Goal: Task Accomplishment & Management: Manage account settings

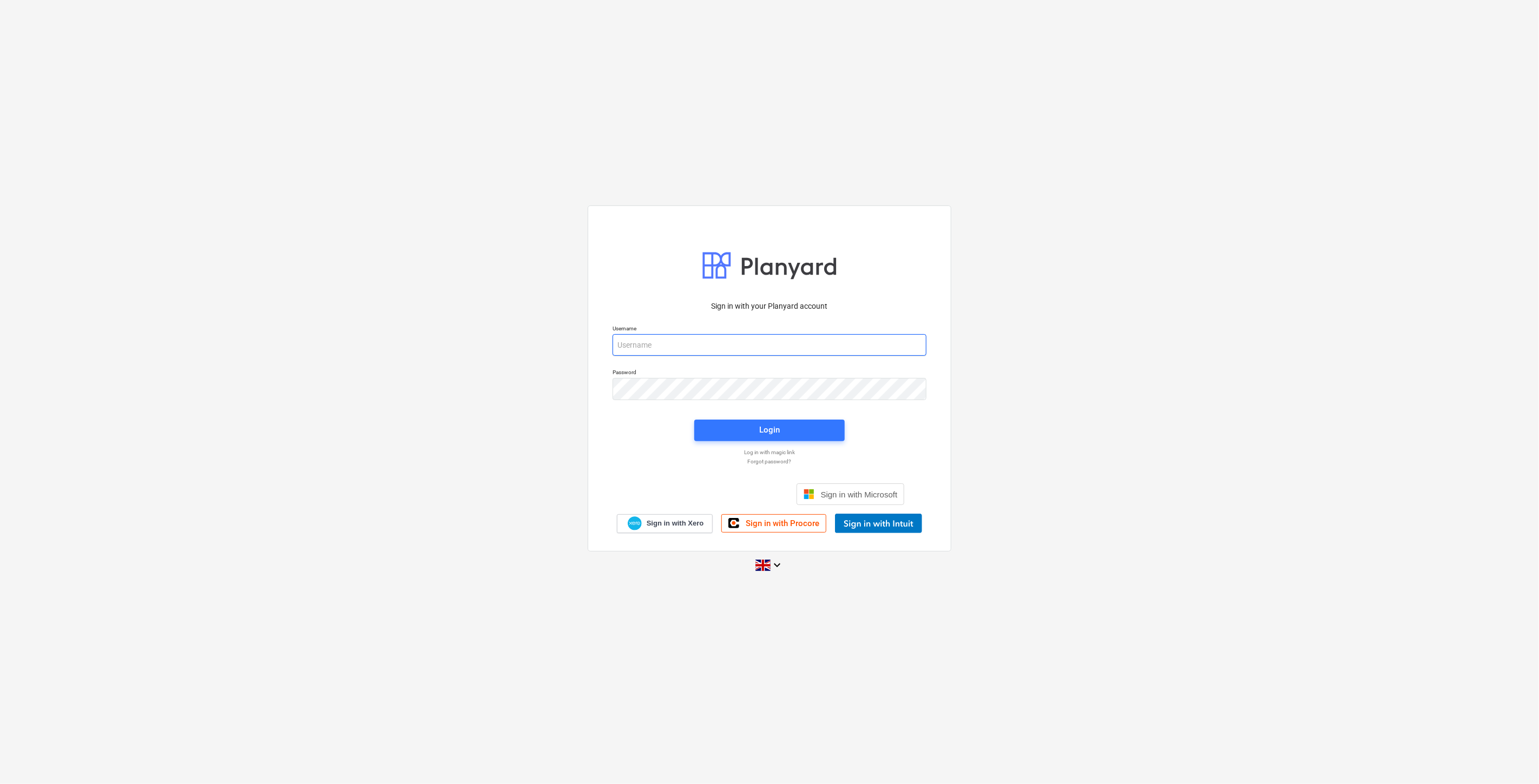
click at [675, 348] on input "email" at bounding box center [769, 345] width 314 height 21
type input "[EMAIL_ADDRESS][PERSON_NAME][DOMAIN_NAME]"
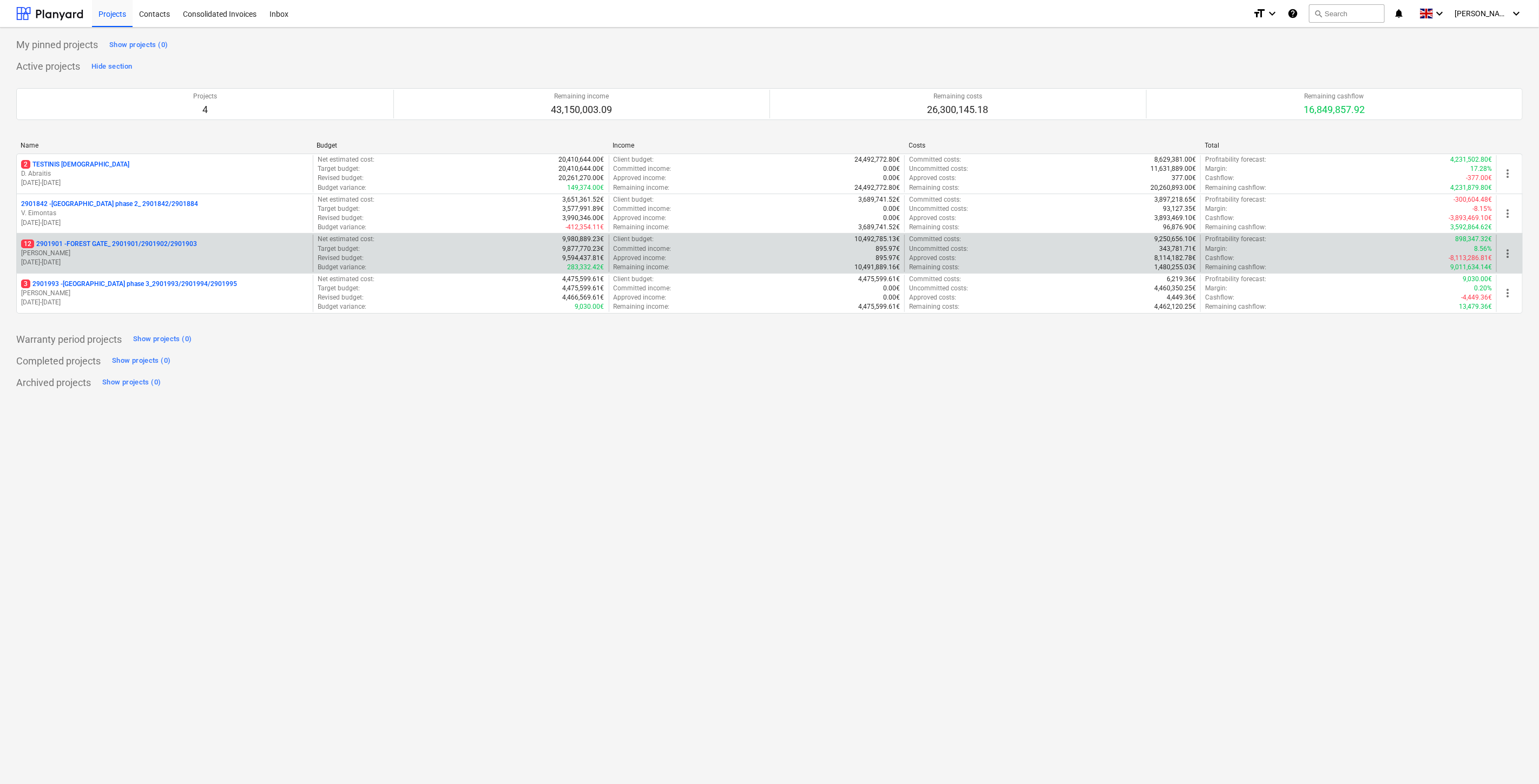
click at [206, 260] on p "[DATE] - [DATE]" at bounding box center [164, 262] width 287 height 9
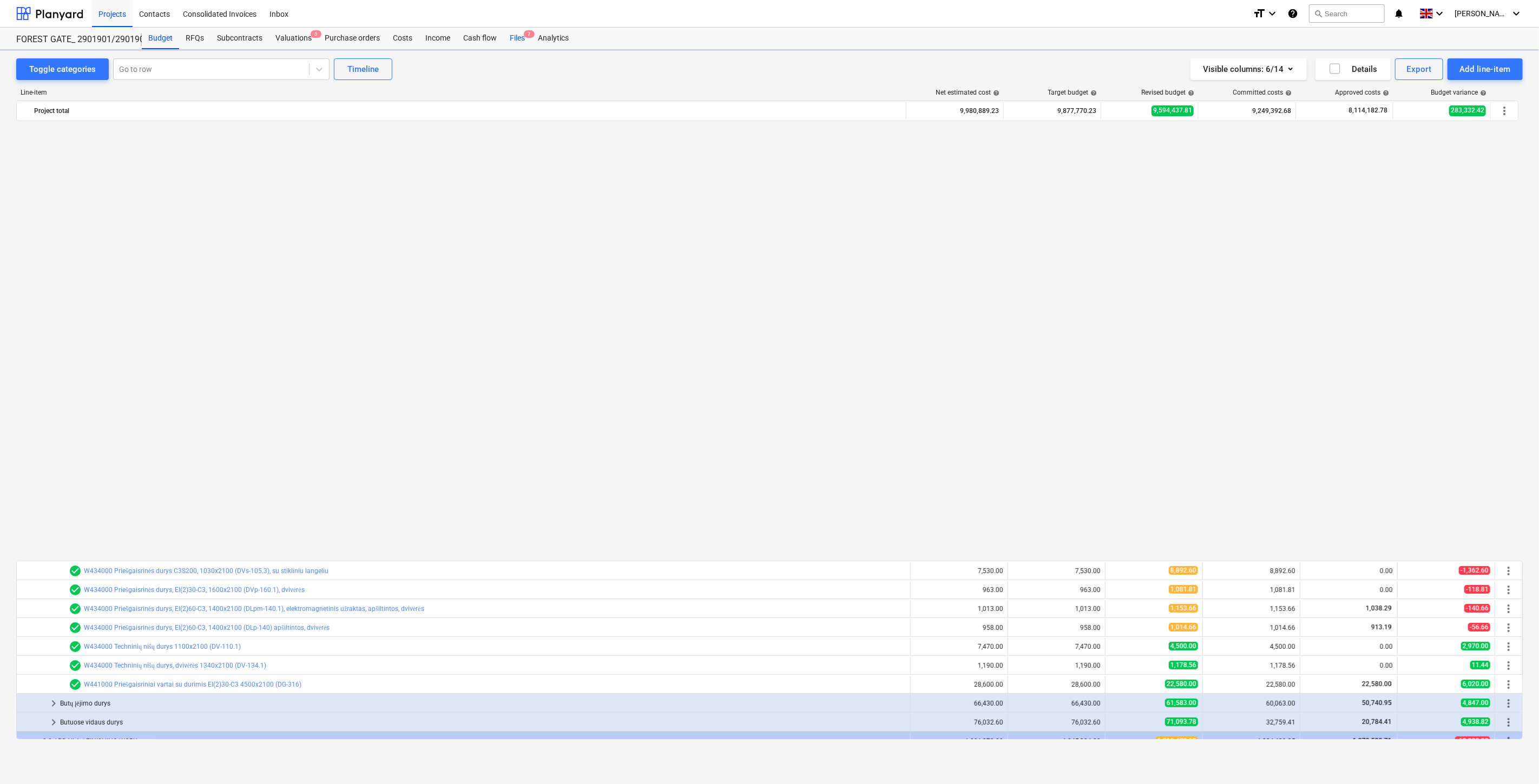
click at [517, 35] on div "Files 7" at bounding box center [517, 38] width 28 height 21
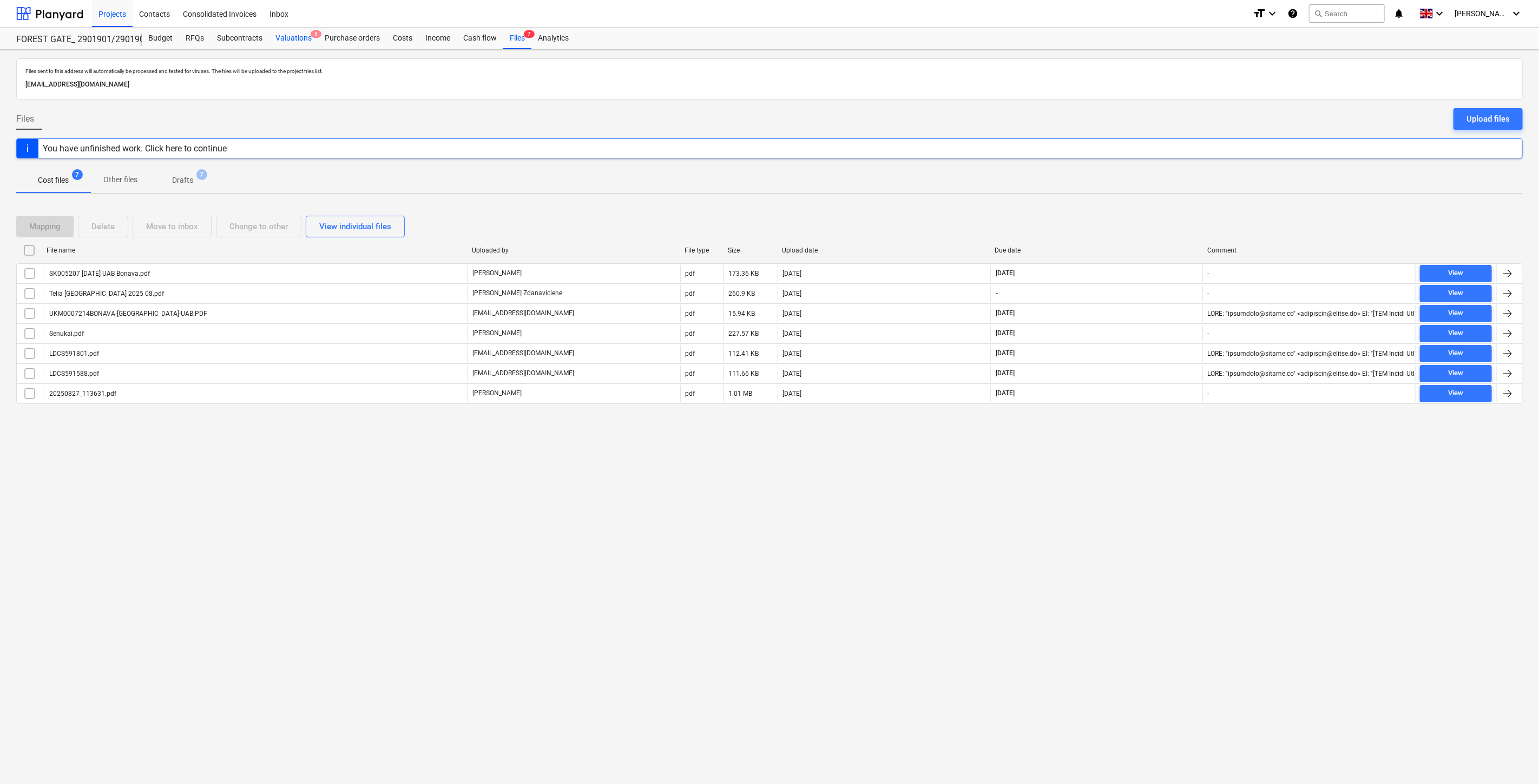
click at [298, 41] on div "Valuations 5" at bounding box center [293, 38] width 49 height 21
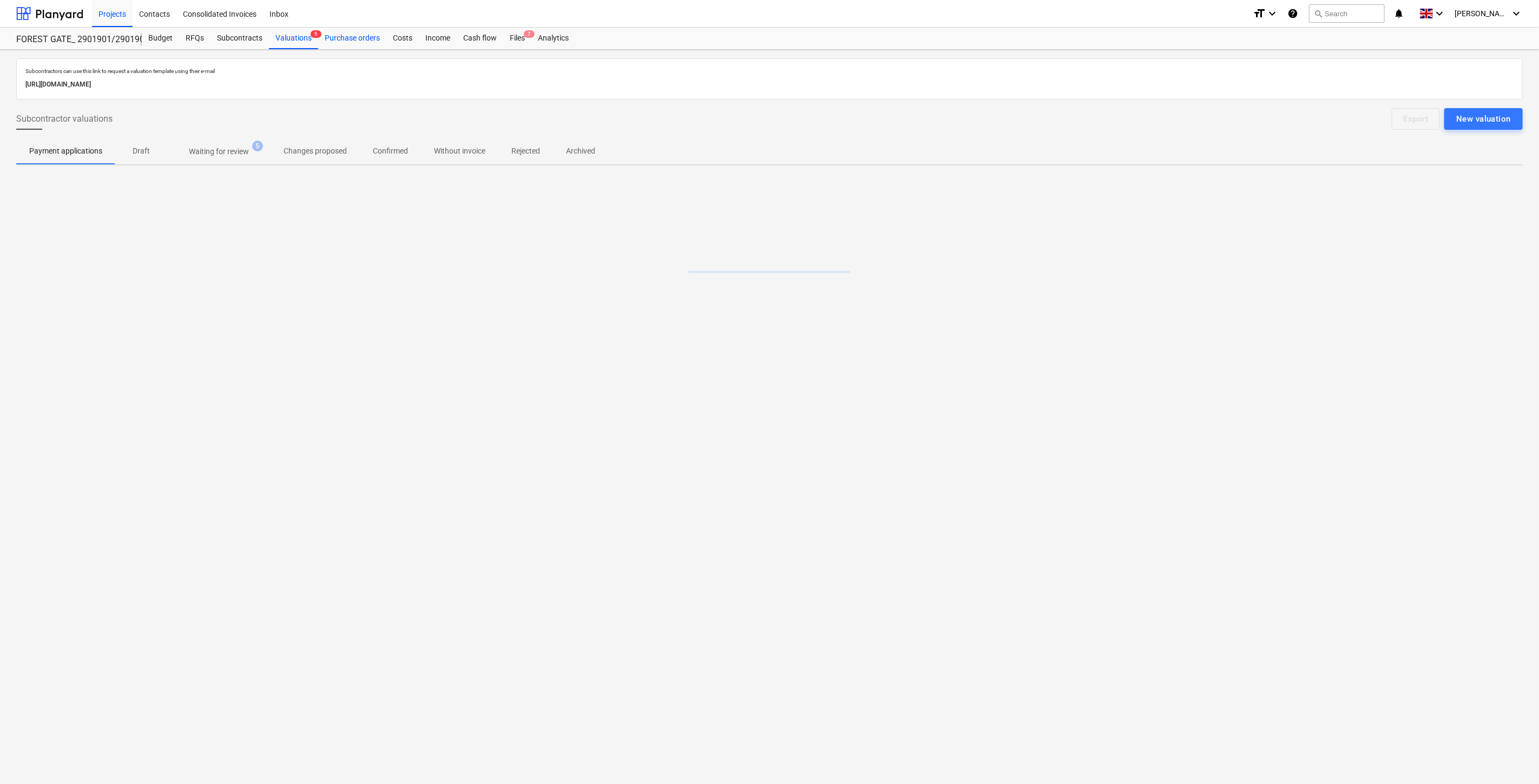
click at [347, 41] on div "Purchase orders" at bounding box center [352, 38] width 68 height 21
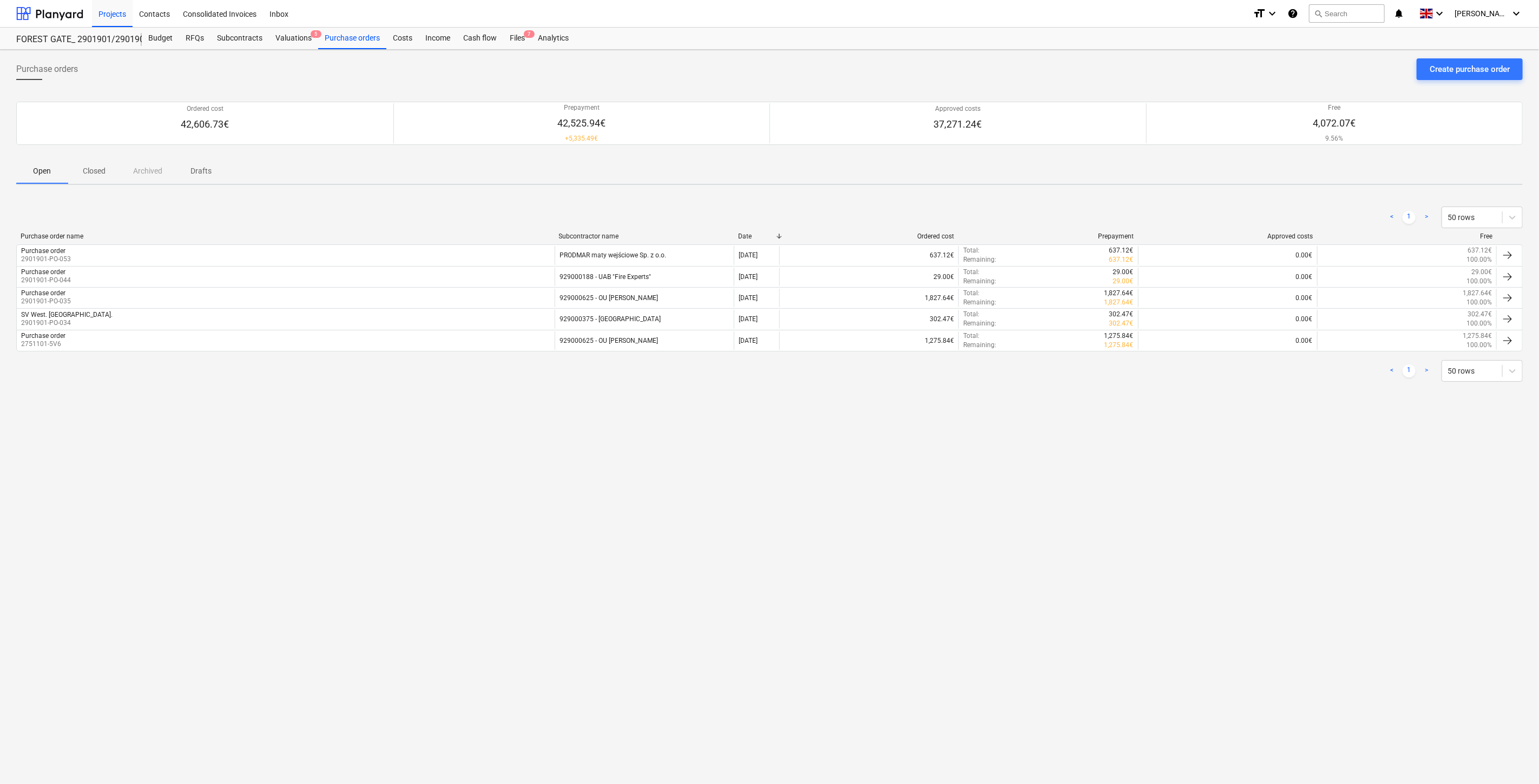
click at [104, 166] on p "Closed" at bounding box center [94, 171] width 26 height 11
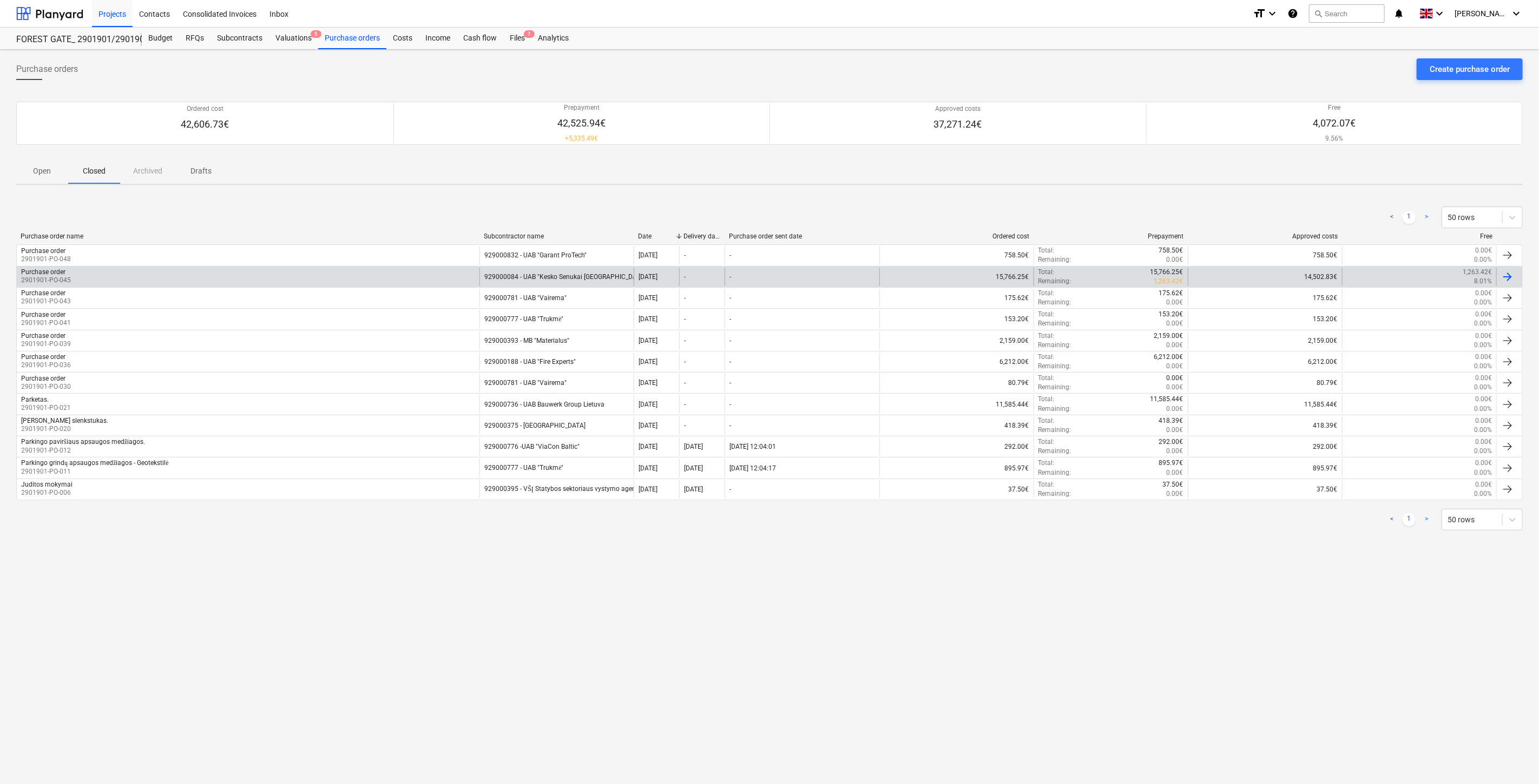
click at [337, 268] on div "Purchase order 2901901-PO-045" at bounding box center [247, 277] width 462 height 19
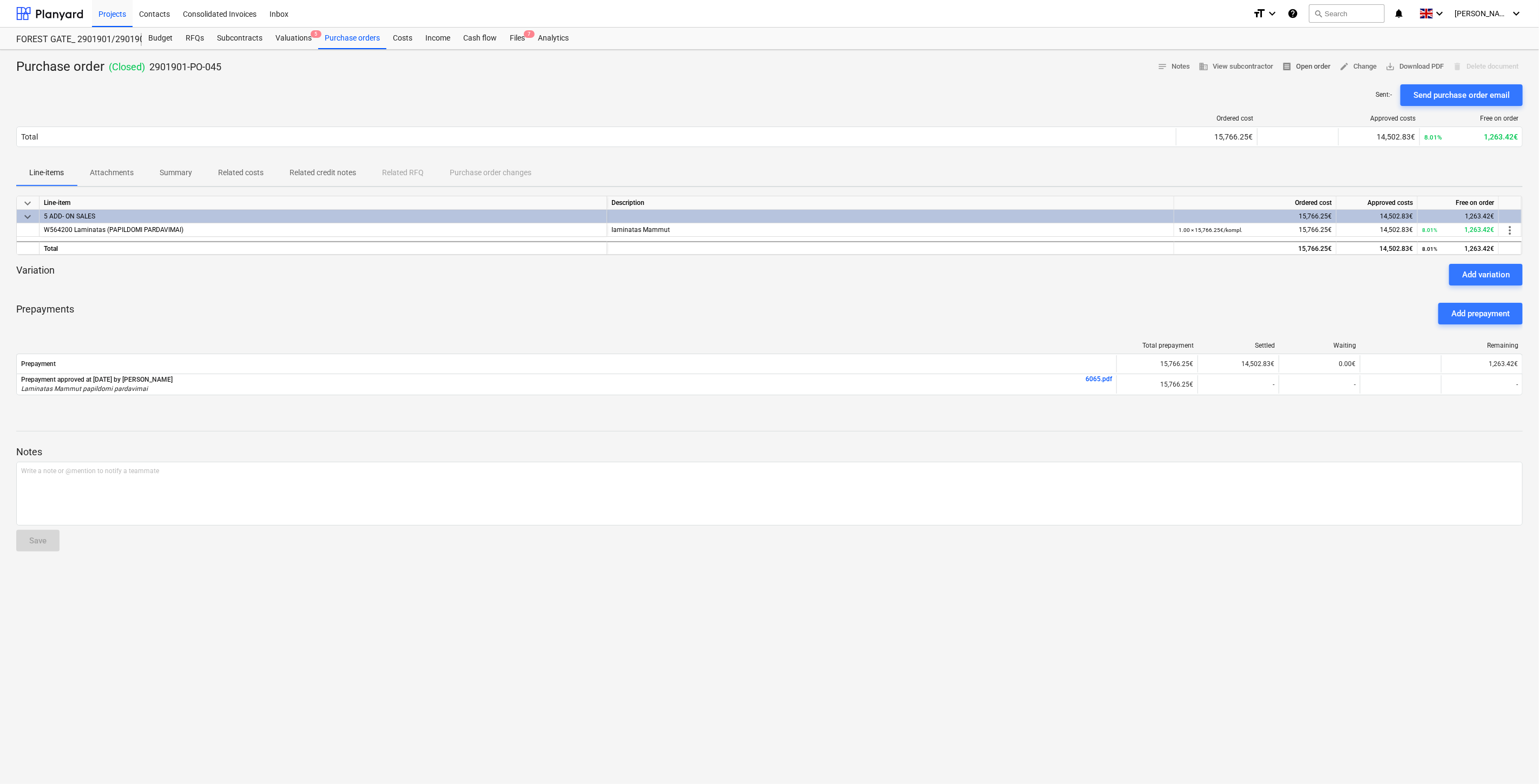
click at [1302, 63] on span "receipt Open order" at bounding box center [1306, 67] width 49 height 12
click at [864, 98] on div "Sent : - Send purchase order email" at bounding box center [769, 95] width 1506 height 21
click at [913, 85] on div "Sent : - Send purchase order email" at bounding box center [769, 95] width 1506 height 21
click at [520, 36] on div "Files 7" at bounding box center [517, 38] width 28 height 21
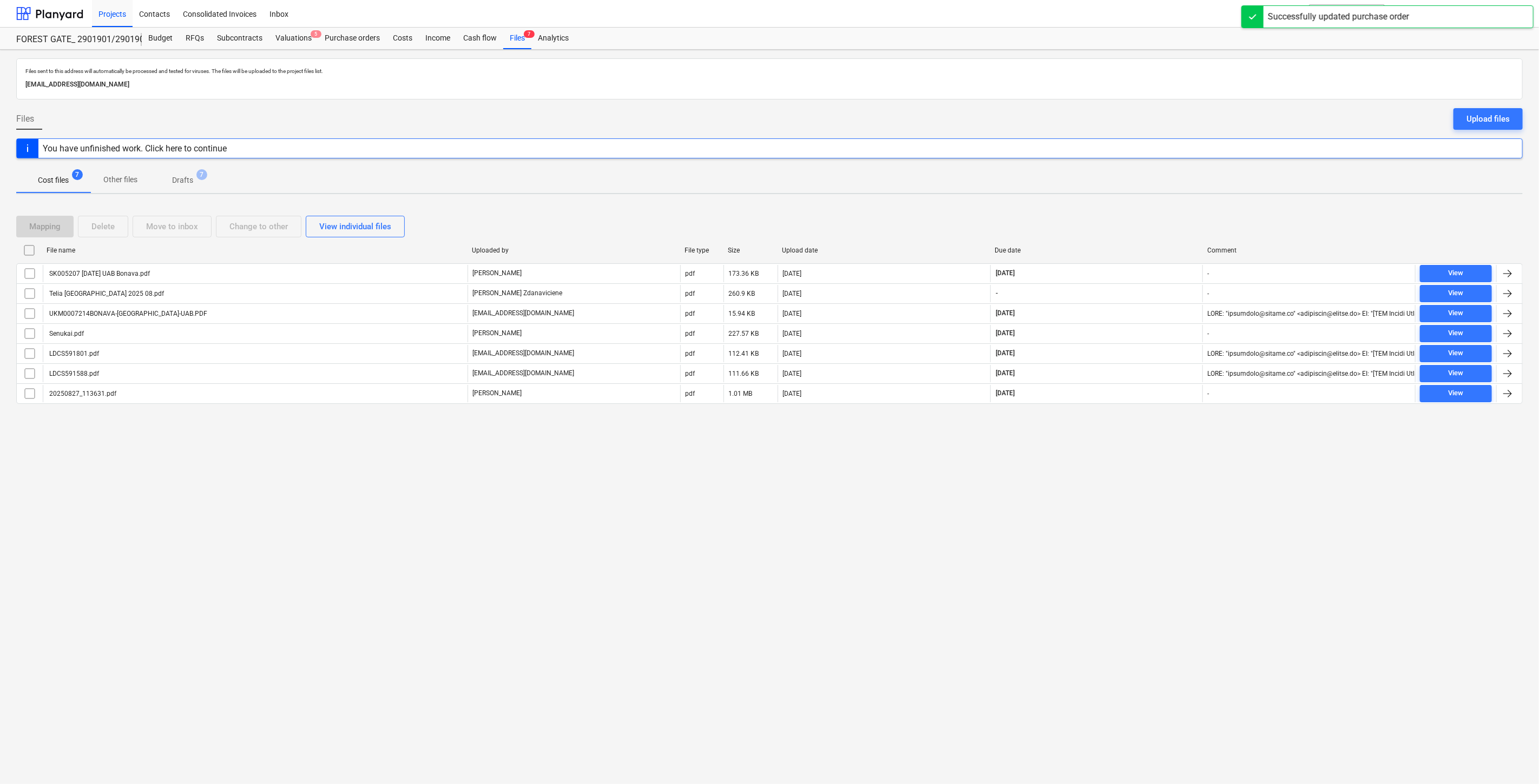
click at [197, 182] on span "Drafts 7" at bounding box center [183, 181] width 39 height 11
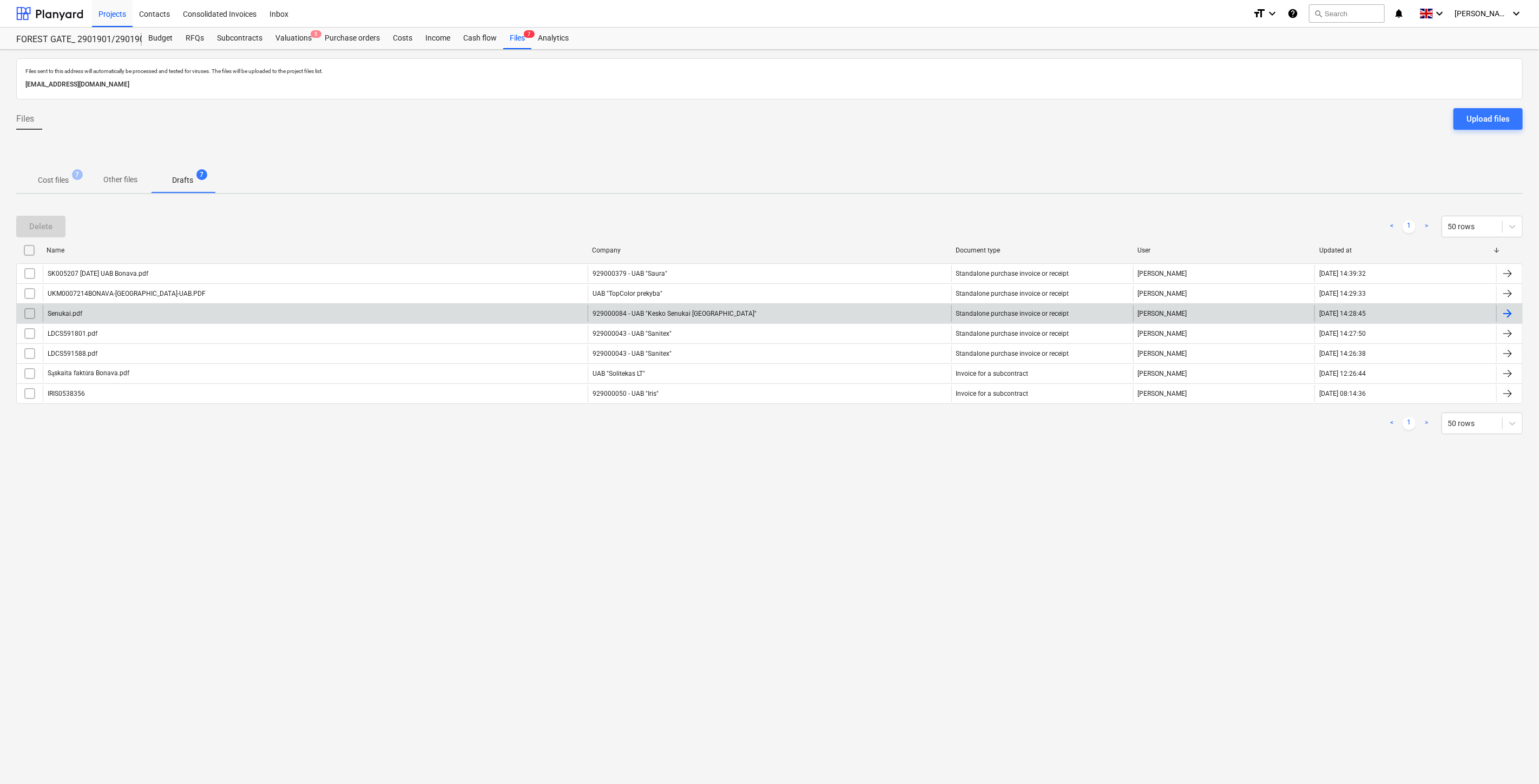
click at [36, 310] on input "checkbox" at bounding box center [29, 314] width 17 height 17
click at [52, 222] on button "Delete" at bounding box center [41, 226] width 49 height 21
click at [52, 178] on p "Cost files" at bounding box center [53, 181] width 31 height 11
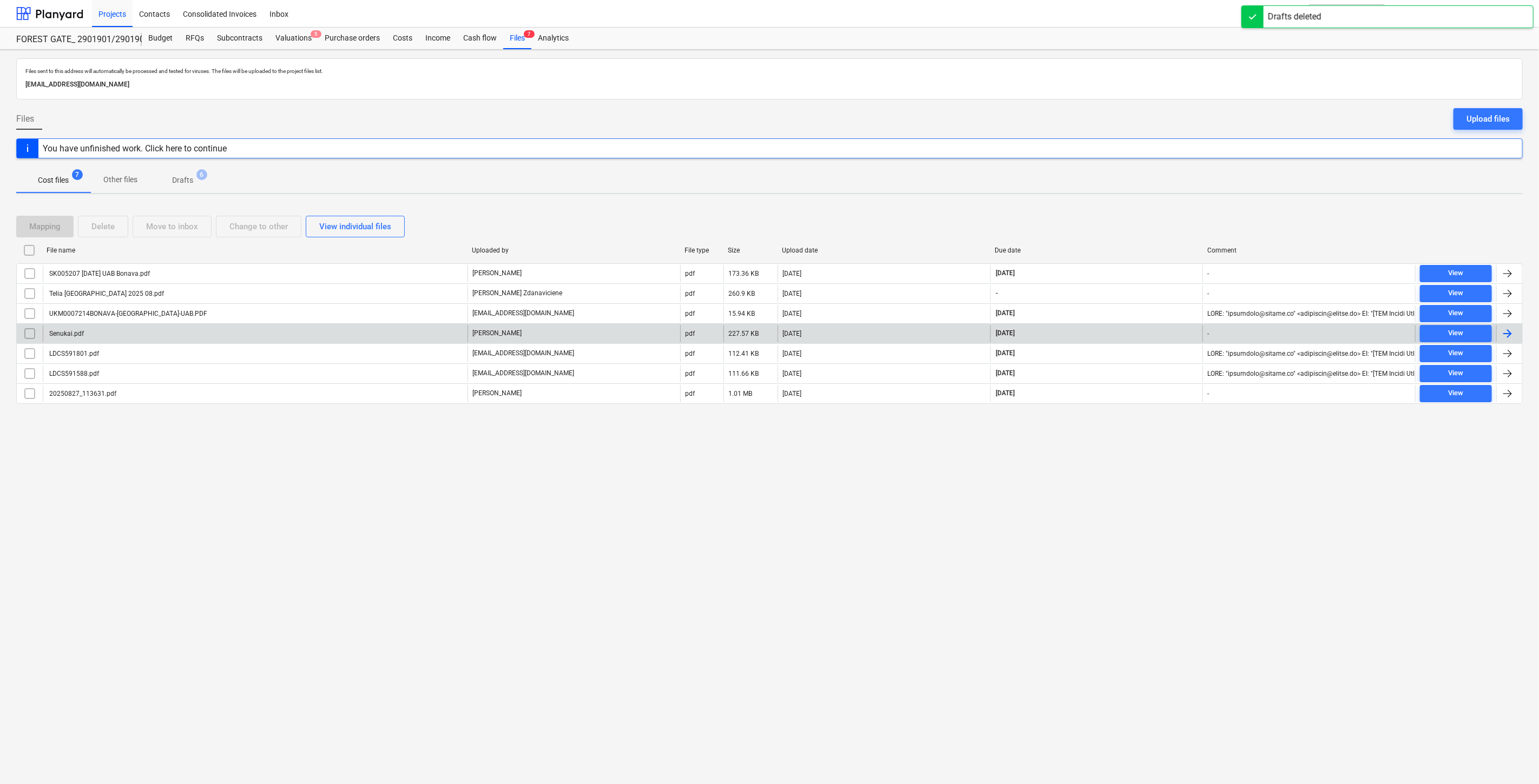
click at [92, 338] on div "Senukai.pdf" at bounding box center [255, 334] width 424 height 17
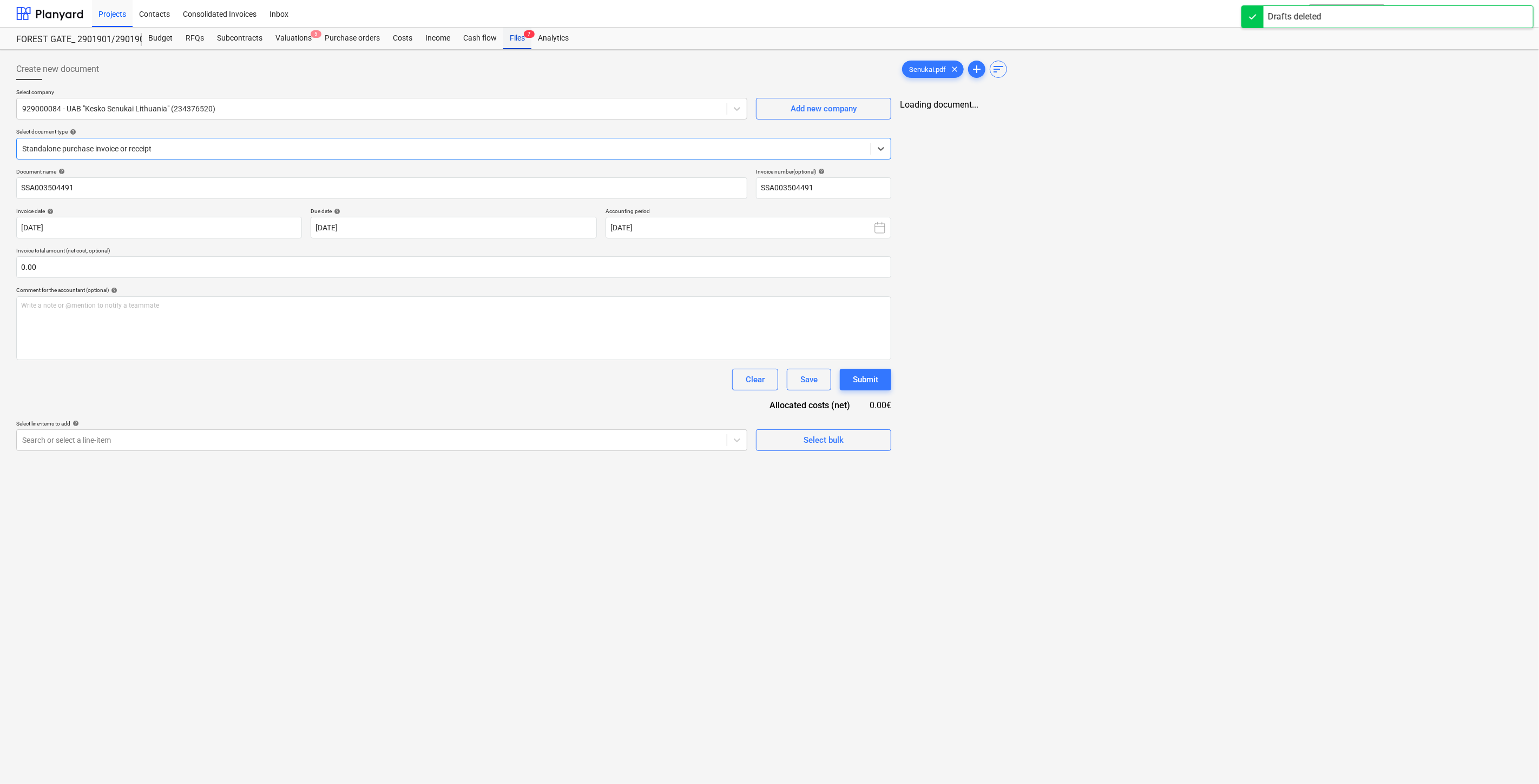
type input "SSA003504491"
type input "[DATE]"
click at [259, 151] on div at bounding box center [442, 148] width 841 height 11
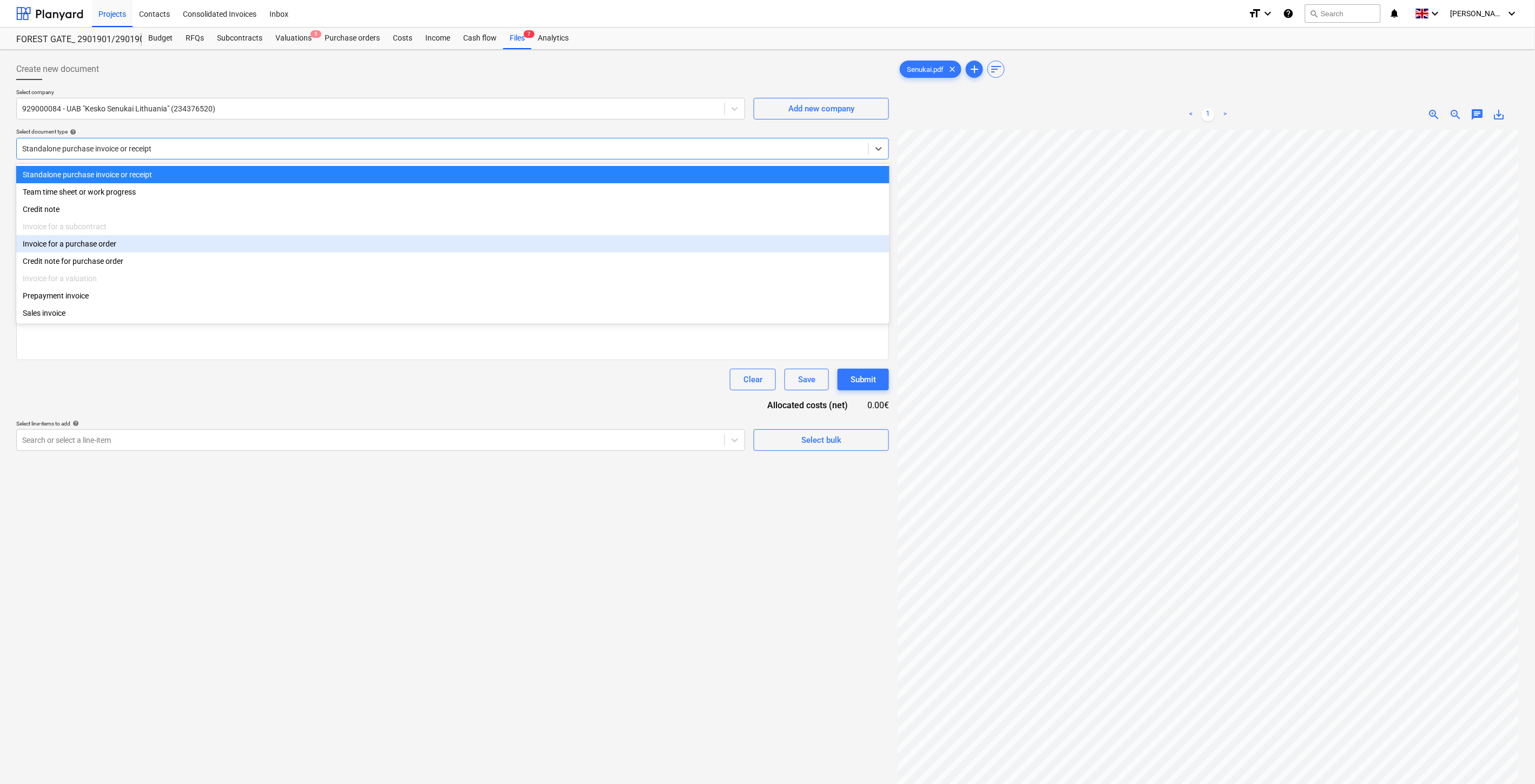
click at [145, 244] on div "Invoice for a purchase order" at bounding box center [453, 244] width 873 height 17
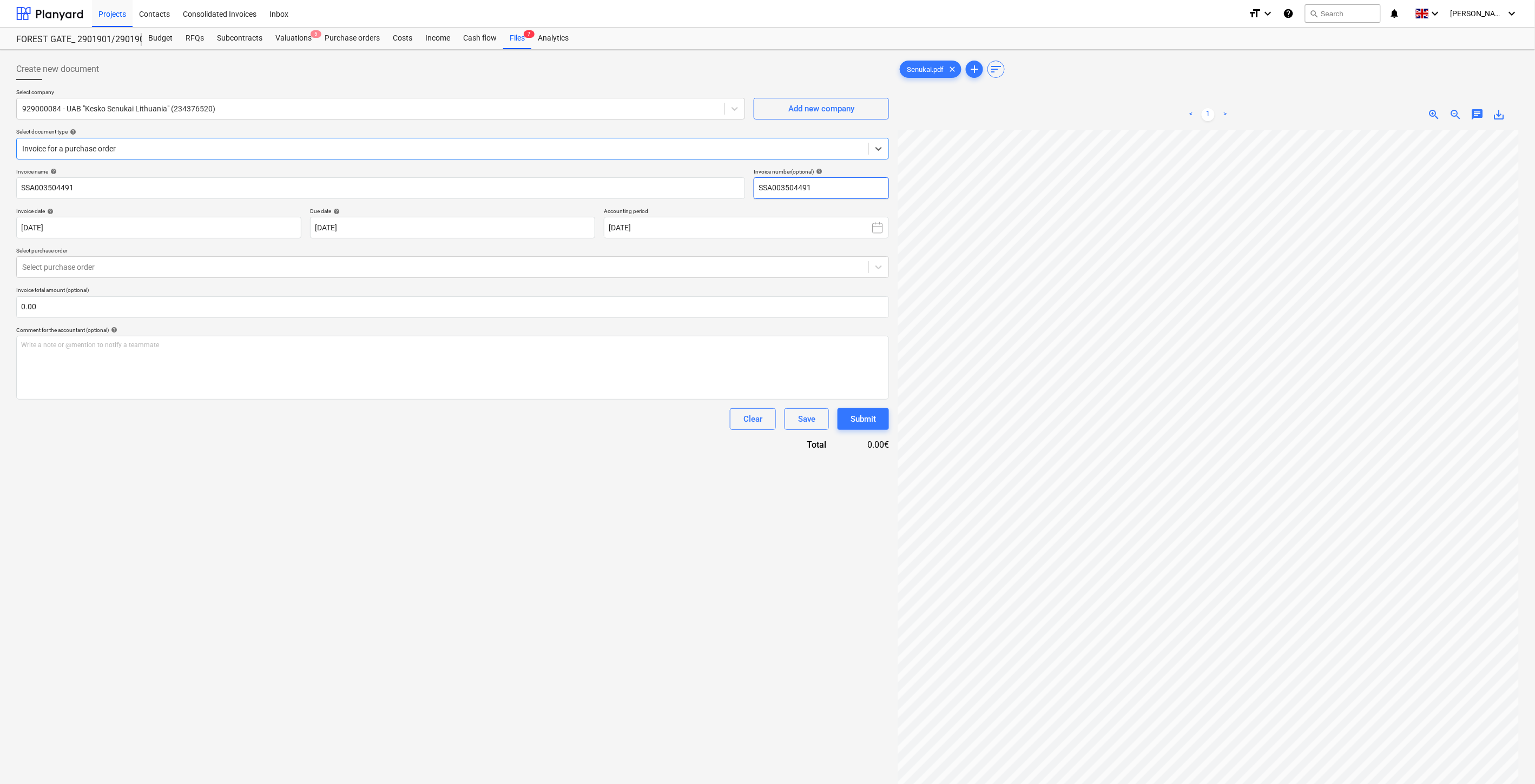
click at [836, 189] on input "SSA003504491" at bounding box center [821, 188] width 136 height 21
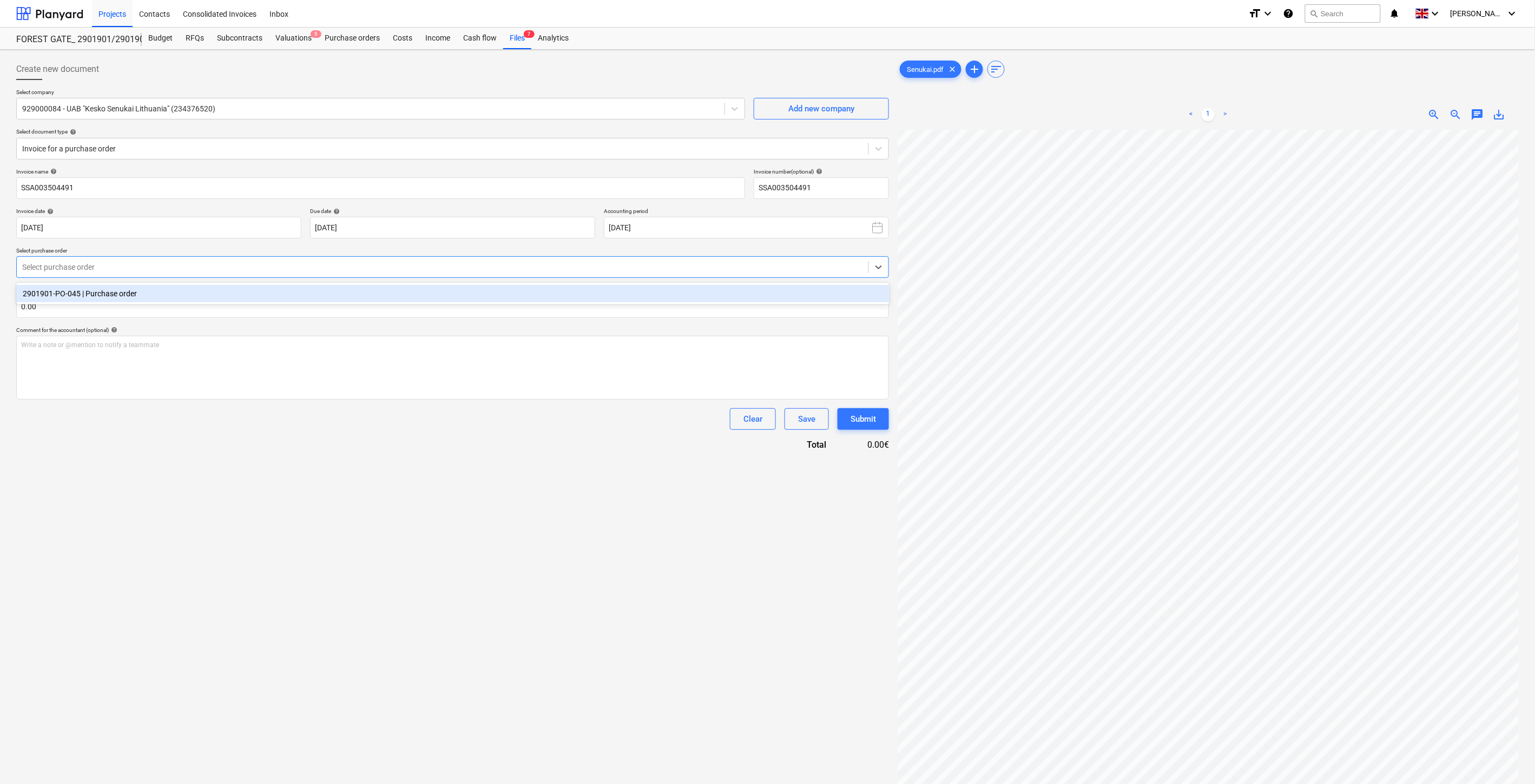
click at [376, 269] on div at bounding box center [442, 267] width 841 height 11
click at [270, 292] on div "2901901-PO-045 | Purchase order" at bounding box center [453, 294] width 873 height 17
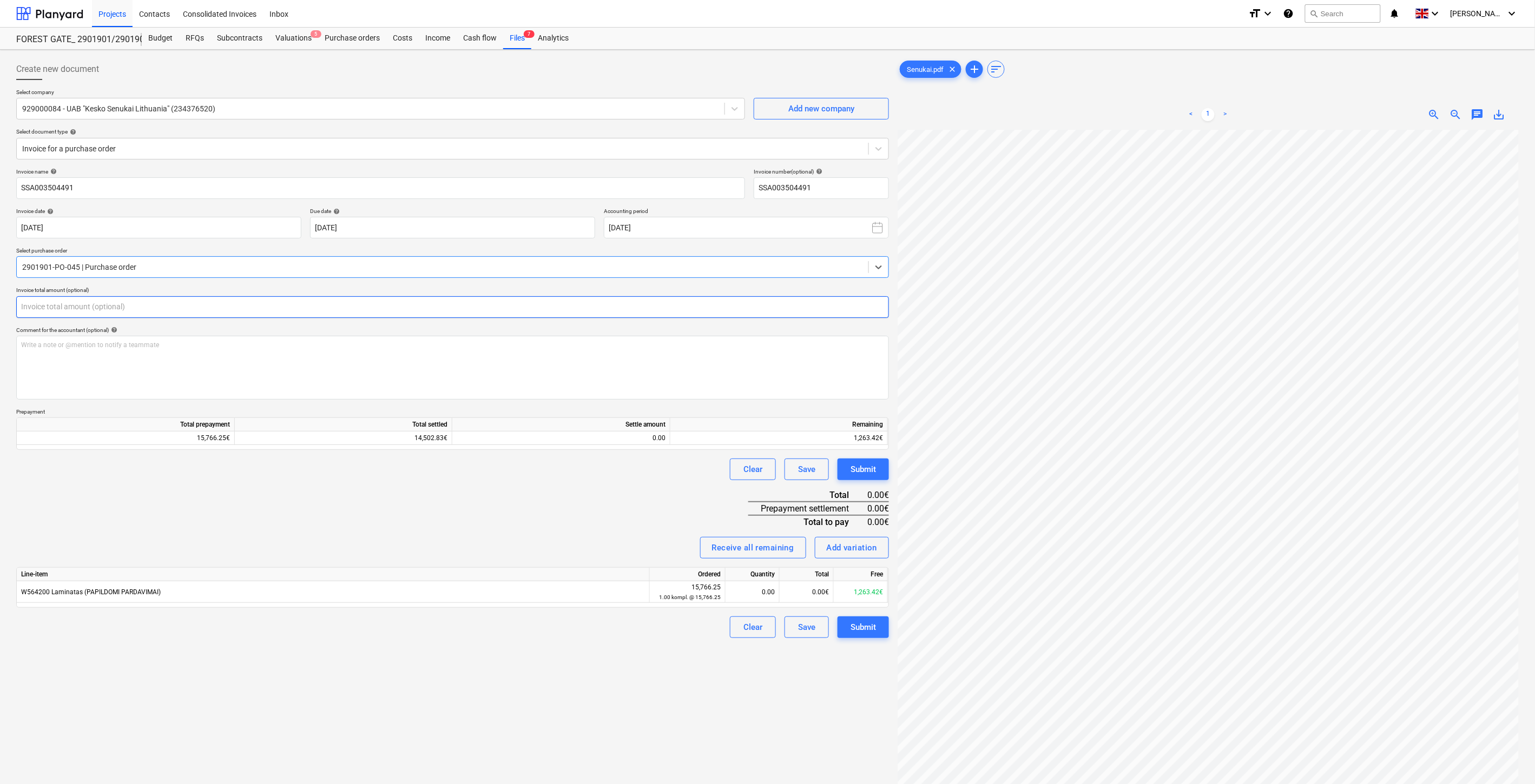
click at [214, 312] on input "text" at bounding box center [452, 307] width 873 height 21
click at [175, 312] on input "text" at bounding box center [452, 307] width 873 height 21
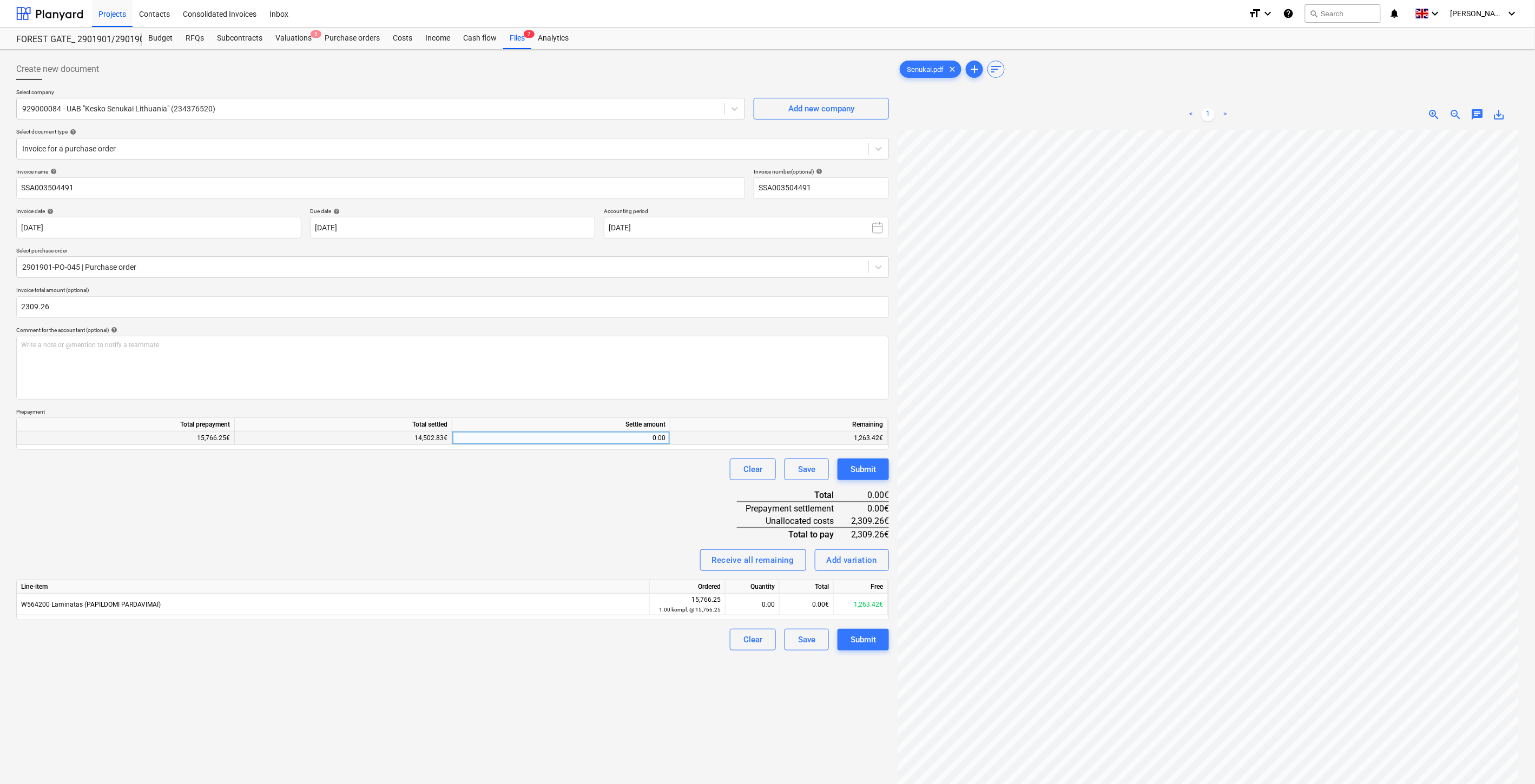
type input "2,309.26"
click at [553, 436] on div "0.00" at bounding box center [561, 438] width 209 height 14
type input "1263.42"
click at [536, 486] on div "Invoice name help SSA003504491 Invoice number (optional) help SSA003504491 Invo…" at bounding box center [452, 410] width 873 height 483
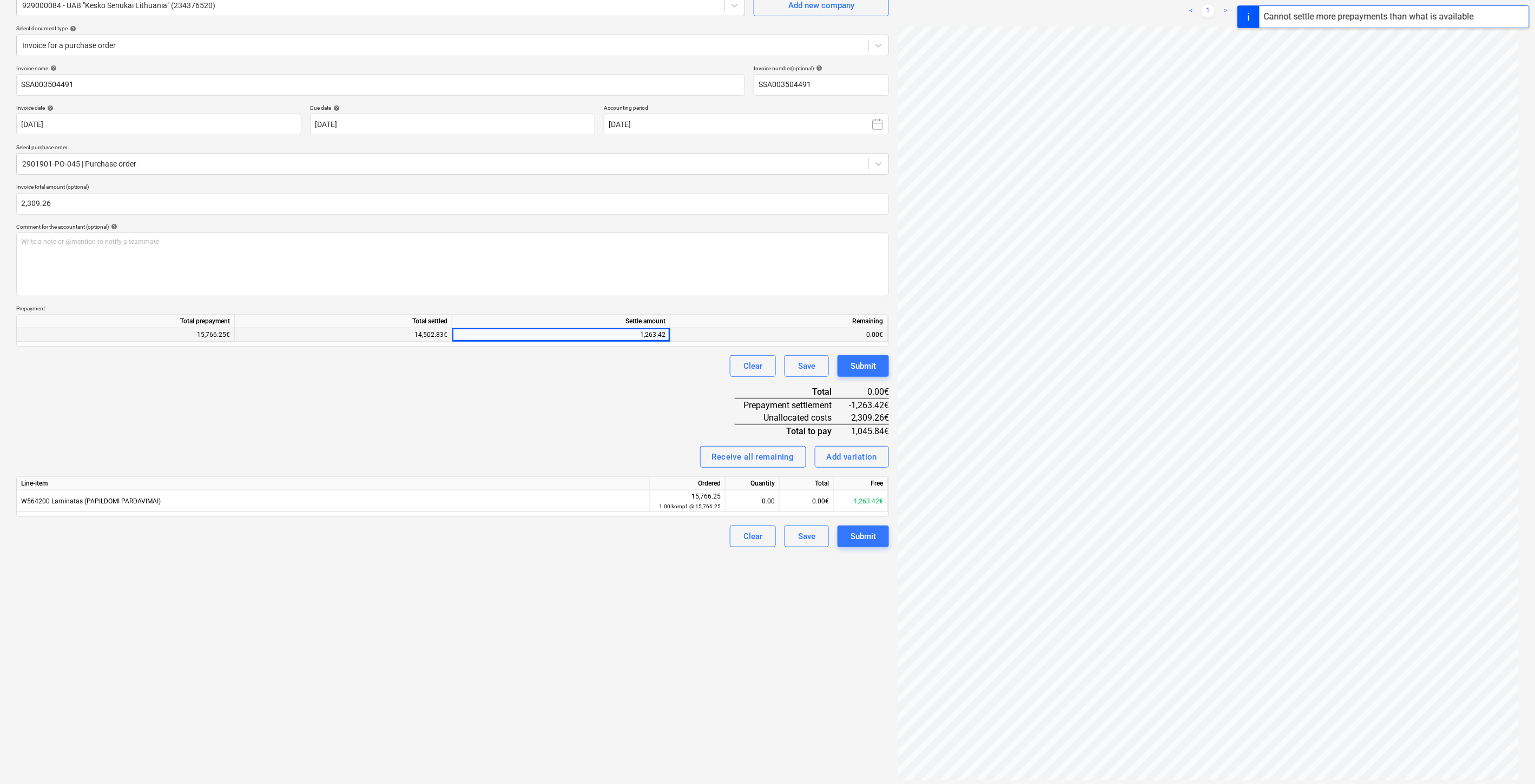
scroll to position [108, 0]
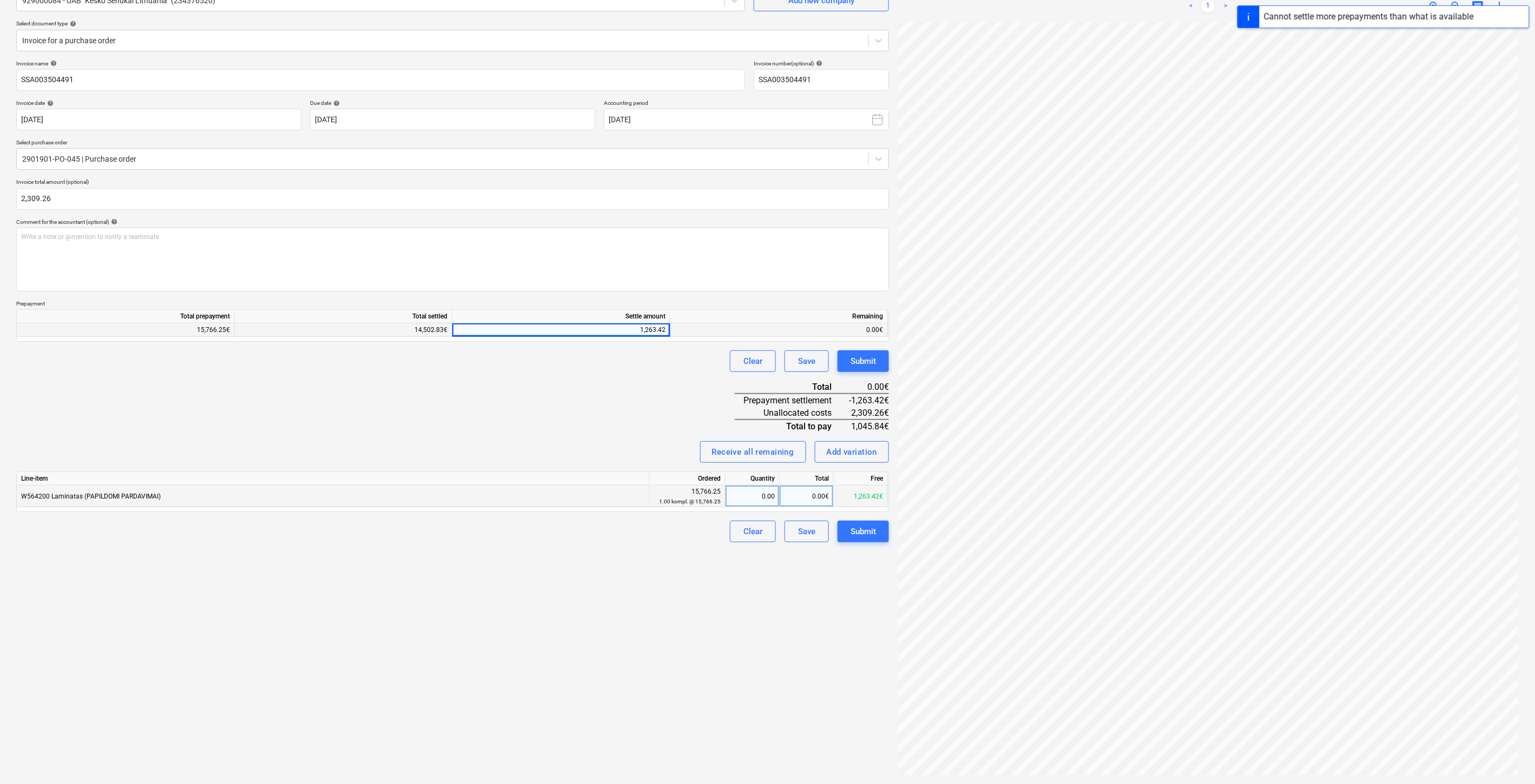
click at [794, 496] on div "0.00€" at bounding box center [807, 497] width 54 height 21
type input "1263.42"
click at [567, 426] on div "Invoice name help SSA003504491 Invoice number (optional) help SSA003504491 Invo…" at bounding box center [452, 302] width 873 height 483
click at [575, 330] on div "1,263.42" at bounding box center [561, 330] width 209 height 14
type input "0"
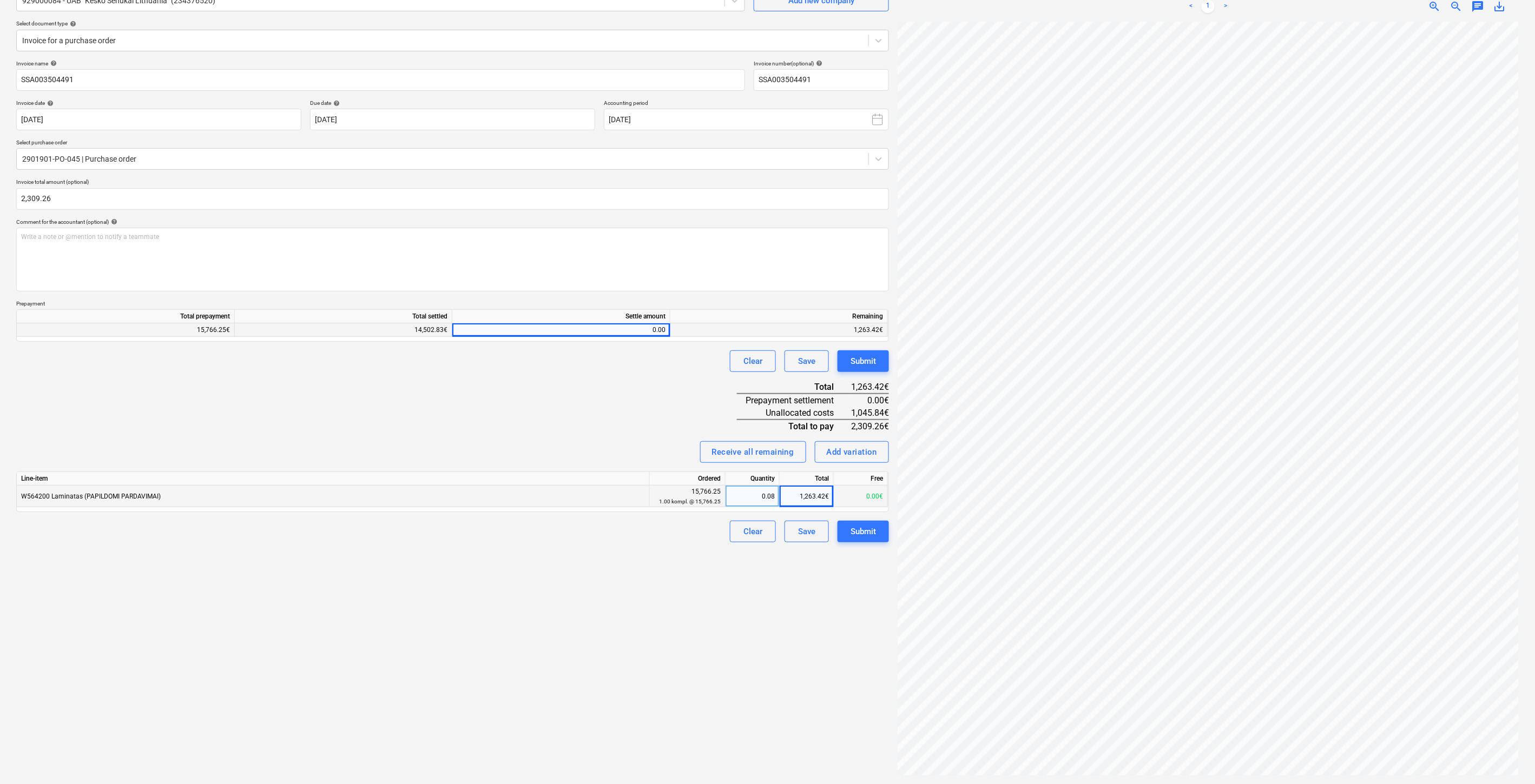
click at [603, 334] on div "0.00" at bounding box center [561, 330] width 209 height 14
type input "1263.42"
click at [579, 370] on div "Clear Save Submit" at bounding box center [452, 361] width 873 height 21
click at [526, 391] on div "Invoice name help SSA003504491 Invoice number (optional) help SSA003504491 Invo…" at bounding box center [452, 302] width 873 height 483
click at [548, 381] on div "Invoice name help SSA003504491 Invoice number (optional) help SSA003504491 Invo…" at bounding box center [452, 302] width 873 height 483
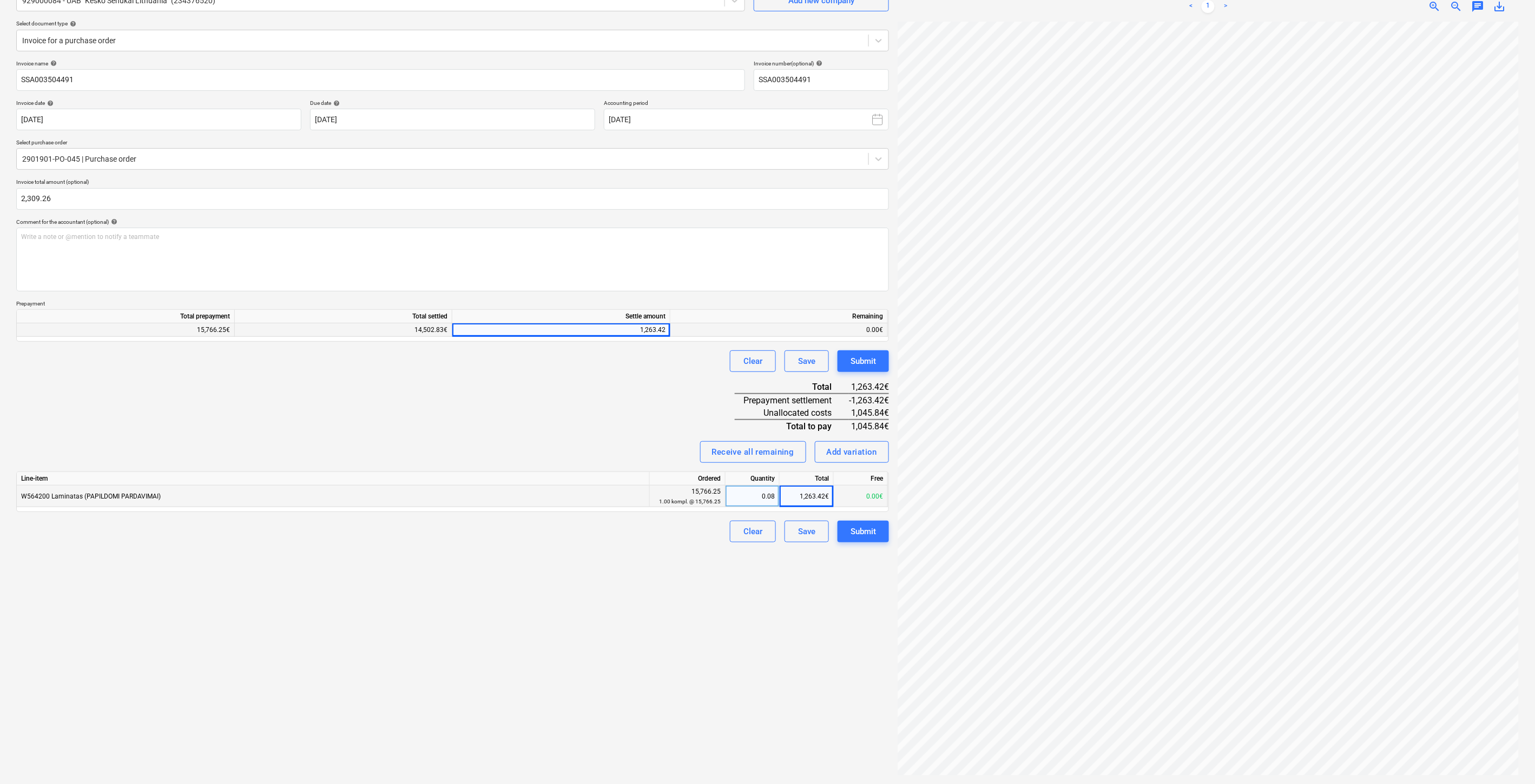
click at [560, 376] on div "Invoice name help SSA003504491 Invoice number (optional) help SSA003504491 Invo…" at bounding box center [452, 302] width 873 height 483
click at [584, 367] on div "Clear Save Submit" at bounding box center [452, 361] width 873 height 21
click at [807, 534] on div "Save" at bounding box center [807, 532] width 17 height 14
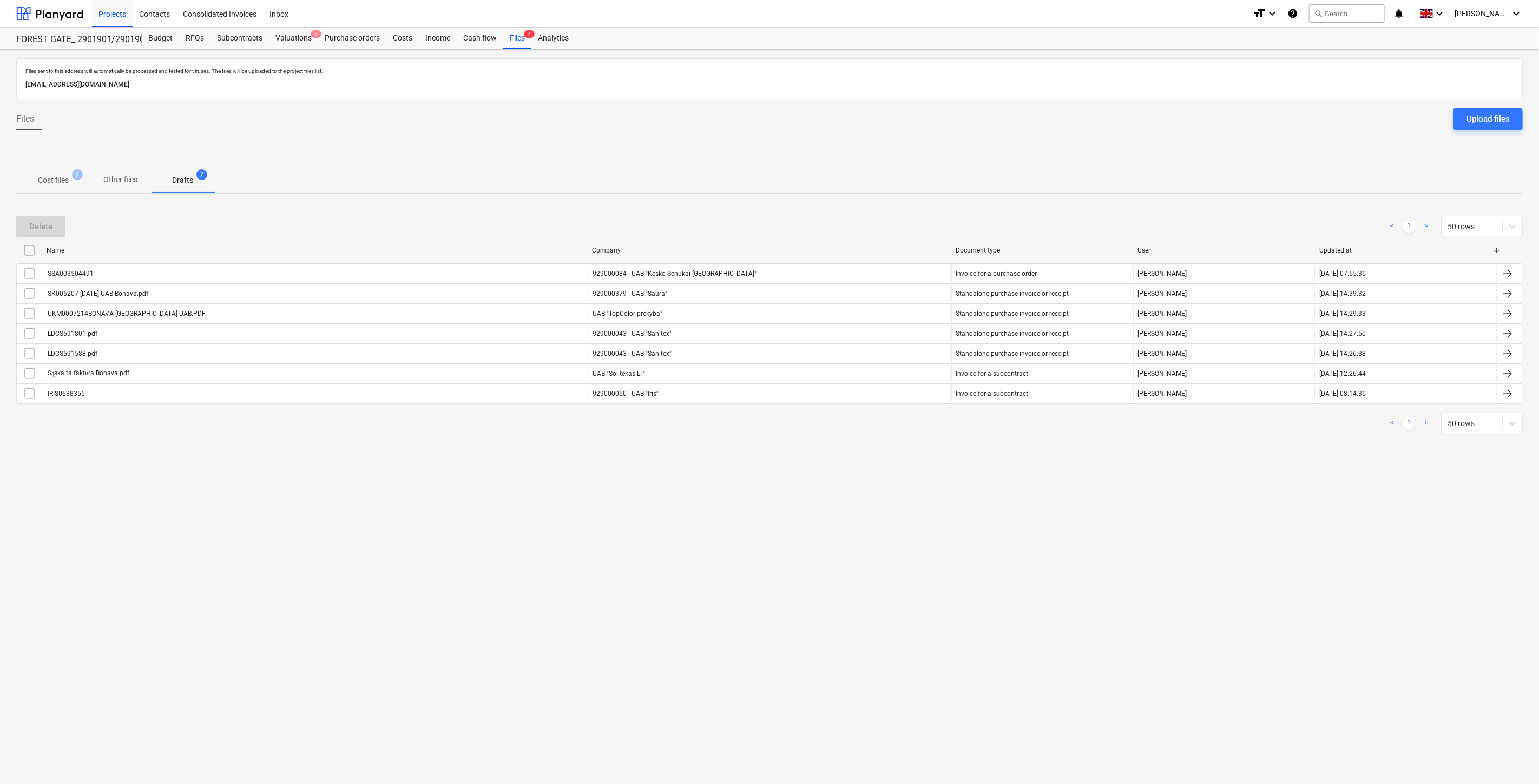
click at [50, 176] on p "Cost files" at bounding box center [53, 181] width 31 height 11
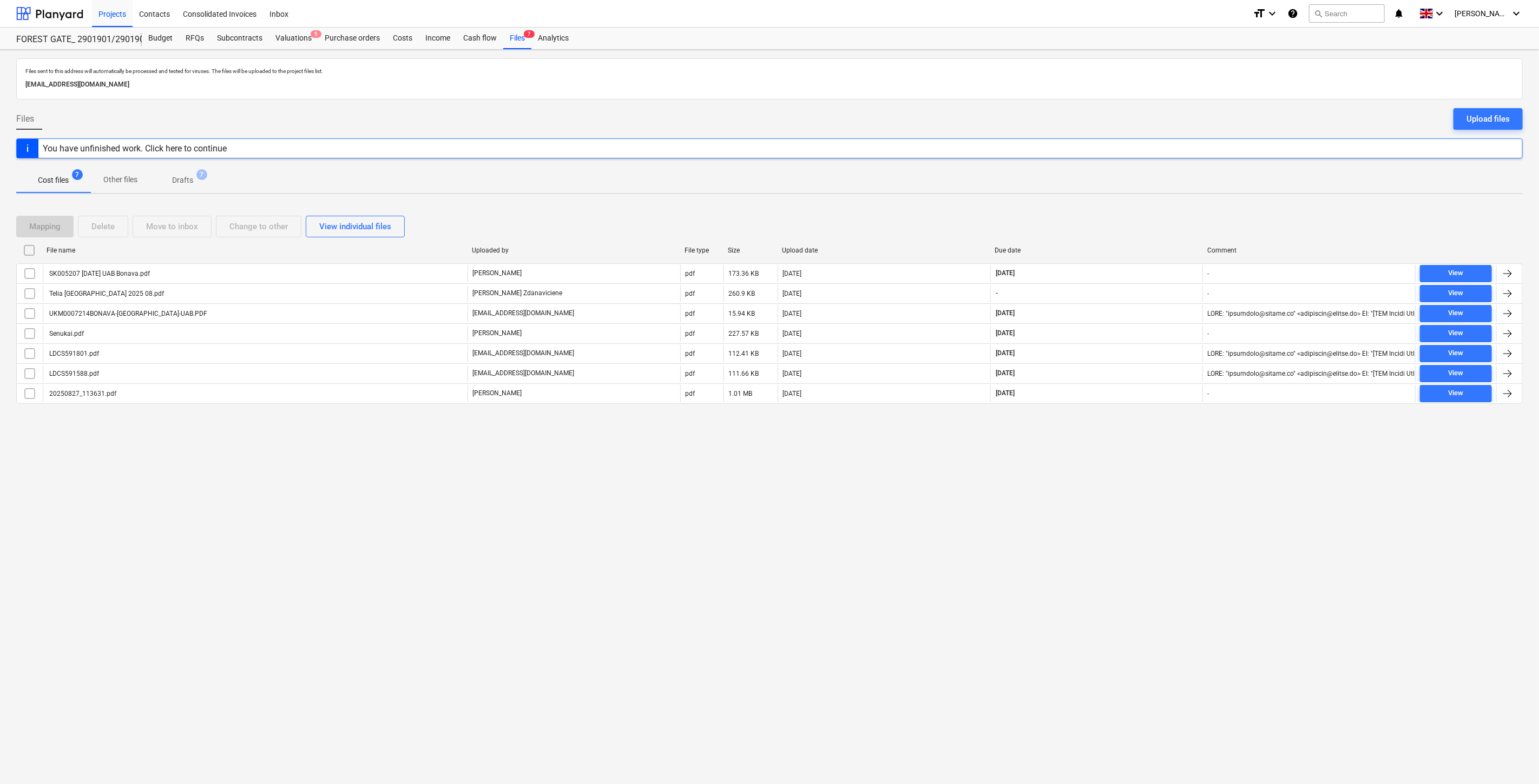
click at [1117, 505] on div "Files sent to this address will automatically be processed and tested for virus…" at bounding box center [769, 416] width 1539 height 735
click at [1131, 485] on div "Files sent to this address will automatically be processed and tested for virus…" at bounding box center [769, 416] width 1539 height 735
click at [1143, 472] on div "Files sent to this address will automatically be processed and tested for virus…" at bounding box center [769, 416] width 1539 height 735
click at [1148, 464] on div "Files sent to this address will automatically be processed and tested for virus…" at bounding box center [769, 416] width 1539 height 735
drag, startPoint x: 917, startPoint y: 546, endPoint x: 928, endPoint y: 538, distance: 13.6
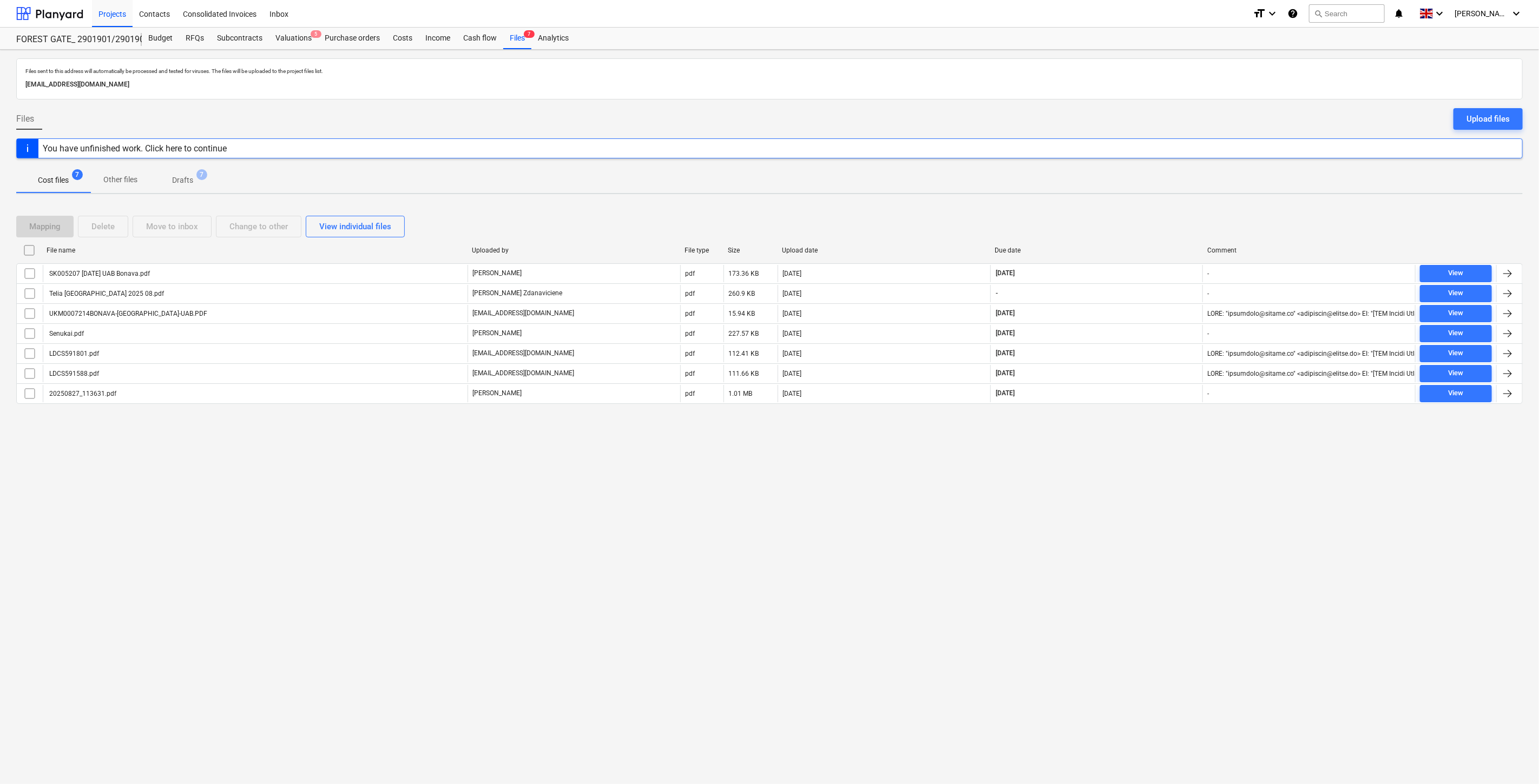
click at [920, 544] on div "Files sent to this address will automatically be processed and tested for virus…" at bounding box center [769, 416] width 1539 height 735
click at [994, 499] on div "Files sent to this address will automatically be processed and tested for virus…" at bounding box center [769, 416] width 1539 height 735
click at [1136, 492] on div "Files sent to this address will automatically be processed and tested for virus…" at bounding box center [769, 416] width 1539 height 735
click at [1149, 469] on div "Files sent to this address will automatically be processed and tested for virus…" at bounding box center [769, 416] width 1539 height 735
drag, startPoint x: 1163, startPoint y: 452, endPoint x: 1173, endPoint y: 436, distance: 18.9
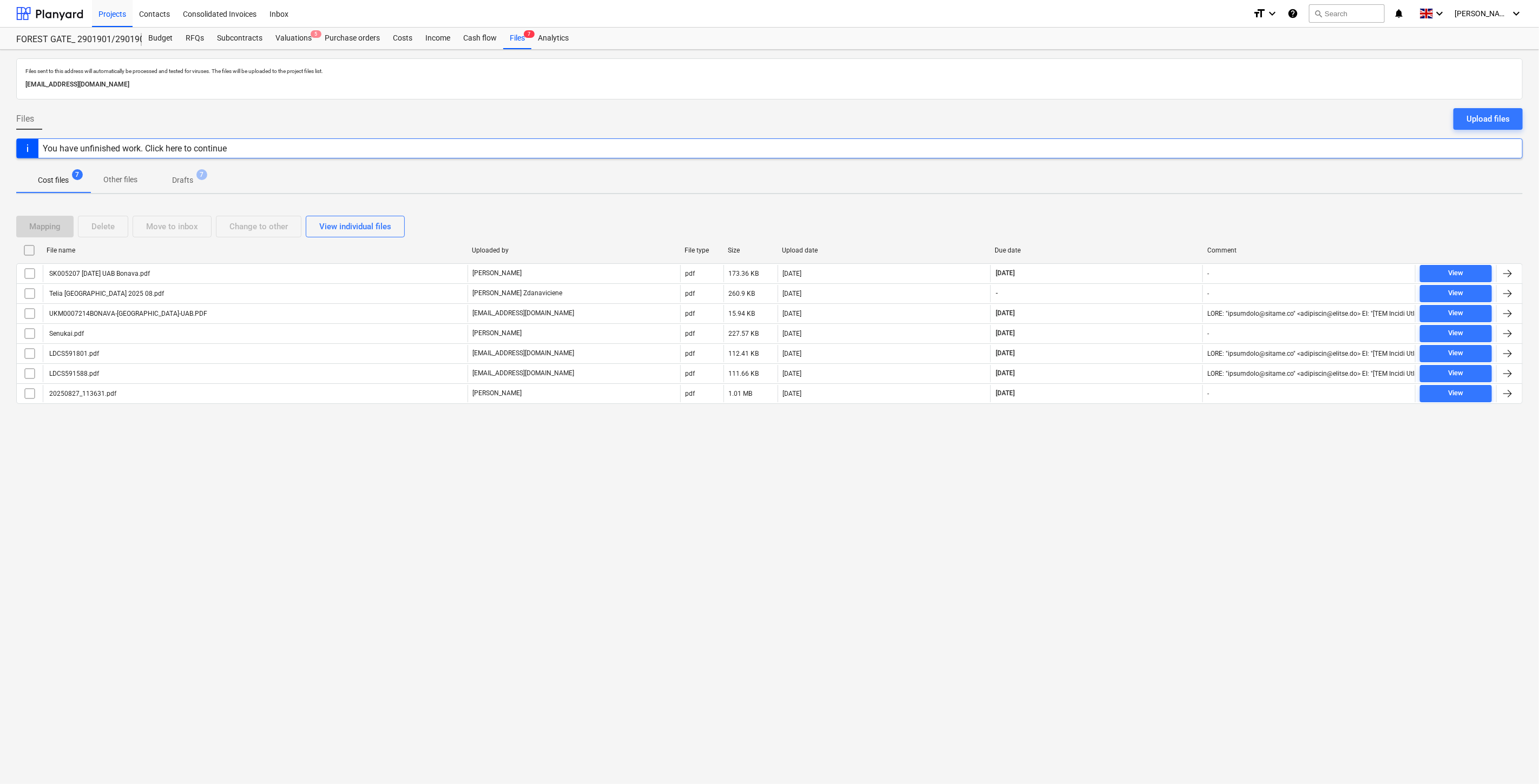
click at [1168, 444] on div "Files sent to this address will automatically be processed and tested for virus…" at bounding box center [769, 416] width 1539 height 735
click at [1173, 436] on div "Files sent to this address will automatically be processed and tested for virus…" at bounding box center [769, 416] width 1539 height 735
click at [1120, 471] on div "Files sent to this address will automatically be processed and tested for virus…" at bounding box center [769, 416] width 1539 height 735
drag, startPoint x: 1129, startPoint y: 464, endPoint x: 427, endPoint y: 482, distance: 702.2
click at [1128, 464] on div "Files sent to this address will automatically be processed and tested for virus…" at bounding box center [769, 416] width 1539 height 735
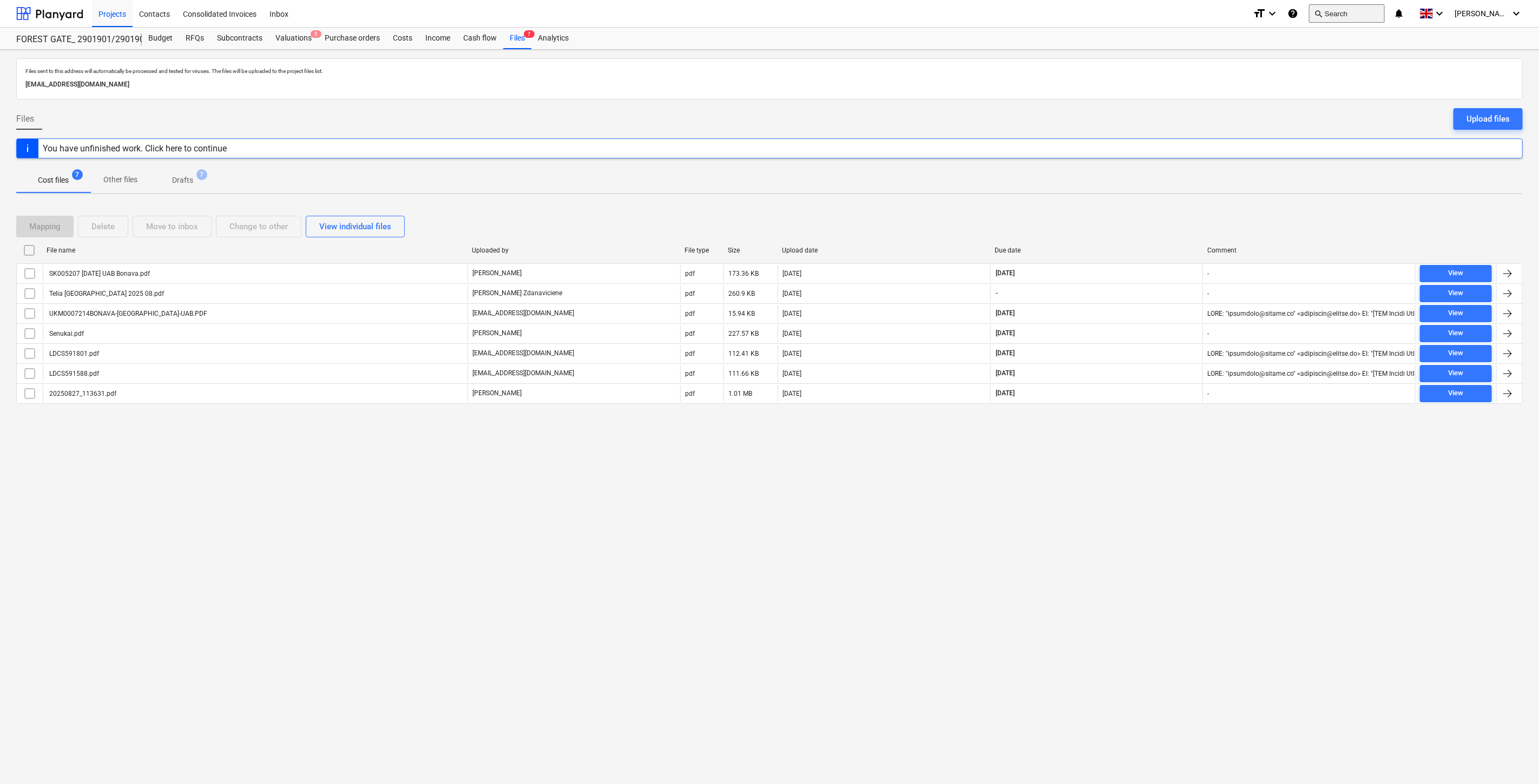
click at [1338, 6] on button "search Search" at bounding box center [1347, 14] width 76 height 19
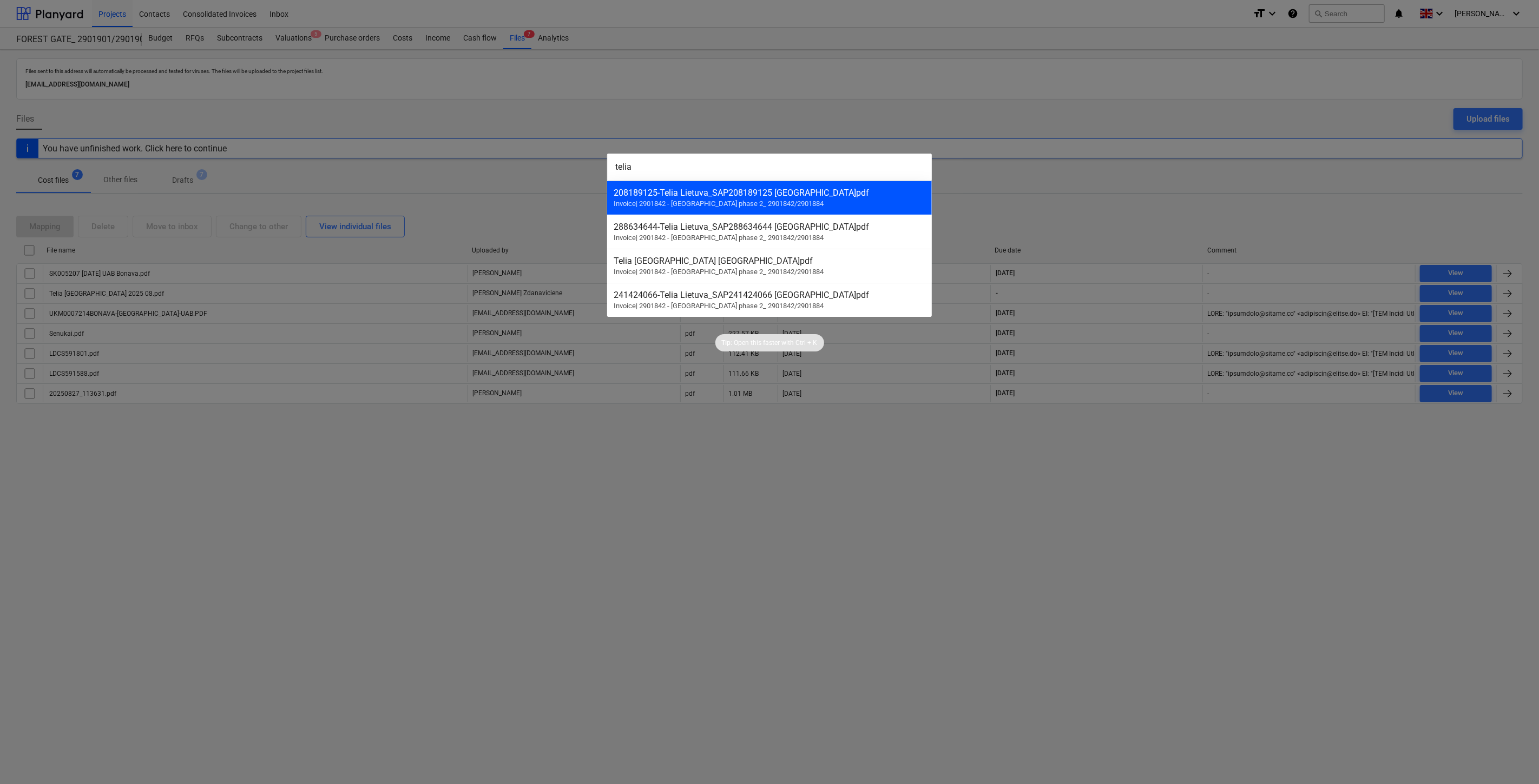
type input "telia"
click at [782, 198] on div "208189125 - [GEOGRAPHIC_DATA] [GEOGRAPHIC_DATA] [GEOGRAPHIC_DATA]pdf Invoice | …" at bounding box center [769, 198] width 325 height 34
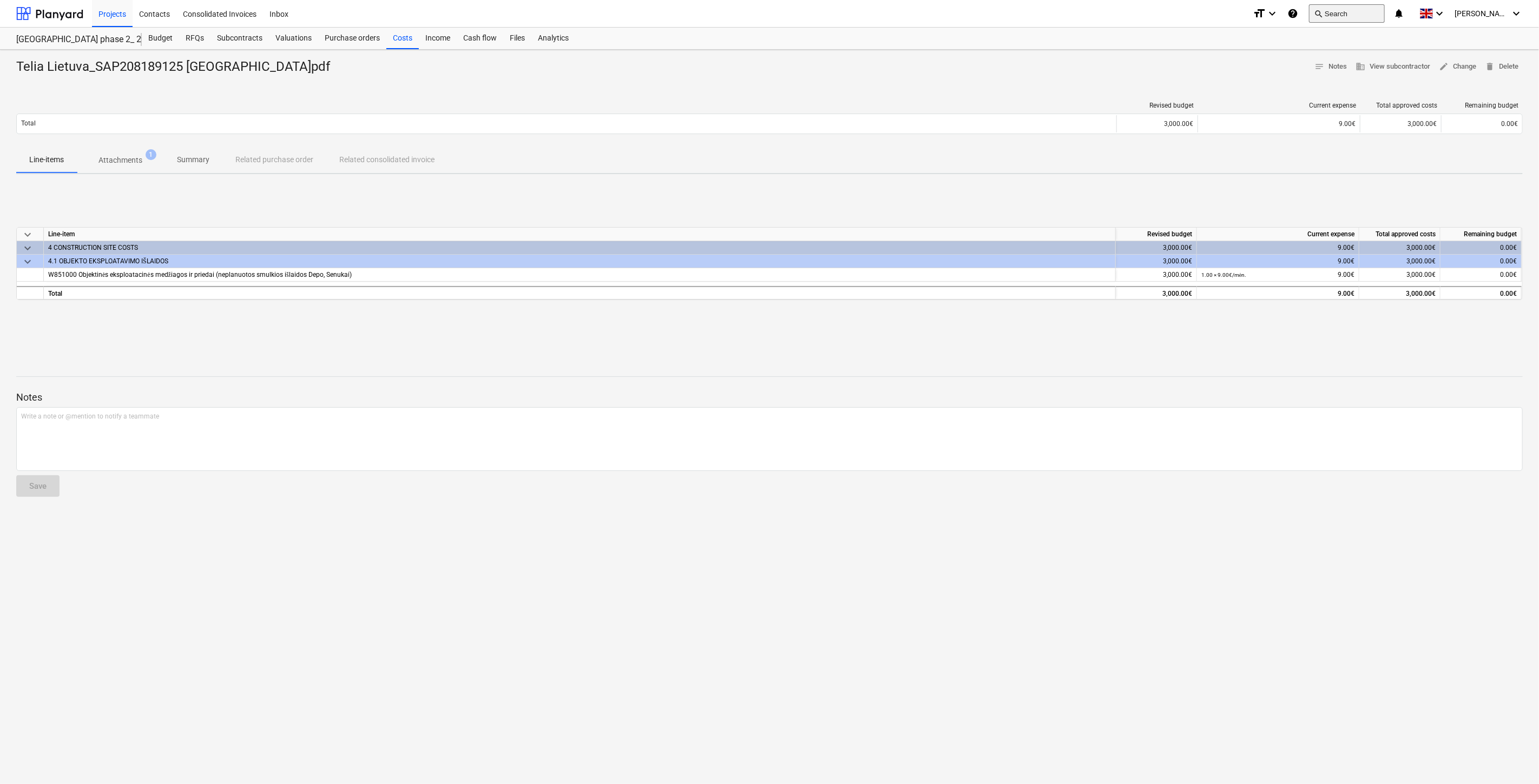
click at [1381, 12] on button "search Search" at bounding box center [1347, 14] width 76 height 19
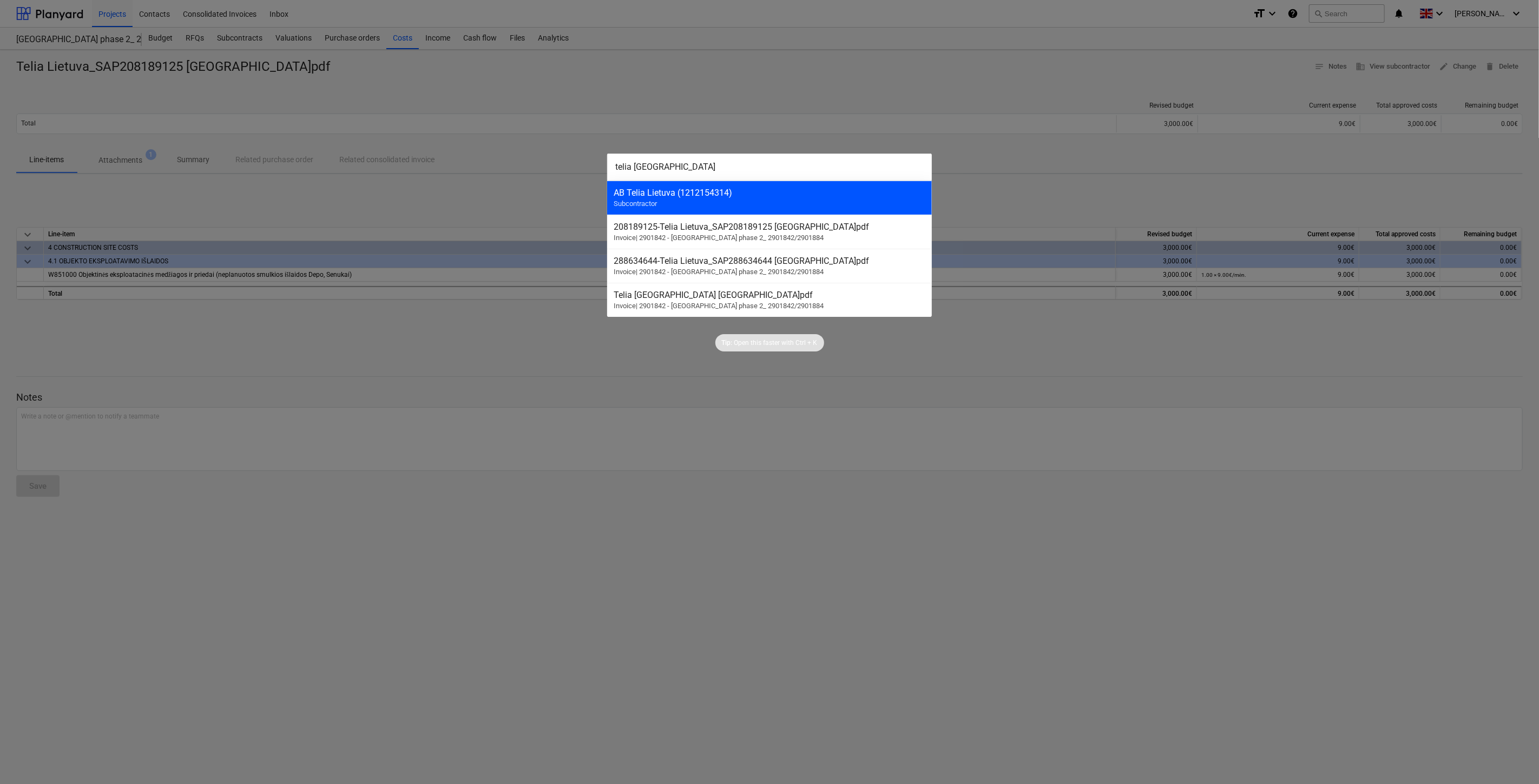
type input "telia [GEOGRAPHIC_DATA]"
click at [763, 197] on div "AB Telia Lietuva (1212154314)" at bounding box center [769, 193] width 312 height 10
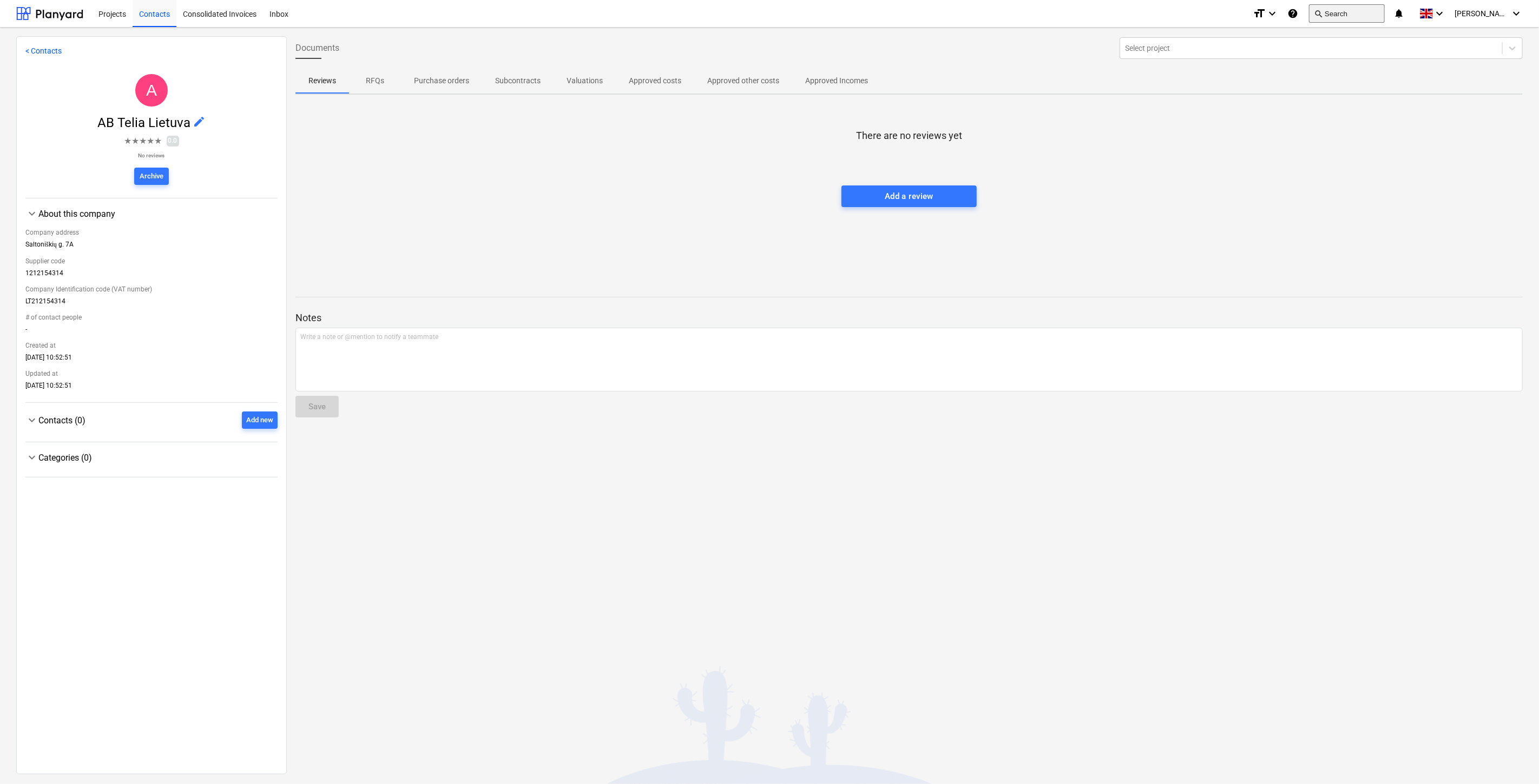
click at [1343, 14] on button "search Search" at bounding box center [1347, 14] width 76 height 19
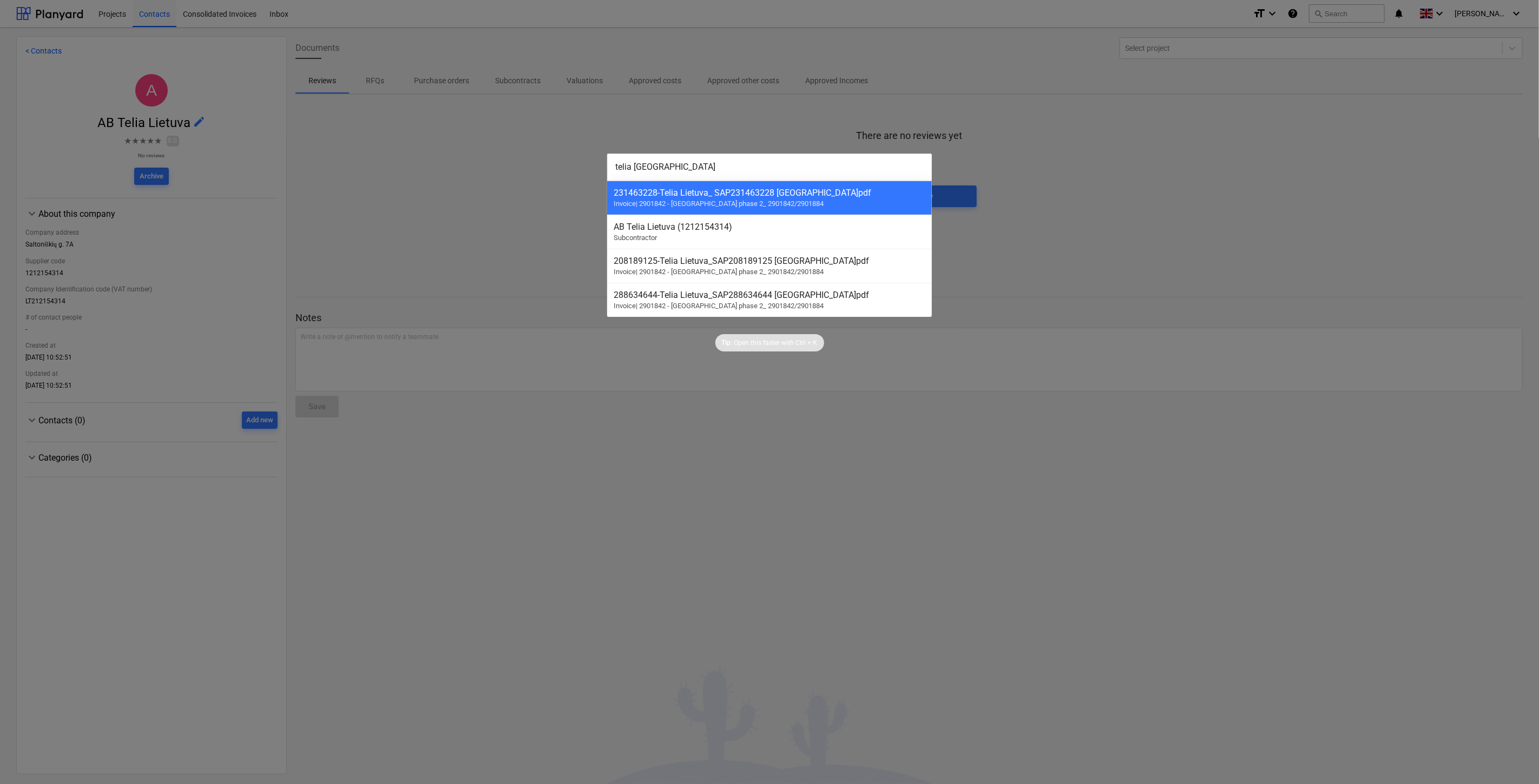
drag, startPoint x: 700, startPoint y: 173, endPoint x: 592, endPoint y: 178, distance: 108.1
click at [592, 178] on div "telia lietuva 231463228 - [GEOGRAPHIC_DATA] [GEOGRAPHIC_DATA] SAP231463228 [GEO…" at bounding box center [769, 392] width 1539 height 784
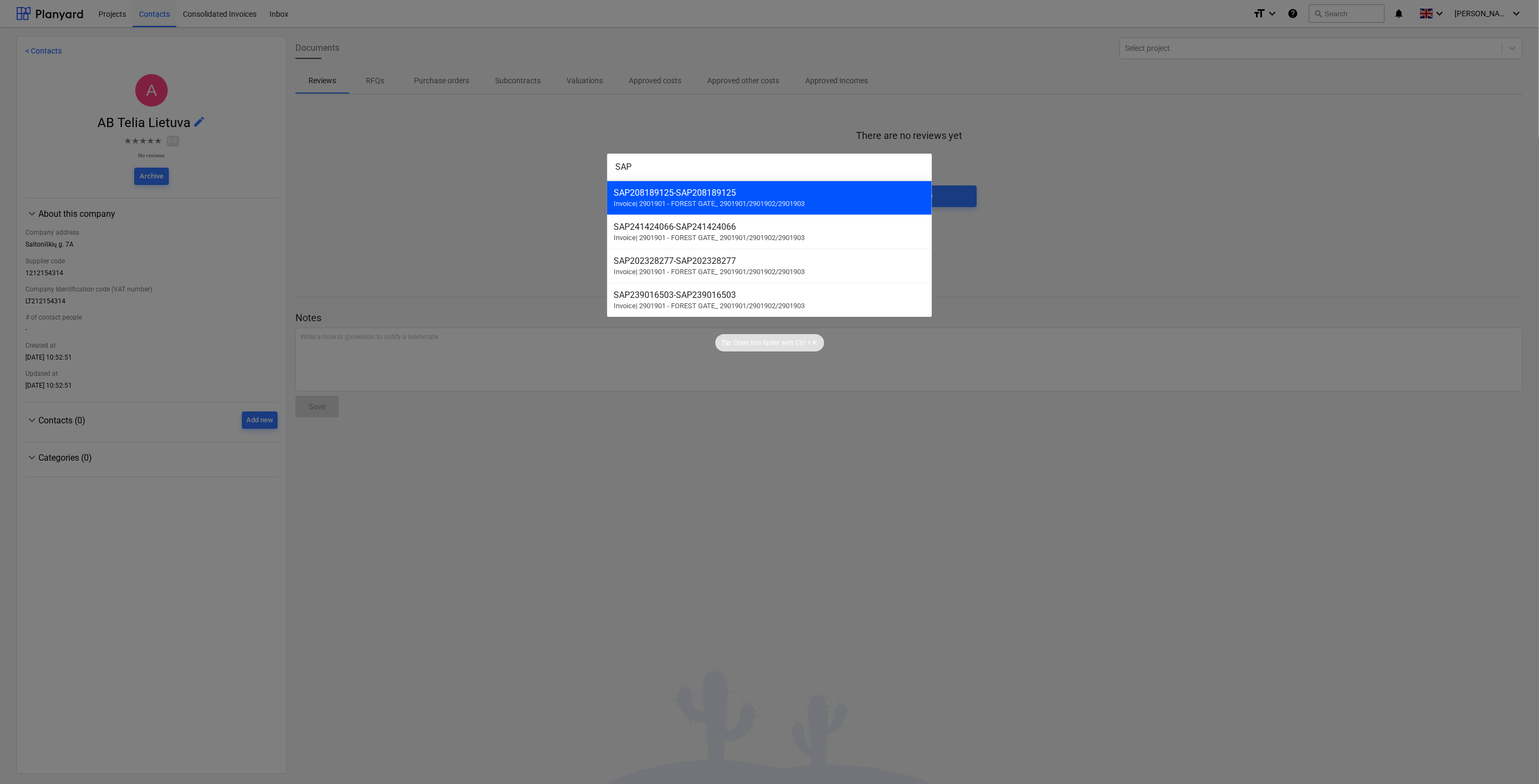
type input "SAP"
click at [632, 186] on div "SAP208189125 - SAP208189125 Invoice | 2901901 - FOREST GATE_ 2901901/2901902/29…" at bounding box center [769, 198] width 325 height 34
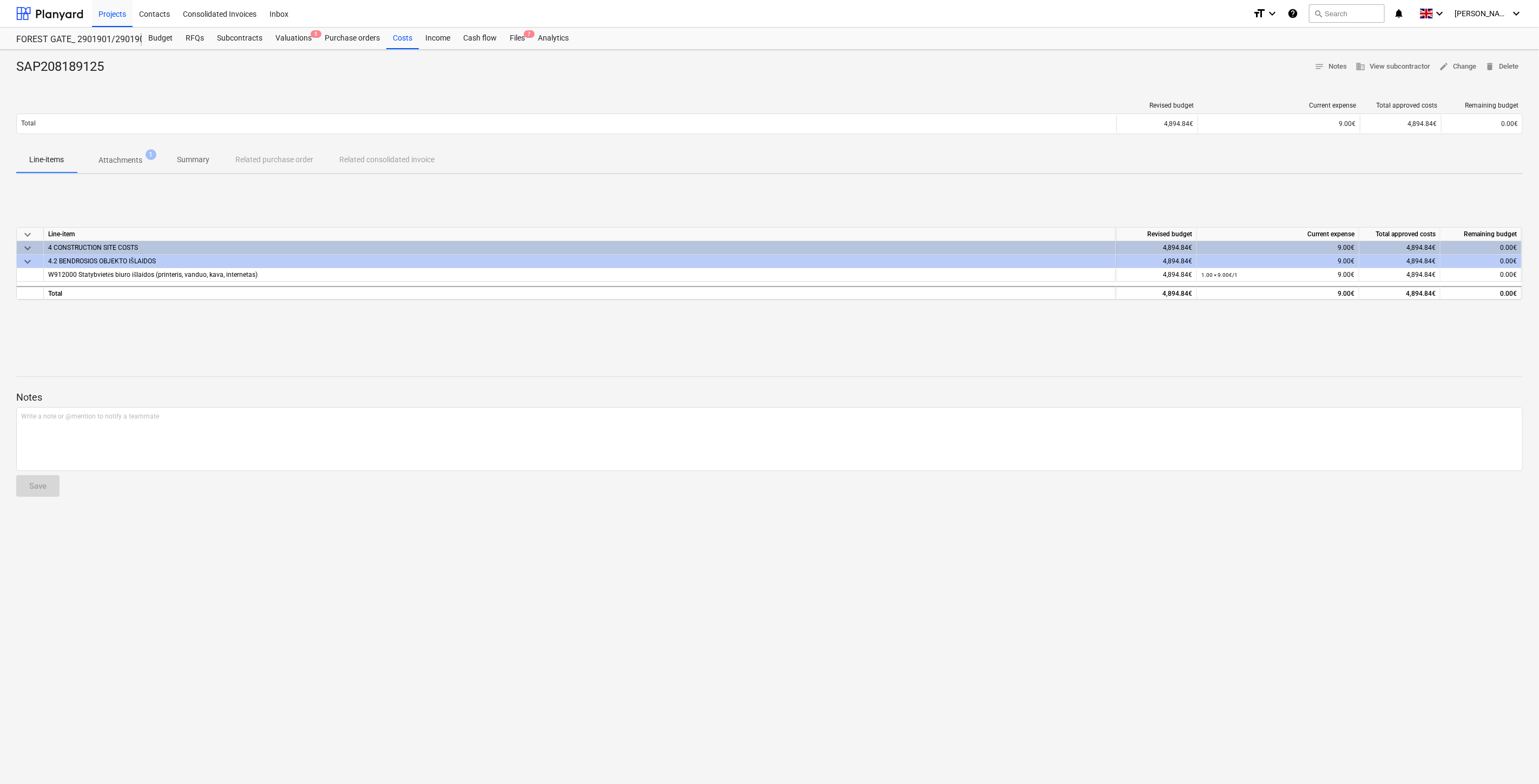
click at [591, 329] on div "keyboard_arrow_down Line-item Revised budget Current expense Total approved cos…" at bounding box center [769, 264] width 1506 height 162
drag, startPoint x: 599, startPoint y: 325, endPoint x: 404, endPoint y: 309, distance: 195.7
click at [599, 325] on div "keyboard_arrow_down Line-item Revised budget Current expense Total approved cos…" at bounding box center [769, 264] width 1506 height 162
drag, startPoint x: 518, startPoint y: 39, endPoint x: 520, endPoint y: 0, distance: 39.1
click at [518, 39] on div "Files 7" at bounding box center [517, 38] width 28 height 21
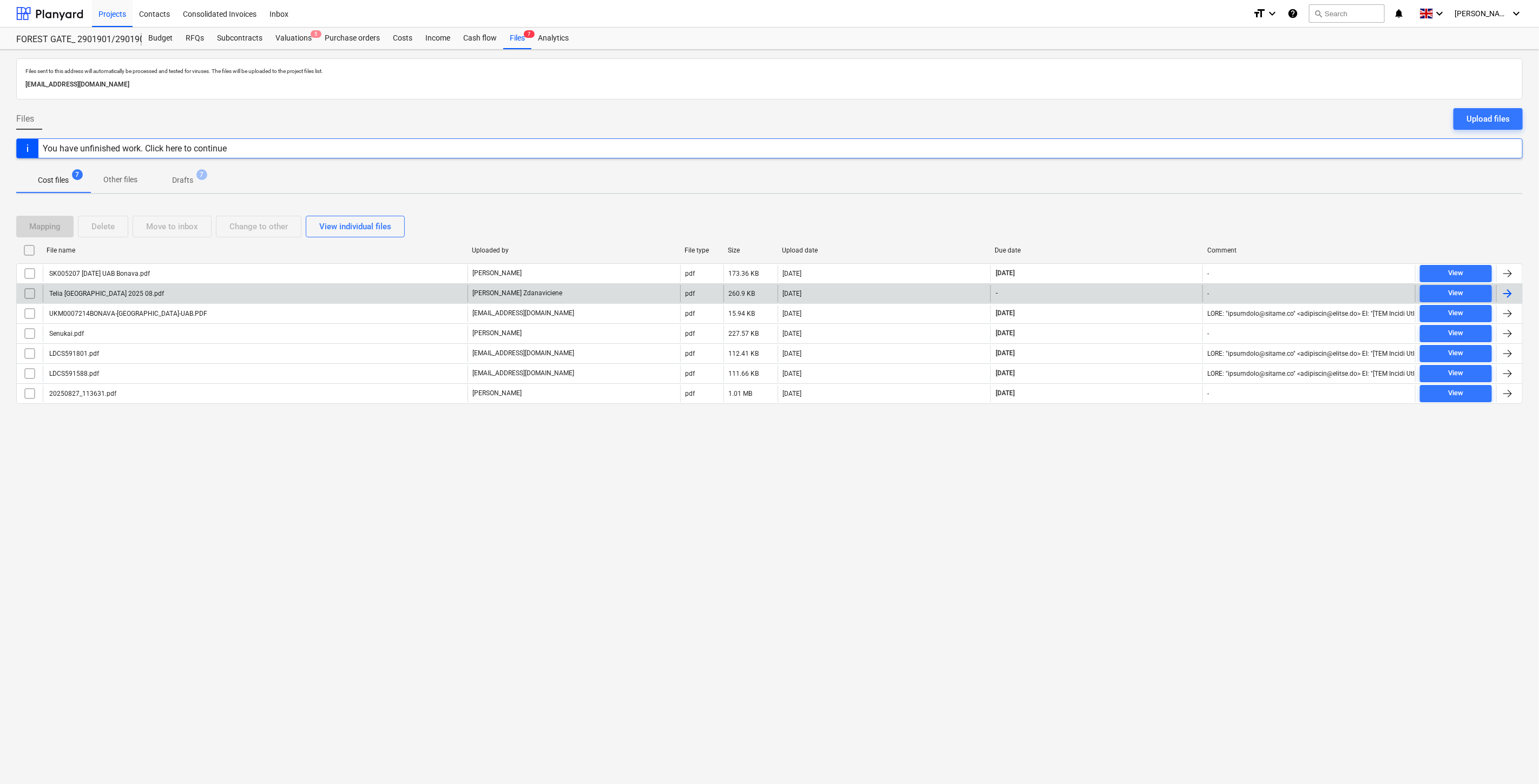
click at [396, 291] on div "Telia [GEOGRAPHIC_DATA] 2025 08.pdf" at bounding box center [255, 294] width 424 height 17
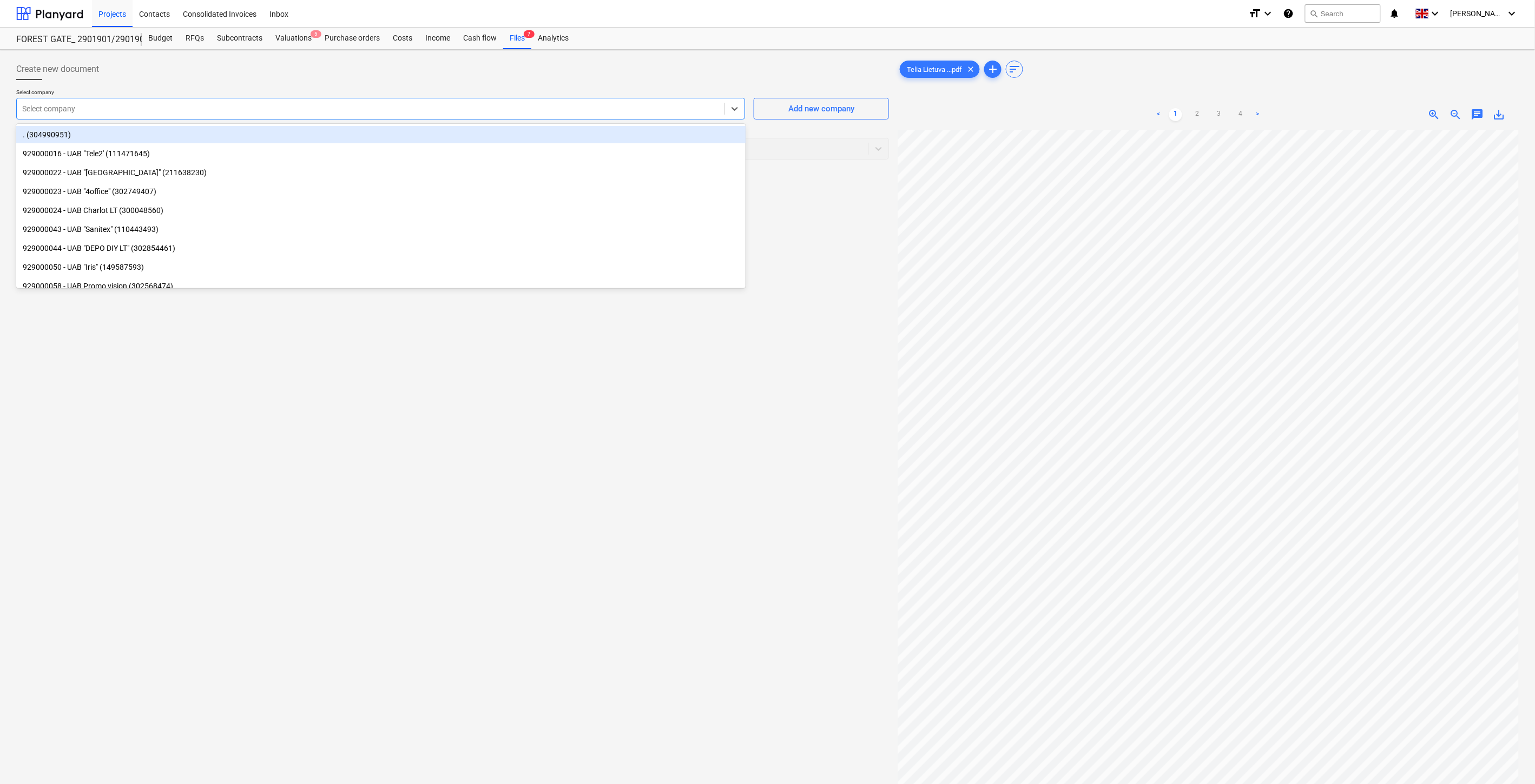
click at [505, 110] on div at bounding box center [371, 108] width 697 height 11
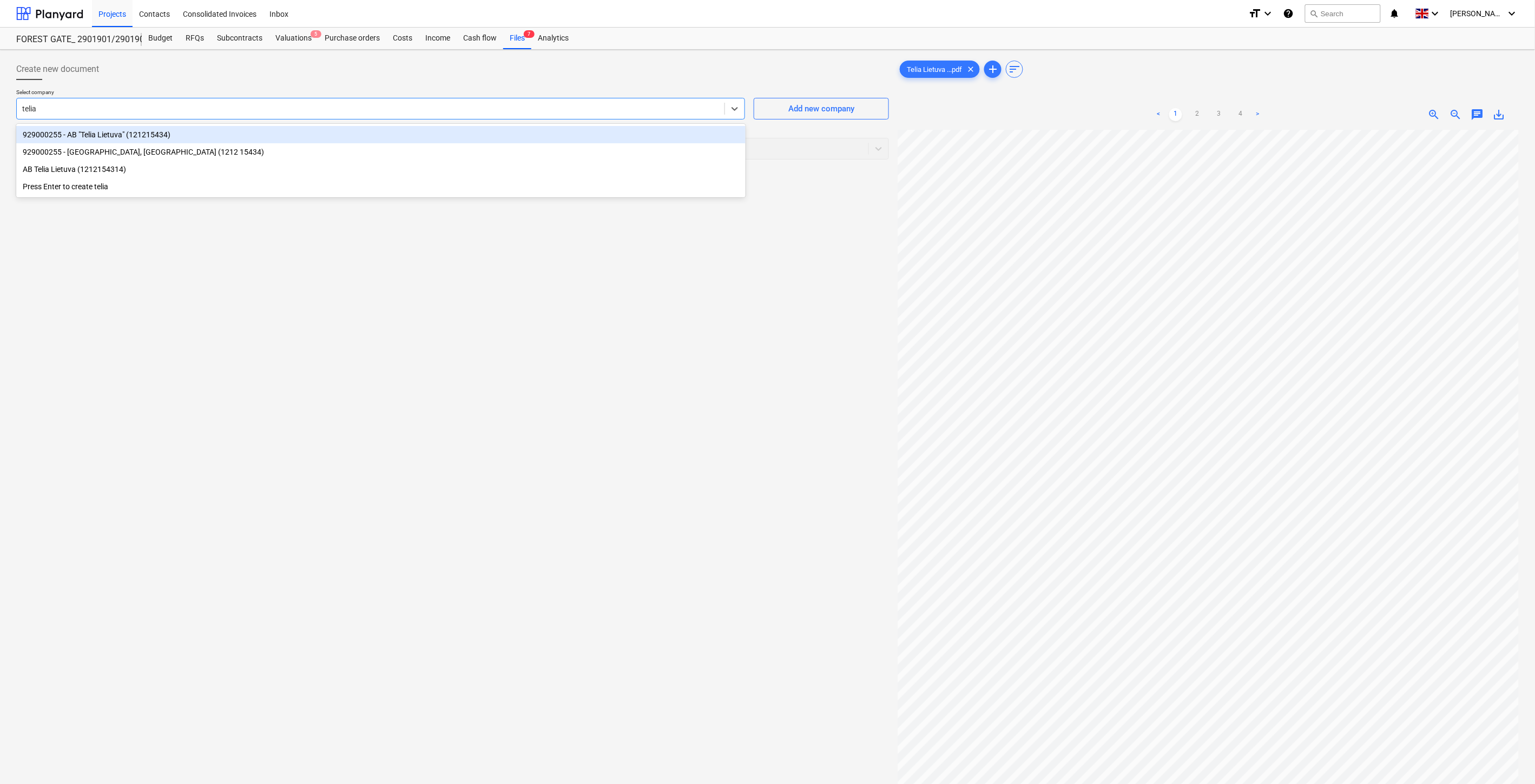
type input "telia l"
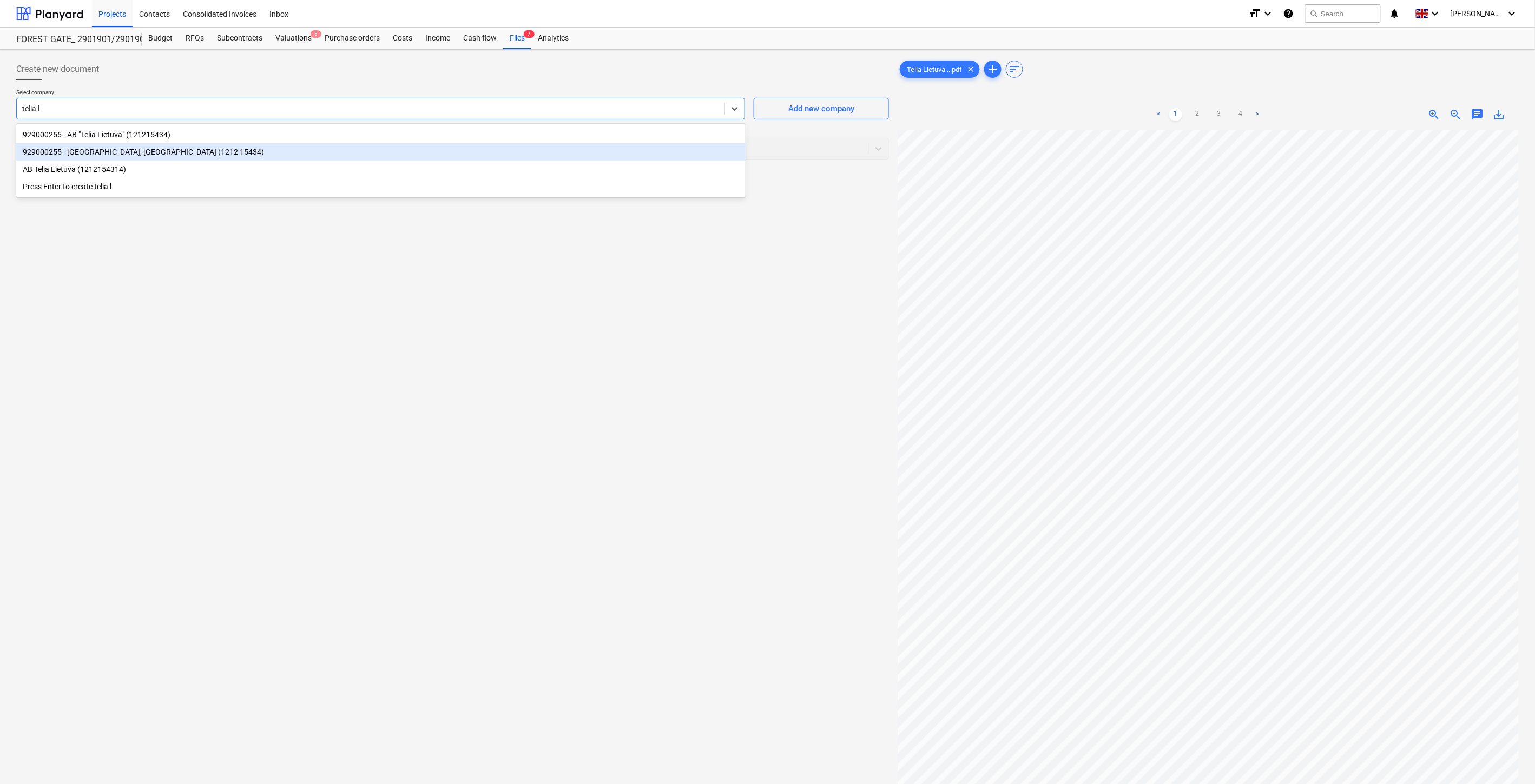
click at [180, 147] on div "929000255 - [GEOGRAPHIC_DATA], [GEOGRAPHIC_DATA] (1212 15434)" at bounding box center [381, 152] width 729 height 17
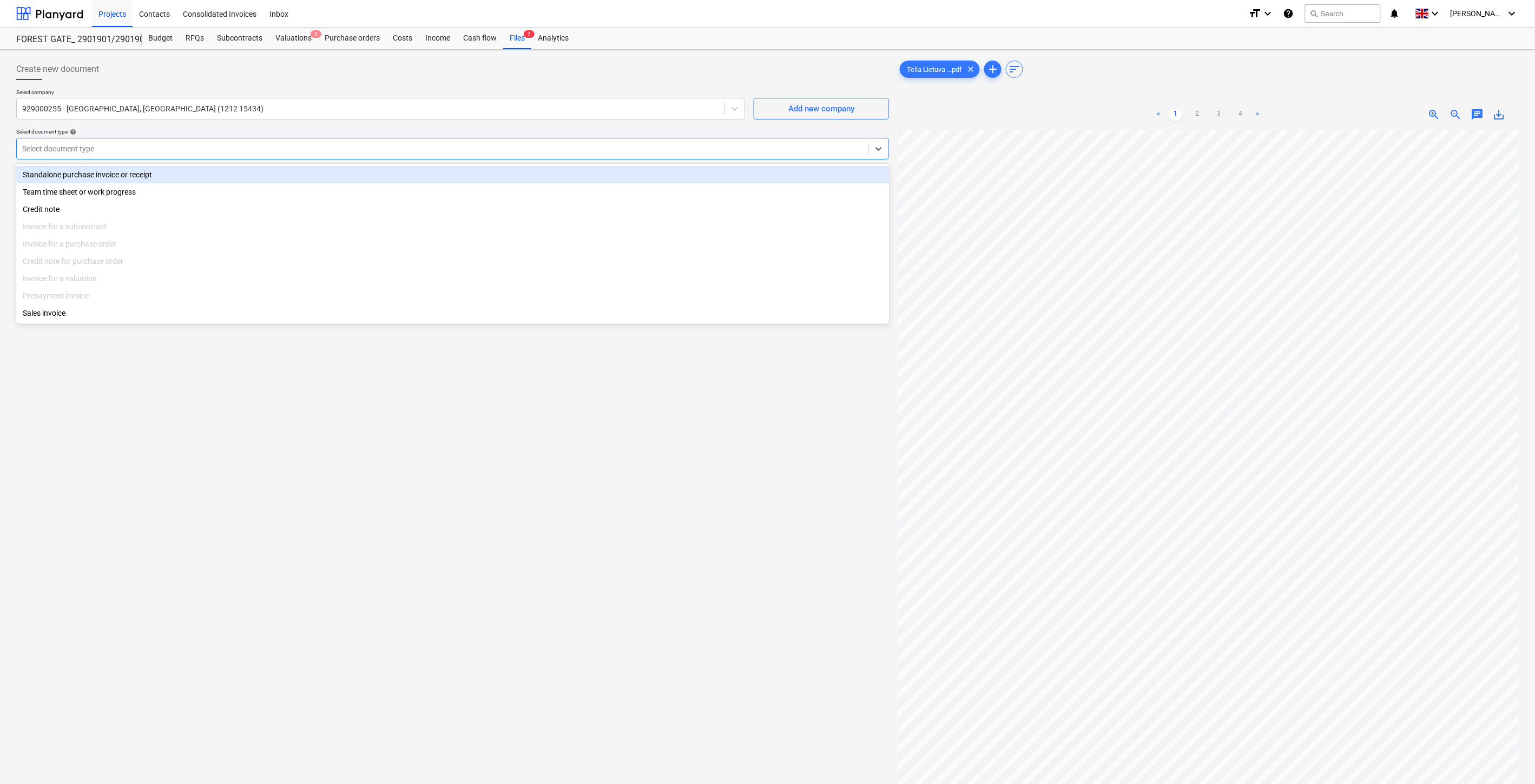
click at [180, 147] on div at bounding box center [442, 148] width 841 height 11
click at [139, 166] on div "Standalone purchase invoice or receipt" at bounding box center [453, 175] width 873 height 17
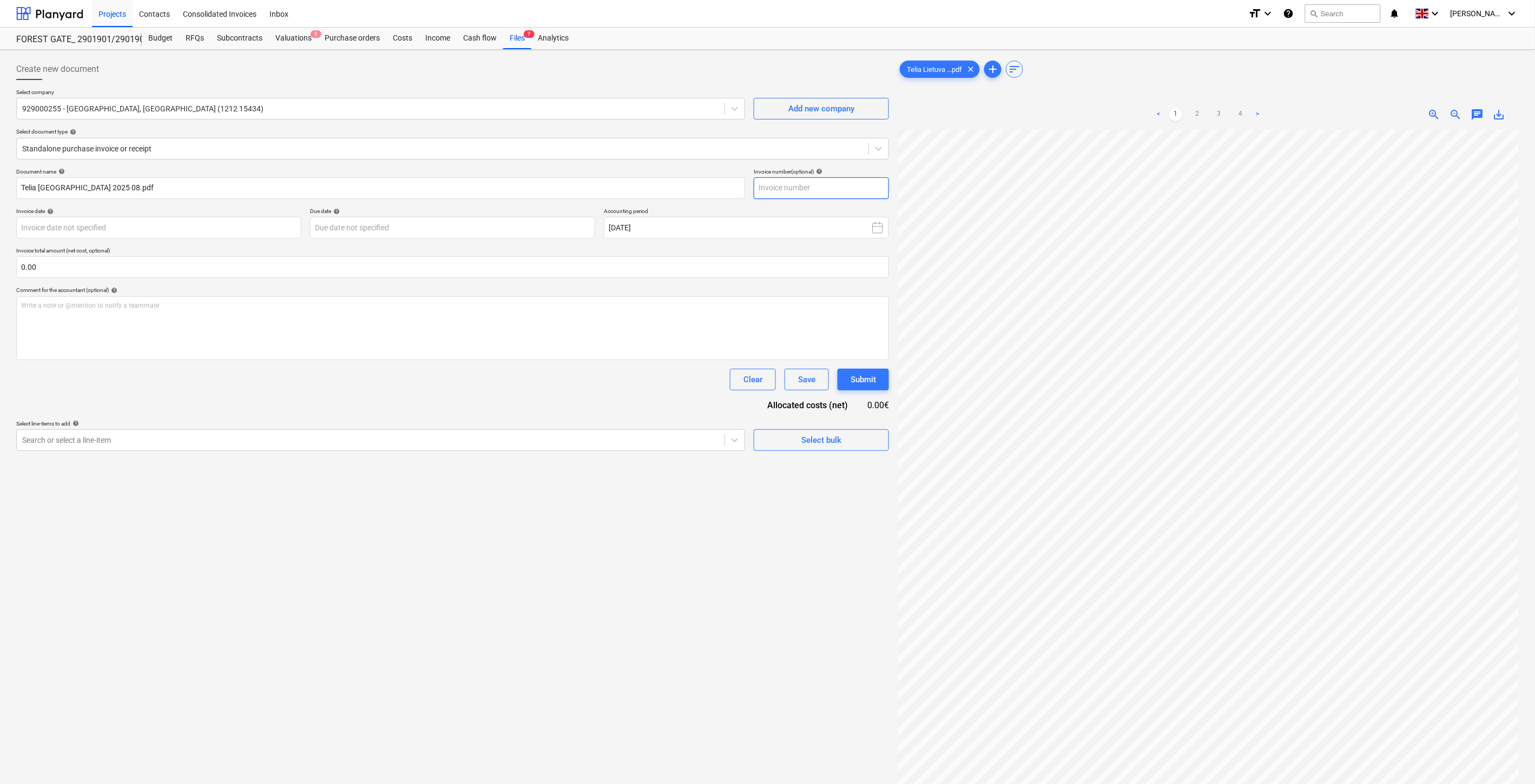
click at [847, 184] on input "text" at bounding box center [821, 188] width 136 height 21
type input "SAP224495388"
click at [247, 228] on body "Projects Contacts Consolidated Invoices Inbox format_size keyboard_arrow_down h…" at bounding box center [767, 392] width 1535 height 784
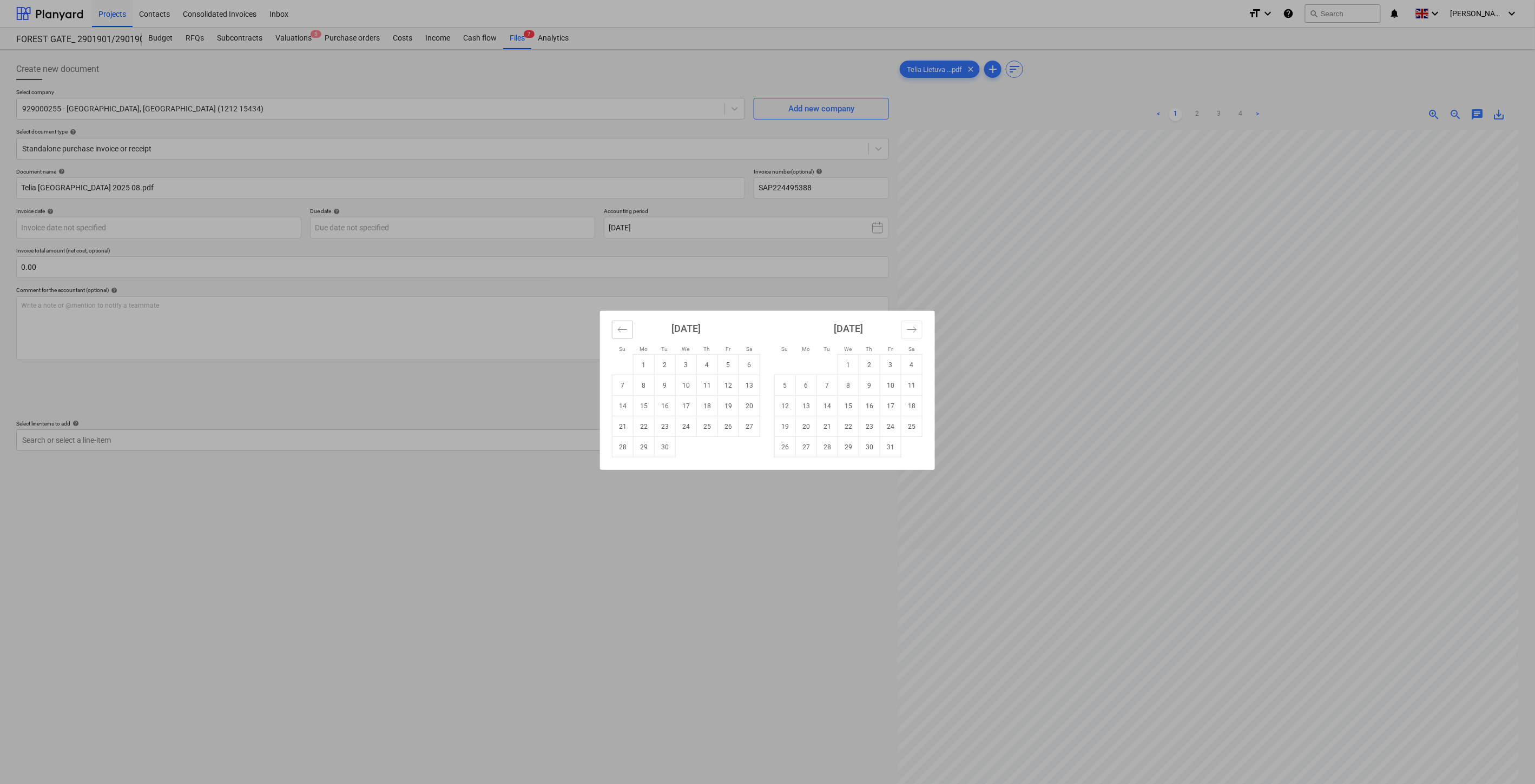
click at [612, 338] on button "Move backward to switch to the previous month." at bounding box center [622, 330] width 21 height 19
click at [623, 469] on td "31" at bounding box center [622, 468] width 21 height 21
type input "[DATE]"
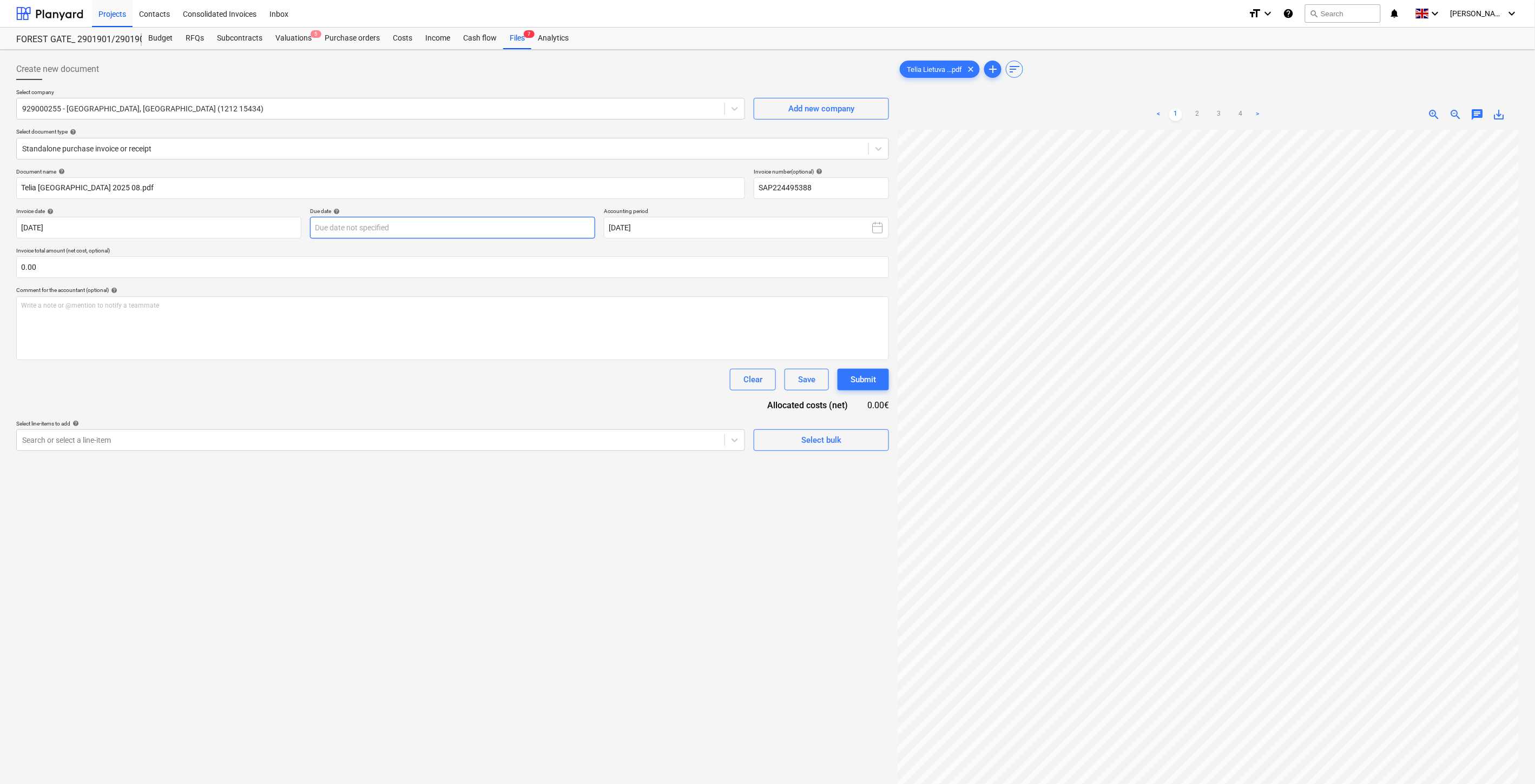
click at [425, 233] on body "Projects Contacts Consolidated Invoices Inbox format_size keyboard_arrow_down h…" at bounding box center [767, 392] width 1535 height 784
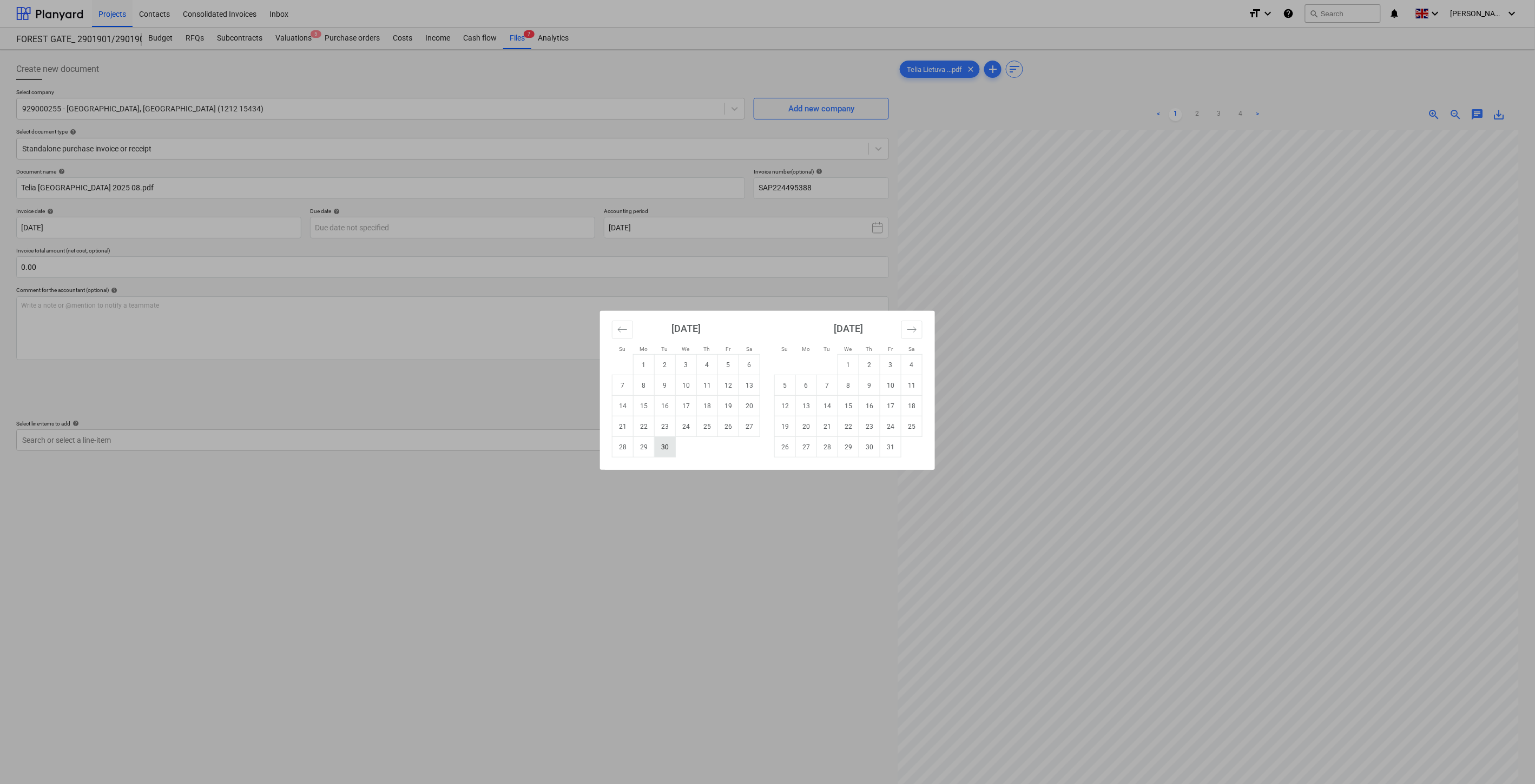
click at [668, 451] on td "30" at bounding box center [665, 447] width 21 height 21
type input "[DATE]"
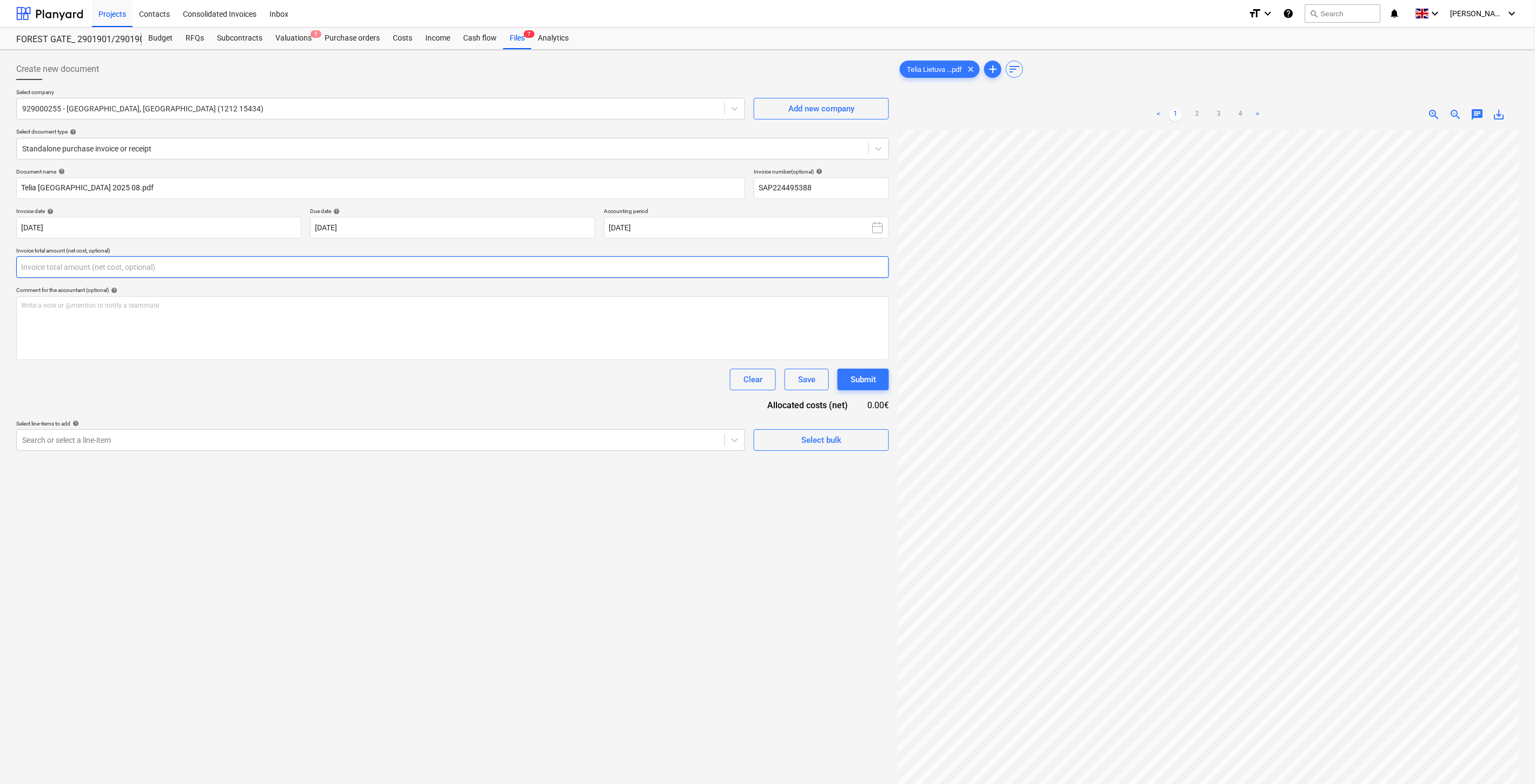
click at [138, 262] on input "text" at bounding box center [452, 267] width 873 height 21
type input "9.00"
click at [196, 469] on div at bounding box center [371, 467] width 697 height 11
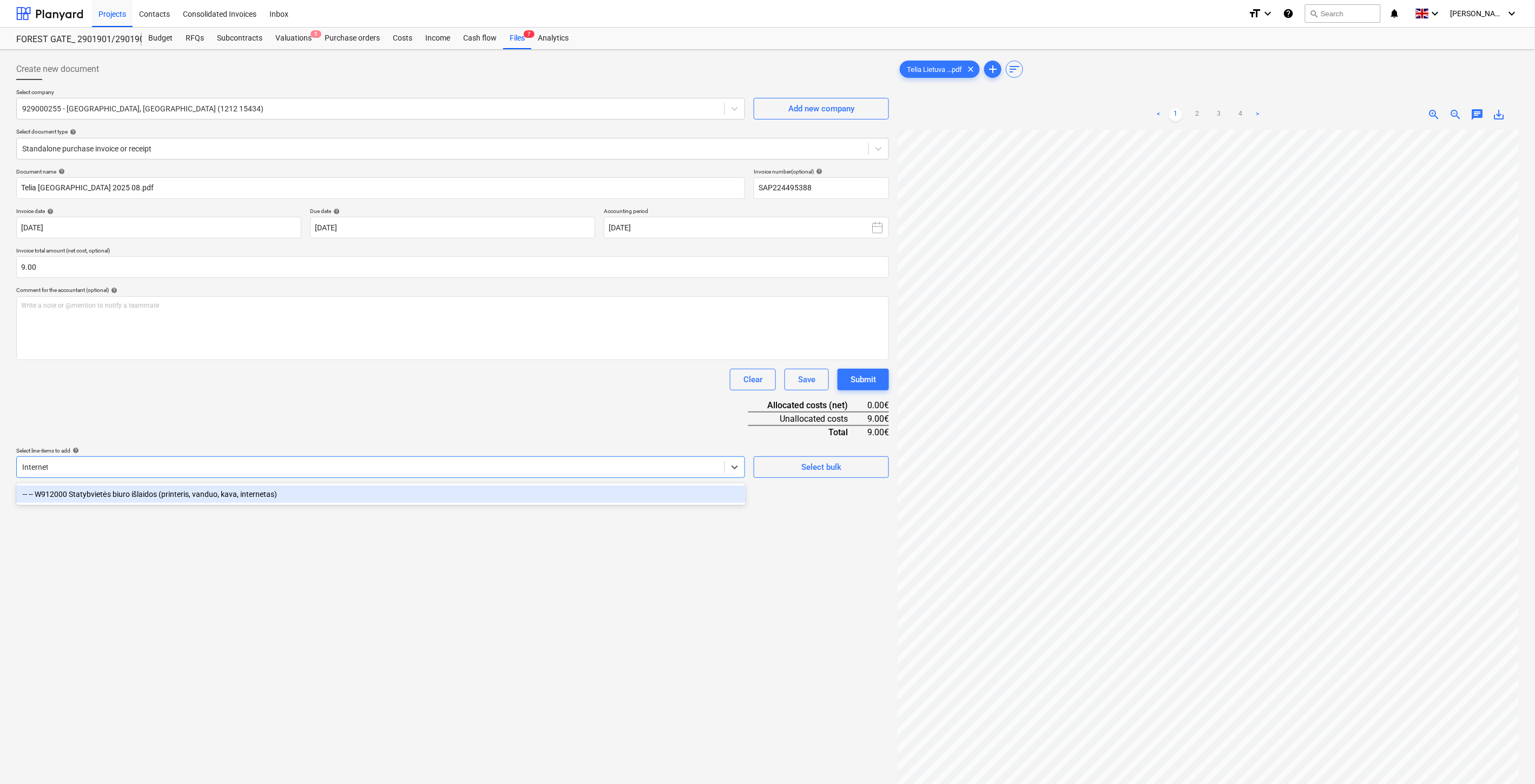
type input "Internetas"
click at [193, 491] on div "-- -- W912000 Statybvietės biuro išlaidos (printeris, vanduo, kava, internetas)" at bounding box center [381, 494] width 729 height 17
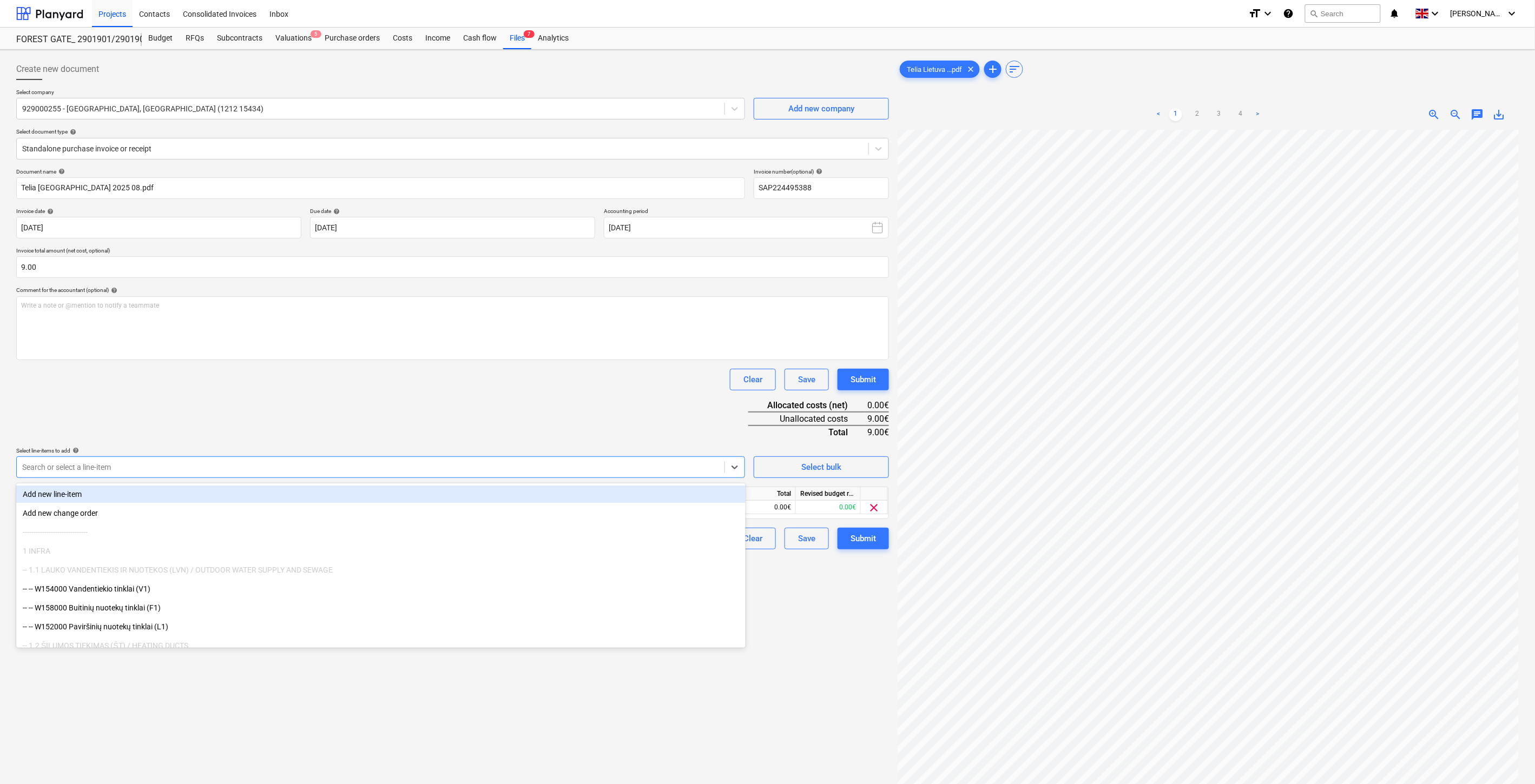
click at [250, 424] on div "Document name help Telia Lietuva _ Forest gate 2025 08.pdf Invoice number (opti…" at bounding box center [452, 359] width 873 height 381
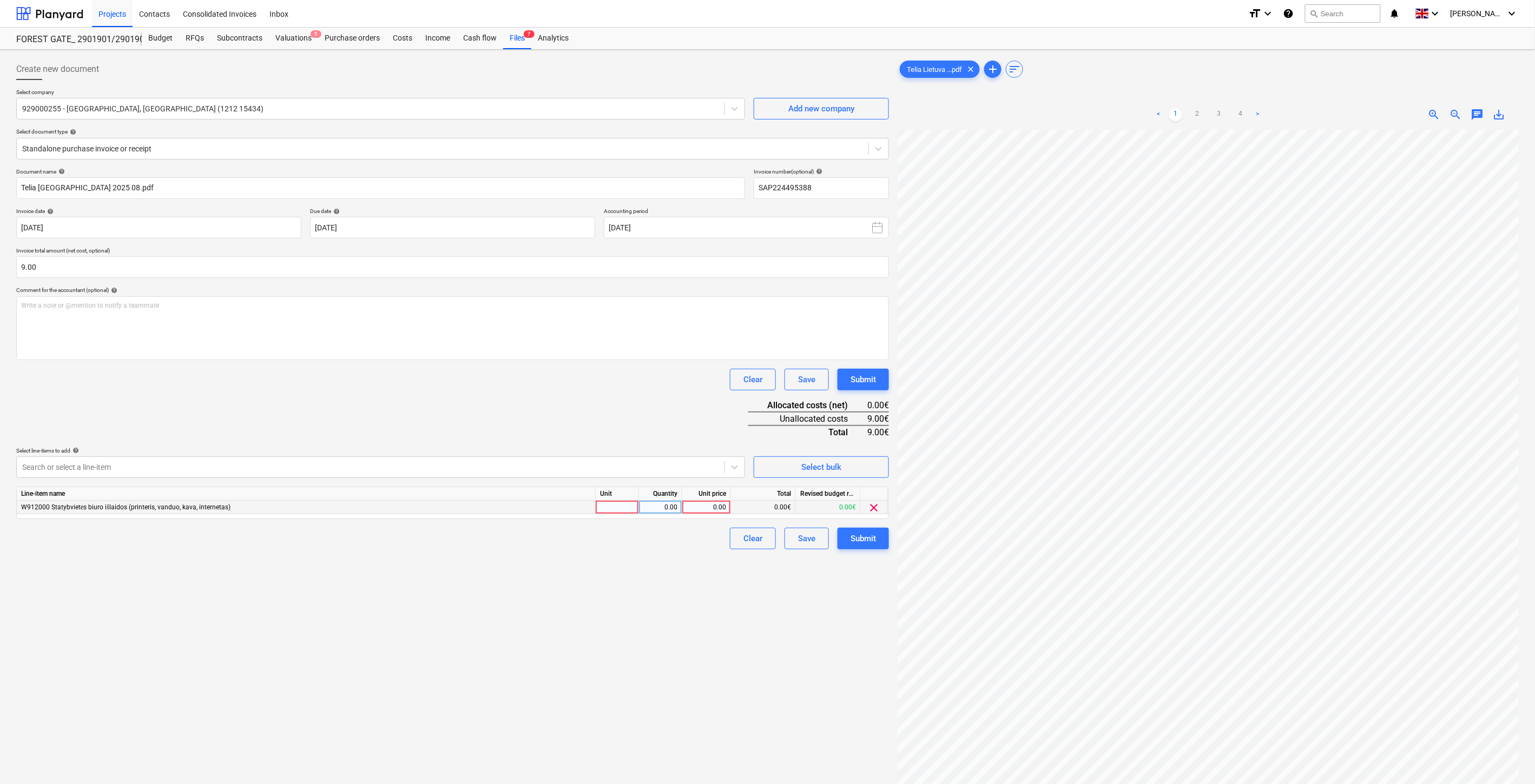
click at [614, 507] on div at bounding box center [617, 507] width 43 height 14
click at [655, 507] on div "0.00" at bounding box center [660, 507] width 34 height 14
click at [726, 507] on div "0.00" at bounding box center [706, 507] width 39 height 14
type input "9"
click at [662, 388] on div "Clear Save Submit" at bounding box center [452, 380] width 873 height 21
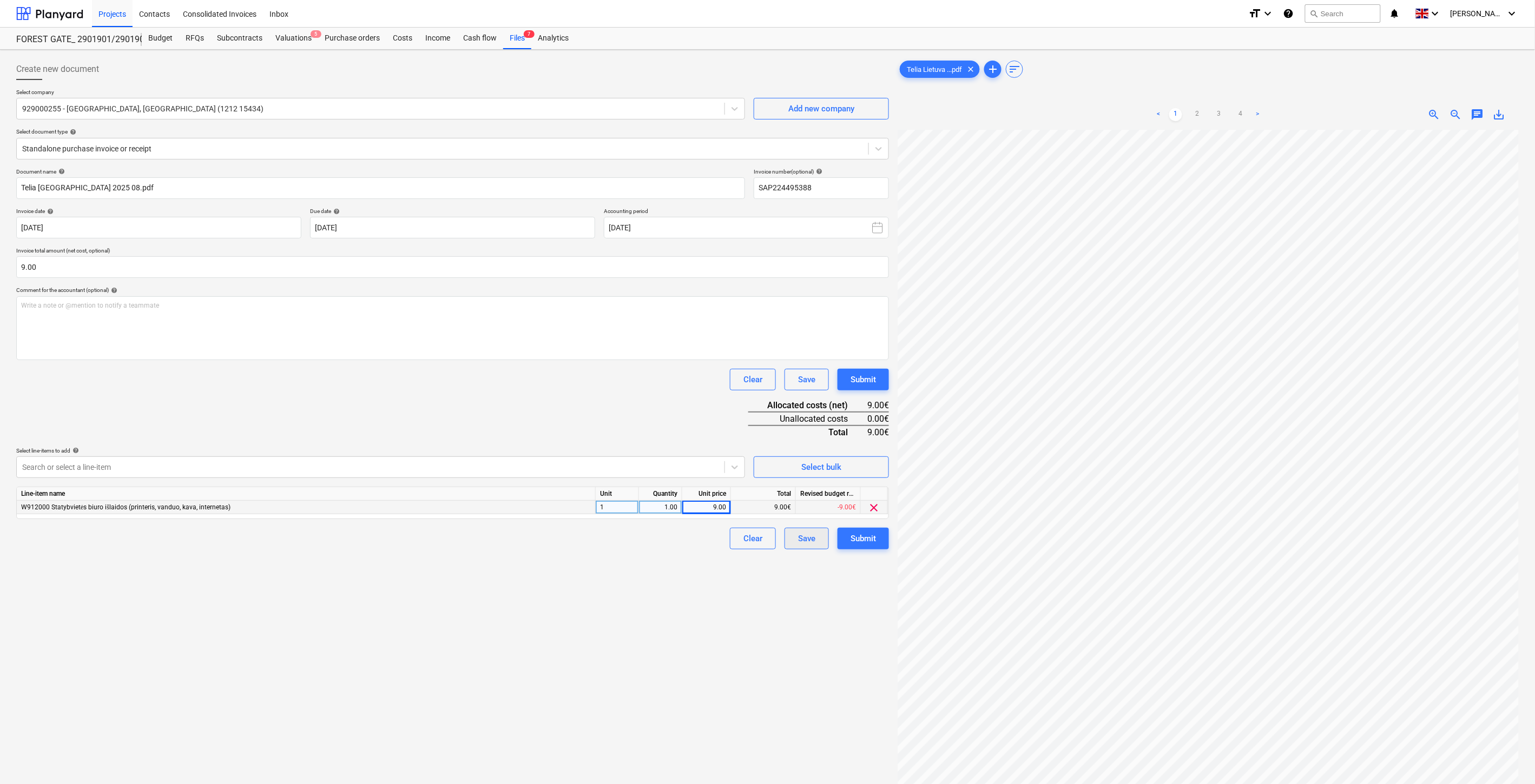
click at [804, 541] on div "Save" at bounding box center [807, 539] width 17 height 14
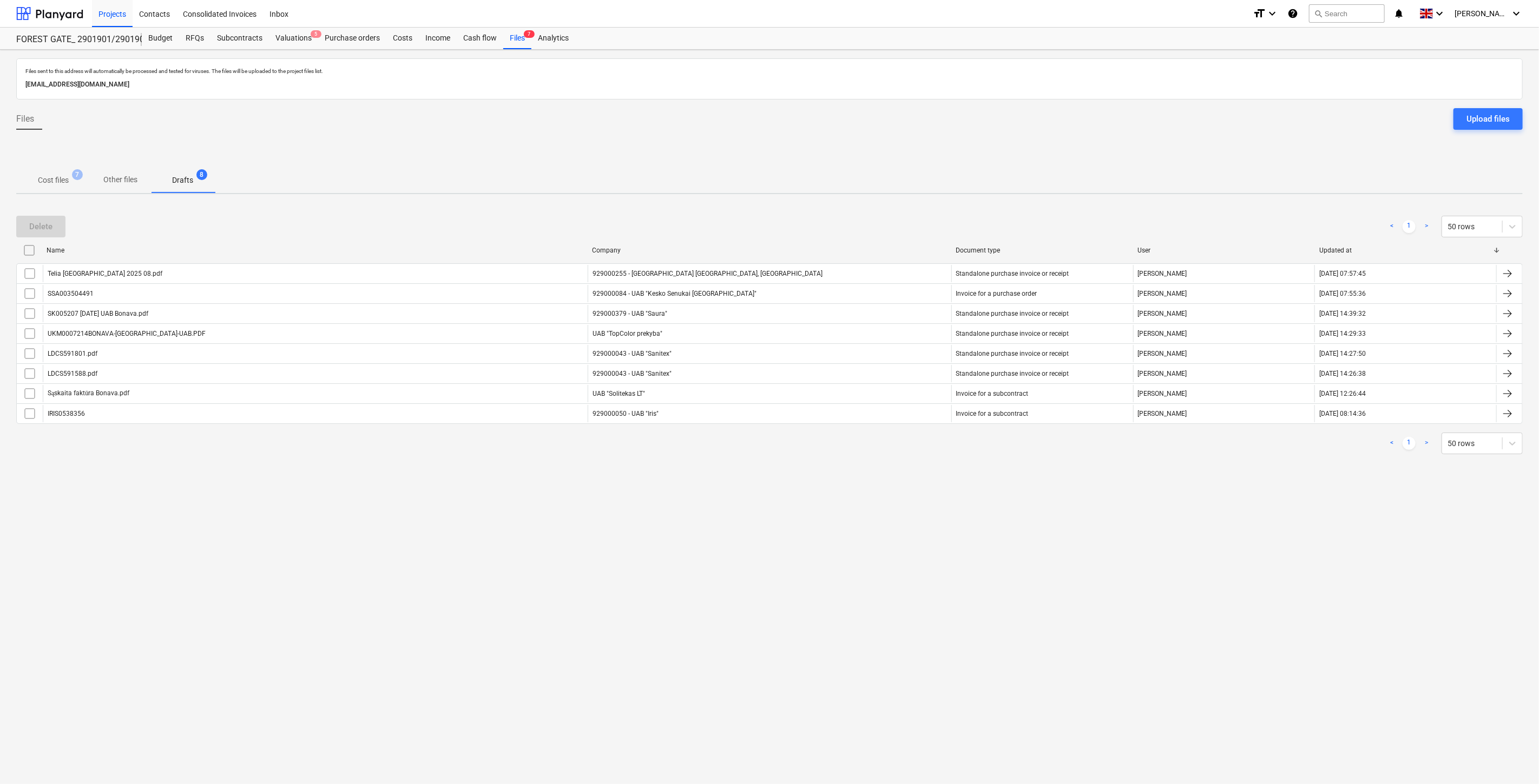
click at [844, 515] on div "Files sent to this address will automatically be processed and tested for virus…" at bounding box center [769, 416] width 1539 height 735
click at [862, 494] on div "Files sent to this address will automatically be processed and tested for virus…" at bounding box center [769, 416] width 1539 height 735
click at [45, 178] on p "Cost files" at bounding box center [53, 181] width 31 height 11
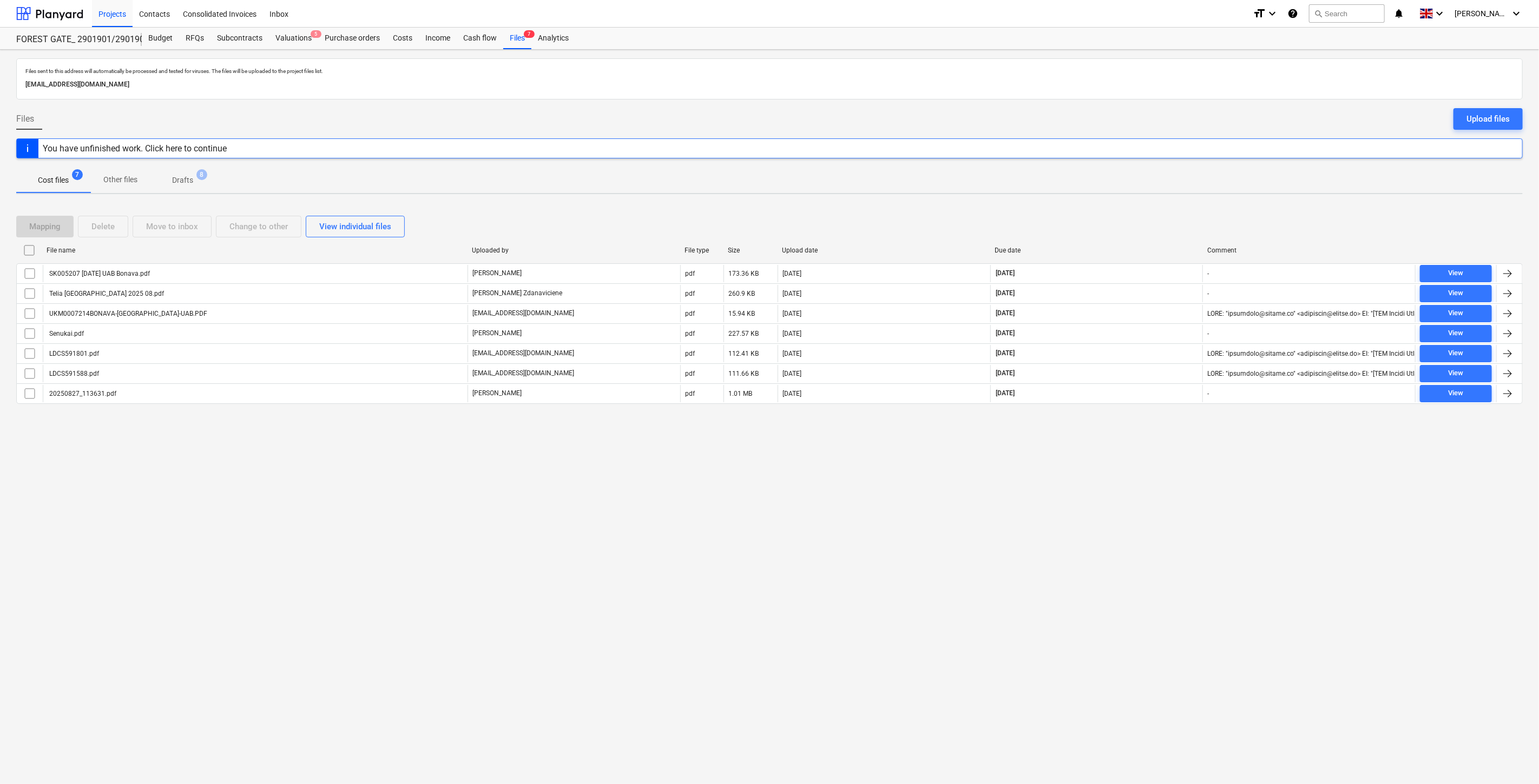
click at [1122, 482] on div "Files sent to this address will automatically be processed and tested for virus…" at bounding box center [769, 416] width 1539 height 735
click at [1150, 444] on div "Files sent to this address will automatically be processed and tested for virus…" at bounding box center [769, 416] width 1539 height 735
drag, startPoint x: 1316, startPoint y: 199, endPoint x: 1332, endPoint y: 182, distance: 23.3
click at [1316, 199] on div "Files sent to this address will automatically be processed and tested for virus…" at bounding box center [769, 416] width 1539 height 735
click at [1474, 115] on div "Upload files" at bounding box center [1487, 119] width 43 height 14
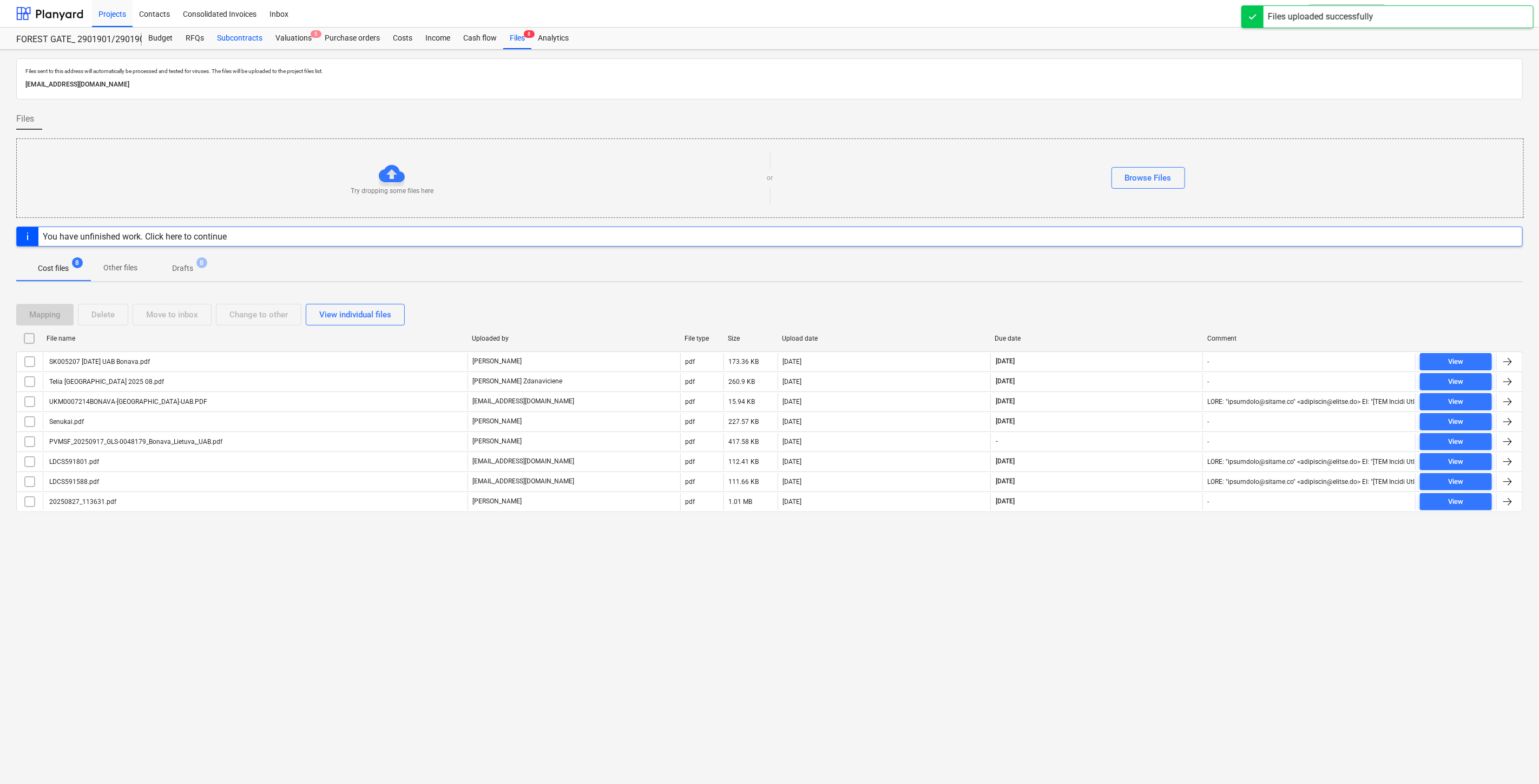
click at [242, 33] on div "Subcontracts" at bounding box center [240, 38] width 59 height 21
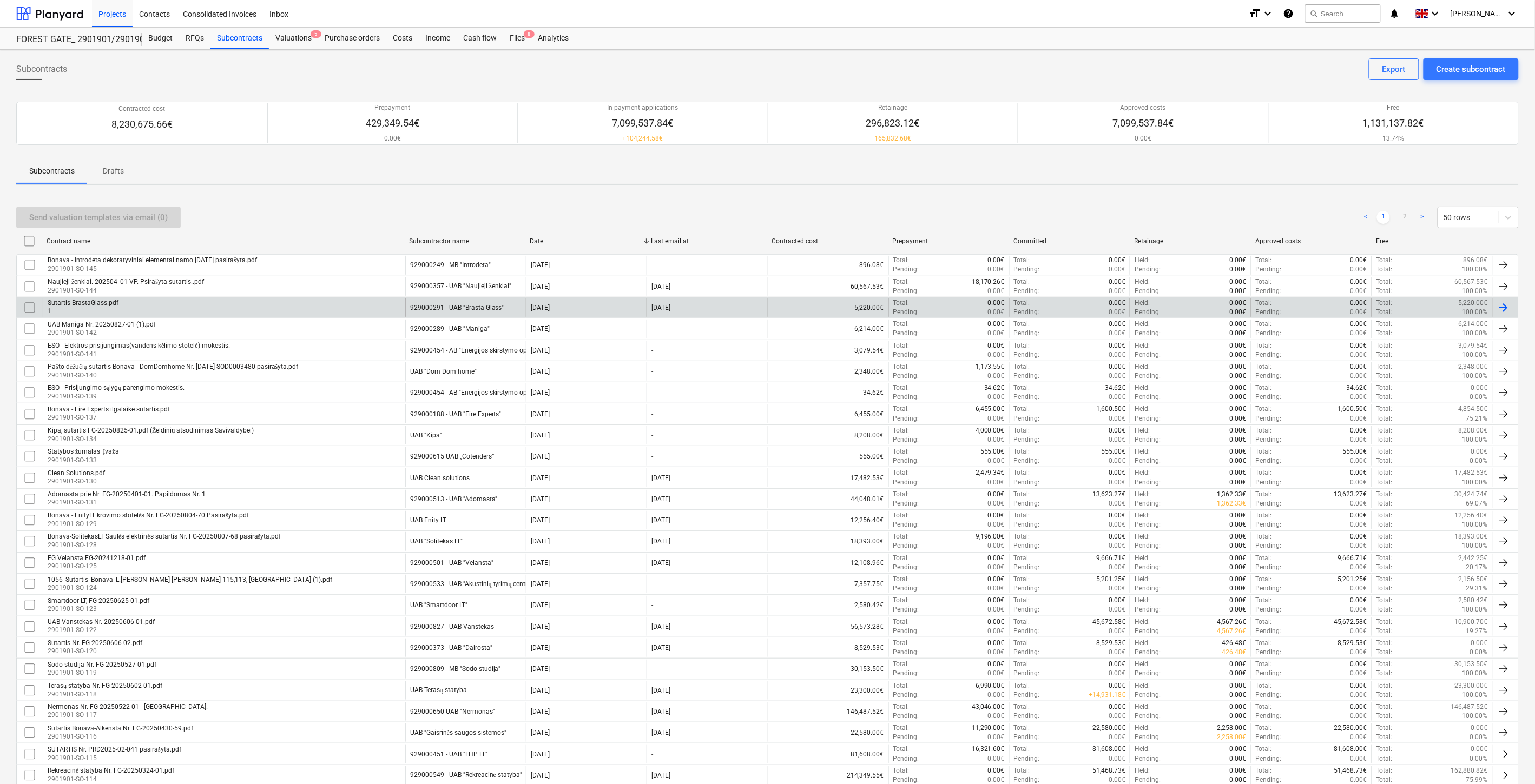
click at [465, 309] on div "929000291 - UAB "Brasta Glass"" at bounding box center [457, 307] width 94 height 8
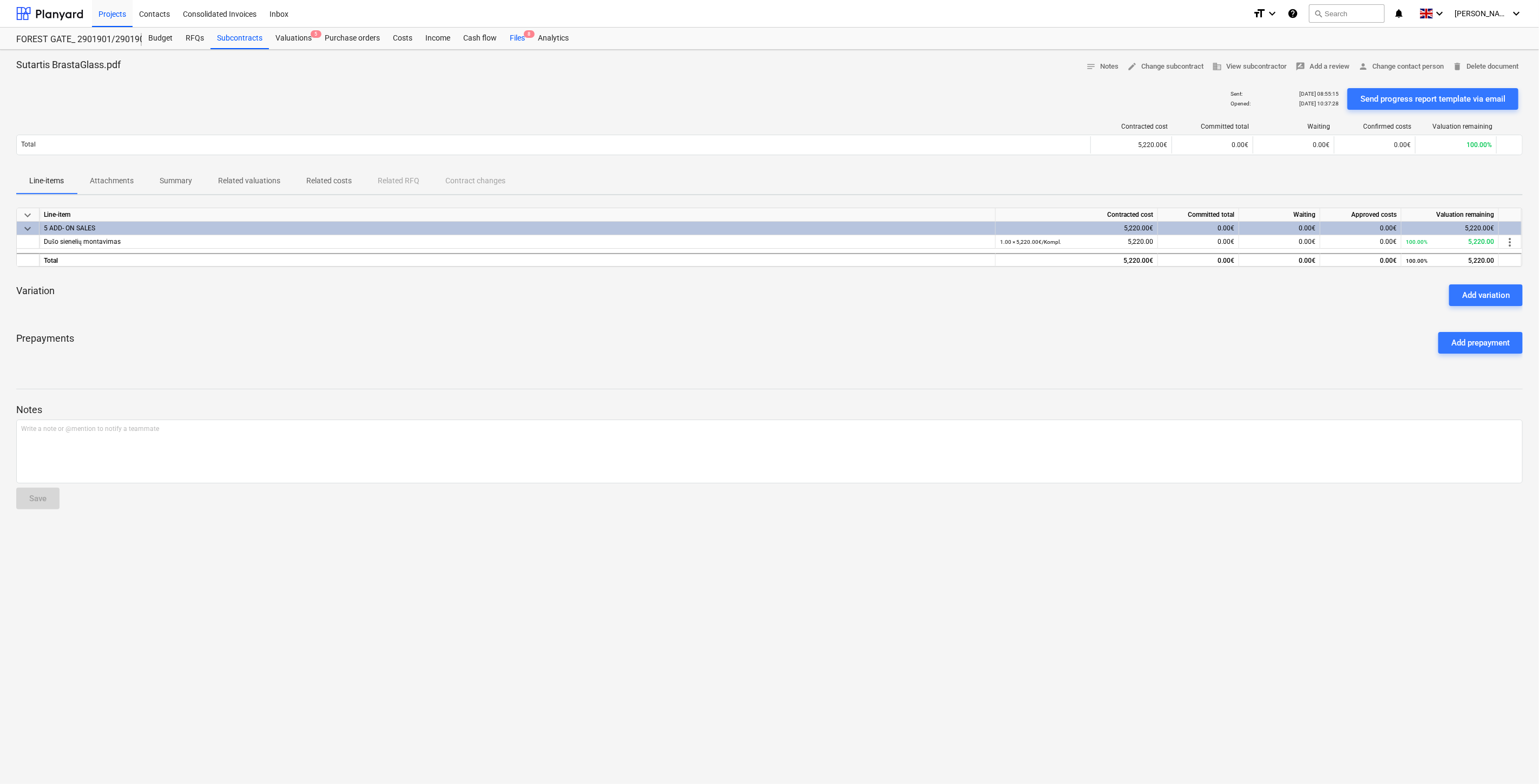
click at [520, 34] on div "Files 8" at bounding box center [517, 38] width 28 height 21
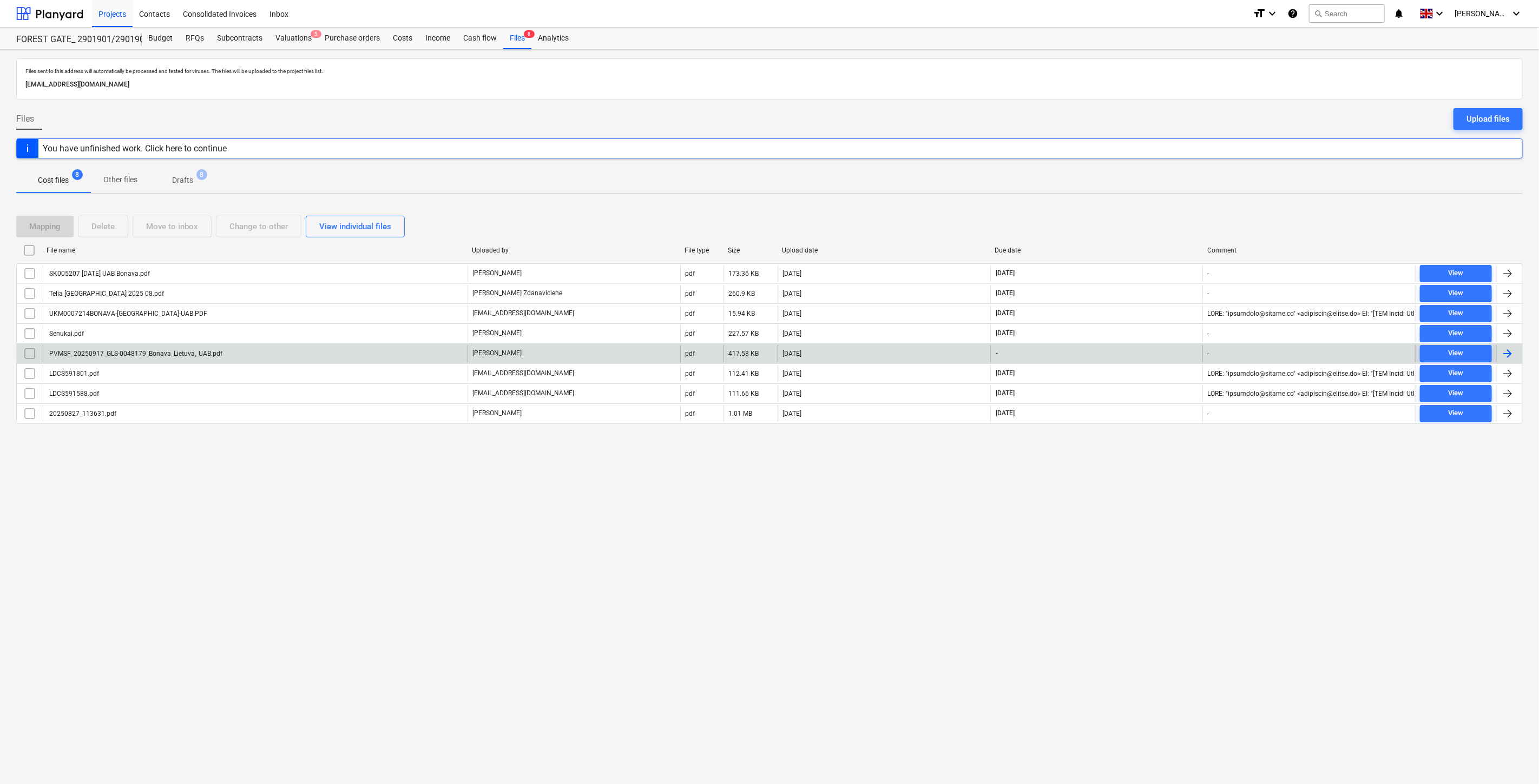
click at [375, 353] on div "PVMSF_20250917_GLS-0048179_Bonava_Lietuva,_UAB.pdf" at bounding box center [255, 354] width 424 height 17
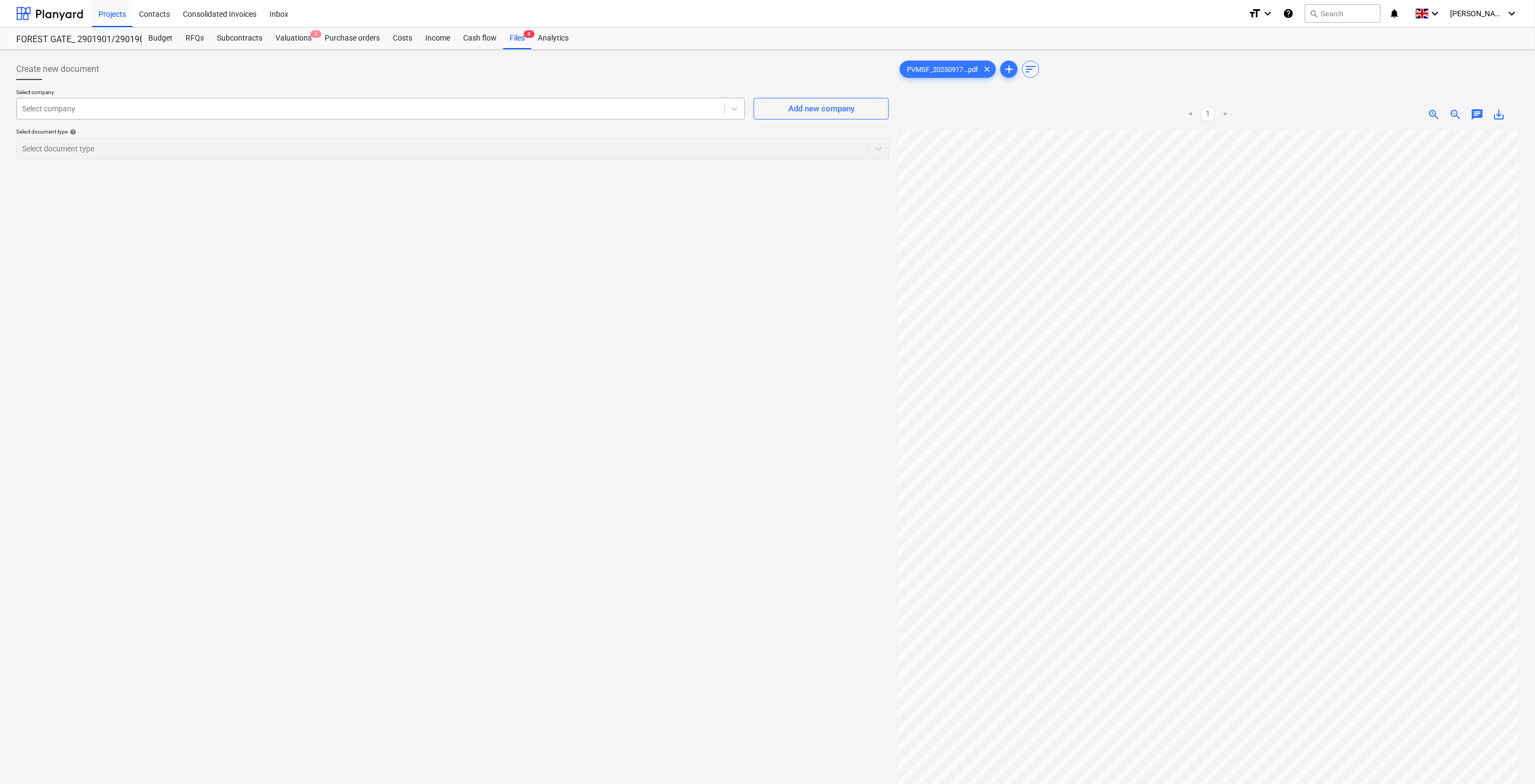
click at [385, 107] on div at bounding box center [371, 108] width 697 height 11
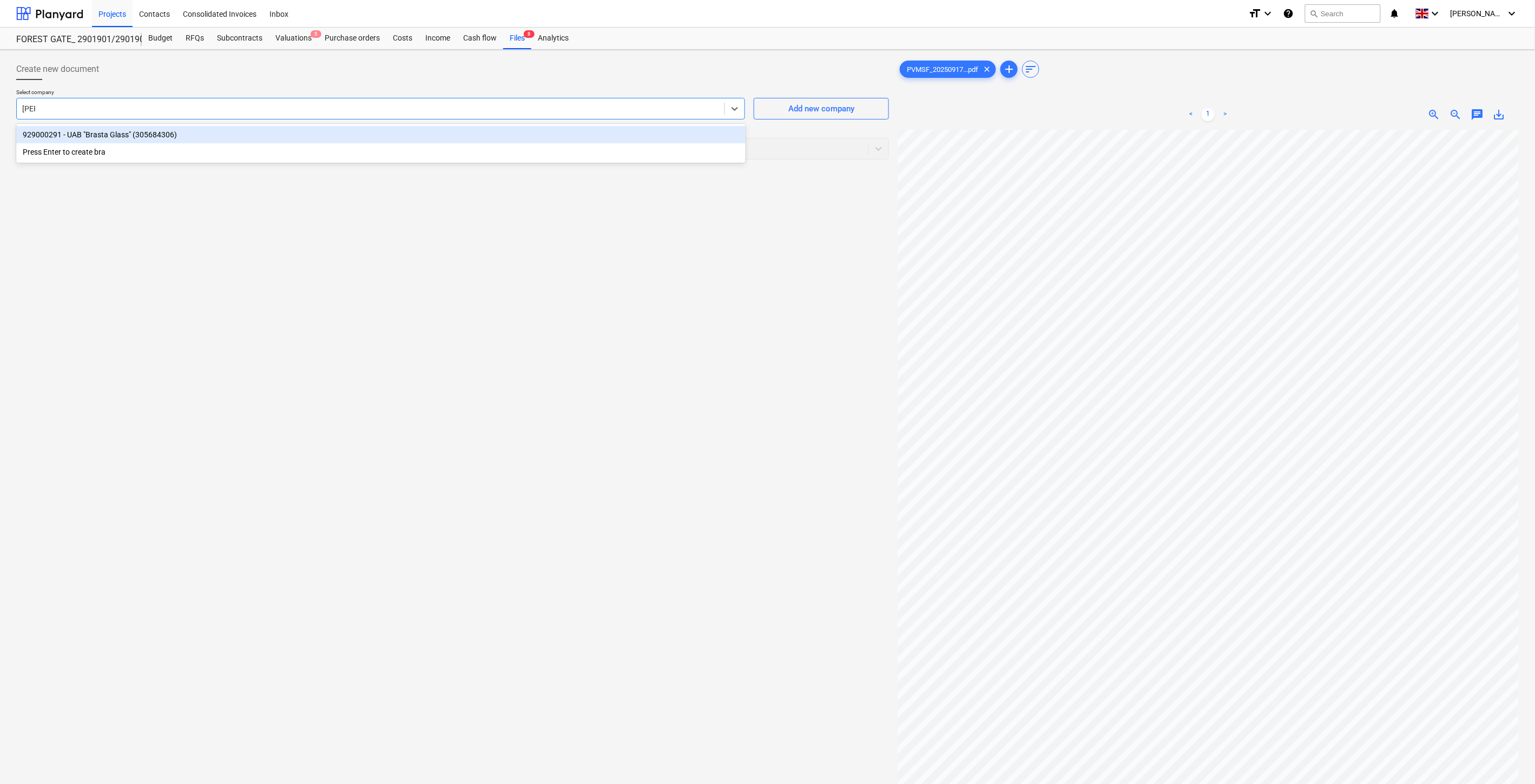
type input "brasta"
click at [313, 132] on div "929000291 - UAB "Brasta Glass" (305684306)" at bounding box center [381, 135] width 729 height 17
click at [275, 147] on div at bounding box center [442, 148] width 841 height 11
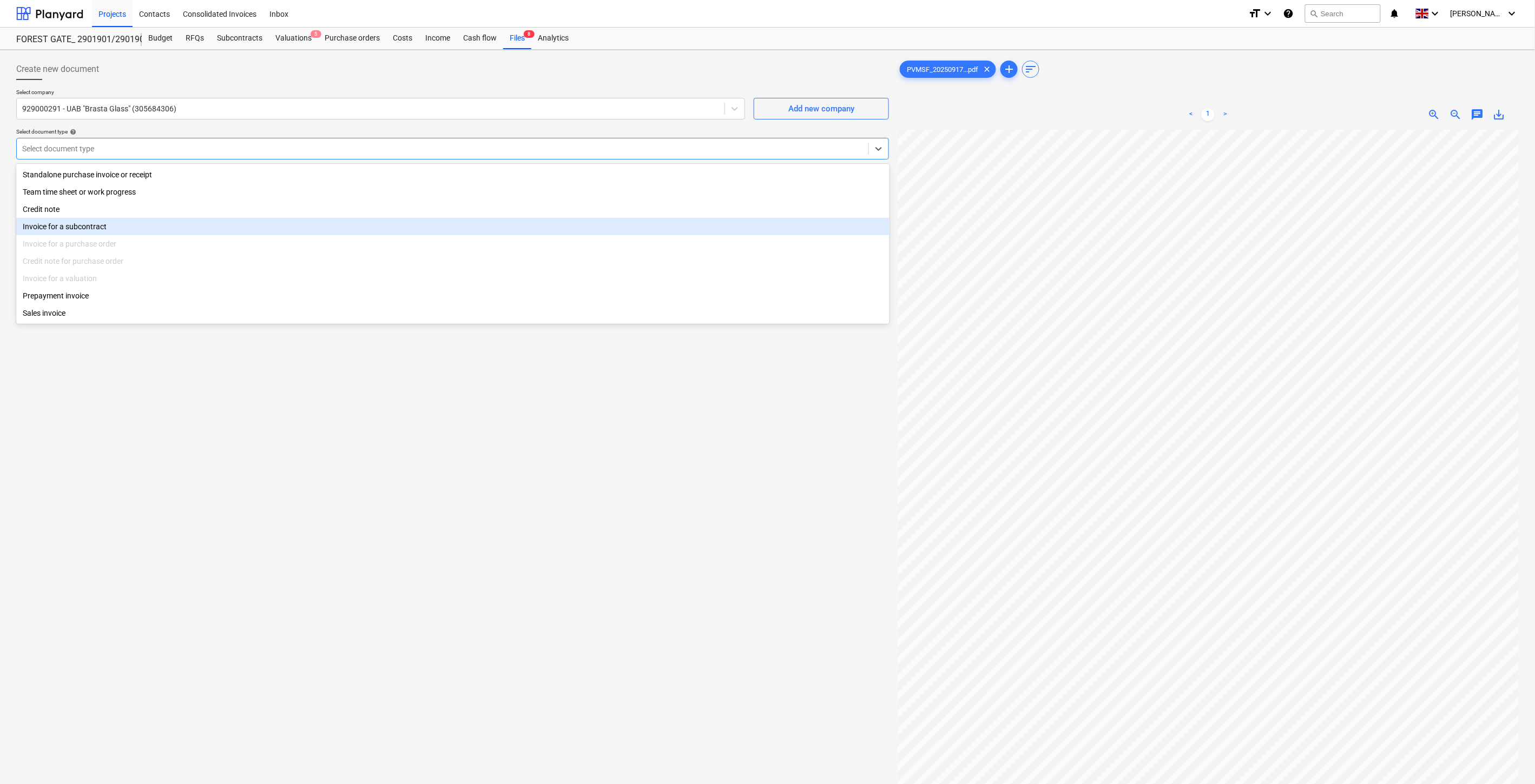
click at [118, 231] on div "Invoice for a subcontract" at bounding box center [453, 226] width 873 height 17
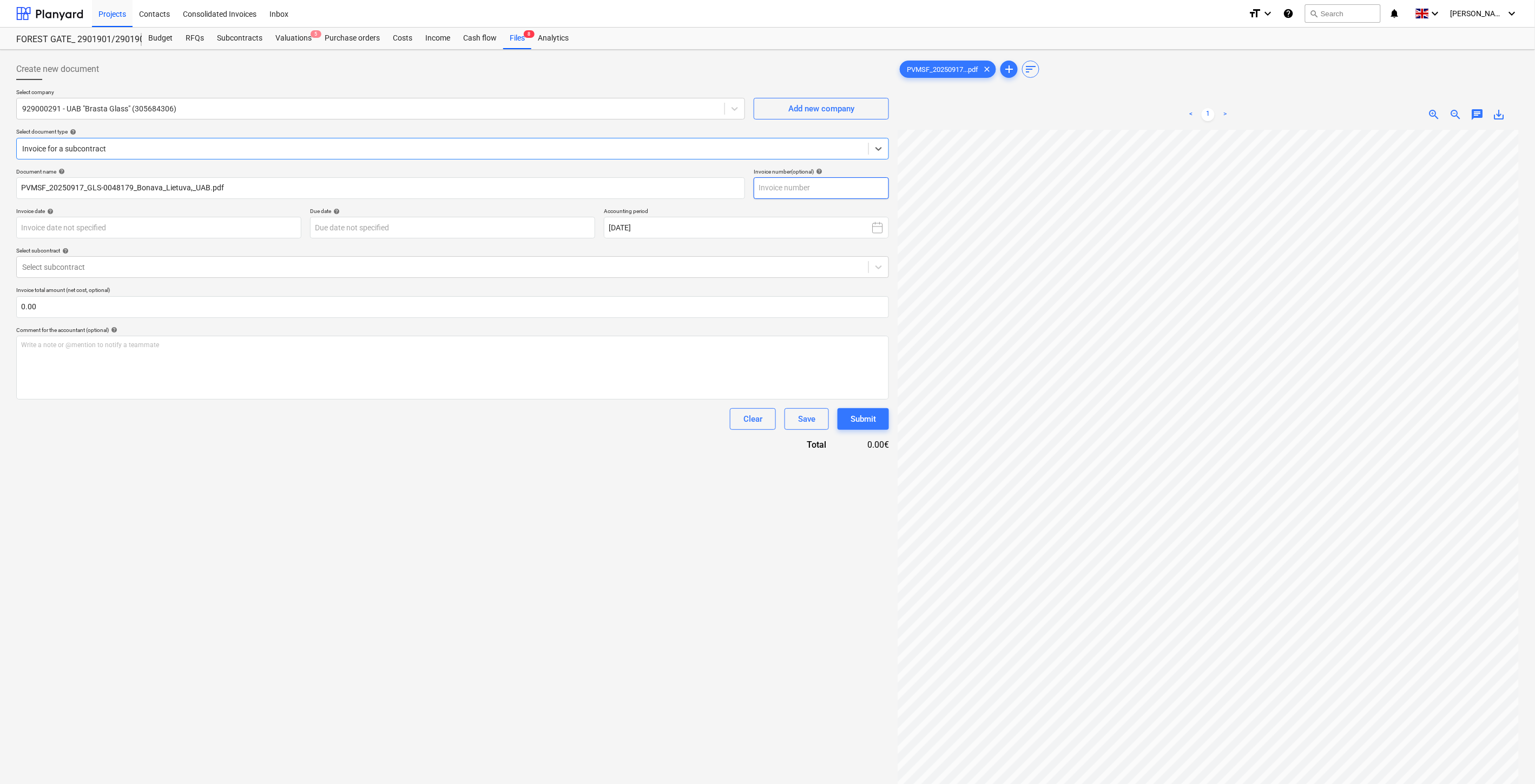
click at [811, 190] on input "text" at bounding box center [821, 188] width 136 height 21
type input "GLS-0048179"
click at [255, 224] on body "Projects Contacts Consolidated Invoices Inbox format_size keyboard_arrow_down h…" at bounding box center [767, 392] width 1535 height 784
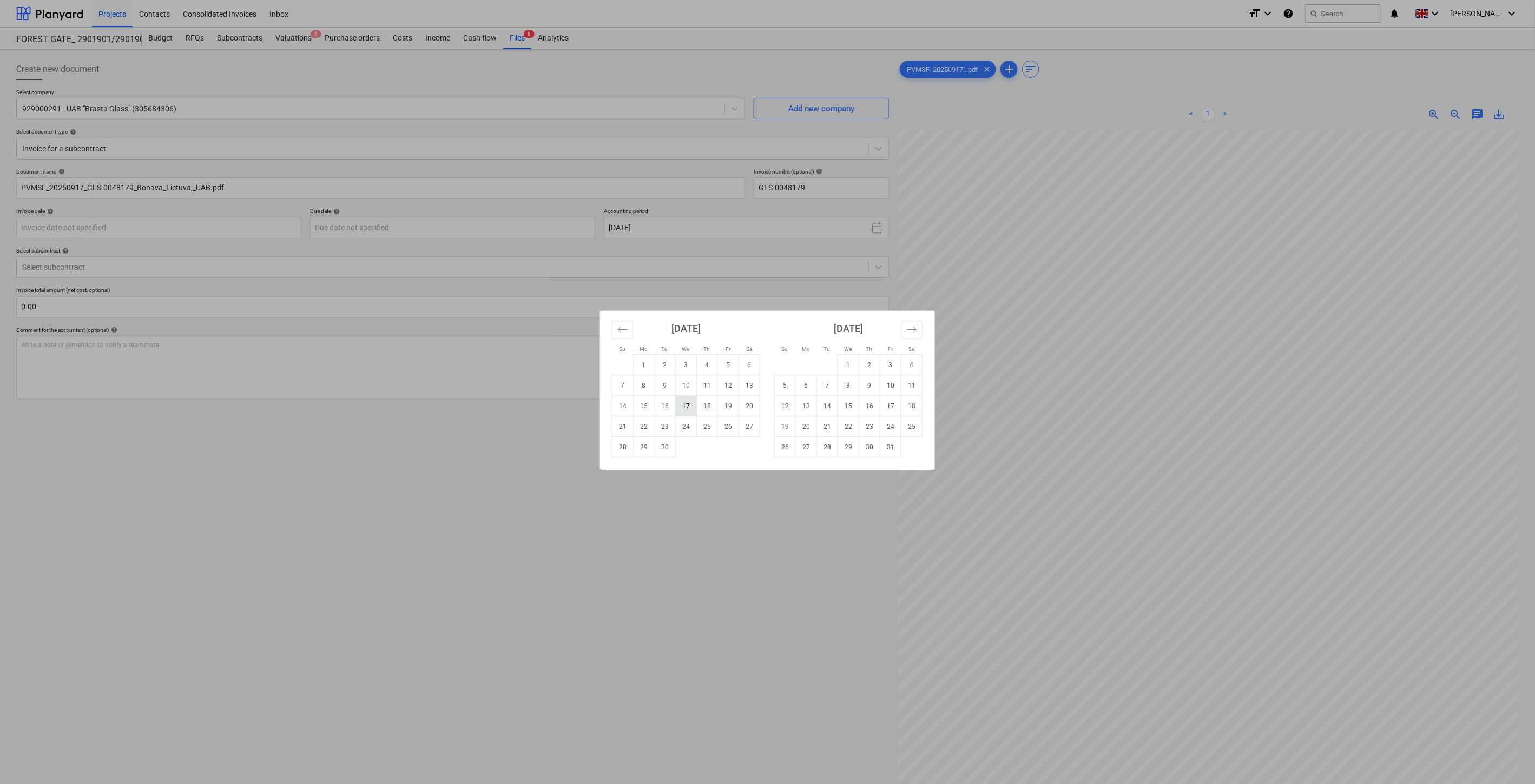
click at [688, 403] on td "17" at bounding box center [686, 406] width 21 height 21
type input "[DATE]"
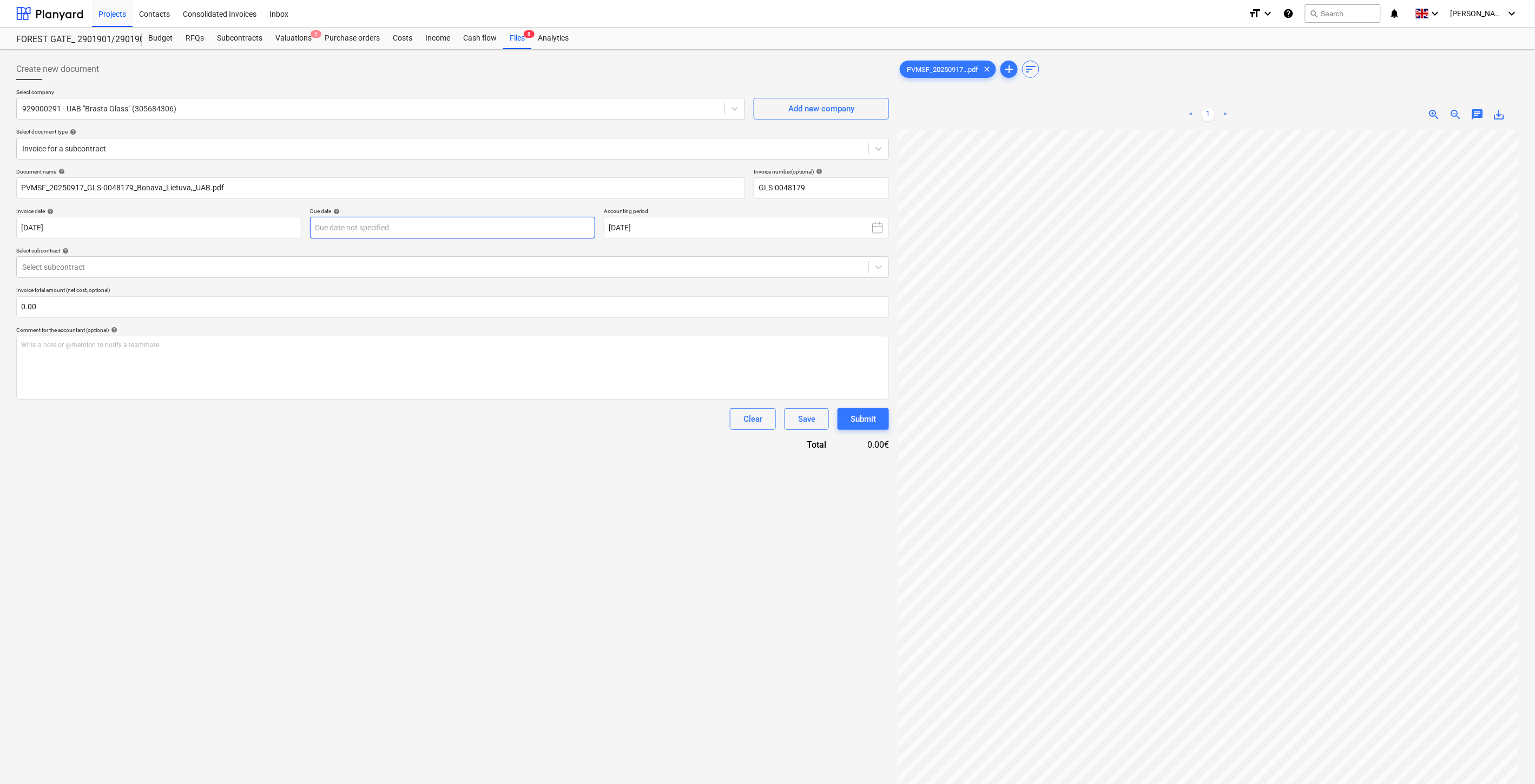
click at [405, 221] on body "Projects Contacts Consolidated Invoices Inbox format_size keyboard_arrow_down h…" at bounding box center [767, 392] width 1535 height 784
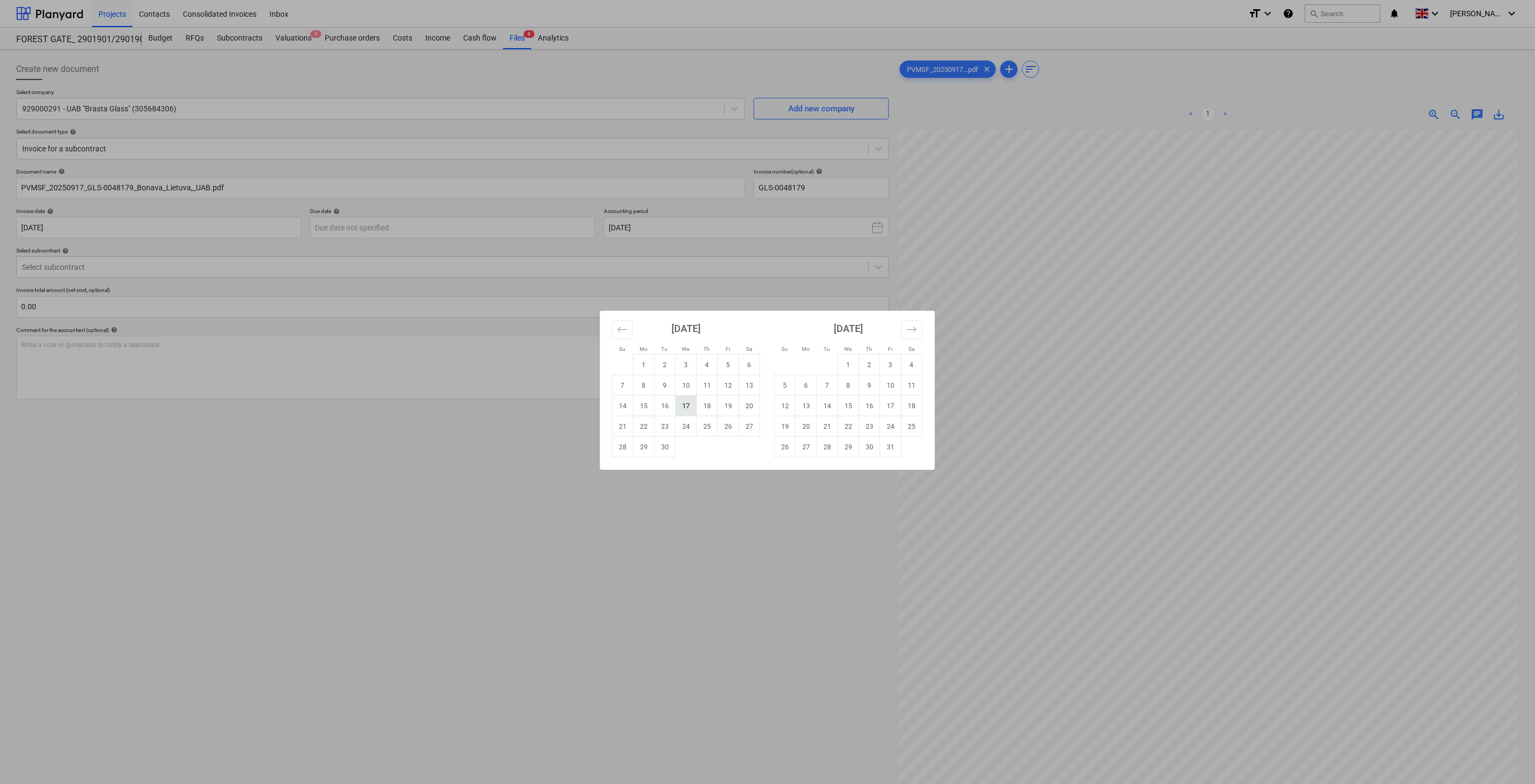
click at [683, 406] on td "17" at bounding box center [686, 406] width 21 height 21
type input "[DATE]"
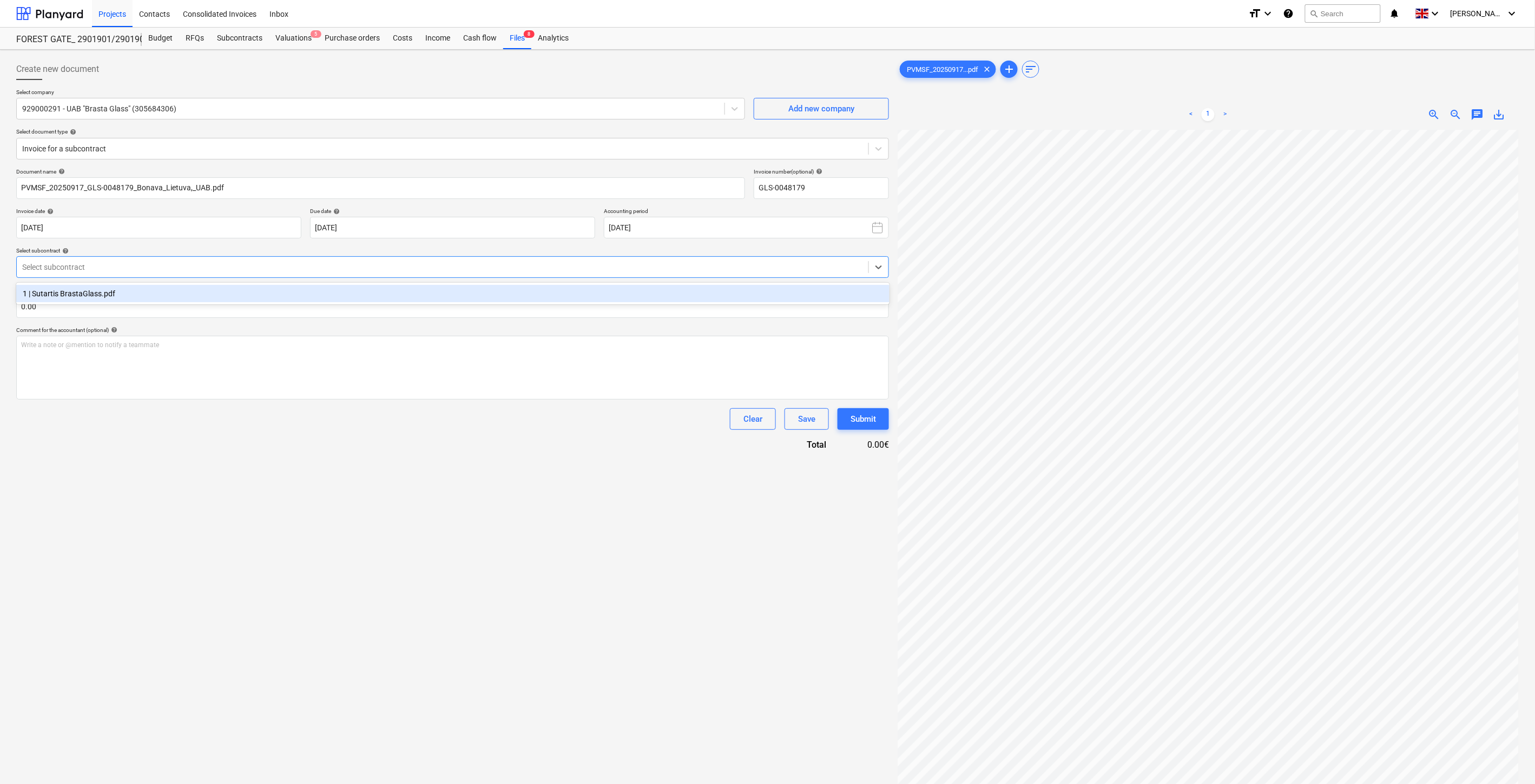
click at [297, 272] on div at bounding box center [442, 267] width 841 height 11
click at [279, 293] on div "1 | Sutartis BrastaGlass.pdf" at bounding box center [453, 294] width 873 height 17
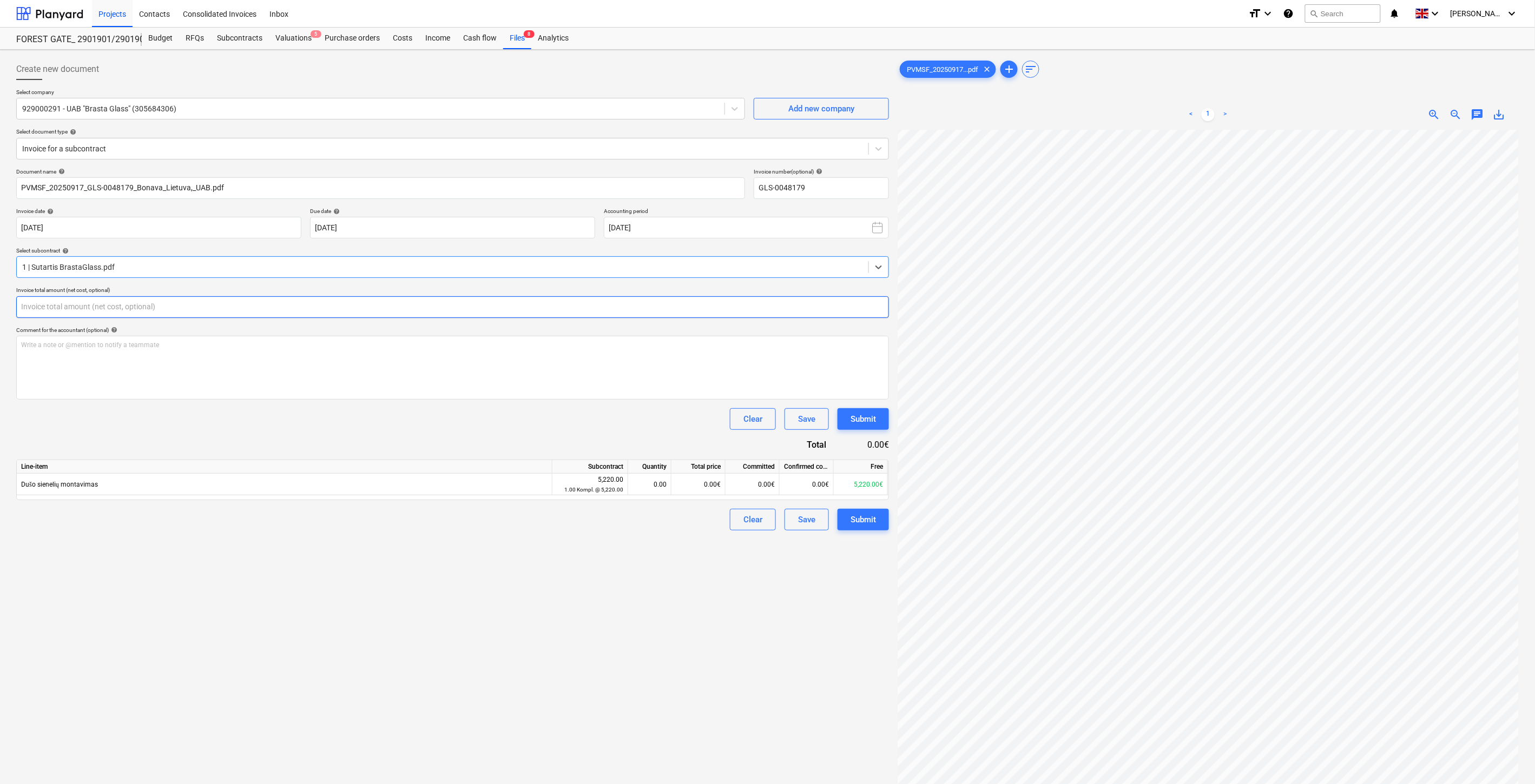
click at [250, 307] on input "text" at bounding box center [452, 307] width 873 height 21
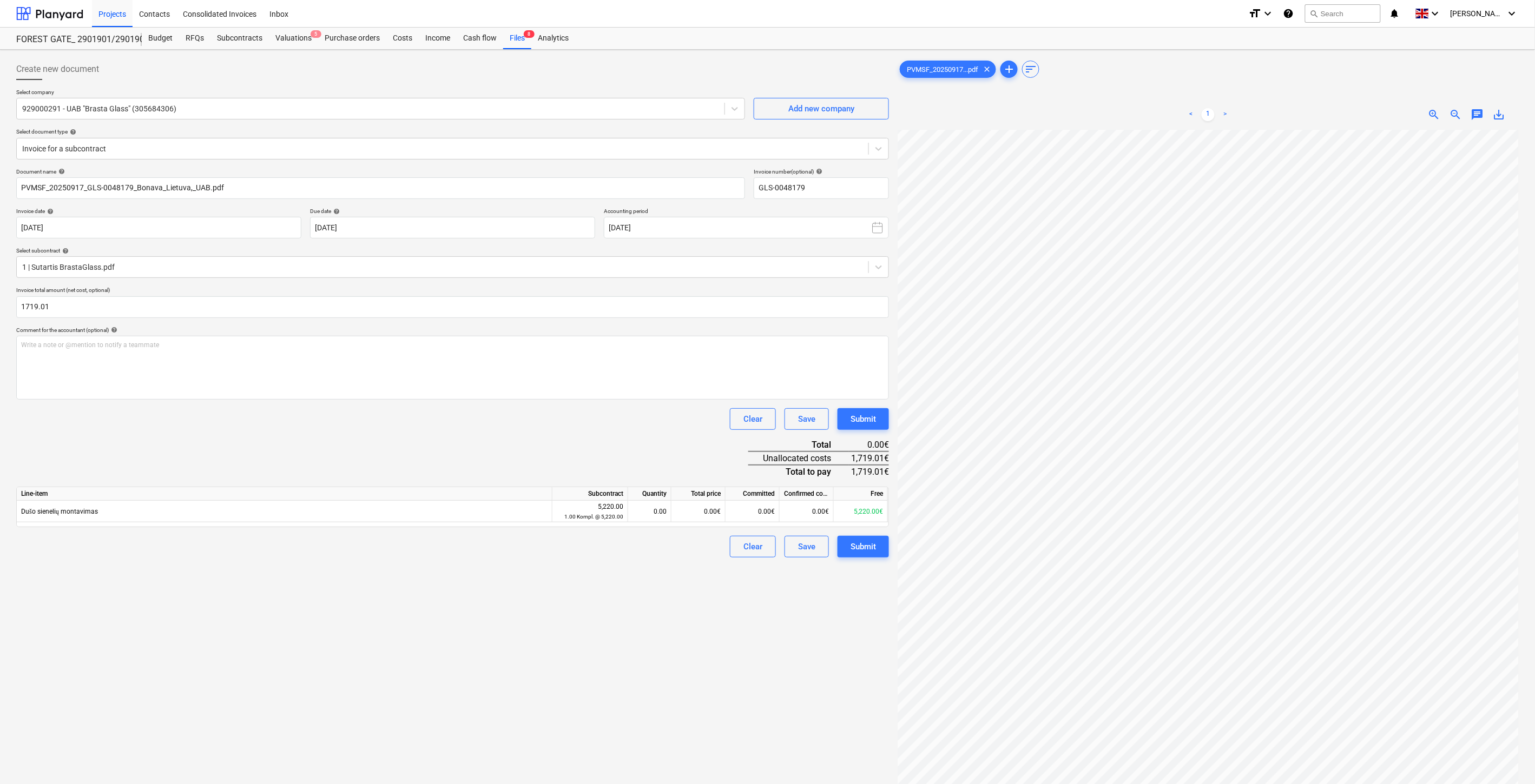
type input "1,719.01"
click at [207, 427] on div "Clear Save Submit" at bounding box center [452, 419] width 873 height 21
click at [702, 517] on div "0.00€" at bounding box center [698, 512] width 54 height 21
type input "1719.01"
click at [696, 654] on div "Create new document Select company 929000291 - UAB "Brasta Glass" (305684306) A…" at bounding box center [453, 471] width 882 height 834
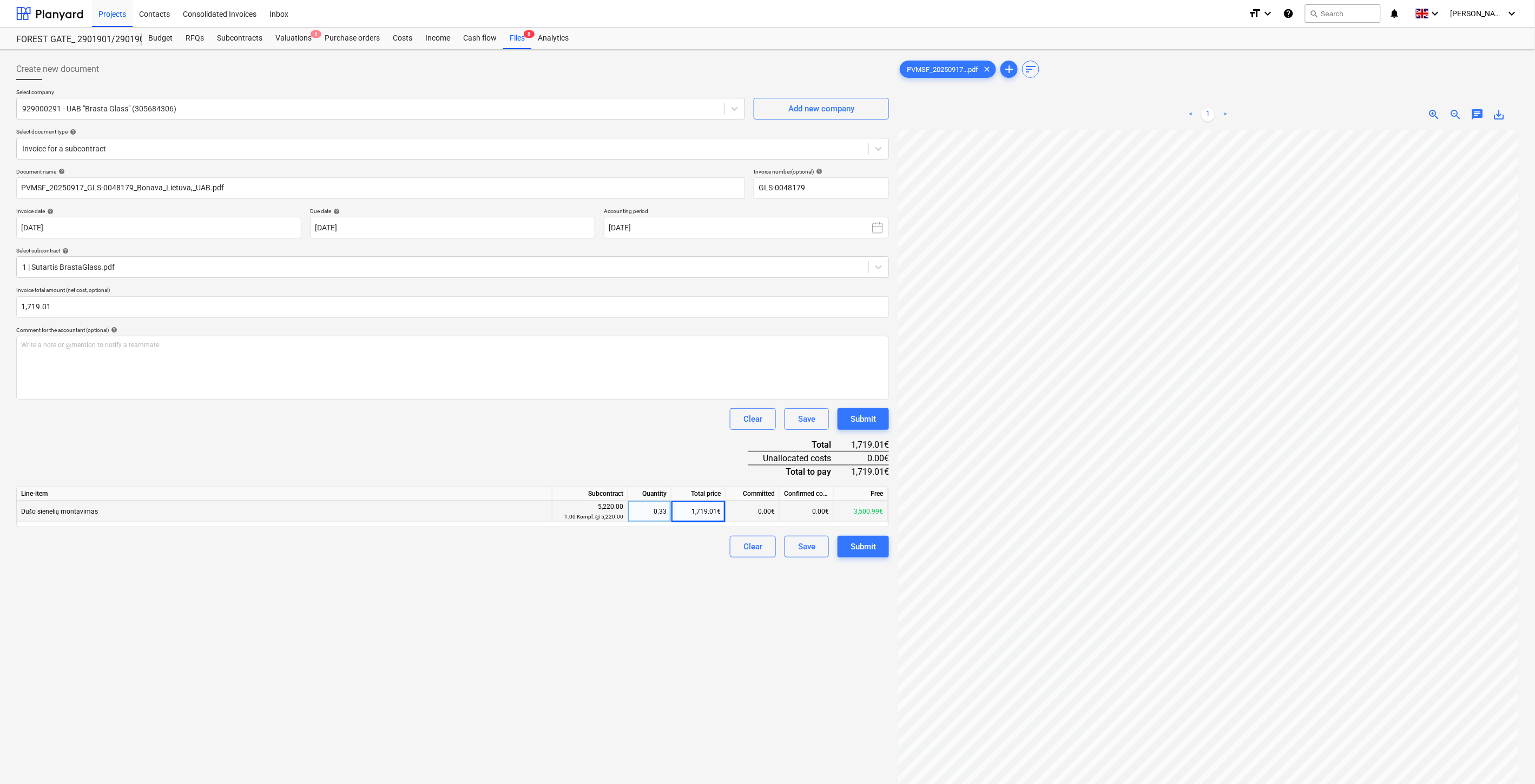
click at [711, 645] on div "Create new document Select company 929000291 - UAB "Brasta Glass" (305684306) A…" at bounding box center [453, 471] width 882 height 834
drag, startPoint x: 727, startPoint y: 640, endPoint x: 733, endPoint y: 639, distance: 6.1
click at [733, 639] on div "Create new document Select company 929000291 - UAB "Brasta Glass" (305684306) A…" at bounding box center [453, 471] width 882 height 834
drag, startPoint x: 743, startPoint y: 634, endPoint x: 708, endPoint y: 641, distance: 35.7
click at [742, 634] on div "Create new document Select company 929000291 - UAB "Brasta Glass" (305684306) A…" at bounding box center [453, 471] width 882 height 834
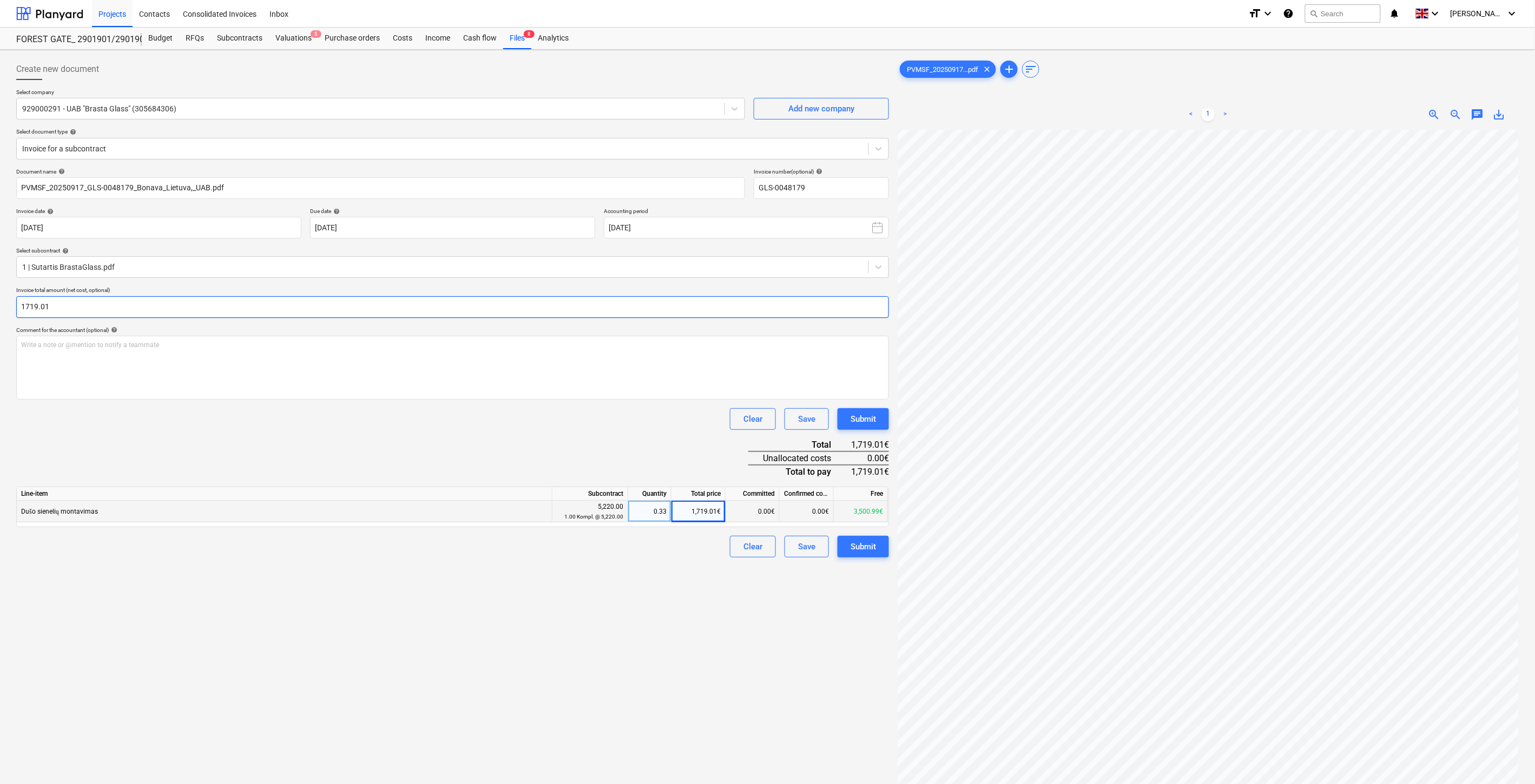
click at [152, 298] on input "1719.01" at bounding box center [452, 307] width 873 height 21
type input "1,719.01"
click at [209, 469] on div "Document name help PVMSF_20250917_GLS-0048179_Bonava_Lietuva,_UAB.pdf Invoice n…" at bounding box center [452, 363] width 873 height 389
click at [807, 547] on div "Save" at bounding box center [807, 547] width 17 height 14
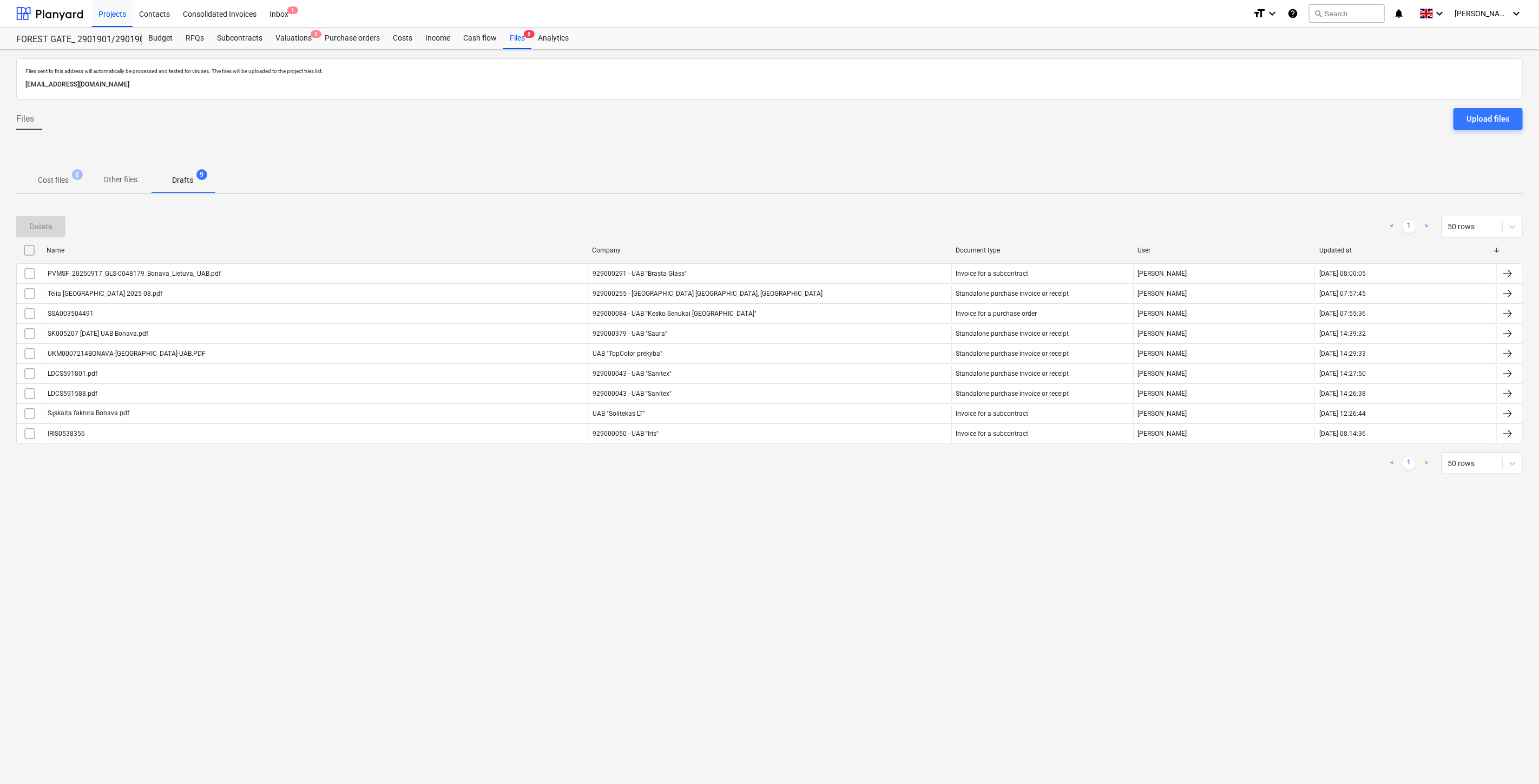
click at [44, 171] on span "Cost files 8" at bounding box center [53, 180] width 74 height 19
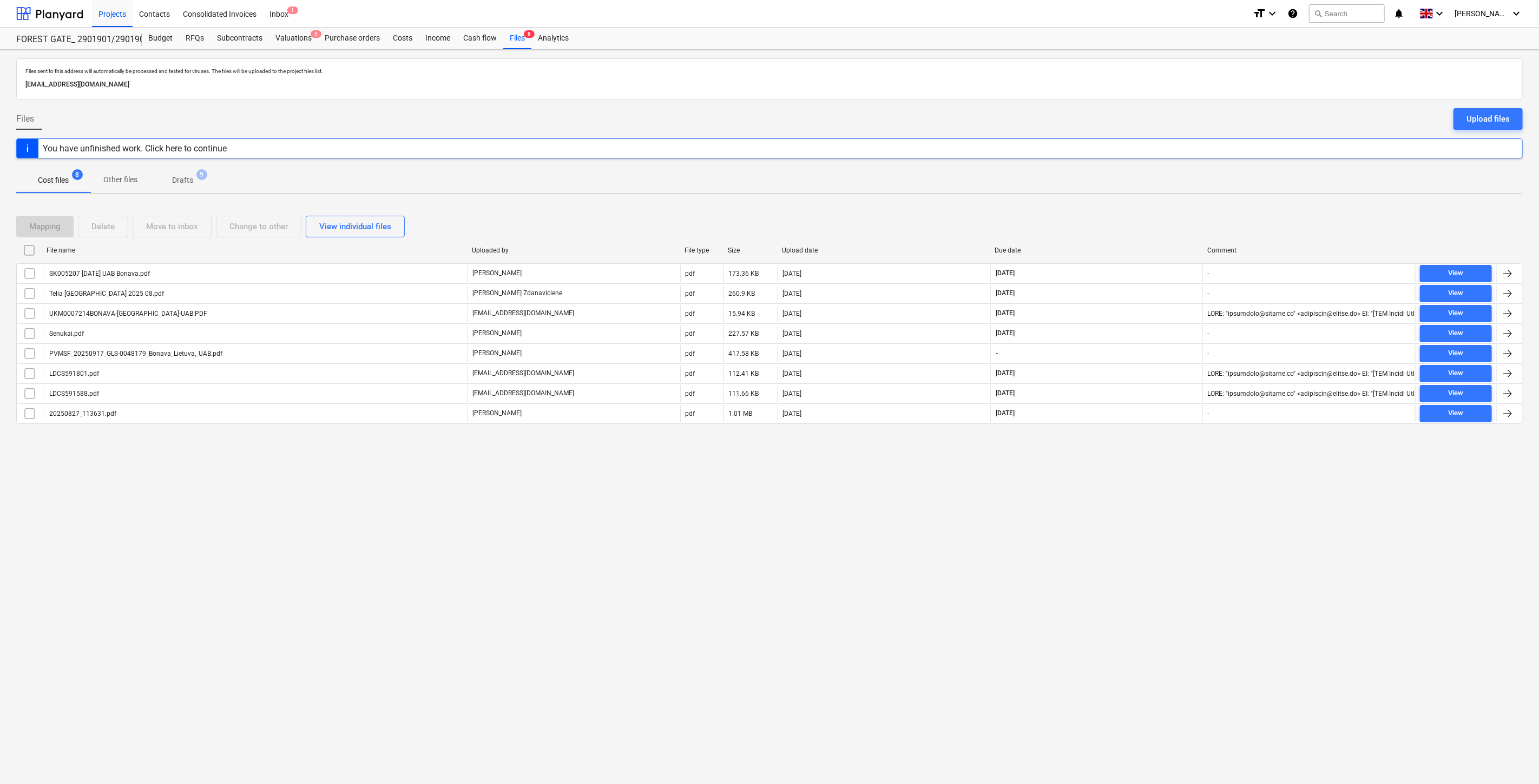
drag, startPoint x: 1127, startPoint y: 502, endPoint x: 1148, endPoint y: 487, distance: 25.8
click at [1130, 501] on div "Files sent to this address will automatically be processed and tested for virus…" at bounding box center [769, 416] width 1539 height 735
click at [1148, 487] on div "Files sent to this address will automatically be processed and tested for virus…" at bounding box center [769, 416] width 1539 height 735
click at [1132, 497] on div "Files sent to this address will automatically be processed and tested for virus…" at bounding box center [769, 416] width 1539 height 735
click at [1150, 480] on div "Files sent to this address will automatically be processed and tested for virus…" at bounding box center [769, 416] width 1539 height 735
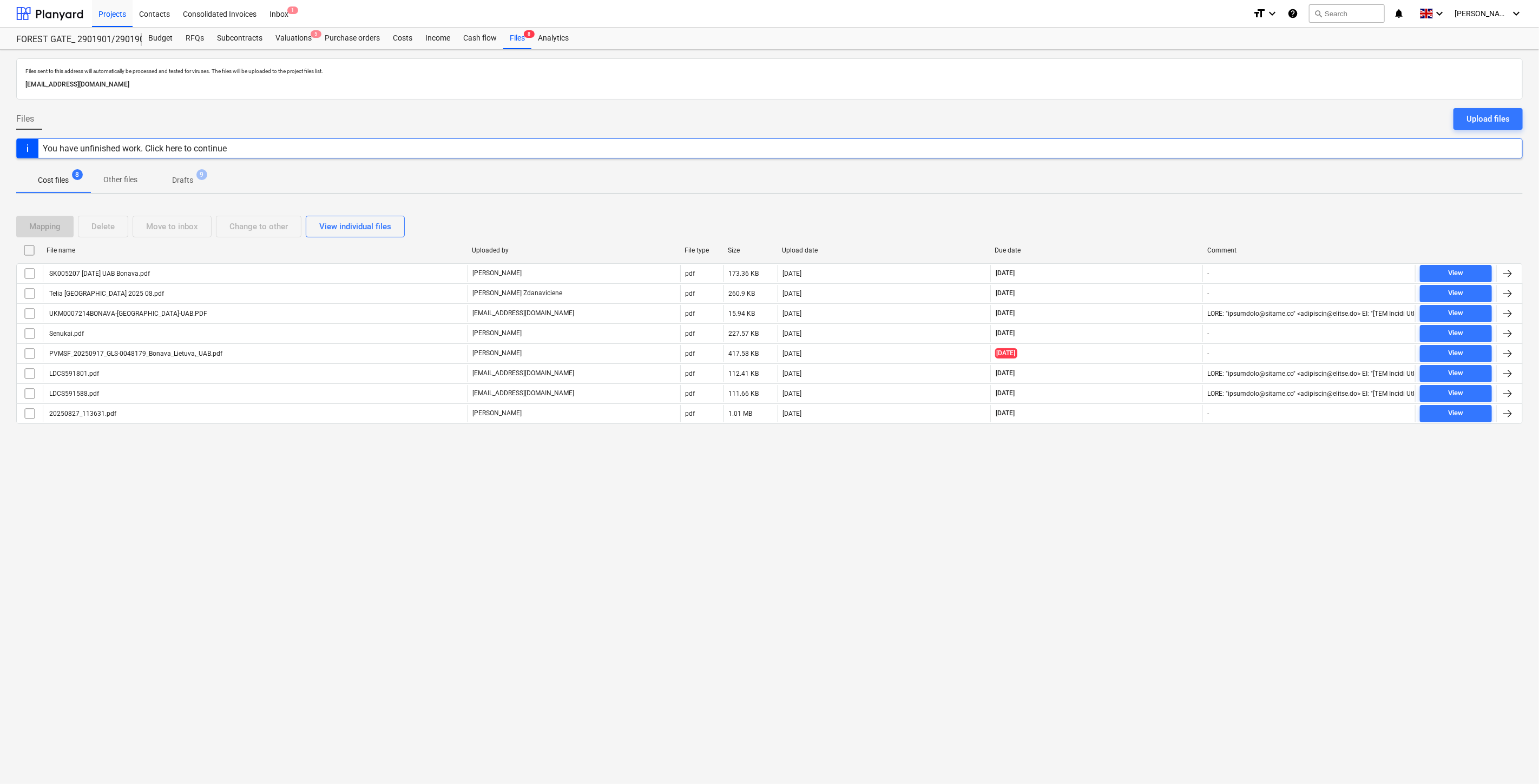
click at [1115, 555] on div "Files sent to this address will automatically be processed and tested for virus…" at bounding box center [769, 416] width 1539 height 735
click at [1125, 525] on div "Files sent to this address will automatically be processed and tested for virus…" at bounding box center [769, 416] width 1539 height 735
drag, startPoint x: 1081, startPoint y: 218, endPoint x: 1069, endPoint y: 218, distance: 12.0
click at [1081, 218] on div "Mapping Delete Move to inbox Change to other View individual files" at bounding box center [769, 226] width 1506 height 21
click at [1495, 120] on div "Upload files" at bounding box center [1487, 119] width 43 height 14
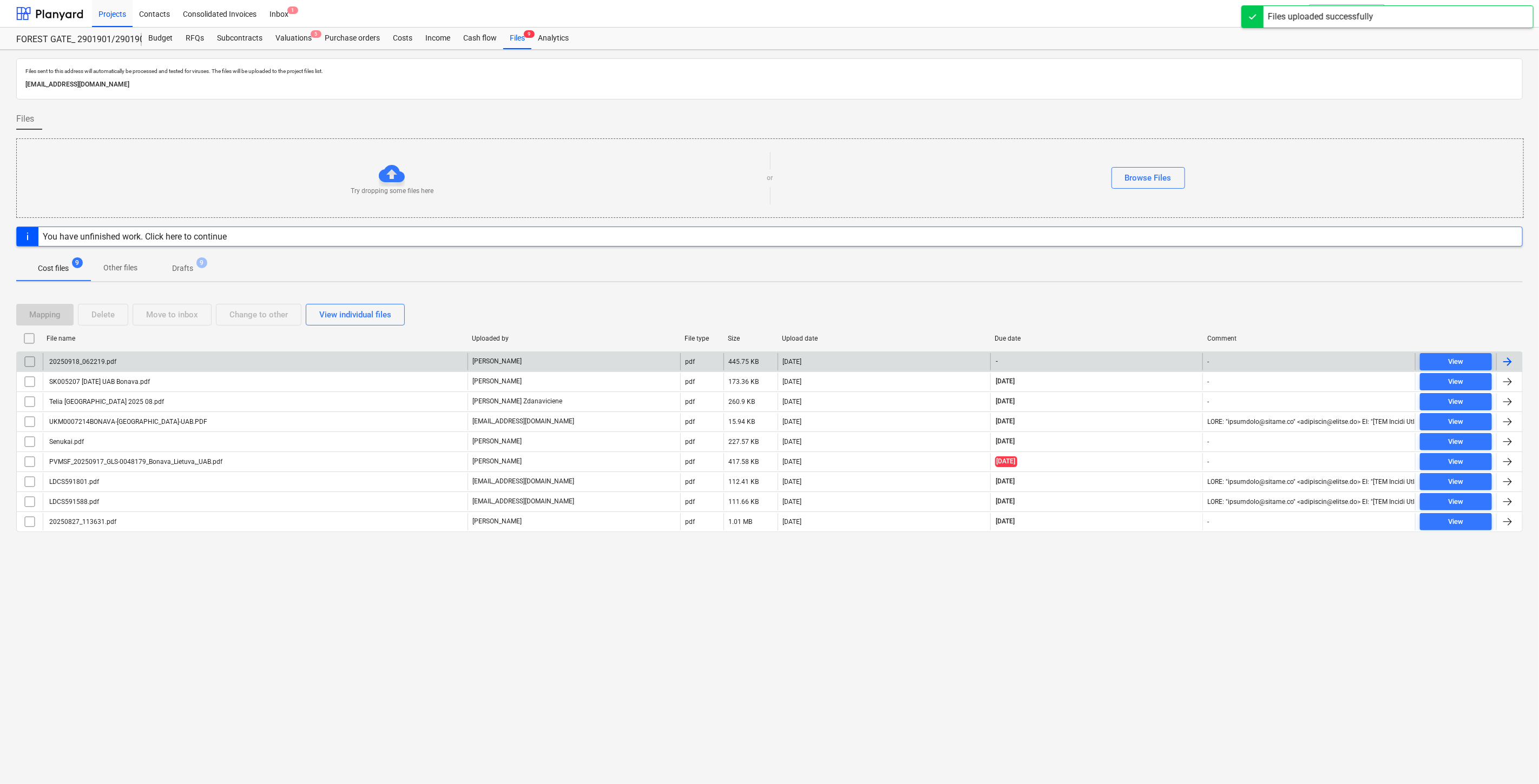
click at [350, 355] on div "20250918_062219.pdf" at bounding box center [255, 362] width 424 height 17
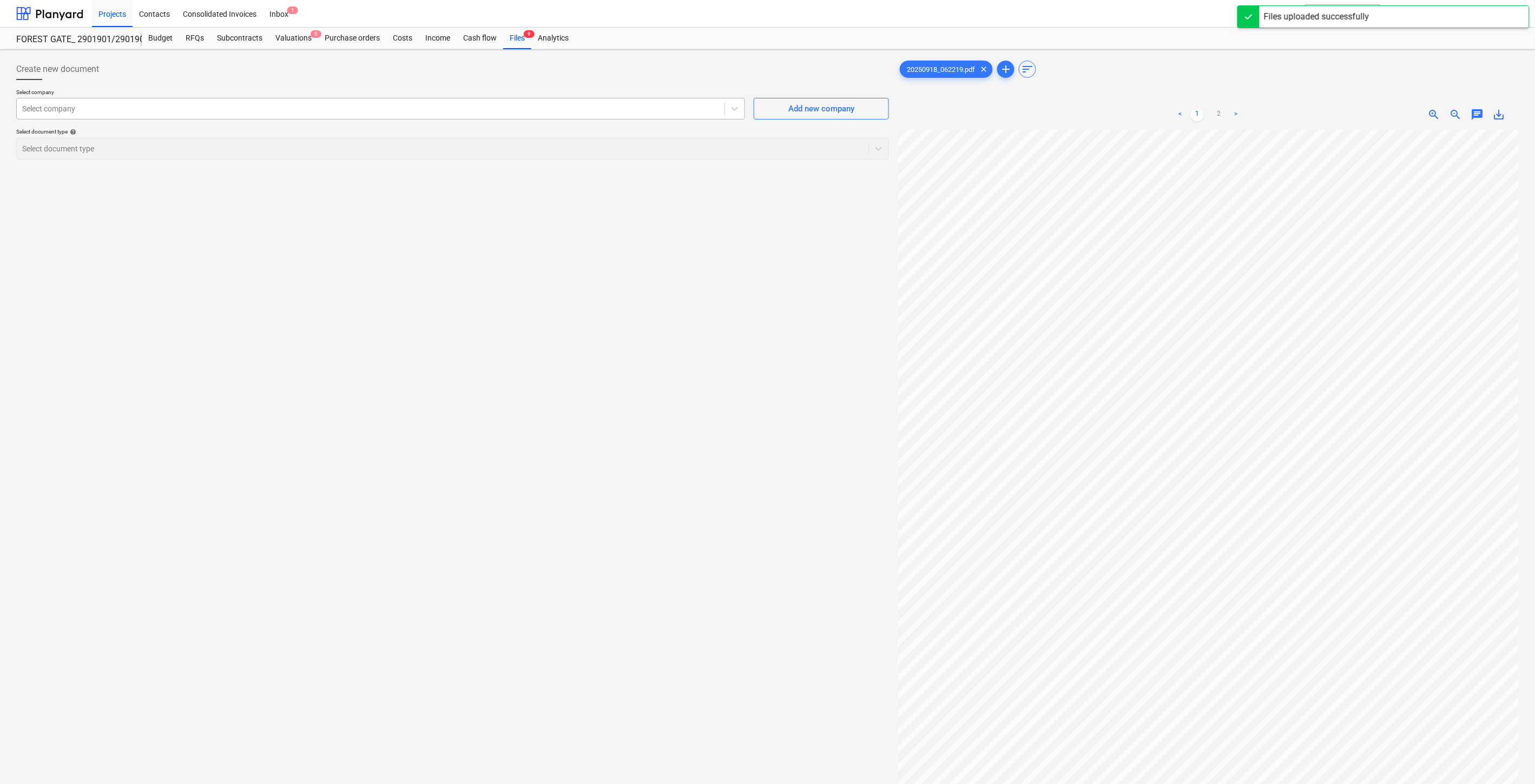
click at [513, 110] on div at bounding box center [371, 108] width 697 height 11
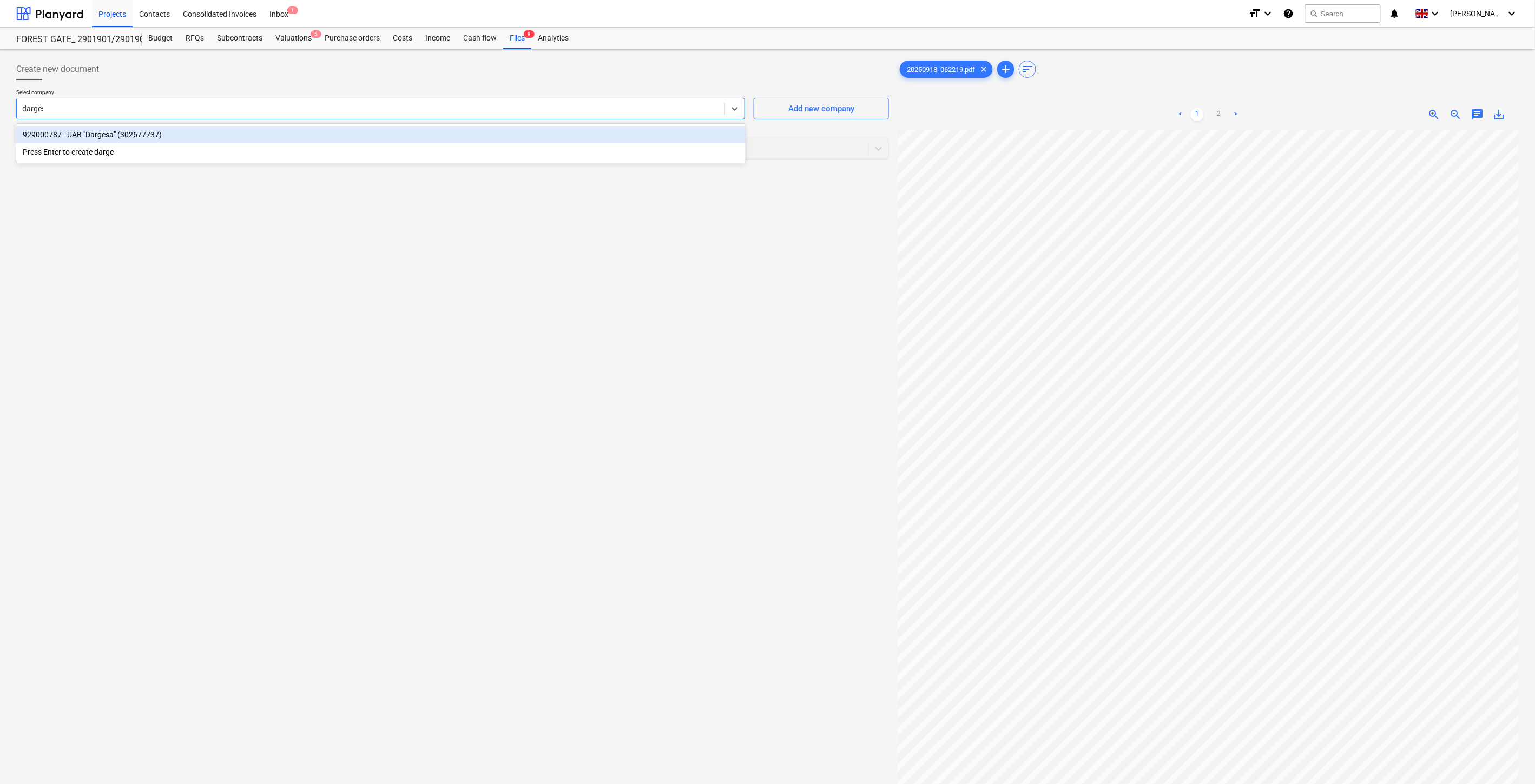
type input "dargesa"
click at [424, 138] on div "929000787 - UAB "Dargesa" (302677737)" at bounding box center [381, 135] width 729 height 17
click at [414, 145] on div at bounding box center [442, 148] width 841 height 11
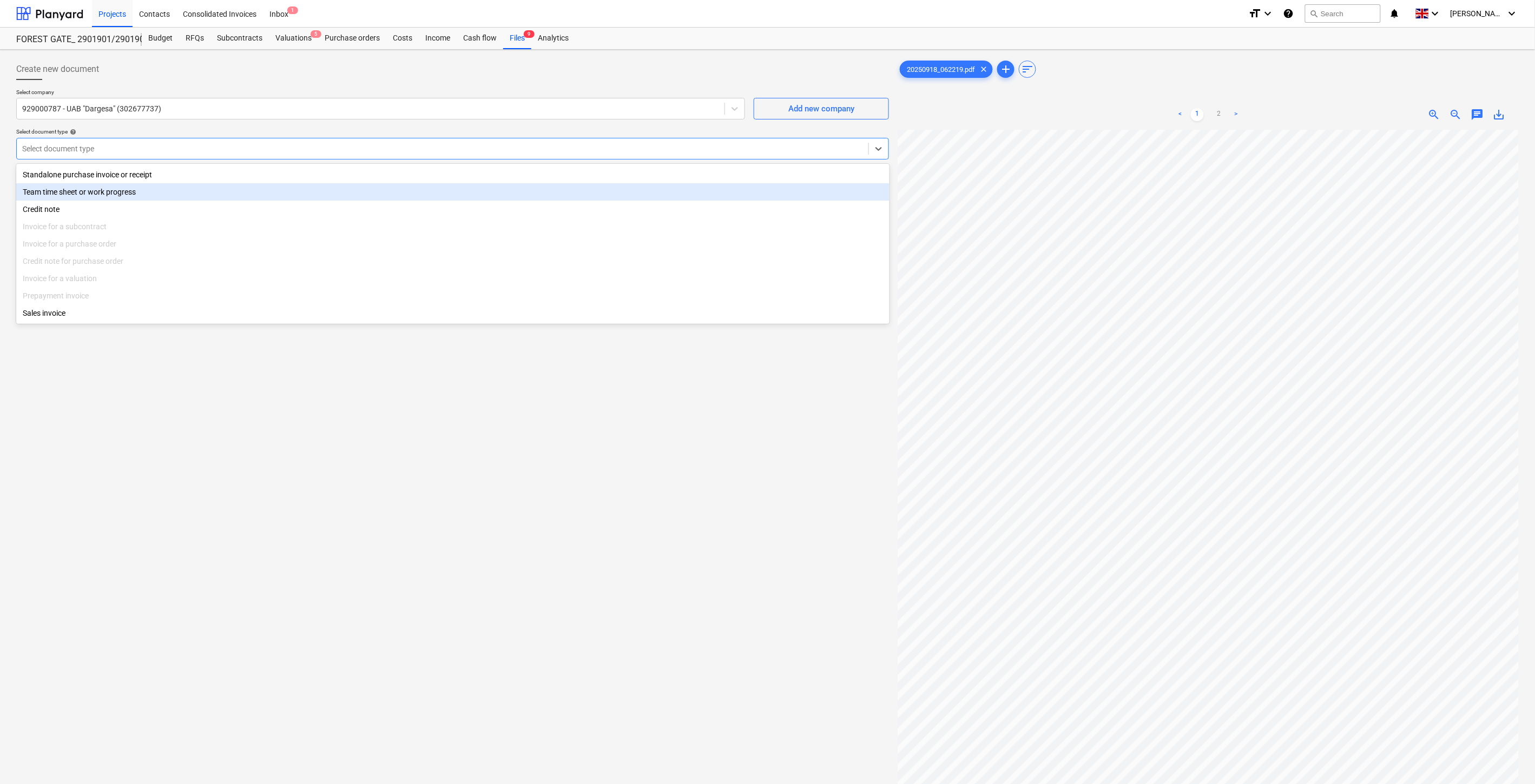
click at [201, 181] on div "Standalone purchase invoice or receipt" at bounding box center [453, 175] width 873 height 17
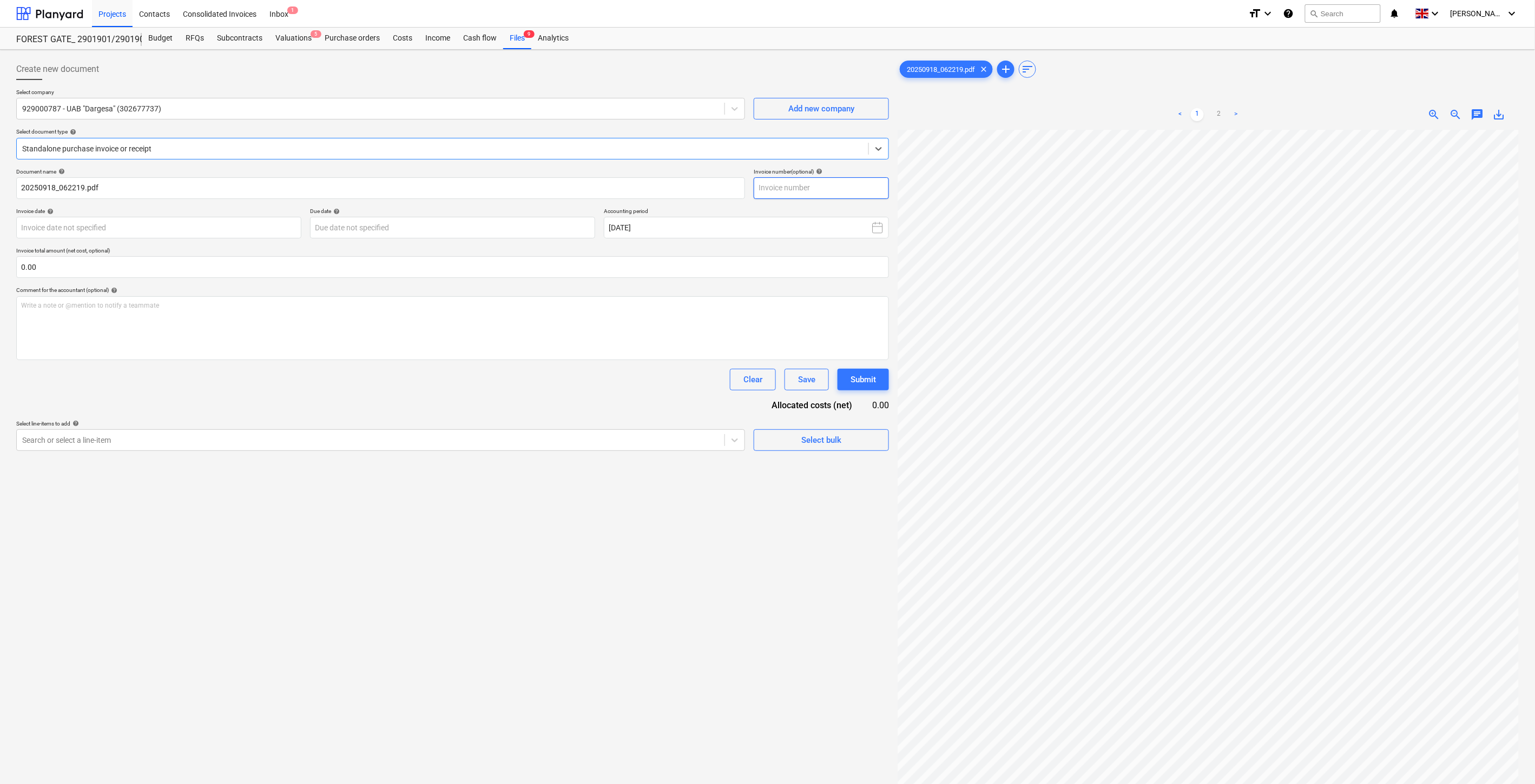
click at [857, 191] on input "text" at bounding box center [821, 188] width 136 height 21
type input "DAR4858"
click at [276, 223] on body "Projects Contacts Consolidated Invoices Inbox 1 format_size keyboard_arrow_down…" at bounding box center [767, 392] width 1535 height 784
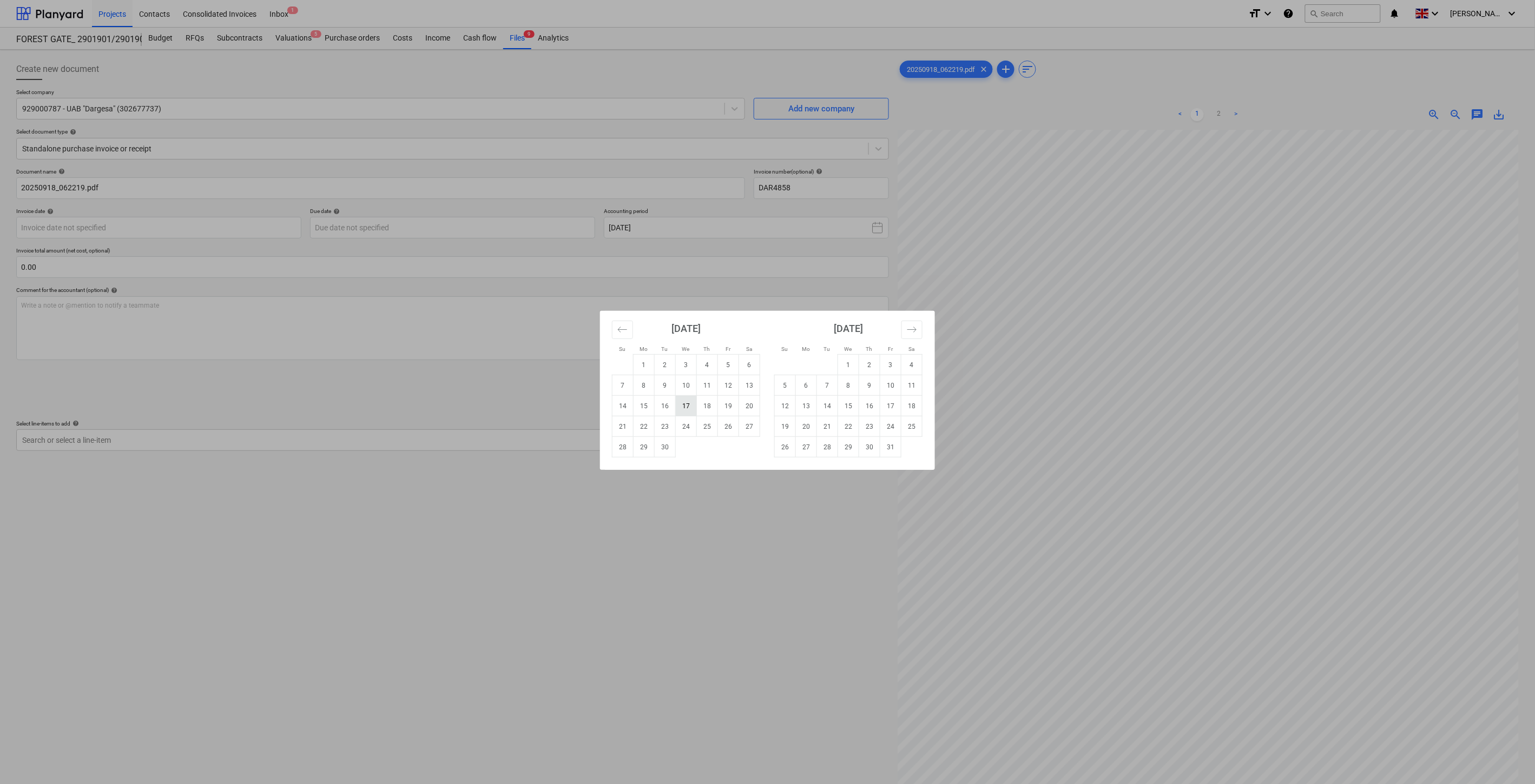
click at [686, 406] on td "17" at bounding box center [686, 406] width 21 height 21
type input "[DATE]"
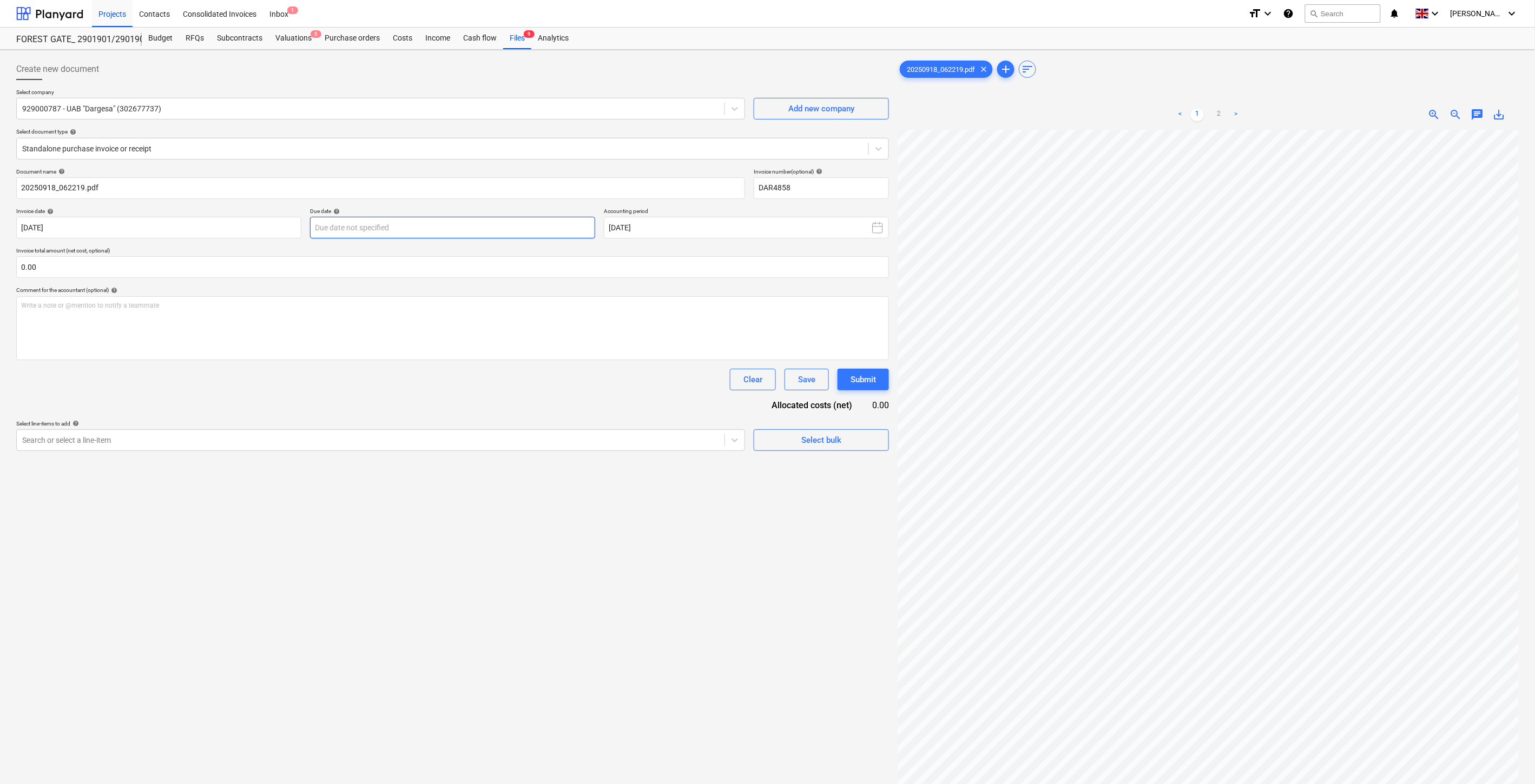
click at [445, 236] on body "Projects Contacts Consolidated Invoices Inbox 1 format_size keyboard_arrow_down…" at bounding box center [767, 392] width 1535 height 784
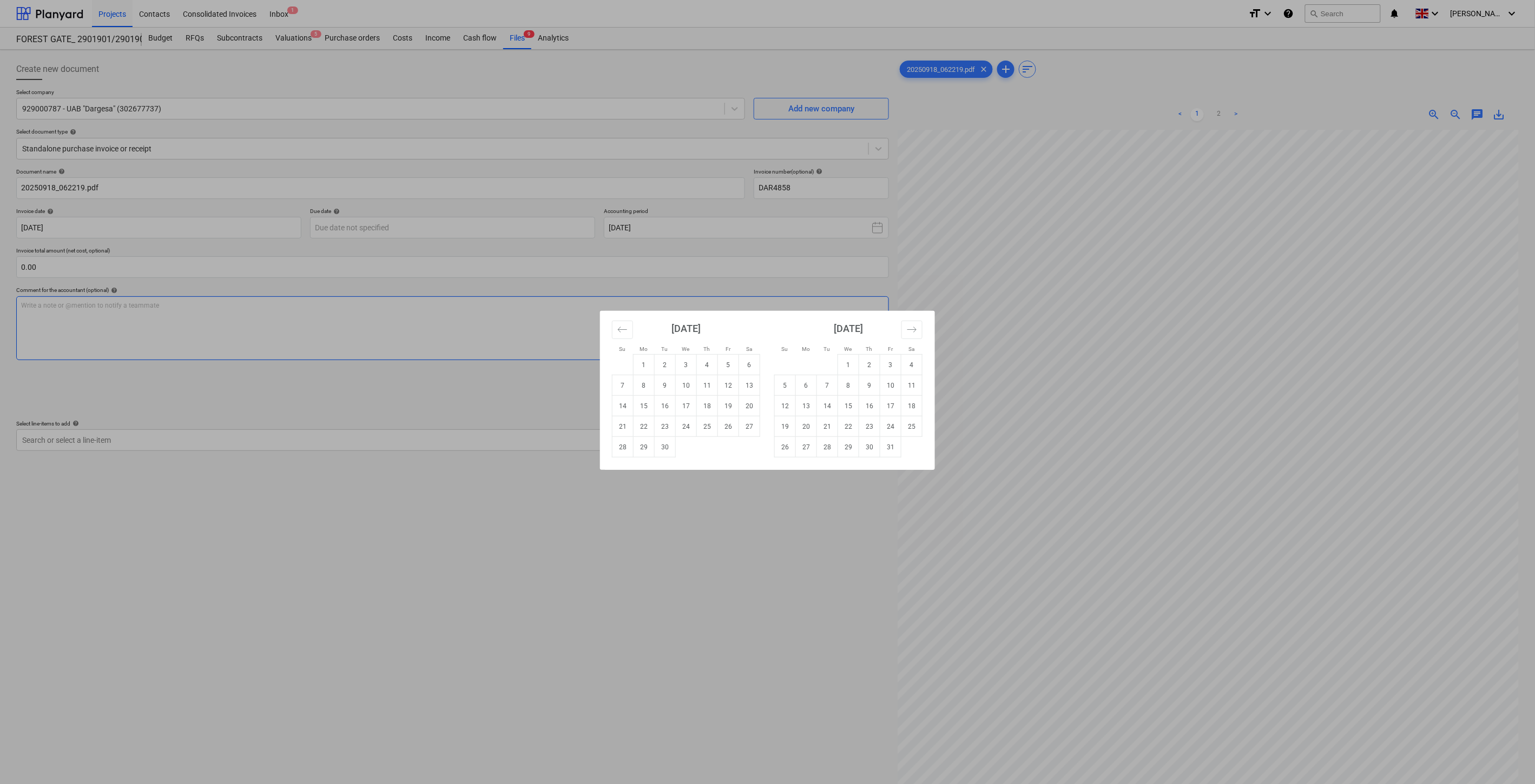
drag, startPoint x: 866, startPoint y: 409, endPoint x: 543, endPoint y: 342, distance: 329.9
click at [867, 409] on td "16" at bounding box center [870, 406] width 21 height 21
type input "[DATE]"
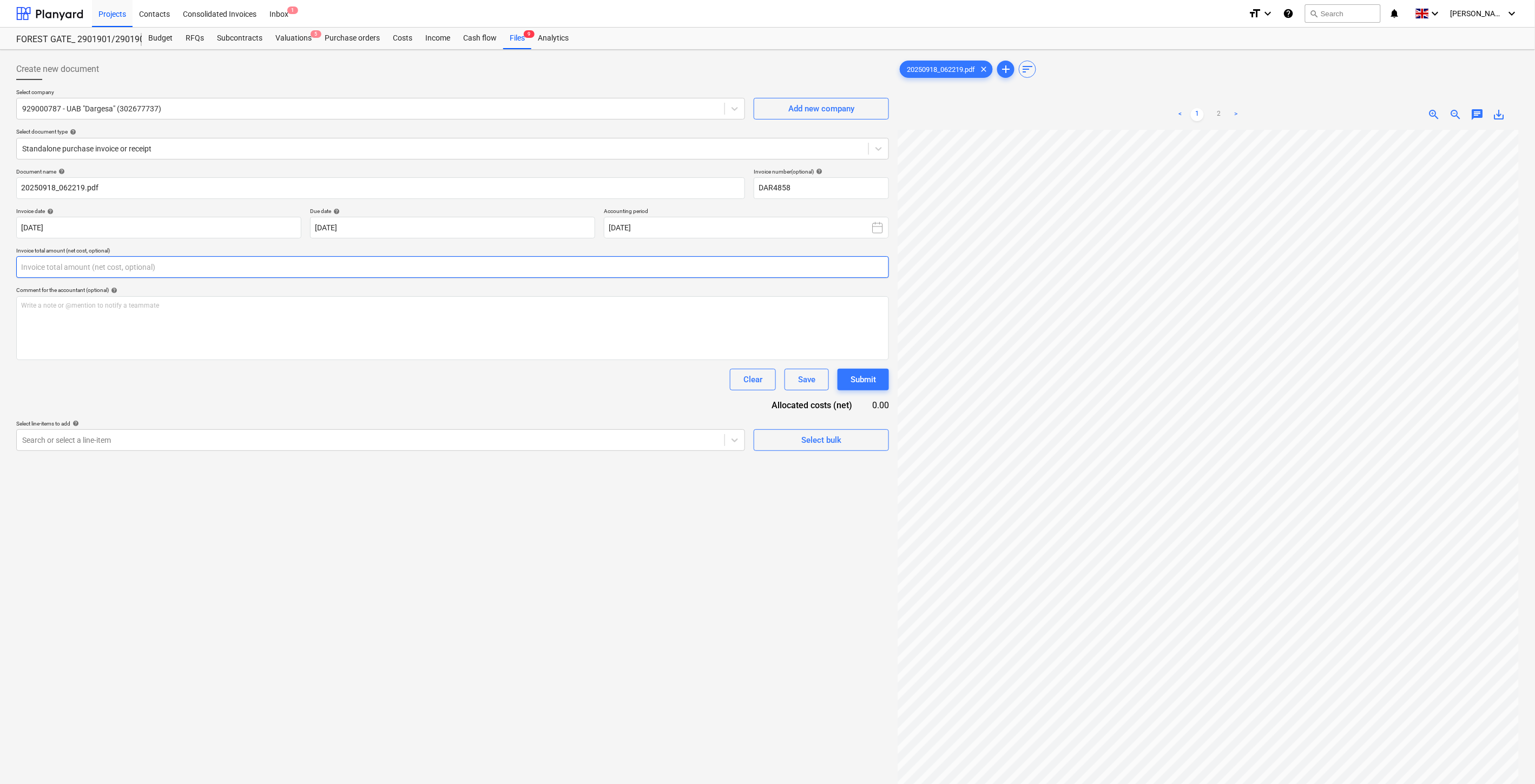
click at [352, 269] on input "text" at bounding box center [452, 267] width 873 height 21
type input "923.80"
click at [288, 385] on div "Clear Save Submit" at bounding box center [452, 380] width 873 height 21
click at [262, 462] on div at bounding box center [371, 467] width 697 height 11
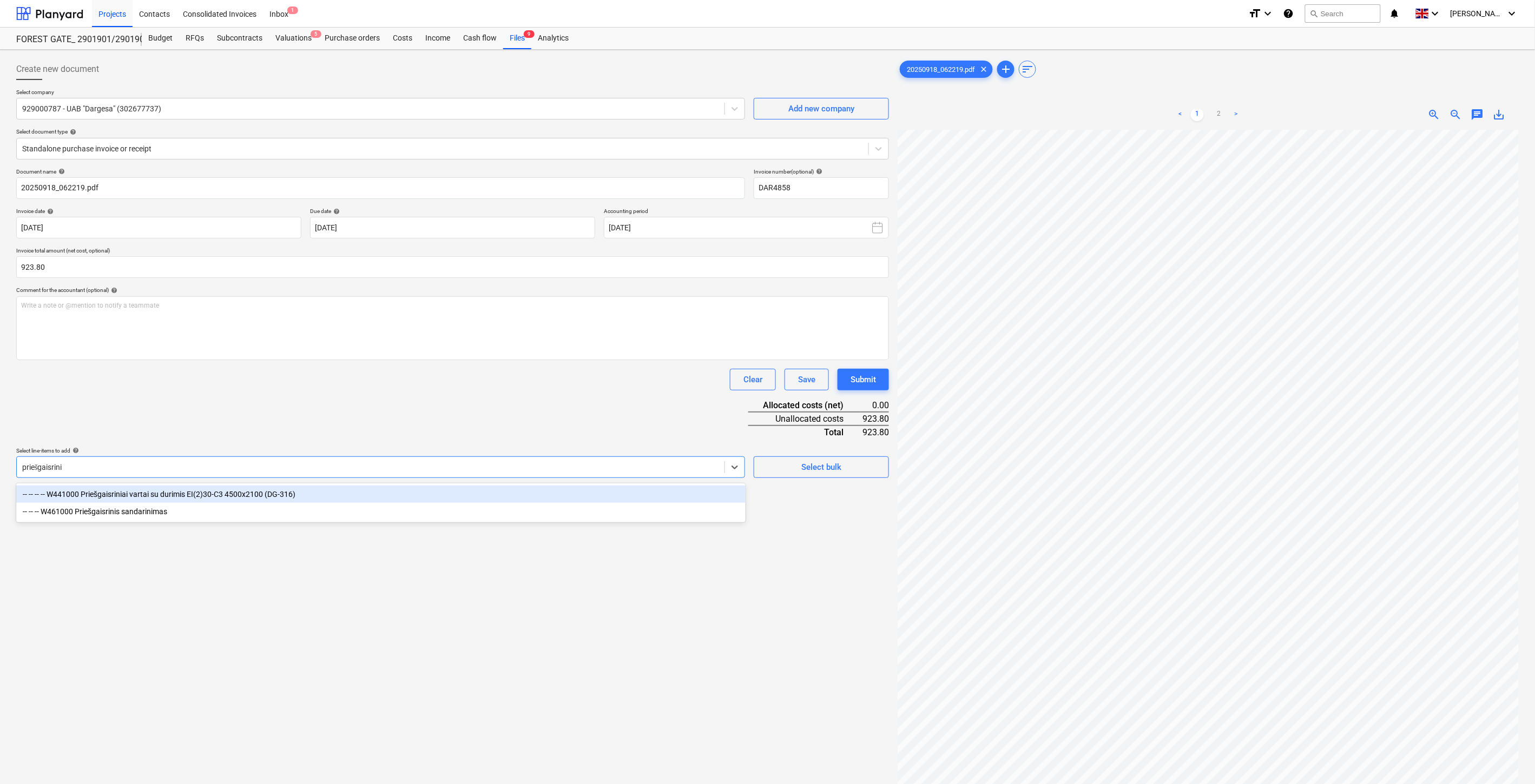
type input "priešgaisrinis"
click at [215, 498] on div "-- -- -- W461000 Priešgaisrinis sandarinimas" at bounding box center [381, 494] width 729 height 17
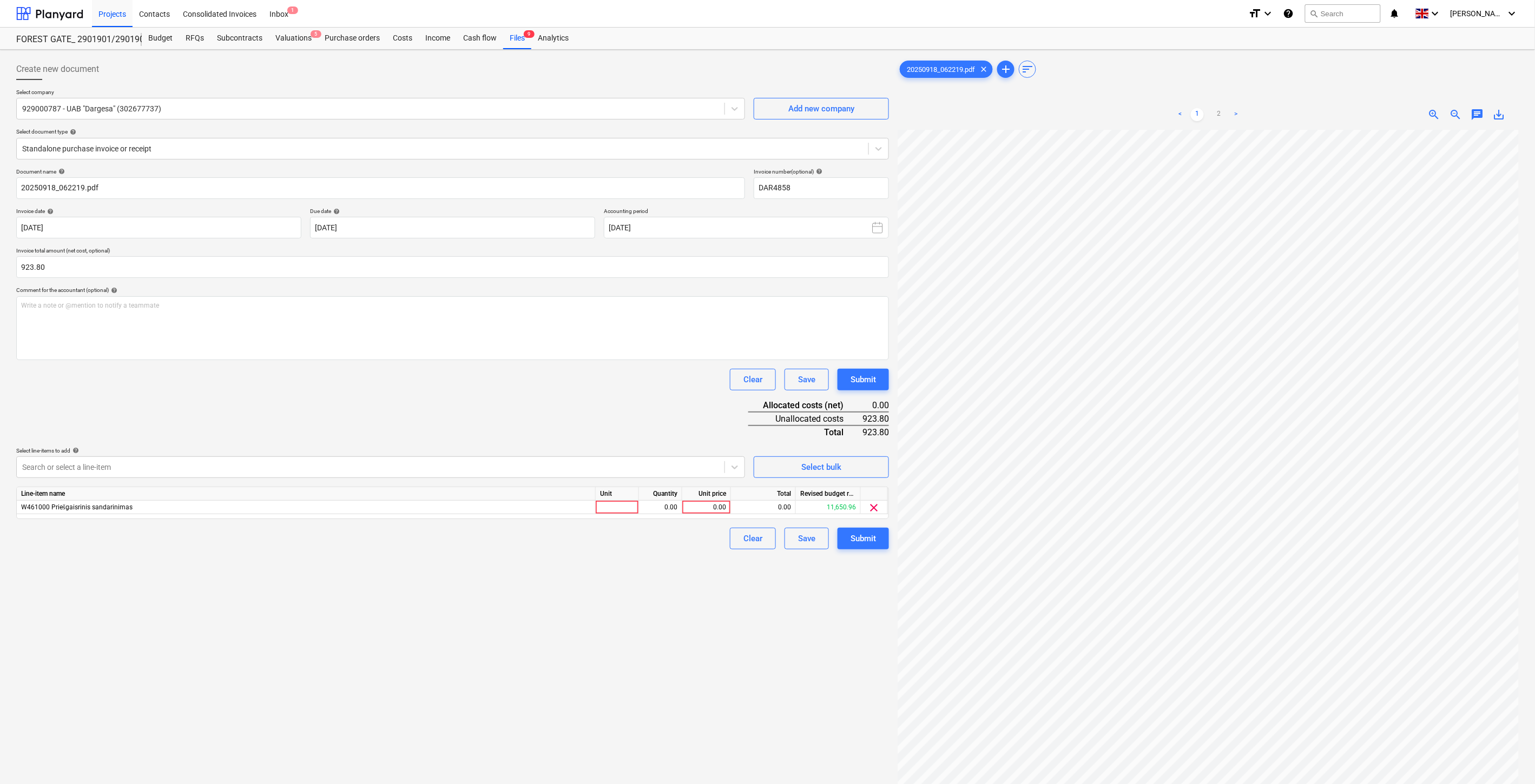
drag, startPoint x: 353, startPoint y: 412, endPoint x: 672, endPoint y: 498, distance: 330.4
click at [354, 412] on div "Document name help 20250918_062219.pdf Invoice number (optional) help DAR4858 I…" at bounding box center [452, 359] width 873 height 381
click at [629, 507] on div at bounding box center [617, 507] width 43 height 14
type input "1"
drag, startPoint x: 650, startPoint y: 510, endPoint x: 714, endPoint y: 508, distance: 64.0
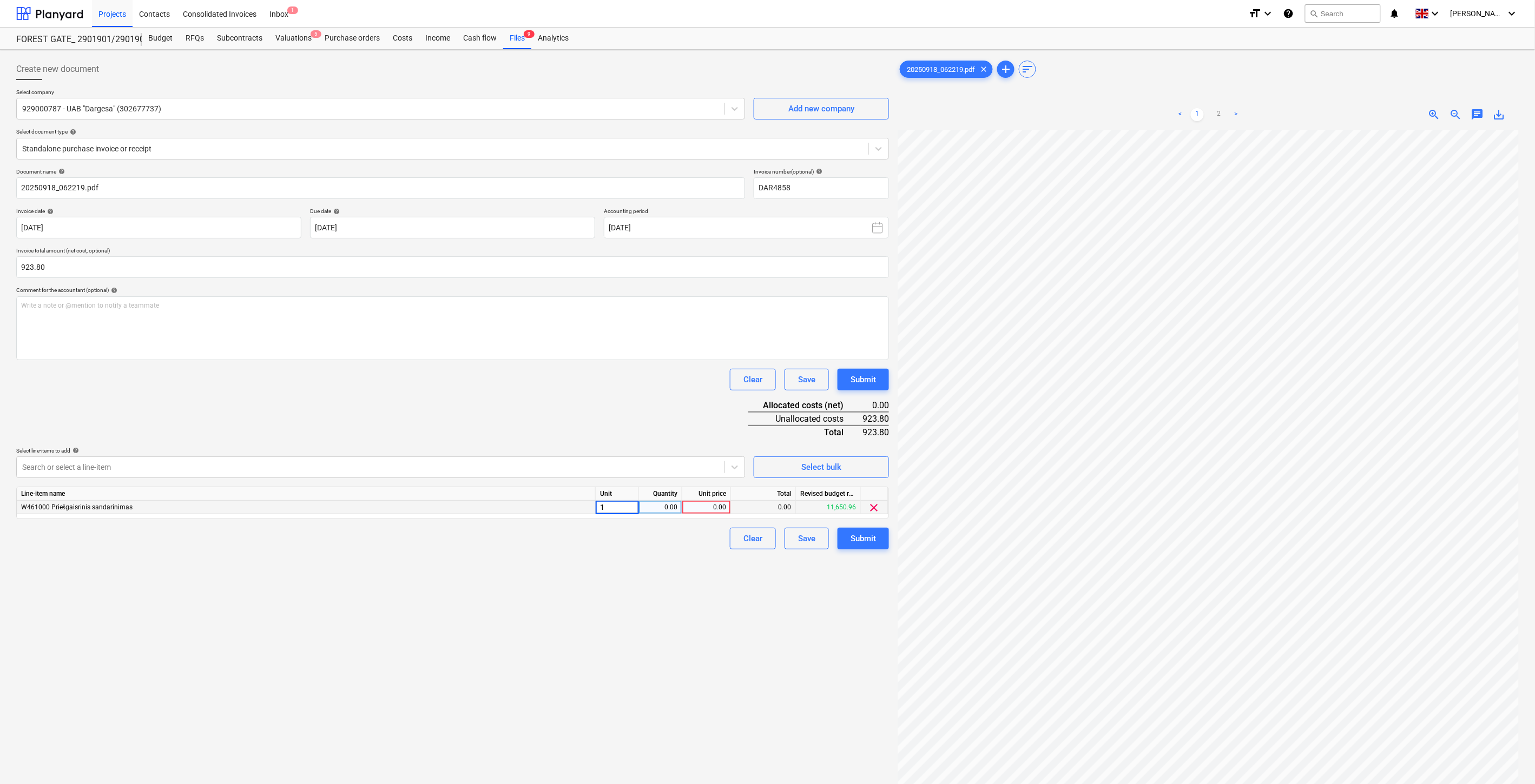
click at [651, 510] on div "0.00" at bounding box center [660, 507] width 34 height 14
click at [715, 508] on div "0.00" at bounding box center [706, 507] width 39 height 14
type input "923.80"
click at [670, 430] on div "Document name help 20250918_062219.pdf Invoice number (optional) help DAR4858 I…" at bounding box center [452, 359] width 873 height 381
click at [809, 546] on div "Save" at bounding box center [807, 539] width 17 height 14
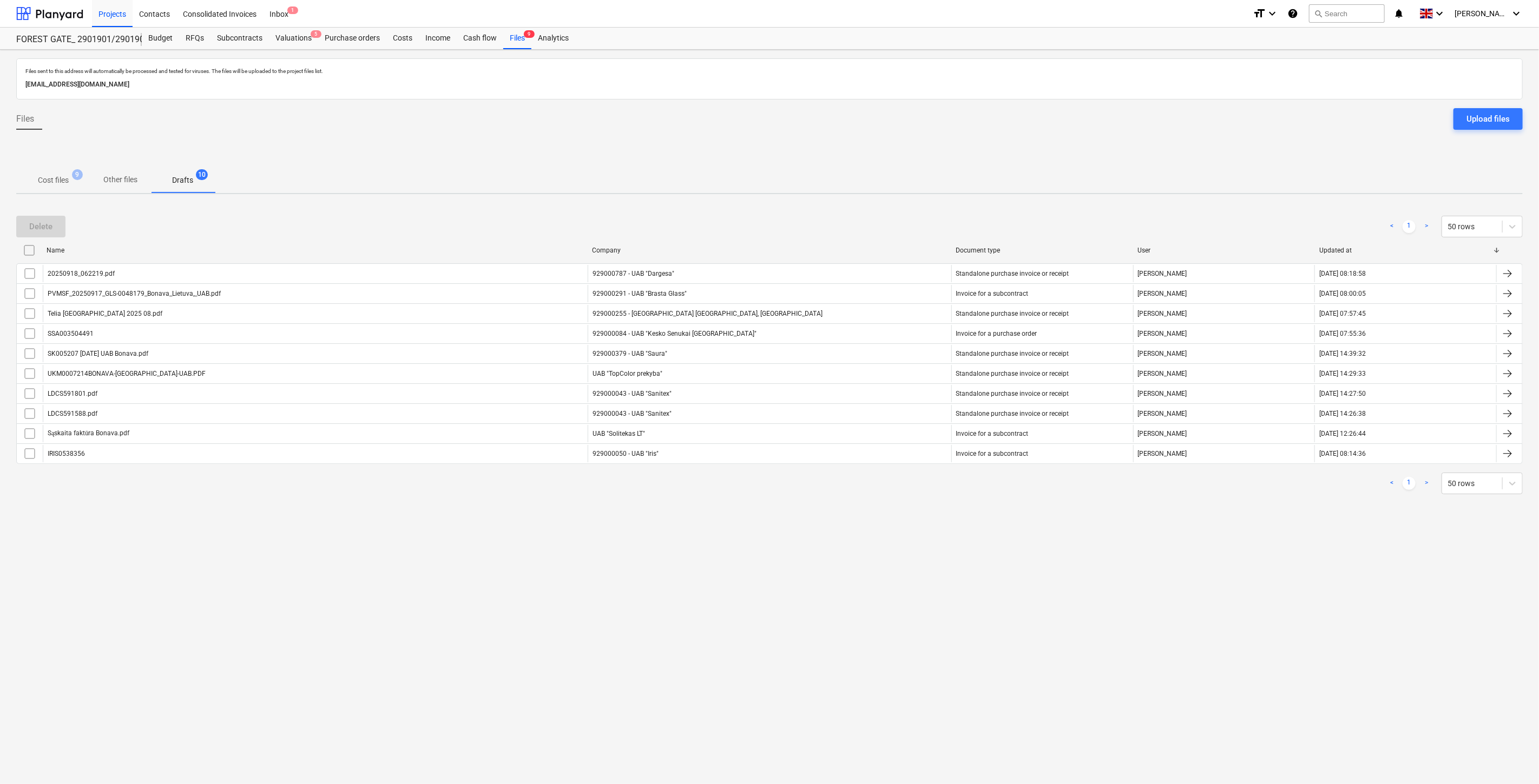
click at [47, 178] on p "Cost files" at bounding box center [53, 181] width 31 height 11
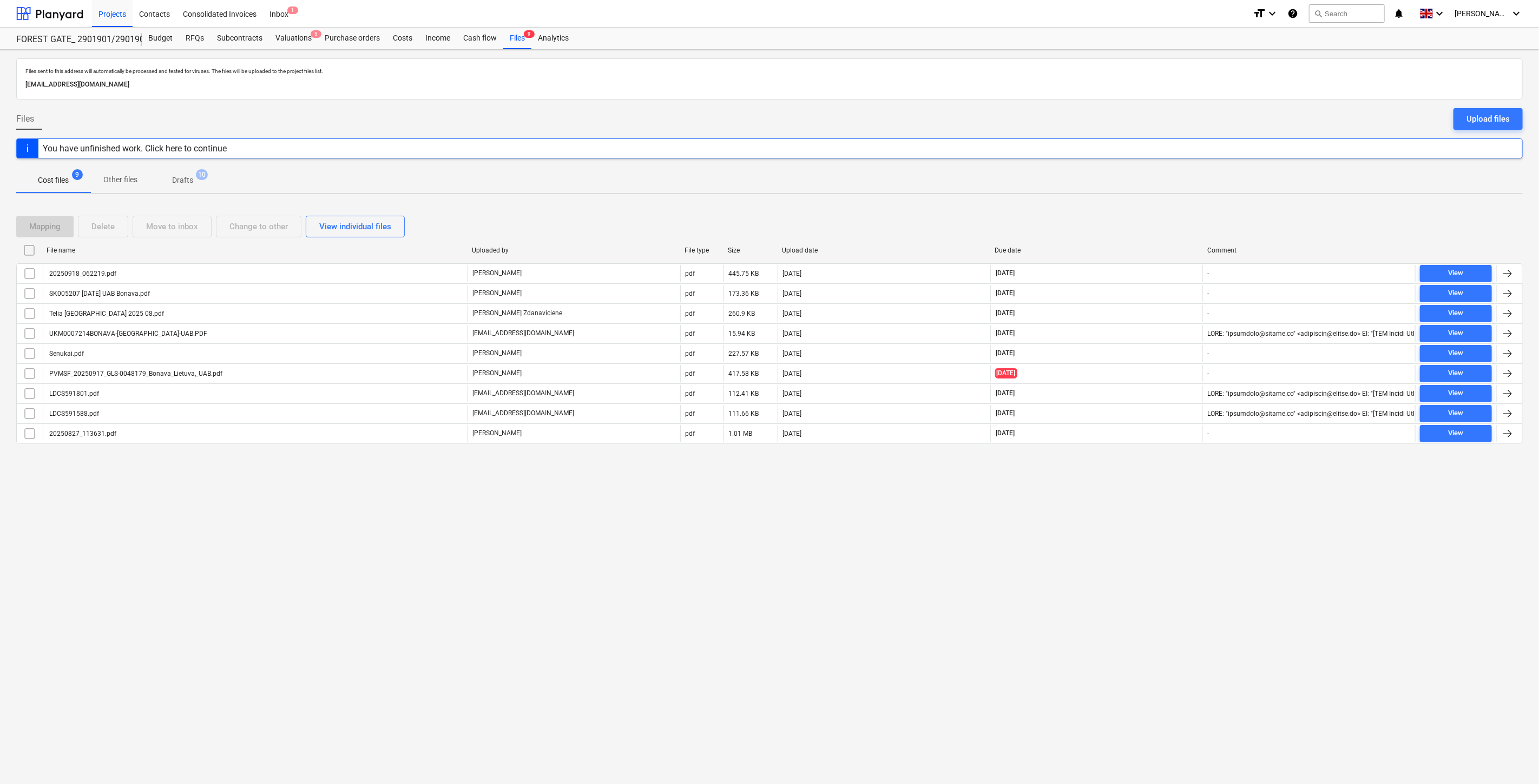
click at [1111, 535] on div "Files sent to this address will automatically be processed and tested for virus…" at bounding box center [769, 416] width 1539 height 735
click at [1124, 524] on div "Files sent to this address will automatically be processed and tested for virus…" at bounding box center [769, 416] width 1539 height 735
click at [1364, 17] on button "search Search" at bounding box center [1347, 14] width 76 height 19
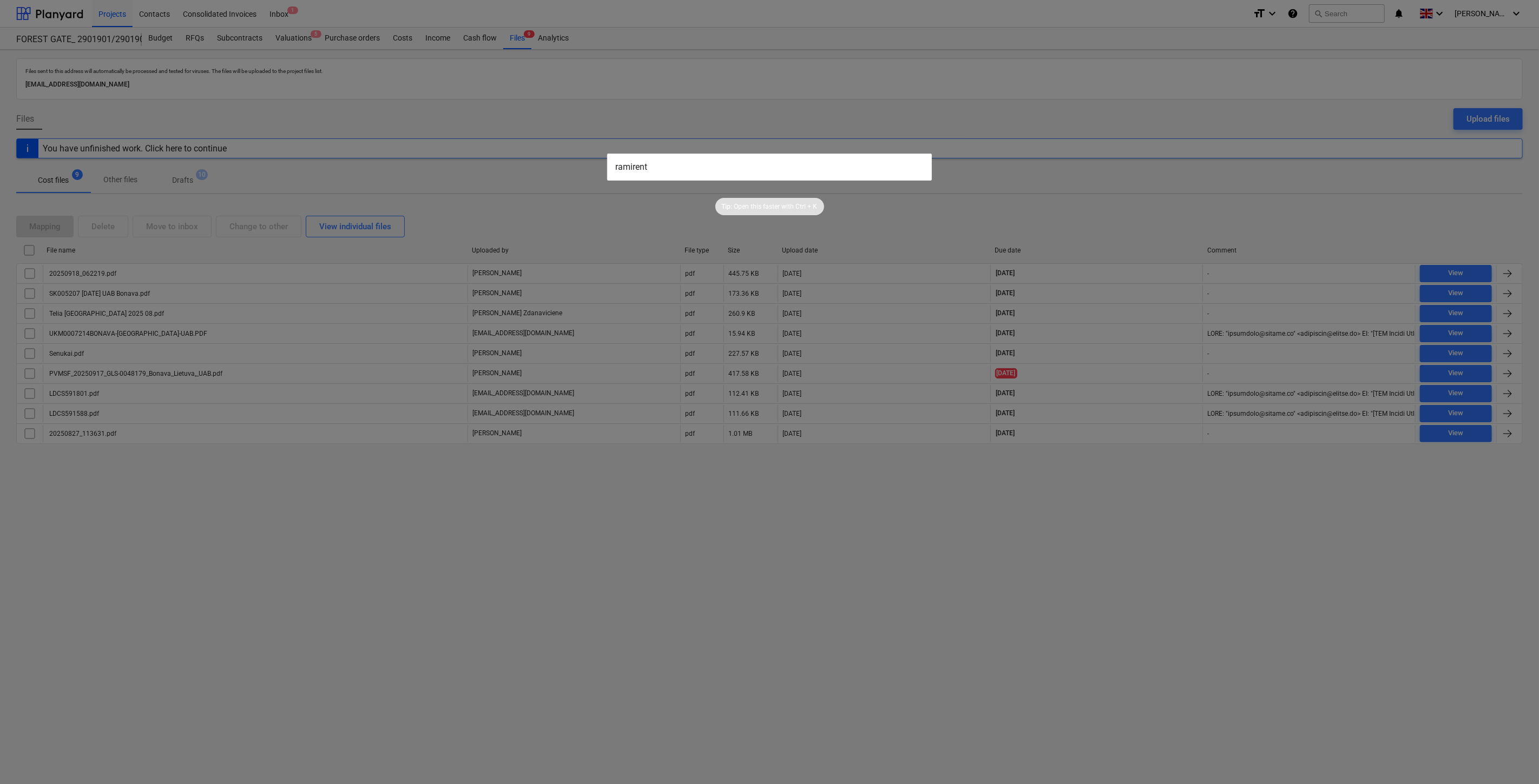
type input "ramirent"
drag, startPoint x: 451, startPoint y: 171, endPoint x: 336, endPoint y: 171, distance: 115.0
click at [332, 171] on div "ramirent Tip: Open this faster with Ctrl + K" at bounding box center [769, 392] width 1539 height 784
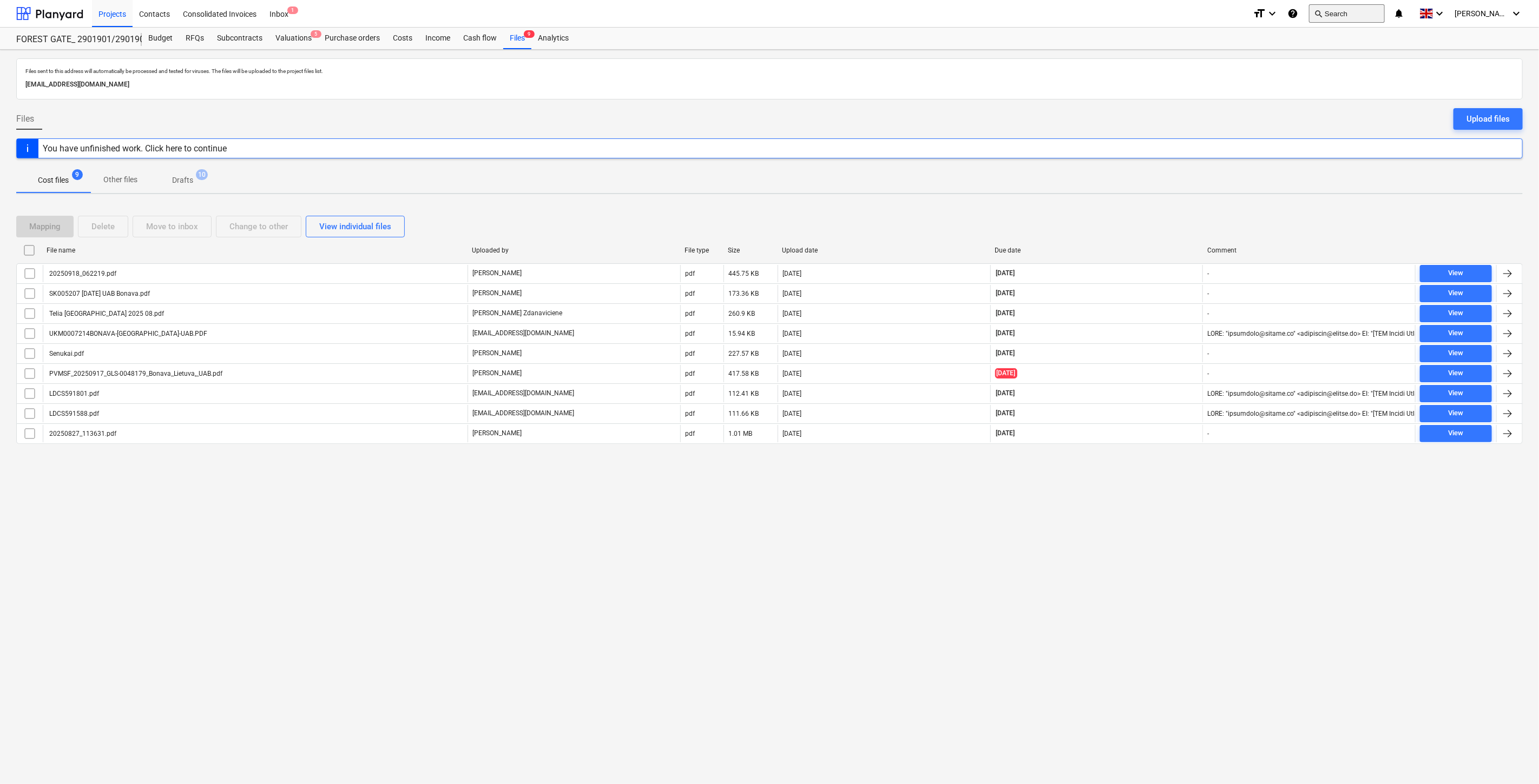
click at [1353, 14] on button "search Search" at bounding box center [1347, 14] width 76 height 19
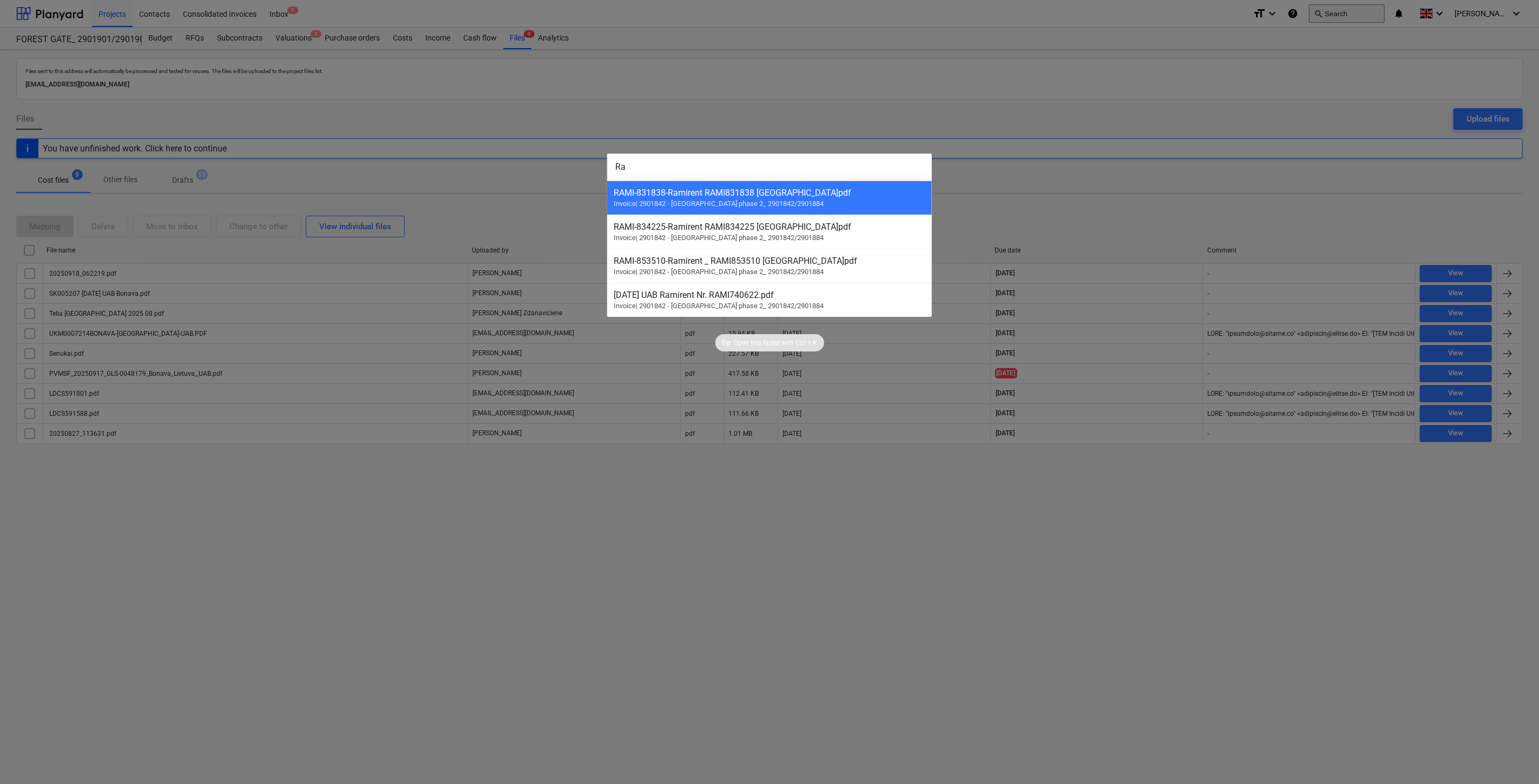
type input "R"
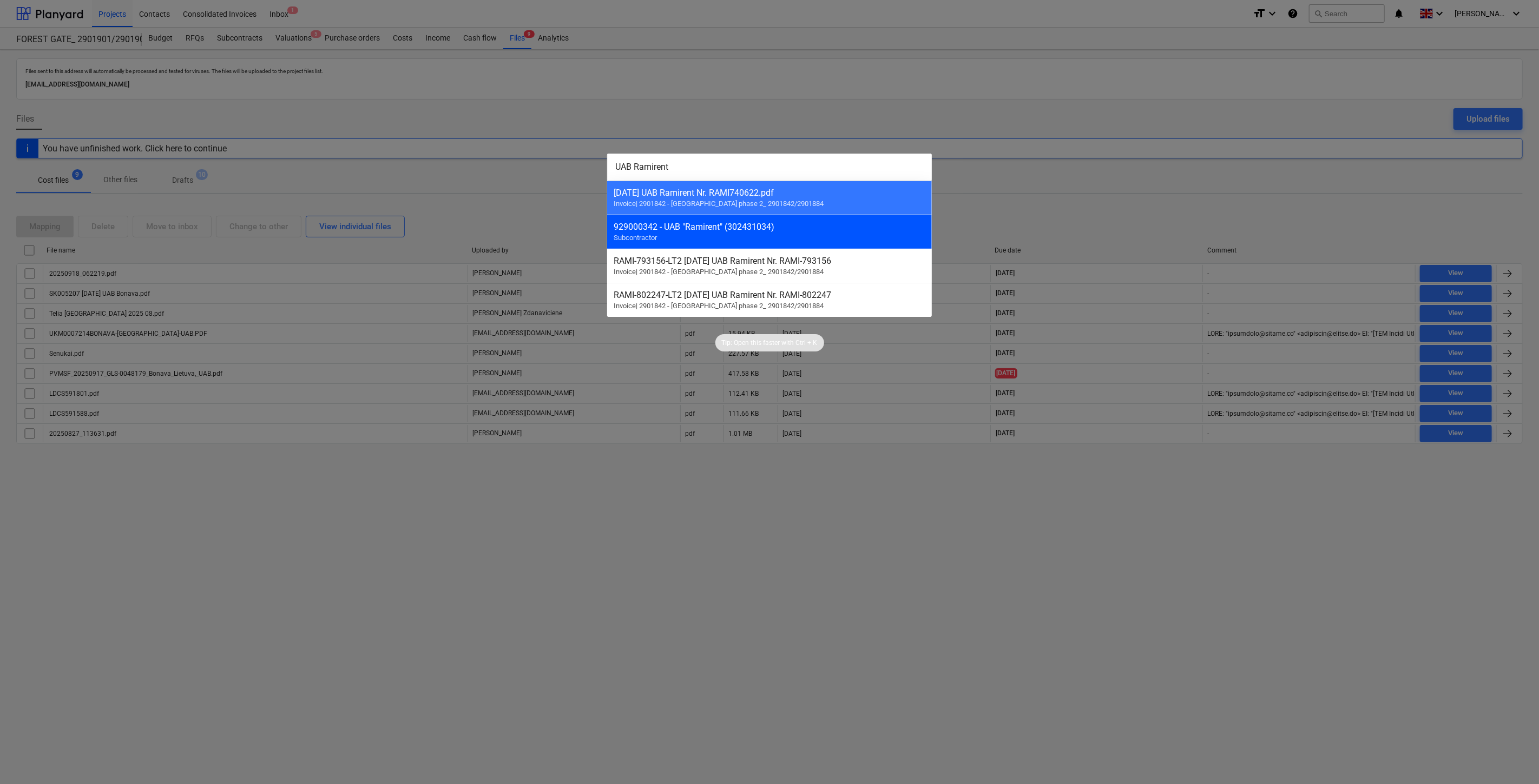
type input "UAB Ramirent"
click at [809, 235] on div "929000342 - UAB "Ramirent" (302431034) Subcontractor" at bounding box center [769, 232] width 325 height 34
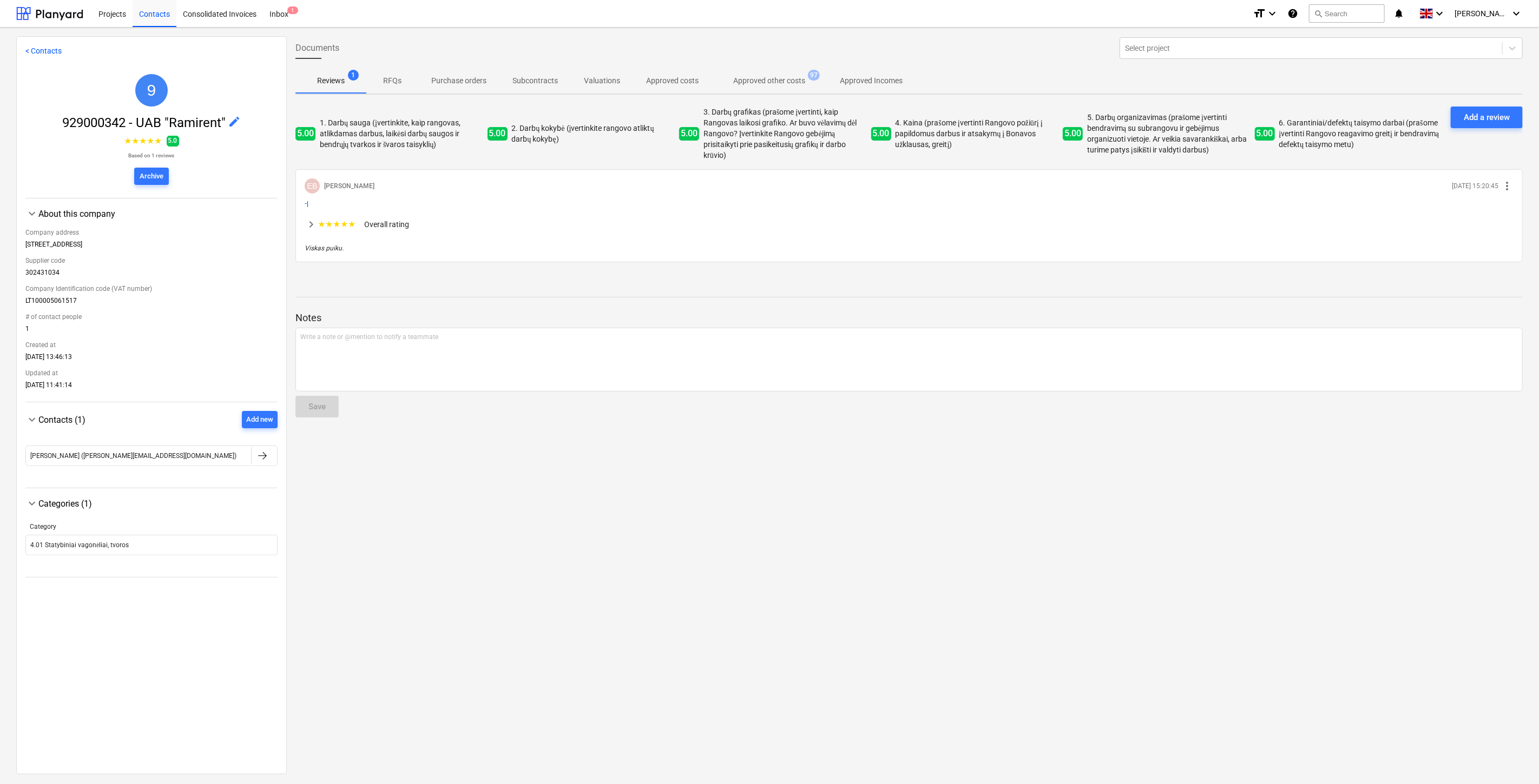
click at [779, 82] on p "Approved other costs" at bounding box center [769, 81] width 72 height 11
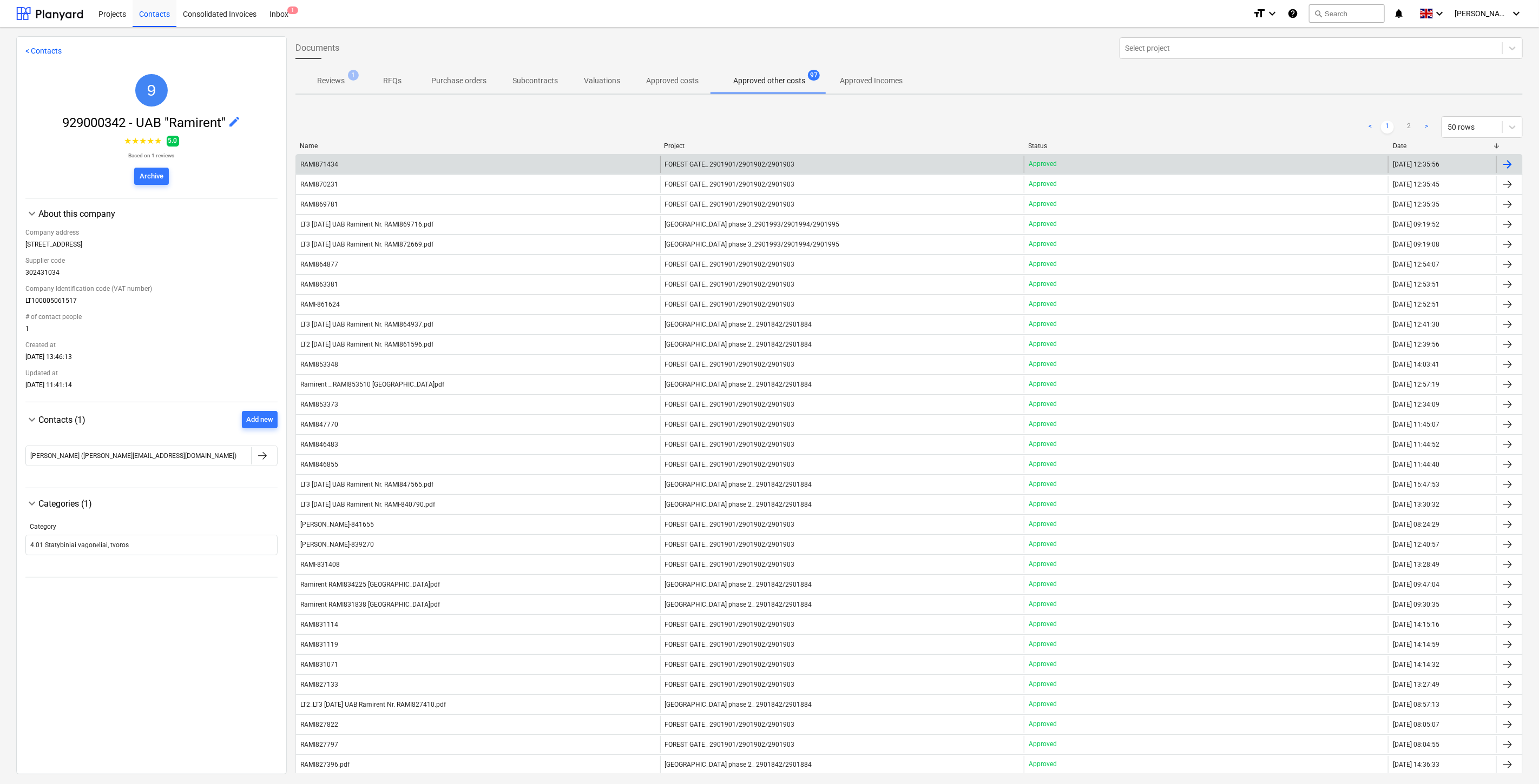
click at [605, 168] on div "RAMI871434" at bounding box center [478, 164] width 364 height 17
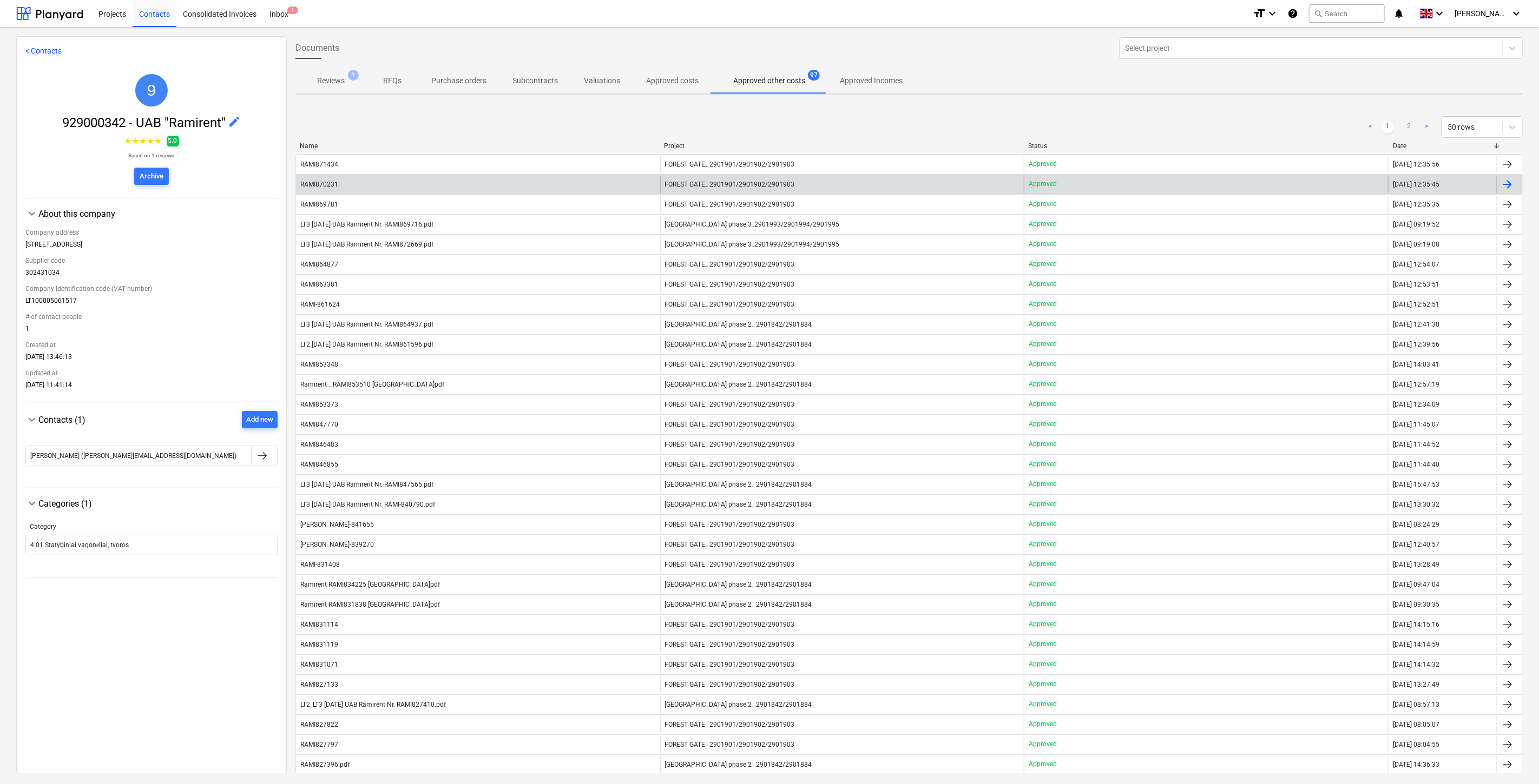
click at [444, 181] on div "RAMI870231" at bounding box center [478, 184] width 364 height 17
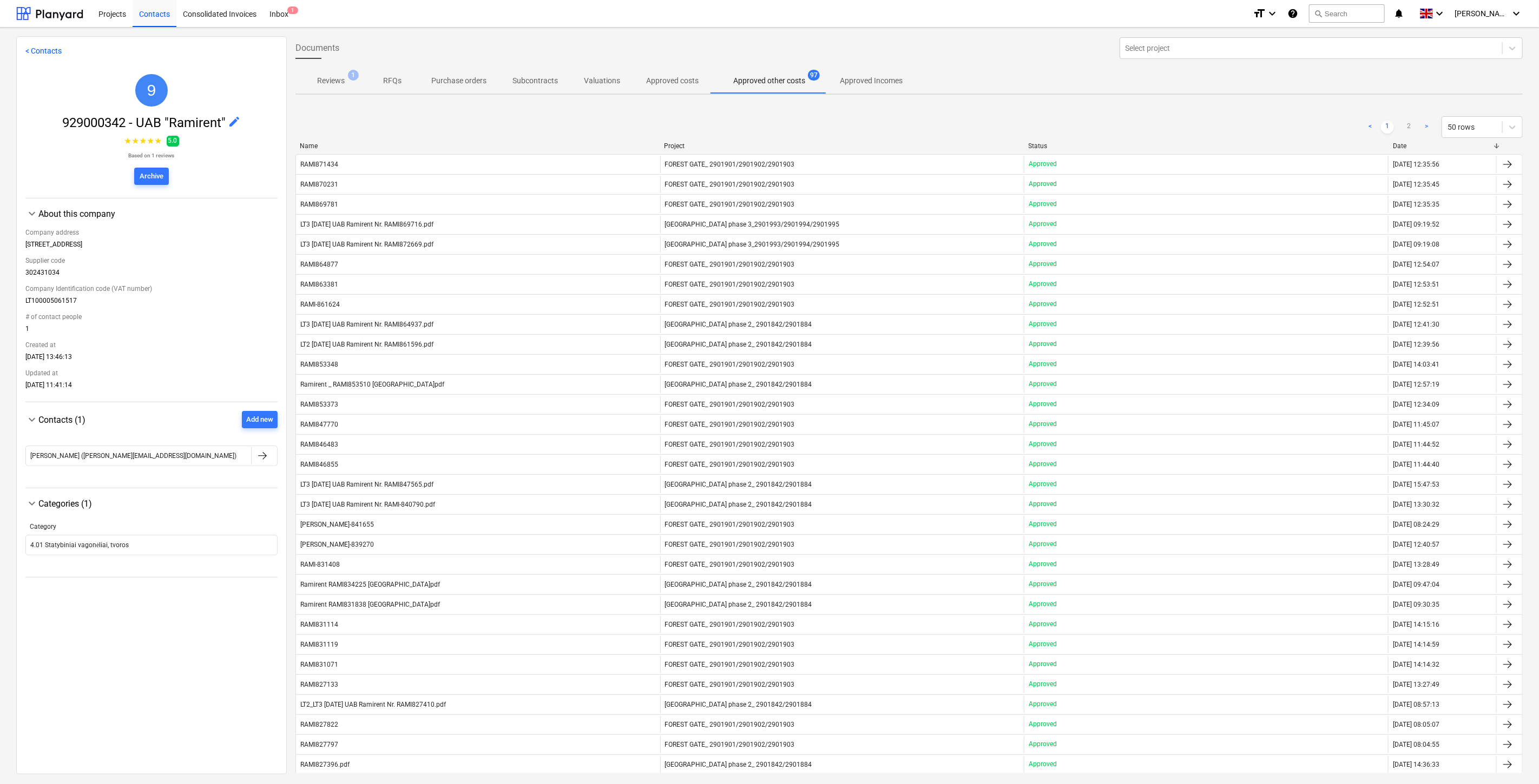
click at [391, 204] on div "RAMI869781" at bounding box center [478, 204] width 364 height 17
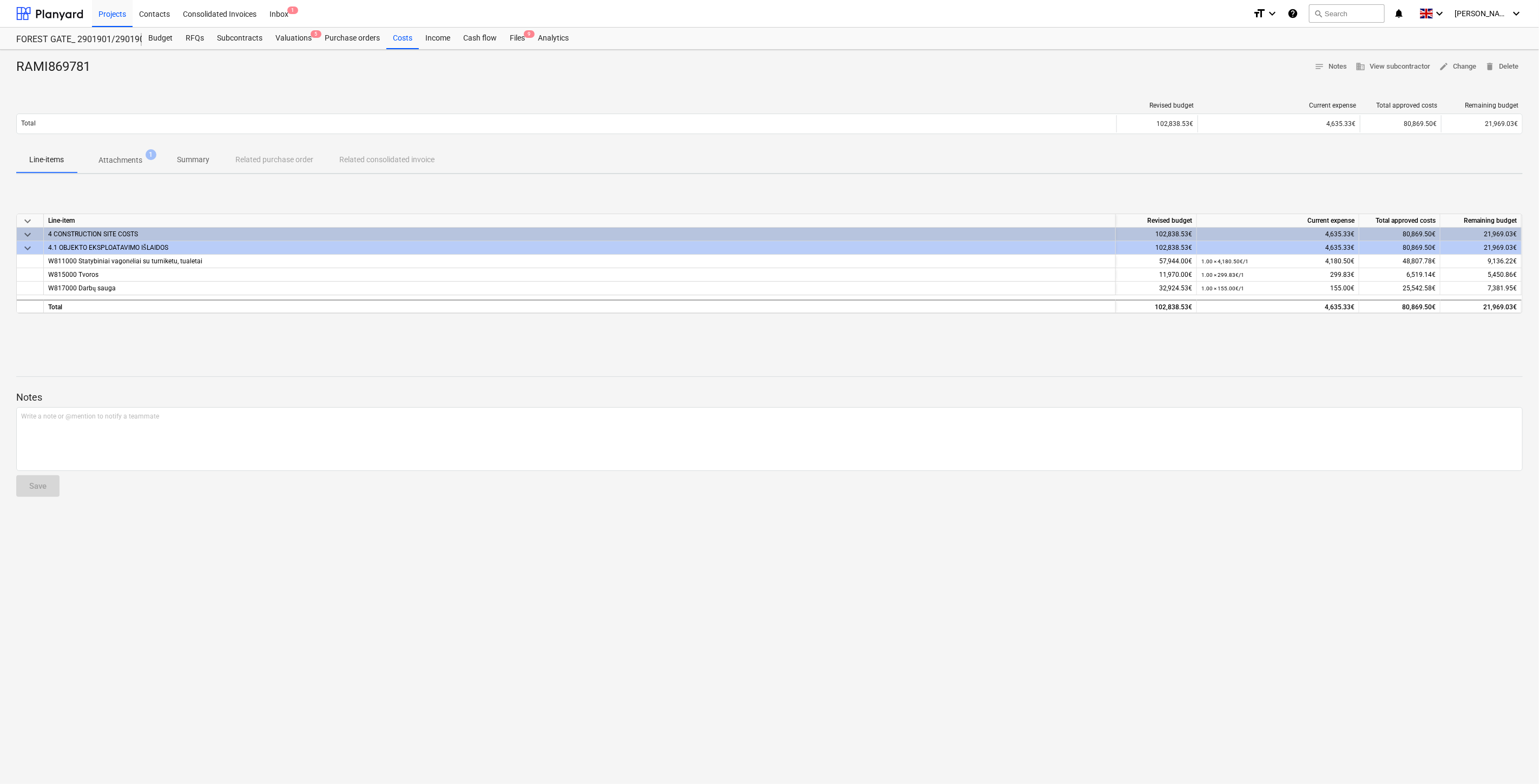
drag, startPoint x: 898, startPoint y: 352, endPoint x: 915, endPoint y: 346, distance: 18.0
click at [899, 352] on div "RAMI869781 notes Notes business View subcontractor edit Change delete Delete Re…" at bounding box center [769, 416] width 1539 height 735
click at [915, 346] on div "RAMI869781 notes Notes business View subcontractor edit Change delete Delete Re…" at bounding box center [769, 416] width 1539 height 735
click at [125, 158] on p "Attachments" at bounding box center [120, 161] width 44 height 11
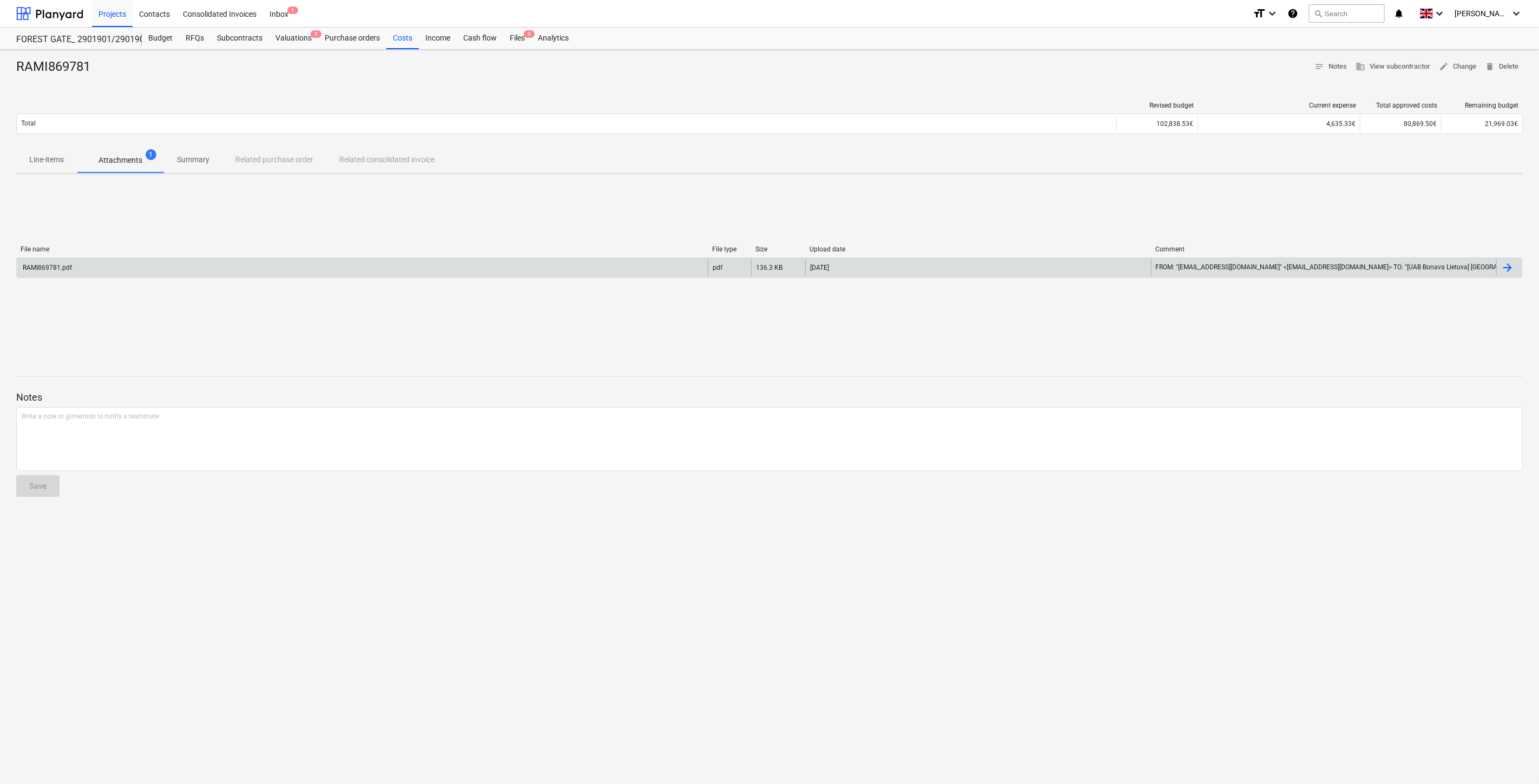
click at [217, 272] on div "RAMI869781.pdf" at bounding box center [362, 268] width 691 height 17
click at [451, 273] on div "RAMI869781.pdf" at bounding box center [362, 268] width 691 height 17
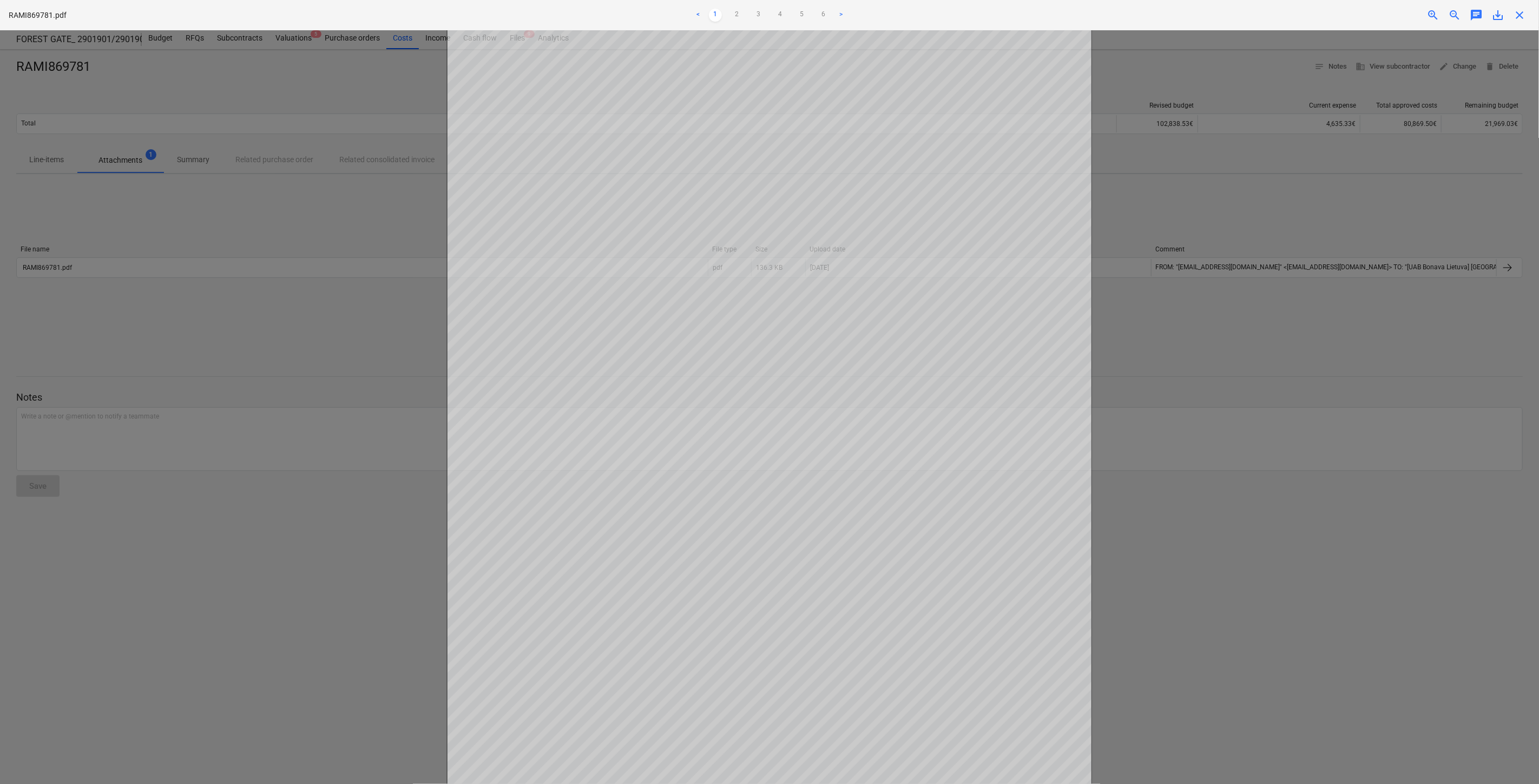
click at [1499, 15] on span "save_alt" at bounding box center [1497, 15] width 13 height 13
click at [1411, 173] on div at bounding box center [769, 407] width 1539 height 754
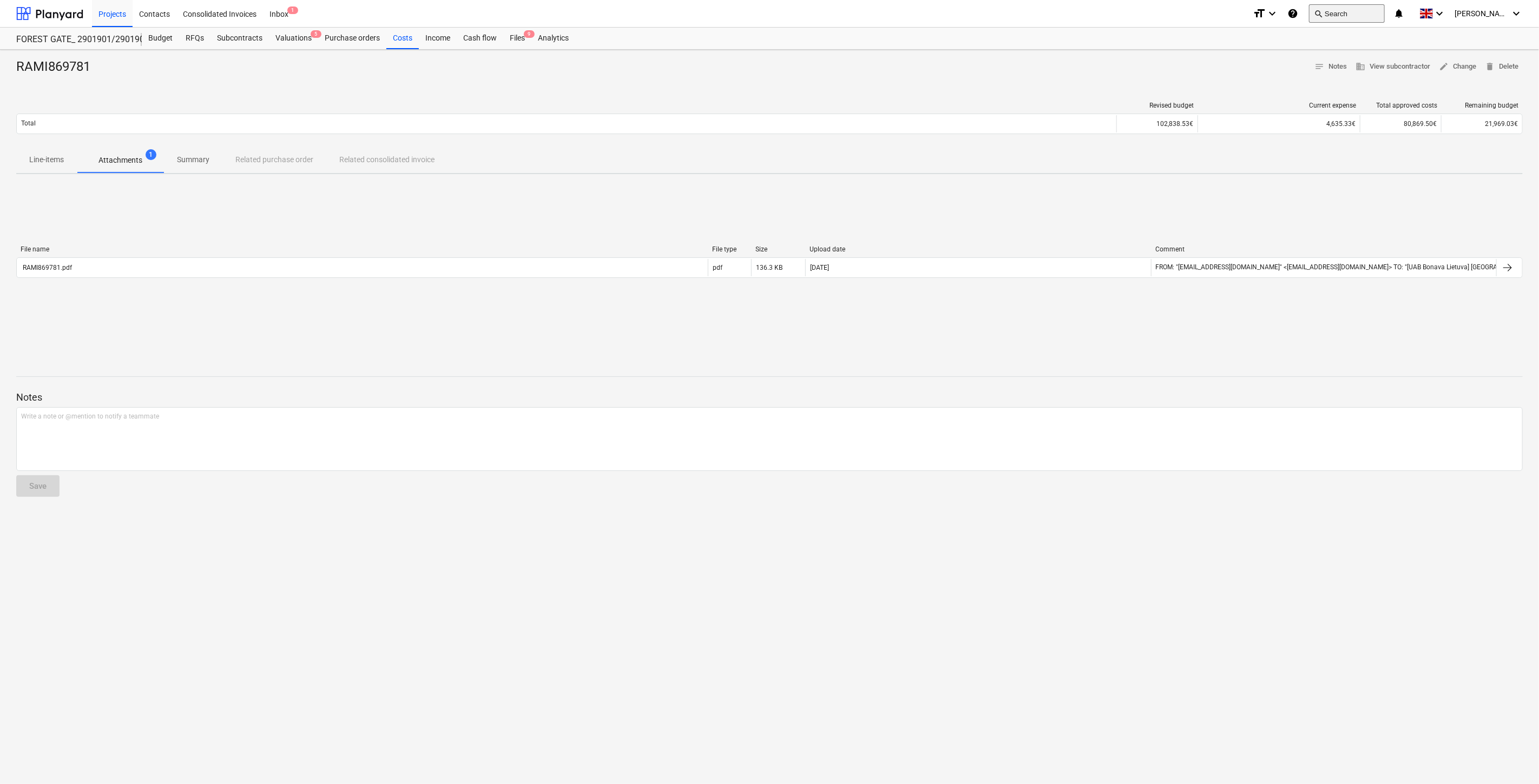
click at [1367, 19] on button "search Search" at bounding box center [1347, 14] width 76 height 19
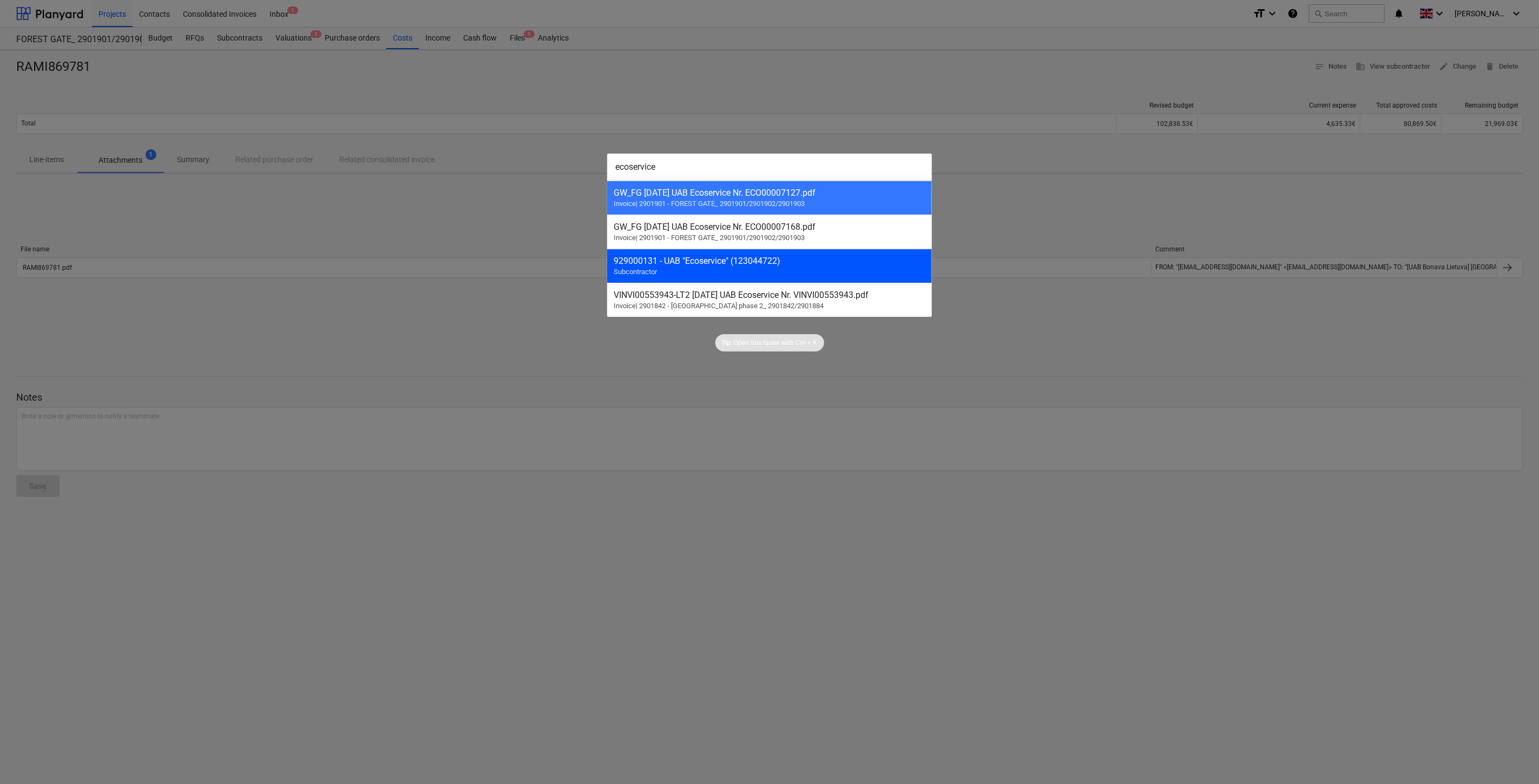
type input "ecoservice"
click at [647, 276] on span "Subcontractor" at bounding box center [635, 272] width 43 height 8
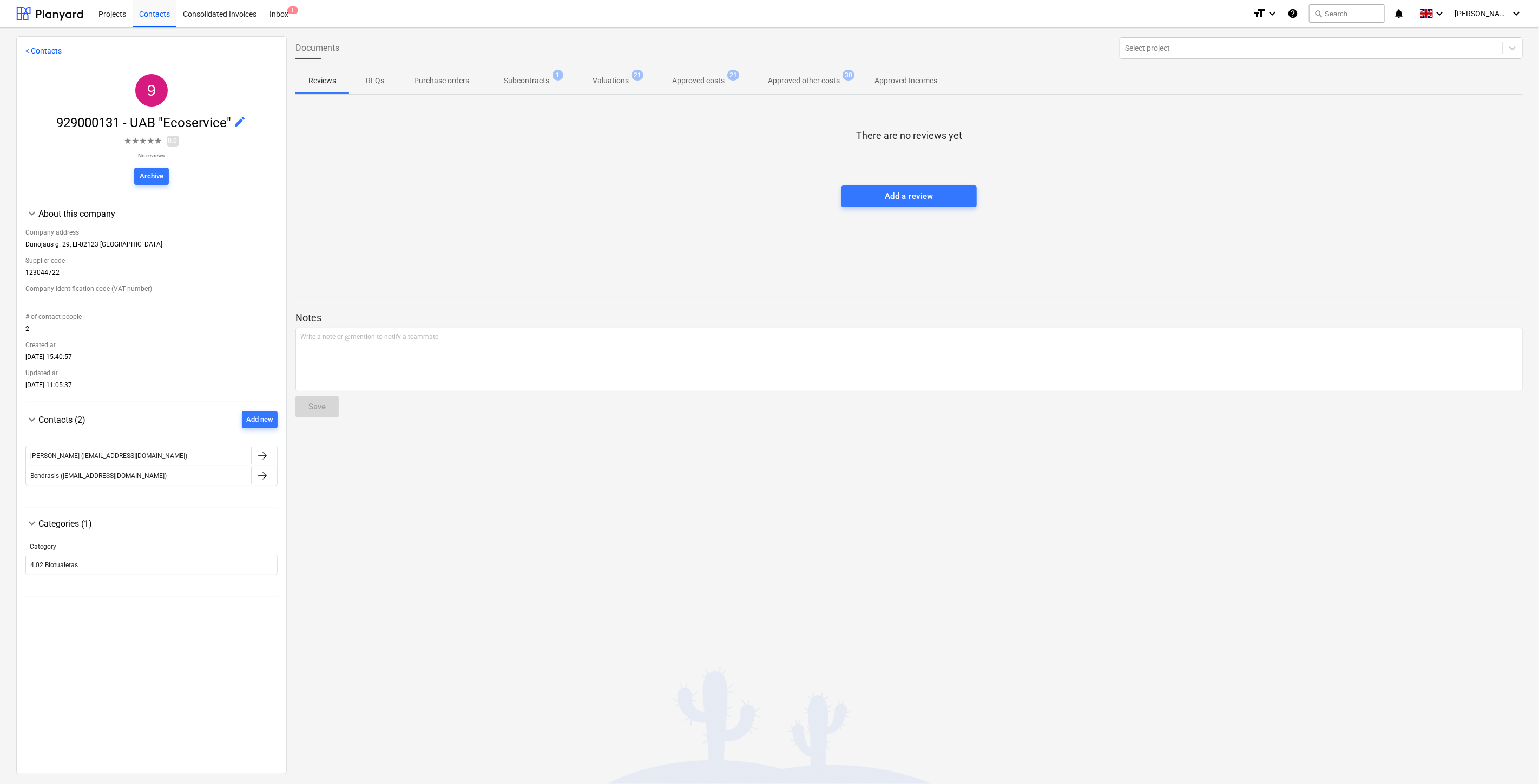
click at [820, 77] on p "Approved other costs" at bounding box center [804, 81] width 72 height 11
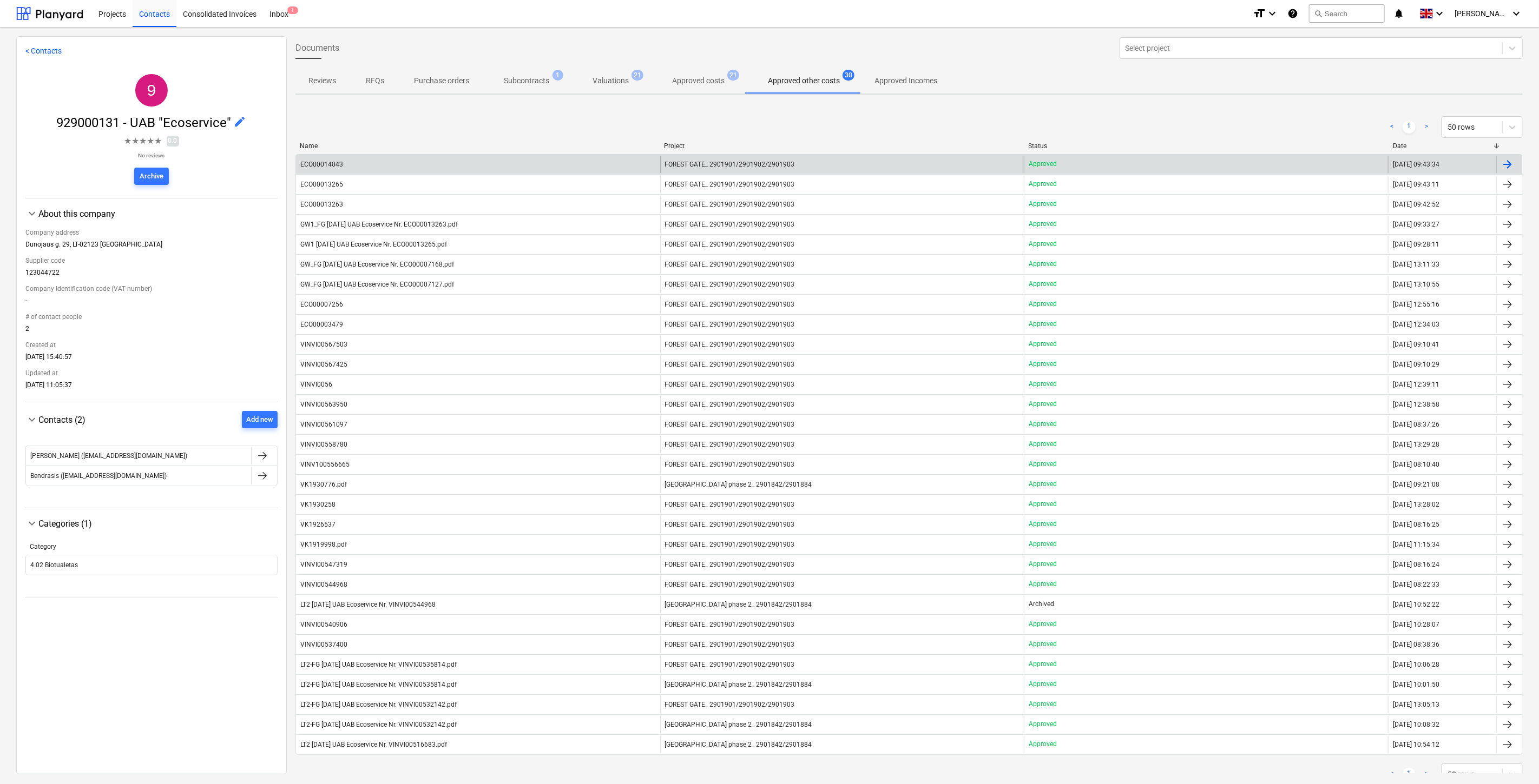
click at [453, 156] on div "ECO00014043" at bounding box center [478, 164] width 364 height 17
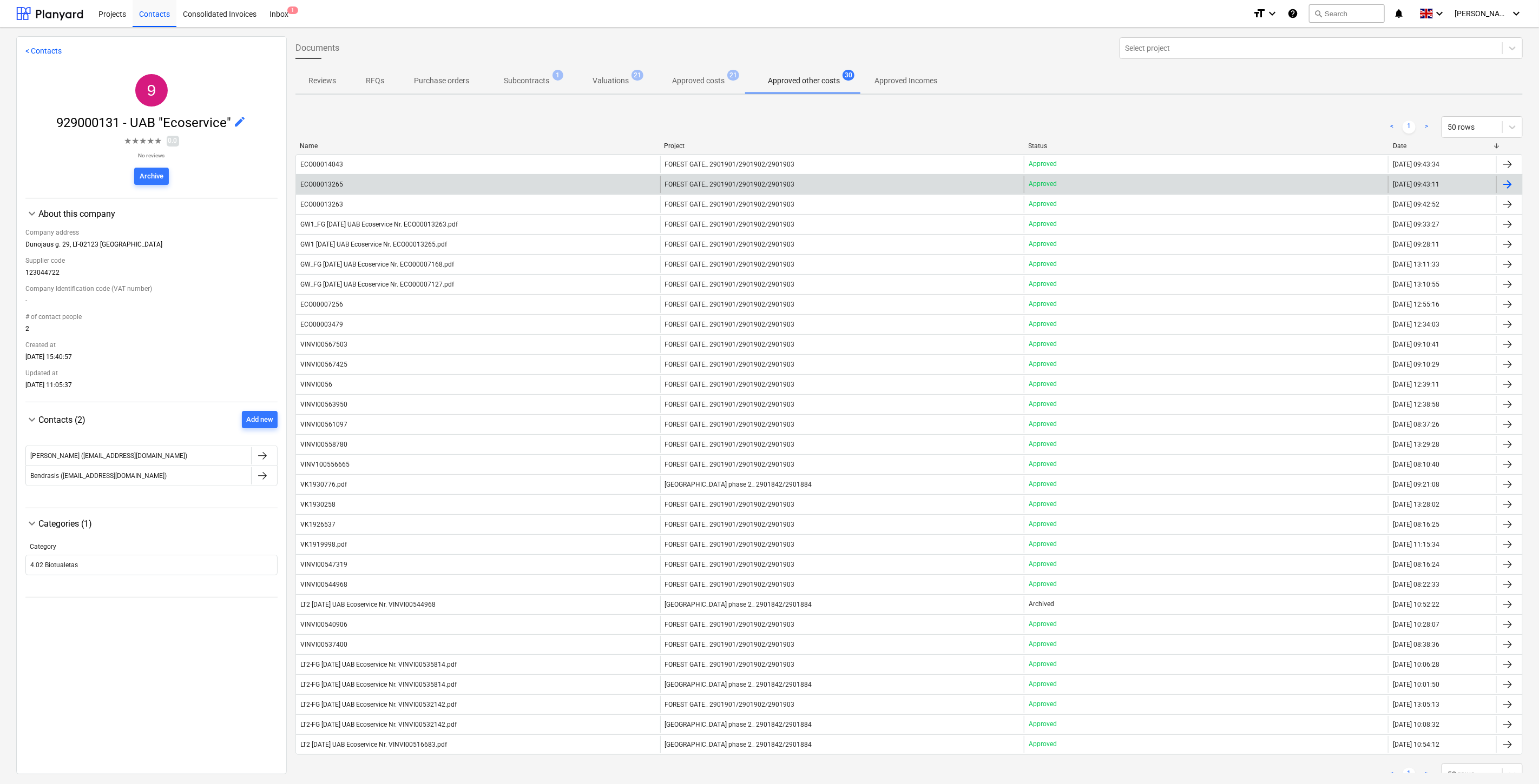
click at [338, 185] on div "ECO00013265" at bounding box center [322, 184] width 43 height 8
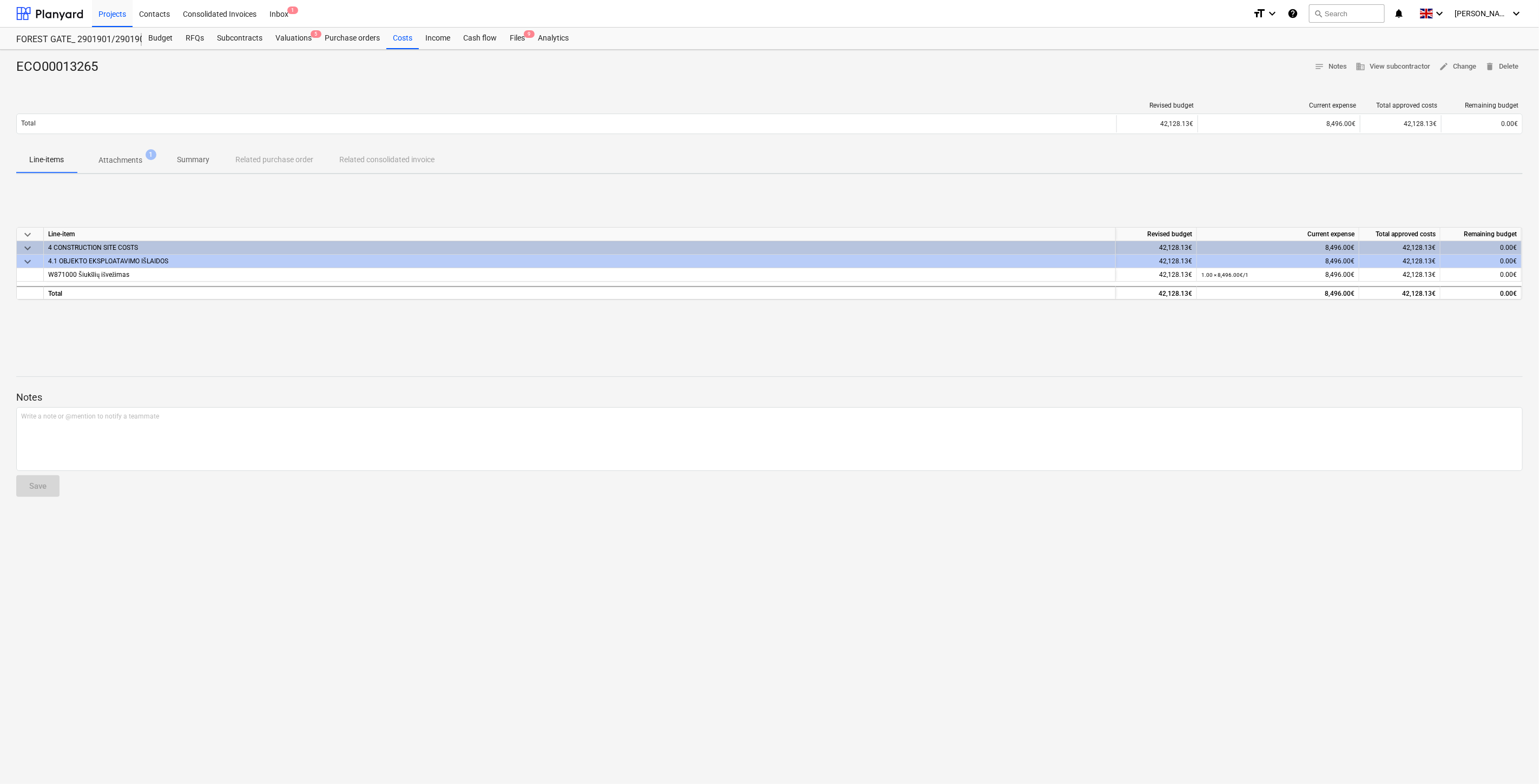
click at [115, 161] on p "Attachments" at bounding box center [120, 161] width 44 height 11
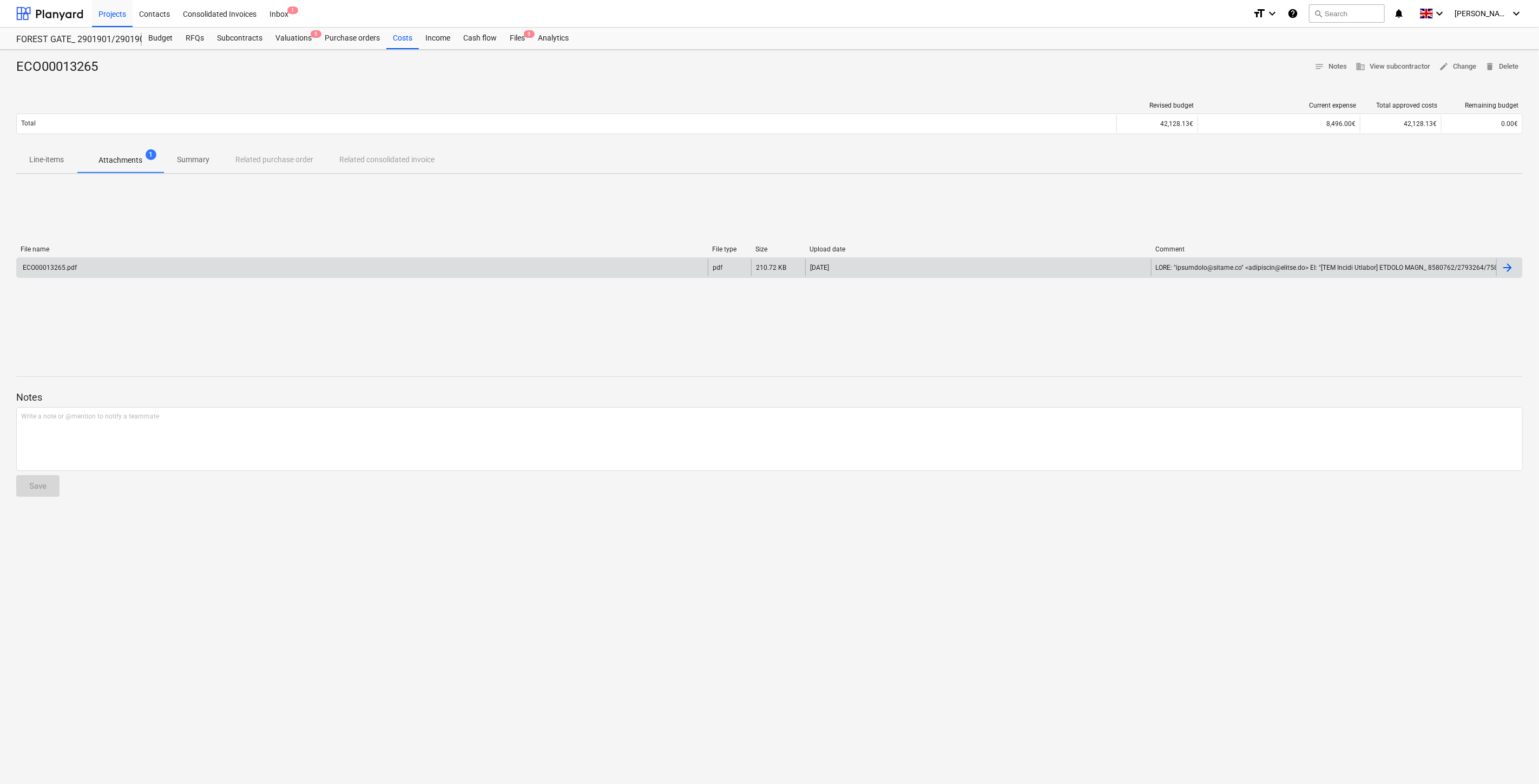
click at [142, 264] on div "ECO00013265.pdf" at bounding box center [362, 268] width 691 height 17
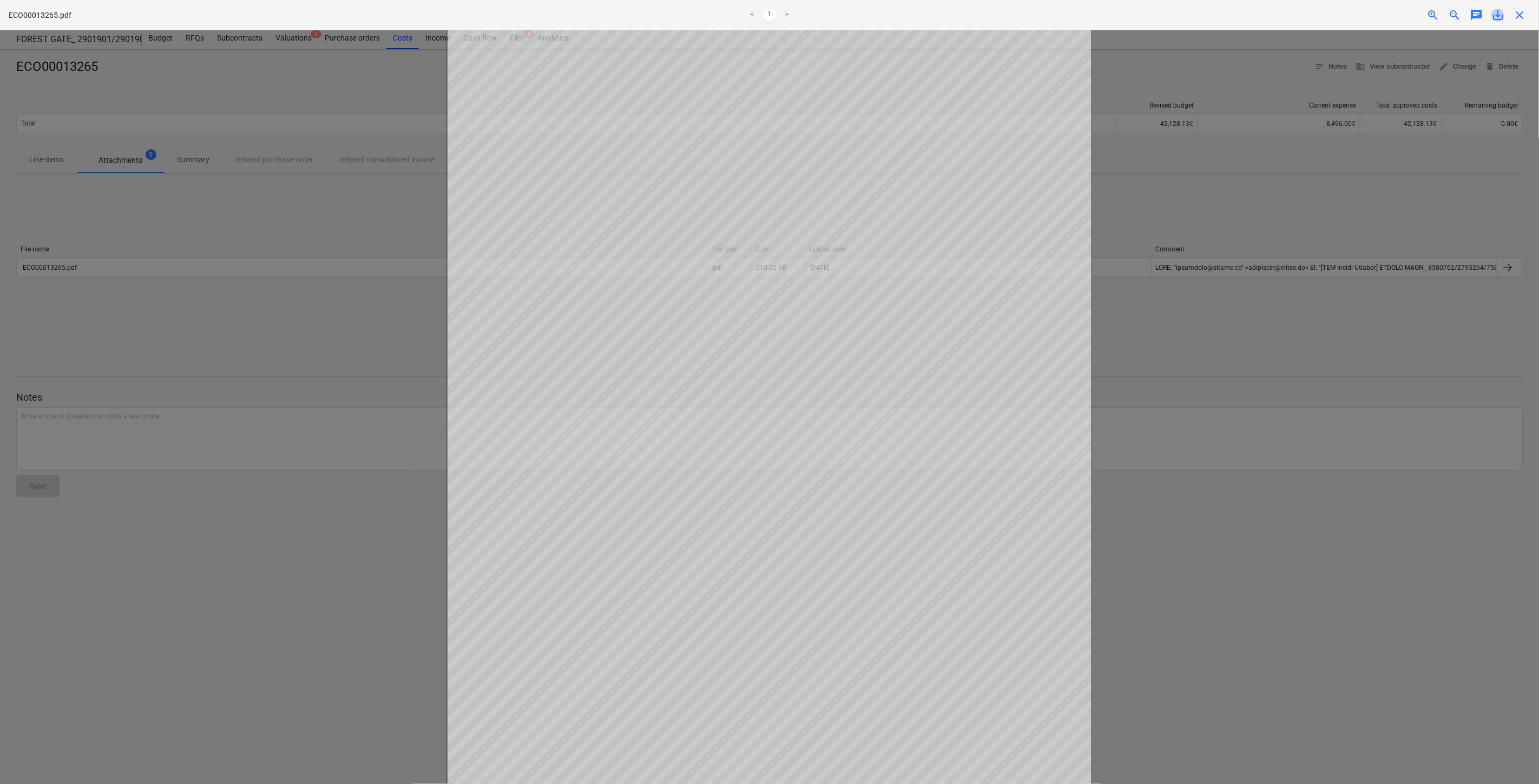
click at [1495, 19] on span "save_alt" at bounding box center [1497, 15] width 13 height 13
click at [1515, 14] on span "close" at bounding box center [1519, 15] width 13 height 13
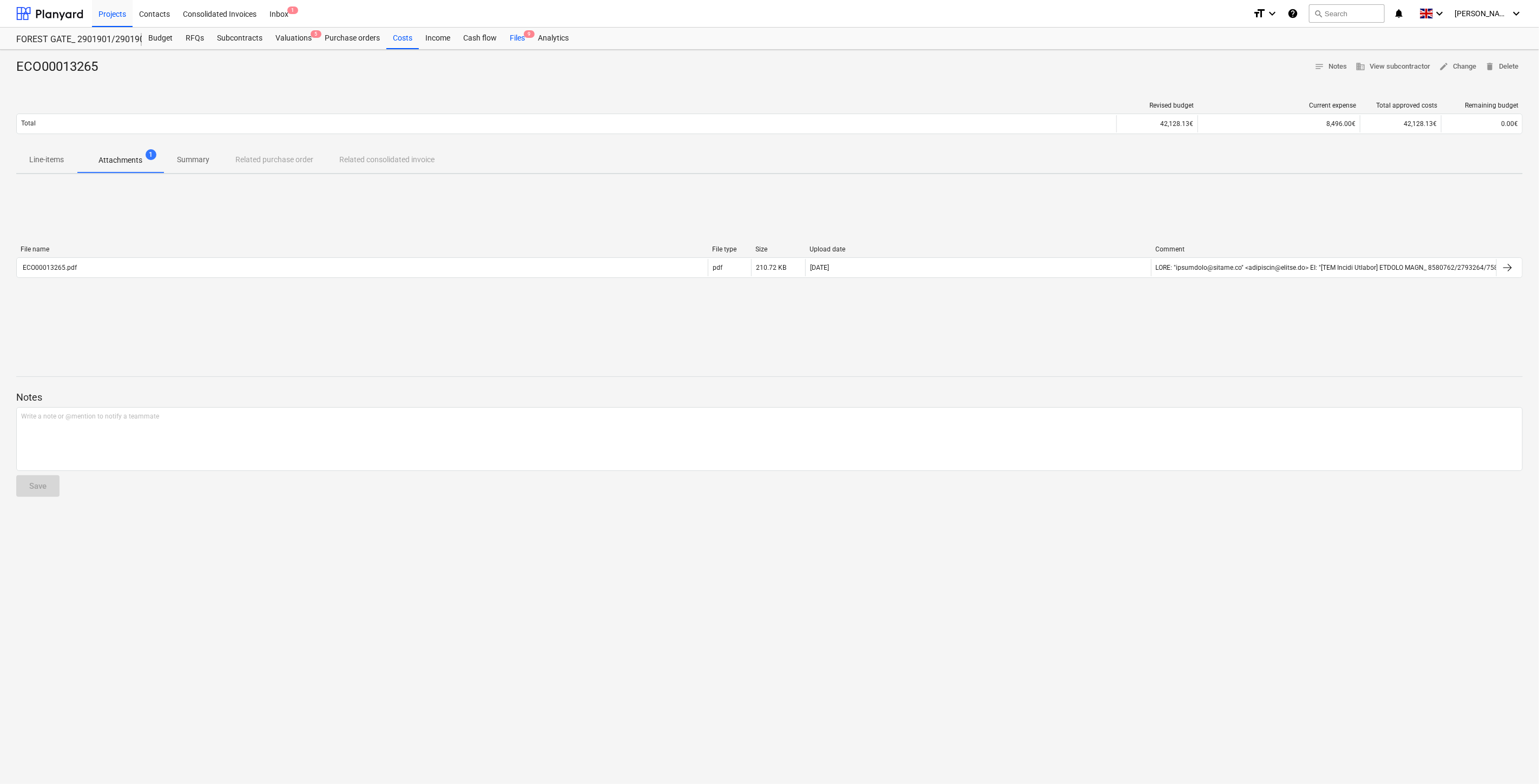
drag, startPoint x: 521, startPoint y: 39, endPoint x: 518, endPoint y: 43, distance: 5.0
click at [520, 40] on div "Files 9" at bounding box center [517, 38] width 28 height 21
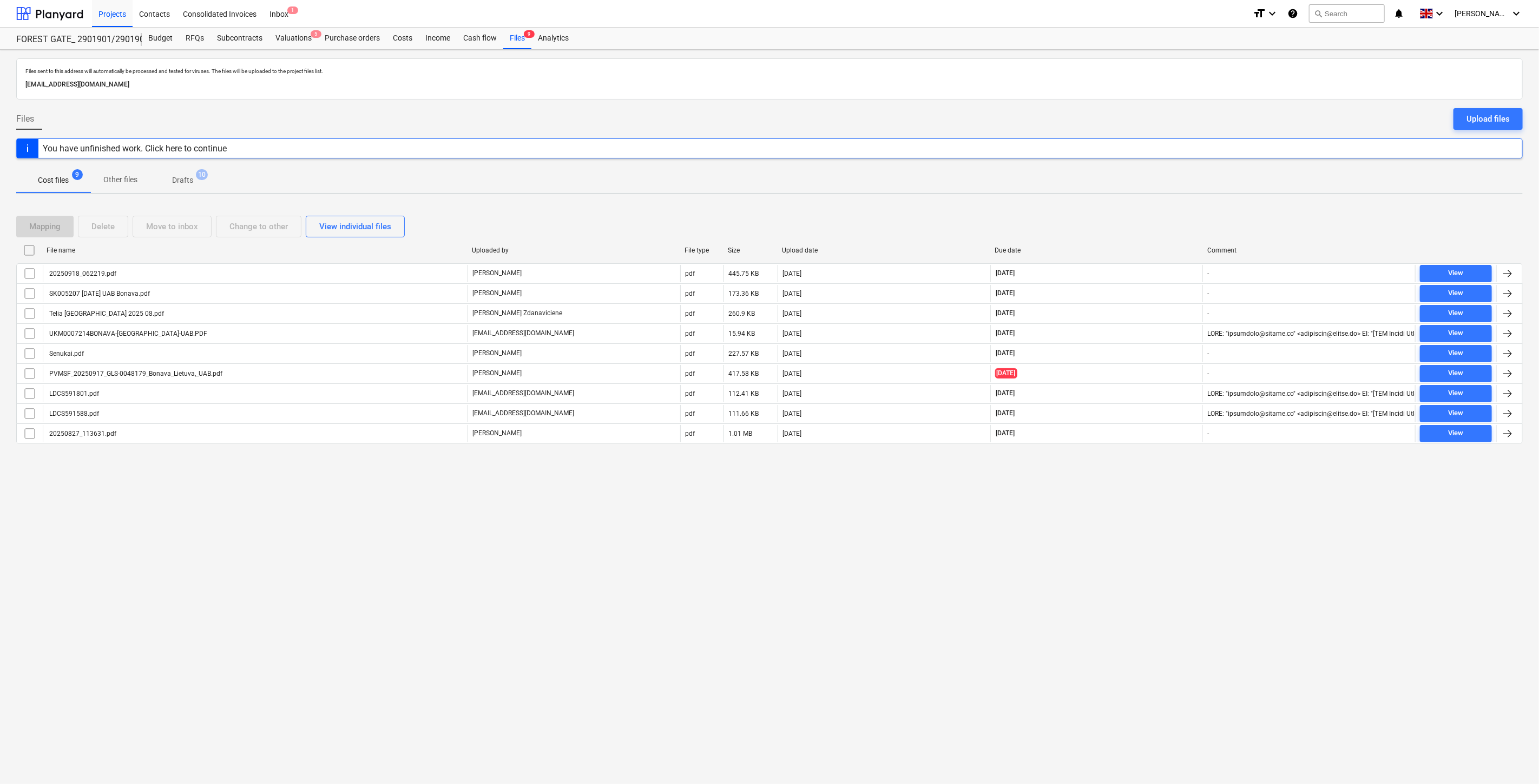
click at [1175, 542] on div "Files sent to this address will automatically be processed and tested for virus…" at bounding box center [769, 416] width 1539 height 735
drag, startPoint x: 1186, startPoint y: 525, endPoint x: 257, endPoint y: 230, distance: 974.7
click at [1183, 525] on div "Files sent to this address will automatically be processed and tested for virus…" at bounding box center [769, 416] width 1539 height 735
click at [50, 4] on div at bounding box center [50, 14] width 67 height 27
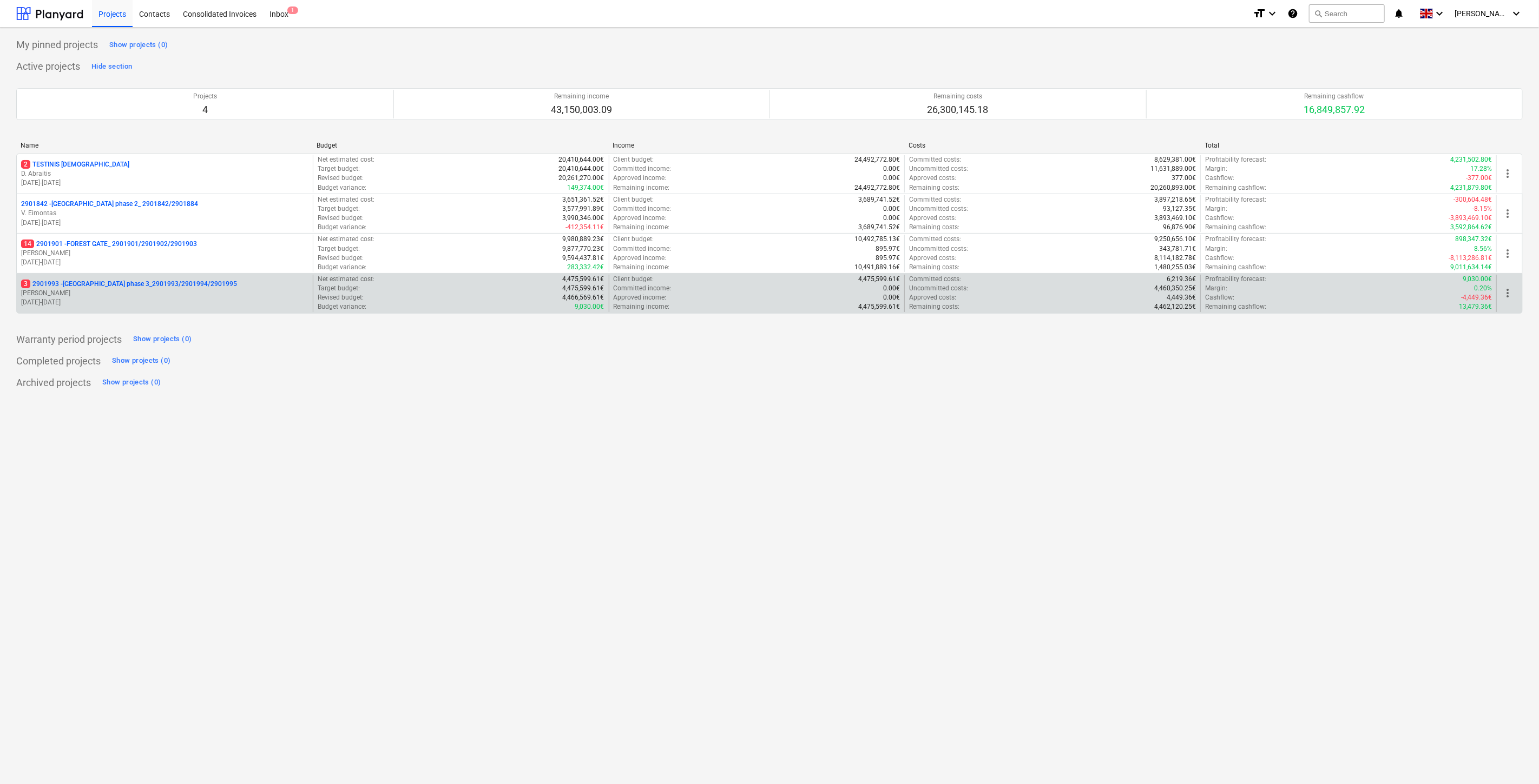
click at [154, 292] on p "[PERSON_NAME]" at bounding box center [164, 293] width 287 height 9
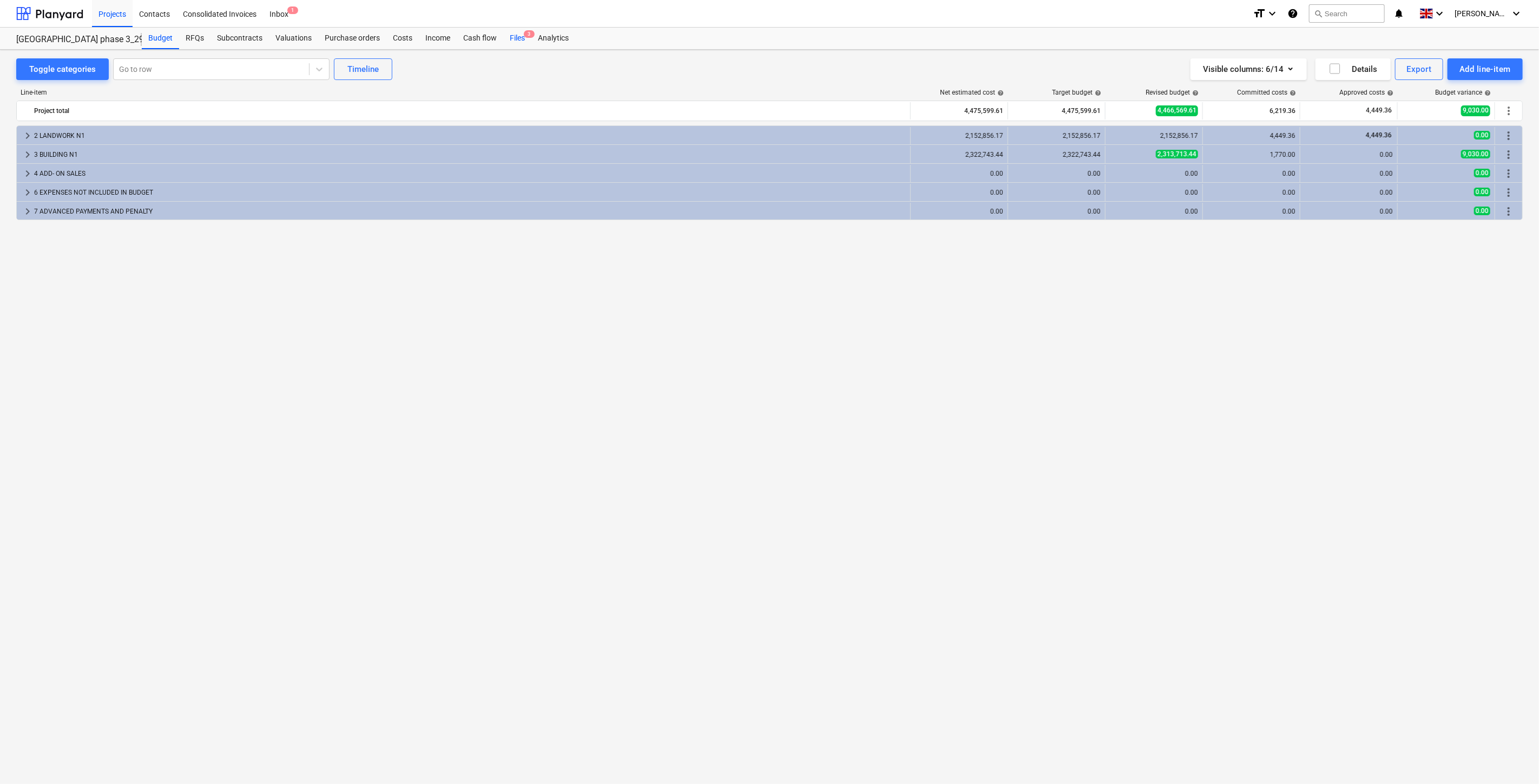
click at [520, 39] on div "Files 3" at bounding box center [517, 38] width 28 height 21
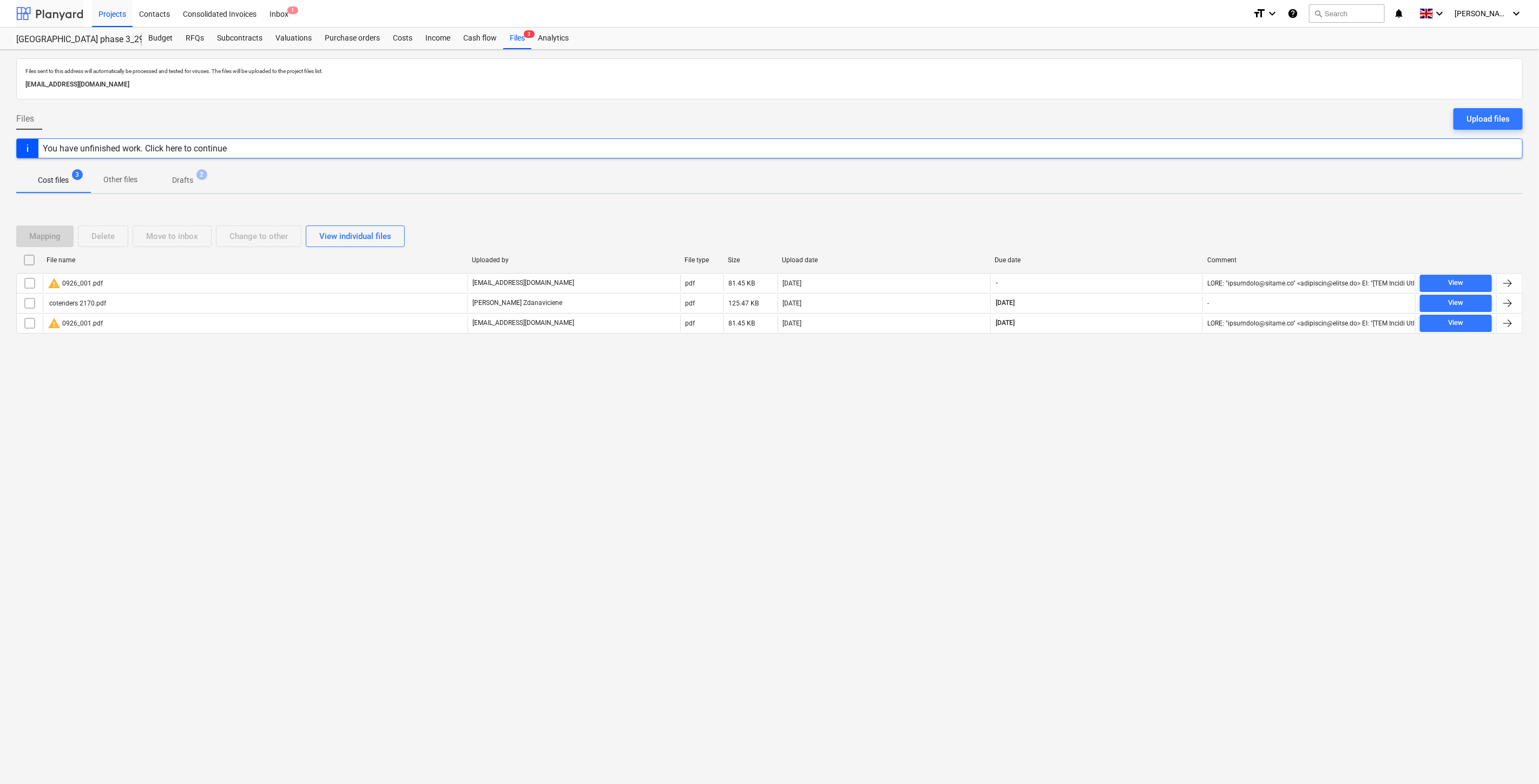
click at [69, 16] on div at bounding box center [50, 14] width 67 height 27
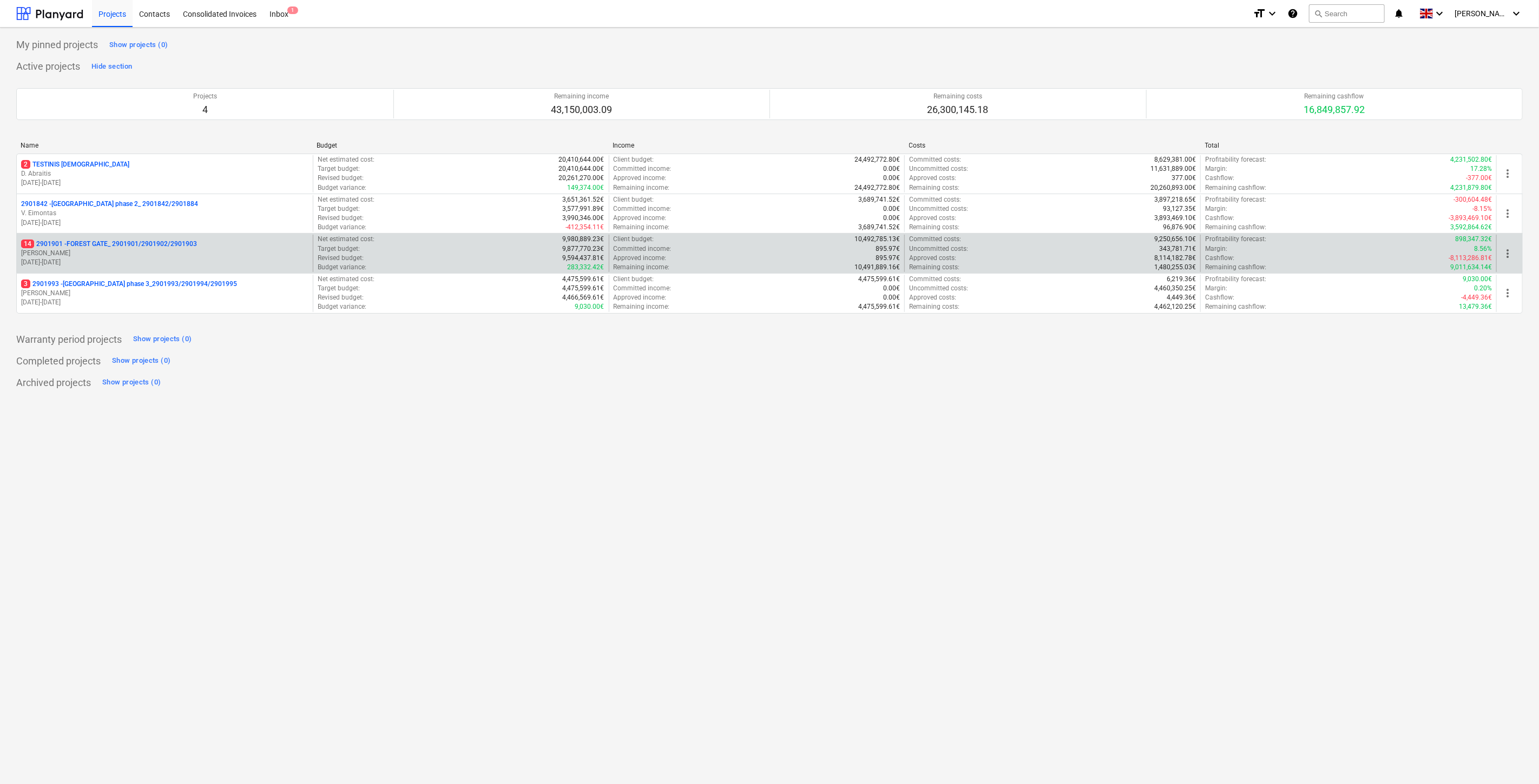
click at [130, 252] on p "[PERSON_NAME]" at bounding box center [164, 253] width 287 height 9
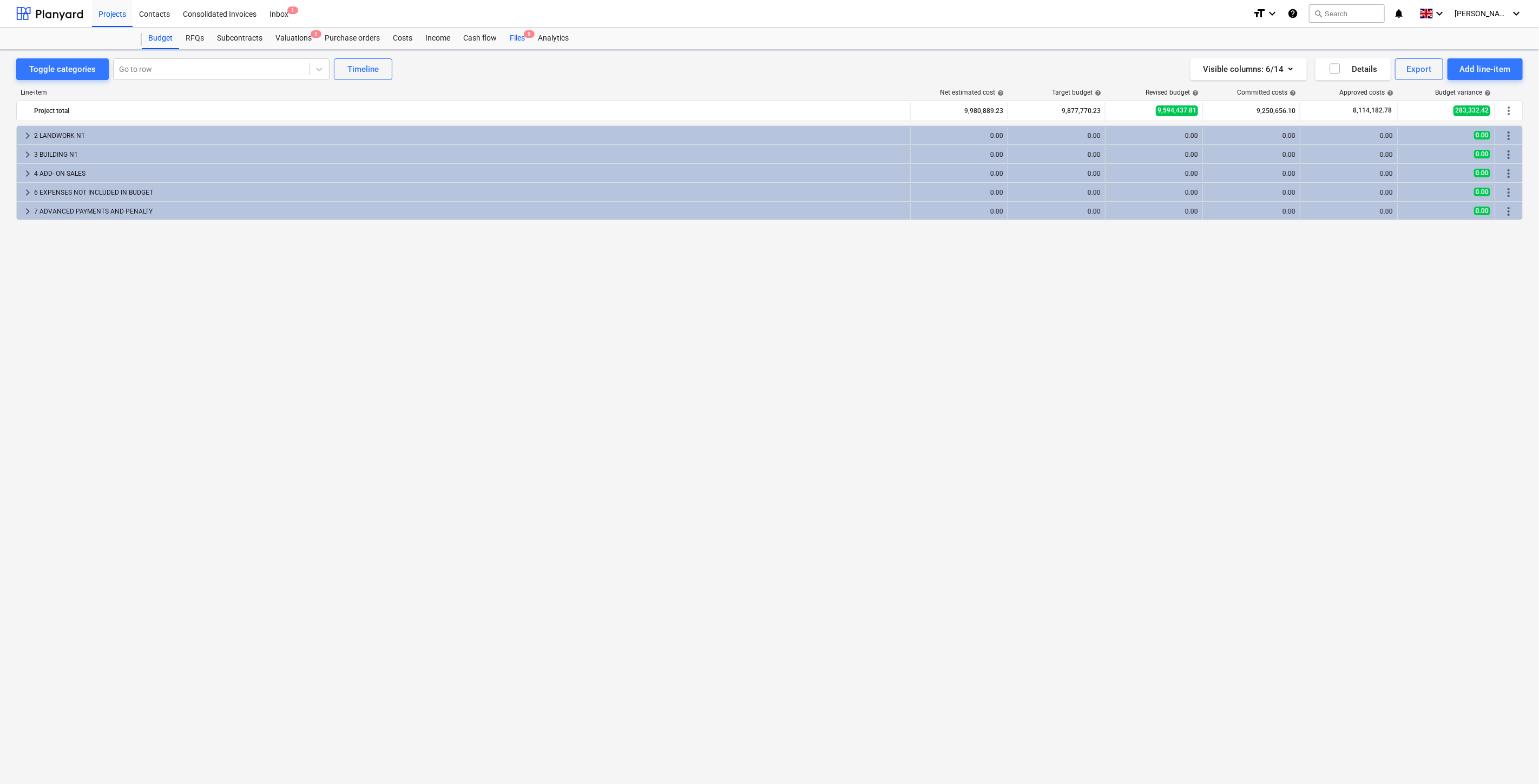
click at [518, 39] on div "Files 9" at bounding box center [517, 38] width 28 height 21
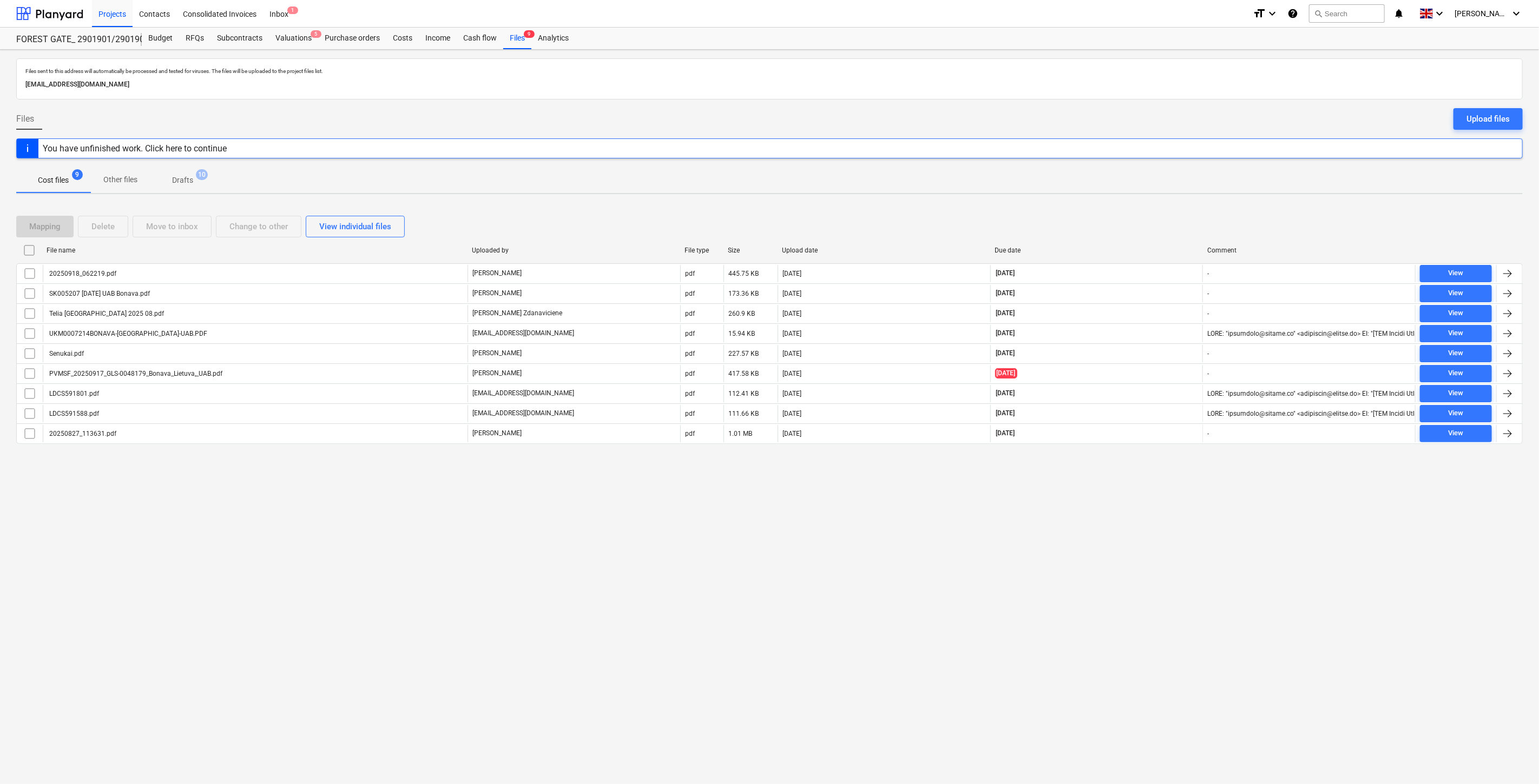
click at [1161, 515] on div "Files sent to this address will automatically be processed and tested for virus…" at bounding box center [769, 416] width 1539 height 735
click at [1178, 505] on div "Files sent to this address will automatically be processed and tested for virus…" at bounding box center [769, 416] width 1539 height 735
click at [1140, 480] on div "Files sent to this address will automatically be processed and tested for virus…" at bounding box center [769, 416] width 1539 height 735
click at [1148, 474] on div "Files sent to this address will automatically be processed and tested for virus…" at bounding box center [769, 416] width 1539 height 735
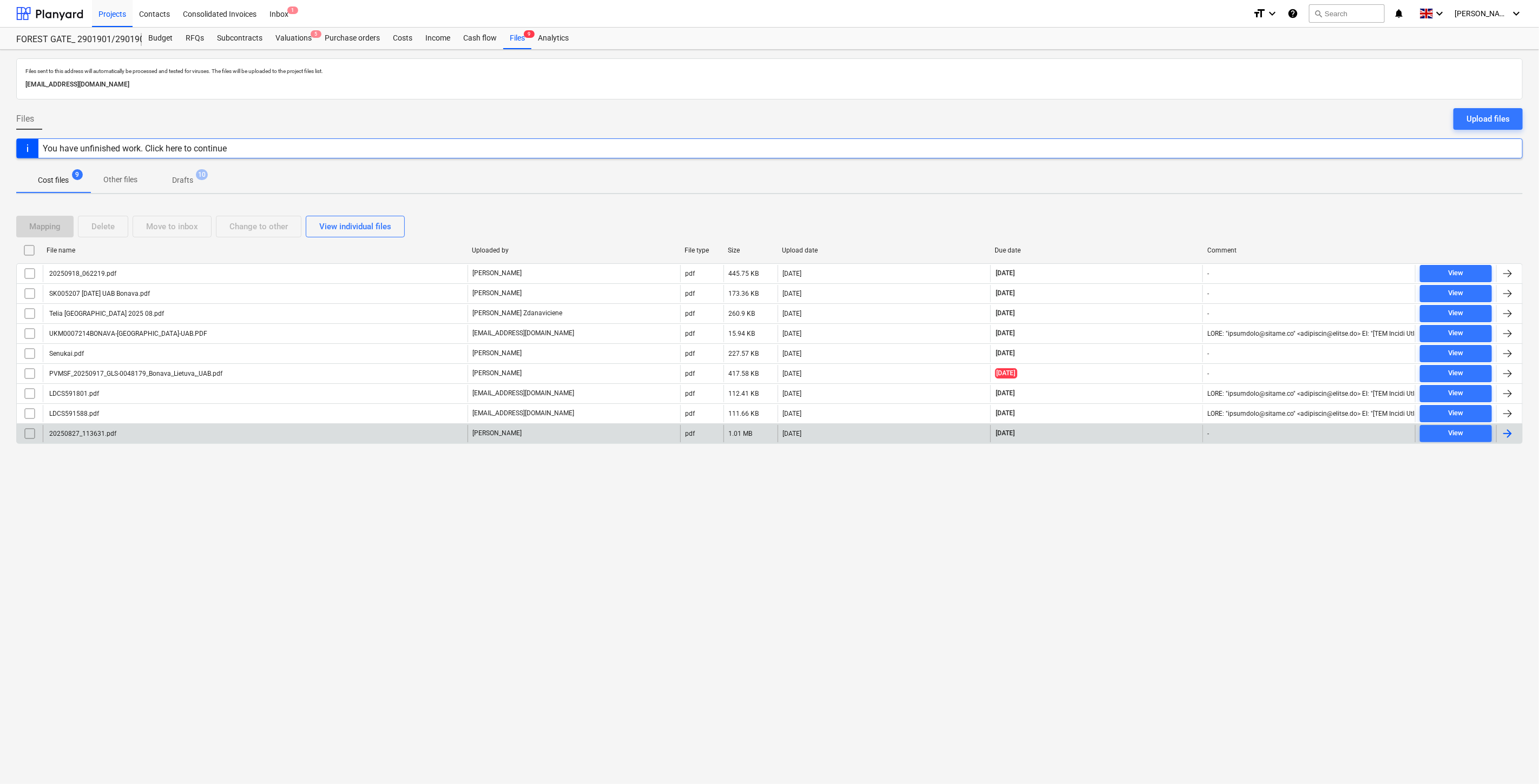
click at [1193, 444] on div "20250827_113631.pdf [PERSON_NAME] pdf 1.01 MB [DATE] [DATE] - View" at bounding box center [769, 434] width 1506 height 21
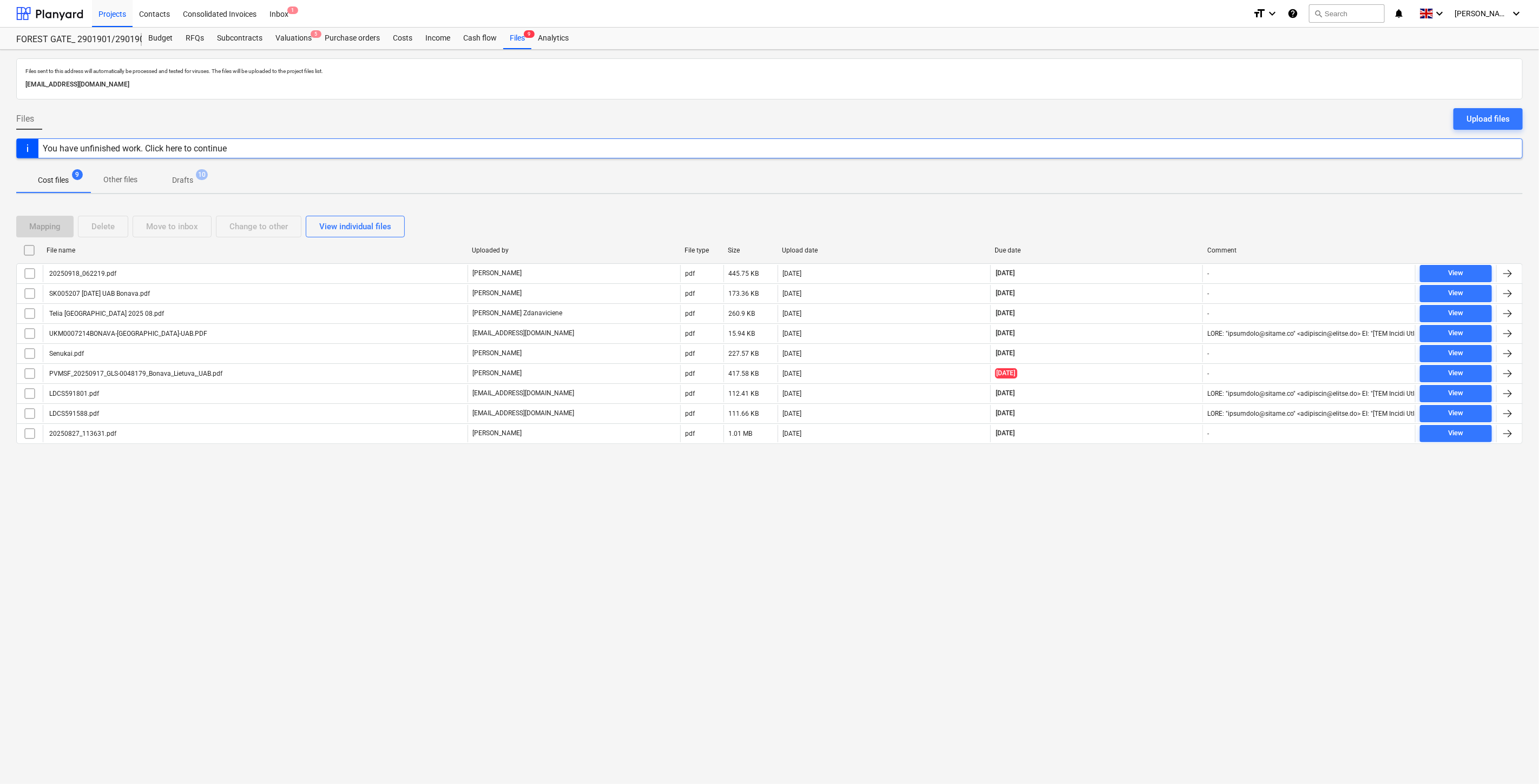
click at [1132, 225] on div "Mapping Delete Move to inbox Change to other View individual files" at bounding box center [769, 226] width 1506 height 21
click at [1156, 214] on div "Mapping Delete Move to inbox Change to other View individual files" at bounding box center [769, 226] width 1506 height 30
drag, startPoint x: 1164, startPoint y: 211, endPoint x: 1171, endPoint y: 208, distance: 7.6
click at [1166, 209] on div "Mapping Delete Move to inbox Change to other View individual files File name Up…" at bounding box center [769, 334] width 1506 height 263
click at [1171, 208] on div "Mapping Delete Move to inbox Change to other View individual files File name Up…" at bounding box center [769, 334] width 1506 height 263
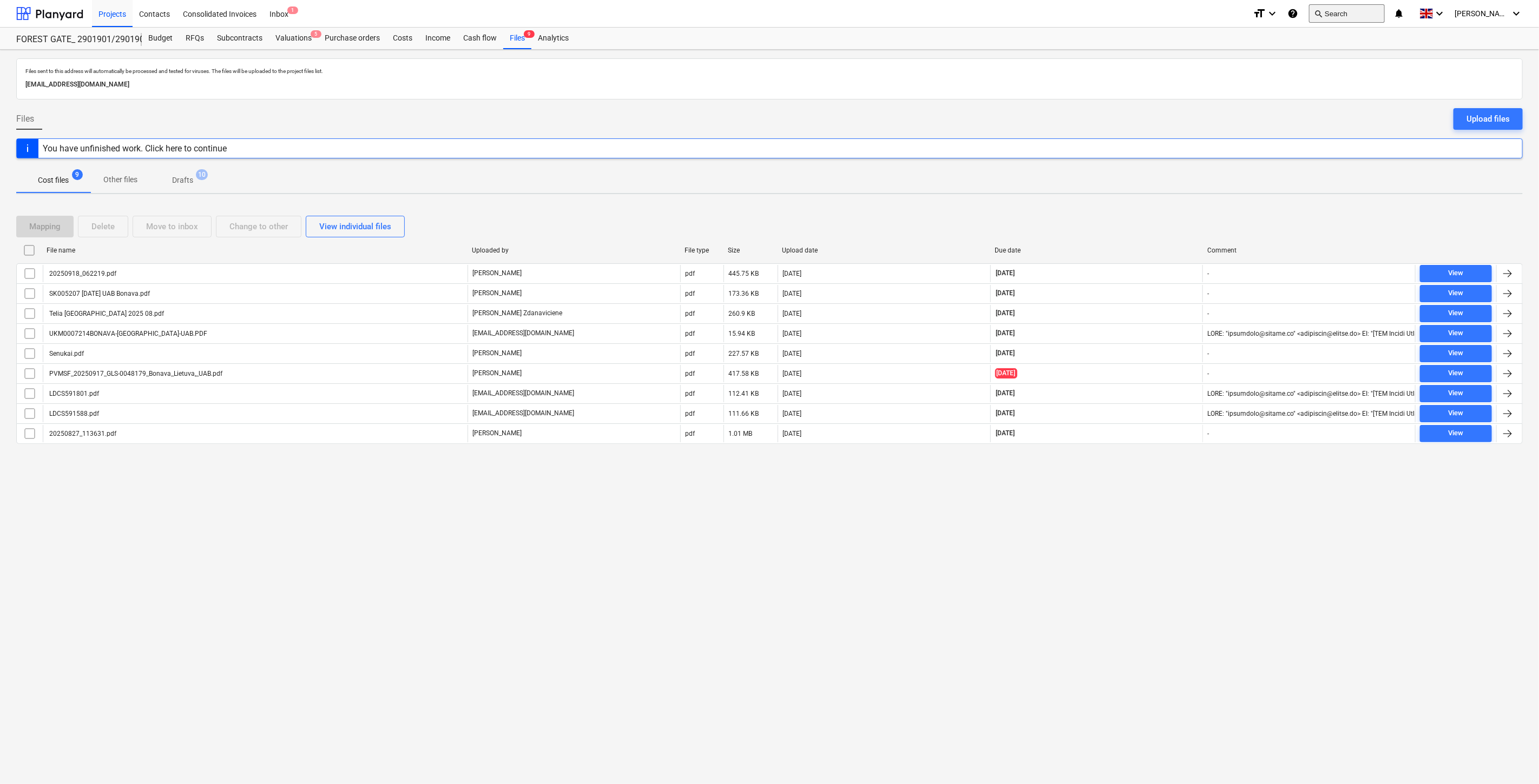
click at [1333, 22] on button "search Search" at bounding box center [1347, 14] width 76 height 19
drag, startPoint x: 249, startPoint y: 42, endPoint x: 347, endPoint y: 9, distance: 103.4
click at [249, 42] on div "Subcontracts" at bounding box center [240, 38] width 59 height 21
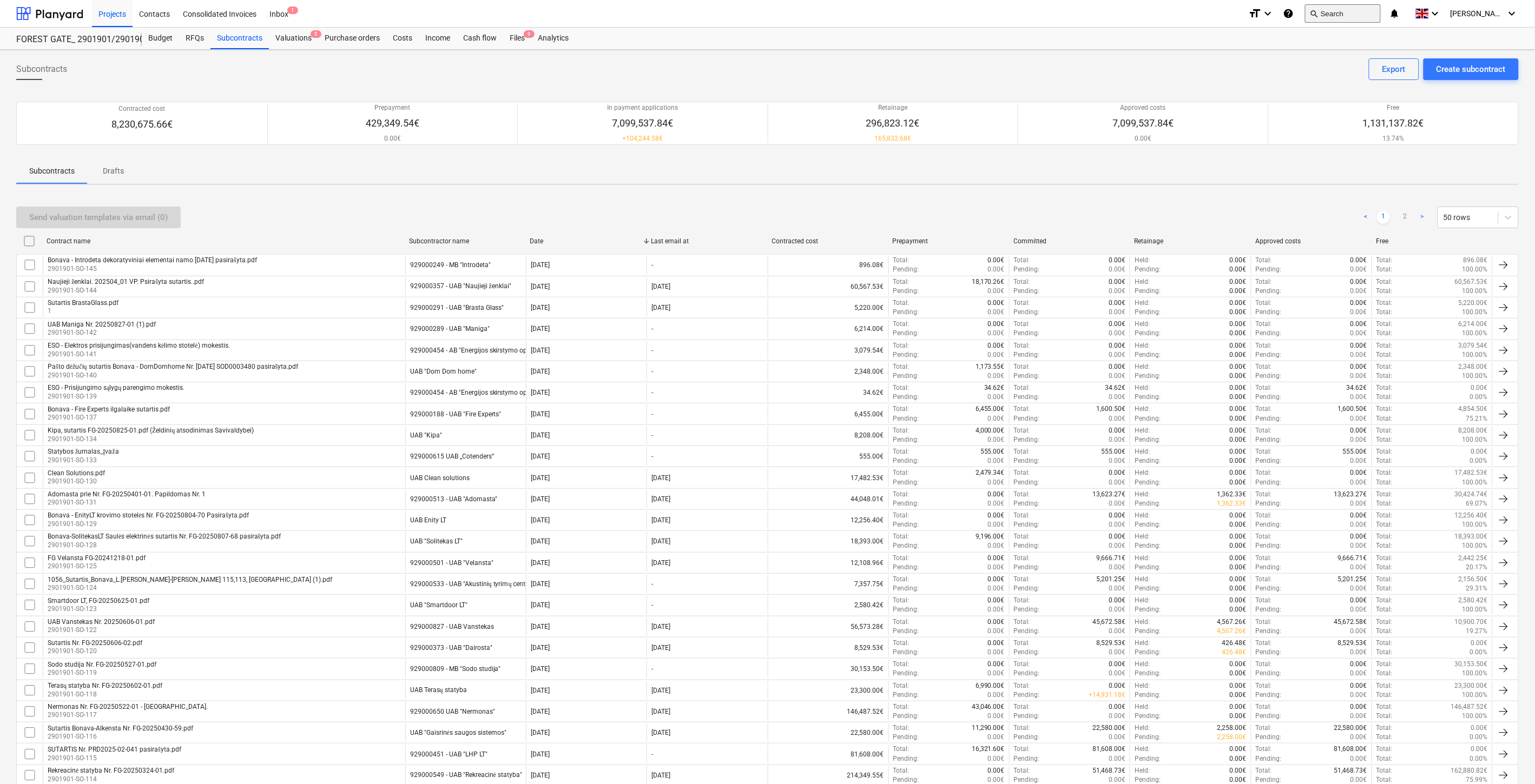
click at [1359, 9] on button "search Search" at bounding box center [1343, 14] width 76 height 19
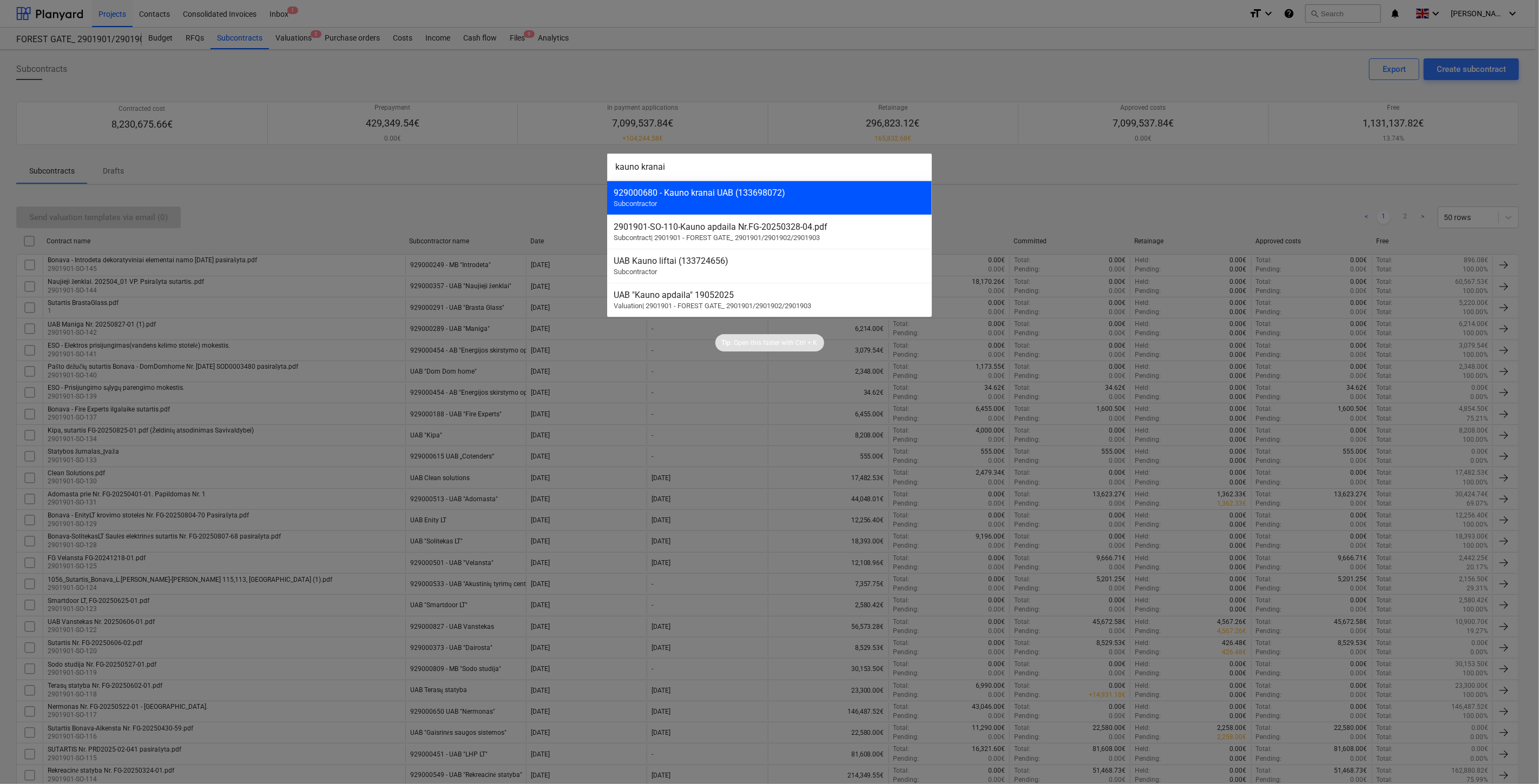
type input "kauno kranai"
click at [672, 200] on div "929000680 - Kauno kranai UAB (133698072) Subcontractor" at bounding box center [769, 198] width 325 height 34
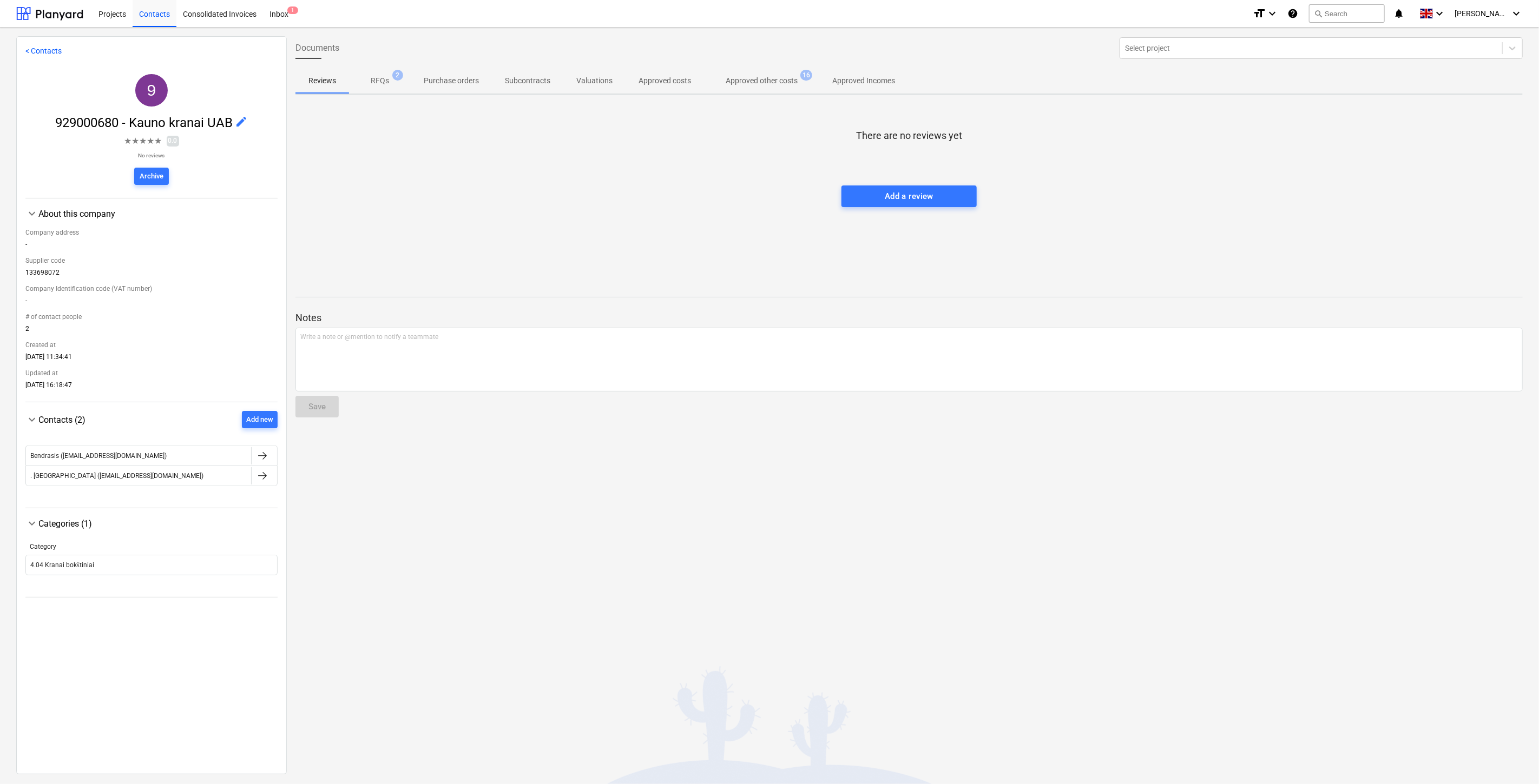
click at [788, 87] on span "Approved other costs 16" at bounding box center [761, 80] width 115 height 19
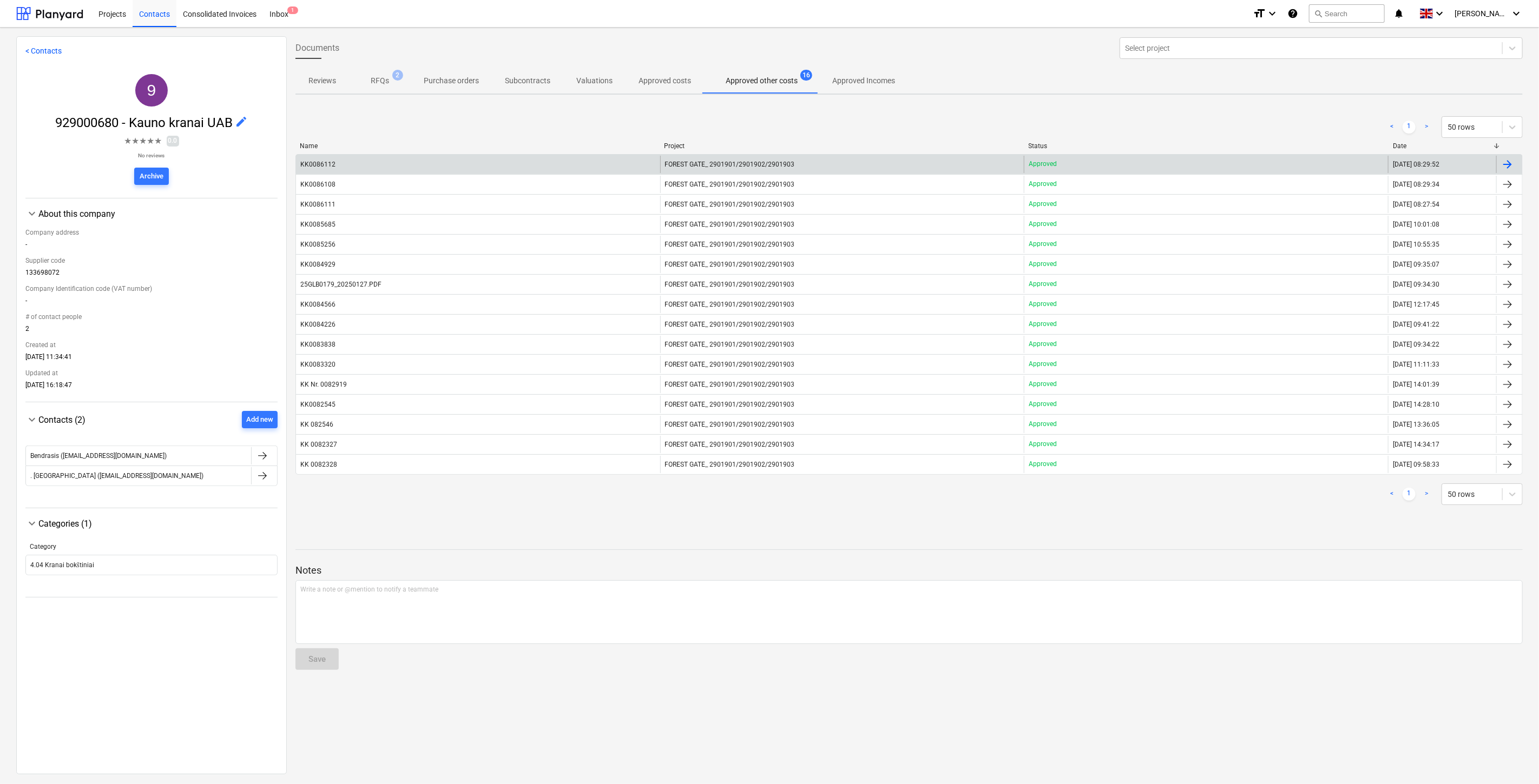
click at [475, 164] on div "KK0086112" at bounding box center [478, 164] width 364 height 17
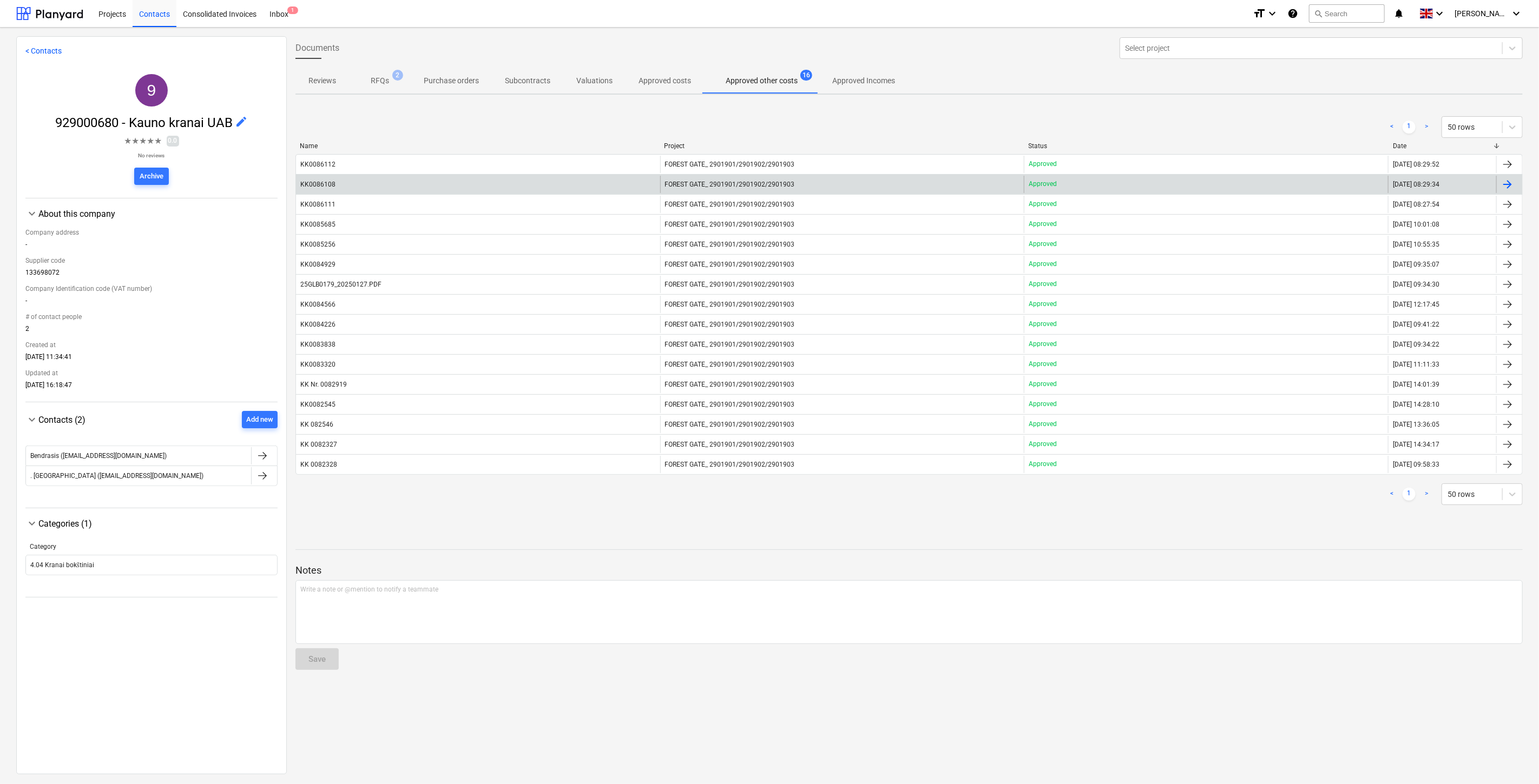
click at [510, 190] on div "KK0086108" at bounding box center [478, 184] width 364 height 17
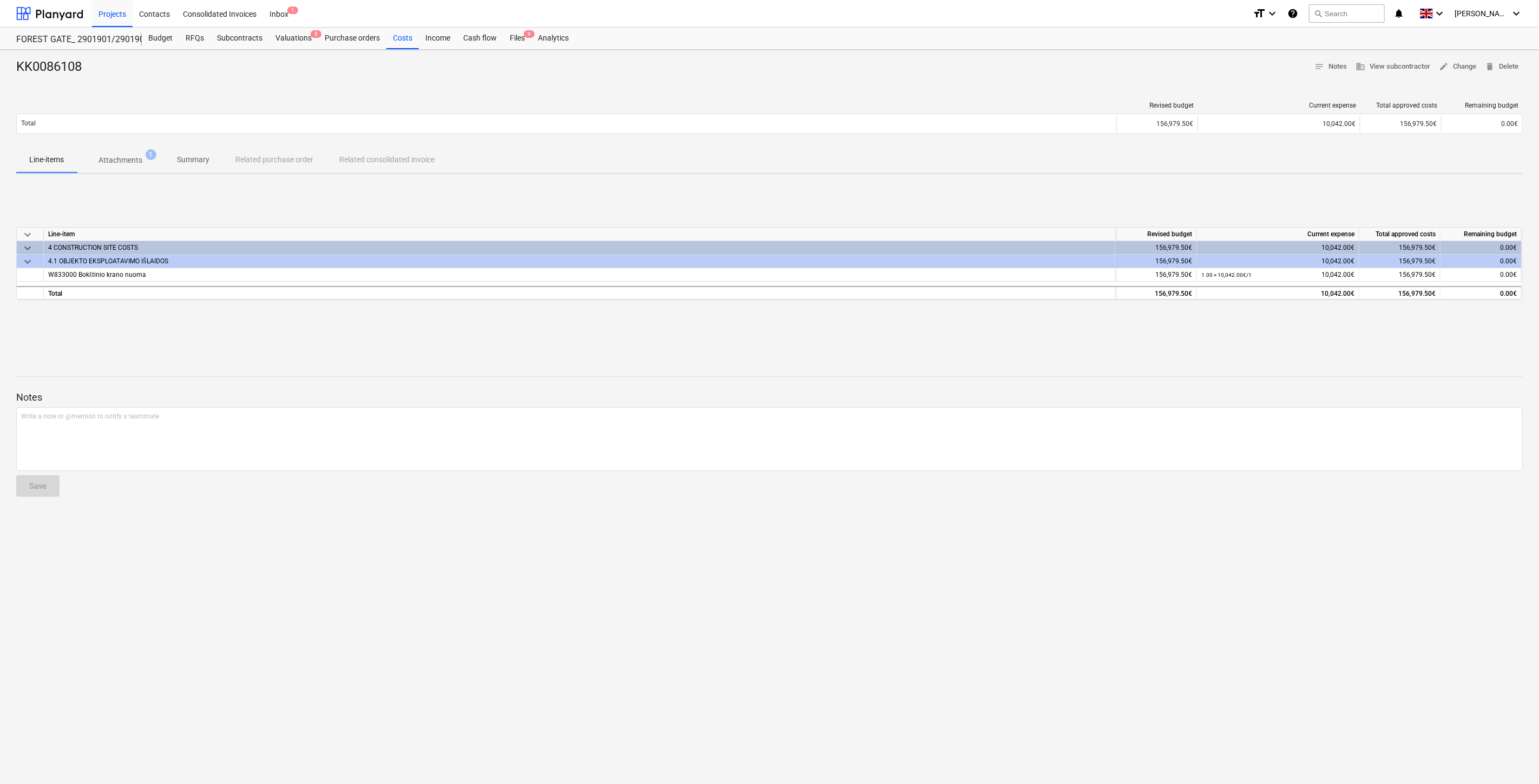
drag, startPoint x: 744, startPoint y: 323, endPoint x: 784, endPoint y: 306, distance: 43.5
click at [747, 322] on div "keyboard_arrow_down Line-item Revised budget Current expense Total approved cos…" at bounding box center [769, 264] width 1506 height 162
click at [784, 306] on div "keyboard_arrow_down Line-item Revised budget Current expense Total approved cos…" at bounding box center [769, 264] width 1506 height 162
click at [945, 360] on div at bounding box center [769, 358] width 1506 height 9
drag, startPoint x: 977, startPoint y: 343, endPoint x: 416, endPoint y: 277, distance: 564.9
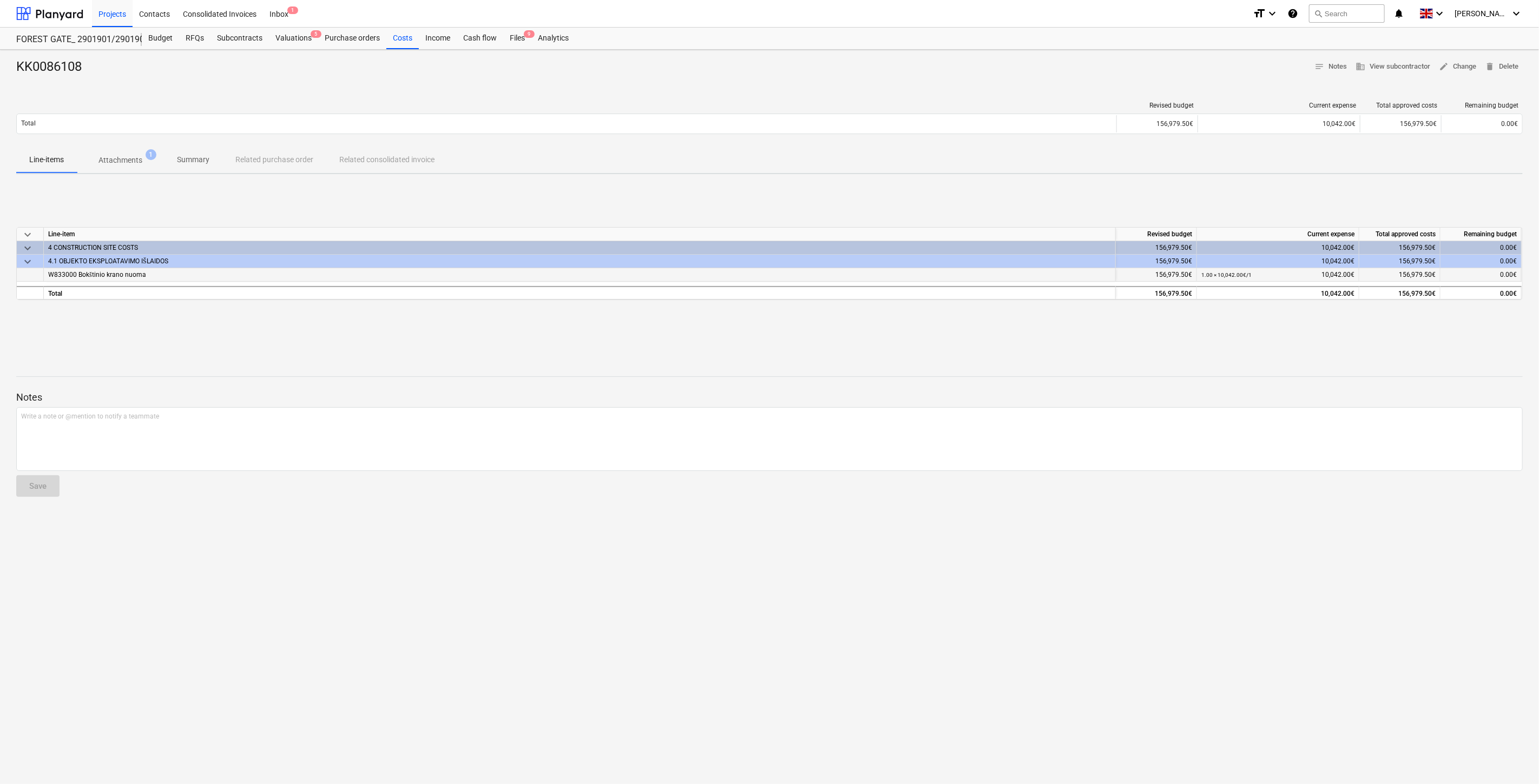
click at [971, 343] on div "keyboard_arrow_down Line-item Revised budget Current expense Total approved cos…" at bounding box center [769, 264] width 1506 height 162
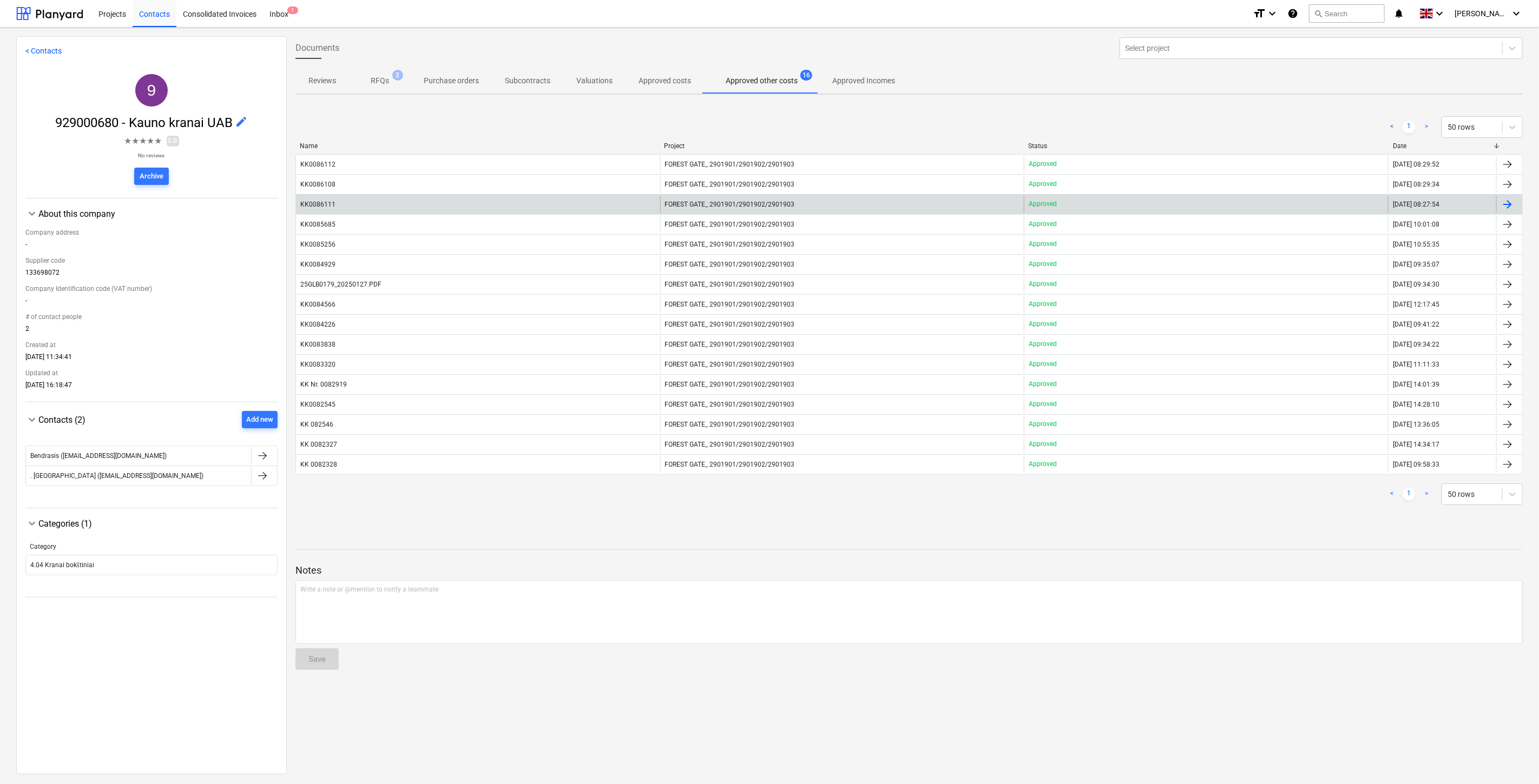
click at [523, 200] on div "KK0086111" at bounding box center [478, 204] width 364 height 17
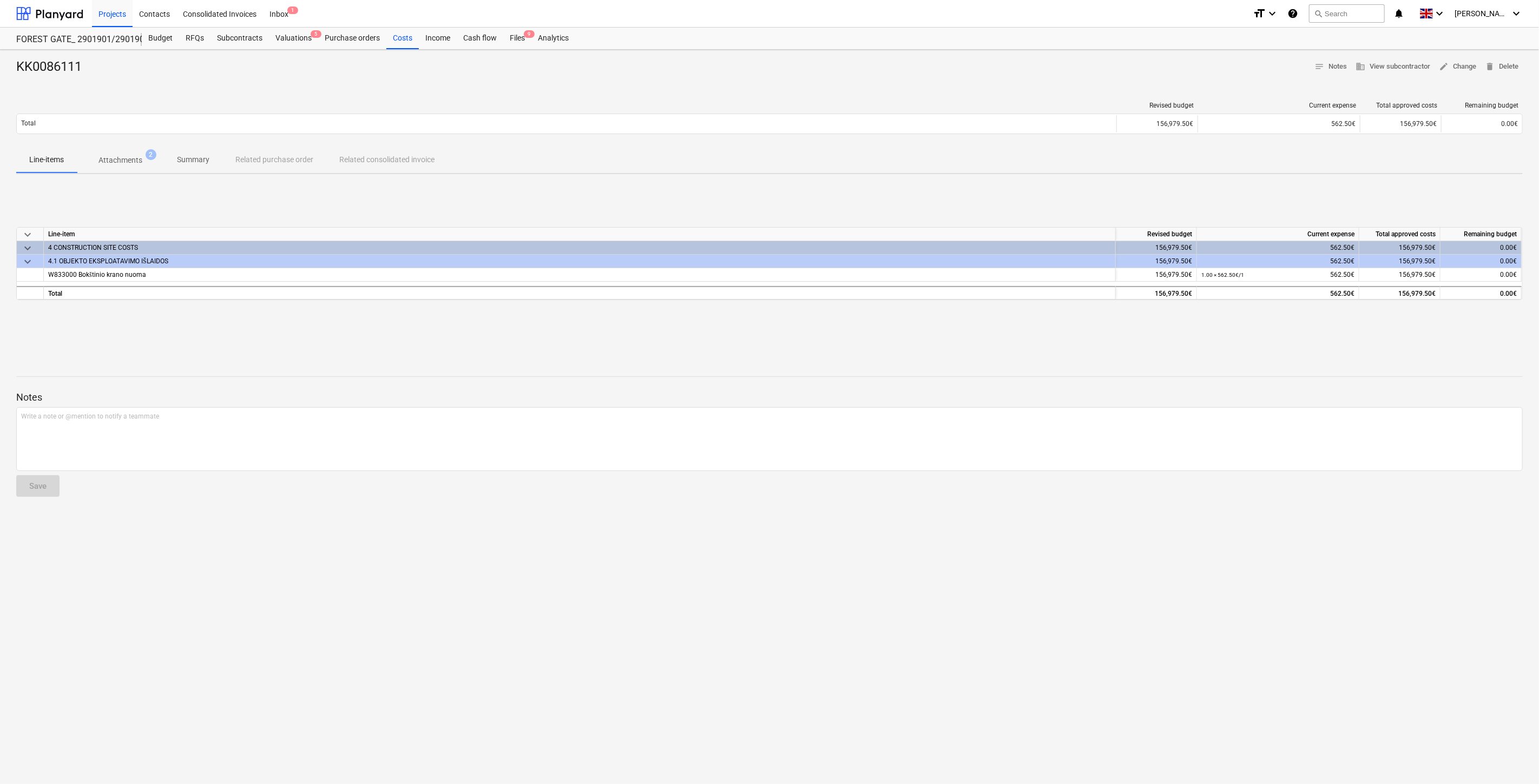
drag, startPoint x: 735, startPoint y: 338, endPoint x: 761, endPoint y: 328, distance: 27.9
click at [735, 337] on div "keyboard_arrow_down Line-item Revised budget Current expense Total approved cos…" at bounding box center [769, 264] width 1506 height 162
drag, startPoint x: 761, startPoint y: 328, endPoint x: 365, endPoint y: 332, distance: 396.0
click at [761, 328] on div "keyboard_arrow_down Line-item Revised budget Current expense Total approved cos…" at bounding box center [769, 264] width 1506 height 162
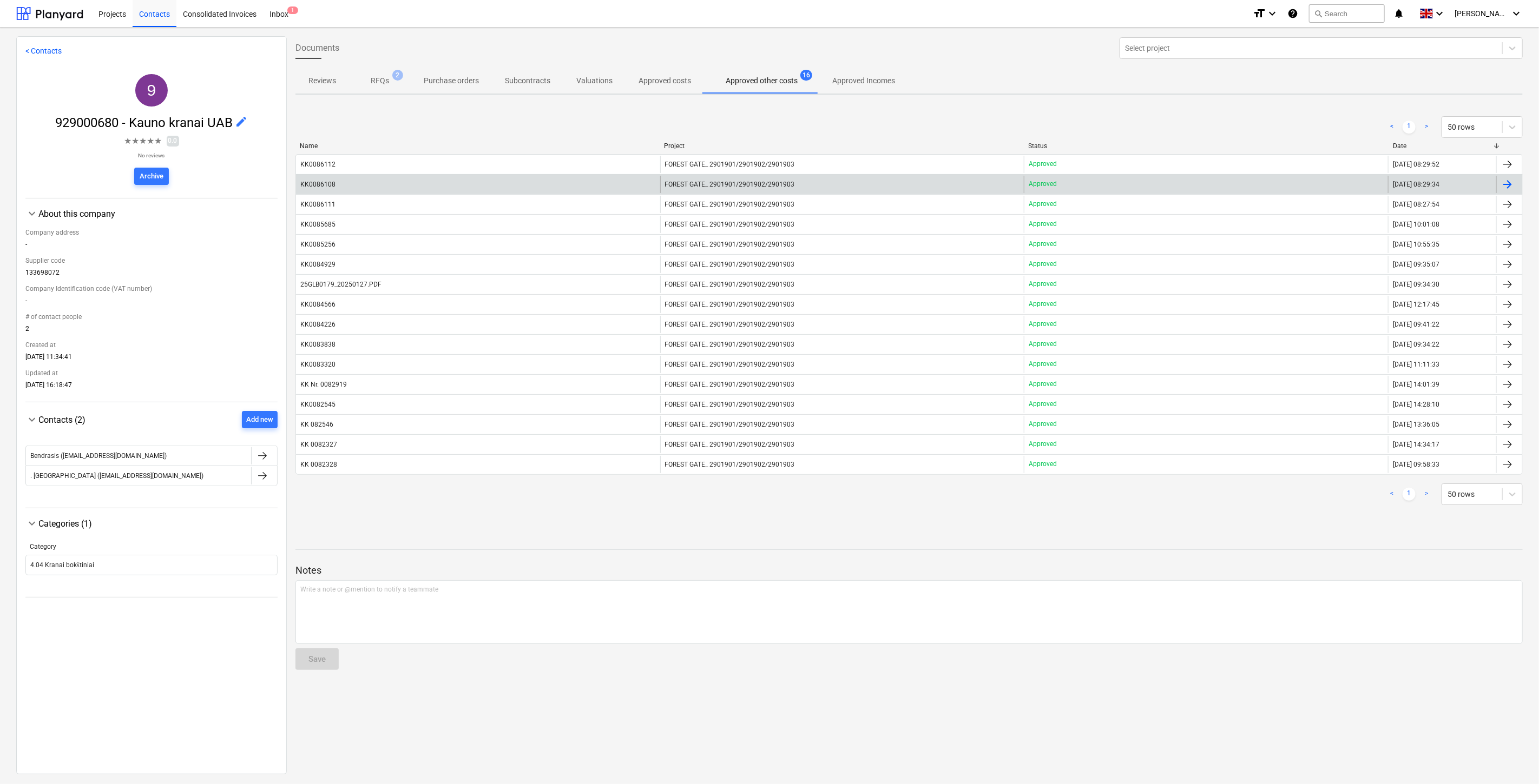
click at [366, 181] on div "KK0086108" at bounding box center [478, 184] width 364 height 17
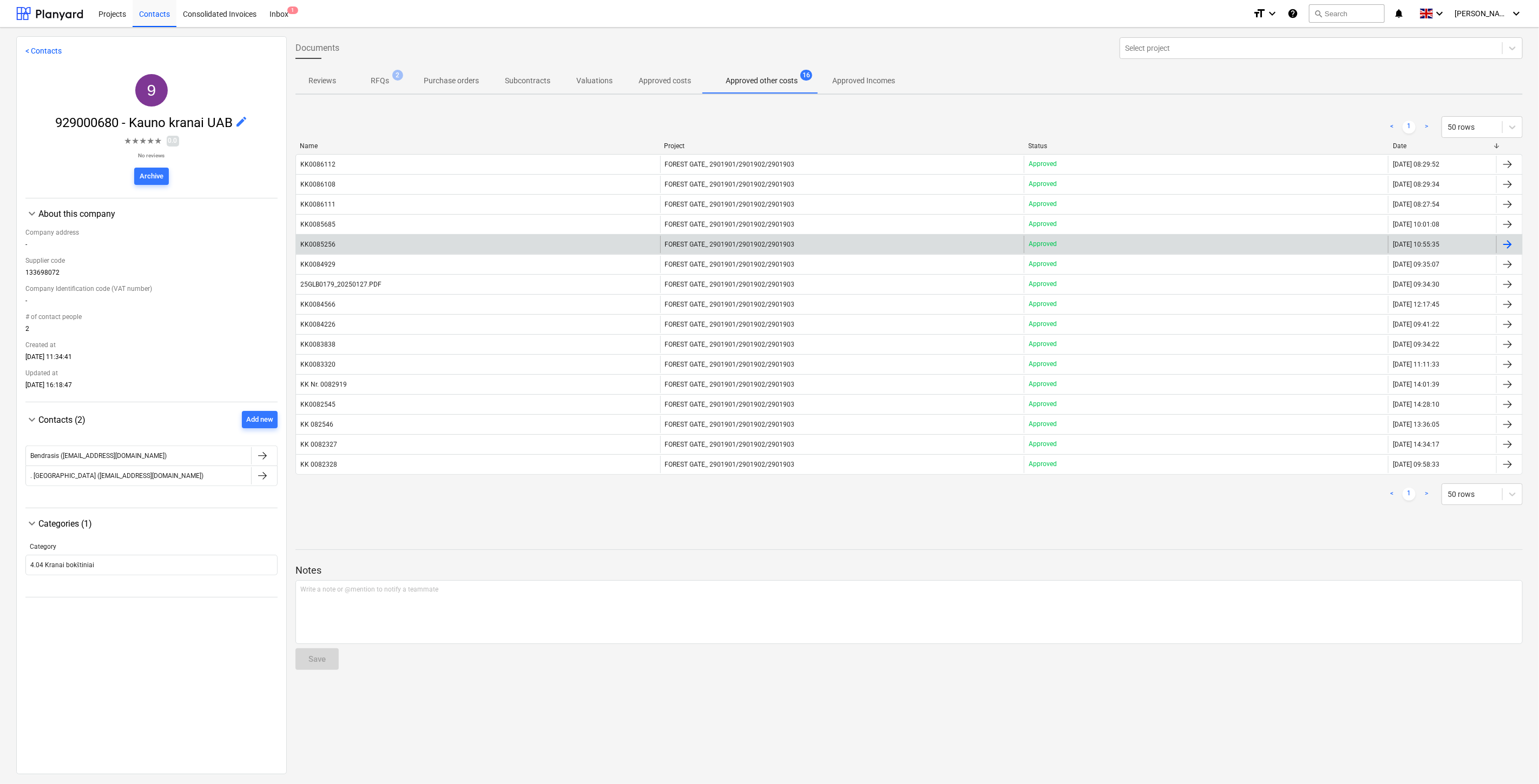
click at [361, 244] on div "KK0085256" at bounding box center [478, 244] width 364 height 17
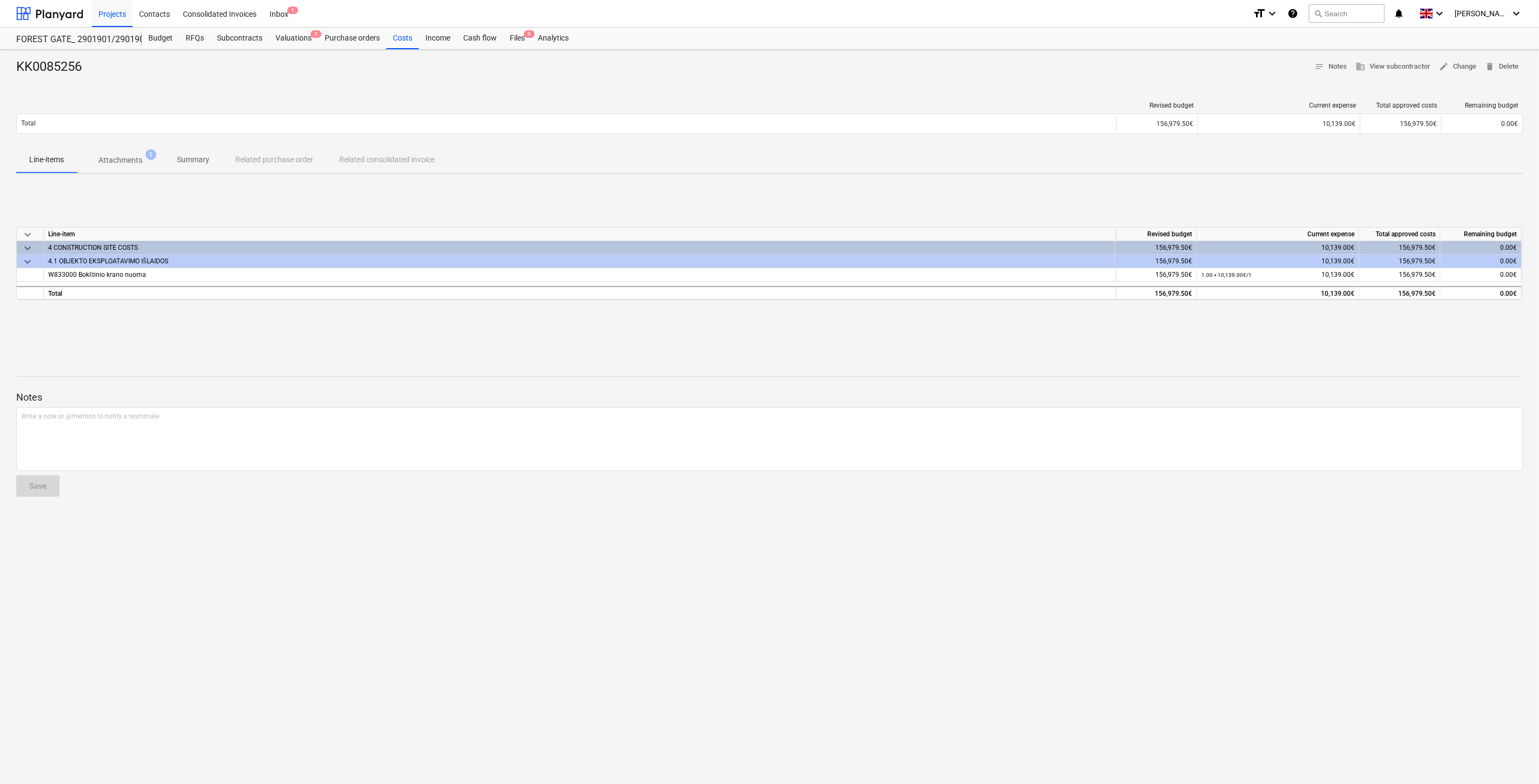
click at [606, 376] on div at bounding box center [769, 376] width 1506 height 1
click at [644, 363] on div at bounding box center [769, 367] width 1506 height 9
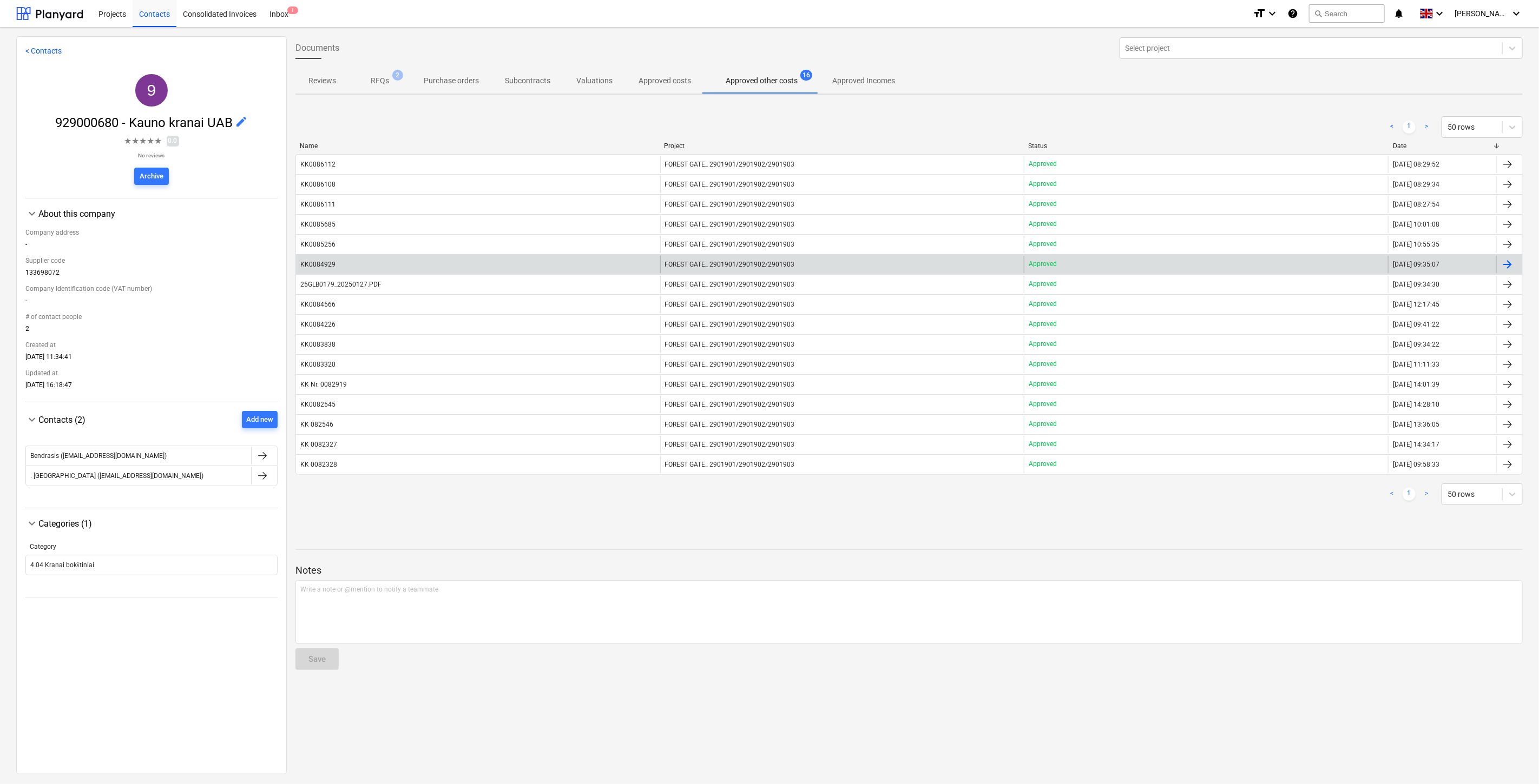
click at [387, 270] on div "KK0084929" at bounding box center [478, 264] width 364 height 17
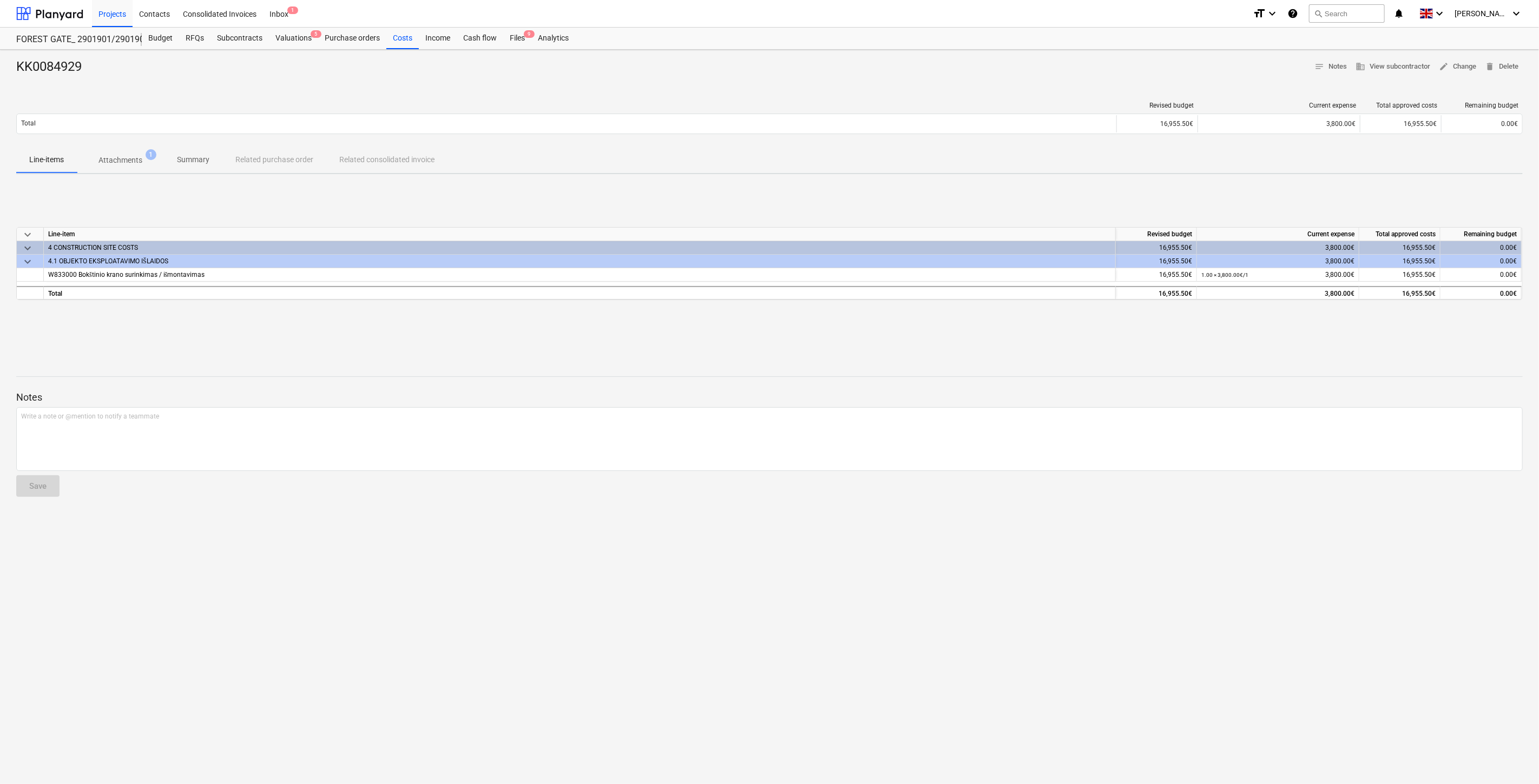
click at [883, 317] on div "keyboard_arrow_down Line-item Revised budget Current expense Total approved cos…" at bounding box center [769, 264] width 1506 height 162
click at [913, 310] on div "keyboard_arrow_down Line-item Revised budget Current expense Total approved cos…" at bounding box center [769, 264] width 1506 height 162
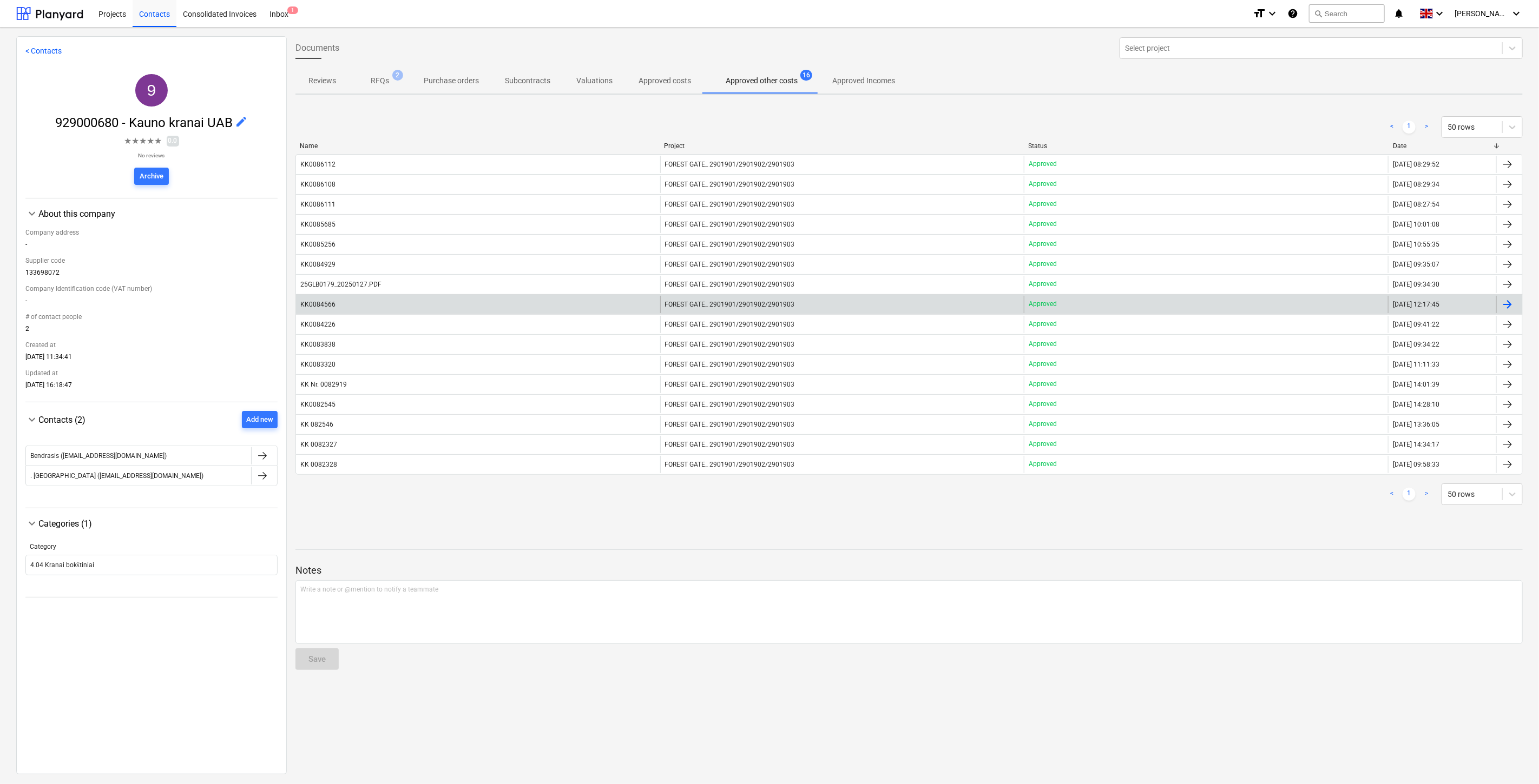
click at [545, 295] on div "KK0084566 FOREST GATE_ 2901901/2901902/2901903 Approved [DATE] 12:17:45" at bounding box center [909, 305] width 1227 height 20
click at [564, 312] on div "KK0084566" at bounding box center [478, 305] width 364 height 17
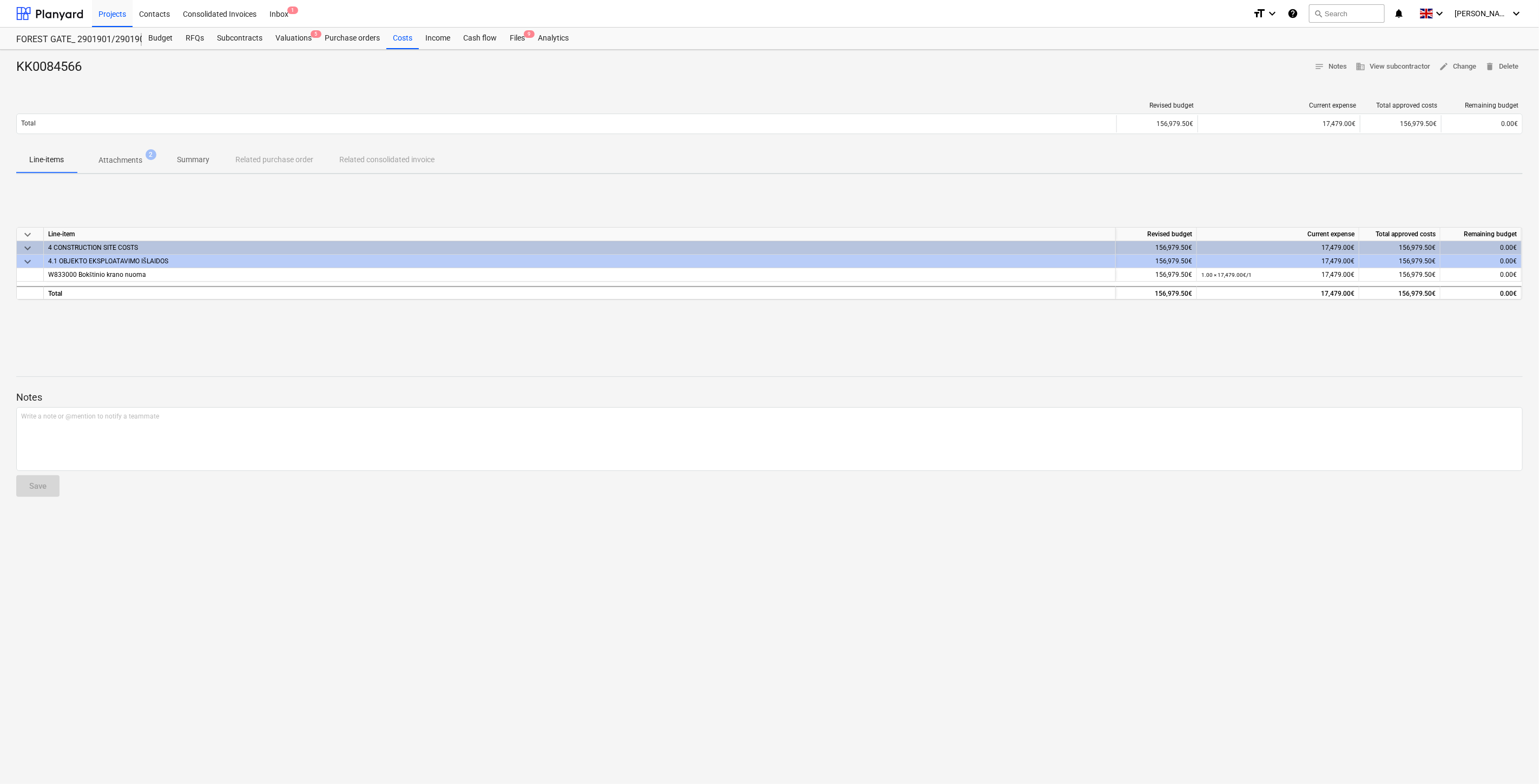
click at [985, 350] on div "KK0084566 notes Notes business View subcontractor edit Change delete Delete Rev…" at bounding box center [769, 416] width 1539 height 735
drag, startPoint x: 996, startPoint y: 346, endPoint x: 866, endPoint y: 343, distance: 130.0
click at [980, 347] on div "KK0084566 notes Notes business View subcontractor edit Change delete Delete Rev…" at bounding box center [769, 416] width 1539 height 735
click at [514, 41] on div "Files 9" at bounding box center [517, 38] width 28 height 21
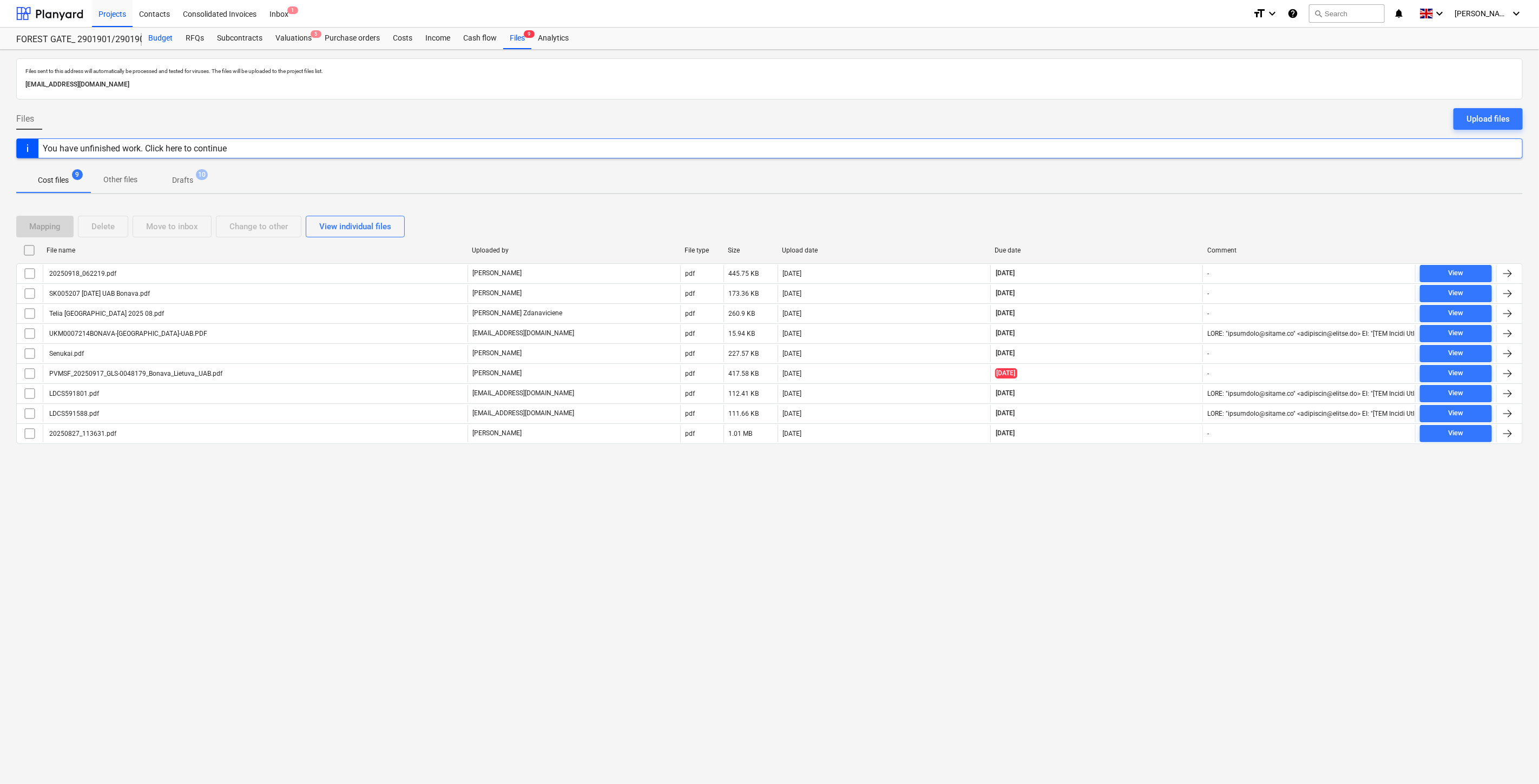
click at [153, 44] on div "Budget" at bounding box center [161, 38] width 37 height 21
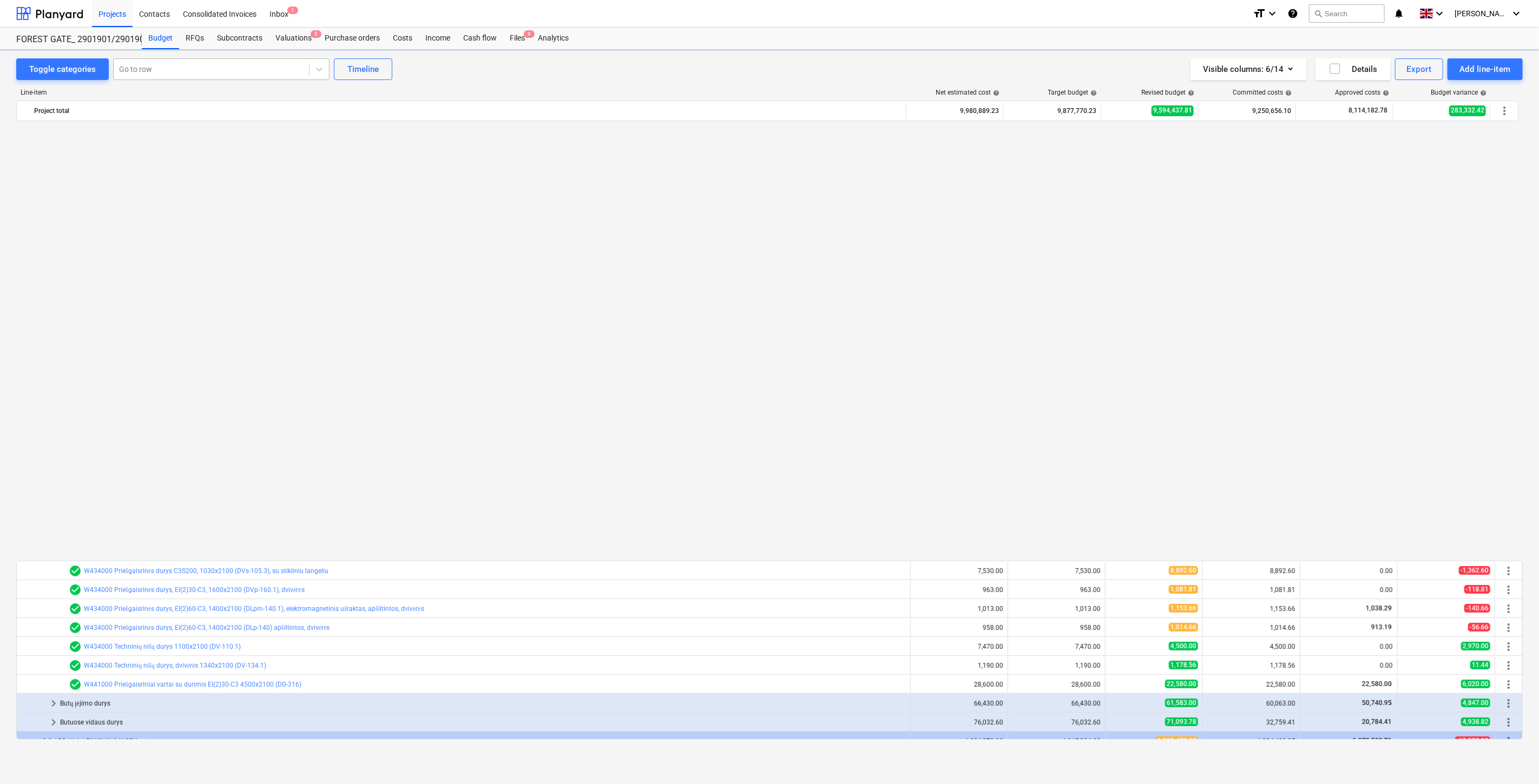
scroll to position [824, 0]
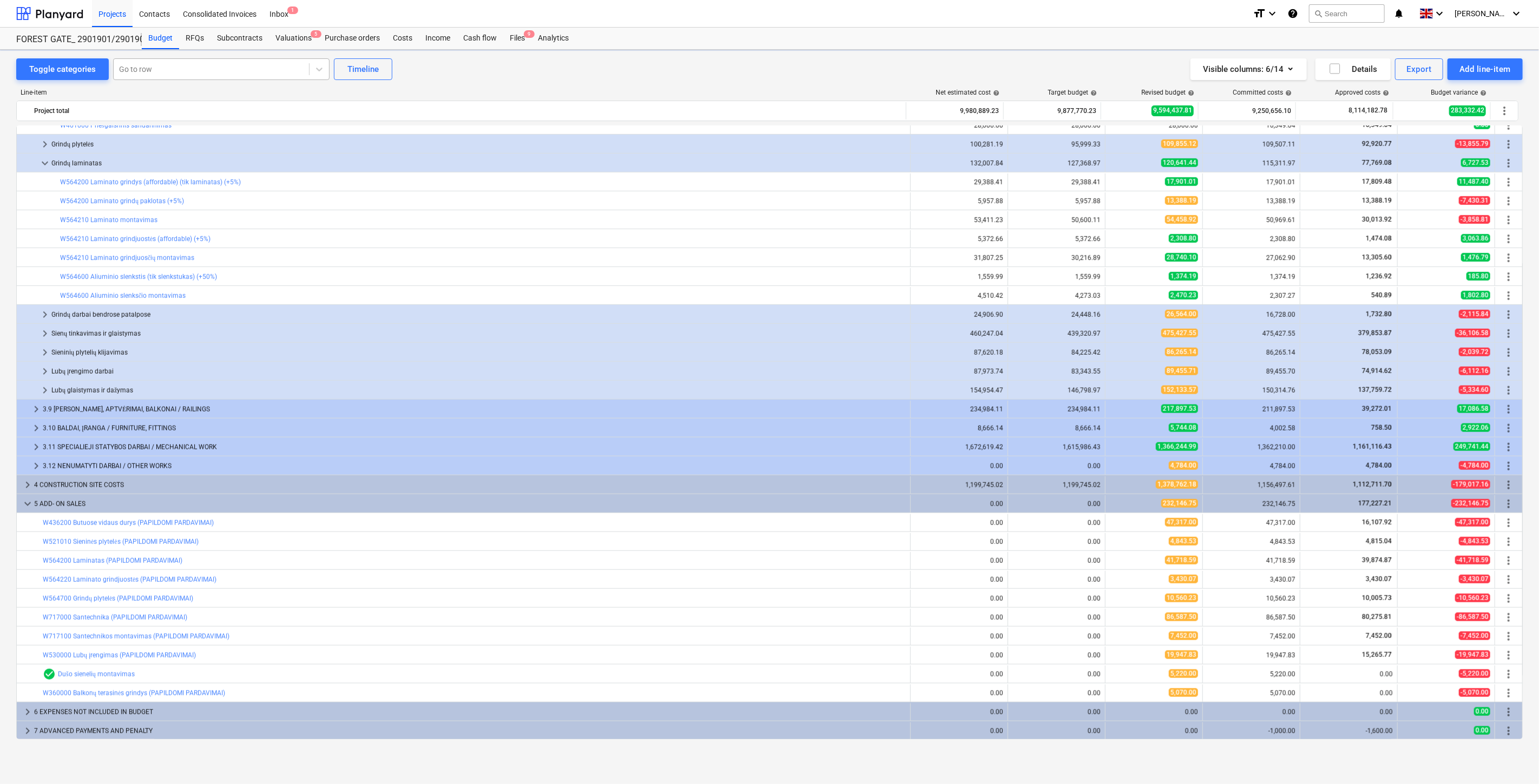
click at [213, 78] on div "Go to row" at bounding box center [221, 70] width 216 height 21
type input "gatvės"
click at [264, 128] on div "-- -- -- W173000 Gatvės žymėjimo dažymas" at bounding box center [219, 130] width 216 height 17
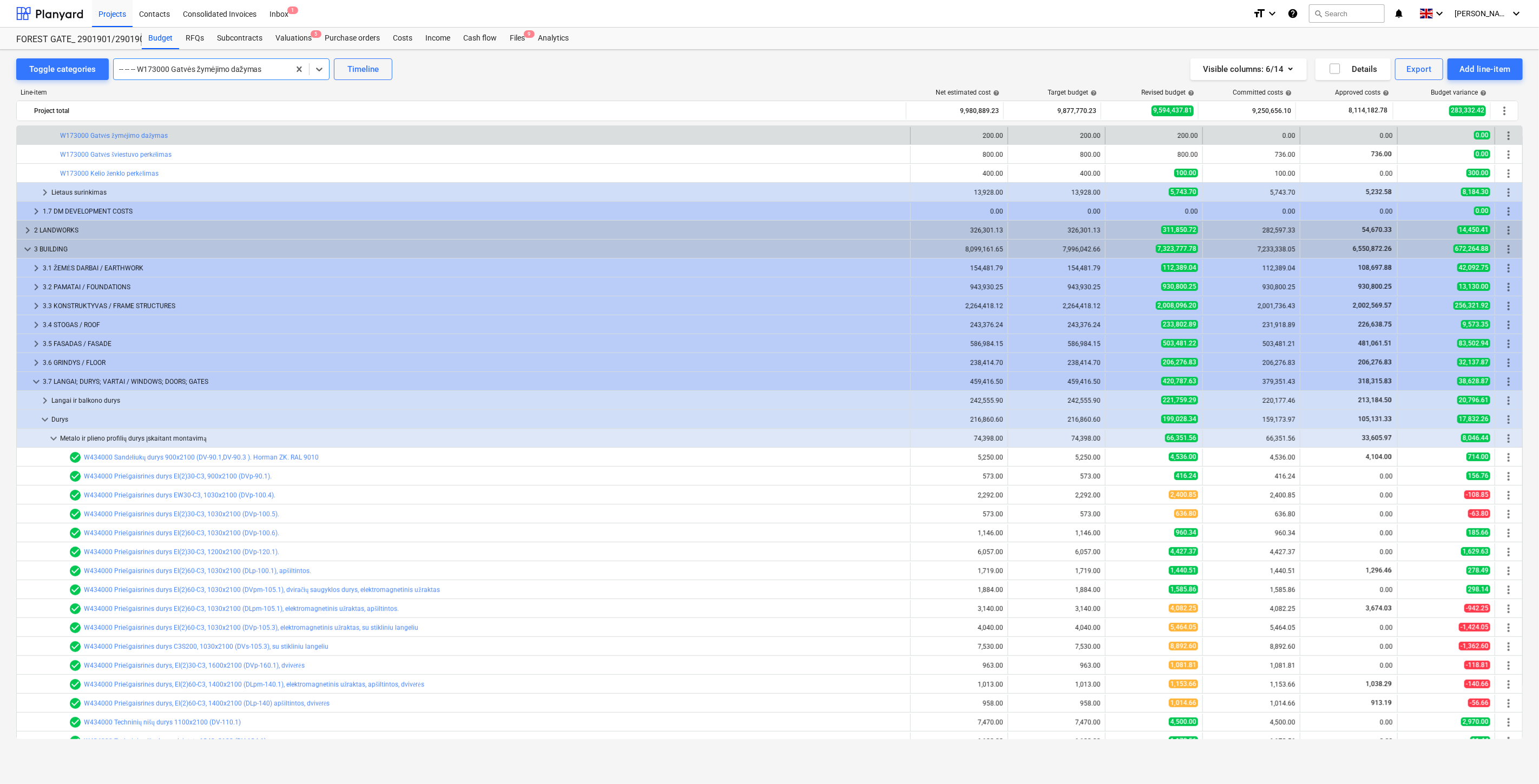
scroll to position [85, 0]
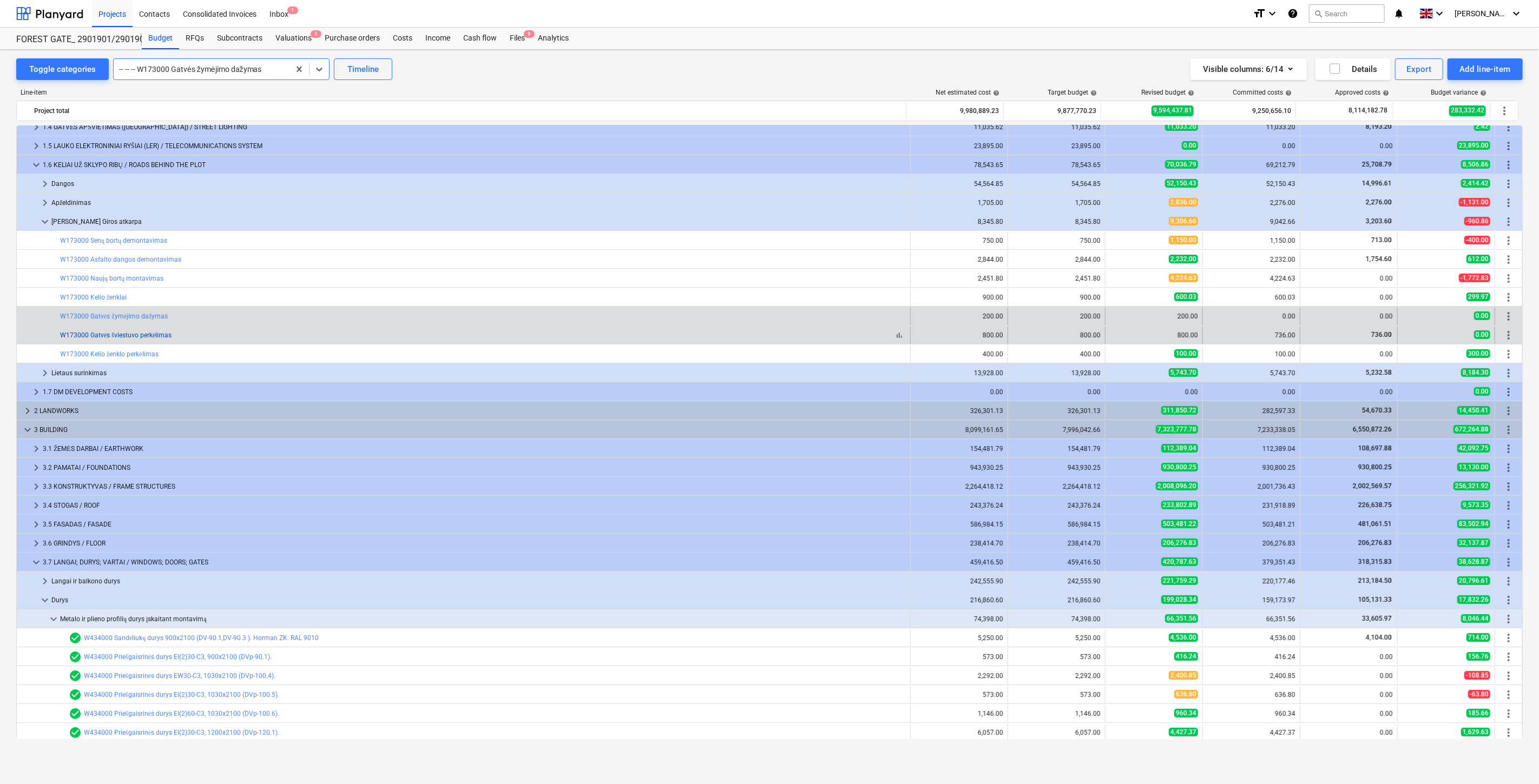
click at [158, 338] on link "W173000 Gatvės šviestuvo perkėlimas" at bounding box center [115, 335] width 111 height 8
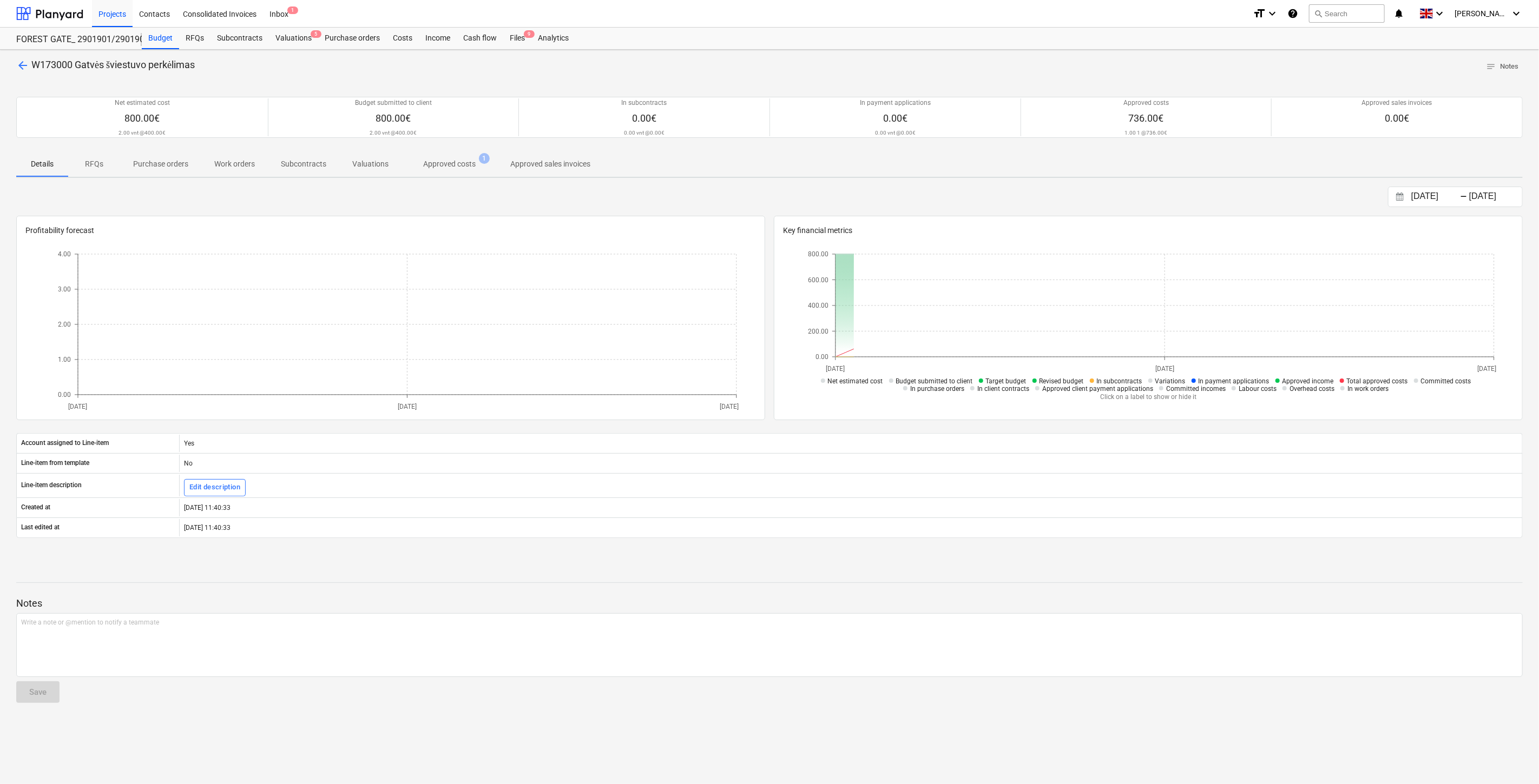
click at [455, 168] on p "Approved costs" at bounding box center [449, 164] width 52 height 11
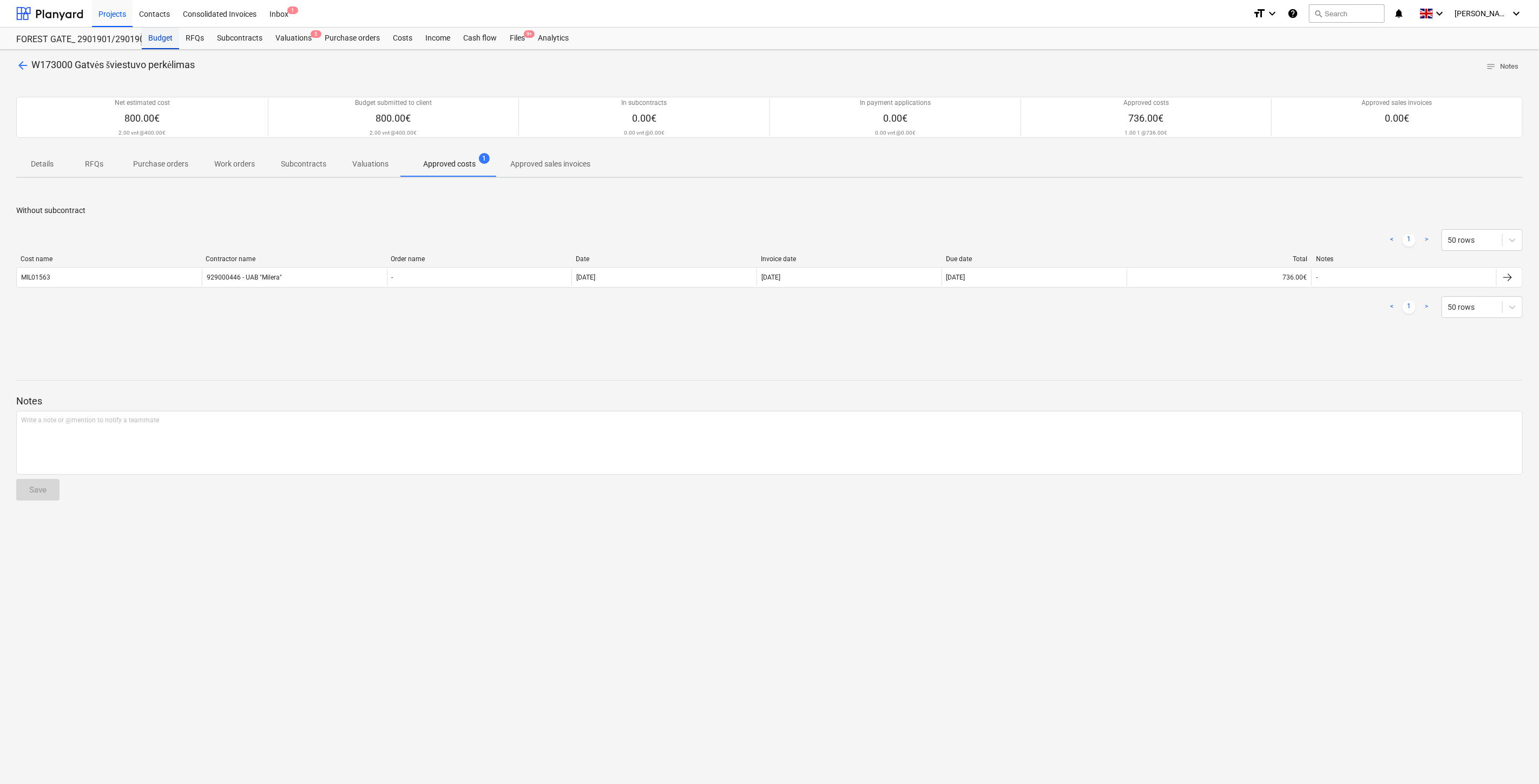
click at [164, 34] on div "Budget" at bounding box center [161, 38] width 37 height 21
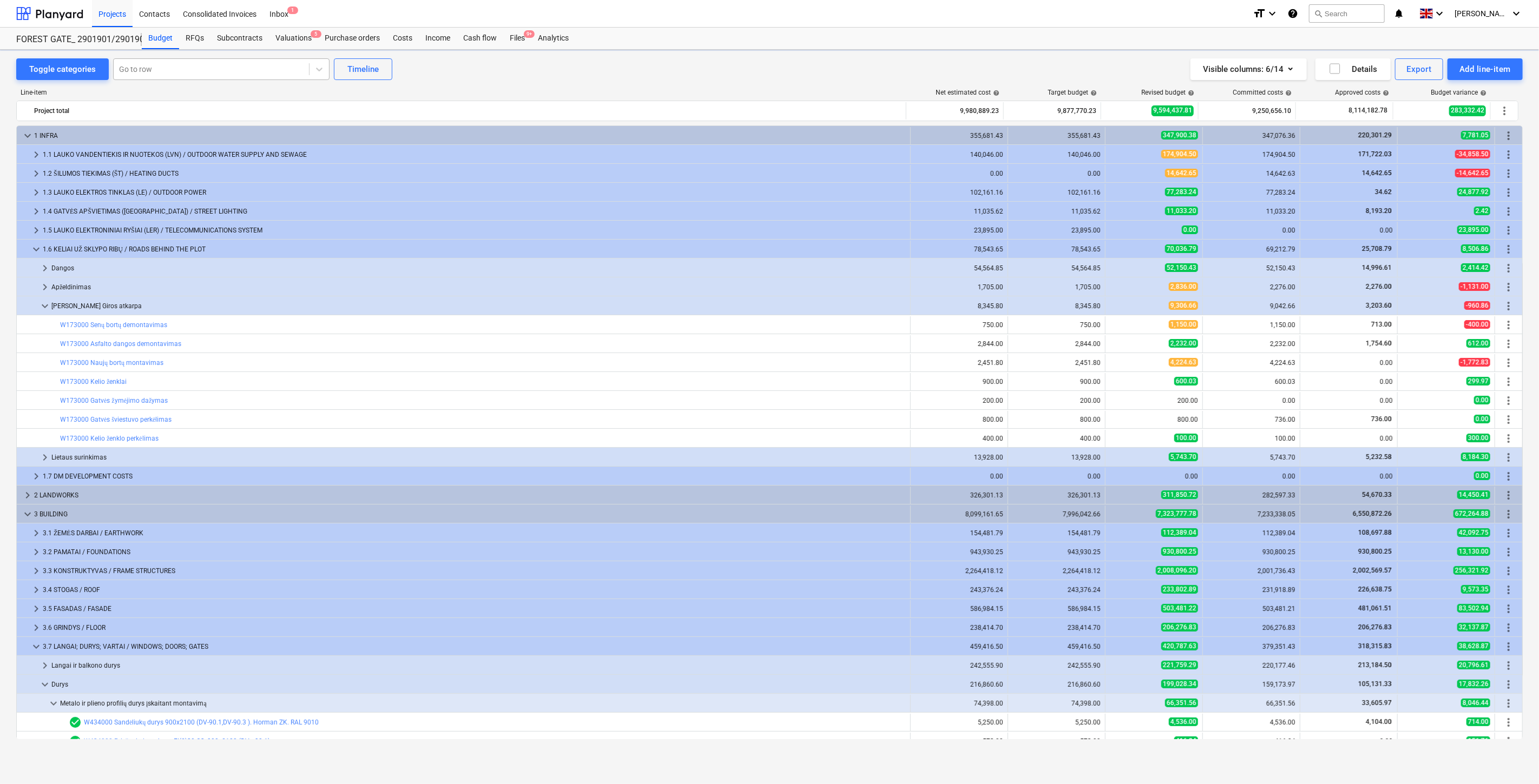
scroll to position [85, 0]
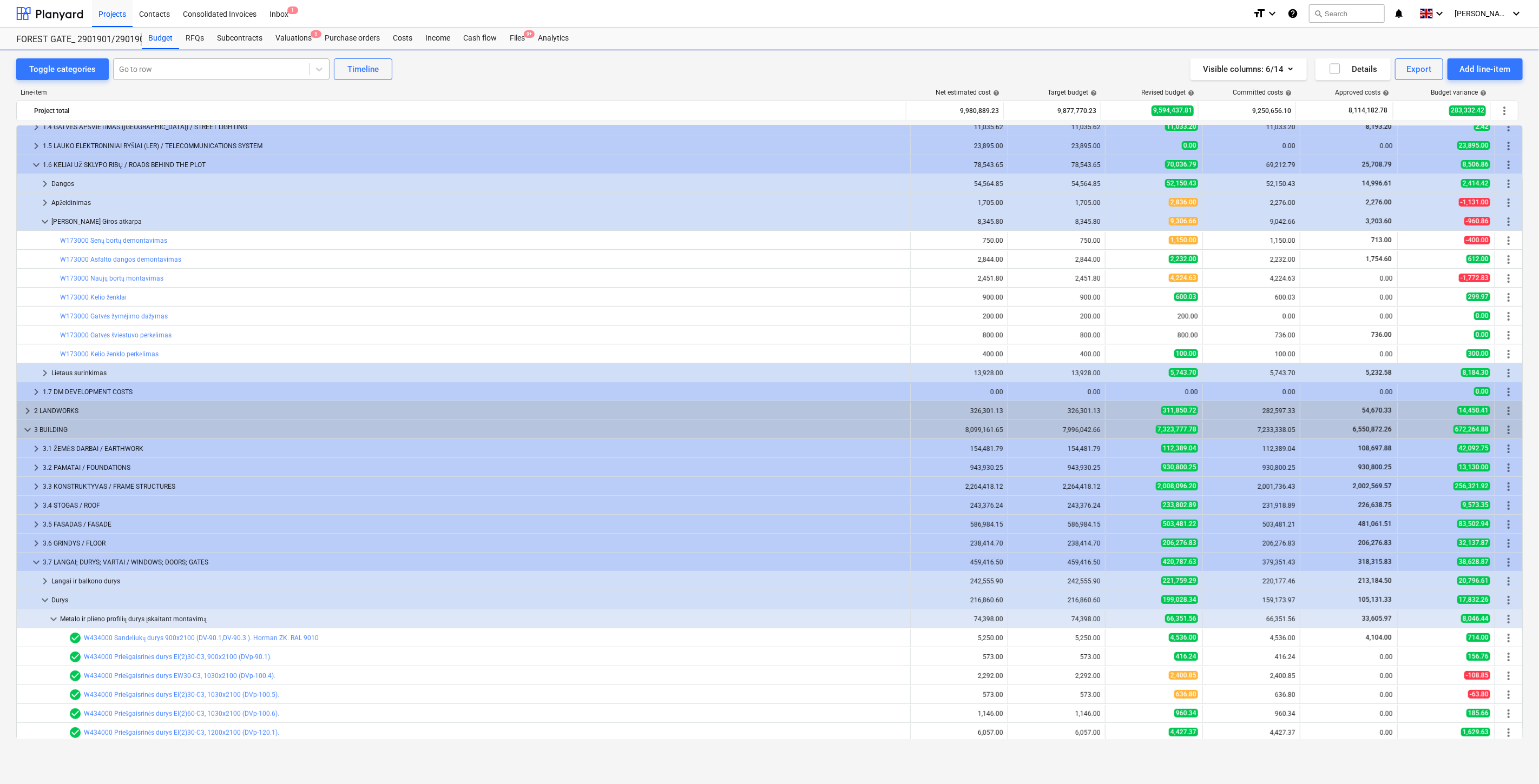
click at [193, 72] on div at bounding box center [211, 69] width 184 height 11
type input "betoninis va"
click at [206, 99] on div "-- -- W182000 Betoninis vazonas betoninis" at bounding box center [219, 95] width 216 height 17
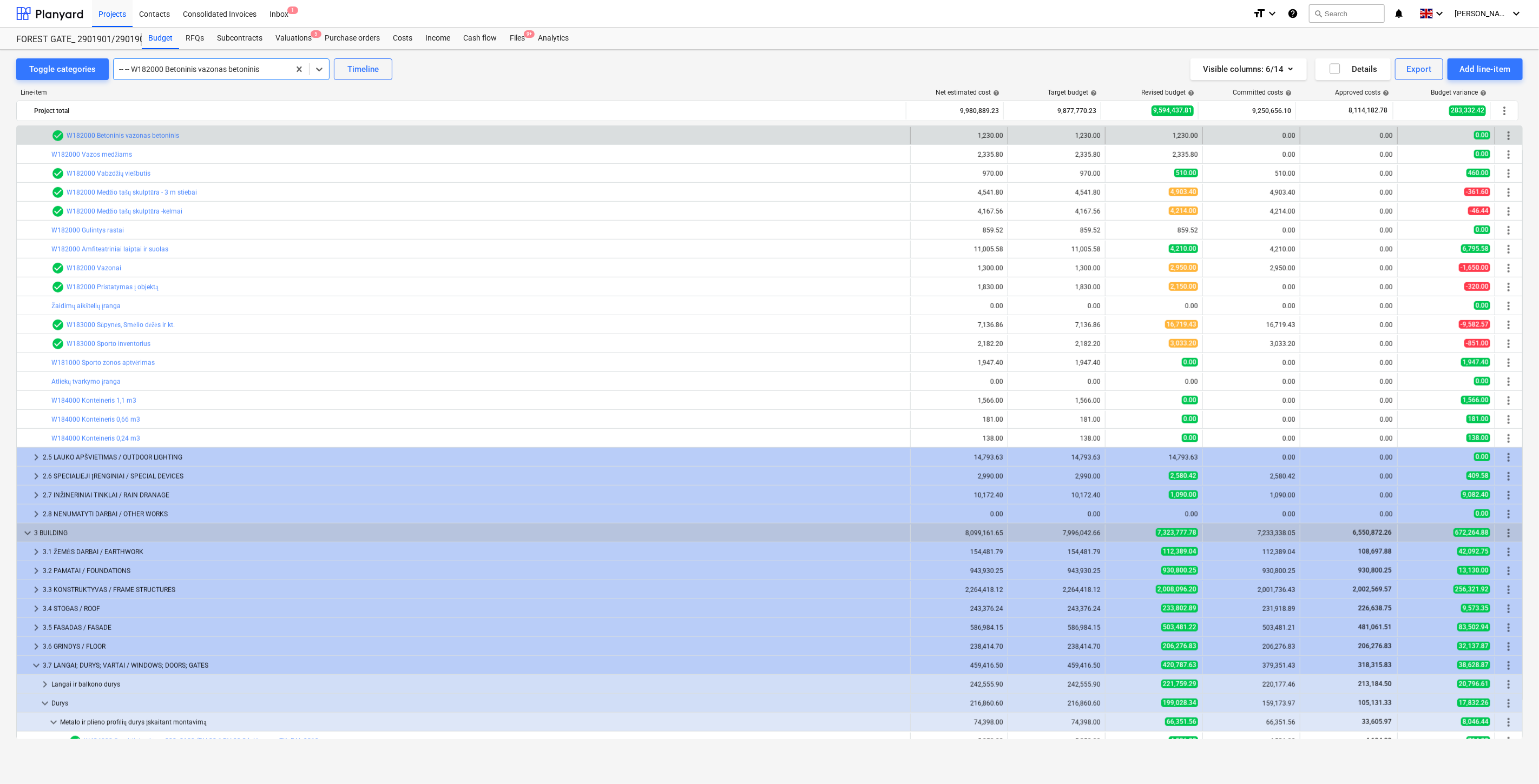
scroll to position [603, 0]
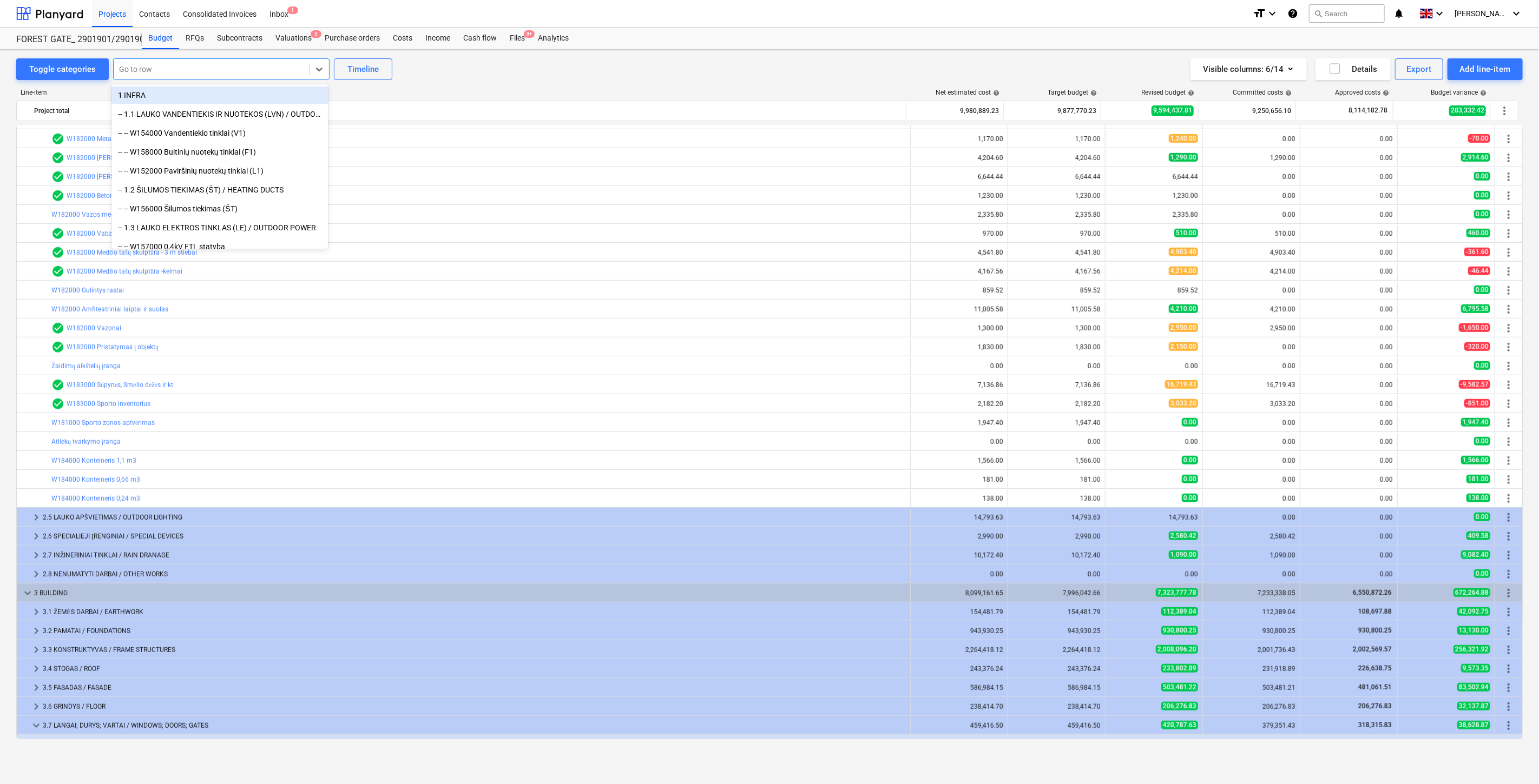
click at [269, 70] on div at bounding box center [211, 69] width 184 height 11
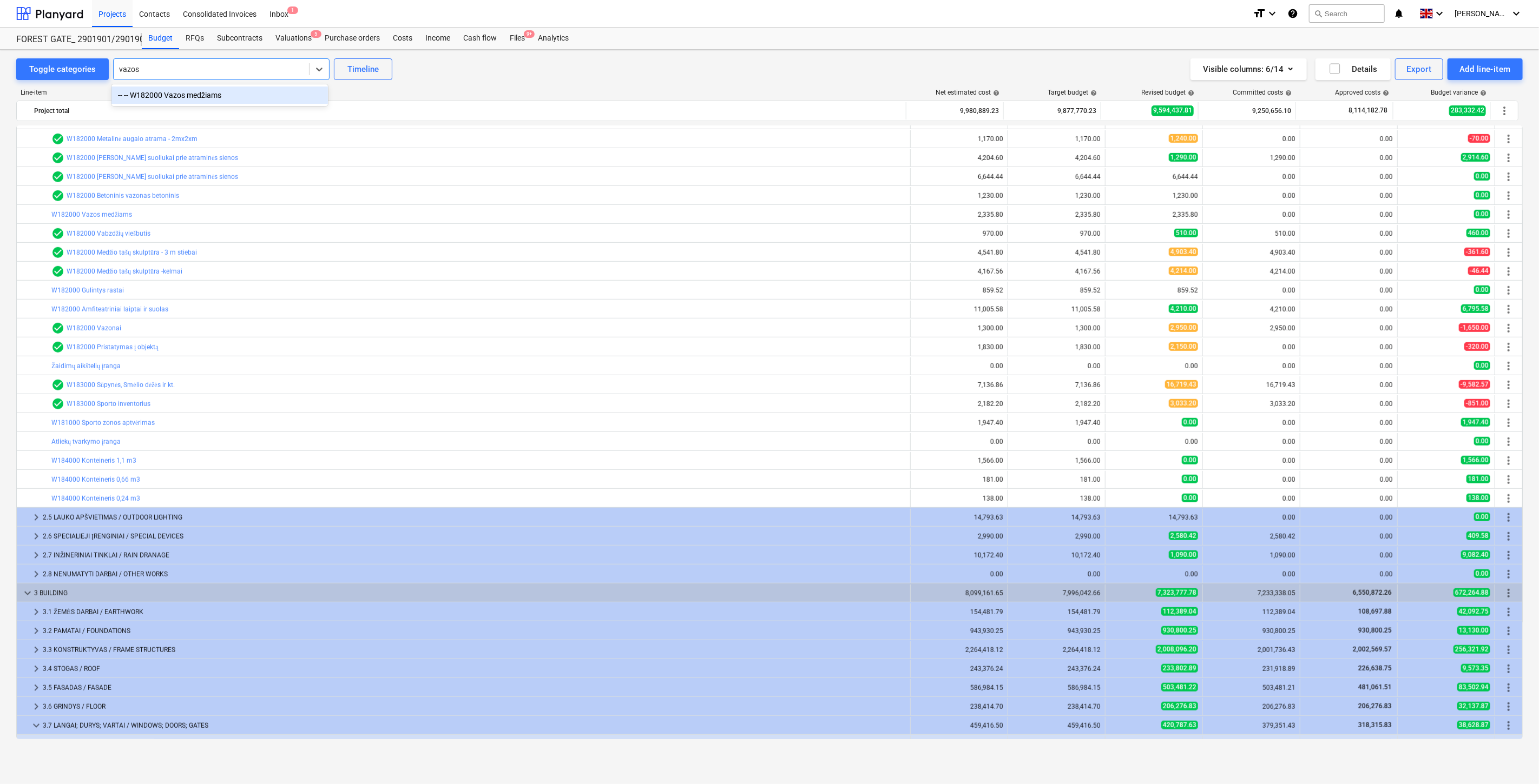
type input "vazos me"
click at [234, 96] on div "-- -- W182000 Vazos medžiams" at bounding box center [219, 95] width 216 height 17
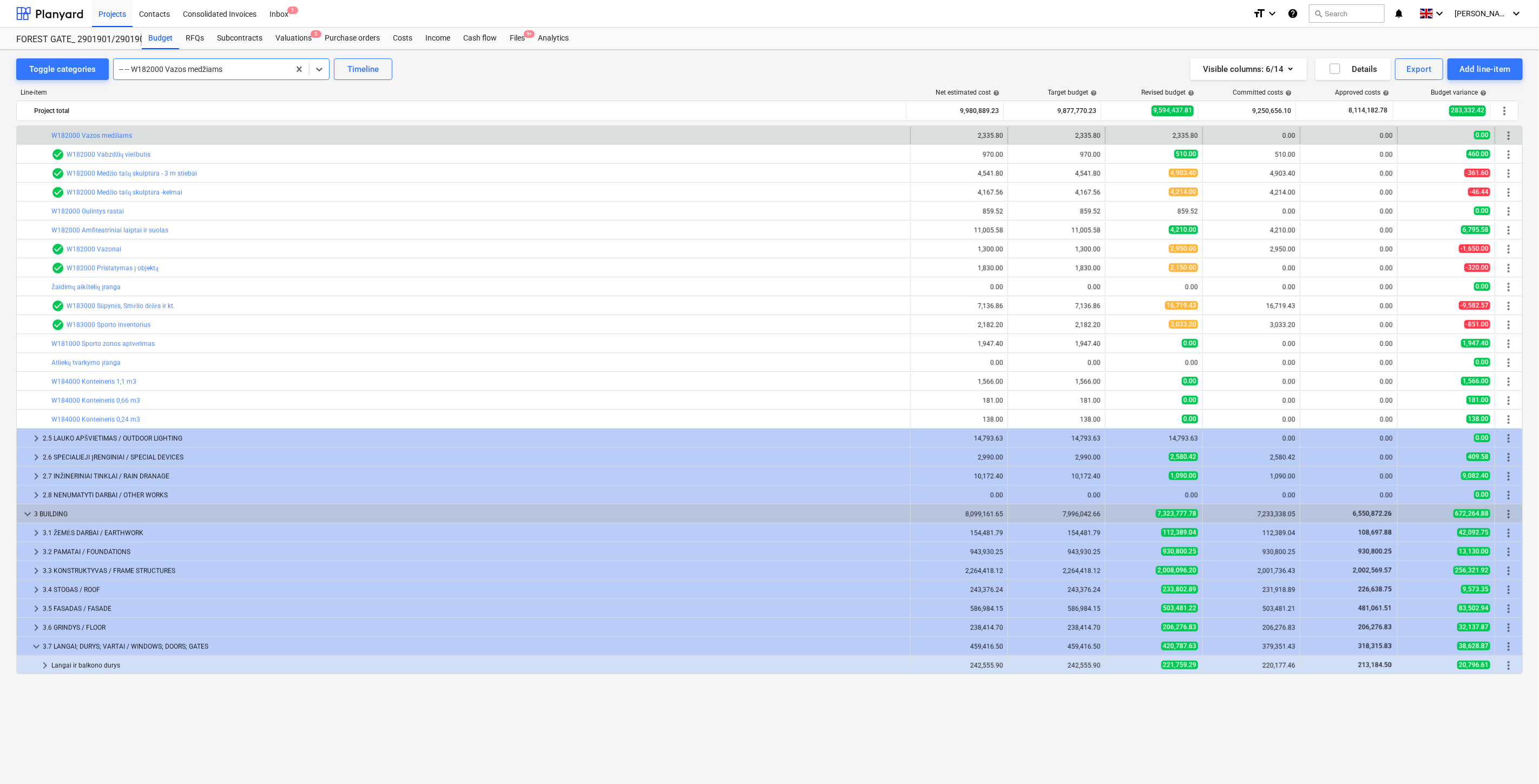
scroll to position [561, 0]
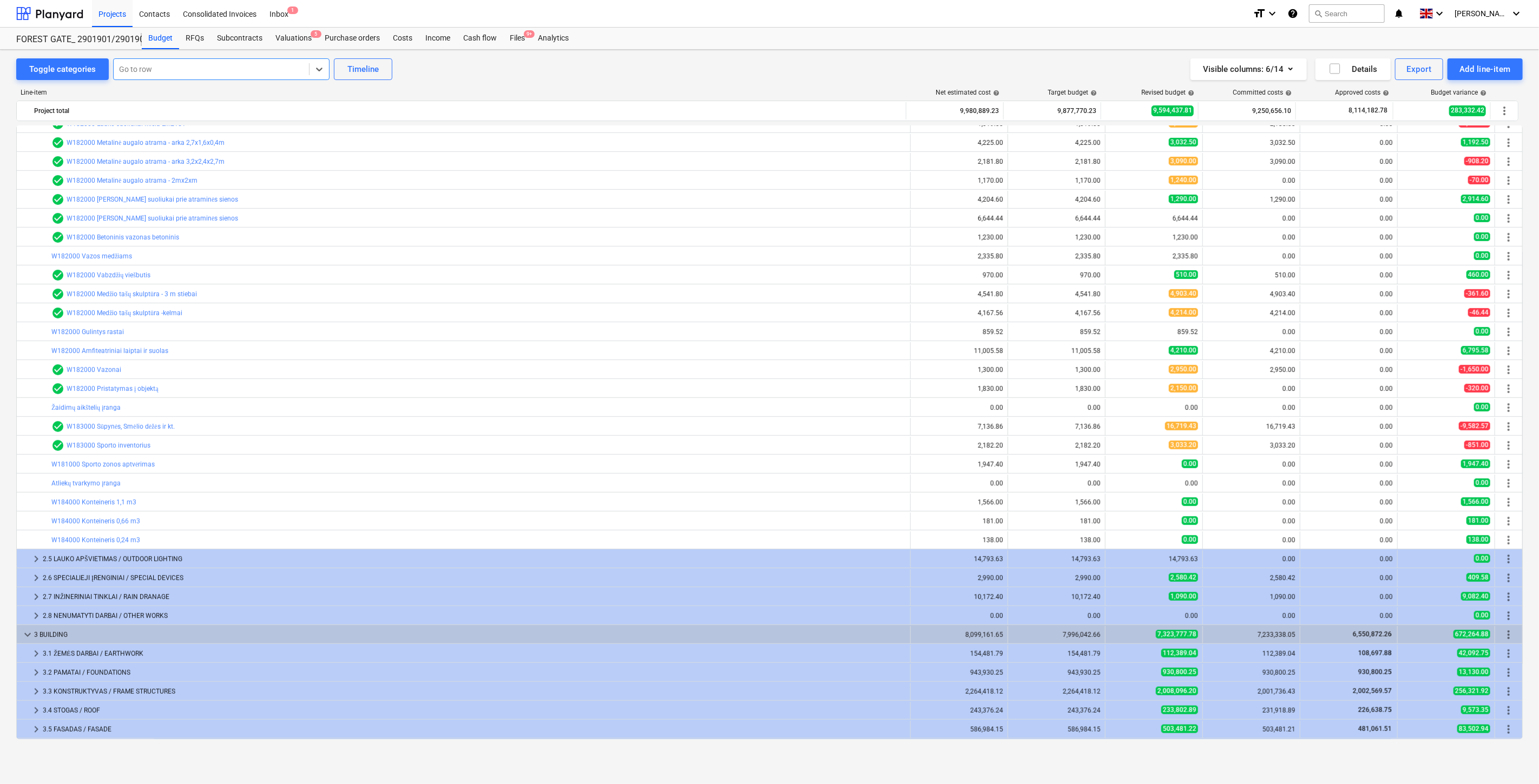
click at [282, 70] on div at bounding box center [211, 69] width 184 height 11
type input "gulinty"
click at [245, 90] on div "-- -- W182000 Gulintys rastai" at bounding box center [219, 95] width 216 height 17
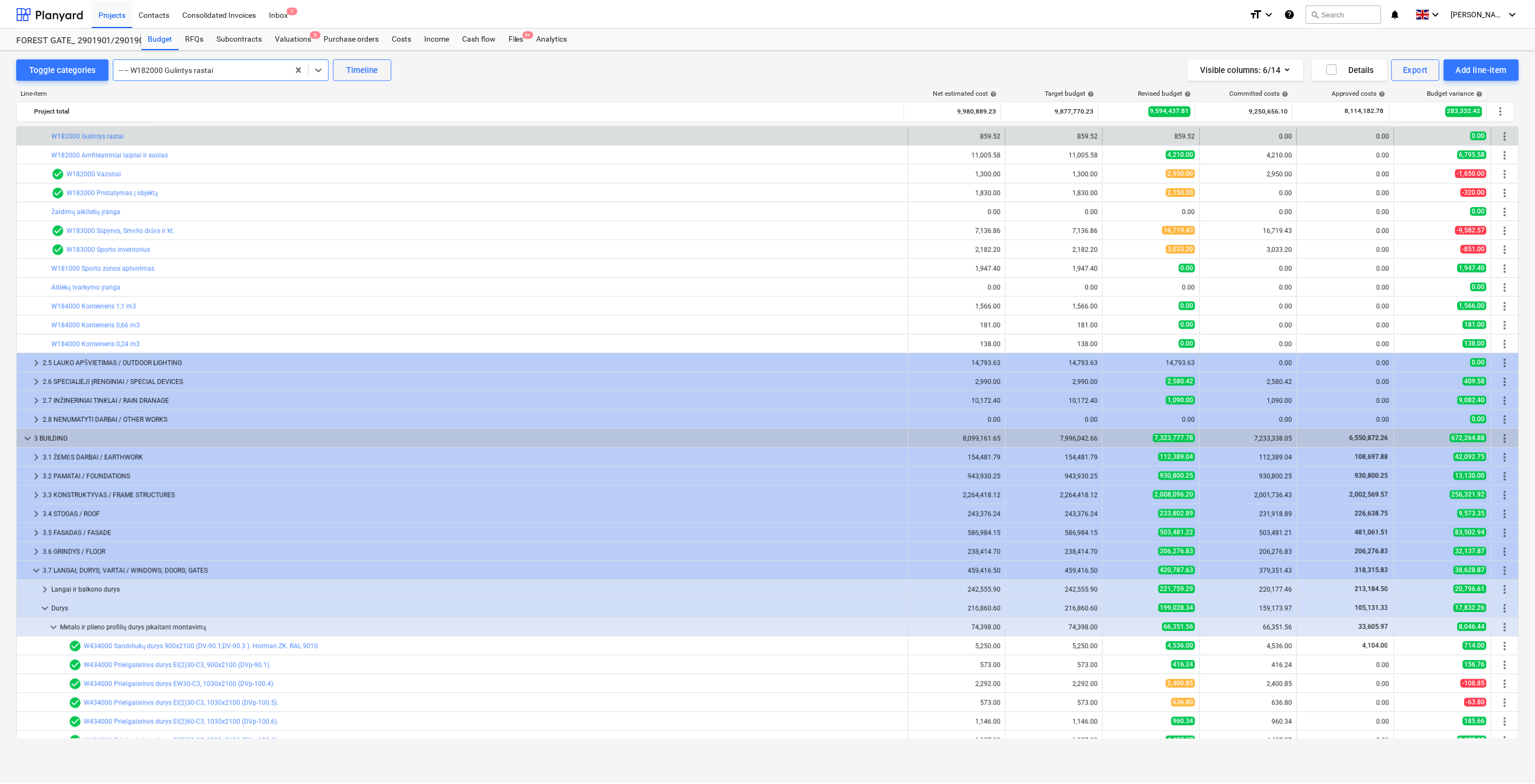
scroll to position [577, 0]
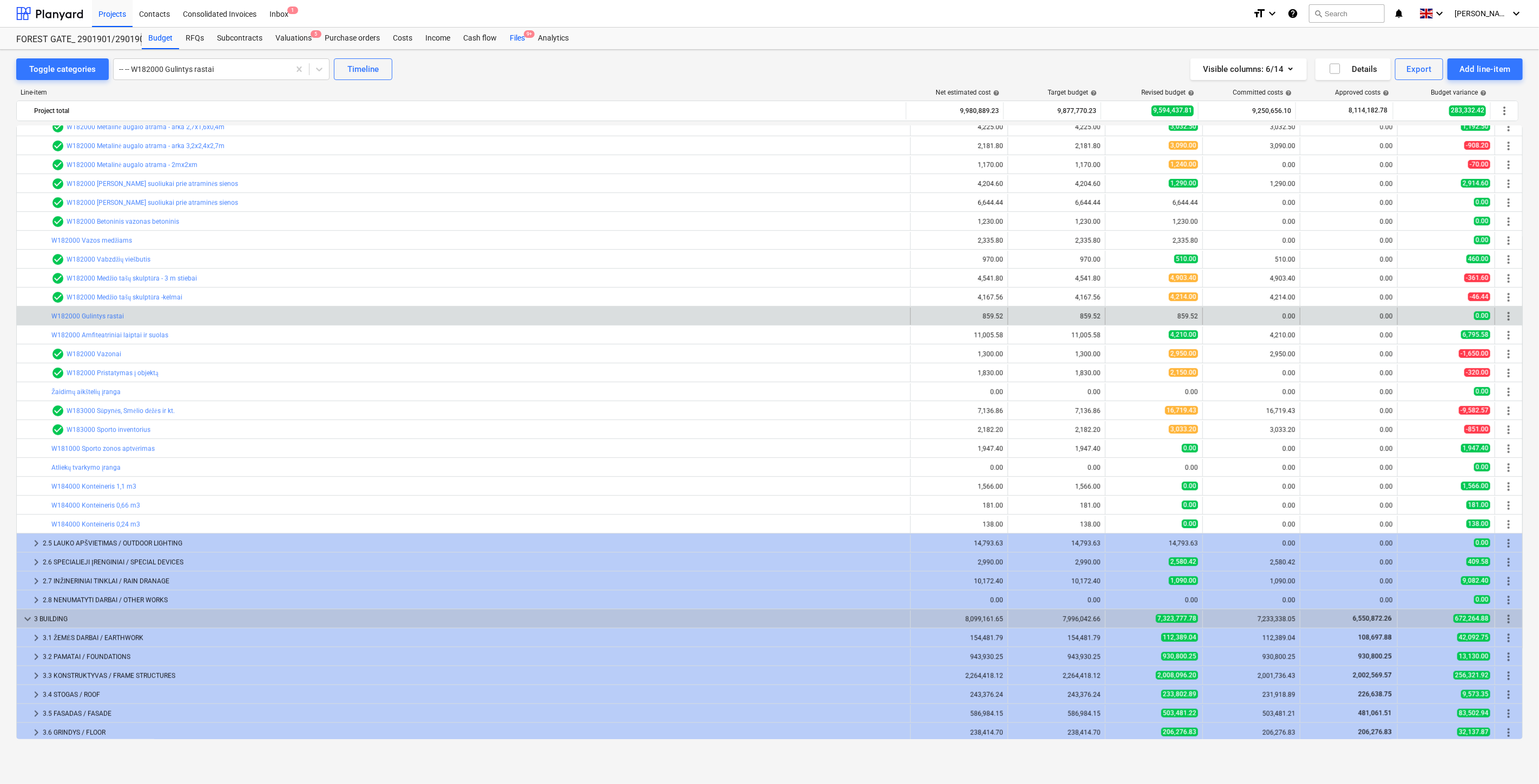
click at [513, 39] on div "Files 9+" at bounding box center [517, 38] width 28 height 21
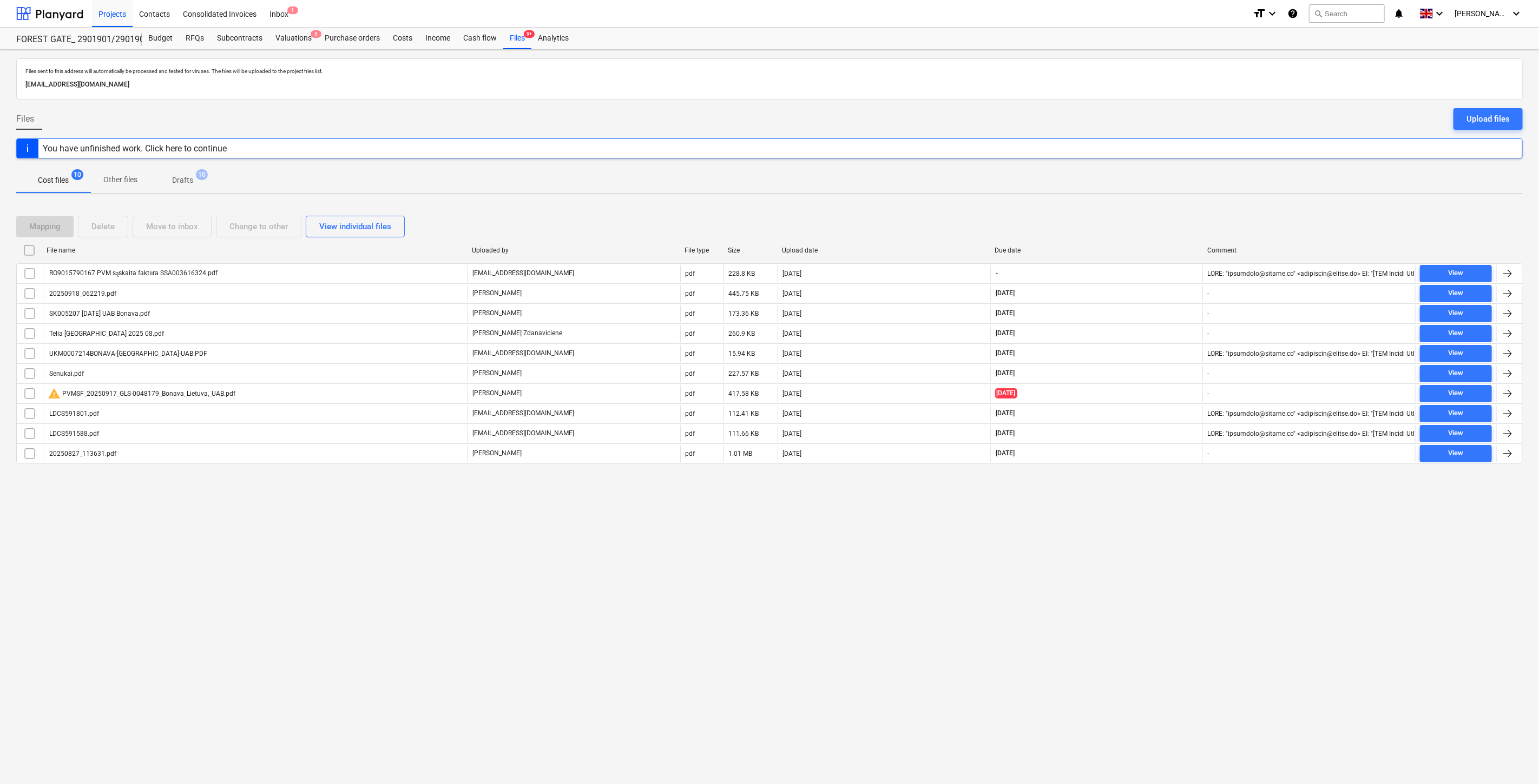
drag, startPoint x: 1161, startPoint y: 571, endPoint x: 1188, endPoint y: 537, distance: 43.4
click at [1161, 570] on div "Files sent to this address will automatically be processed and tested for virus…" at bounding box center [769, 416] width 1539 height 735
click at [1188, 537] on div "Files sent to this address will automatically be processed and tested for virus…" at bounding box center [769, 416] width 1539 height 735
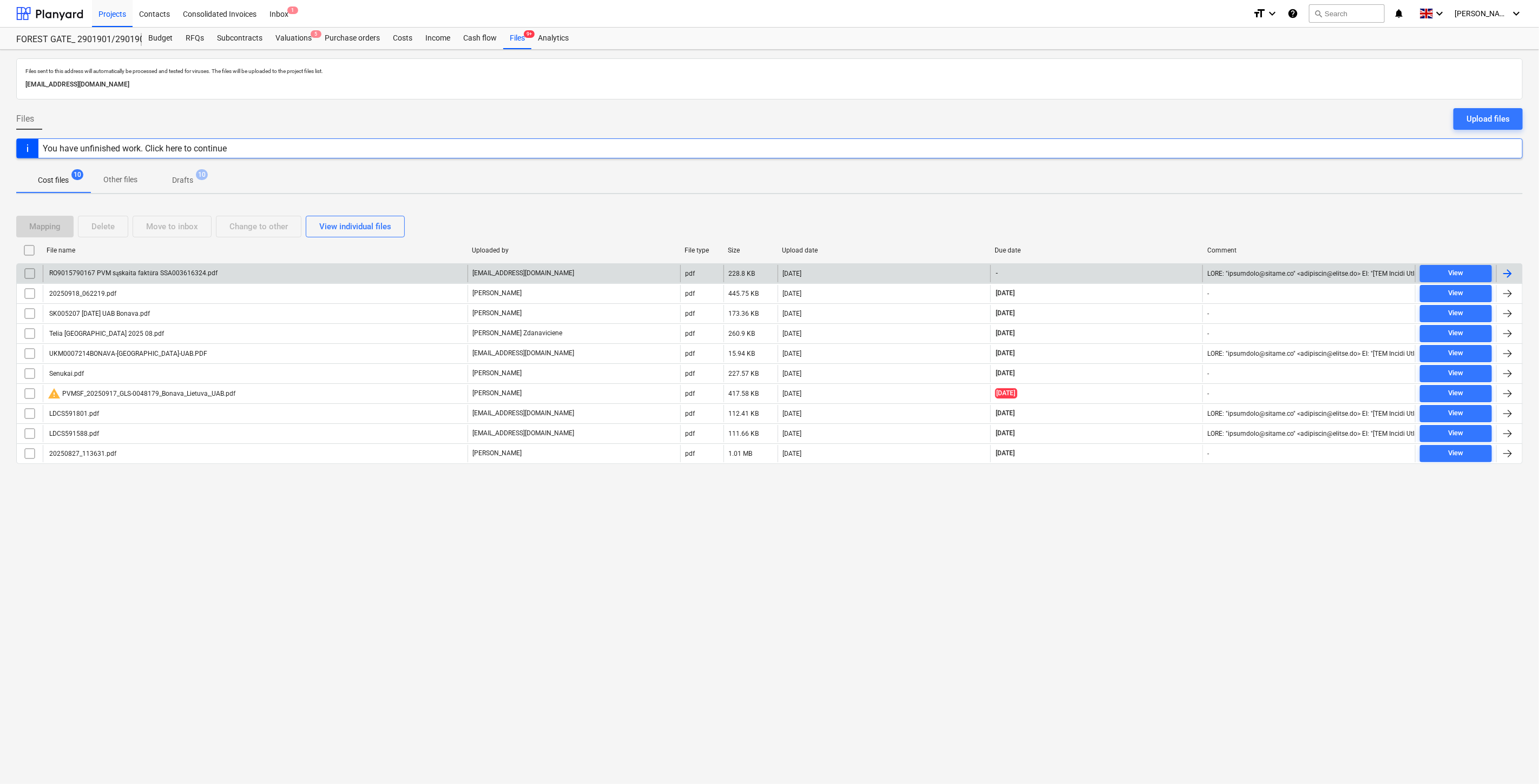
click at [317, 272] on div "RO9015790167 PVM sąskaita faktūra SSA003616324.pdf" at bounding box center [255, 274] width 424 height 17
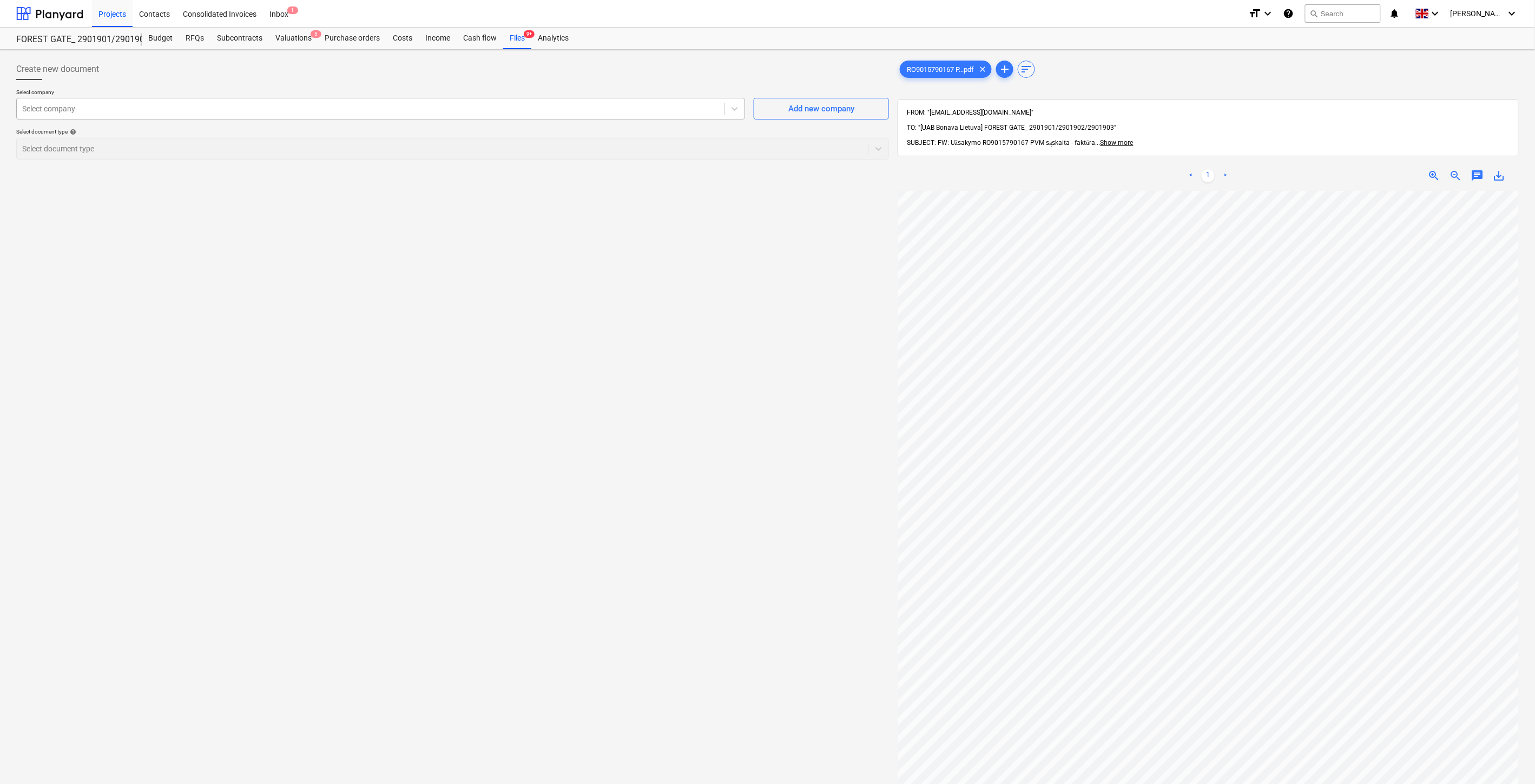
click at [323, 106] on div at bounding box center [371, 108] width 697 height 11
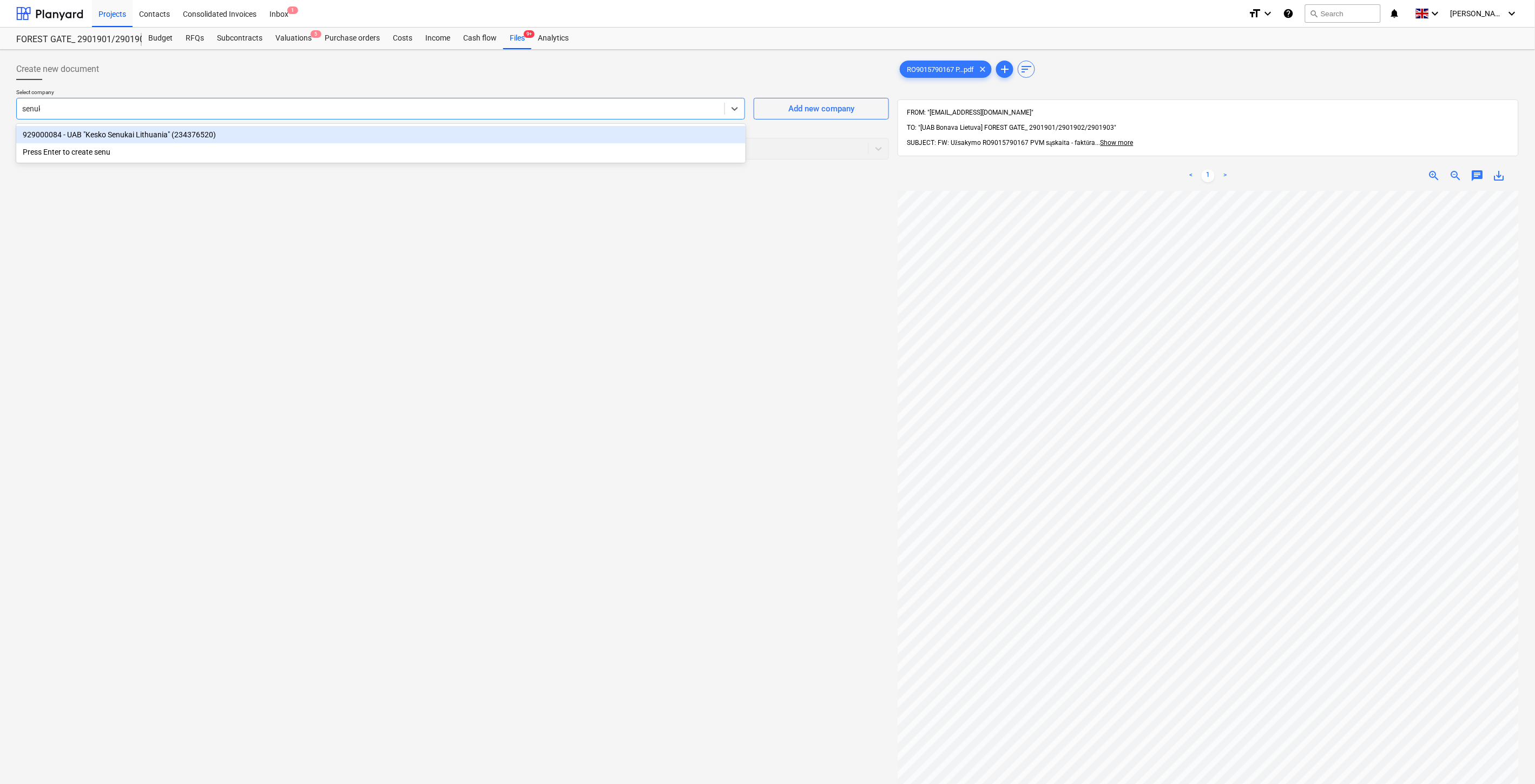
type input "senukai"
click at [326, 128] on div "929000084 - UAB "Kesko Senukai Lithuania" (234376520)" at bounding box center [381, 135] width 729 height 17
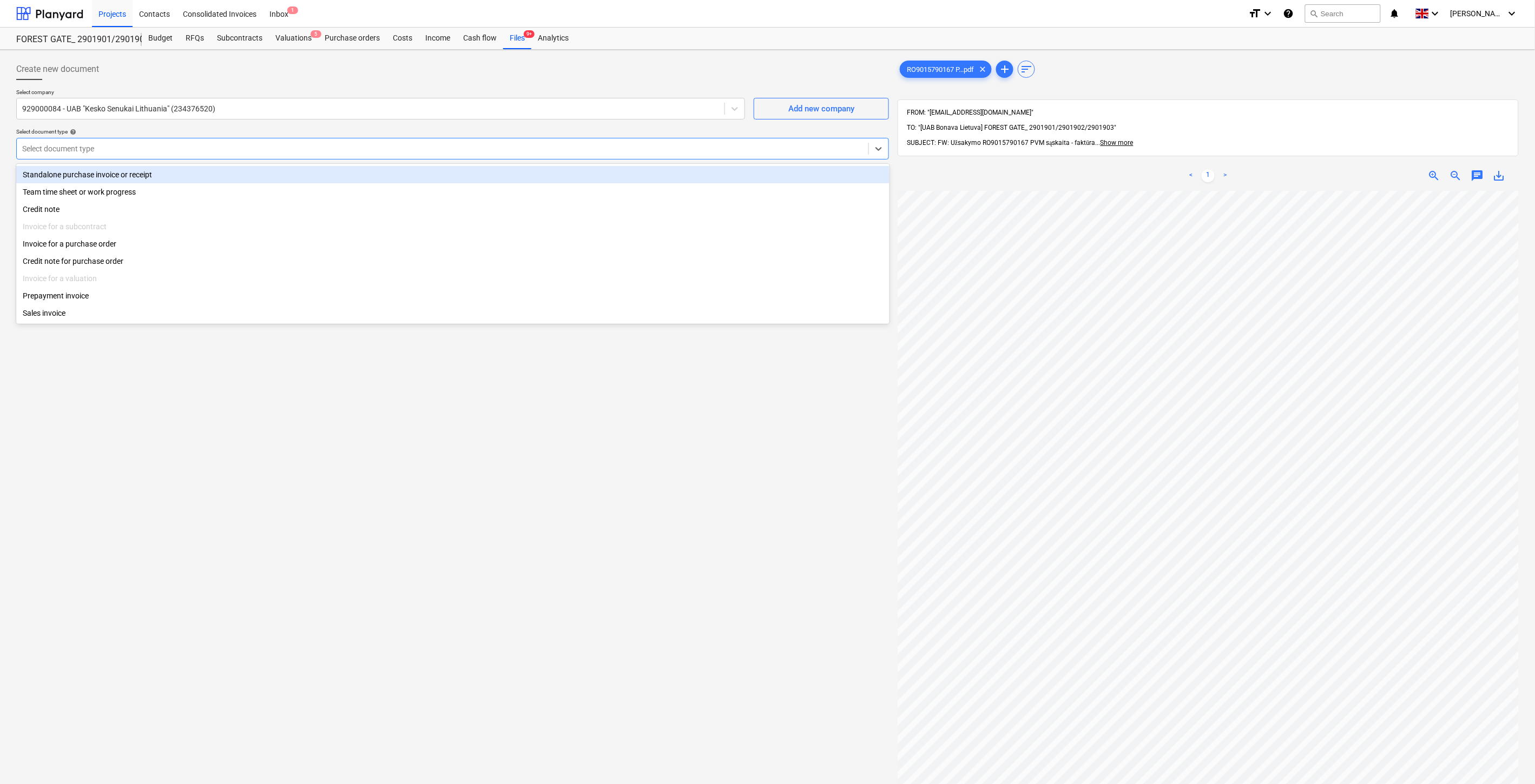
click at [315, 152] on div at bounding box center [442, 148] width 841 height 11
click at [252, 173] on div "Standalone purchase invoice or receipt" at bounding box center [453, 175] width 873 height 17
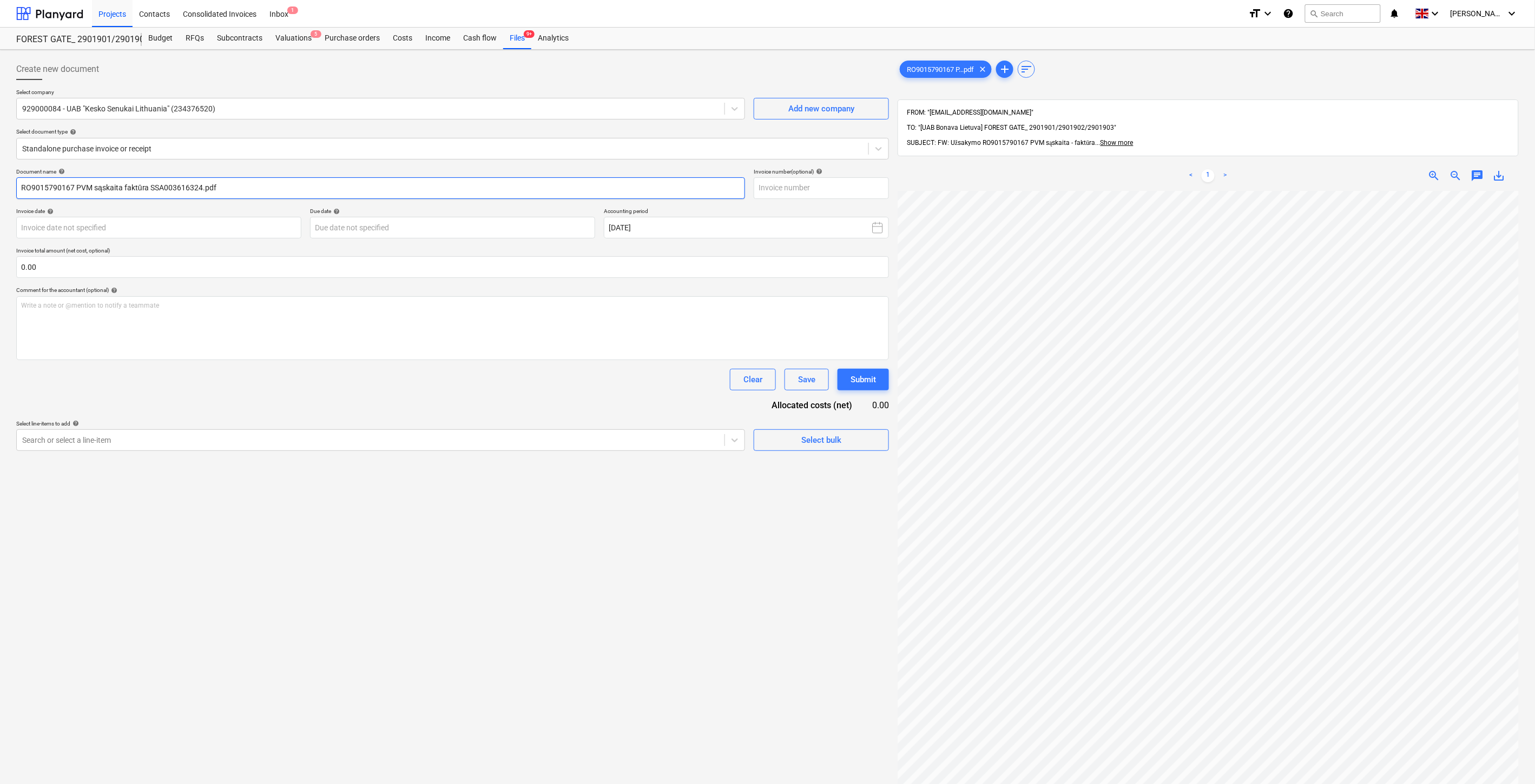
drag, startPoint x: 201, startPoint y: 188, endPoint x: 150, endPoint y: 189, distance: 51.0
click at [150, 189] on input "RO9015790167 PVM sąskaita faktūra SSA003616324.pdf" at bounding box center [381, 188] width 729 height 21
click at [879, 193] on input "text" at bounding box center [821, 188] width 136 height 21
paste input "SSA003616324"
type input "SSA003616324"
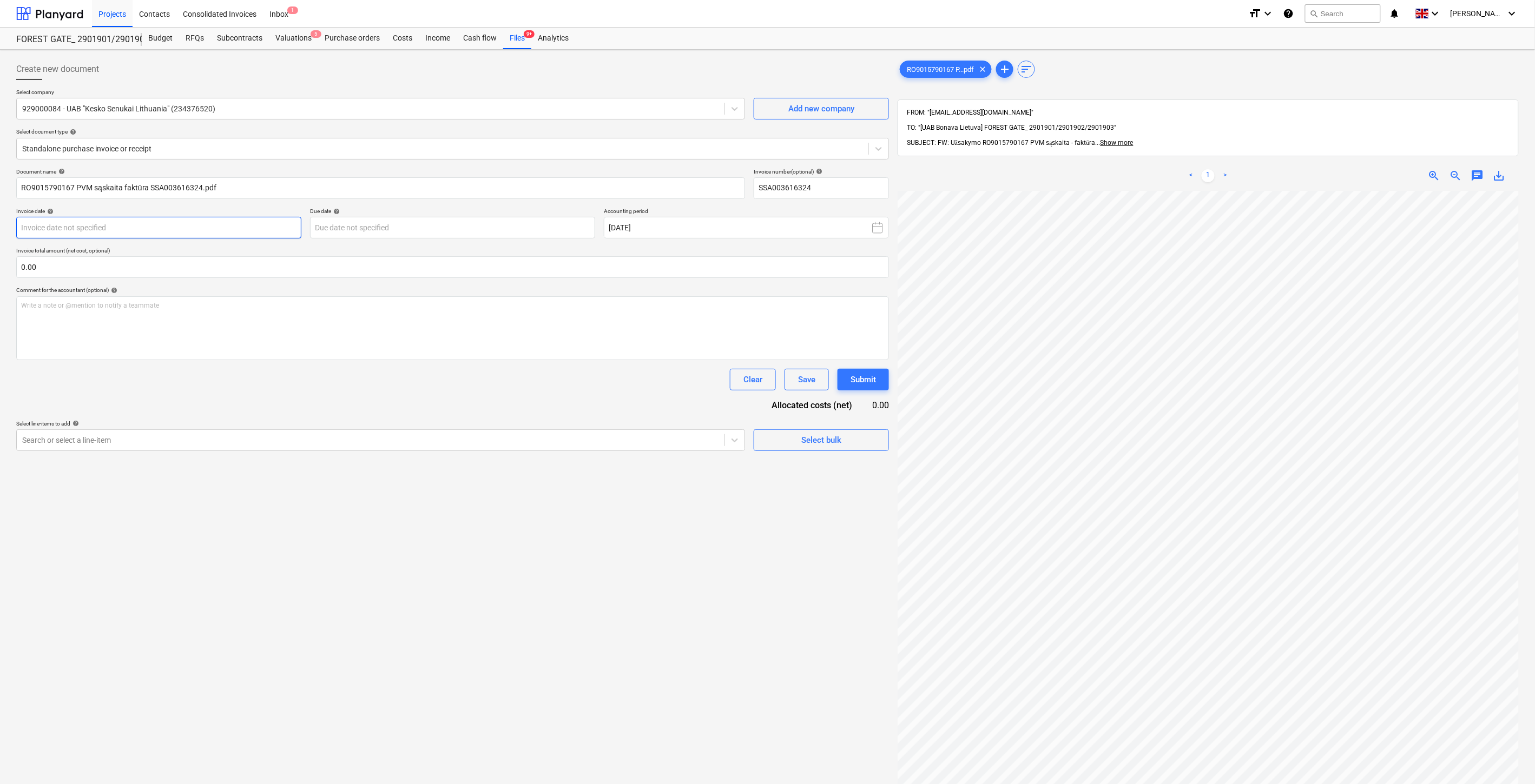
click at [247, 222] on body "Projects Contacts Consolidated Invoices Inbox 1 format_size keyboard_arrow_down…" at bounding box center [767, 392] width 1535 height 784
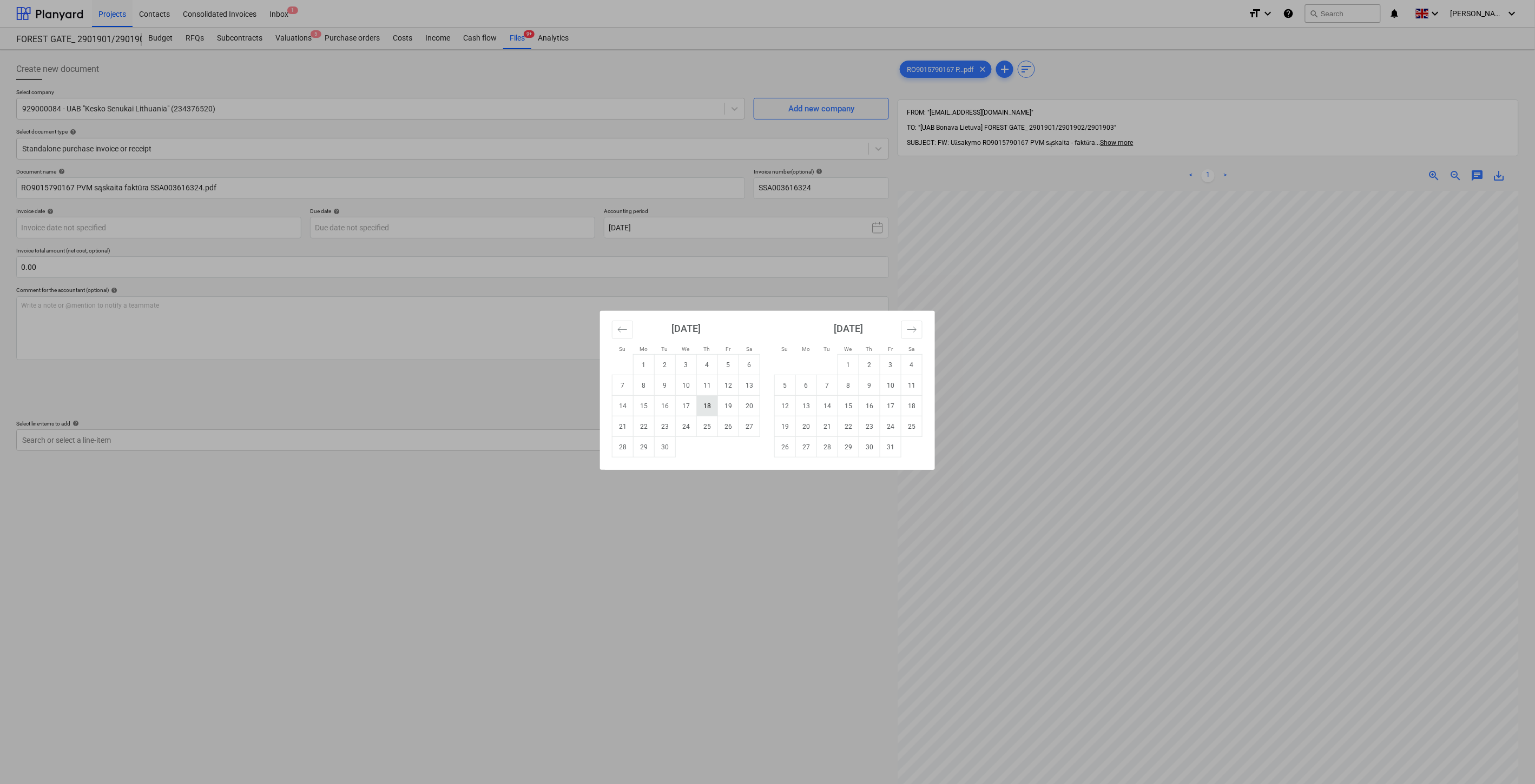
click at [706, 407] on td "18" at bounding box center [707, 406] width 21 height 21
type input "[DATE]"
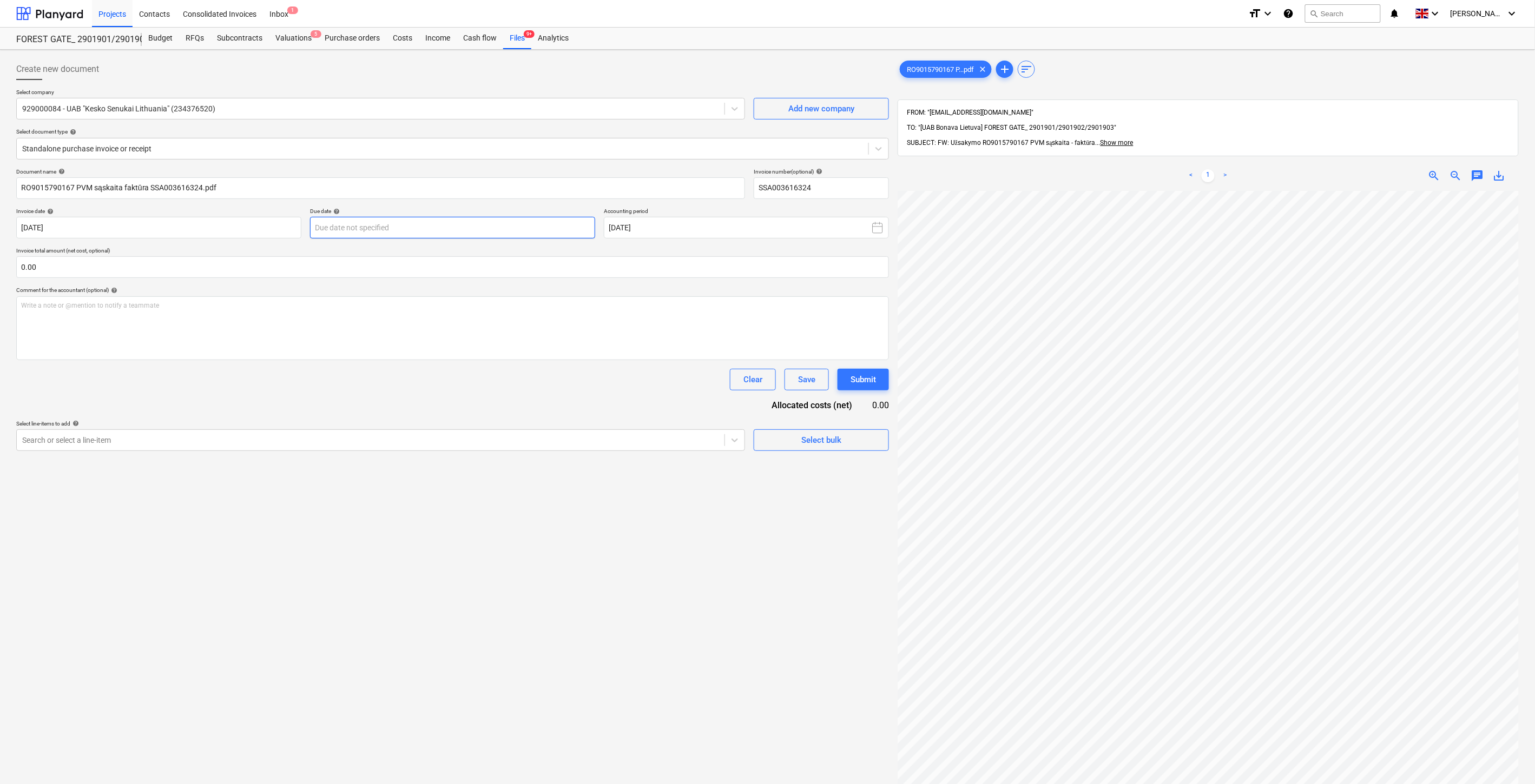
click at [465, 228] on body "Projects Contacts Consolidated Invoices Inbox 1 format_size keyboard_arrow_down…" at bounding box center [767, 392] width 1535 height 784
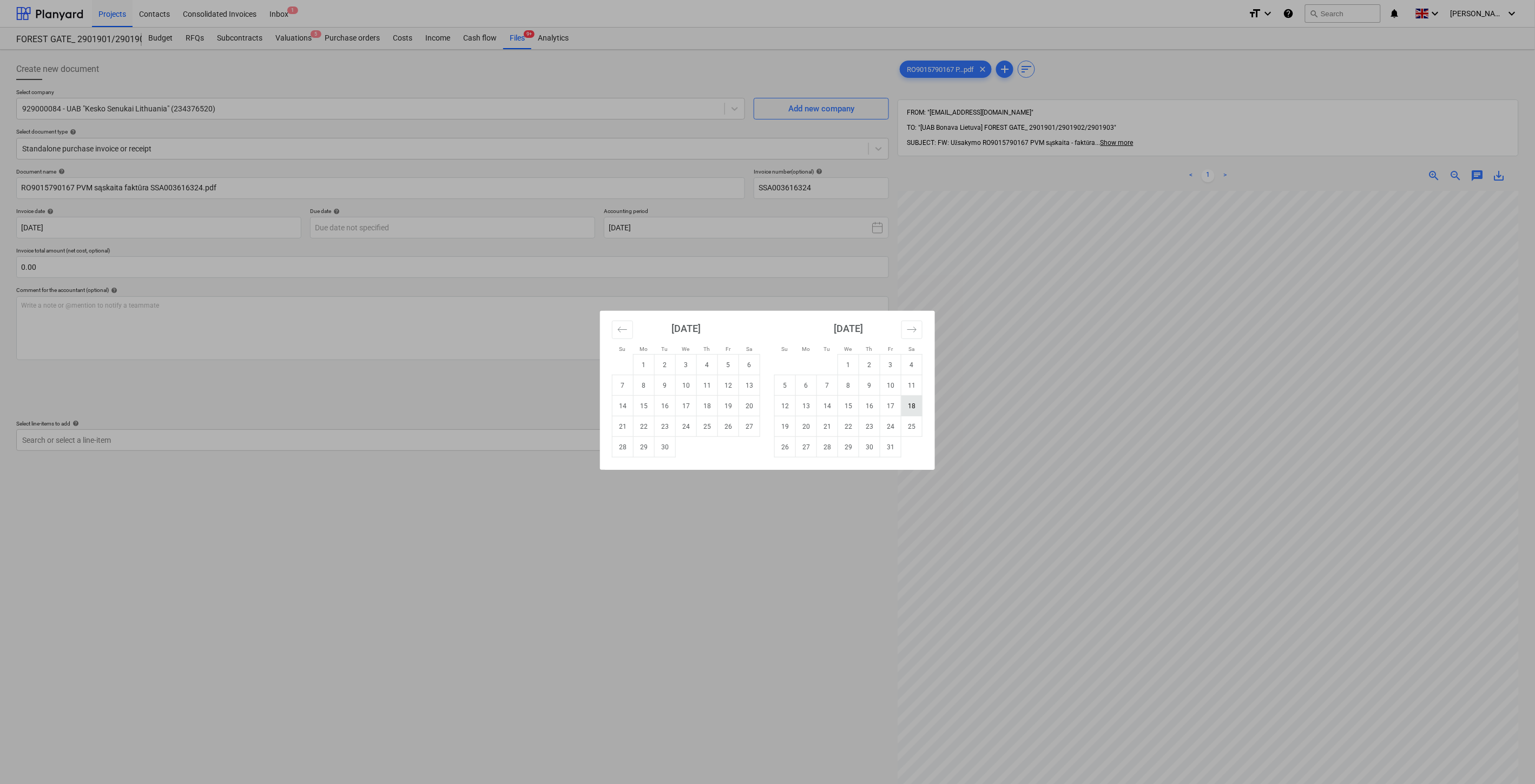
click at [908, 405] on td "18" at bounding box center [911, 406] width 21 height 21
type input "[DATE]"
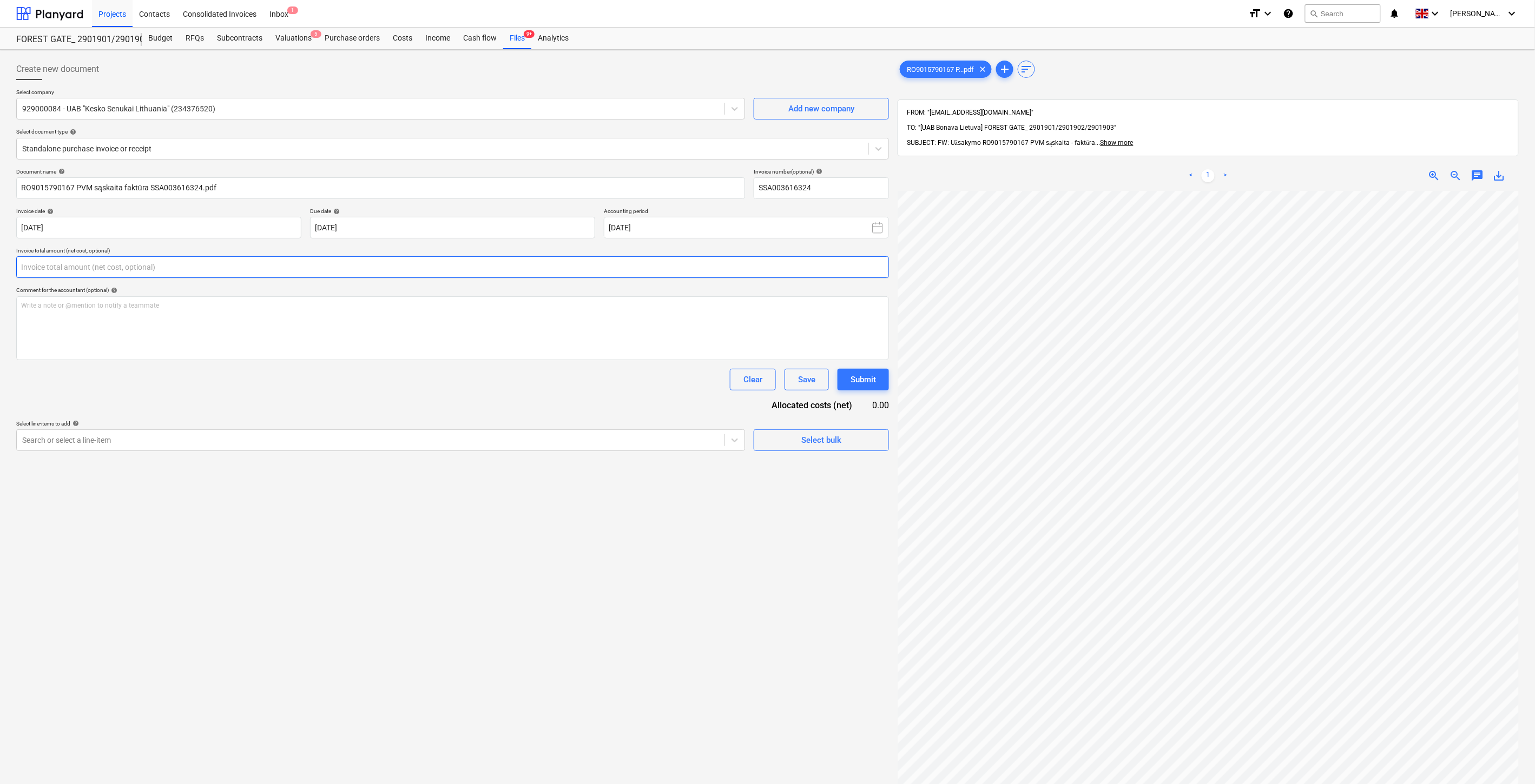
click at [381, 269] on input "text" at bounding box center [452, 267] width 873 height 21
type input "9.64"
click at [280, 468] on div at bounding box center [371, 467] width 697 height 11
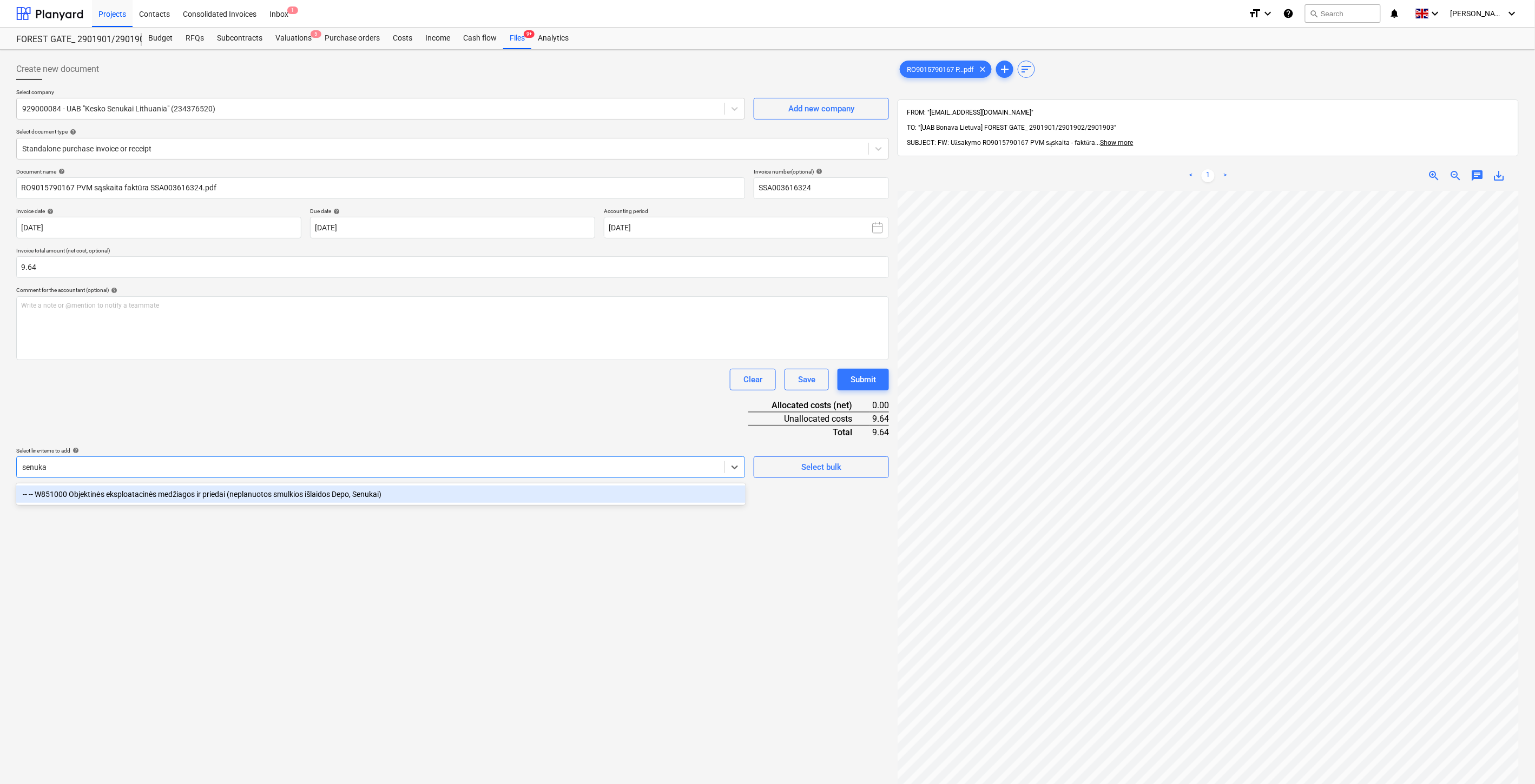
type input "senukai"
drag, startPoint x: 276, startPoint y: 499, endPoint x: 399, endPoint y: 413, distance: 150.1
click at [276, 497] on div "-- -- W851000 Objektinės eksploatacinės medžiagos ir priedai (neplanuotos smulk…" at bounding box center [381, 494] width 729 height 17
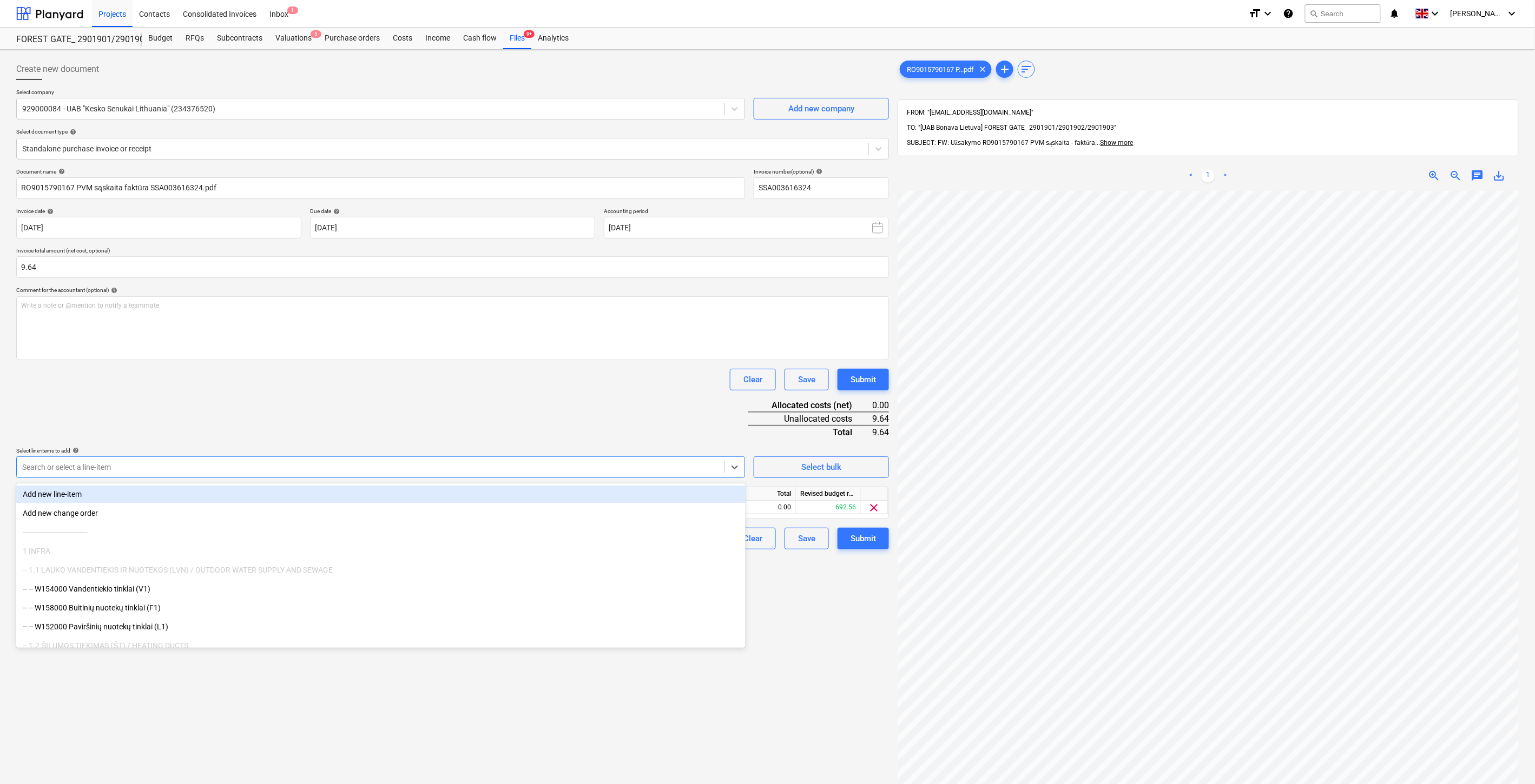
click at [442, 391] on div "Document name help RO9015790167 PVM sąskaita faktūra SSA003616324.pdf Invoice n…" at bounding box center [452, 359] width 873 height 381
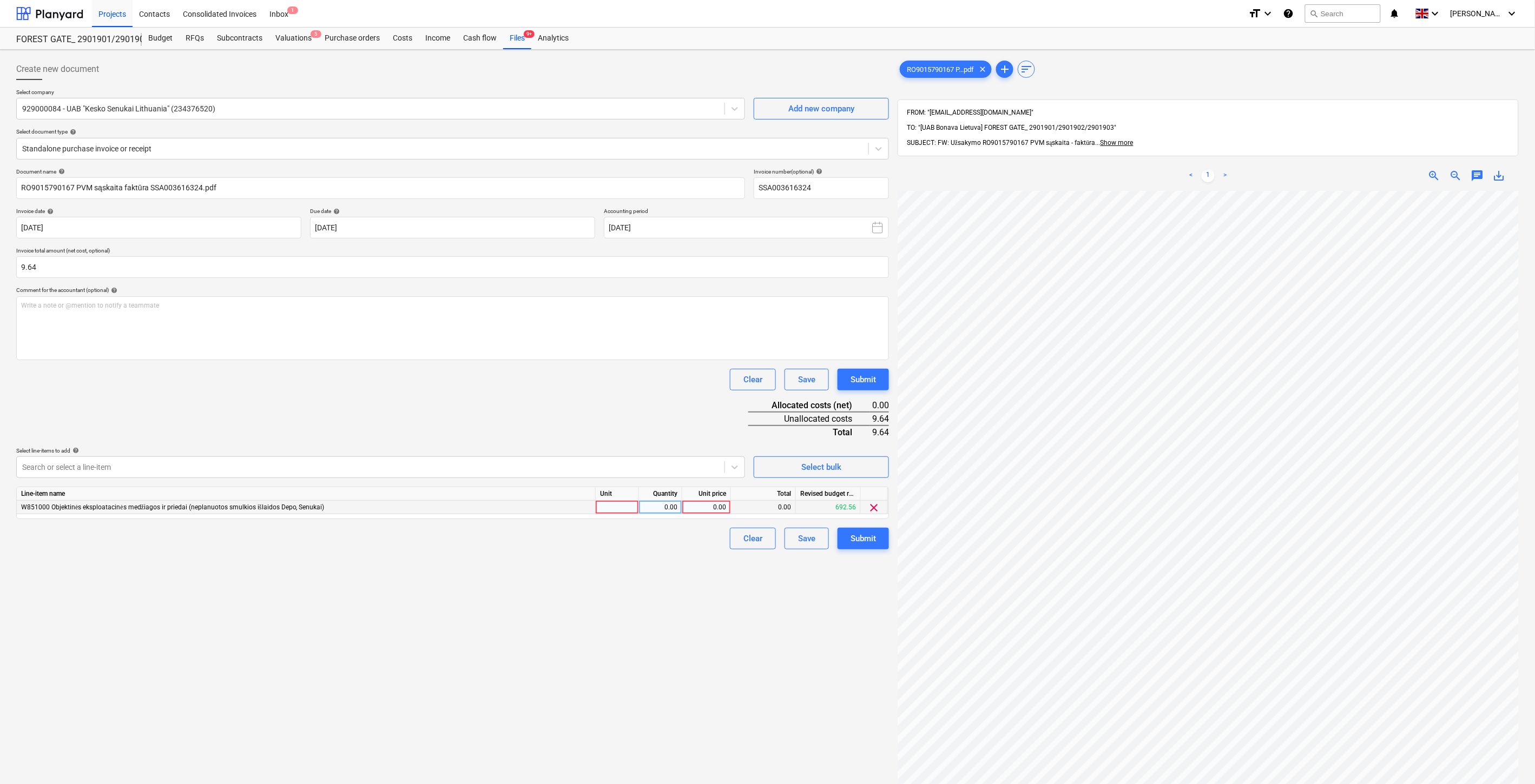
click at [623, 512] on div at bounding box center [617, 507] width 43 height 14
type input "1"
click at [652, 509] on div "0.00" at bounding box center [660, 507] width 34 height 14
click at [695, 510] on div "0.00" at bounding box center [706, 507] width 39 height 14
type input "9.64"
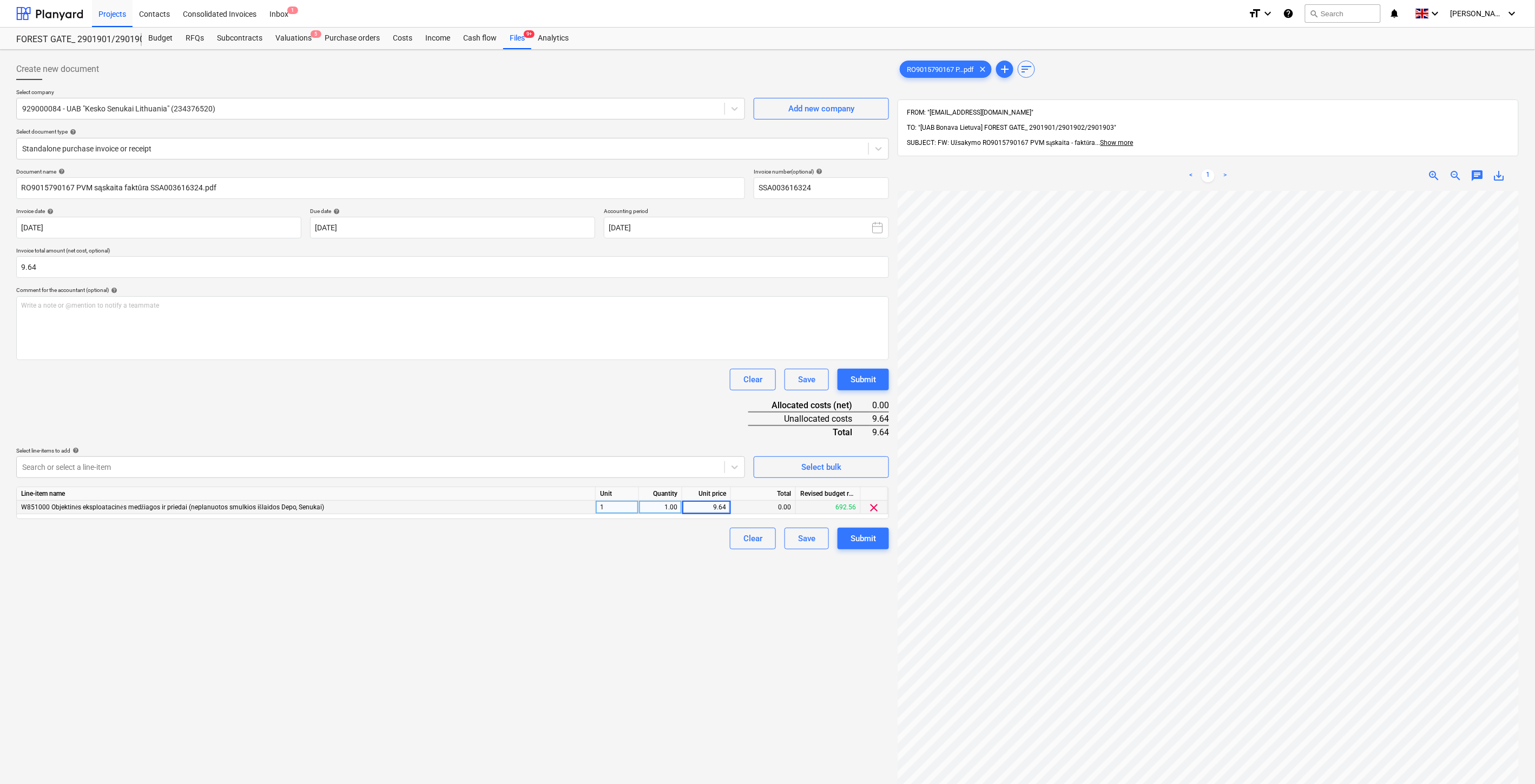
click at [630, 383] on div "Clear Save Submit" at bounding box center [452, 380] width 873 height 21
click at [808, 539] on div "Save" at bounding box center [807, 539] width 17 height 14
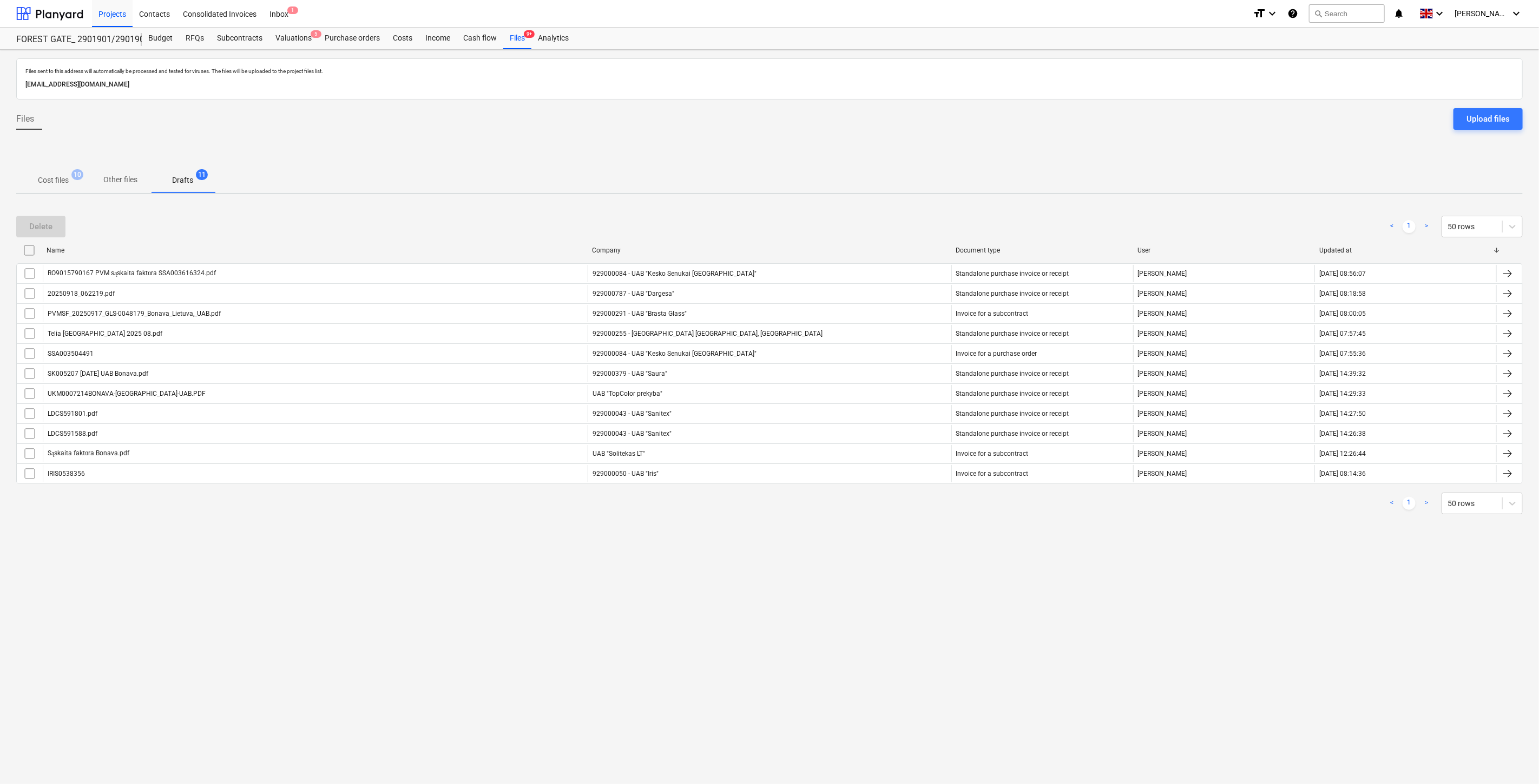
click at [779, 588] on div "Files sent to this address will automatically be processed and tested for virus…" at bounding box center [769, 416] width 1539 height 735
click at [842, 558] on div "Files sent to this address will automatically be processed and tested for virus…" at bounding box center [769, 416] width 1539 height 735
click at [854, 553] on div "Files sent to this address will automatically be processed and tested for virus…" at bounding box center [769, 416] width 1539 height 735
click at [879, 542] on div "Files sent to this address will automatically be processed and tested for virus…" at bounding box center [769, 416] width 1539 height 735
click at [864, 570] on div "Files sent to this address will automatically be processed and tested for virus…" at bounding box center [769, 416] width 1539 height 735
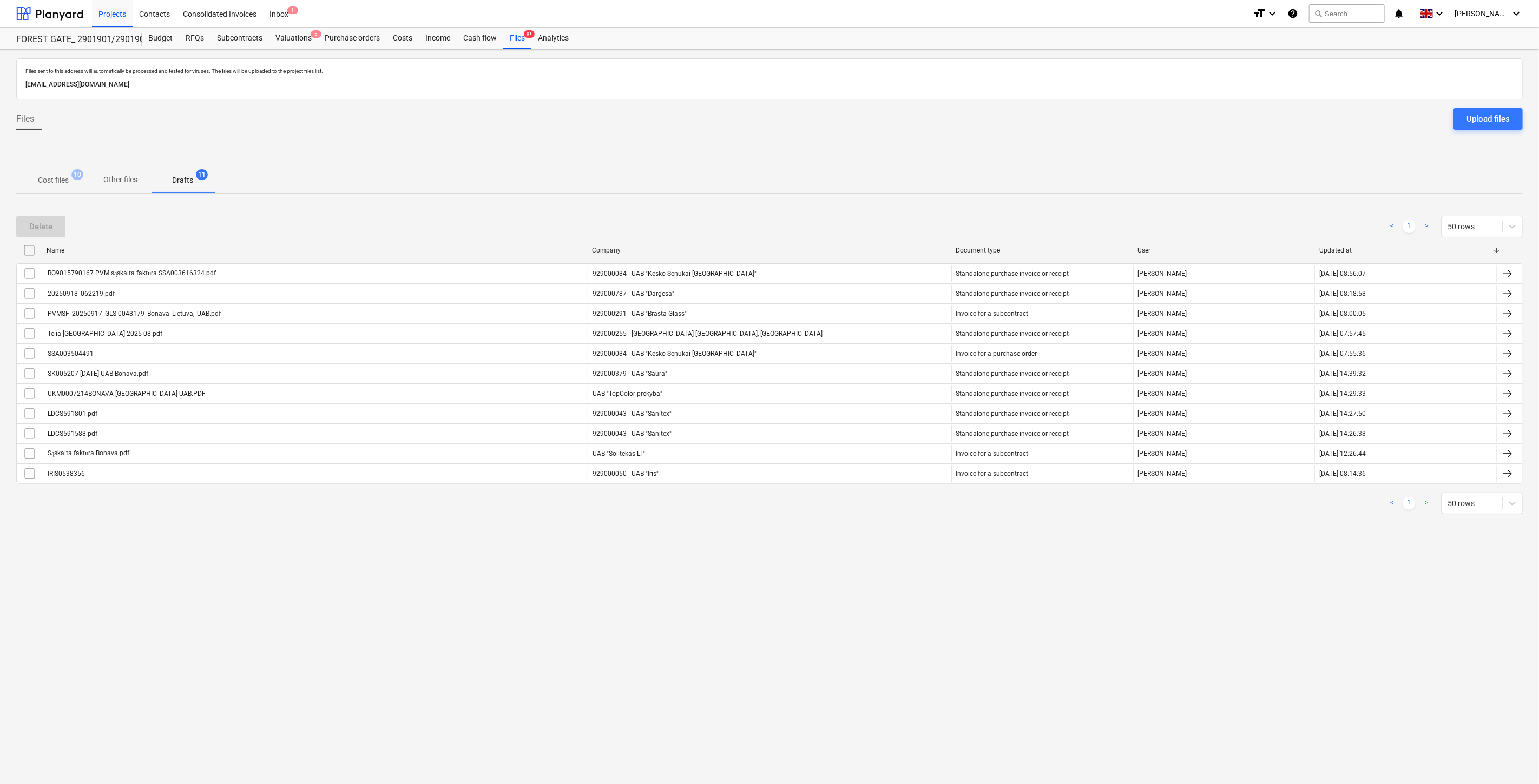
click at [879, 561] on div "Files sent to this address will automatically be processed and tested for virus…" at bounding box center [769, 416] width 1539 height 735
drag, startPoint x: 763, startPoint y: 573, endPoint x: 928, endPoint y: 484, distance: 187.5
click at [764, 573] on div "Files sent to this address will automatically be processed and tested for virus…" at bounding box center [769, 416] width 1539 height 735
click at [928, 484] on div "Name Company Document type User Updated at RO9015790167 PVM sąskaita faktūra SS…" at bounding box center [769, 365] width 1506 height 247
click at [866, 542] on div "Files sent to this address will automatically be processed and tested for virus…" at bounding box center [769, 416] width 1539 height 735
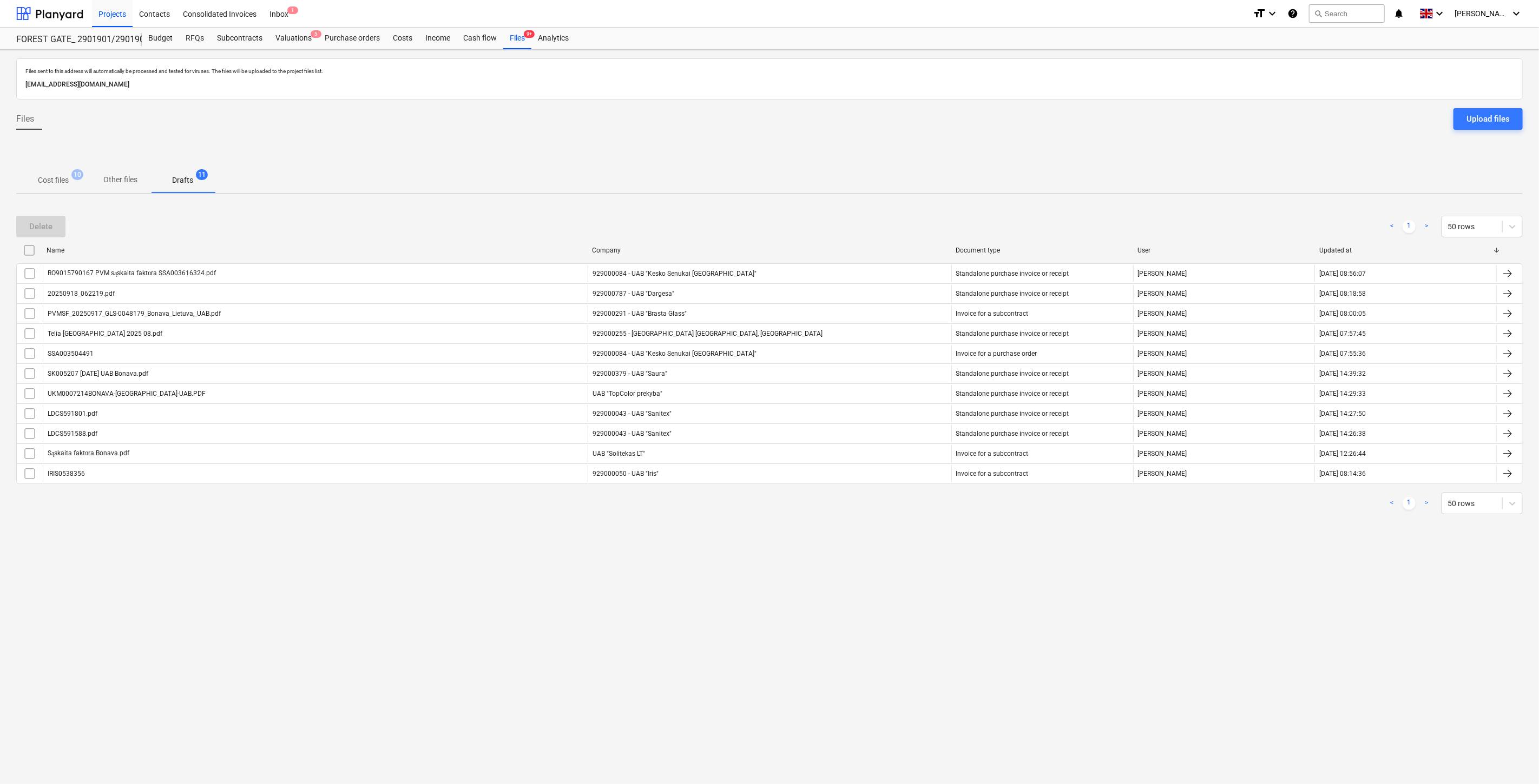
click at [904, 515] on div "< 1 > 50 rows" at bounding box center [769, 504] width 1506 height 30
click at [65, 176] on p "Cost files" at bounding box center [53, 181] width 31 height 11
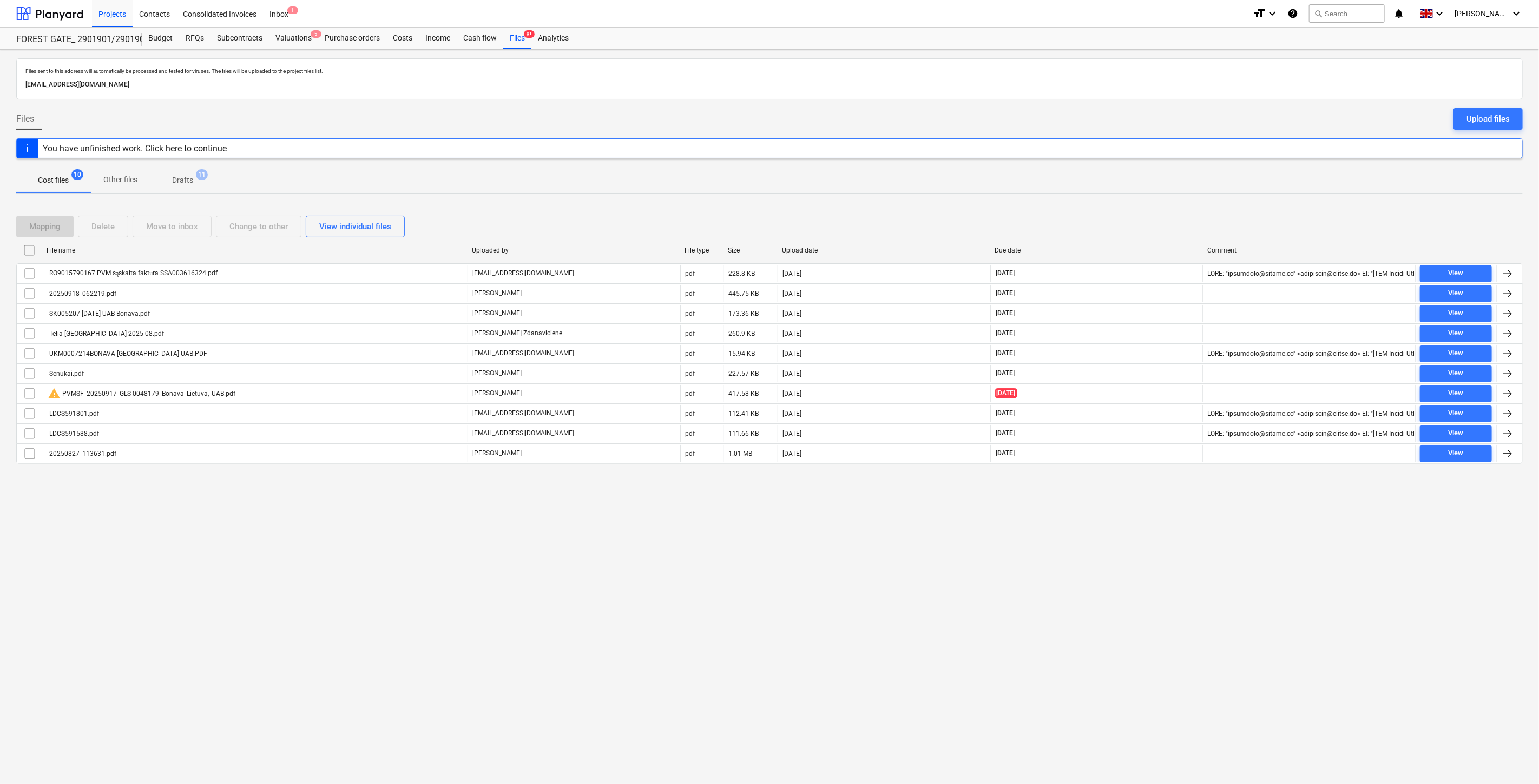
click at [1150, 537] on div "Files sent to this address will automatically be processed and tested for virus…" at bounding box center [769, 416] width 1539 height 735
drag, startPoint x: 1162, startPoint y: 522, endPoint x: 1168, endPoint y: 507, distance: 16.2
click at [1163, 517] on div "Files sent to this address will automatically be processed and tested for virus…" at bounding box center [769, 416] width 1539 height 735
drag, startPoint x: 1173, startPoint y: 499, endPoint x: 1181, endPoint y: 484, distance: 17.0
click at [1173, 498] on div "Files sent to this address will automatically be processed and tested for virus…" at bounding box center [769, 416] width 1539 height 735
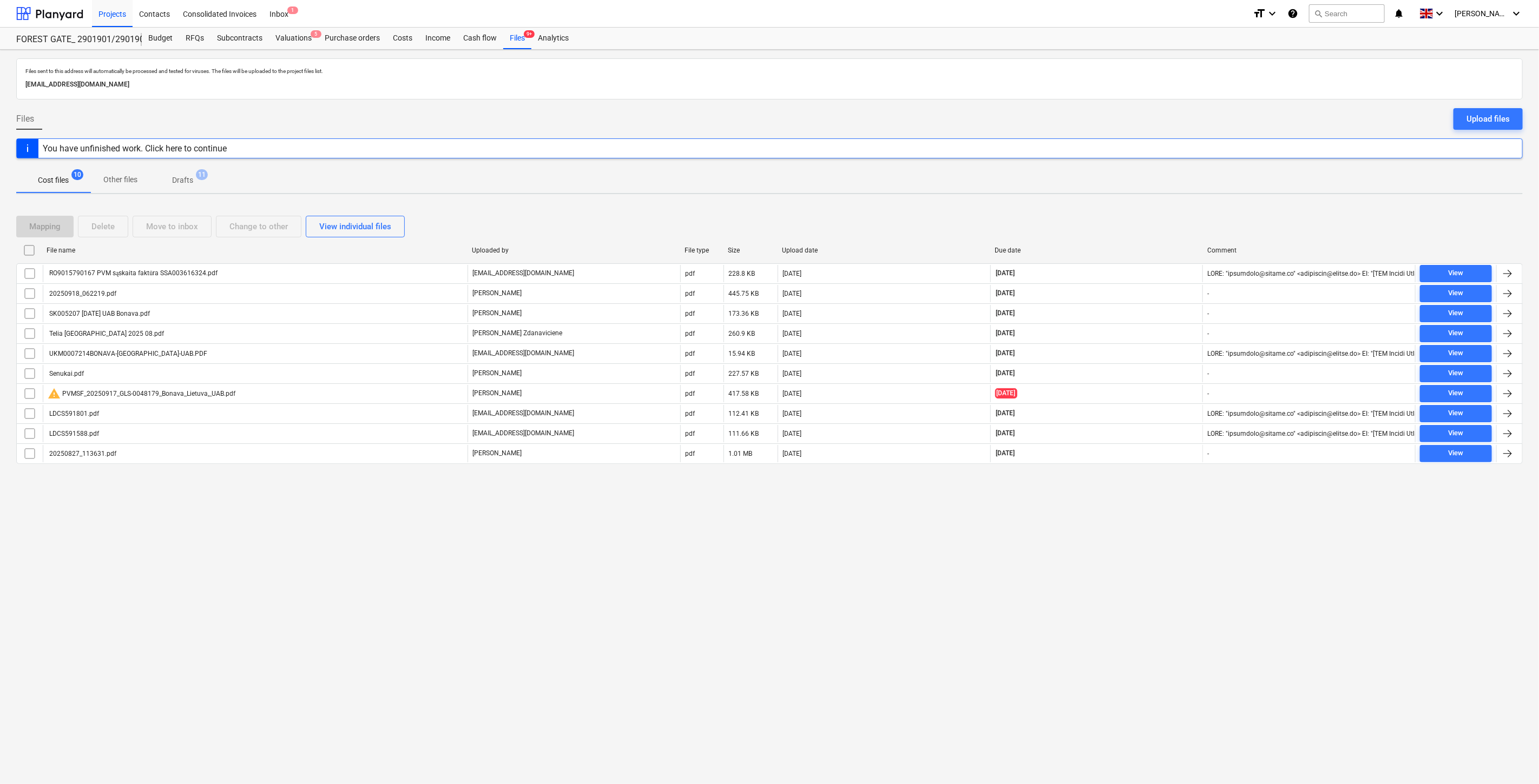
click at [1183, 482] on div "Mapping Delete Move to inbox Change to other View individual files File name Up…" at bounding box center [769, 344] width 1506 height 283
click at [1136, 237] on div "Mapping Delete Move to inbox Change to other View individual files" at bounding box center [769, 226] width 1506 height 21
click at [1161, 217] on div "Mapping Delete Move to inbox Change to other View individual files" at bounding box center [769, 226] width 1506 height 21
drag, startPoint x: 1166, startPoint y: 213, endPoint x: 1176, endPoint y: 206, distance: 12.2
click at [1171, 209] on div "Mapping Delete Move to inbox Change to other View individual files File name Up…" at bounding box center [769, 344] width 1506 height 283
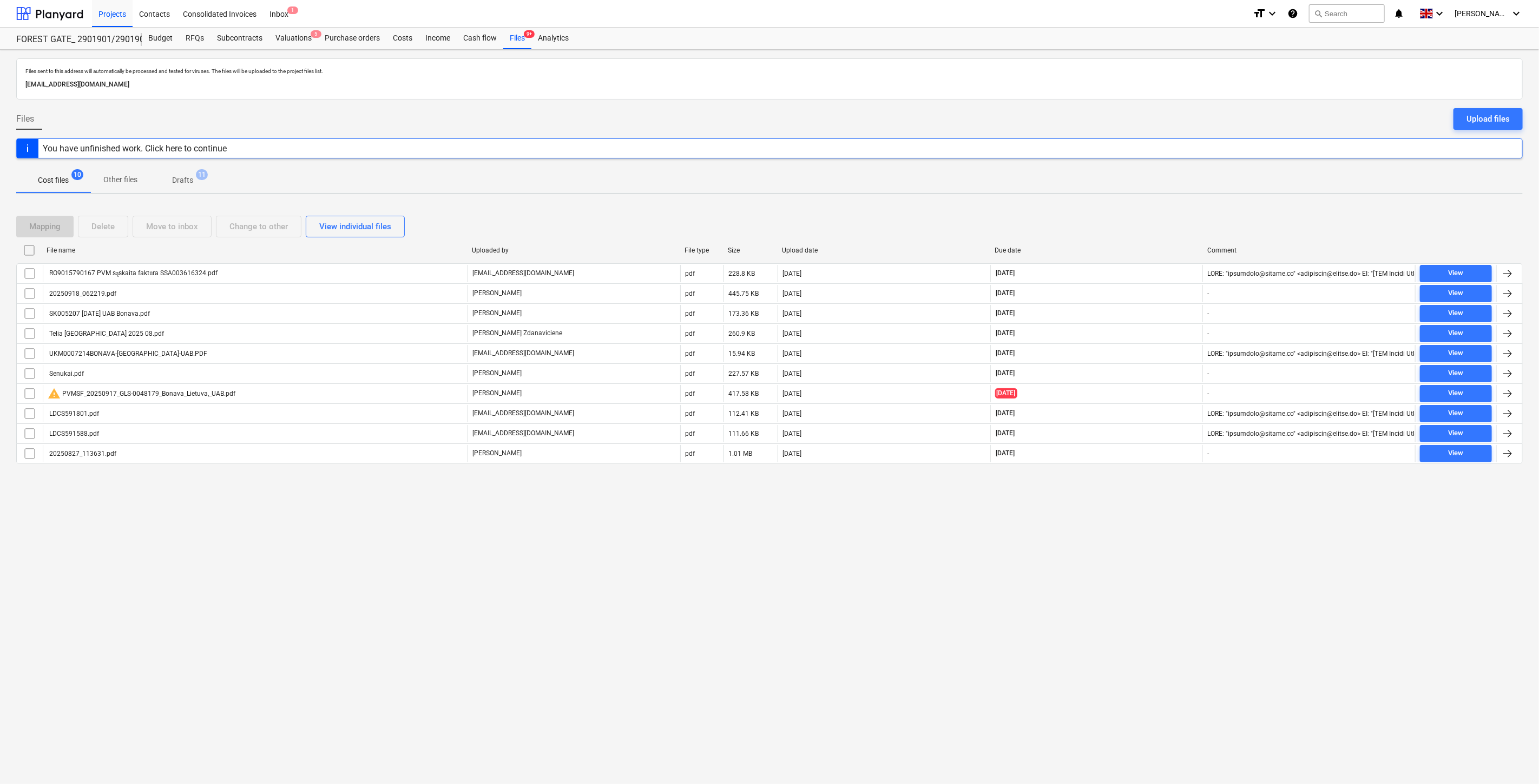
click at [1176, 206] on div "Mapping Delete Move to inbox Change to other View individual files File name Up…" at bounding box center [769, 344] width 1506 height 283
click at [1140, 229] on div "Mapping Delete Move to inbox Change to other View individual files" at bounding box center [769, 226] width 1506 height 21
click at [1149, 223] on div "Mapping Delete Move to inbox Change to other View individual files" at bounding box center [769, 226] width 1506 height 21
click at [1158, 218] on div "Mapping Delete Move to inbox Change to other View individual files" at bounding box center [769, 226] width 1506 height 21
click at [1163, 214] on div "Mapping Delete Move to inbox Change to other View individual files" at bounding box center [769, 226] width 1506 height 30
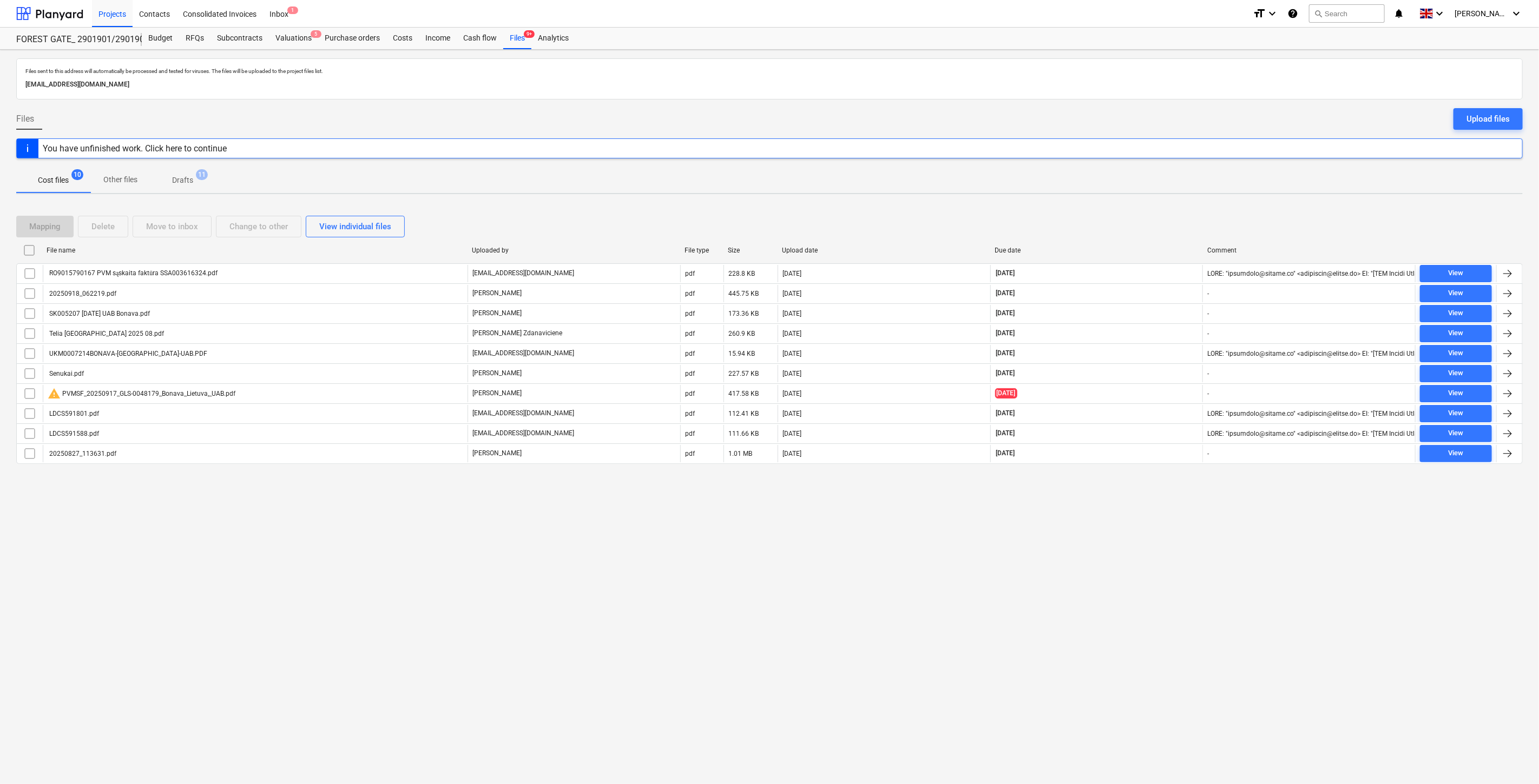
drag, startPoint x: 1115, startPoint y: 226, endPoint x: 1133, endPoint y: 219, distance: 19.3
click at [1116, 226] on div "Mapping Delete Move to inbox Change to other View individual files" at bounding box center [769, 226] width 1506 height 21
click at [1149, 214] on div "Mapping Delete Move to inbox Change to other View individual files" at bounding box center [769, 226] width 1506 height 30
drag, startPoint x: 1134, startPoint y: 221, endPoint x: 1174, endPoint y: 204, distance: 43.5
click at [1142, 218] on div "Mapping Delete Move to inbox Change to other View individual files" at bounding box center [769, 226] width 1506 height 21
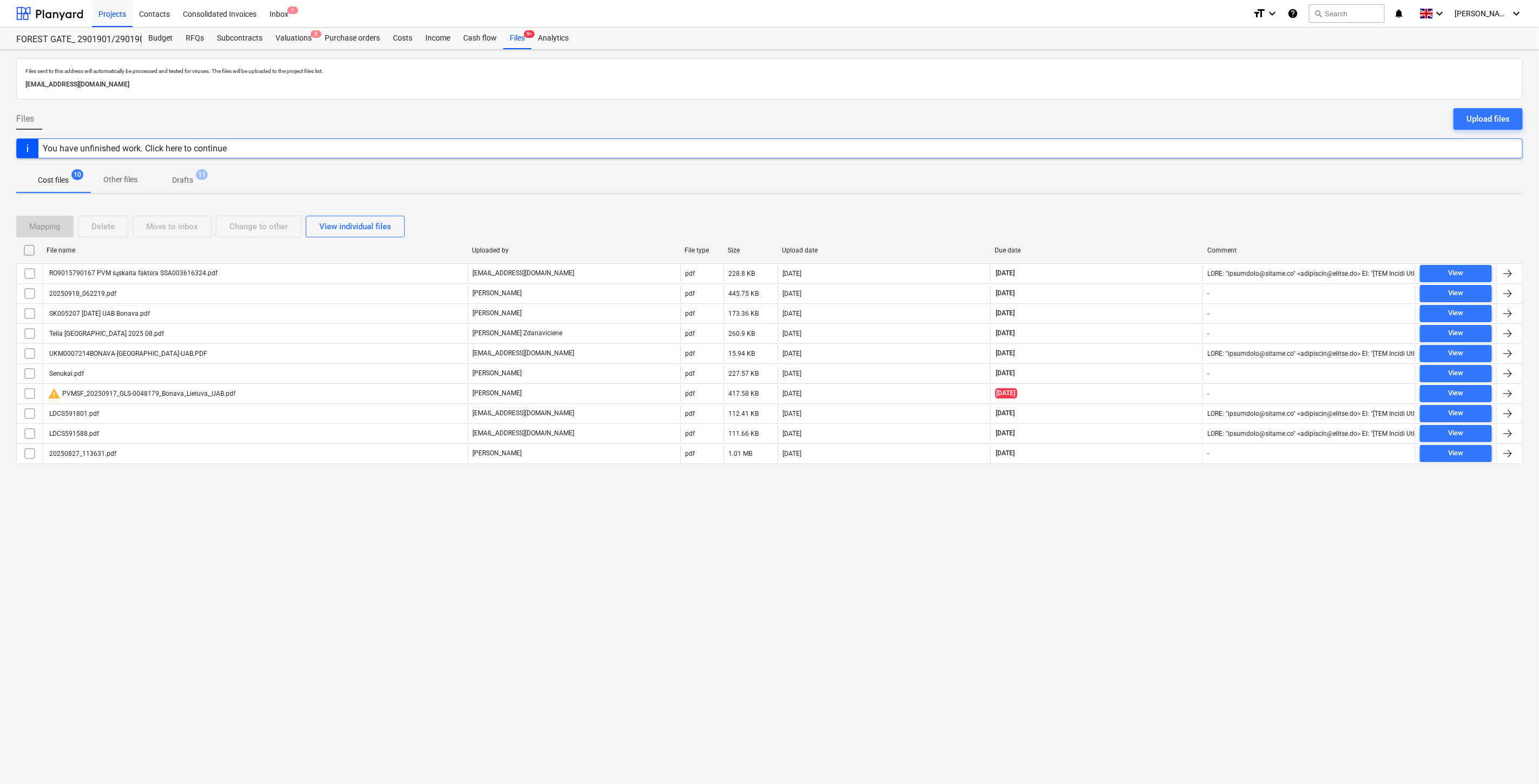
click at [1174, 204] on div "Mapping Delete Move to inbox Change to other View individual files File name Up…" at bounding box center [769, 344] width 1506 height 283
drag, startPoint x: 1118, startPoint y: 235, endPoint x: 1140, endPoint y: 221, distance: 26.1
click at [1118, 235] on div "Mapping Delete Move to inbox Change to other View individual files" at bounding box center [769, 226] width 1506 height 21
click at [1140, 221] on div "Mapping Delete Move to inbox Change to other View individual files" at bounding box center [769, 226] width 1506 height 21
click at [1153, 213] on div "Mapping Delete Move to inbox Change to other View individual files" at bounding box center [769, 226] width 1506 height 30
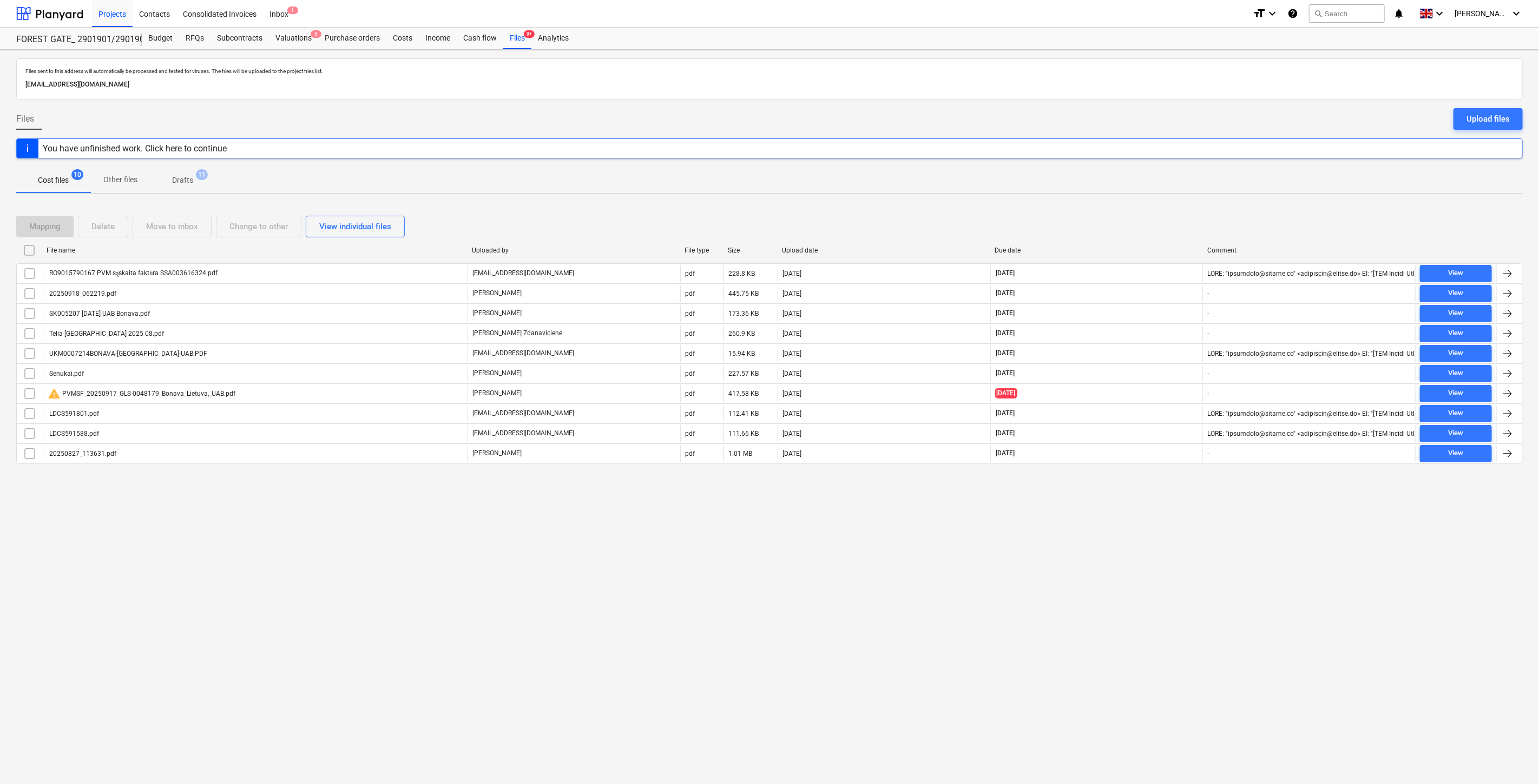
click at [1171, 204] on div "Mapping Delete Move to inbox Change to other View individual files File name Up…" at bounding box center [769, 344] width 1506 height 283
click at [1122, 225] on div "Mapping Delete Move to inbox Change to other View individual files" at bounding box center [769, 226] width 1506 height 21
click at [1171, 209] on div "Mapping Delete Move to inbox Change to other View individual files File name Up…" at bounding box center [769, 344] width 1506 height 283
click at [1162, 216] on div "Mapping Delete Move to inbox Change to other View individual files" at bounding box center [769, 226] width 1506 height 21
click at [1182, 206] on div "Mapping Delete Move to inbox Change to other View individual files File name Up…" at bounding box center [769, 344] width 1506 height 283
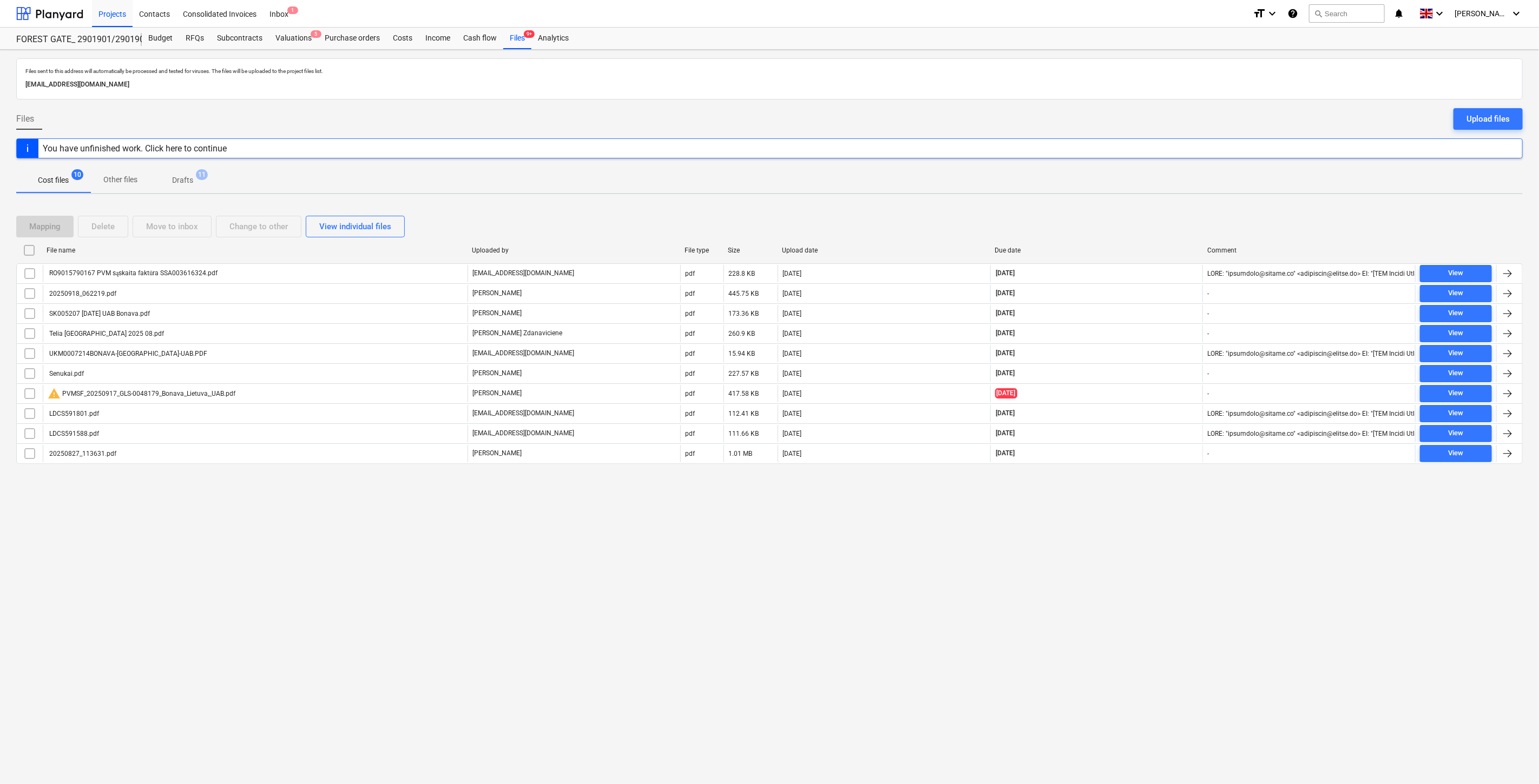
drag, startPoint x: 1052, startPoint y: 552, endPoint x: 1100, endPoint y: 515, distance: 60.6
click at [1062, 542] on div "Files sent to this address will automatically be processed and tested for virus…" at bounding box center [769, 416] width 1539 height 735
click at [1100, 515] on div "Files sent to this address will automatically be processed and tested for virus…" at bounding box center [769, 416] width 1539 height 735
drag, startPoint x: 896, startPoint y: 606, endPoint x: 956, endPoint y: 583, distance: 64.3
click at [899, 603] on div "Files sent to this address will automatically be processed and tested for virus…" at bounding box center [769, 416] width 1539 height 735
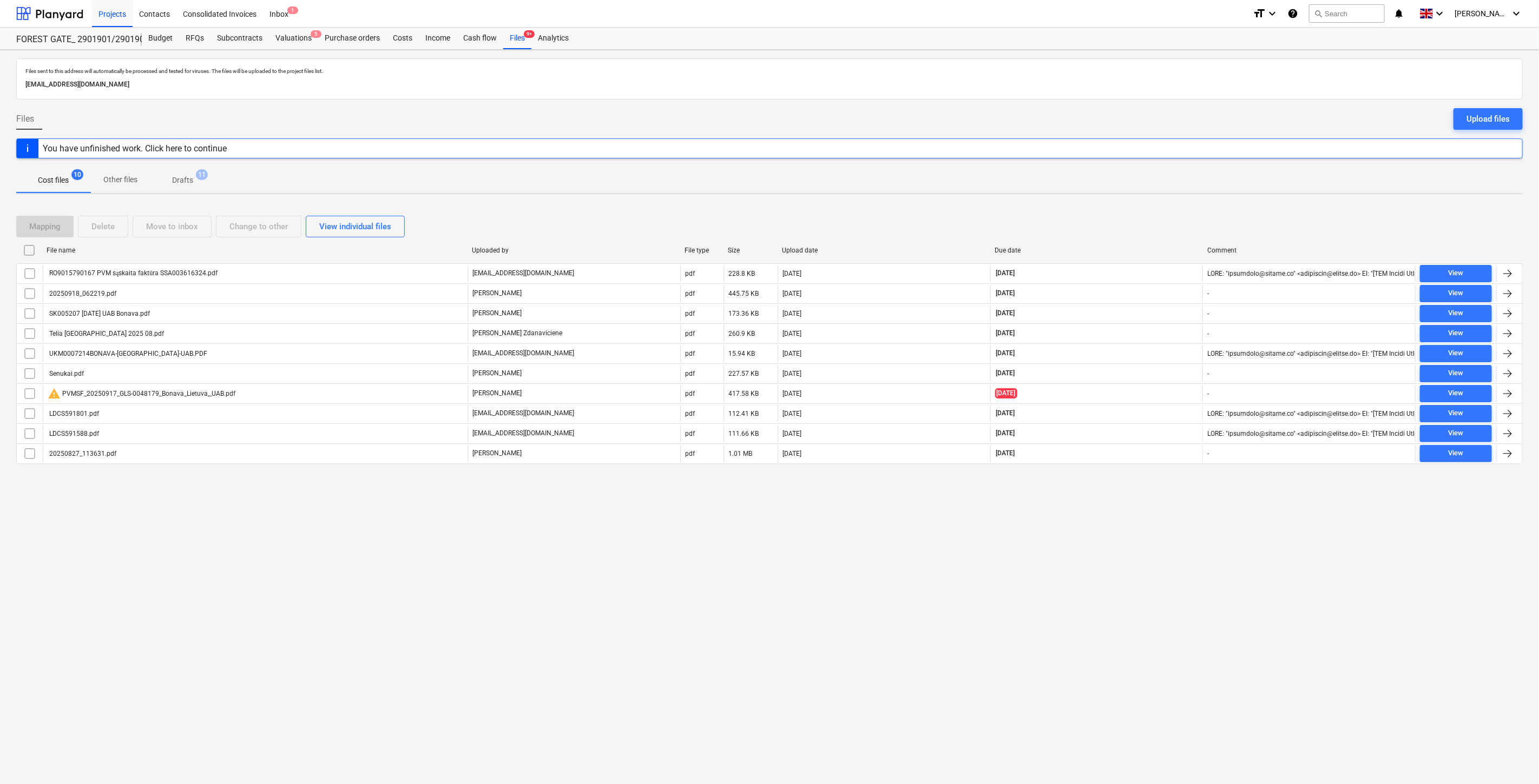
click at [1078, 544] on div "Files sent to this address will automatically be processed and tested for virus…" at bounding box center [769, 416] width 1539 height 735
click at [1126, 517] on div "Files sent to this address will automatically be processed and tested for virus…" at bounding box center [769, 416] width 1539 height 735
drag, startPoint x: 1133, startPoint y: 511, endPoint x: 77, endPoint y: 526, distance: 1056.1
click at [1130, 511] on div "Files sent to this address will automatically be processed and tested for virus…" at bounding box center [769, 416] width 1539 height 735
click at [1153, 528] on div "Files sent to this address will automatically be processed and tested for virus…" at bounding box center [769, 416] width 1539 height 735
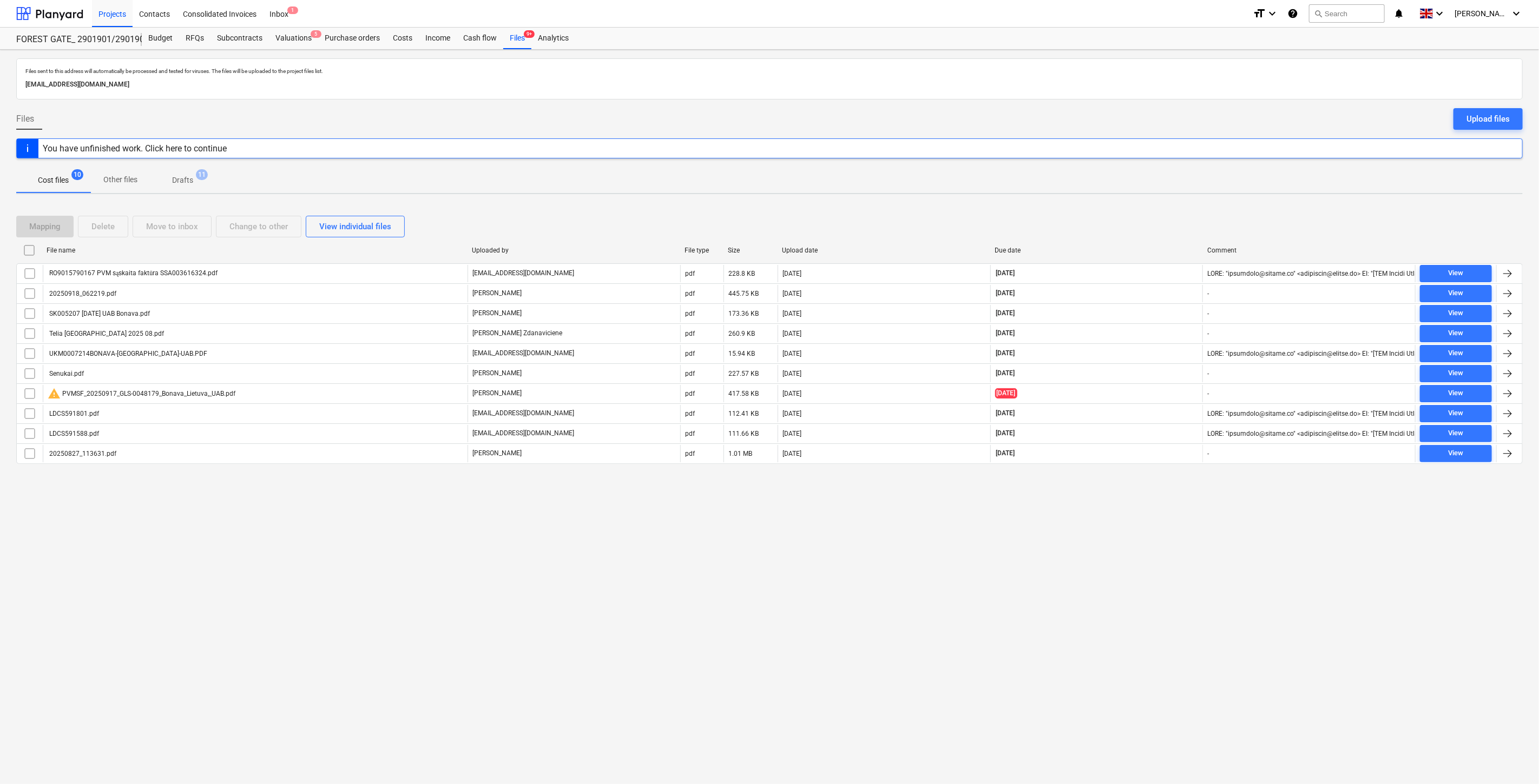
click at [1168, 498] on div "Files sent to this address will automatically be processed and tested for virus…" at bounding box center [769, 416] width 1539 height 735
click at [1124, 533] on div "Files sent to this address will automatically be processed and tested for virus…" at bounding box center [769, 416] width 1539 height 735
click at [1160, 502] on div "Files sent to this address will automatically be processed and tested for virus…" at bounding box center [769, 416] width 1539 height 735
drag, startPoint x: 1104, startPoint y: 231, endPoint x: 1133, endPoint y: 219, distance: 31.4
click at [1104, 233] on div "Mapping Delete Move to inbox Change to other View individual files" at bounding box center [769, 226] width 1506 height 21
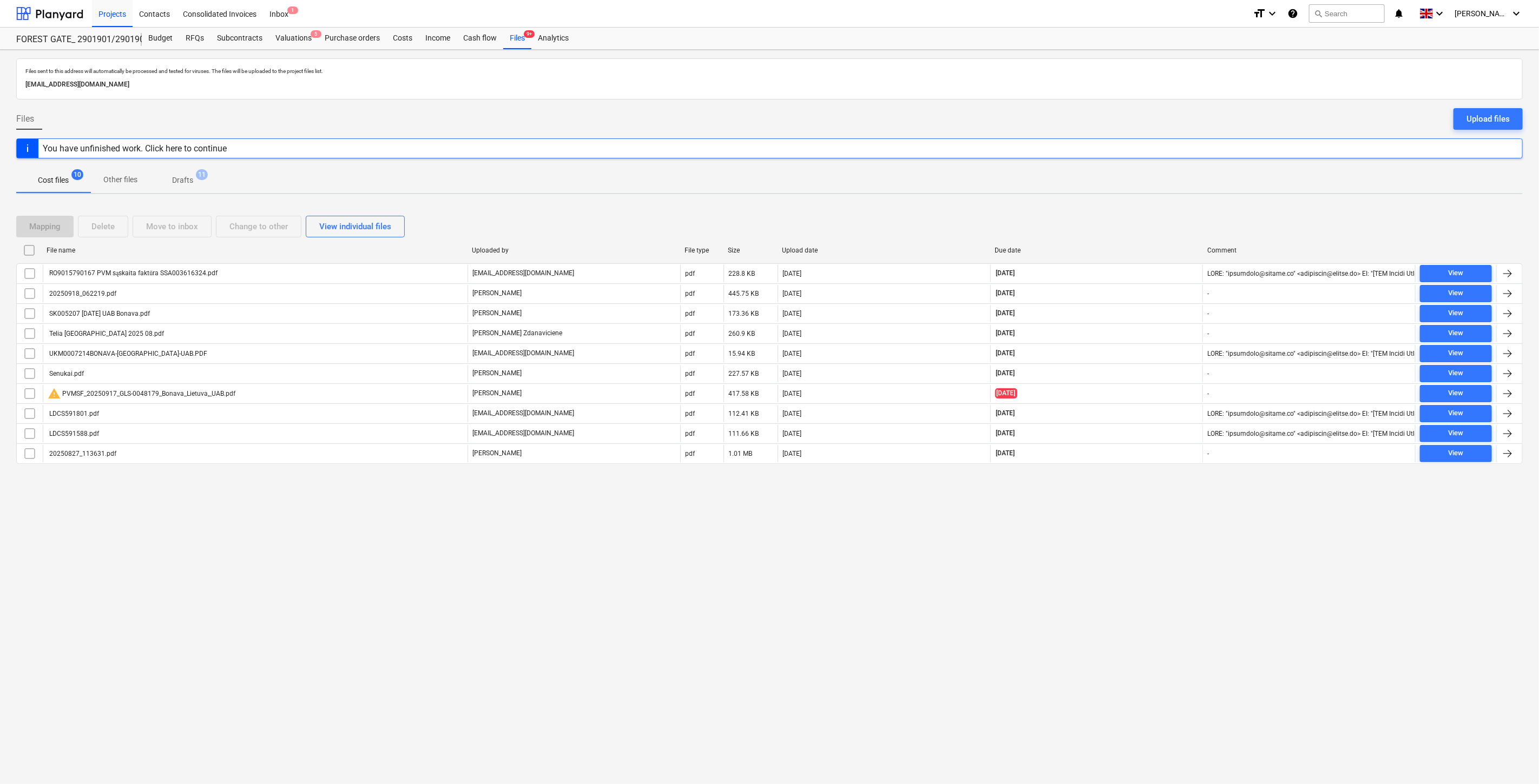
click at [1133, 219] on div "Mapping Delete Move to inbox Change to other View individual files" at bounding box center [769, 226] width 1506 height 21
click at [1148, 211] on div "Mapping Delete Move to inbox Change to other View individual files" at bounding box center [769, 226] width 1506 height 30
click at [1163, 203] on div "Mapping Delete Move to inbox Change to other View individual files File name Up…" at bounding box center [769, 344] width 1506 height 283
drag, startPoint x: 1109, startPoint y: 578, endPoint x: 1118, endPoint y: 559, distance: 21.0
click at [1111, 575] on div "Files sent to this address will automatically be processed and tested for virus…" at bounding box center [769, 416] width 1539 height 735
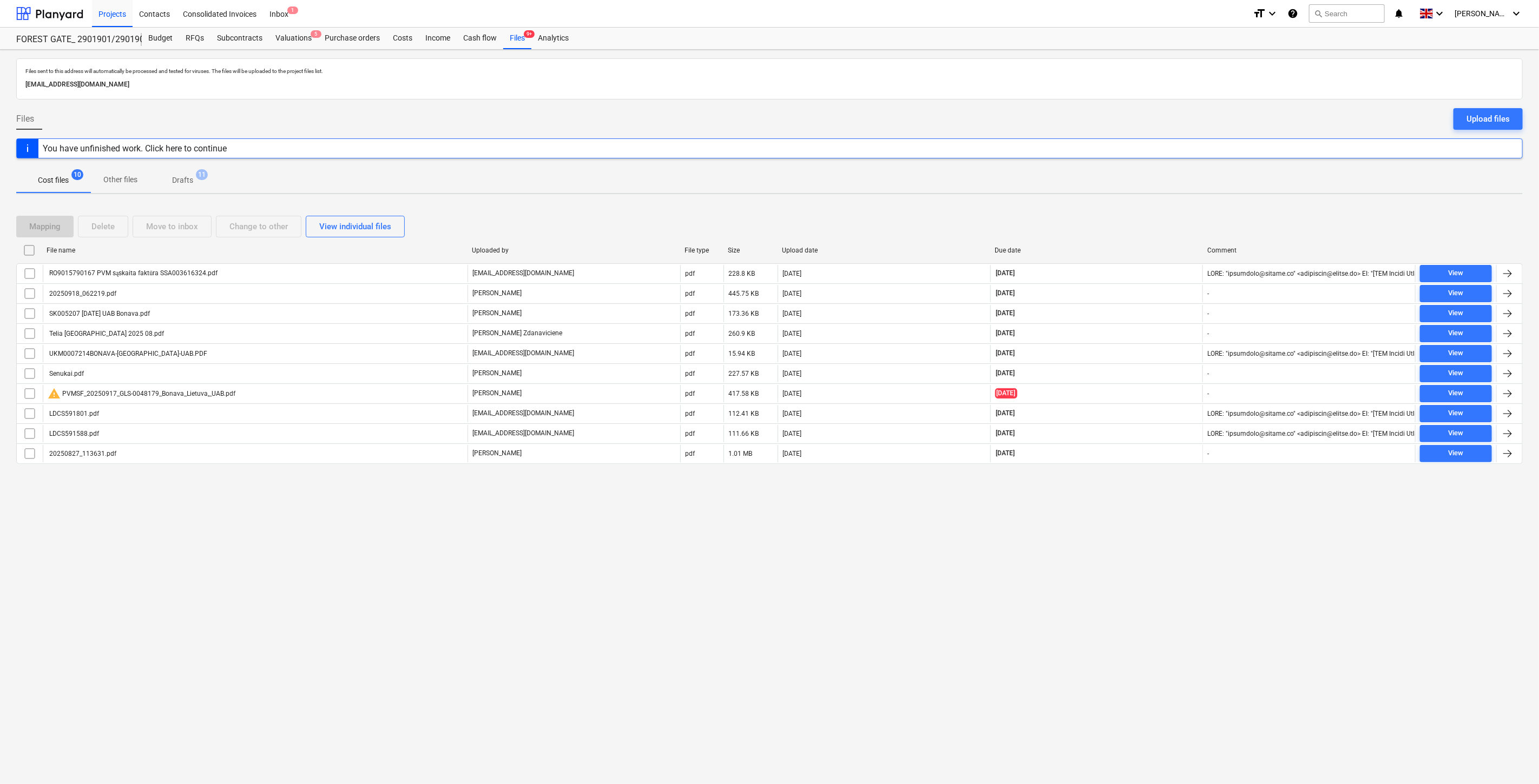
click at [1118, 559] on div "Files sent to this address will automatically be processed and tested for virus…" at bounding box center [769, 416] width 1539 height 735
drag, startPoint x: 1085, startPoint y: 559, endPoint x: 1102, endPoint y: 539, distance: 26.2
click at [1085, 559] on div "Files sent to this address will automatically be processed and tested for virus…" at bounding box center [769, 416] width 1539 height 735
click at [1102, 537] on div "Files sent to this address will automatically be processed and tested for virus…" at bounding box center [769, 416] width 1539 height 735
drag, startPoint x: 1047, startPoint y: 632, endPoint x: 1053, endPoint y: 622, distance: 11.7
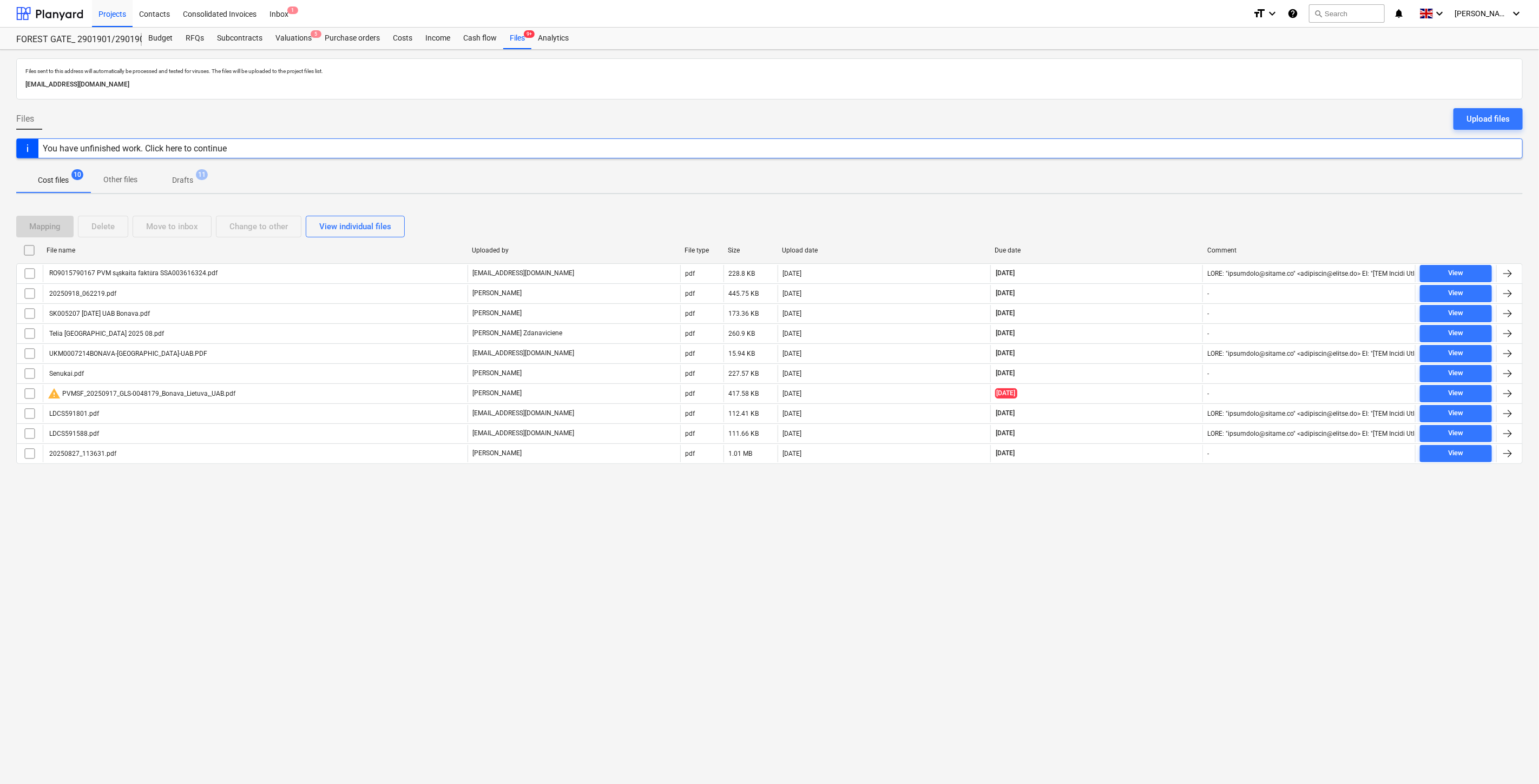
click at [1047, 632] on div "Files sent to this address will automatically be processed and tested for virus…" at bounding box center [769, 416] width 1539 height 735
click at [1093, 584] on div "Files sent to this address will automatically be processed and tested for virus…" at bounding box center [769, 416] width 1539 height 735
drag, startPoint x: 1125, startPoint y: 571, endPoint x: 1143, endPoint y: 536, distance: 39.4
click at [1126, 570] on div "Files sent to this address will automatically be processed and tested for virus…" at bounding box center [769, 416] width 1539 height 735
click at [1143, 535] on div "Files sent to this address will automatically be processed and tested for virus…" at bounding box center [769, 416] width 1539 height 735
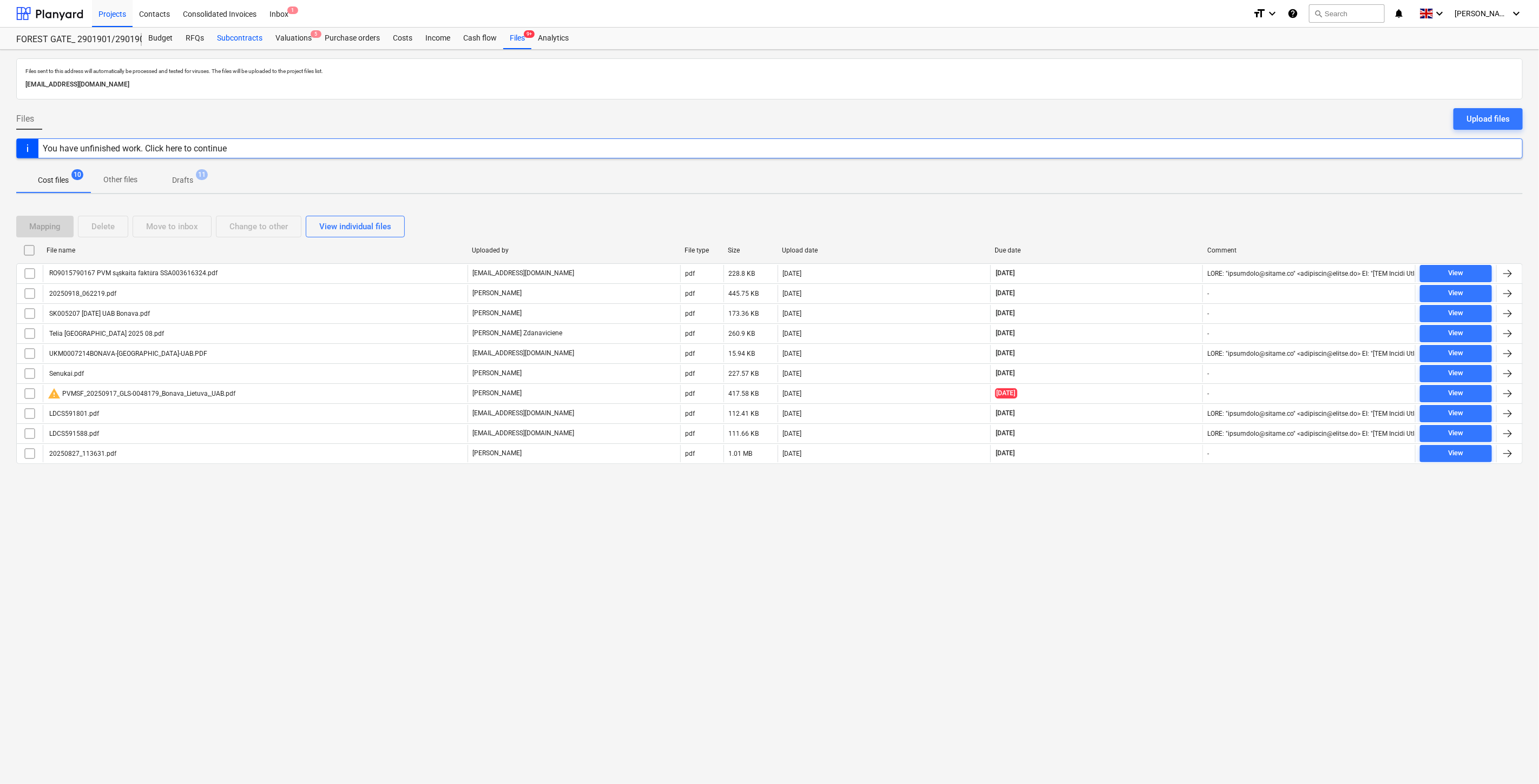
click at [262, 45] on div "Subcontracts" at bounding box center [240, 38] width 59 height 21
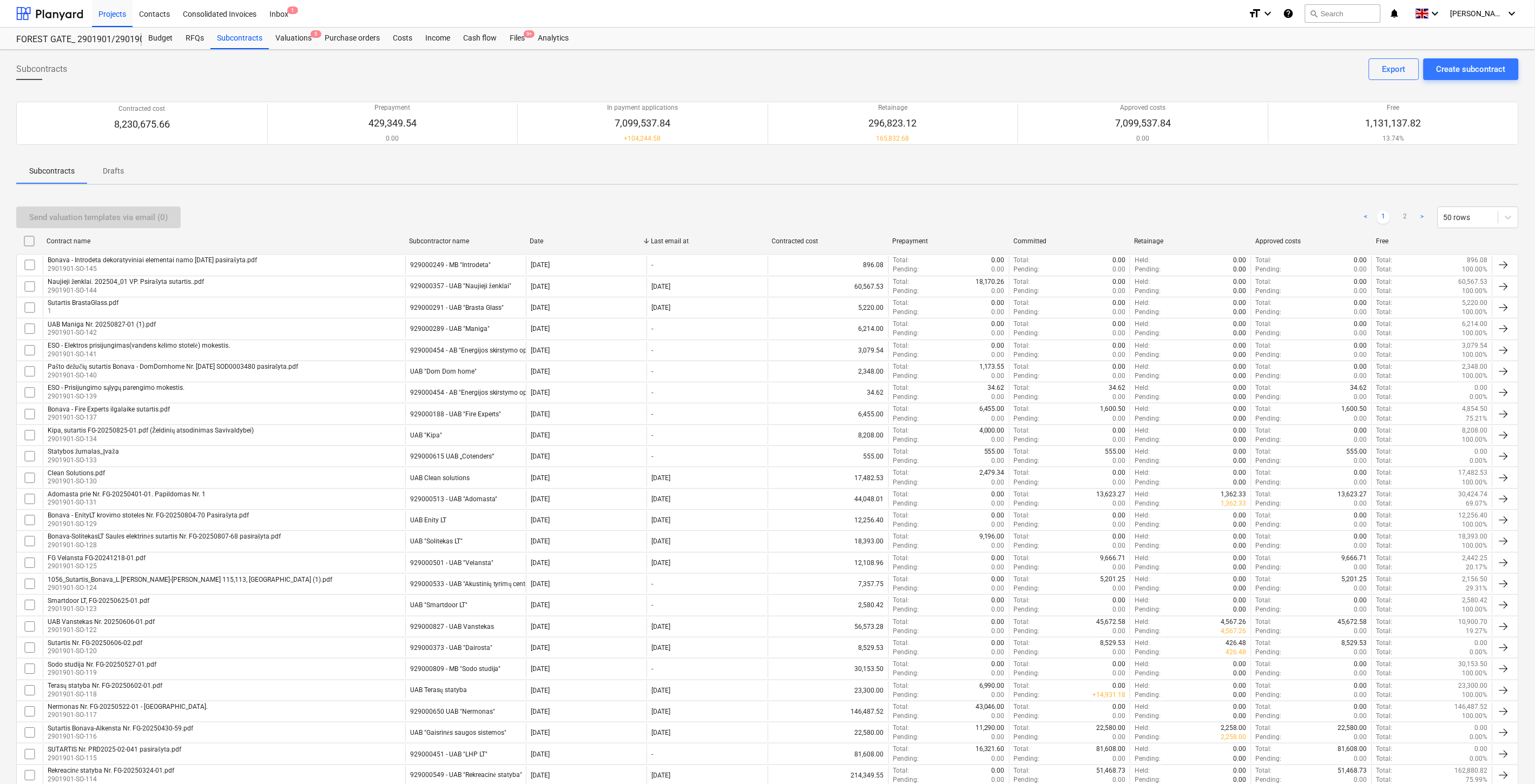
scroll to position [507, 0]
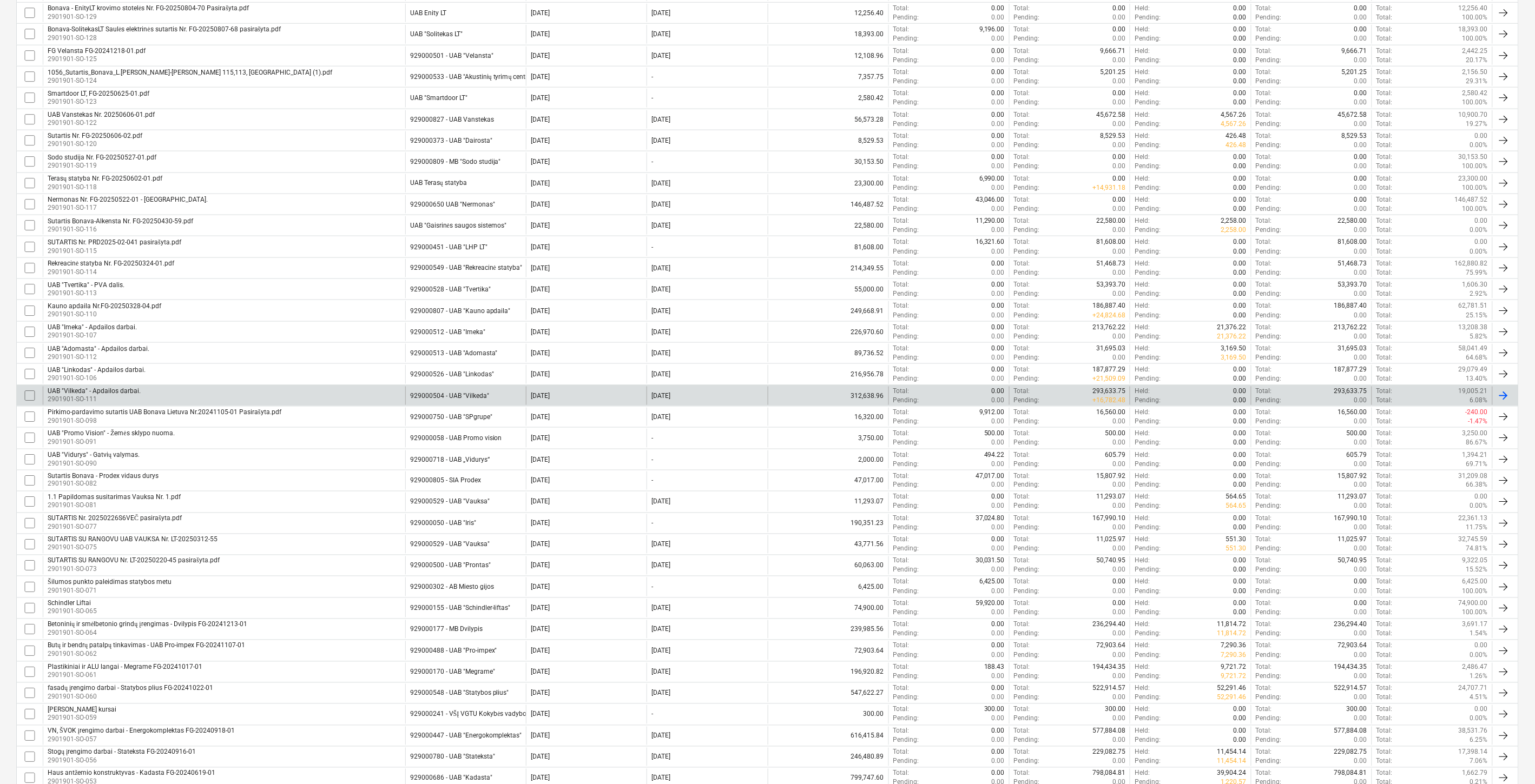
click at [332, 401] on div "UAB "Vilkeda" - Apdailos darbai. 2901901-SO-111" at bounding box center [224, 396] width 363 height 19
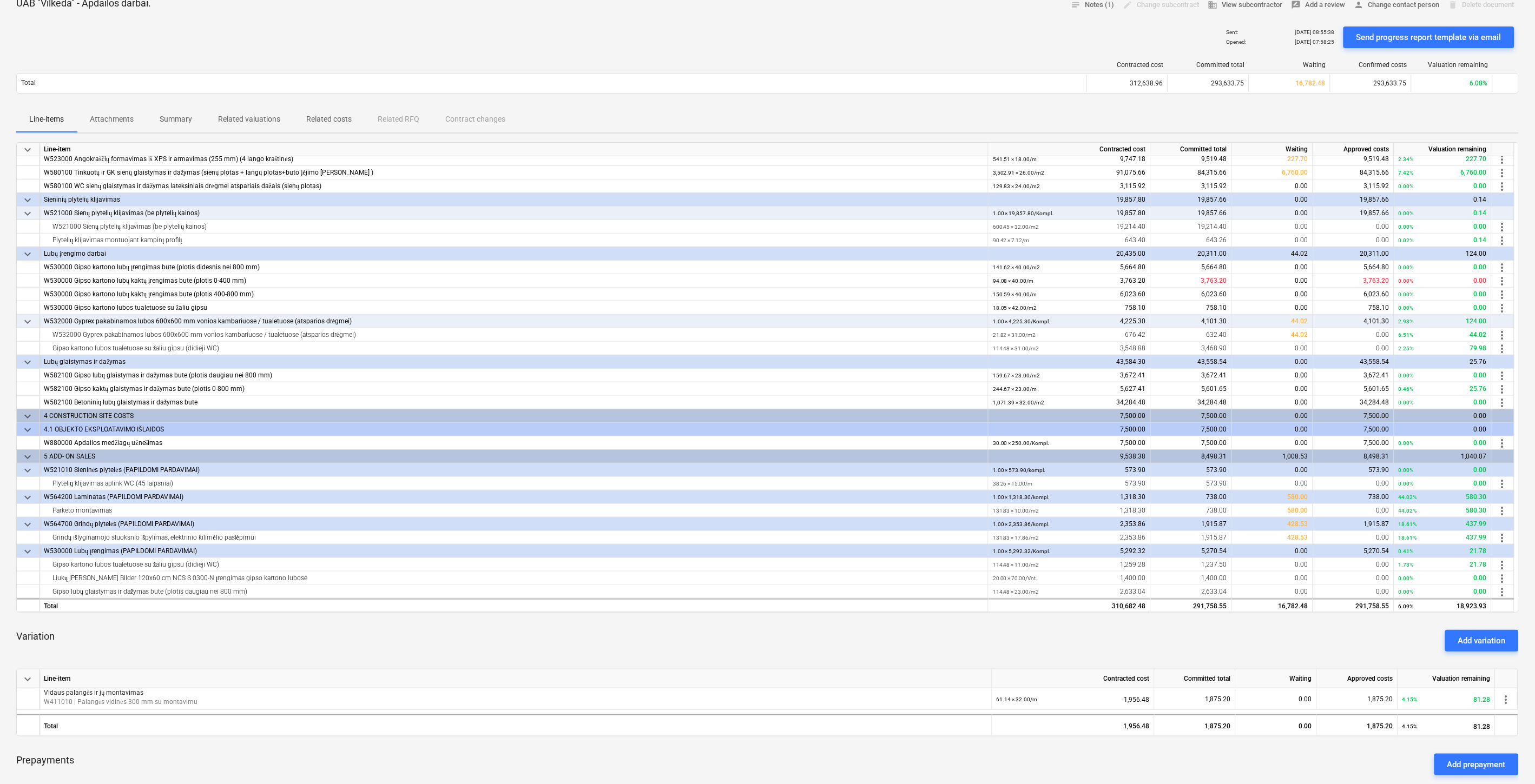
scroll to position [360, 0]
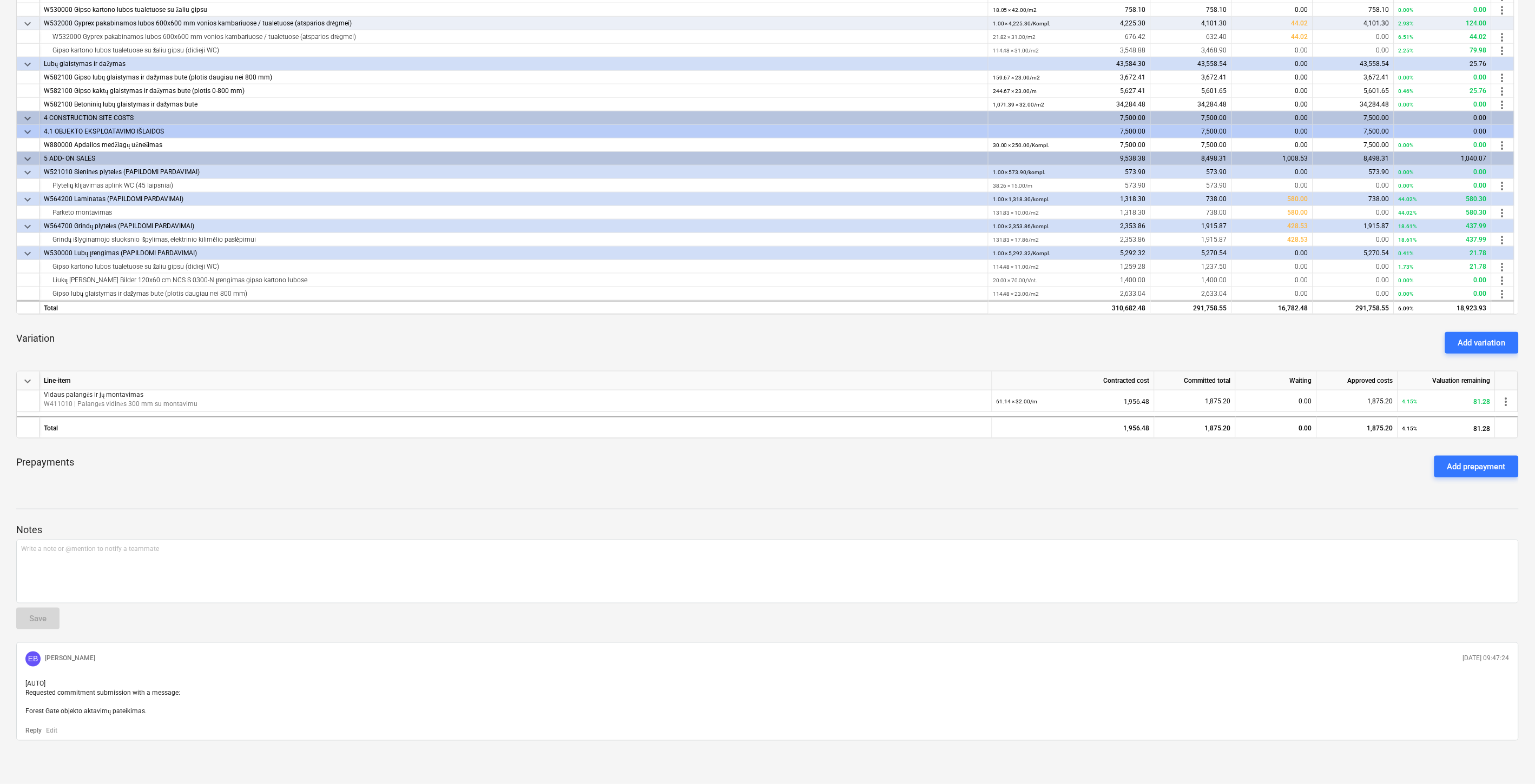
click at [1204, 487] on div "UAB "Vilkeda" - Apdailos darbai. notes Notes (1) edit Change subcontract busine…" at bounding box center [767, 237] width 1535 height 1094
click at [1216, 482] on div "Prepayments Add prepayment" at bounding box center [768, 467] width 1503 height 39
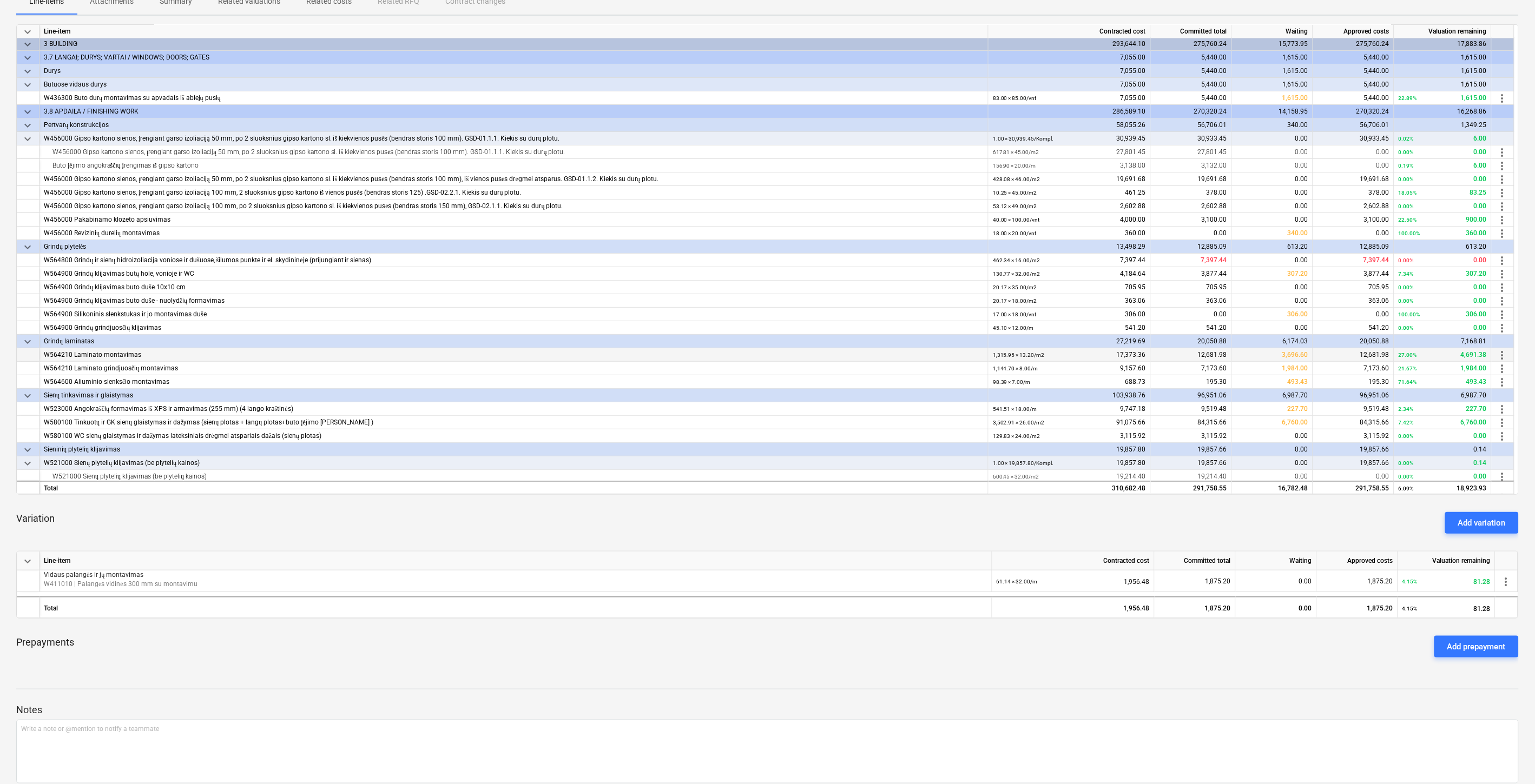
scroll to position [0, 0]
click at [602, 542] on div "Variation Add variation" at bounding box center [768, 523] width 1503 height 39
click at [1495, 516] on div "Add variation" at bounding box center [1482, 523] width 47 height 14
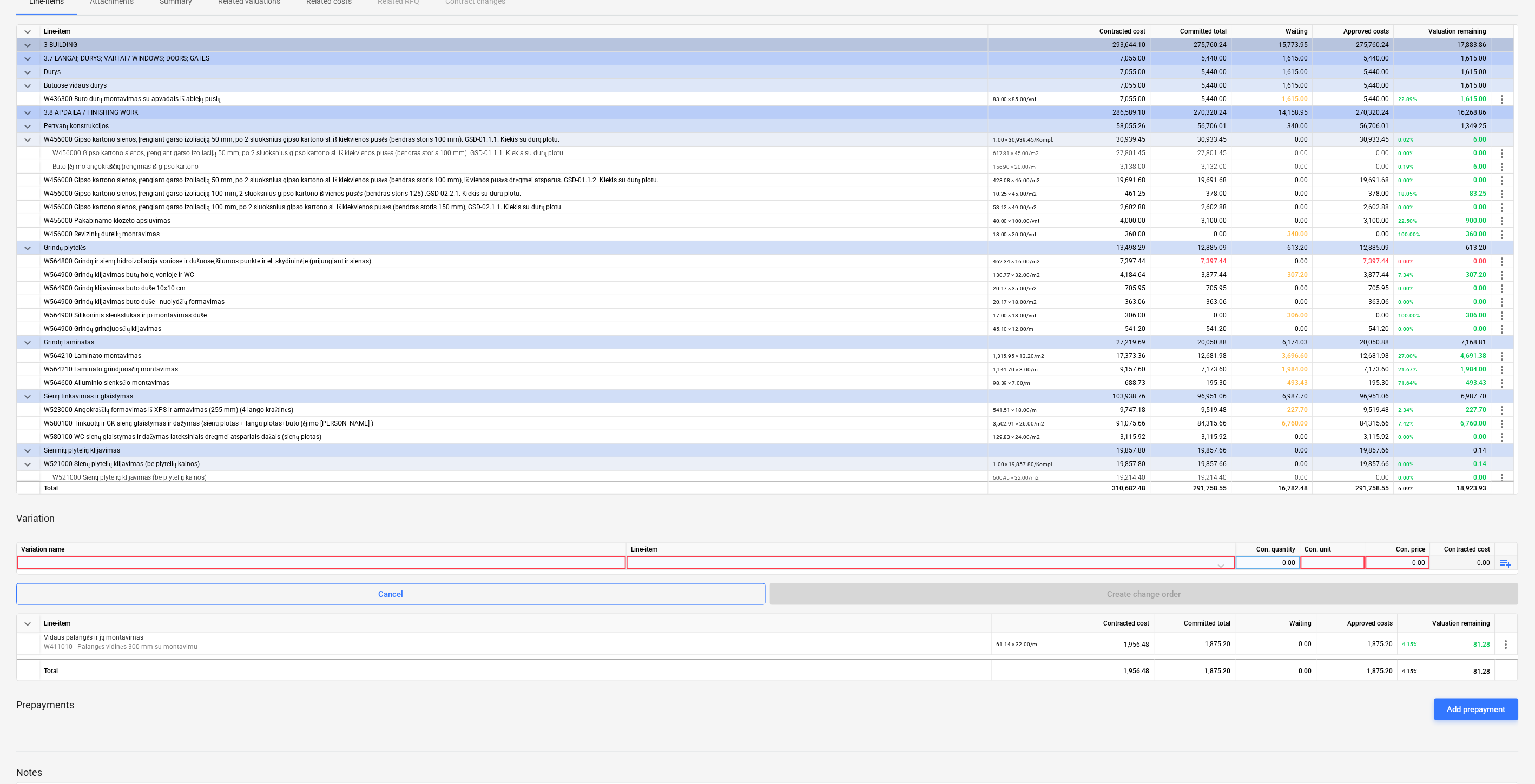
click at [1505, 559] on span "playlist_add" at bounding box center [1506, 563] width 13 height 13
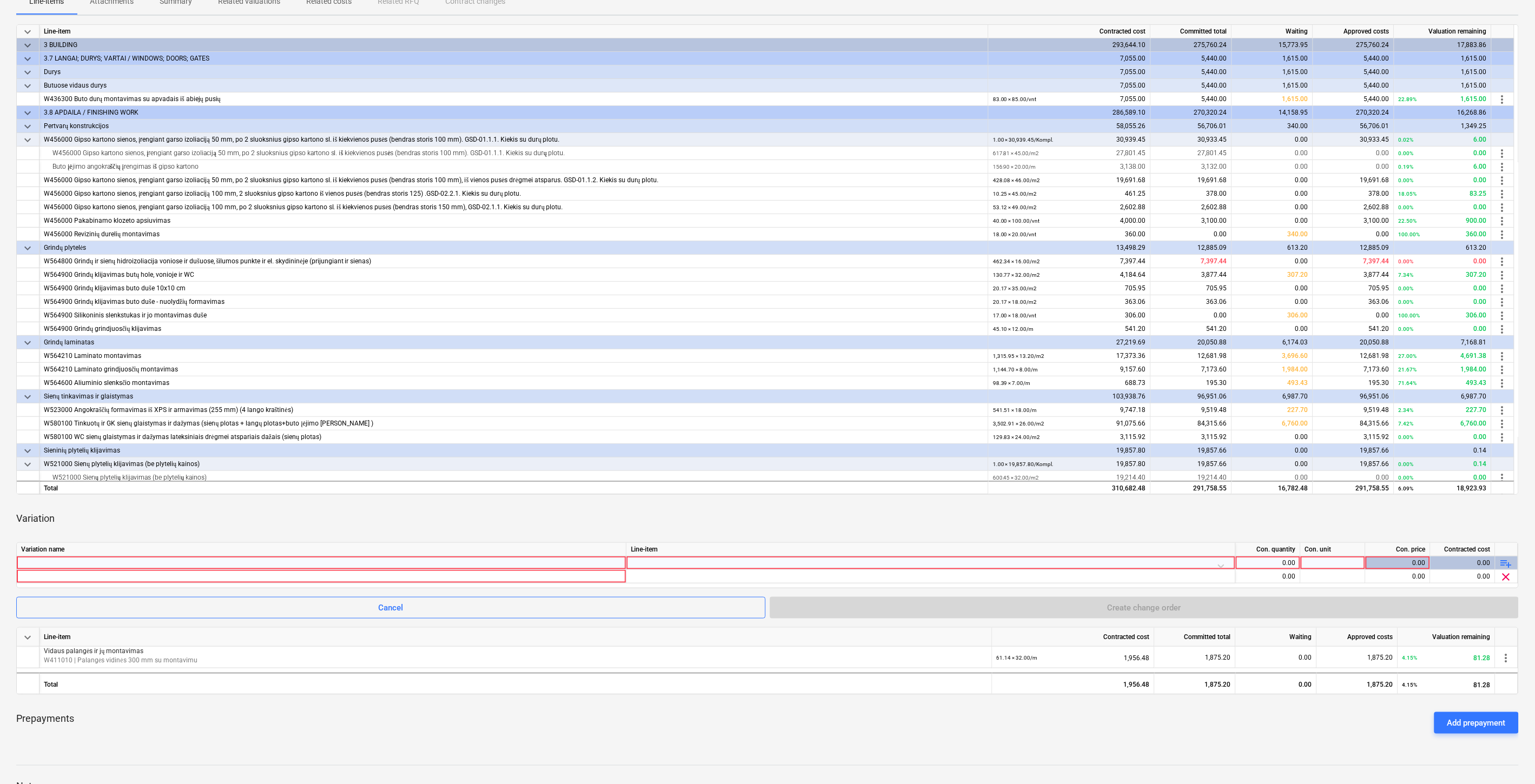
click at [1506, 559] on span "playlist_add" at bounding box center [1506, 563] width 13 height 13
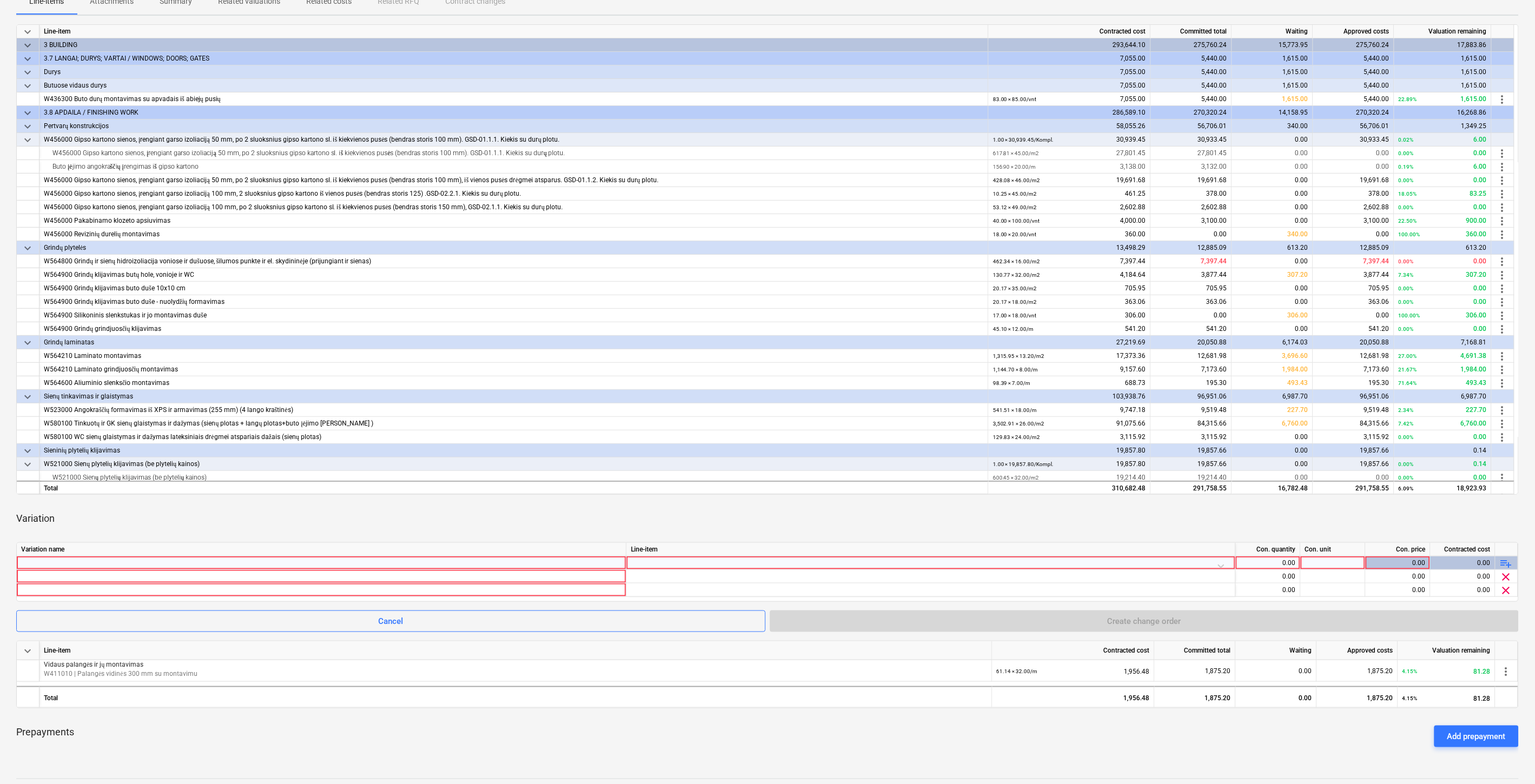
click at [1506, 559] on span "playlist_add" at bounding box center [1506, 563] width 13 height 13
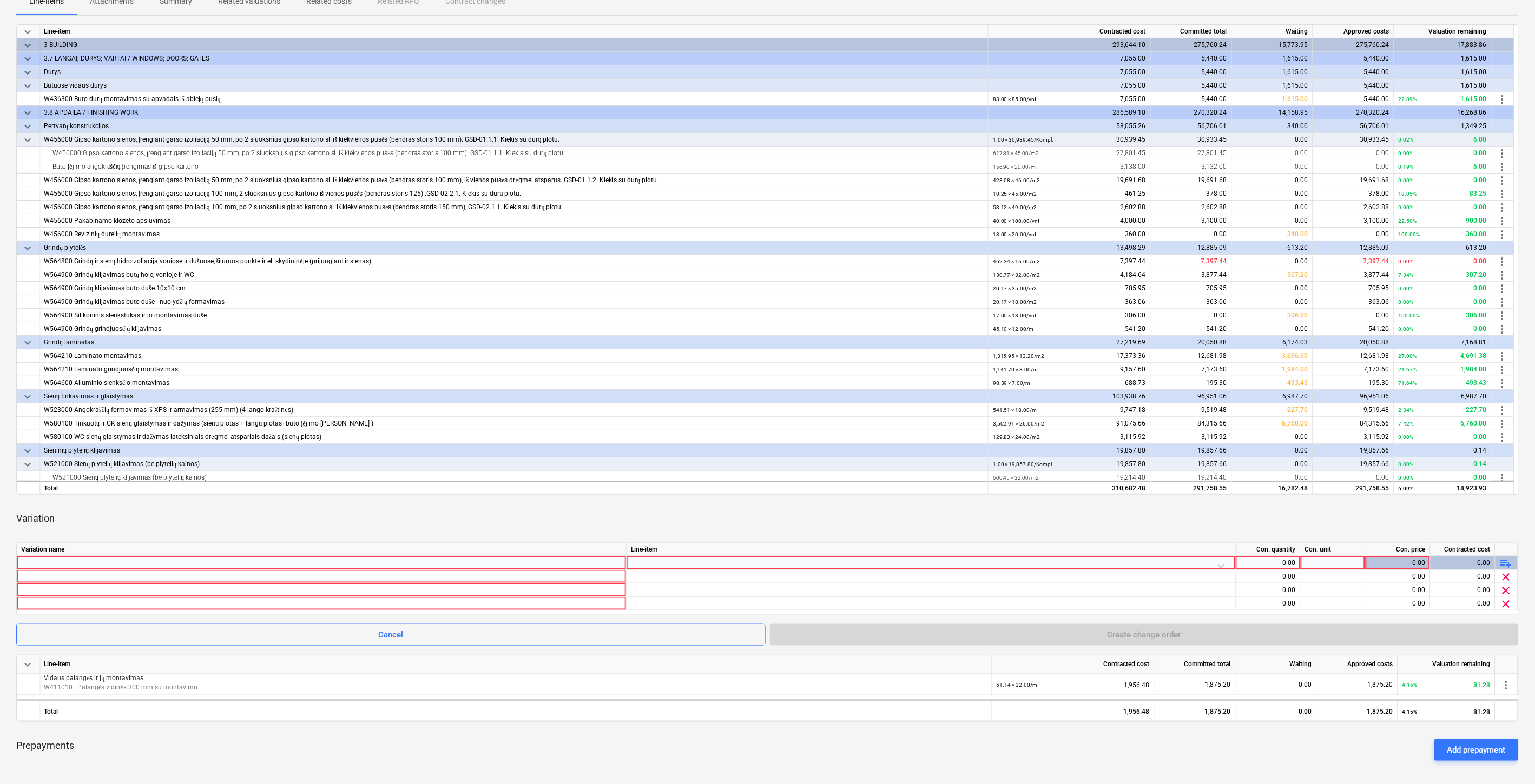
click at [442, 560] on div at bounding box center [321, 563] width 601 height 13
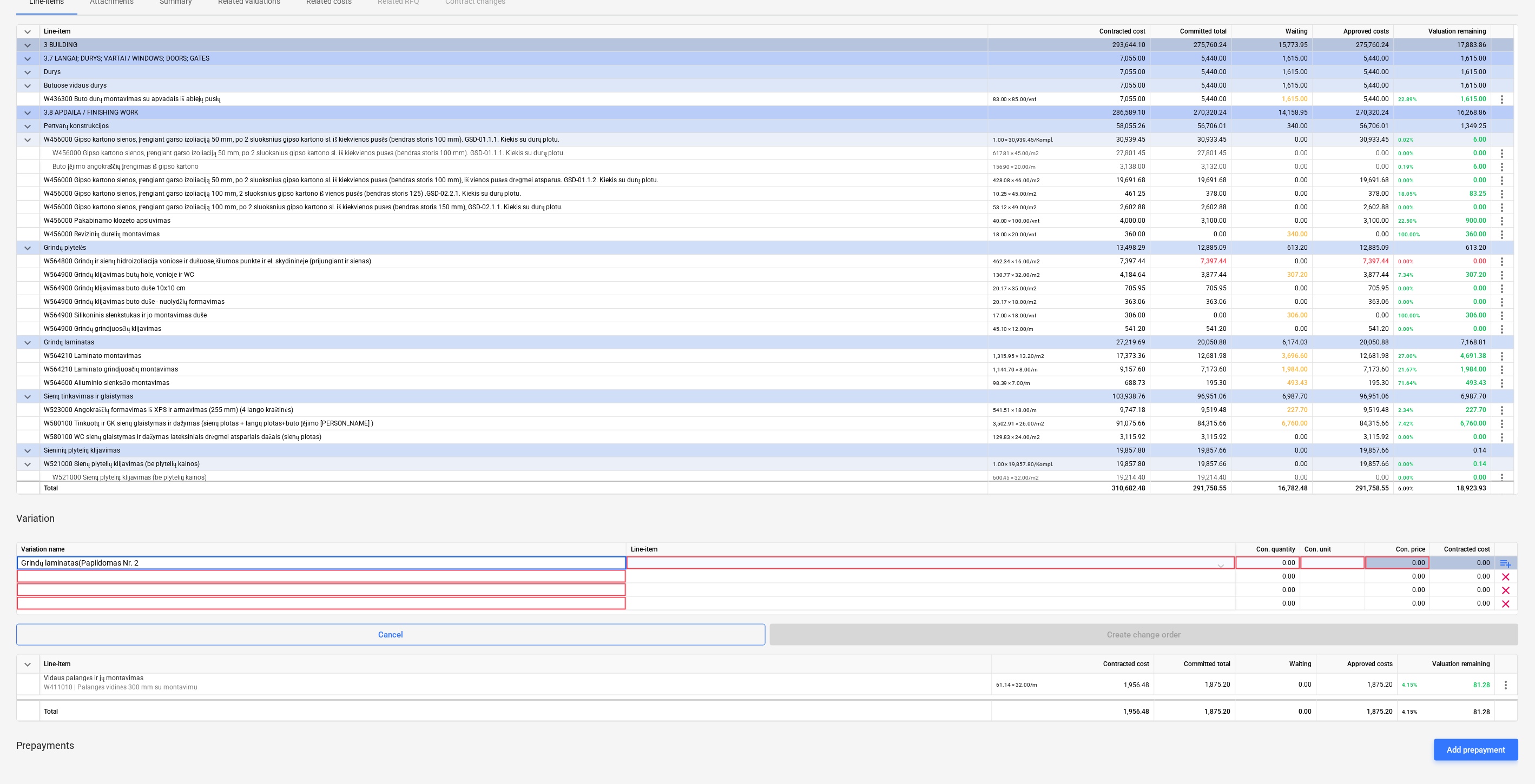
type input "Grindų laminatas(Papildomas Nr. 2)"
drag, startPoint x: 552, startPoint y: 520, endPoint x: 677, endPoint y: 553, distance: 129.3
click at [553, 520] on div "Variation" at bounding box center [768, 519] width 1503 height 30
click at [678, 565] on div at bounding box center [931, 566] width 600 height 19
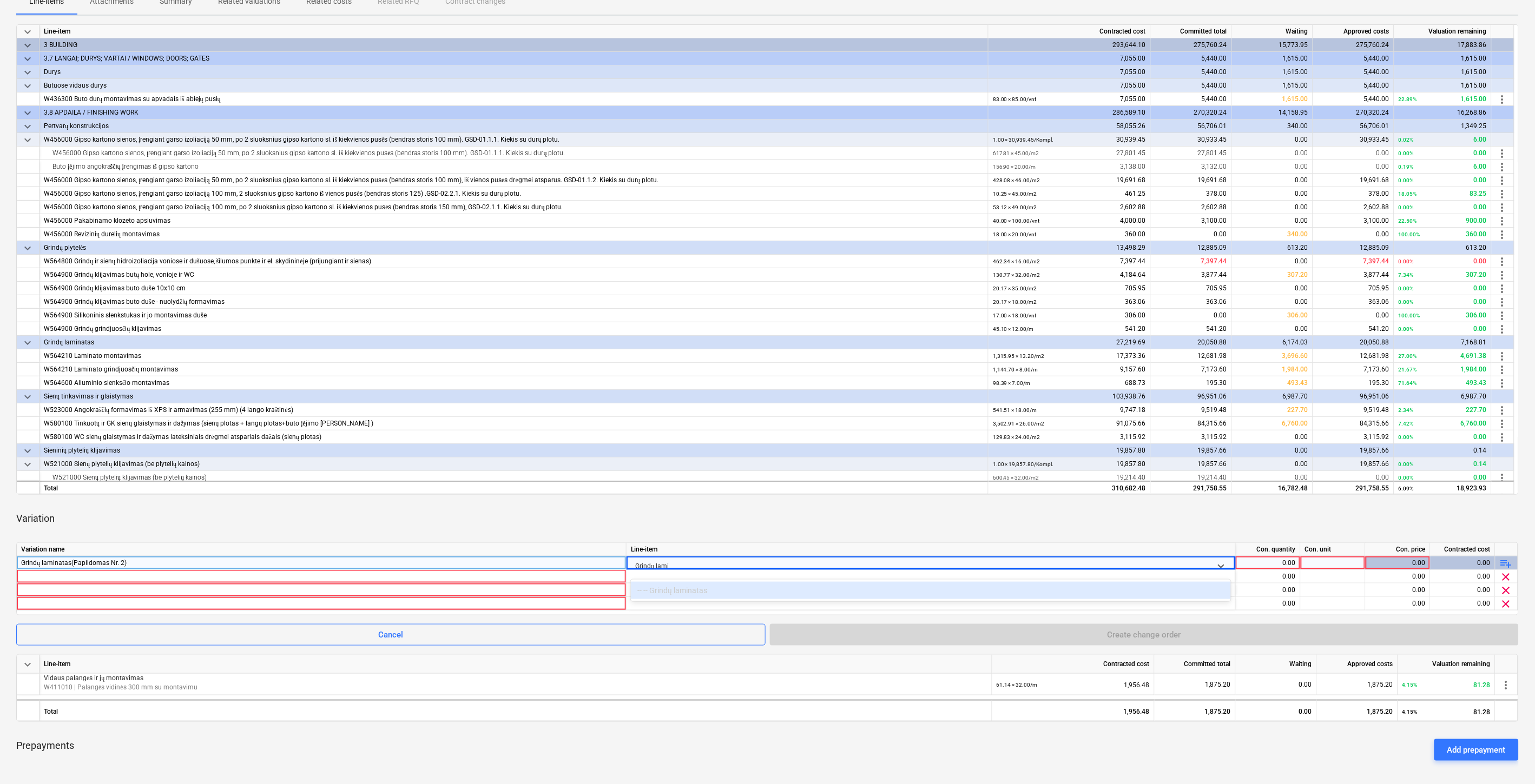
type input "Grindų lamin"
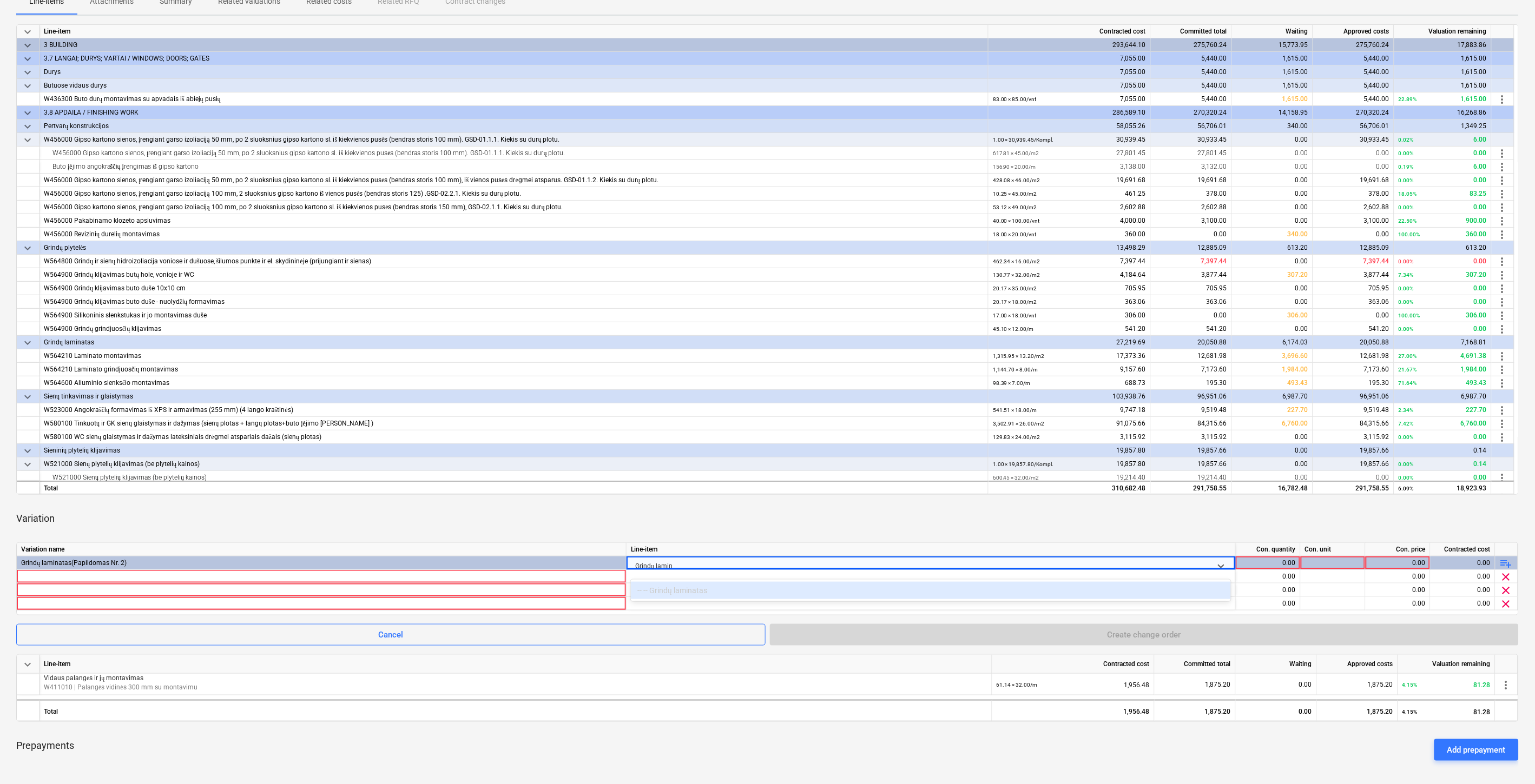
click at [906, 591] on div "-- -- Grindų laminatas" at bounding box center [931, 591] width 600 height 17
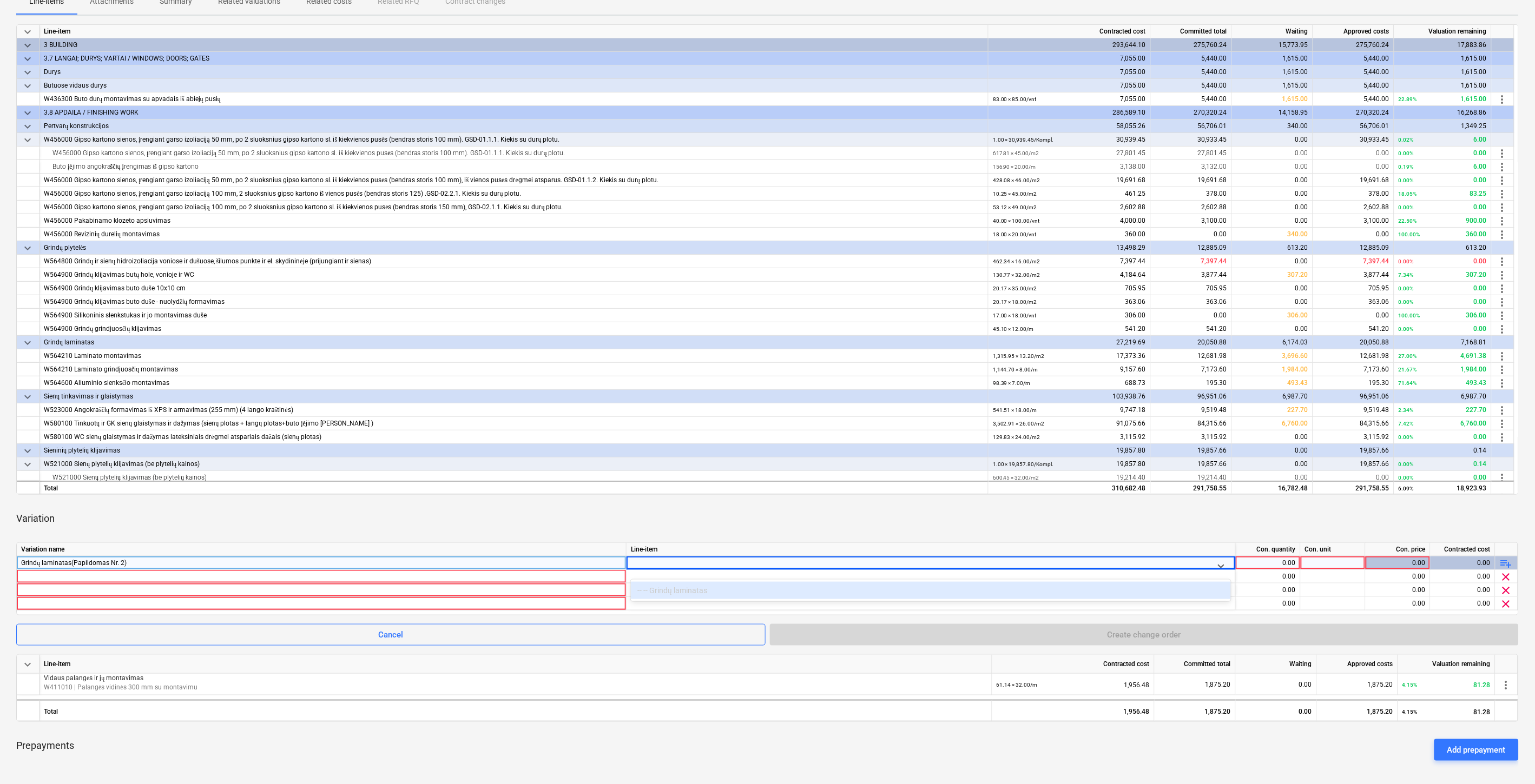
click at [683, 565] on div at bounding box center [921, 565] width 572 height 14
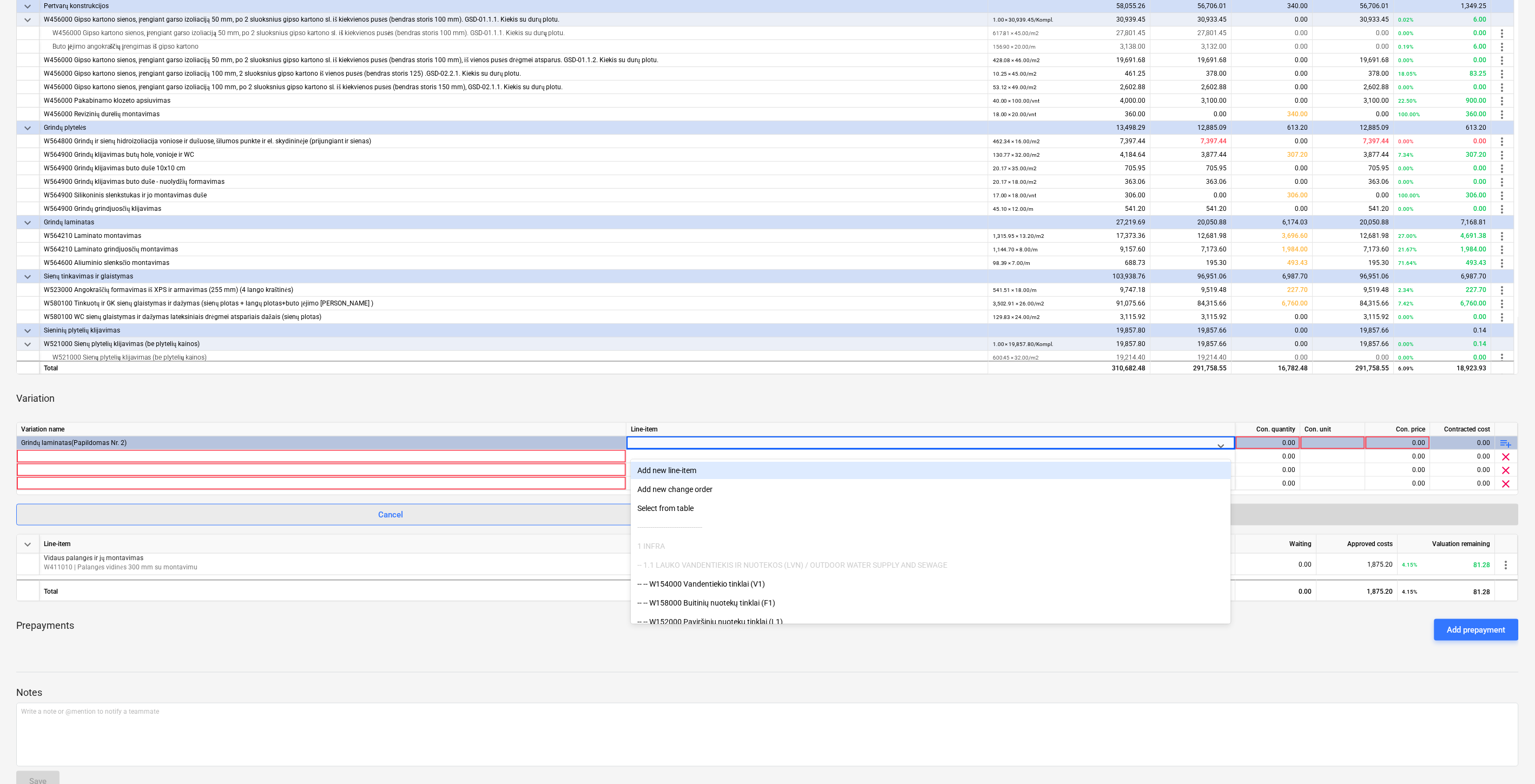
scroll to position [360, 0]
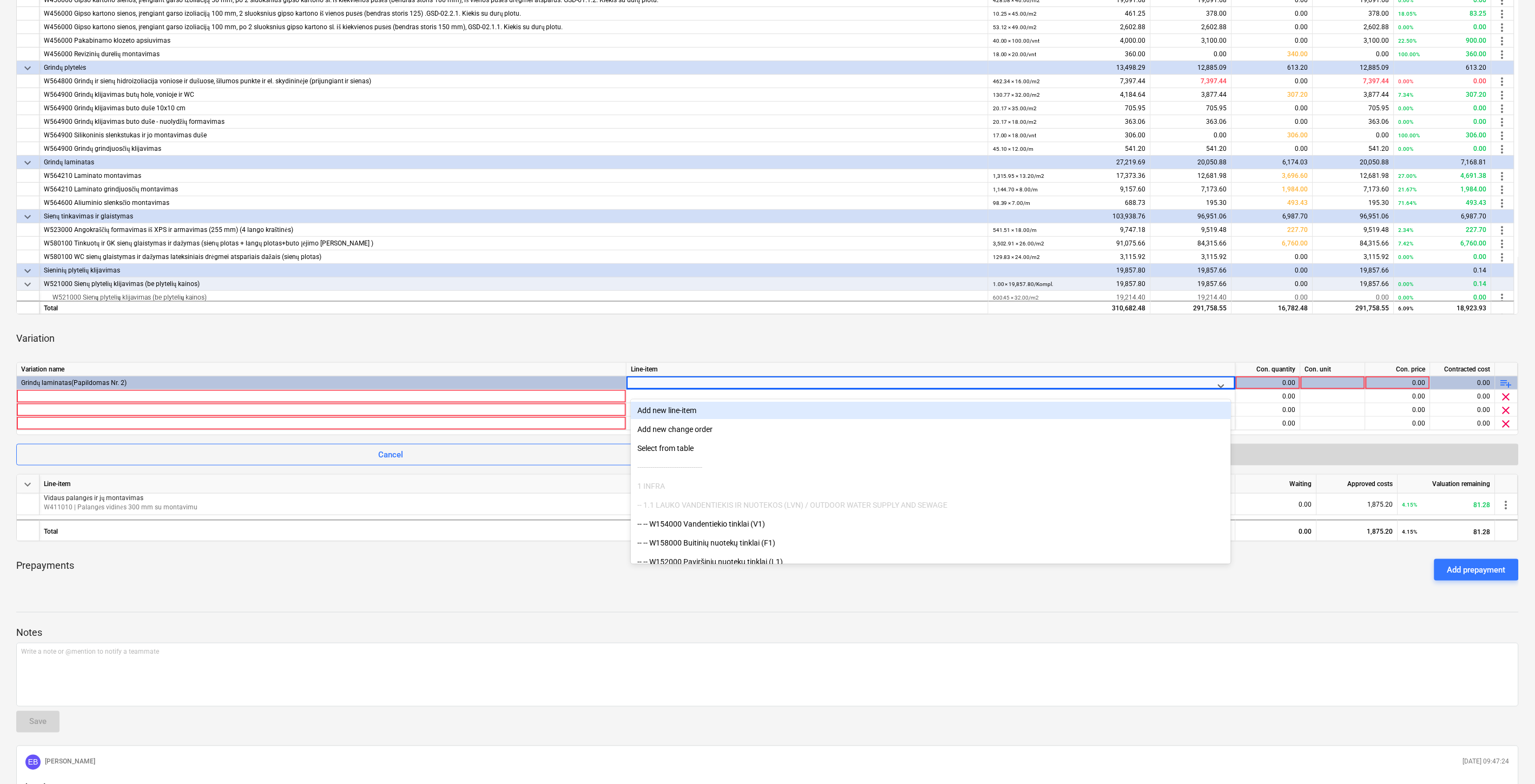
click at [690, 332] on div "Variation" at bounding box center [768, 338] width 1503 height 30
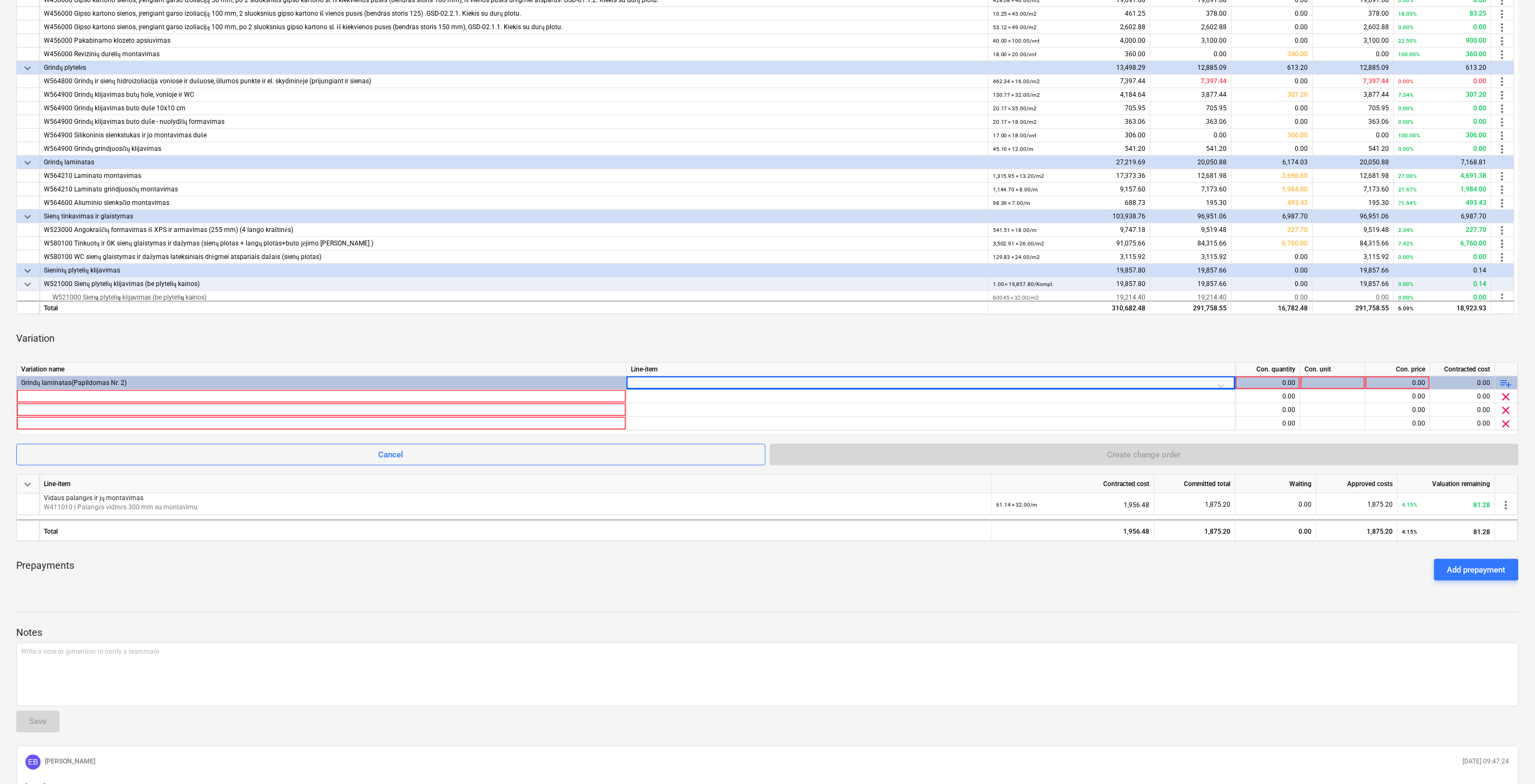
click at [1023, 348] on div "Variation" at bounding box center [768, 338] width 1503 height 30
click at [670, 393] on div at bounding box center [931, 396] width 609 height 14
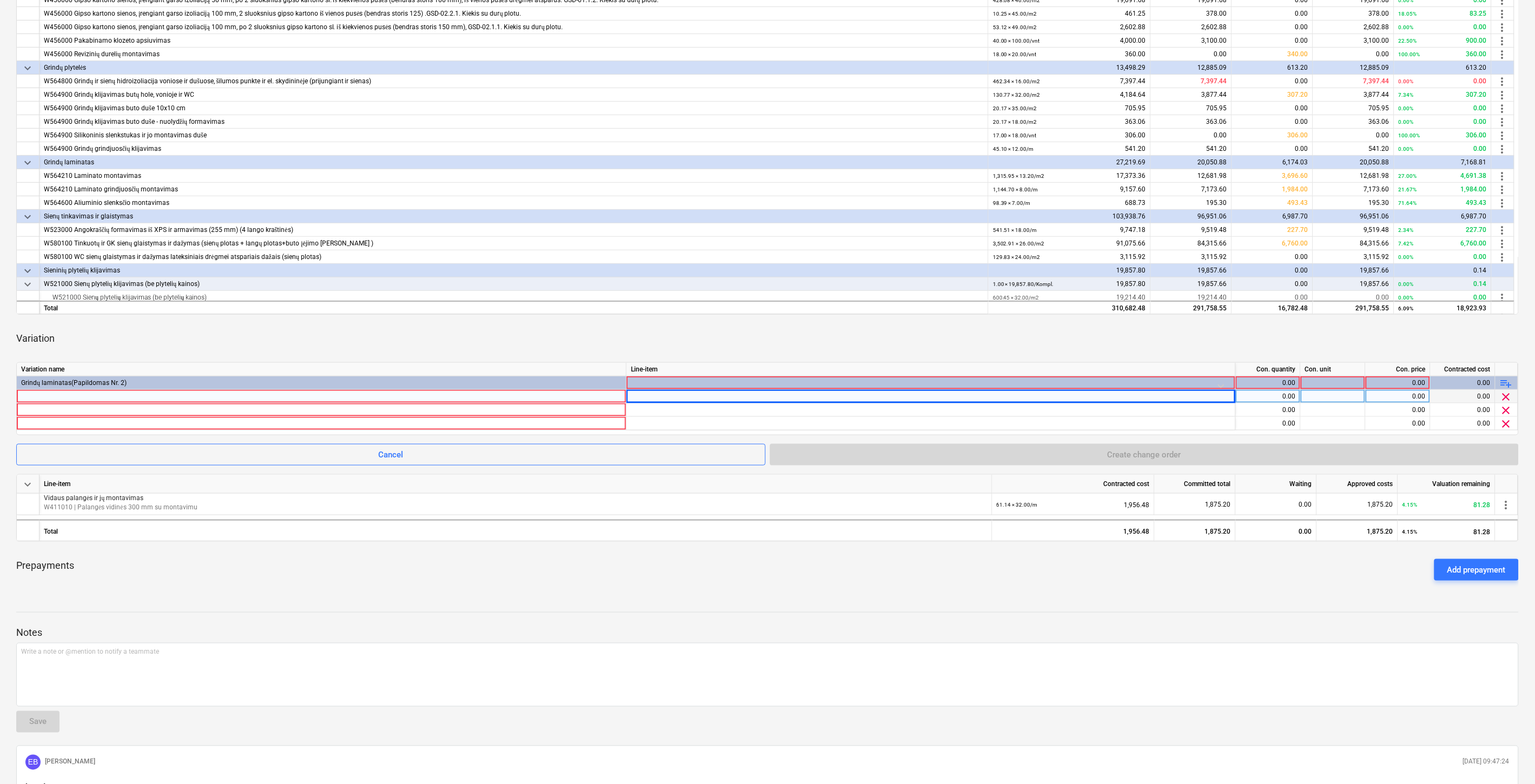
click at [670, 393] on div at bounding box center [931, 396] width 609 height 14
click at [670, 396] on div at bounding box center [931, 396] width 609 height 14
click at [873, 344] on div "Variation" at bounding box center [768, 338] width 1503 height 30
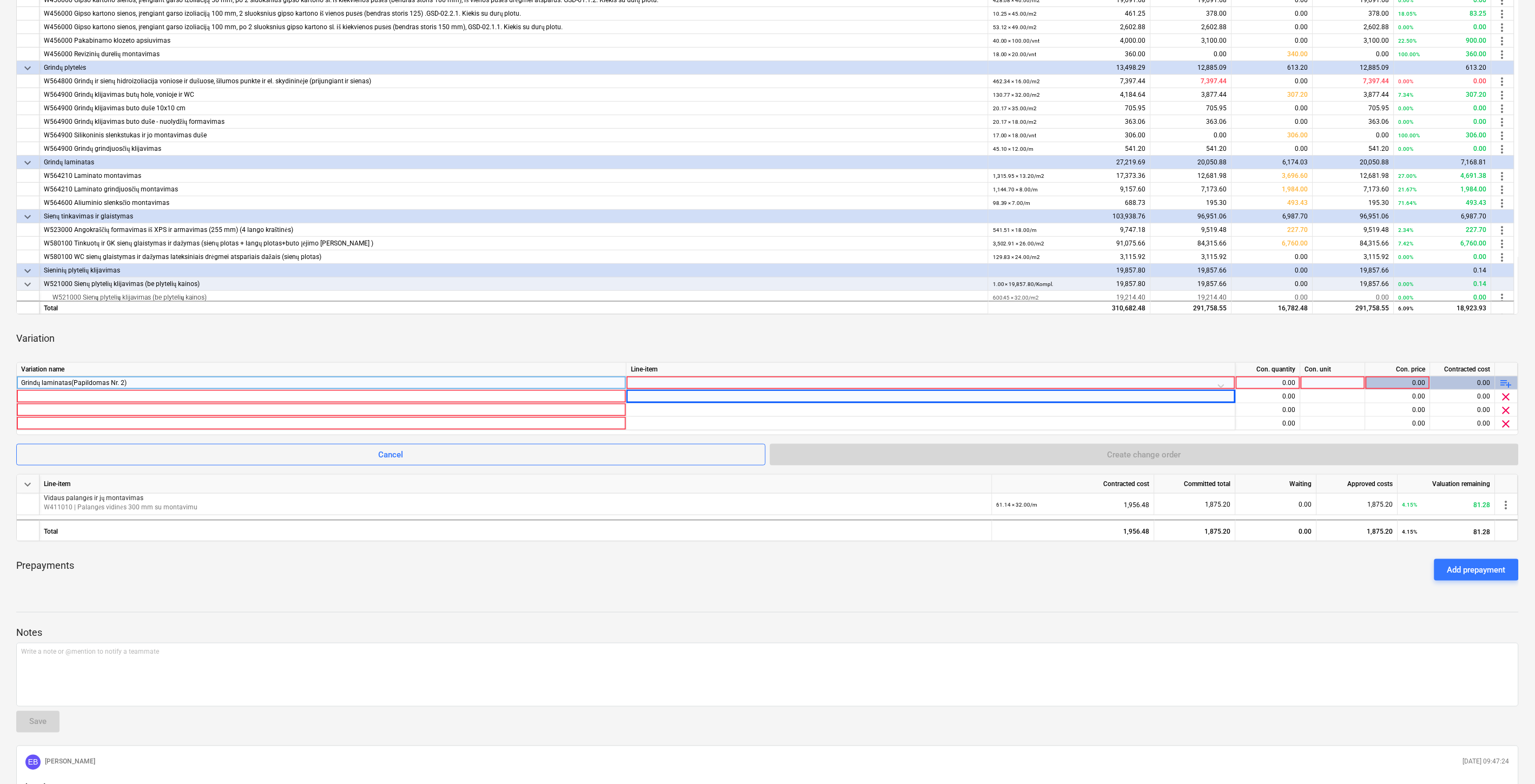
click at [169, 383] on div "Grindų laminatas(Papildomas Nr. 2)" at bounding box center [321, 383] width 601 height 13
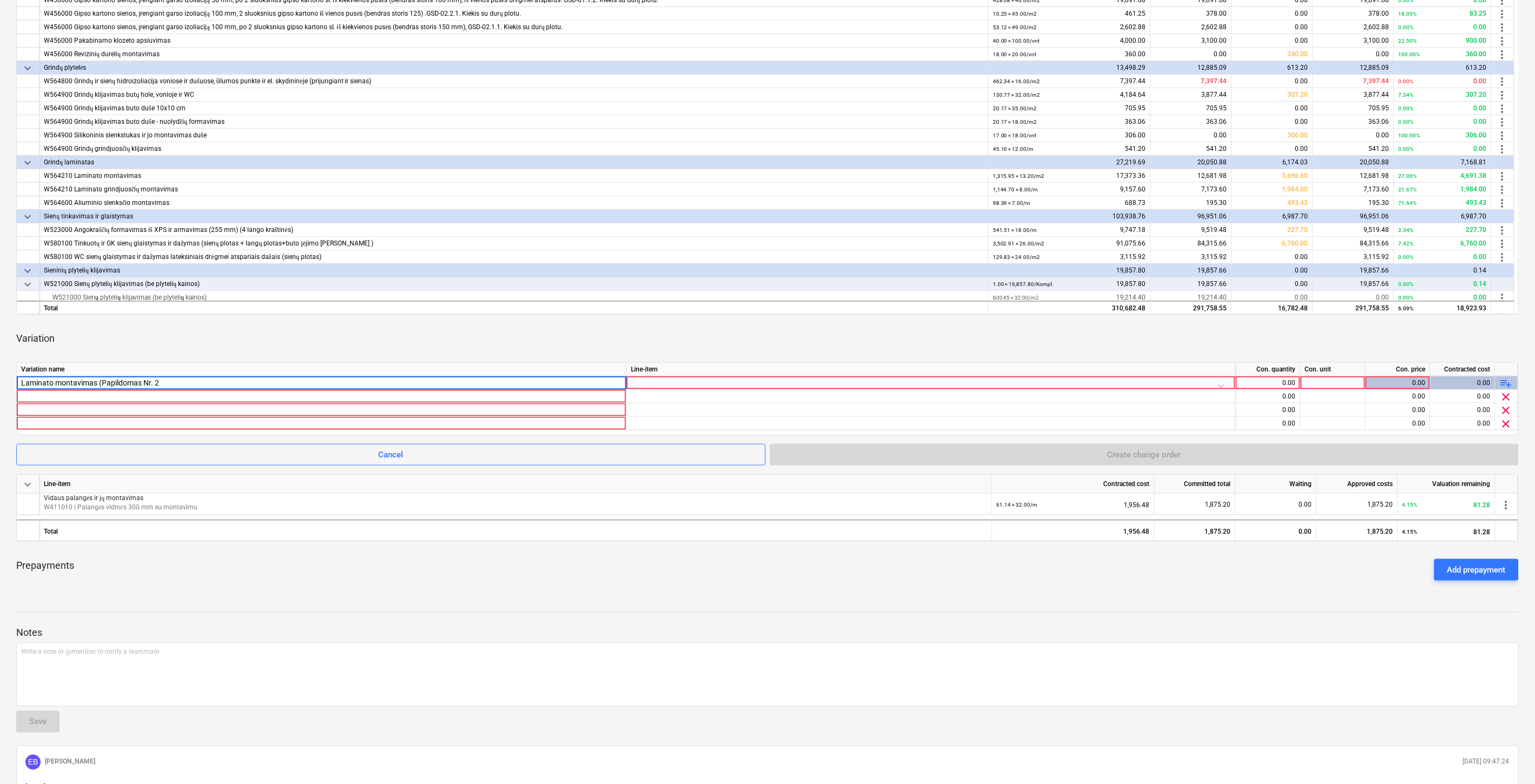
type input "Laminato montavimas (Papildomas Nr. 2)"
click at [498, 353] on div "Variation" at bounding box center [768, 338] width 1503 height 30
click at [662, 381] on div at bounding box center [931, 386] width 600 height 19
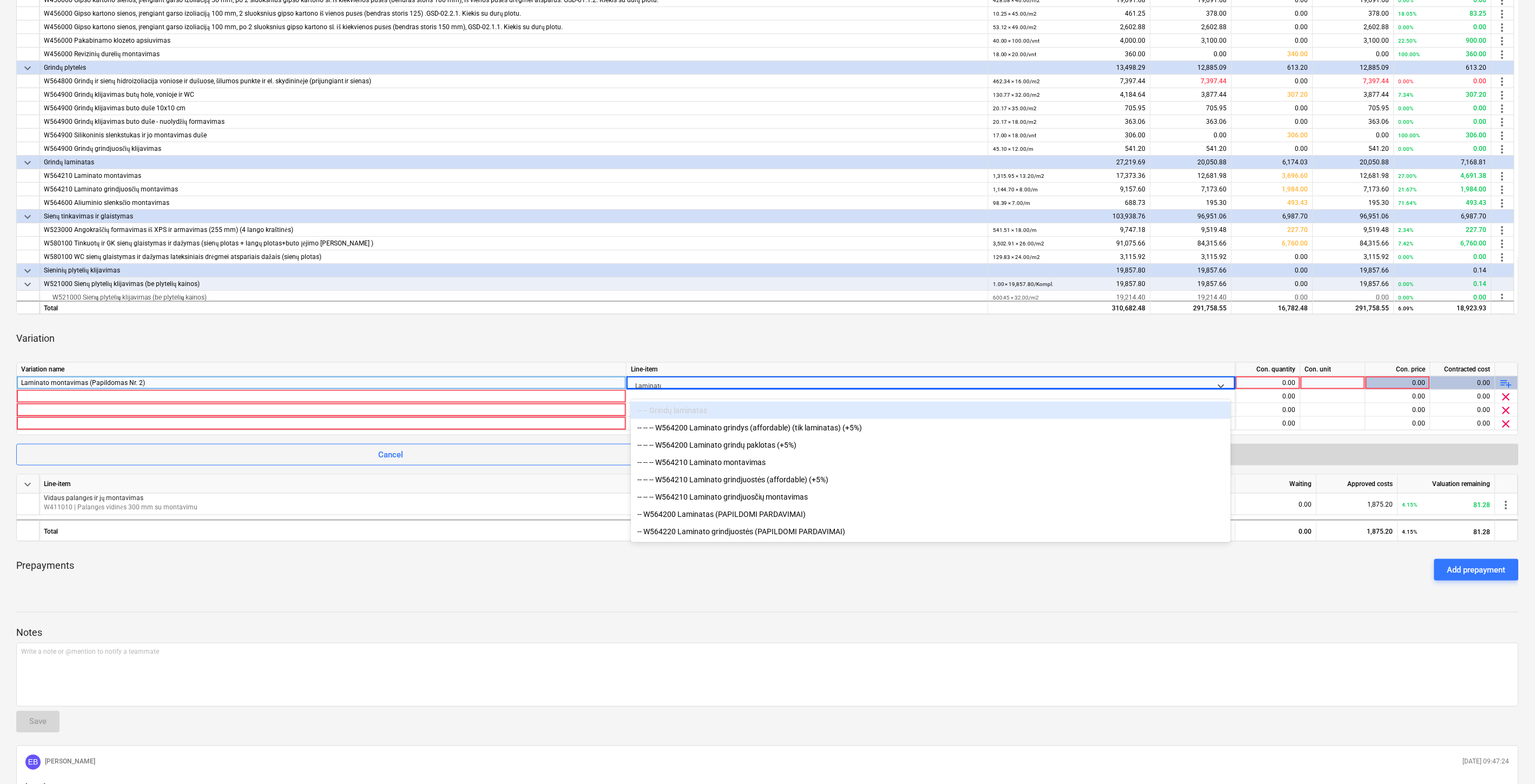
type input "Laminato m"
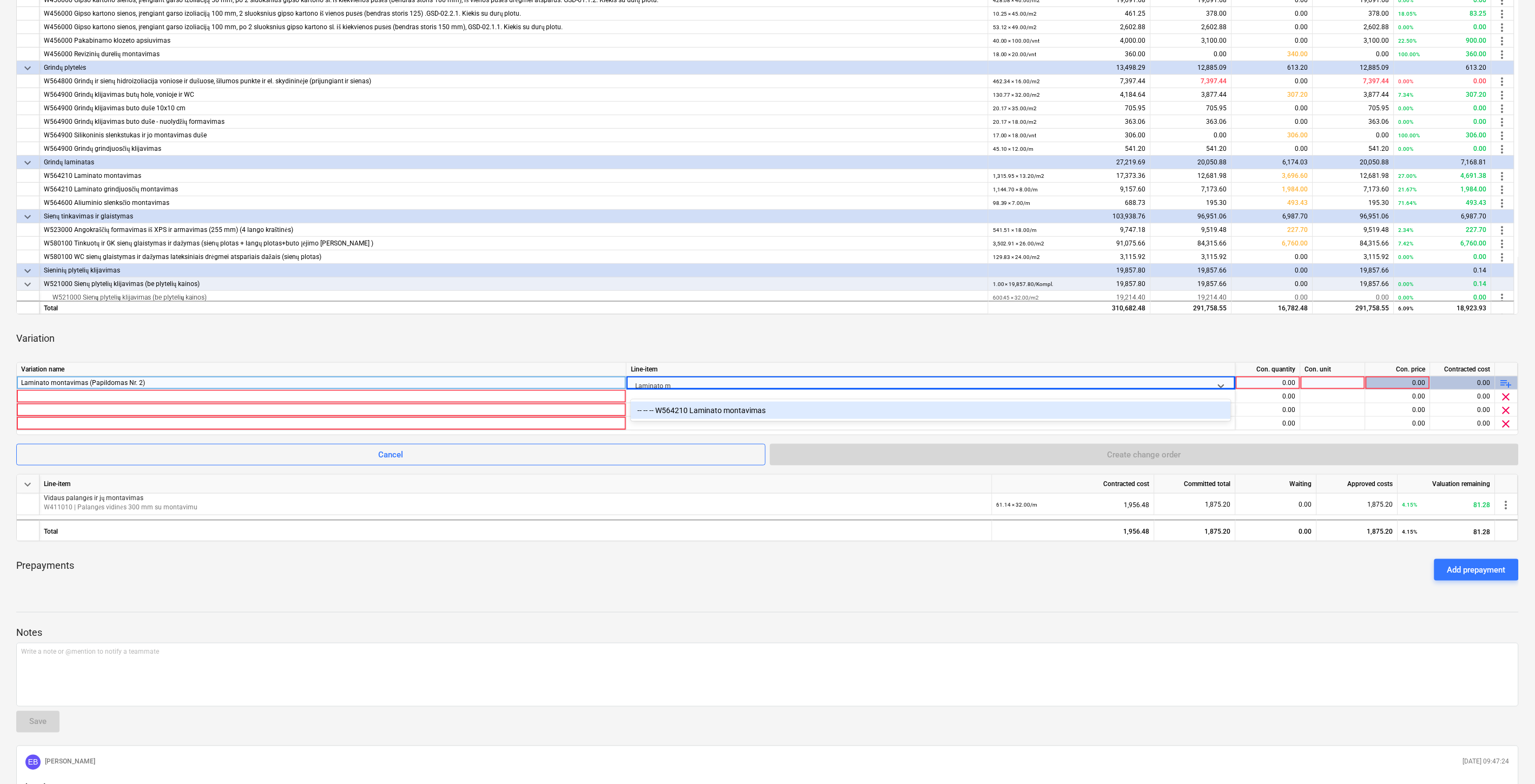
click at [817, 409] on div "-- -- -- W564210 Laminato montavimas" at bounding box center [931, 411] width 600 height 17
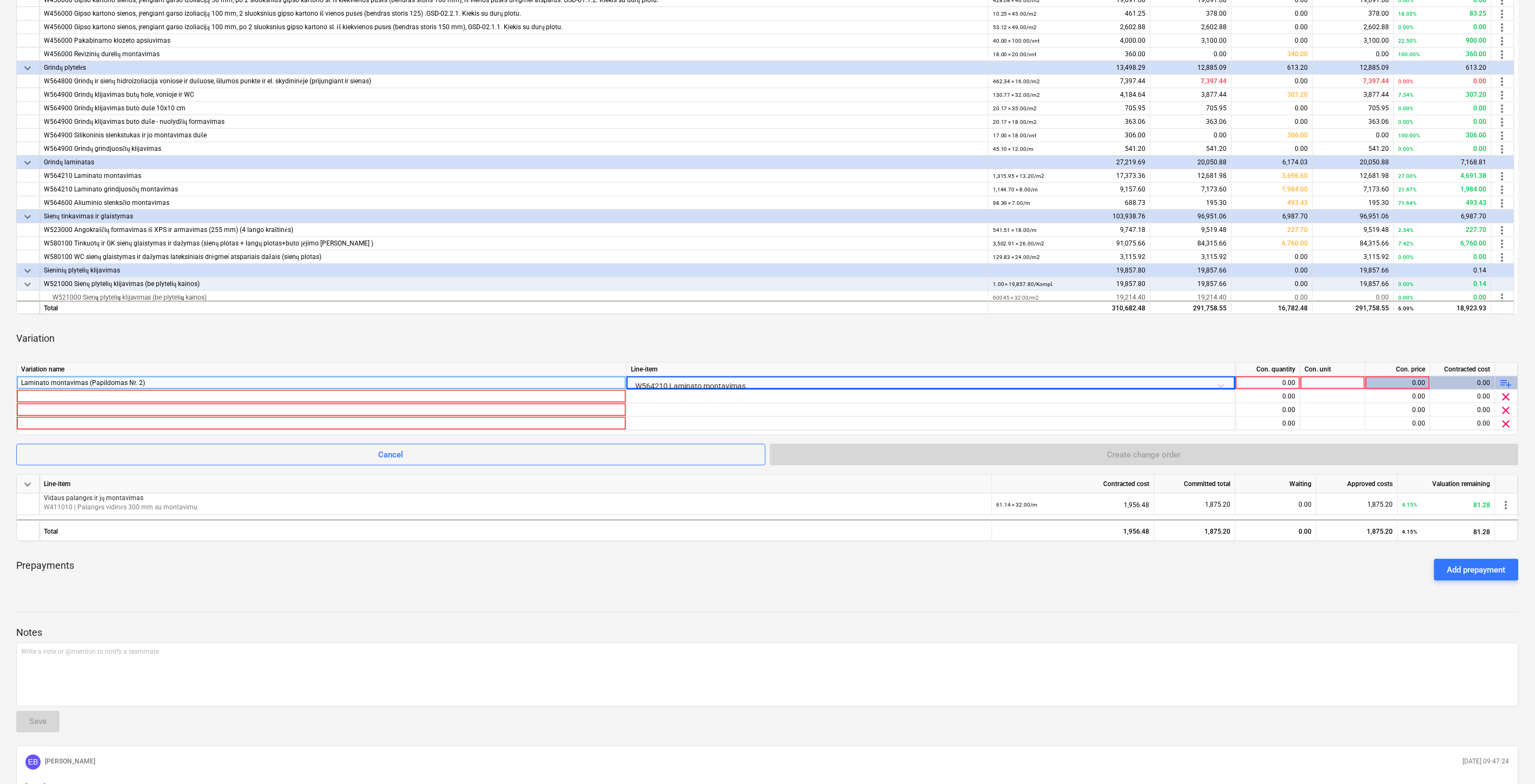
click at [862, 332] on div "Variation" at bounding box center [768, 338] width 1503 height 30
click at [1275, 379] on div "0.00" at bounding box center [1268, 383] width 56 height 14
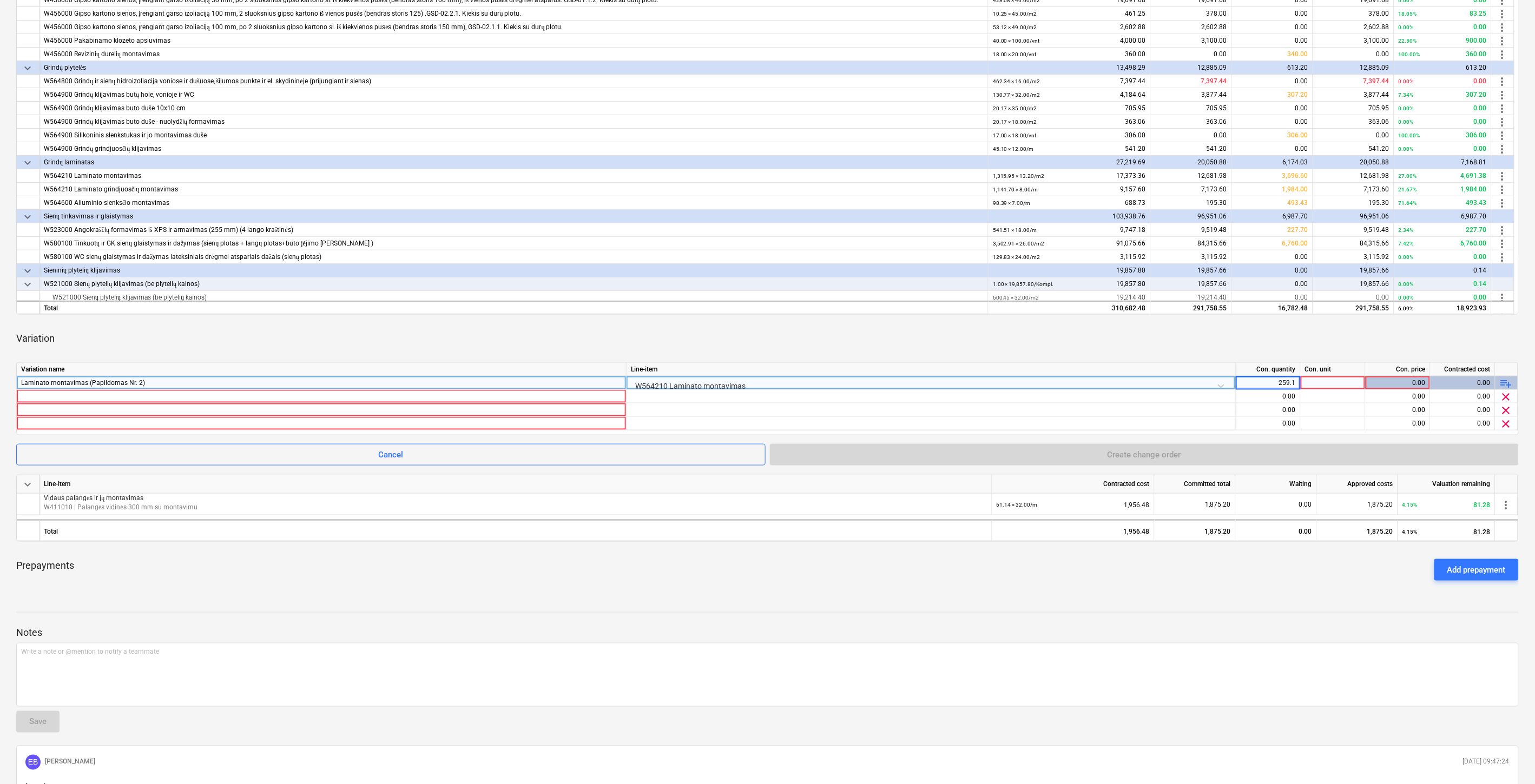
type input "259.15"
click at [1339, 383] on div at bounding box center [1333, 383] width 65 height 14
type input "m2"
click at [1391, 383] on div "0.00" at bounding box center [1398, 383] width 56 height 14
click at [1411, 381] on div "0.00" at bounding box center [1398, 383] width 56 height 14
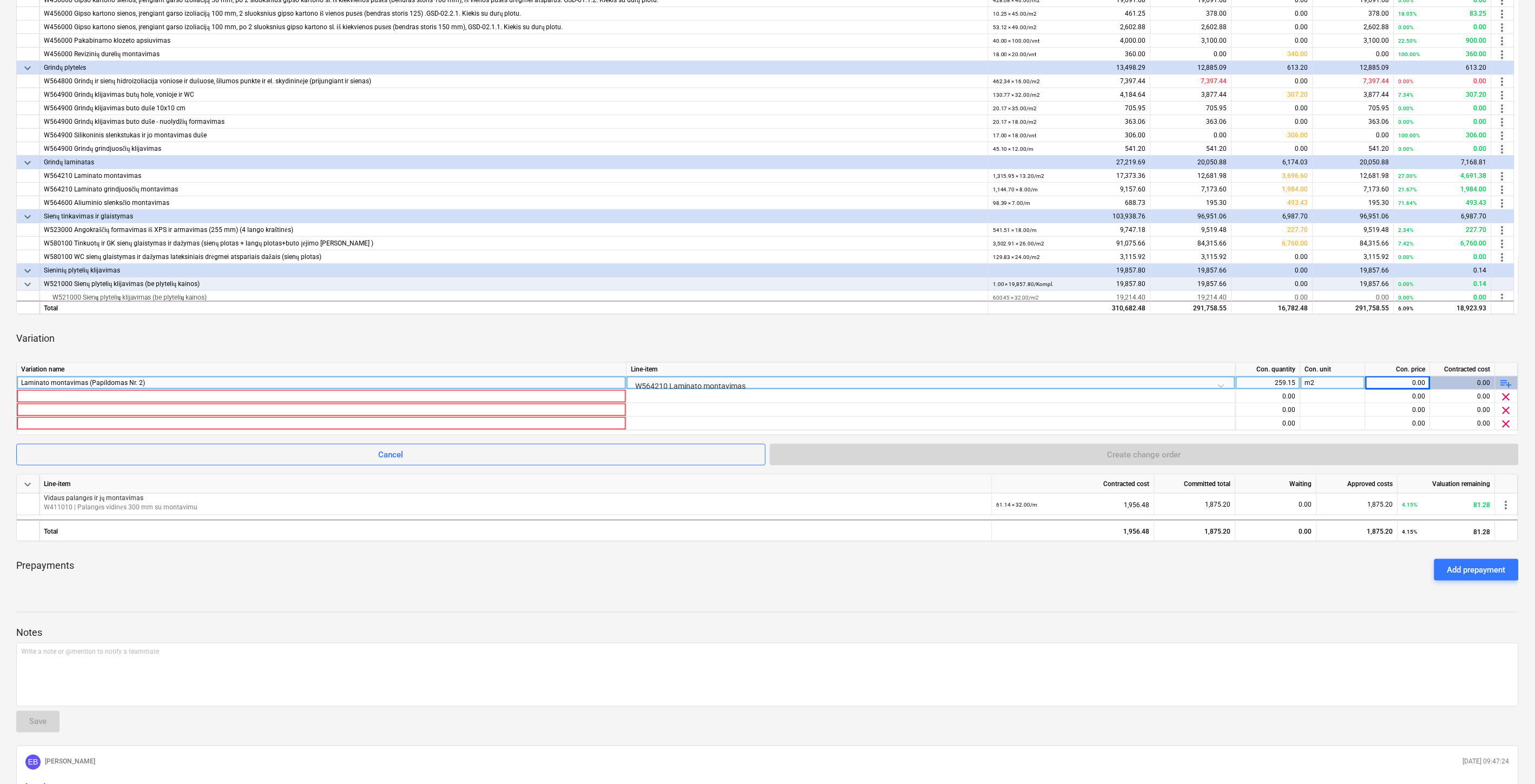
click at [1382, 386] on div "0.00" at bounding box center [1398, 383] width 56 height 14
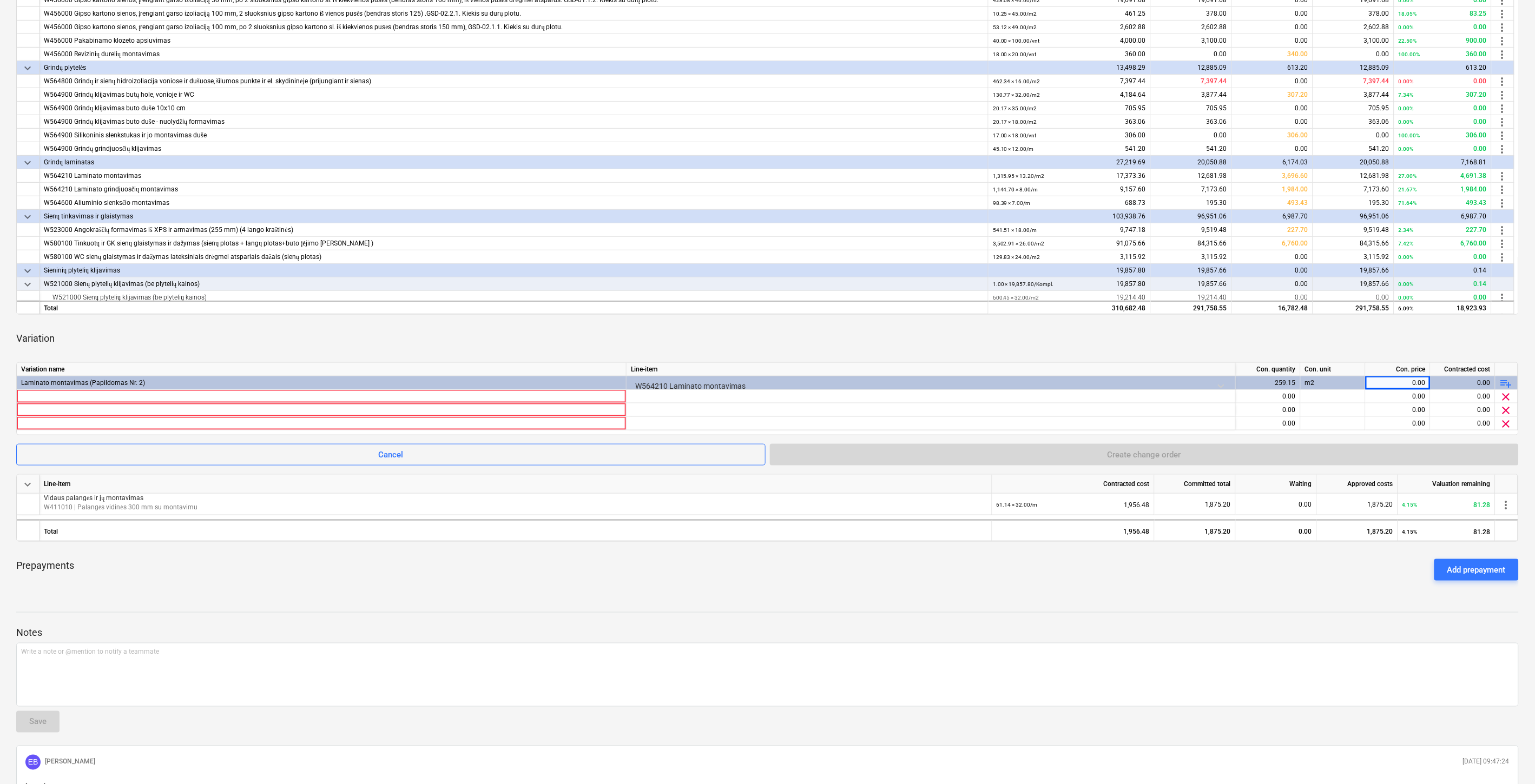
click at [1357, 350] on div "Variation" at bounding box center [768, 338] width 1503 height 30
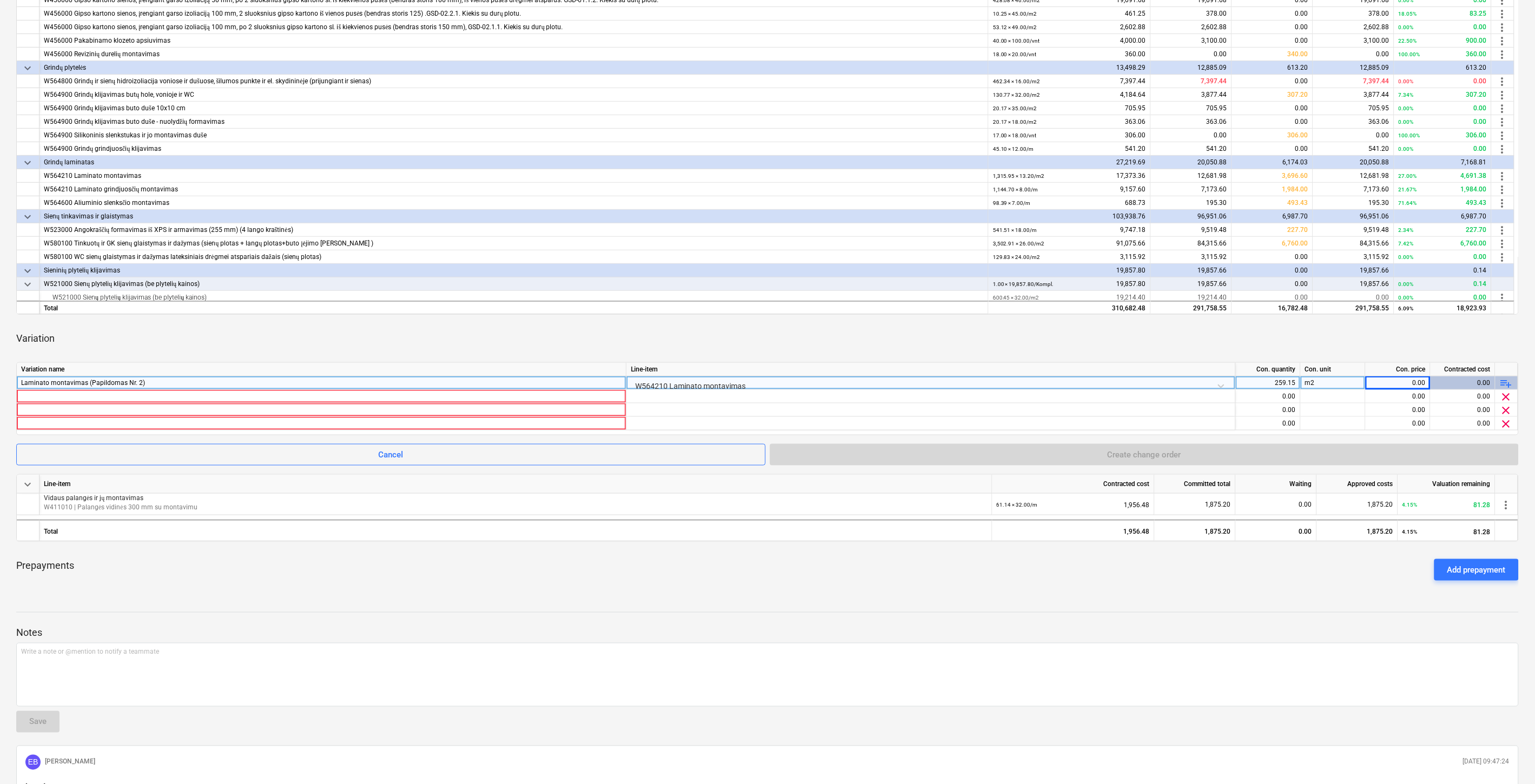
click at [1416, 382] on div "0.00" at bounding box center [1398, 383] width 56 height 14
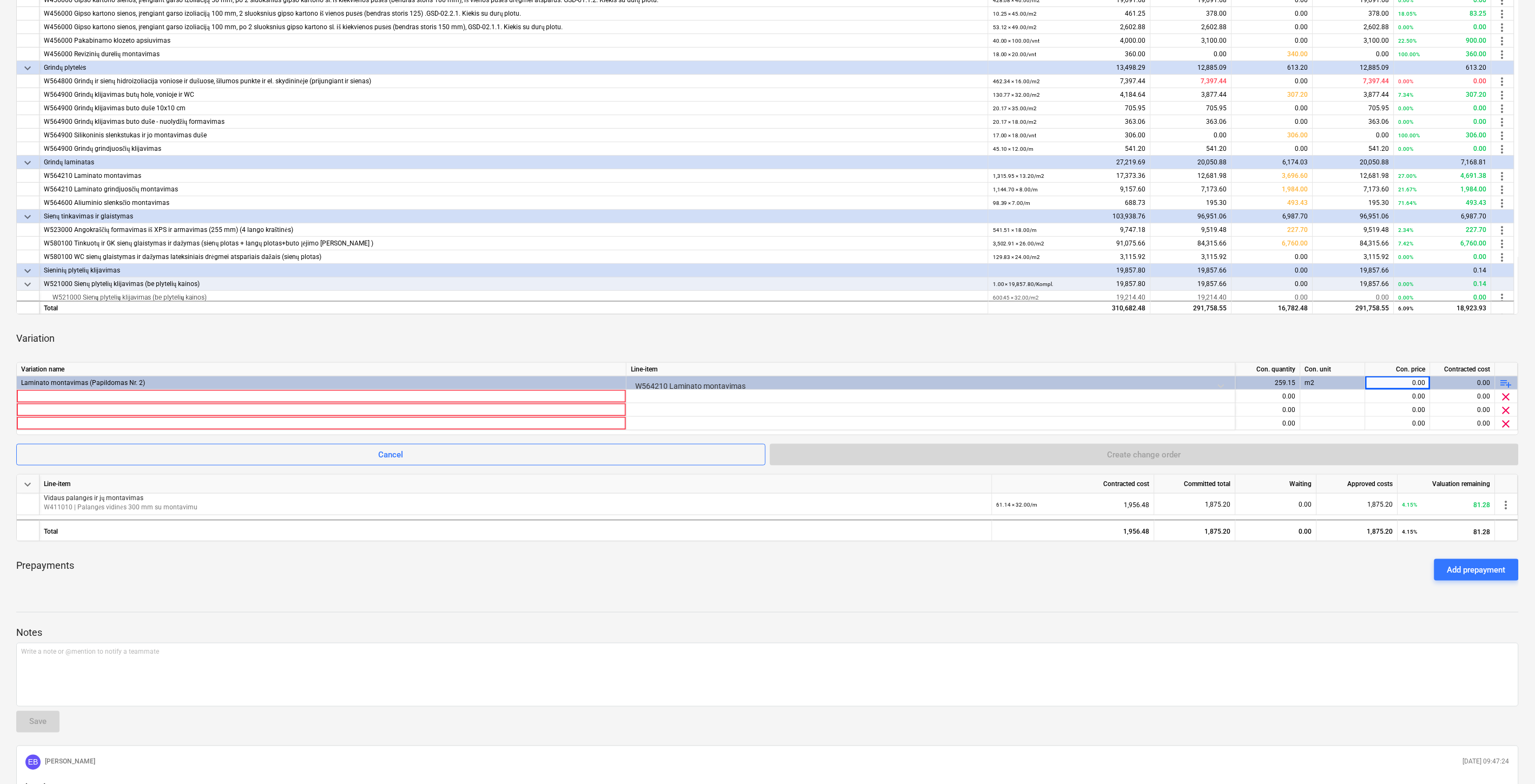
click at [1506, 383] on span "playlist_add" at bounding box center [1506, 383] width 13 height 13
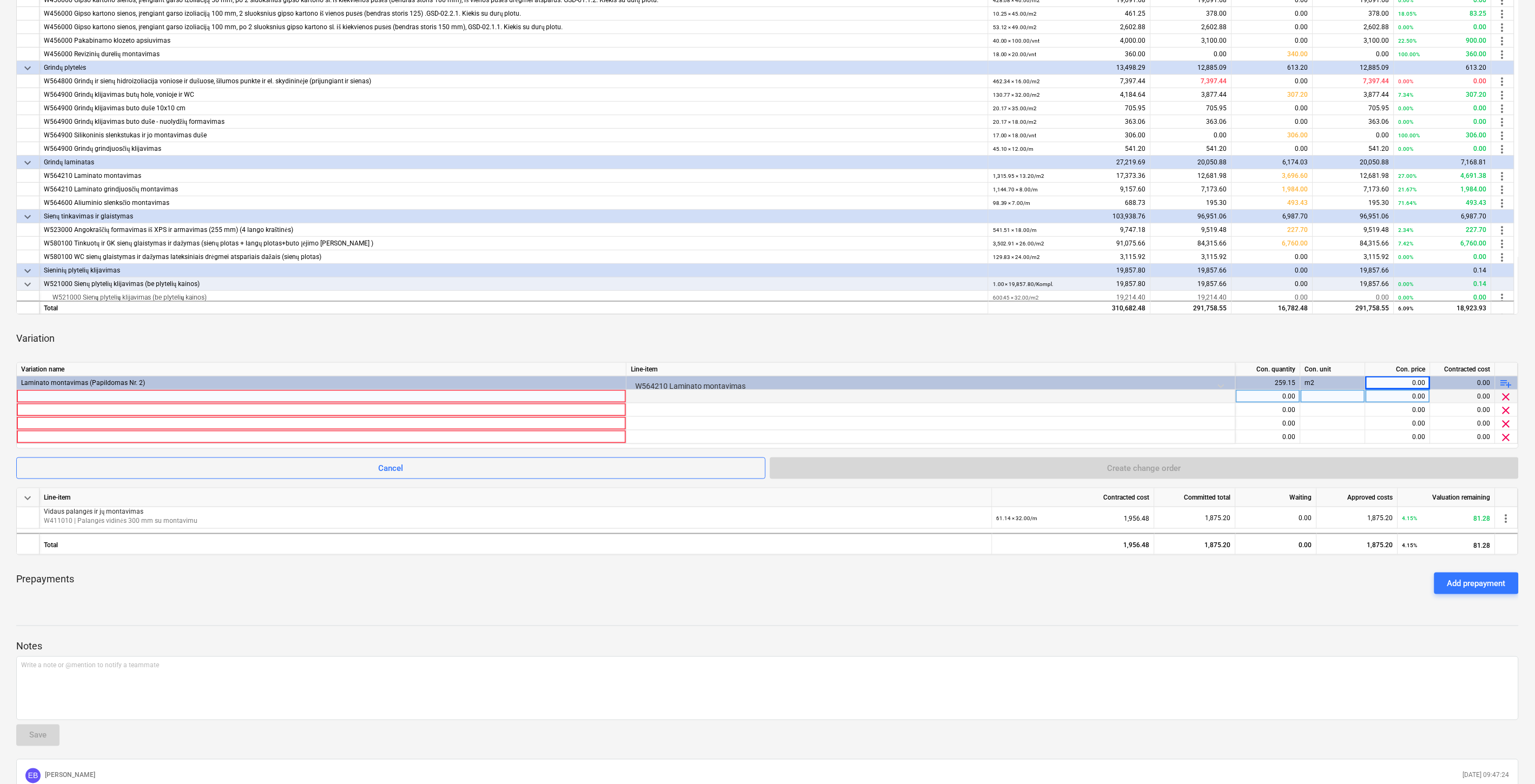
click at [1506, 393] on span "clear" at bounding box center [1506, 397] width 13 height 13
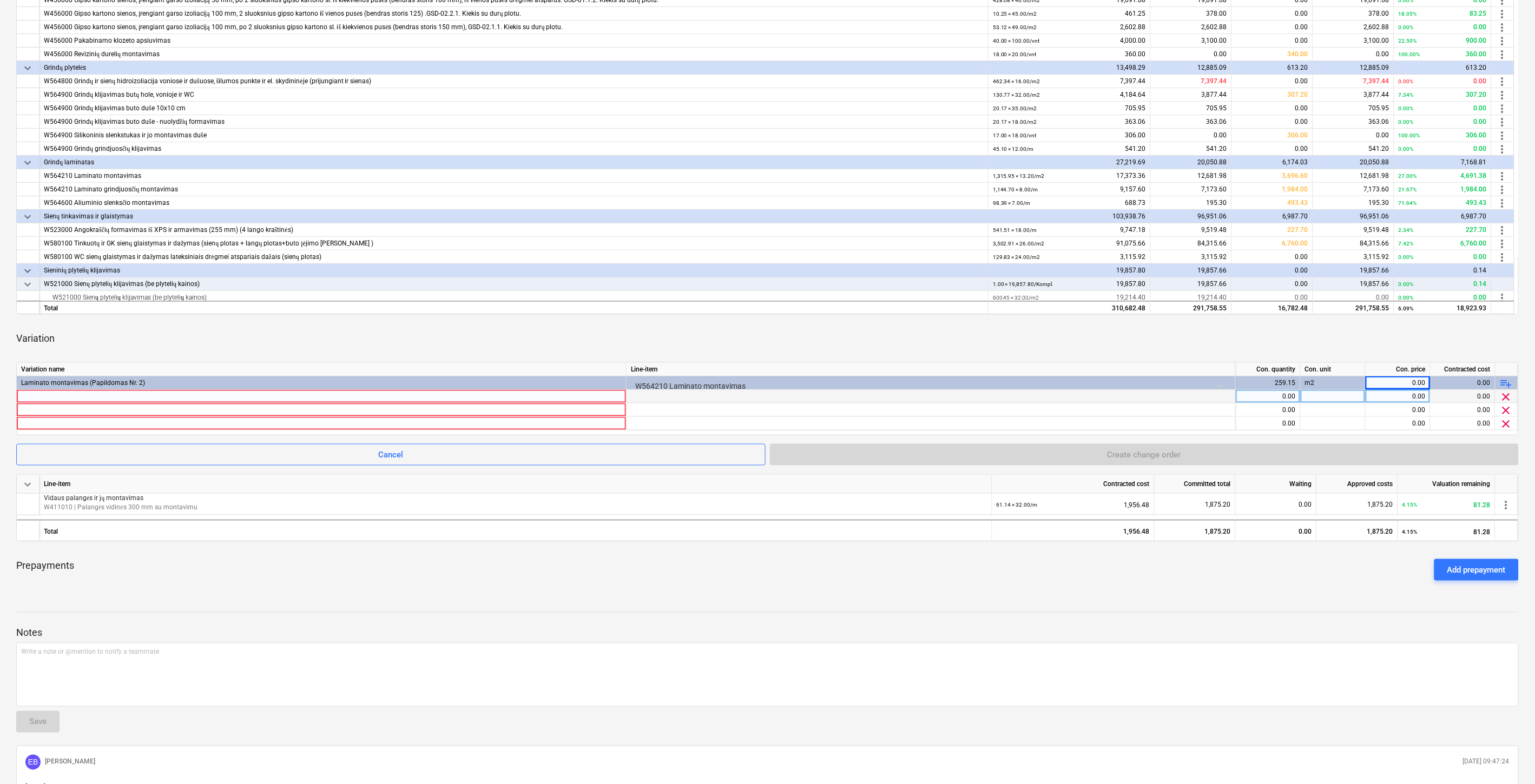
click at [1506, 393] on span "clear" at bounding box center [1506, 397] width 13 height 13
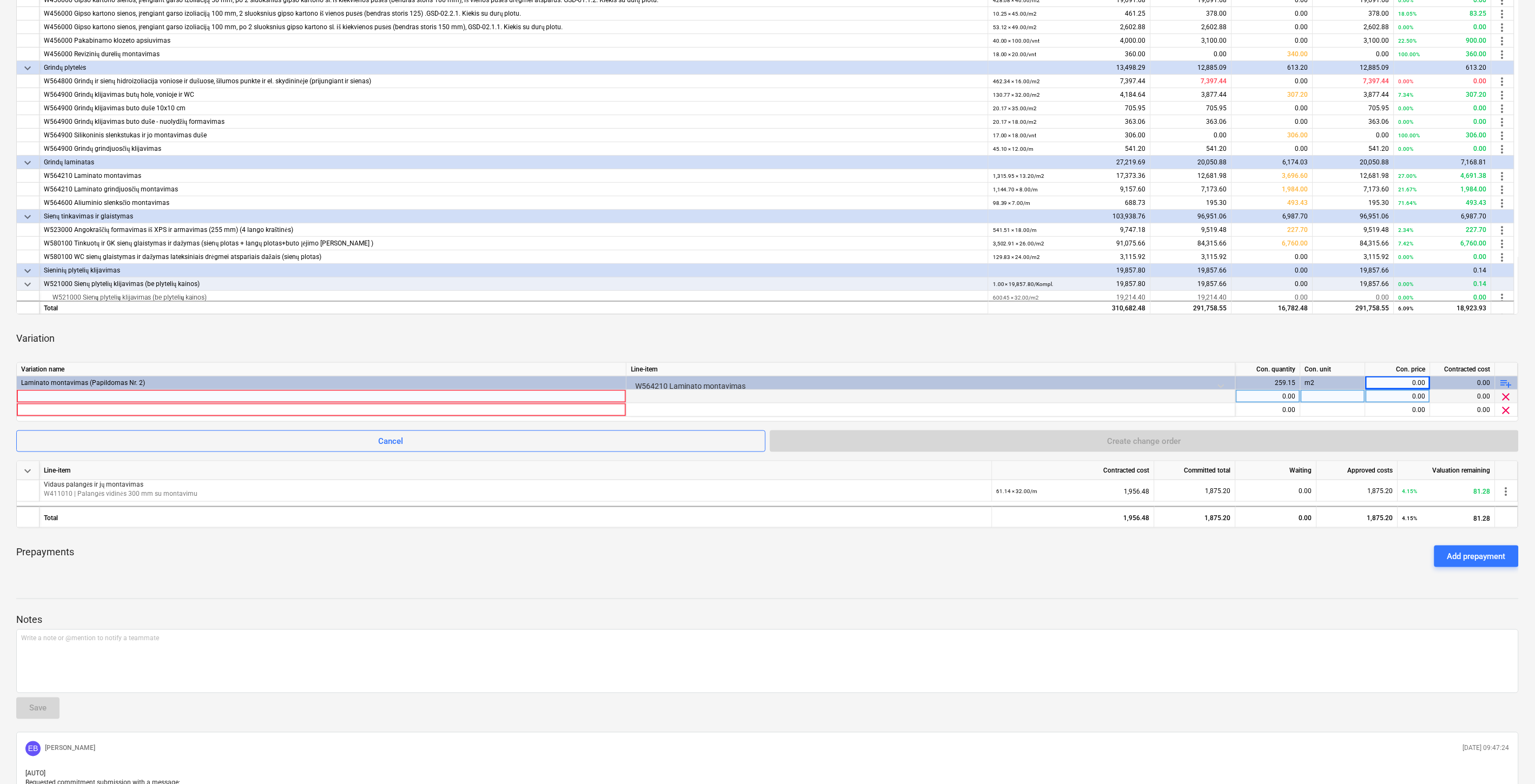
click at [1506, 393] on span "clear" at bounding box center [1506, 397] width 13 height 13
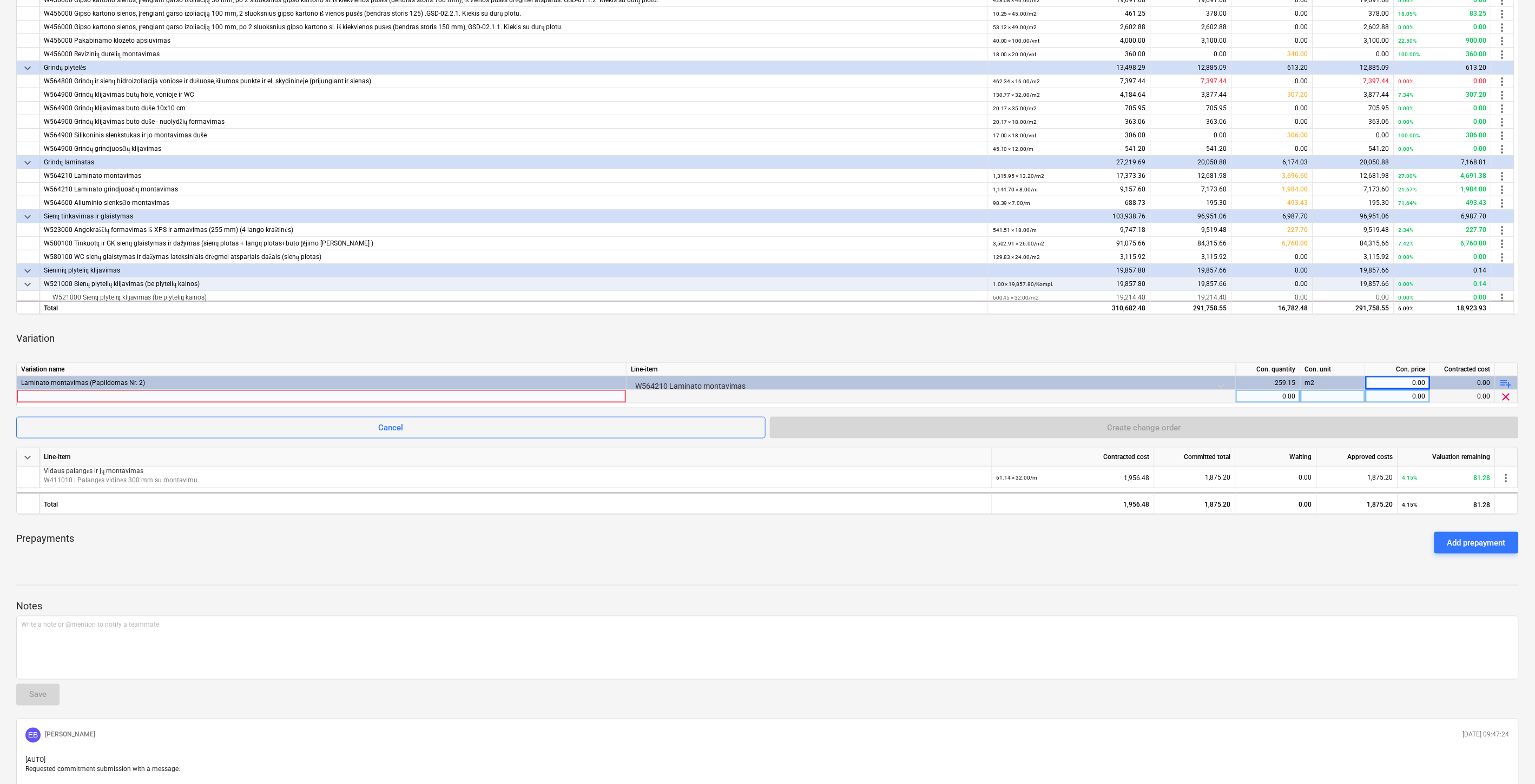
click at [1506, 393] on span "clear" at bounding box center [1506, 397] width 13 height 13
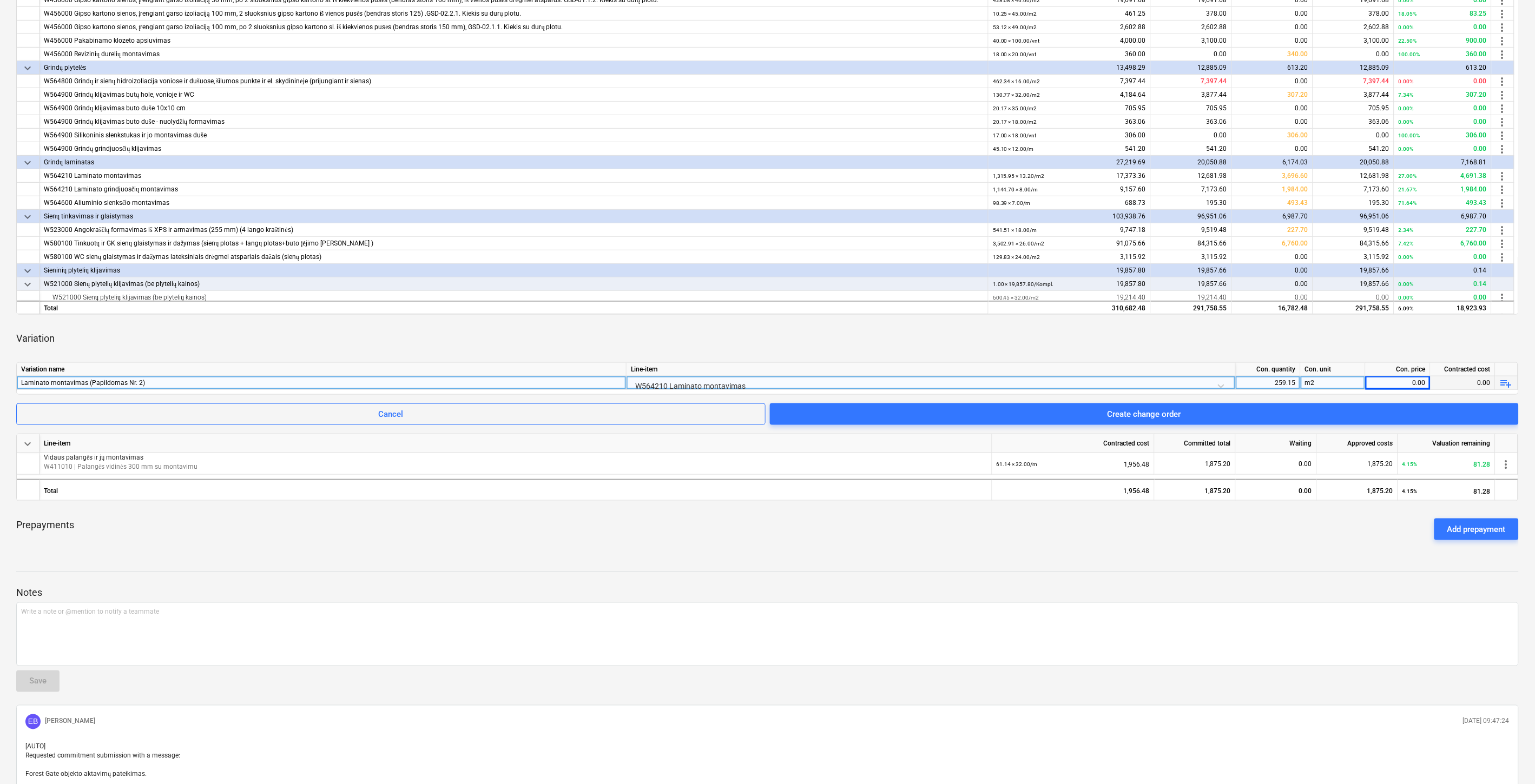
click at [1397, 380] on div "0.00" at bounding box center [1398, 383] width 56 height 14
type input "12"
click at [1367, 345] on div "Variation" at bounding box center [768, 338] width 1503 height 30
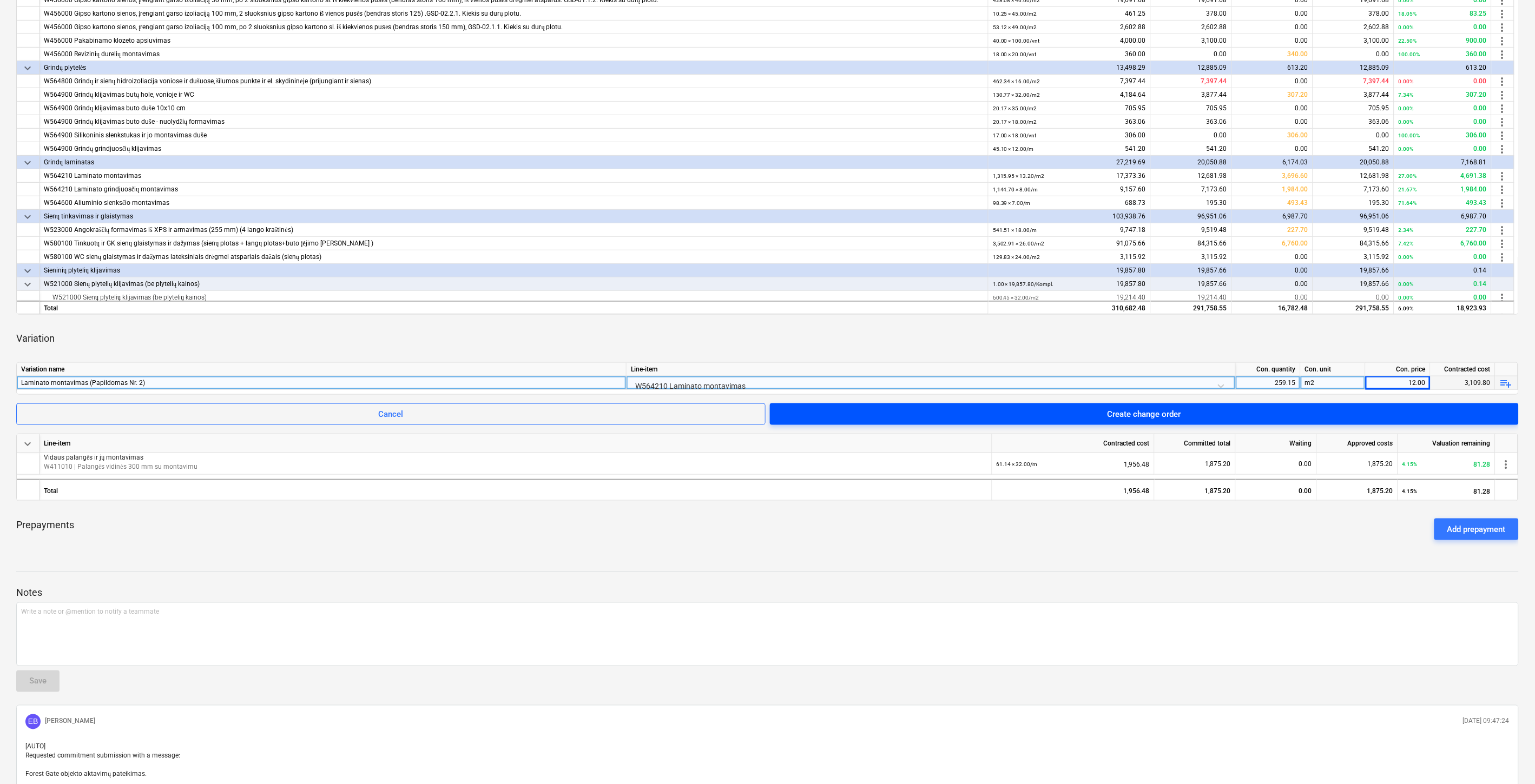
click at [1275, 417] on span "Create change order" at bounding box center [1144, 414] width 723 height 14
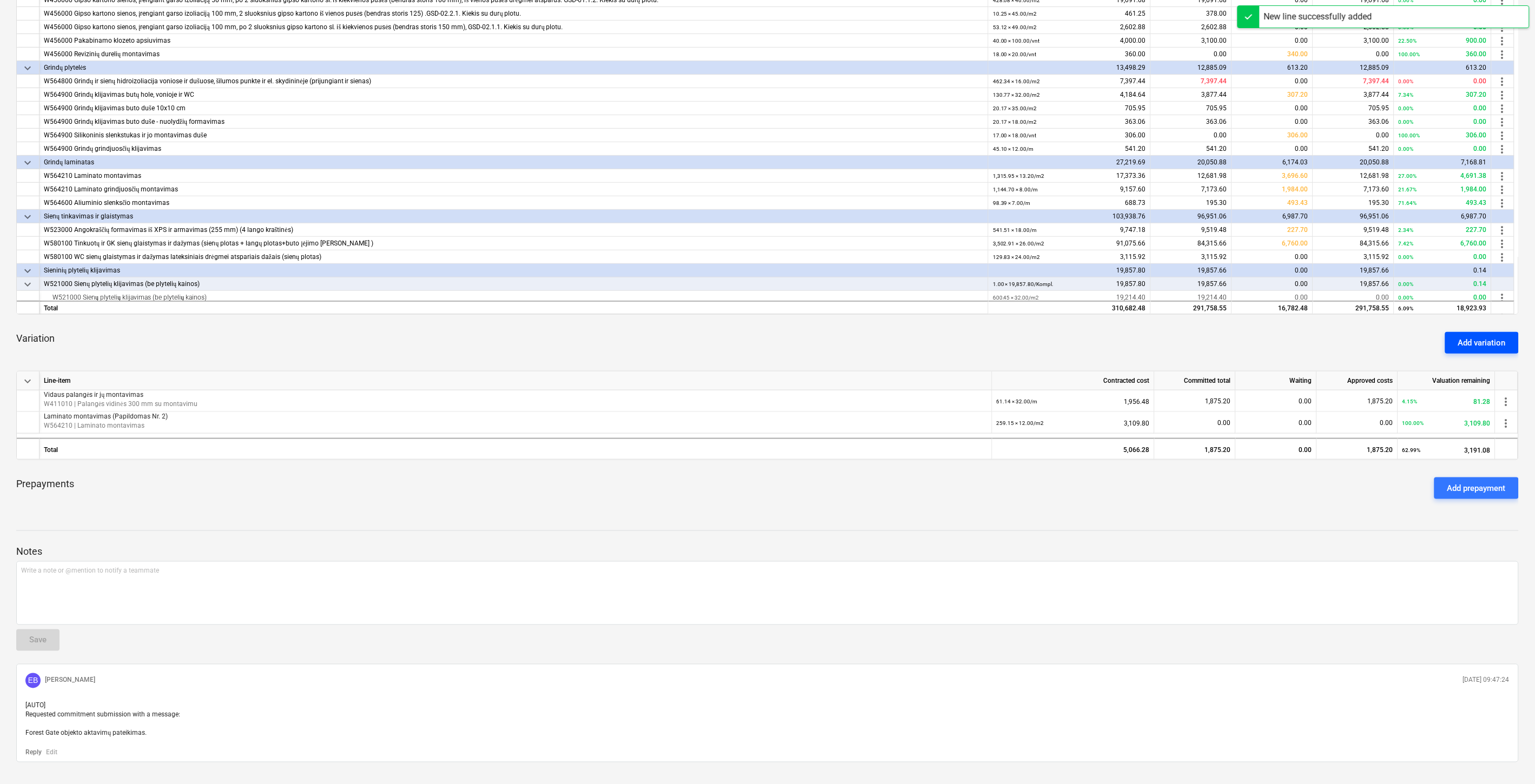
click at [1469, 347] on div "Add variation" at bounding box center [1482, 343] width 47 height 14
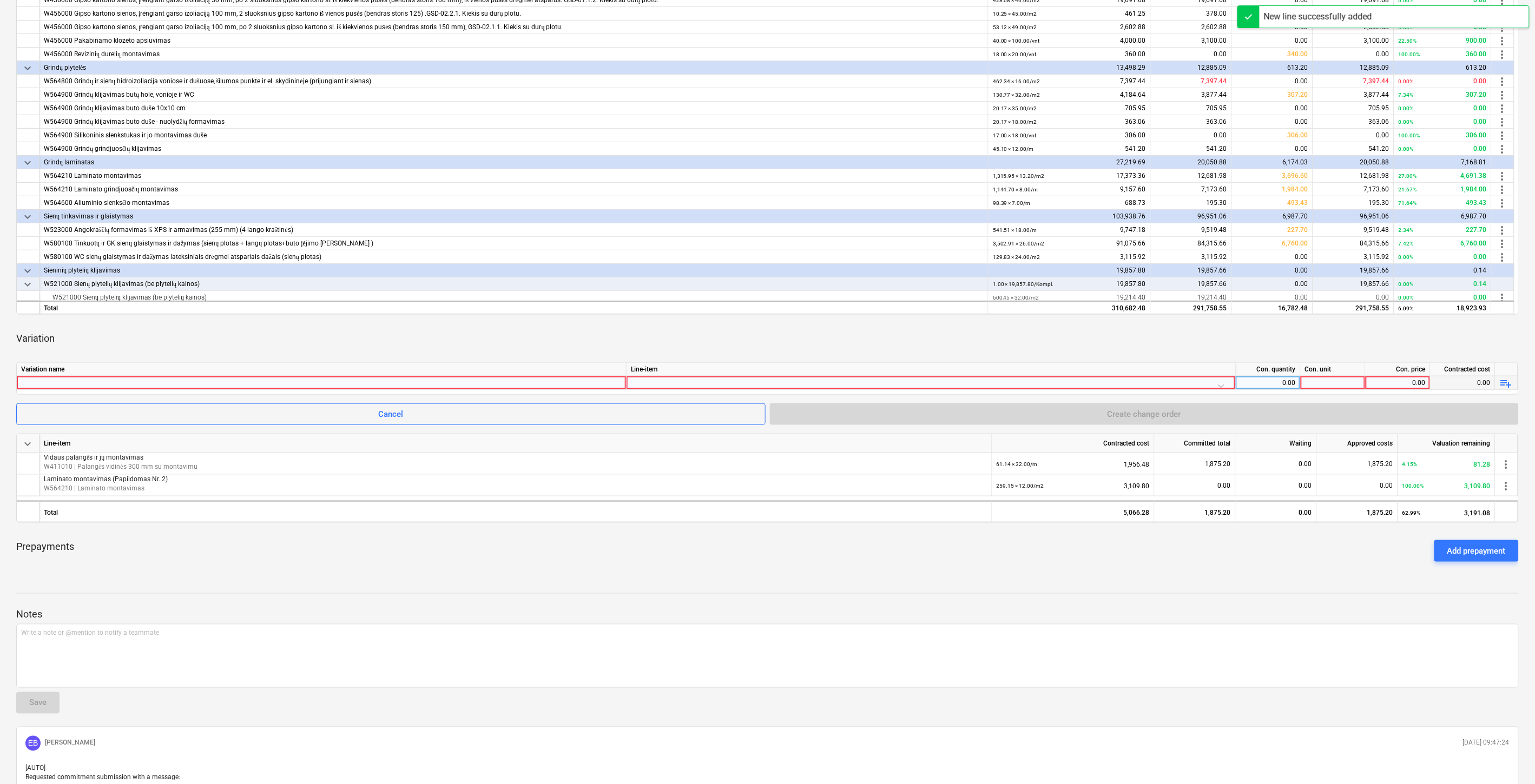
click at [357, 381] on div at bounding box center [321, 383] width 601 height 13
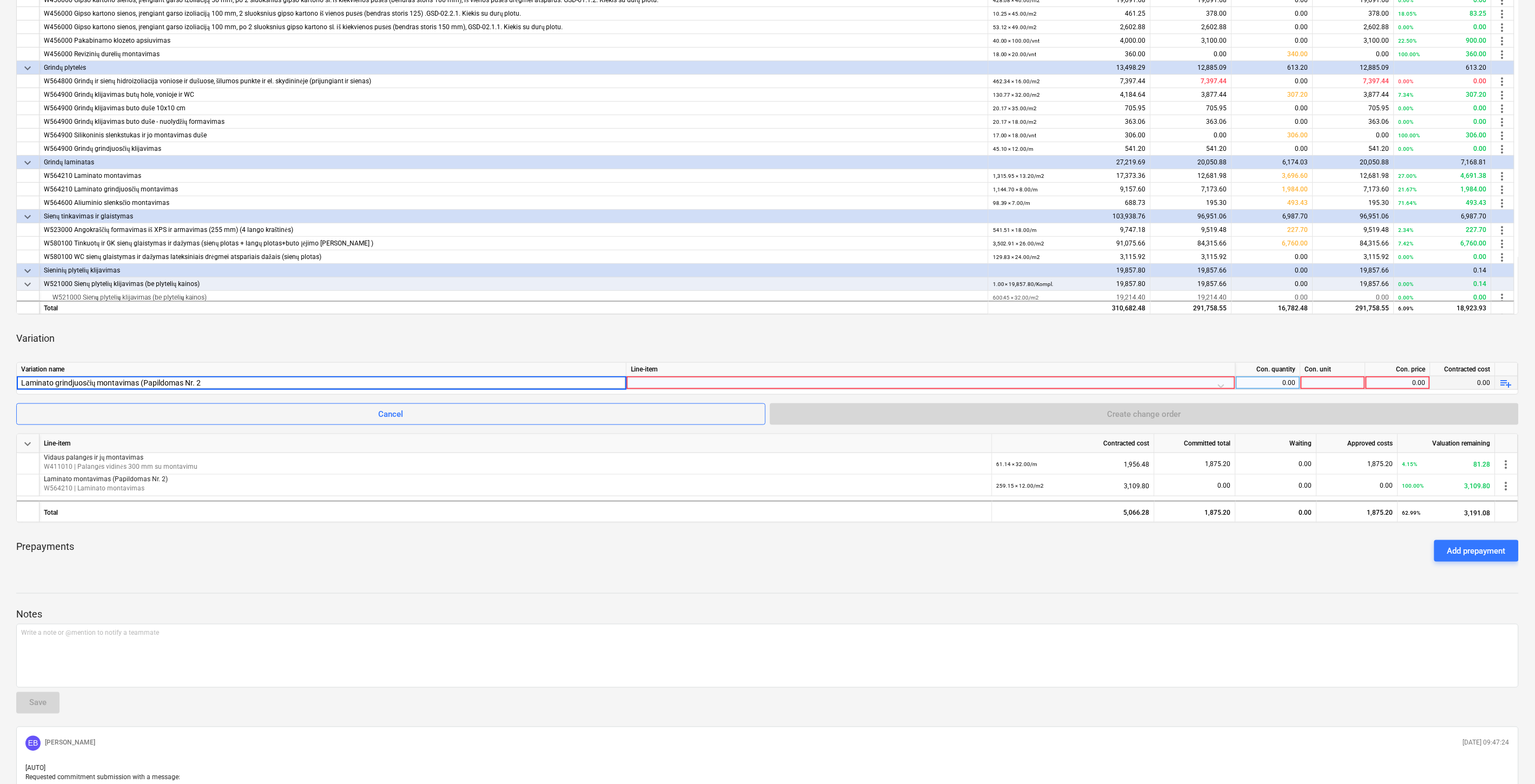
type input "Laminato grindjuosčių montavimas (Papildomas Nr. 2)"
click at [698, 383] on div at bounding box center [931, 386] width 600 height 19
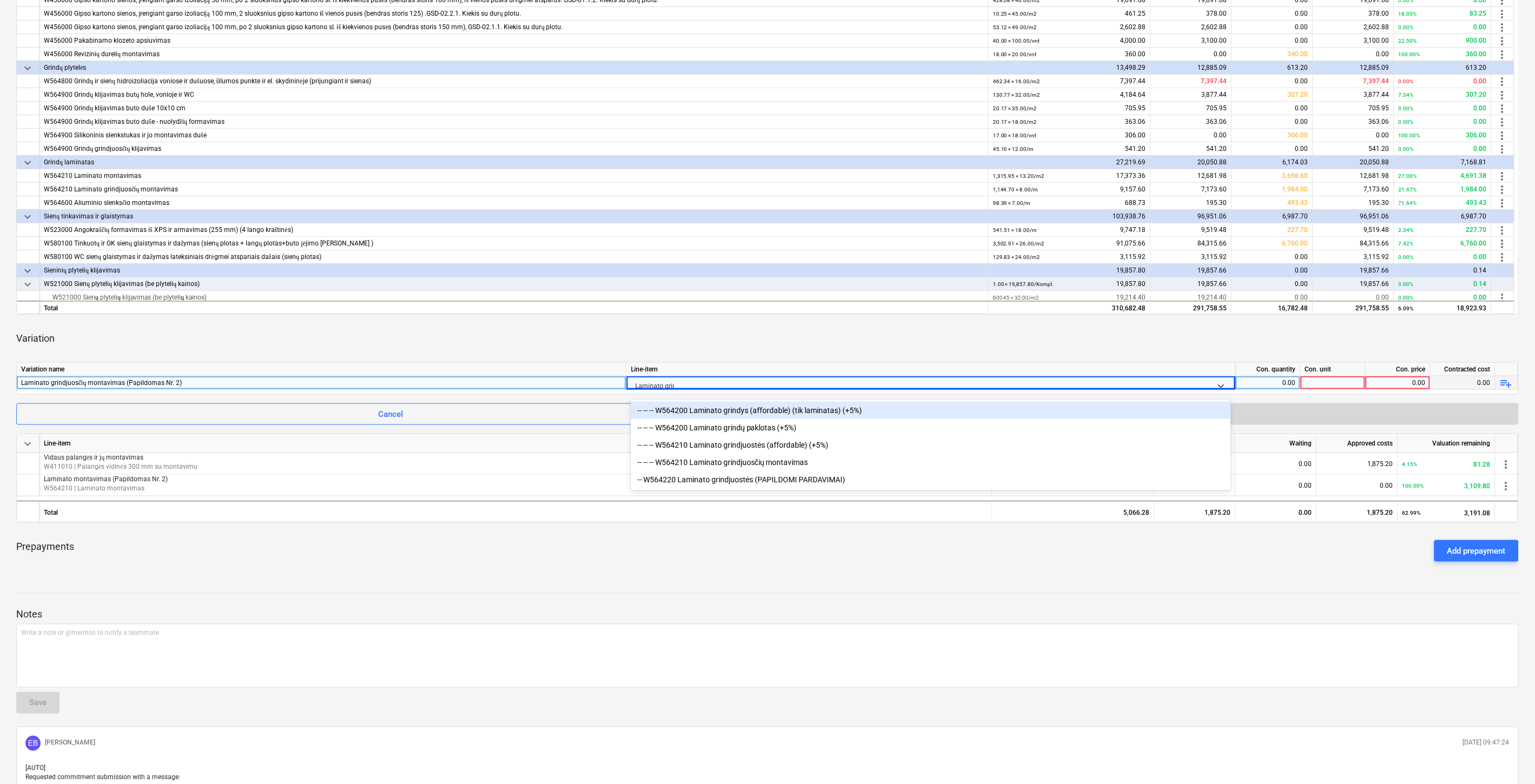
type input "Laminato grind"
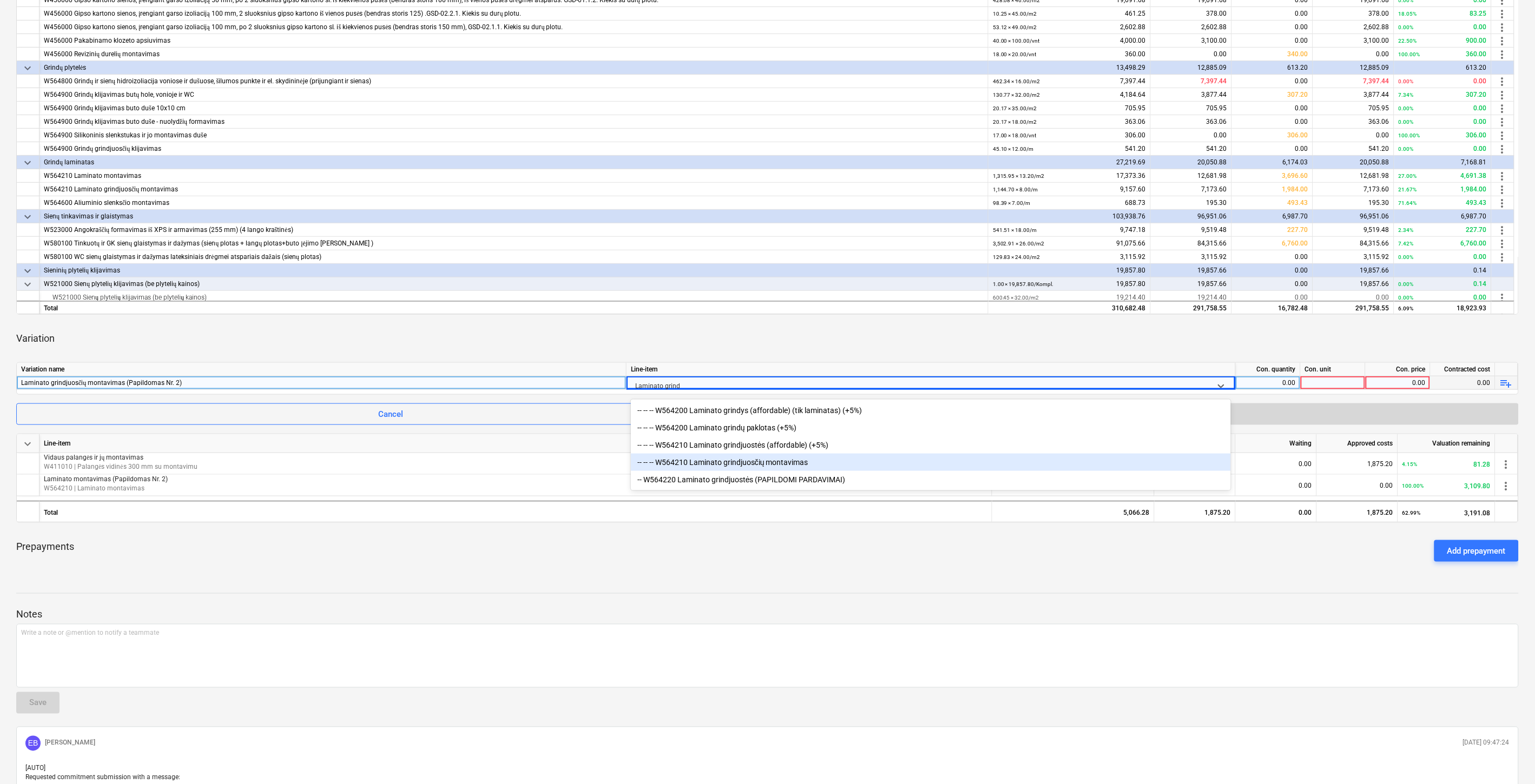
click at [787, 462] on div "-- -- -- W564210 Laminato grindjuosčių montavimas" at bounding box center [931, 462] width 600 height 17
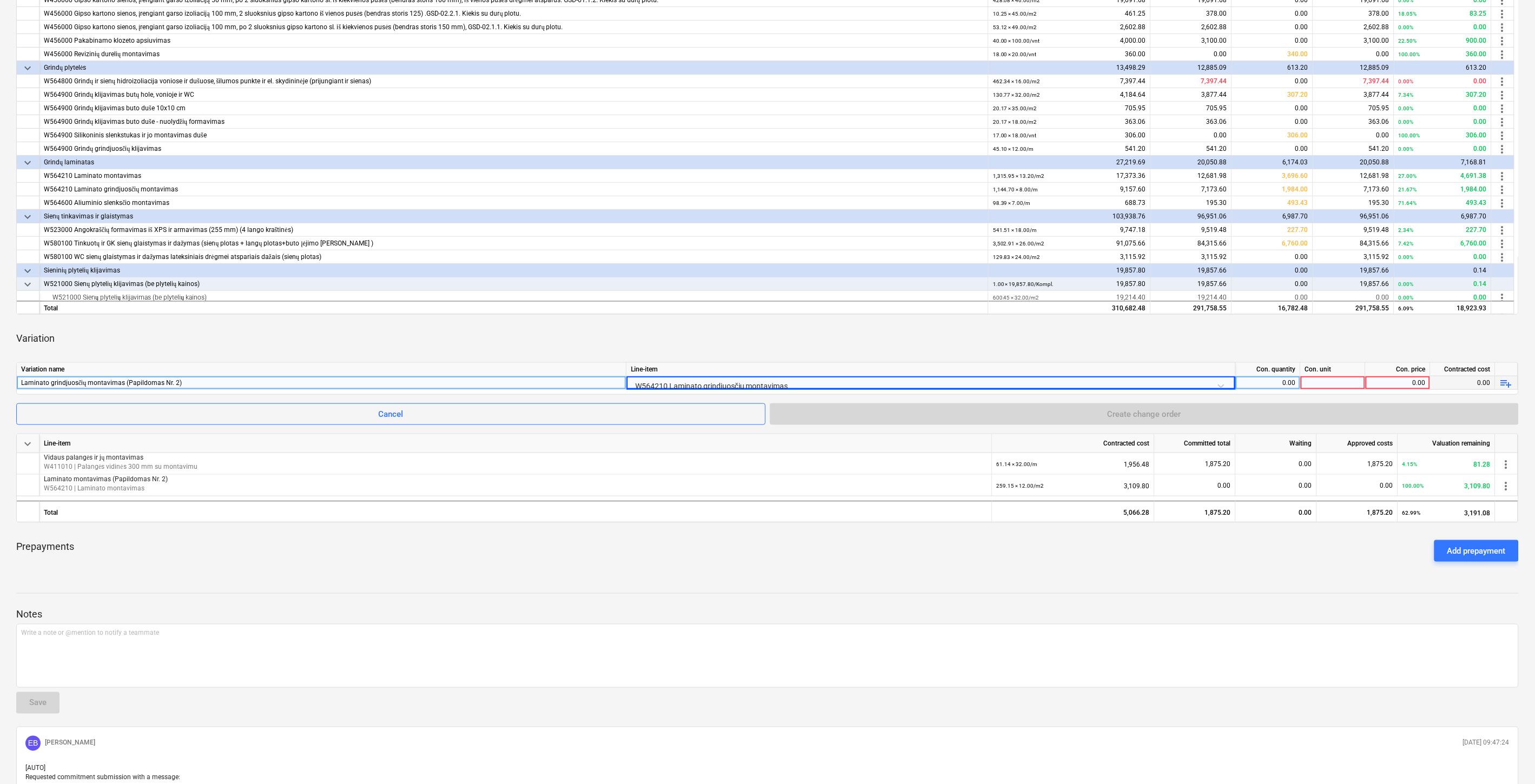
click at [863, 336] on div "Variation" at bounding box center [768, 338] width 1503 height 30
click at [1272, 381] on div "0.00" at bounding box center [1268, 383] width 56 height 14
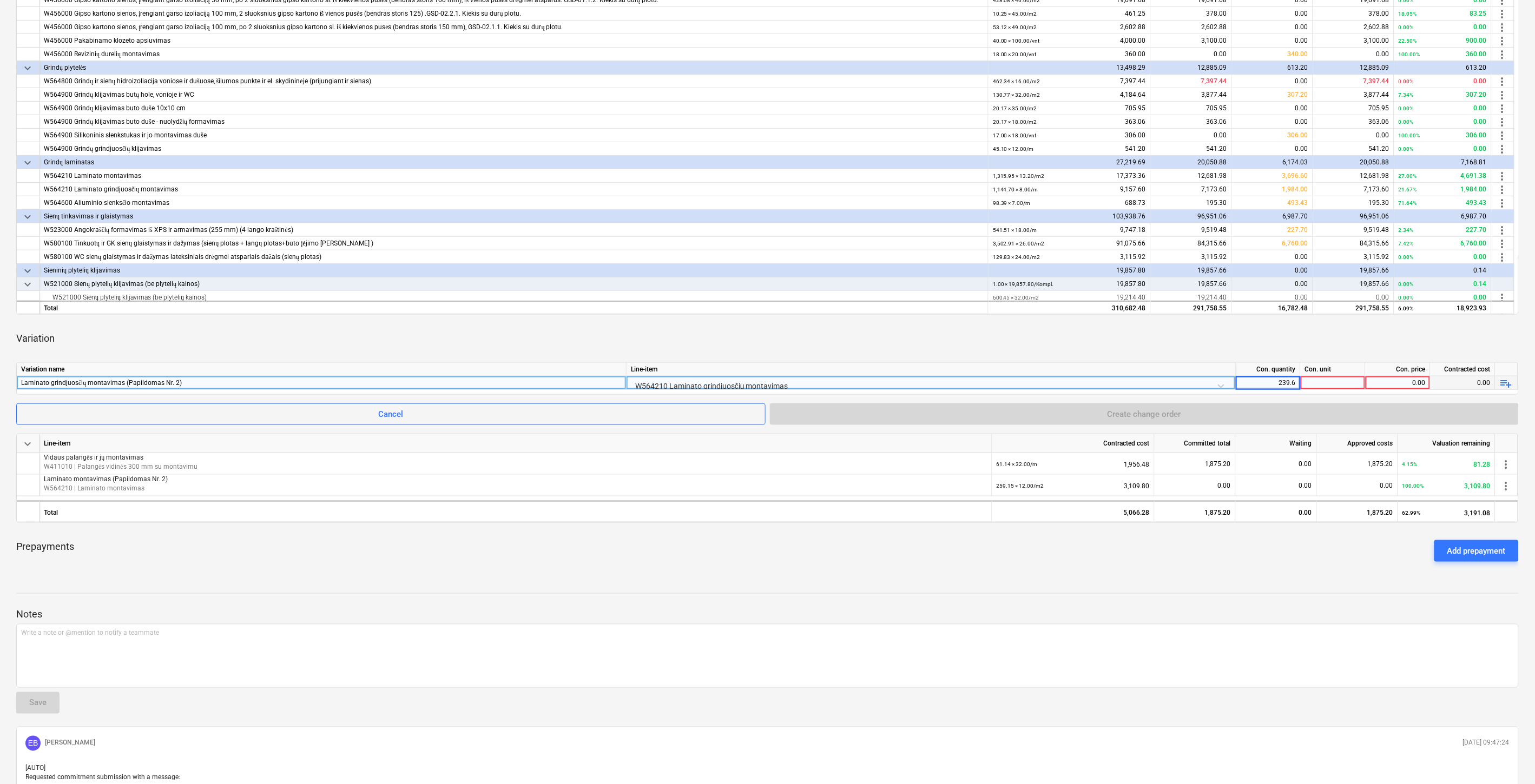
type input "239.60"
click at [1321, 381] on div at bounding box center [1333, 383] width 65 height 14
type input "m"
click at [1402, 385] on div "0.00" at bounding box center [1398, 383] width 56 height 14
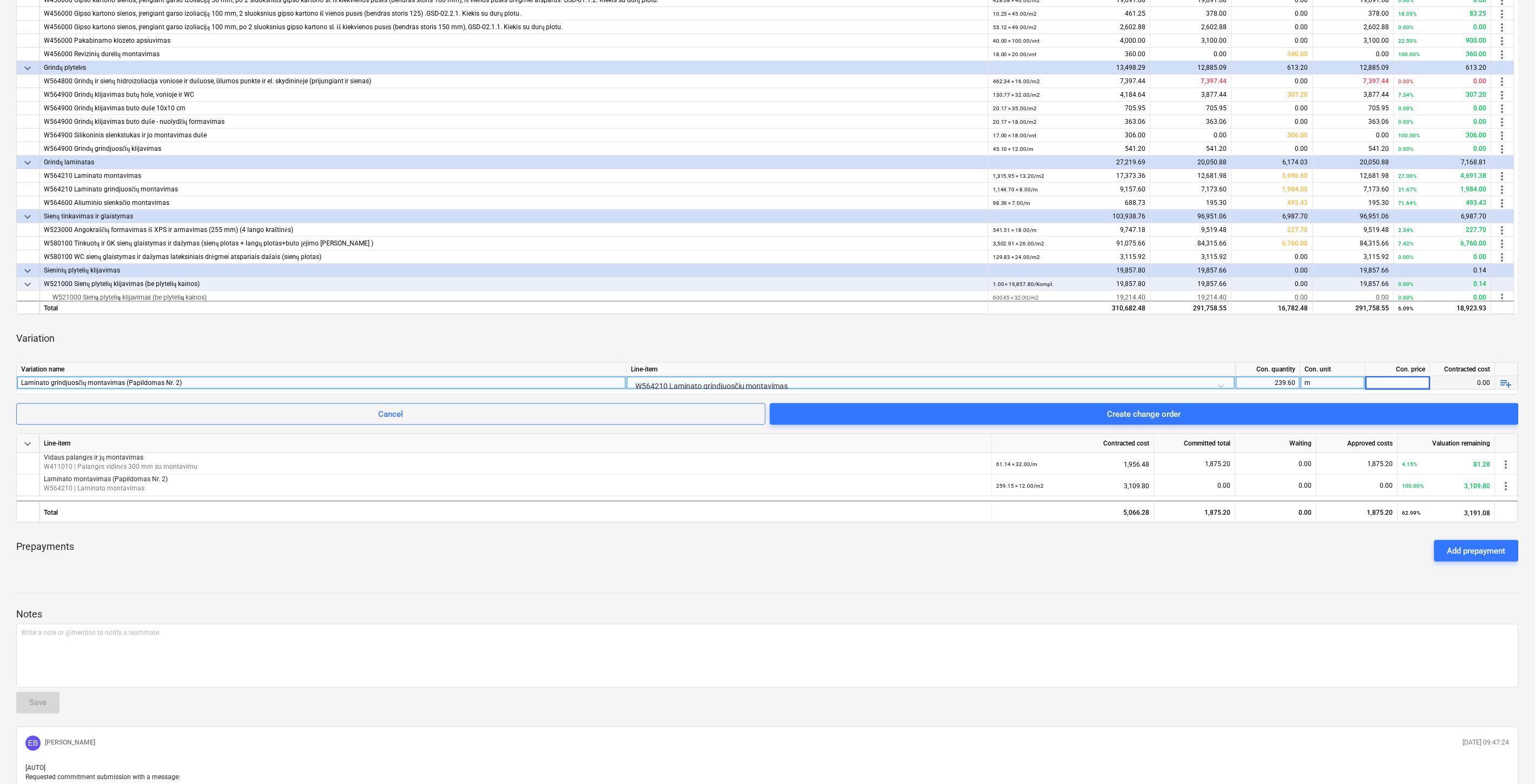
type input "8"
click at [1396, 332] on div "Variation" at bounding box center [768, 338] width 1503 height 30
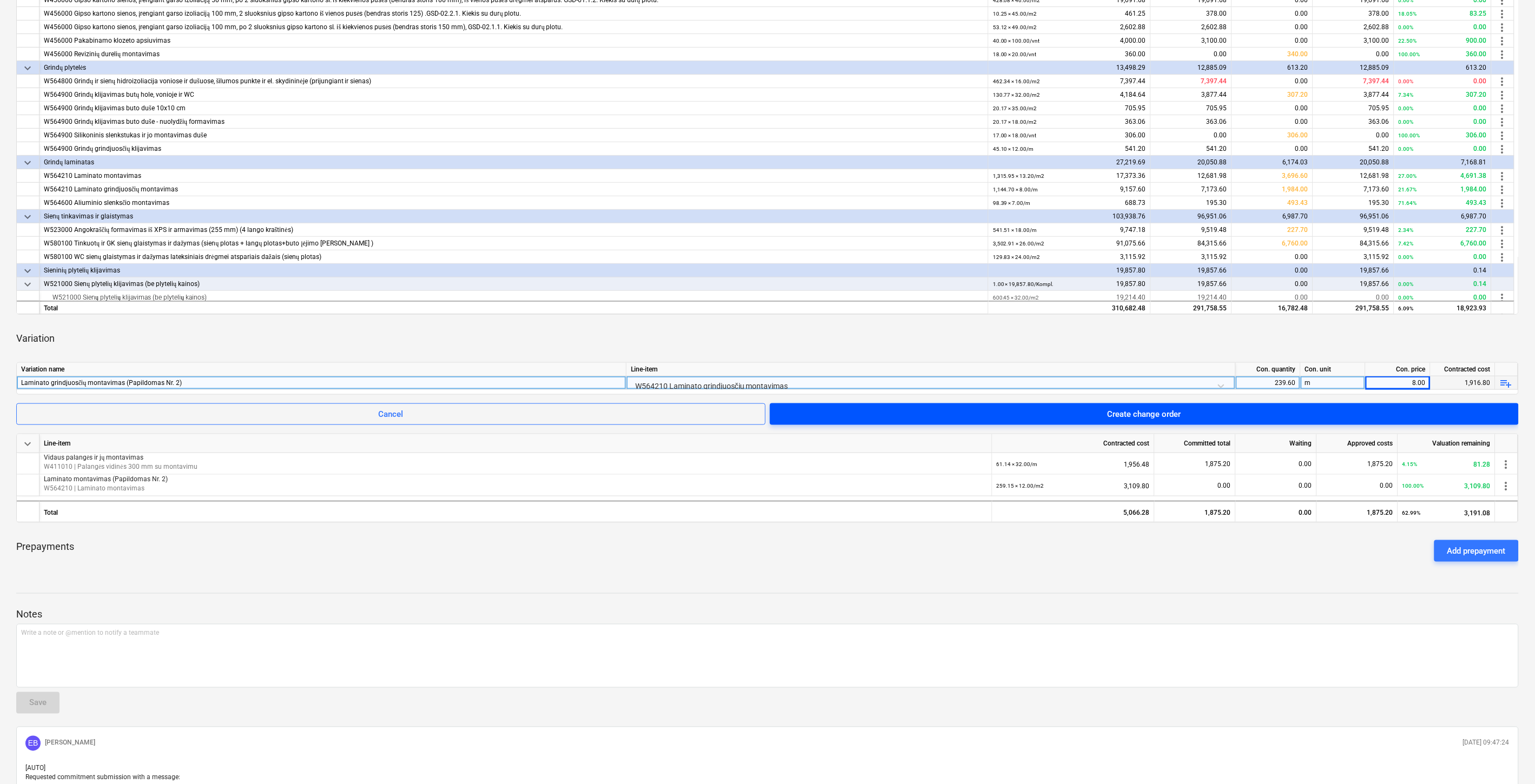
click at [1361, 413] on span "Create change order" at bounding box center [1144, 414] width 723 height 14
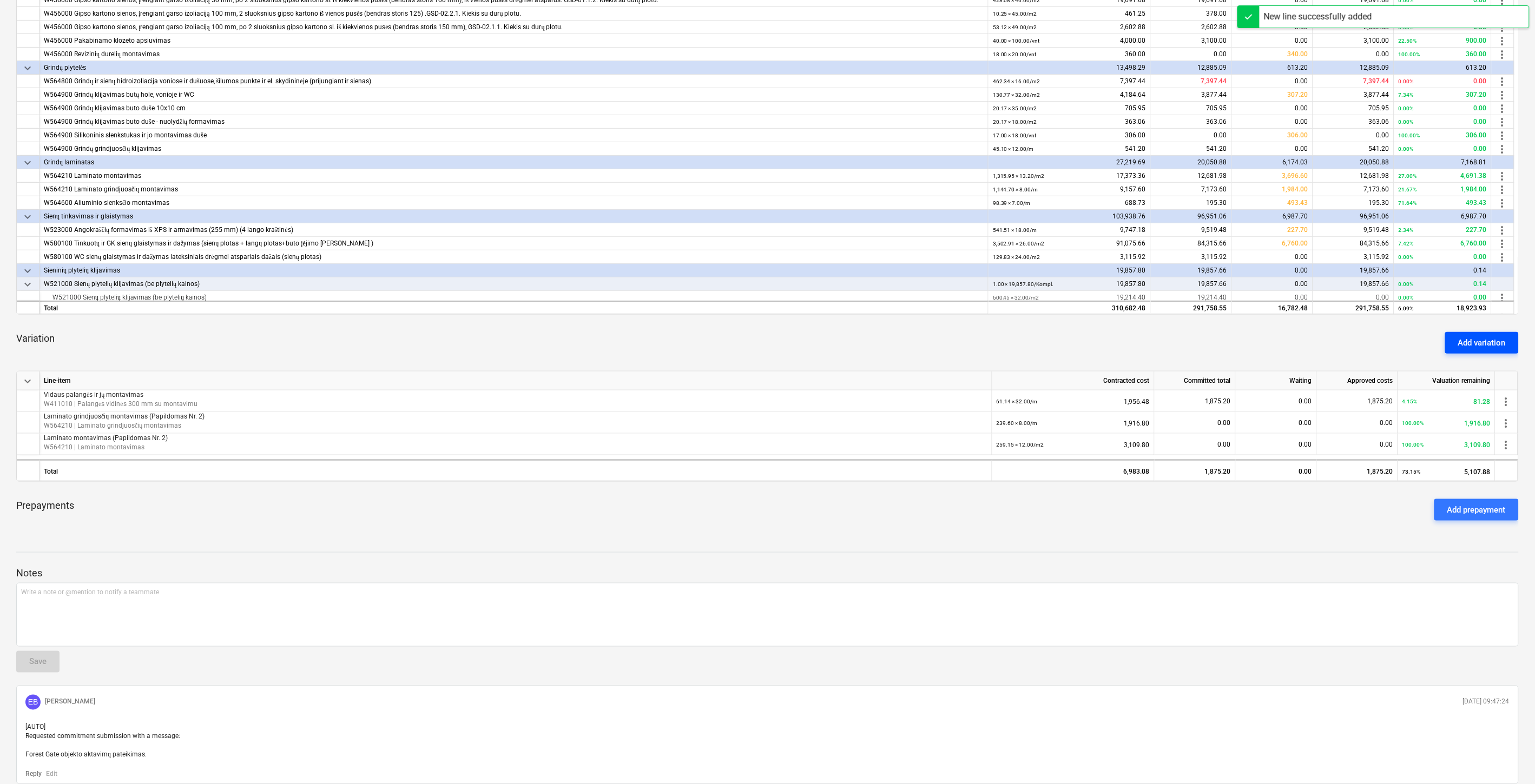
click at [1458, 345] on button "Add variation" at bounding box center [1482, 343] width 74 height 21
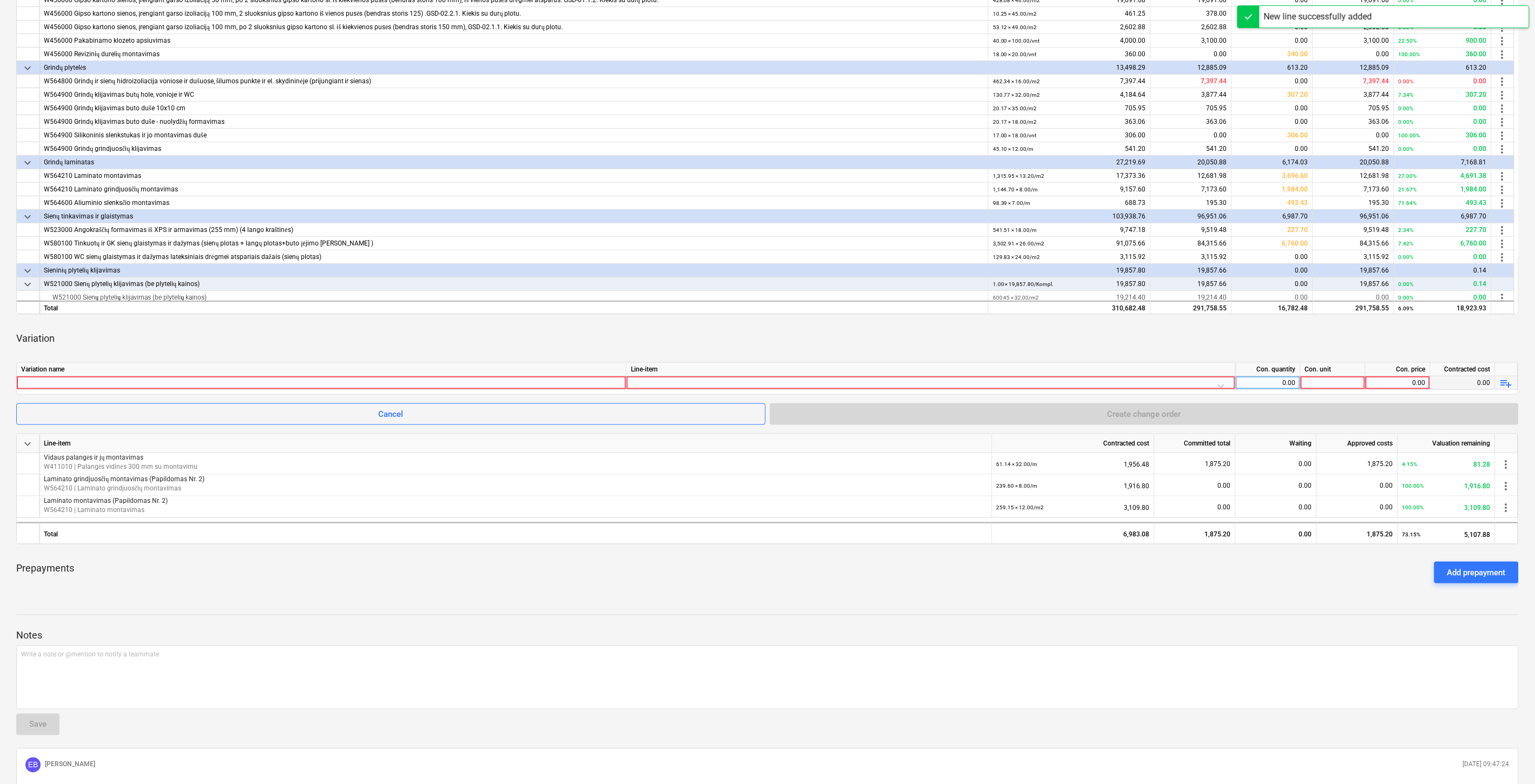
click at [330, 381] on div at bounding box center [321, 383] width 601 height 13
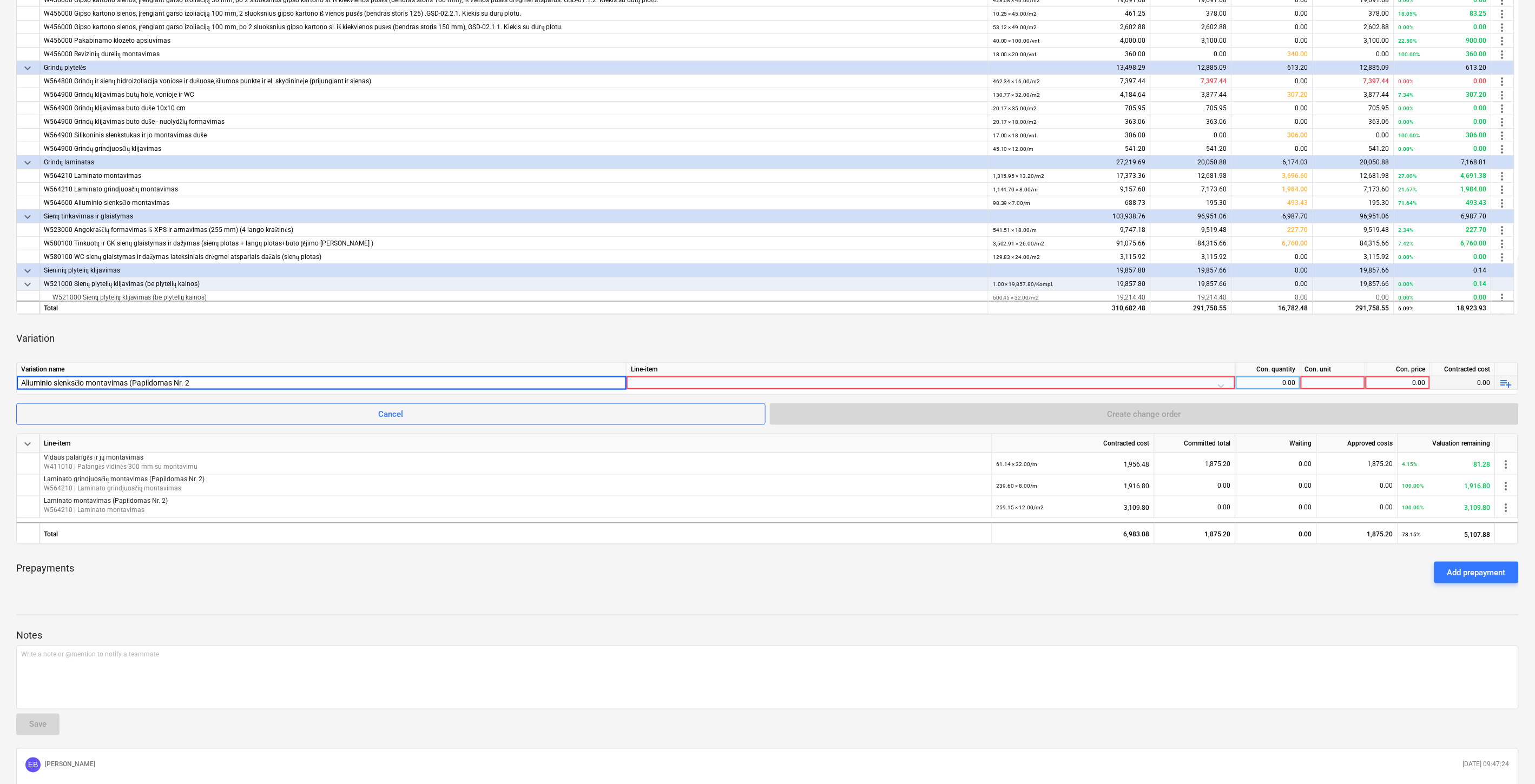
type input "Aliuminio slenksčio montavimas (Papildomas Nr. 2)"
click at [659, 382] on div at bounding box center [931, 386] width 600 height 19
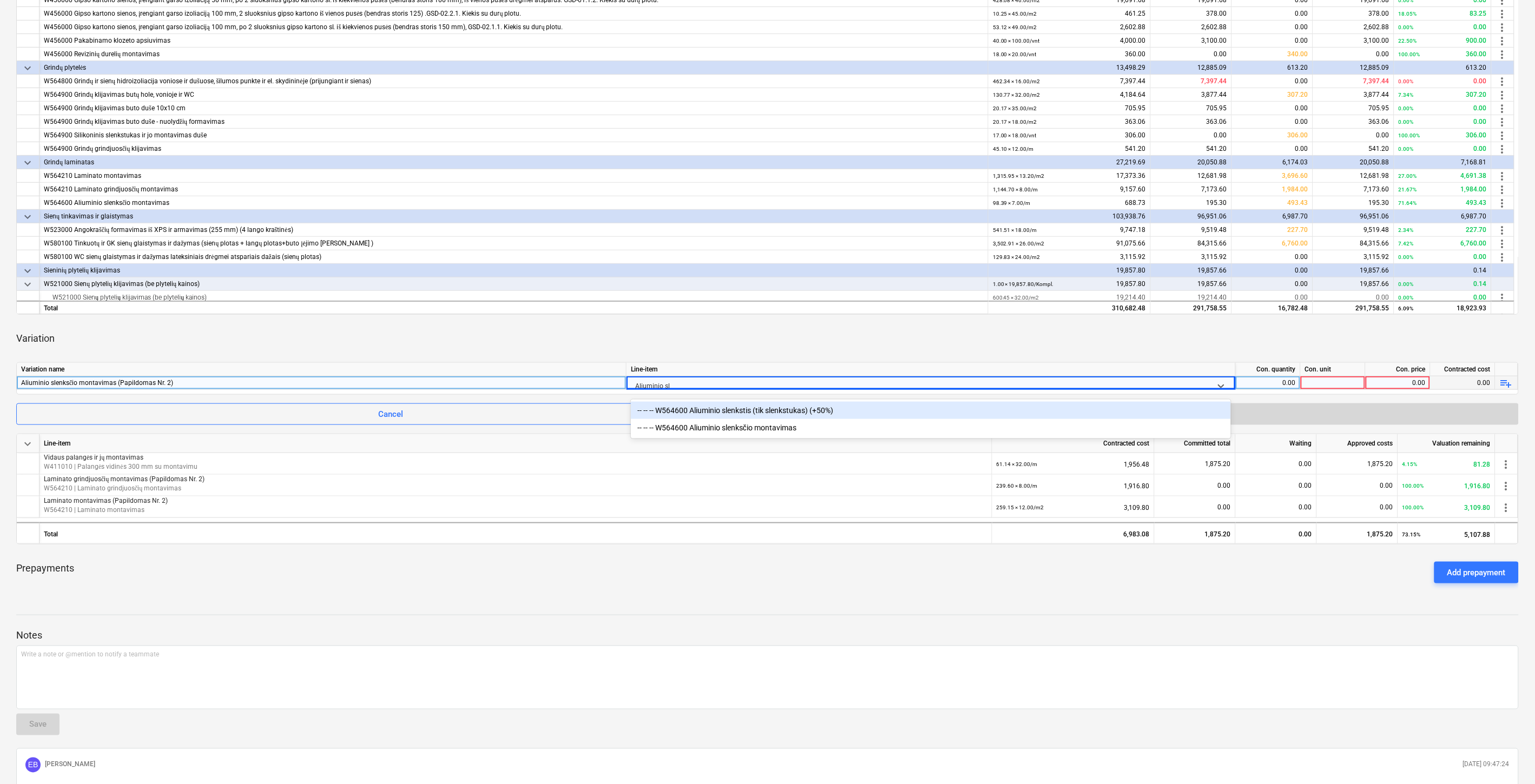
type input "Aliuminio slen"
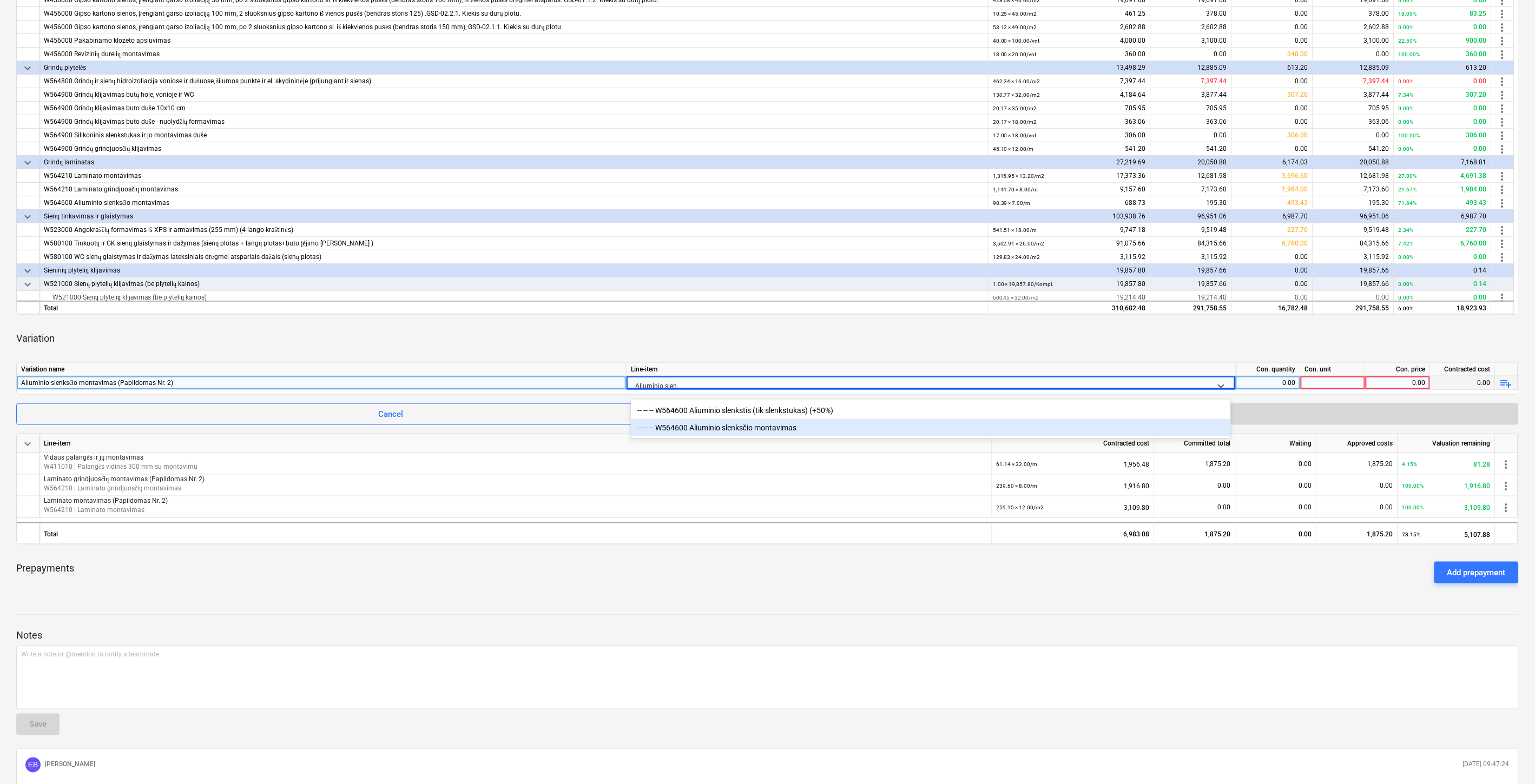
click at [691, 426] on div "-- -- -- W564600 Aliuminio slenksčio montavimas" at bounding box center [931, 428] width 600 height 17
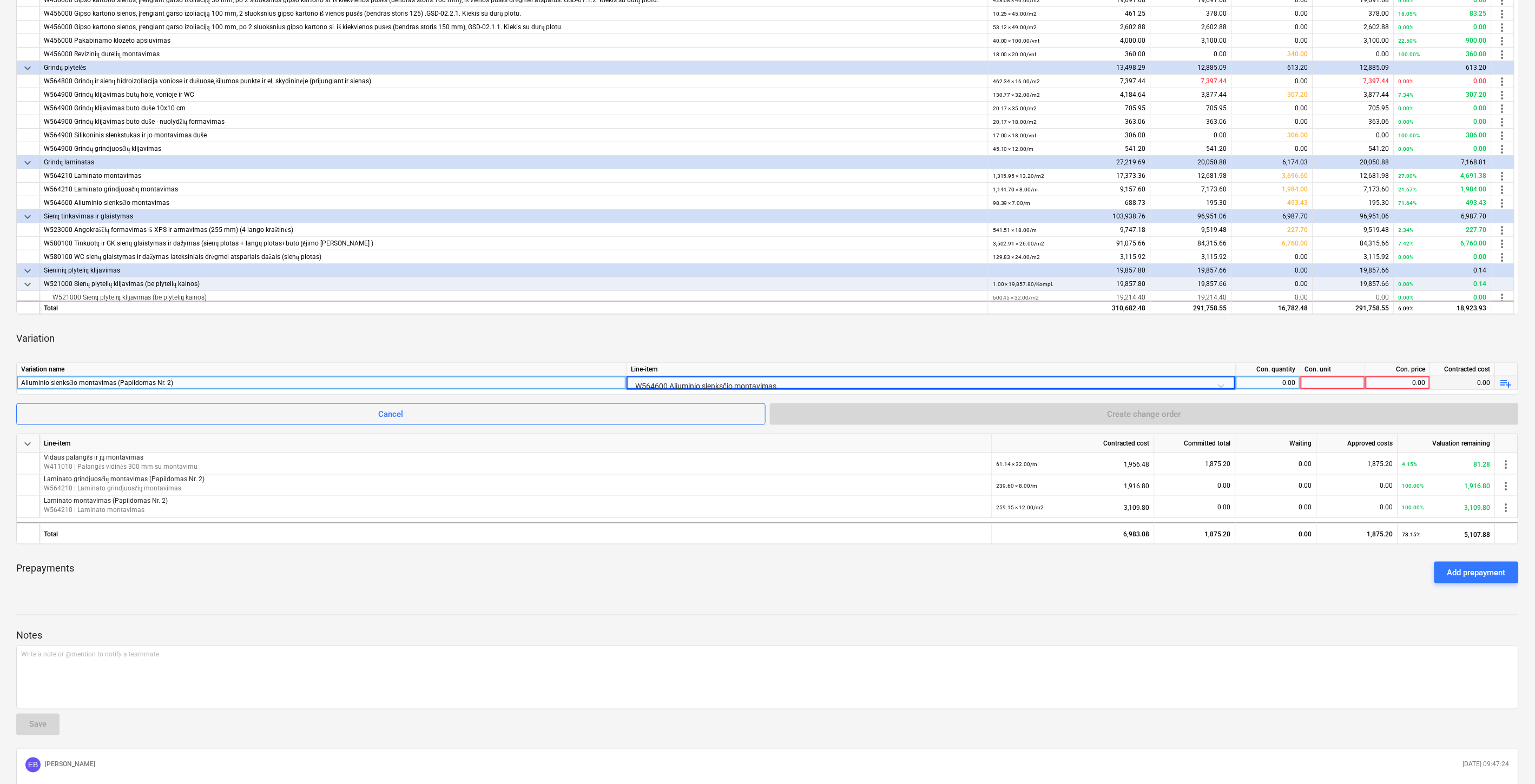
click at [839, 325] on div "Variation" at bounding box center [768, 338] width 1503 height 30
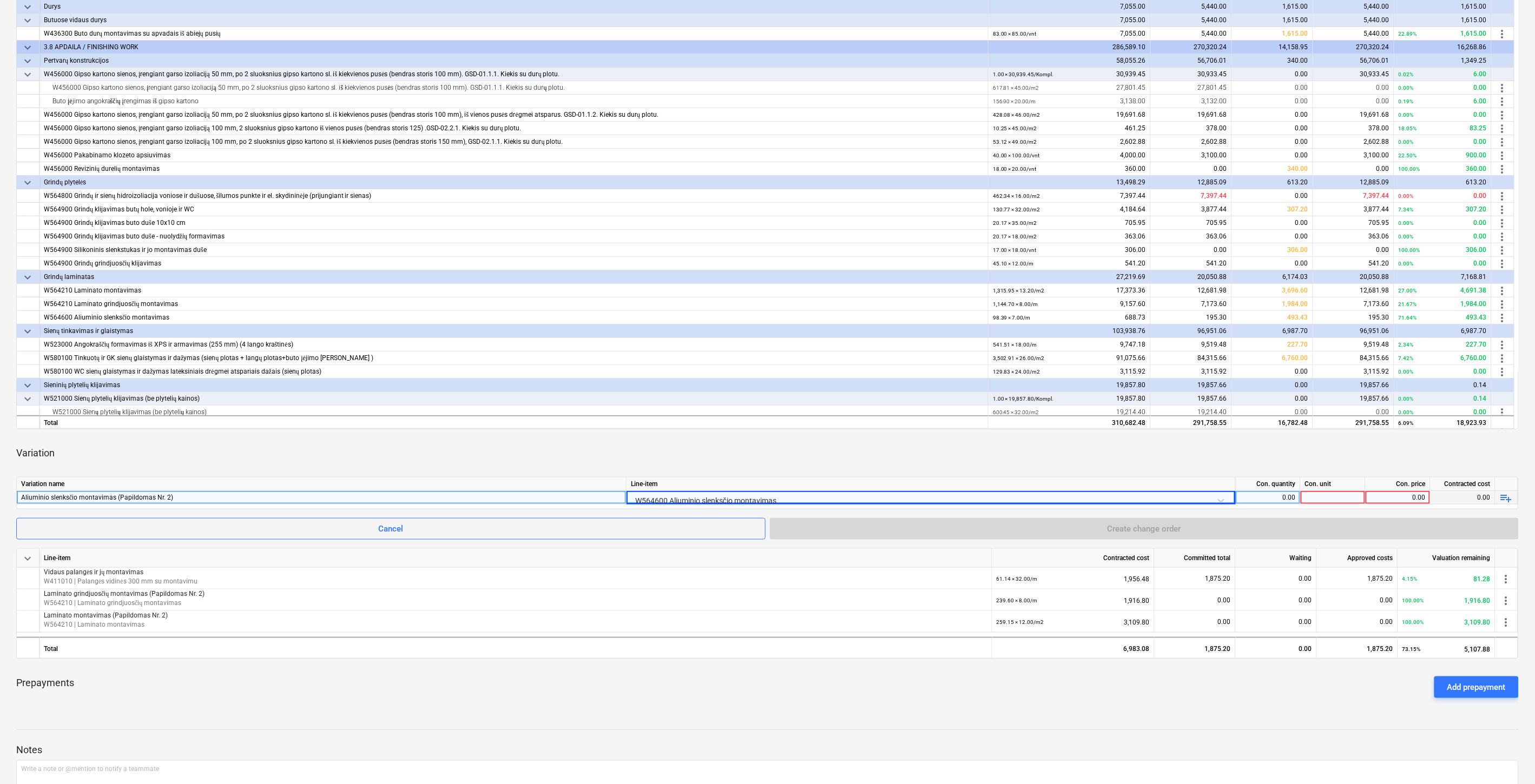
scroll to position [239, 0]
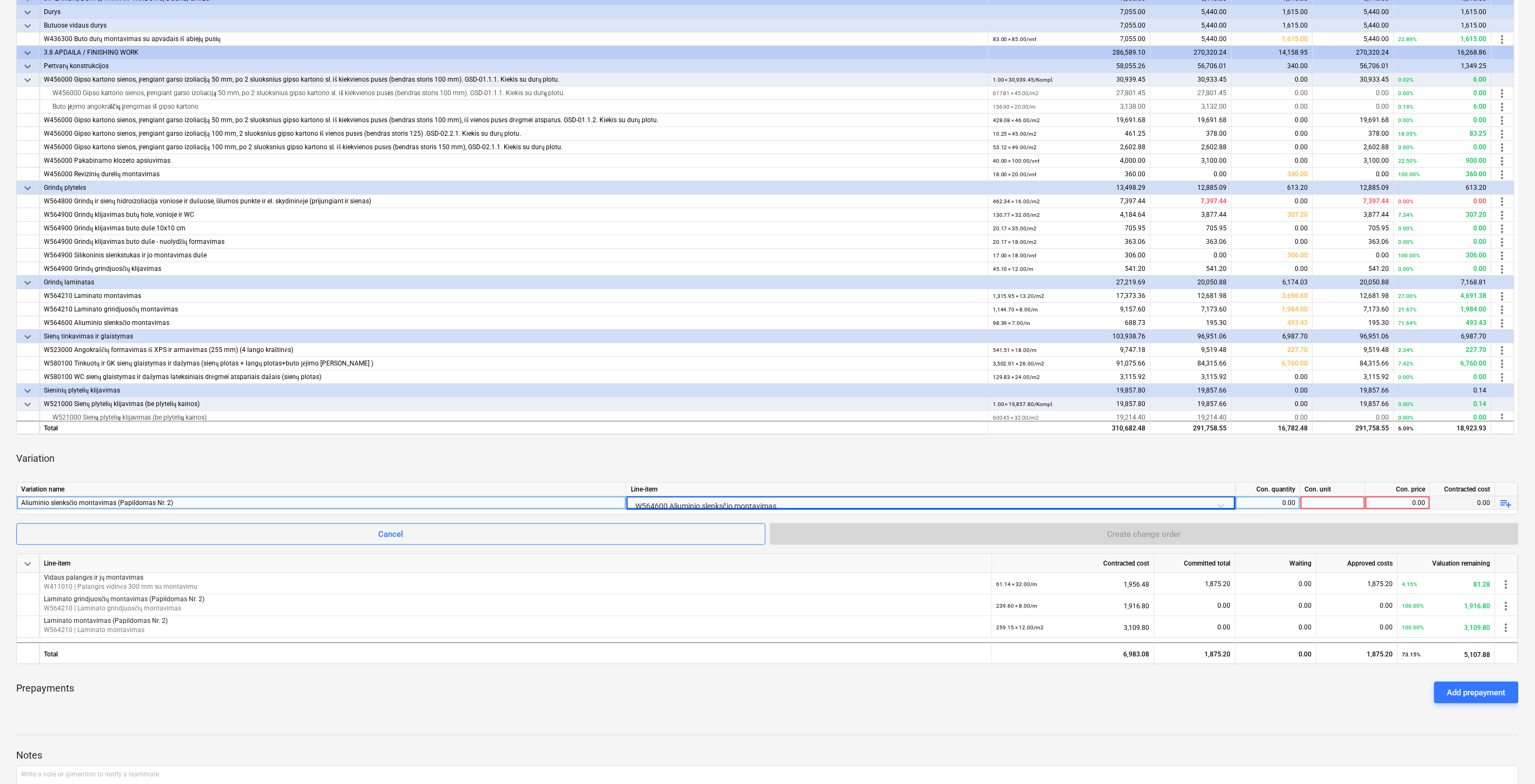
click at [598, 460] on div "Variation" at bounding box center [768, 459] width 1503 height 30
click at [657, 445] on div "Variation" at bounding box center [768, 459] width 1503 height 30
click at [1014, 463] on div "Variation" at bounding box center [768, 459] width 1503 height 30
click at [1037, 454] on div "Variation" at bounding box center [768, 459] width 1503 height 30
drag, startPoint x: 1056, startPoint y: 445, endPoint x: 1073, endPoint y: 437, distance: 18.8
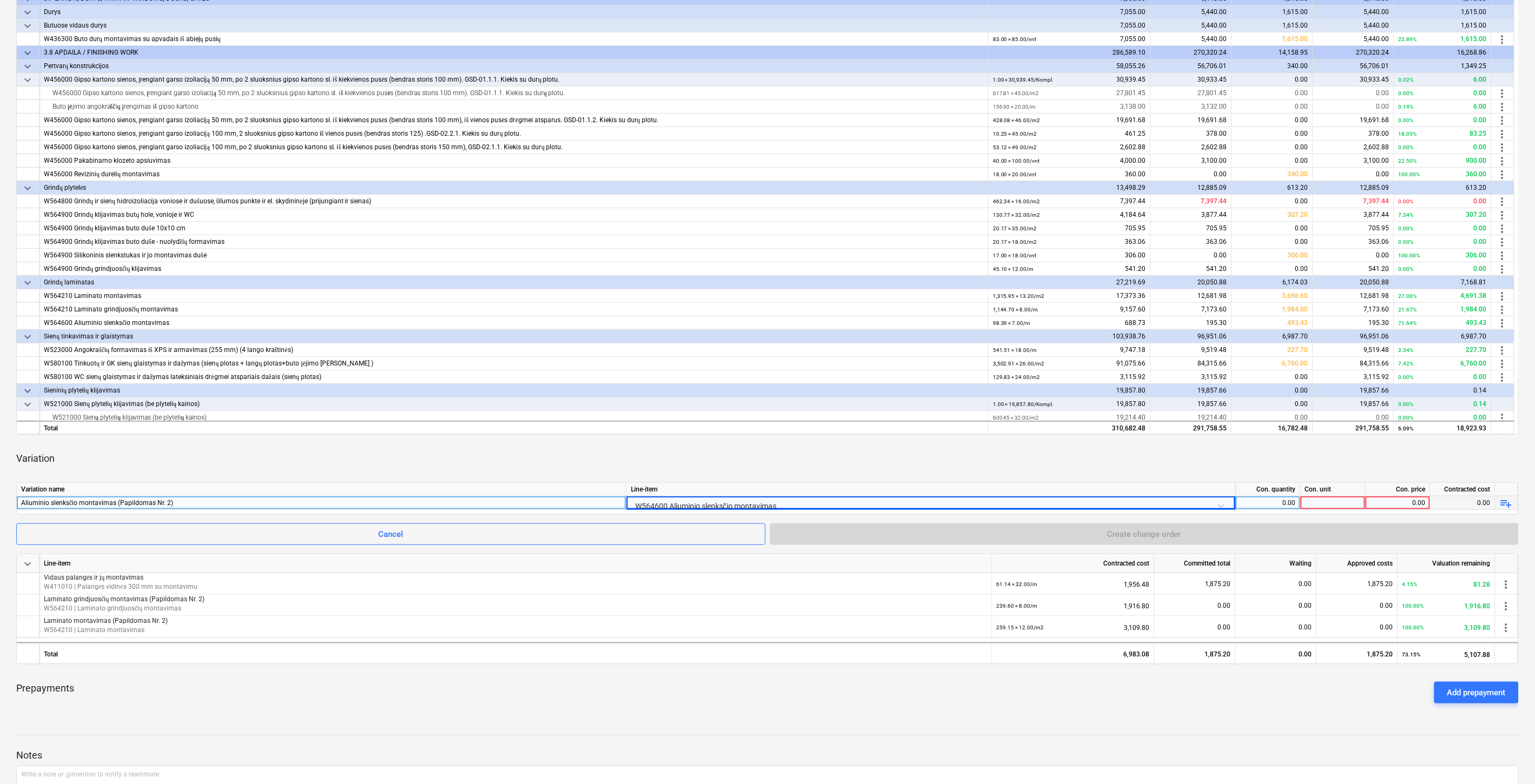
click at [1058, 444] on div "Variation" at bounding box center [768, 459] width 1503 height 30
click at [1073, 437] on div "keyboard_arrow_down Line-item Contracted cost Committed total Waiting Approved …" at bounding box center [768, 338] width 1503 height 748
click at [1106, 439] on div "keyboard_arrow_down Line-item Contracted cost Committed total Waiting Approved …" at bounding box center [768, 338] width 1503 height 748
click at [1119, 434] on div "keyboard_arrow_down Line-item Contracted cost Committed total Waiting Approved …" at bounding box center [768, 199] width 1503 height 471
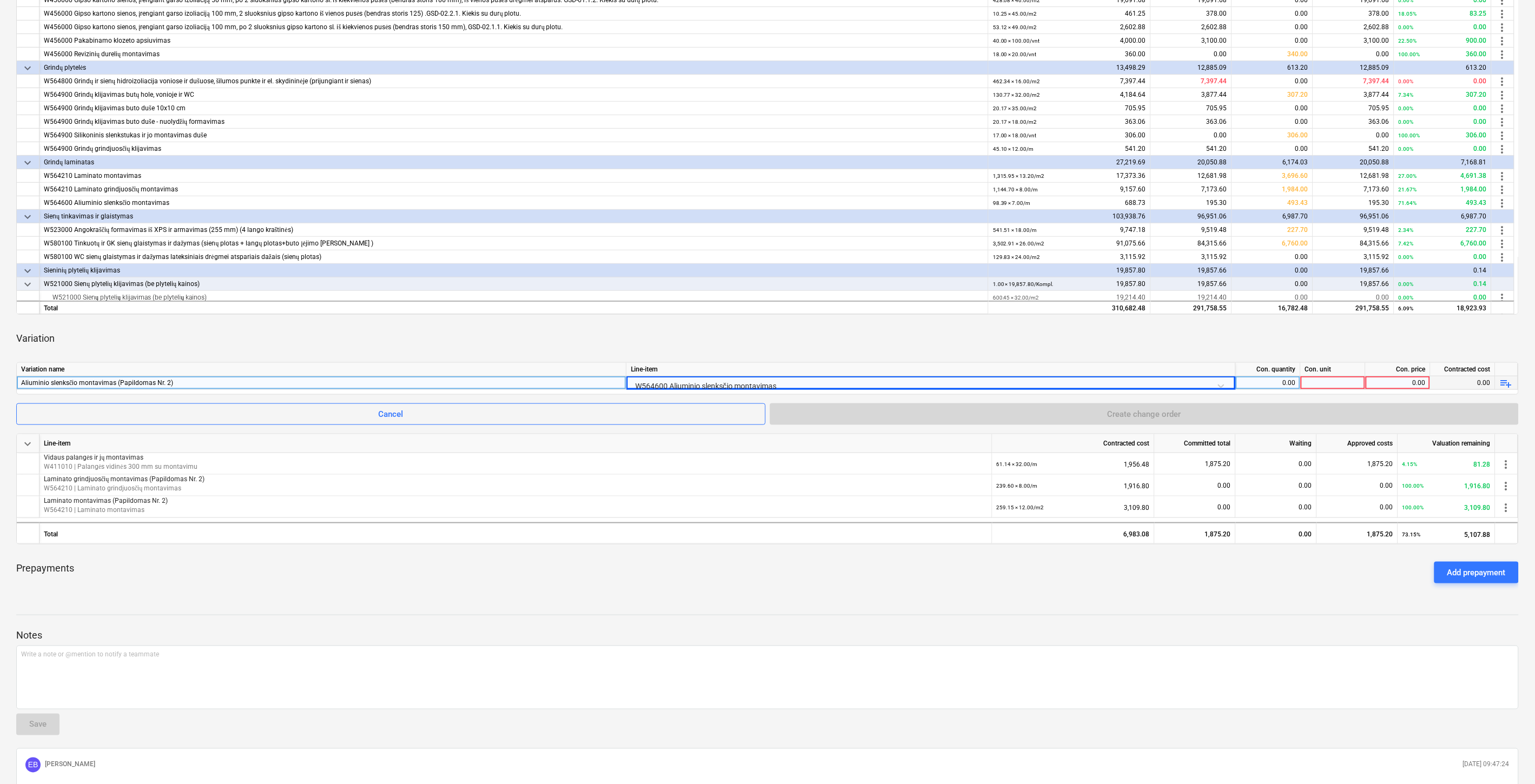
scroll to position [300, 0]
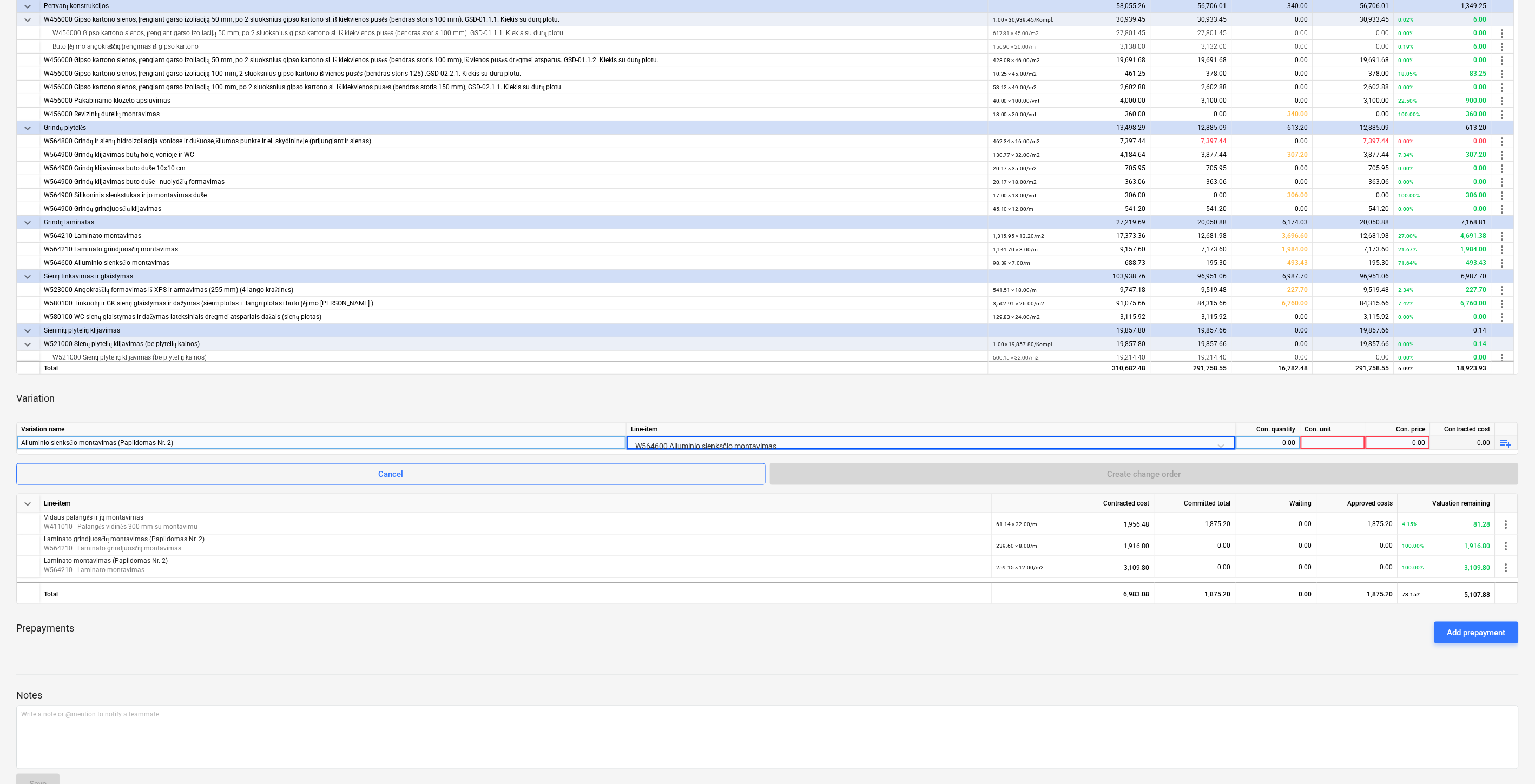
click at [1100, 395] on div "Variation" at bounding box center [768, 398] width 1503 height 30
click at [1146, 375] on div "keyboard_arrow_down Line-item Contracted cost Committed total Waiting Approved …" at bounding box center [768, 278] width 1503 height 748
click at [1263, 444] on div "0.00" at bounding box center [1268, 443] width 56 height 14
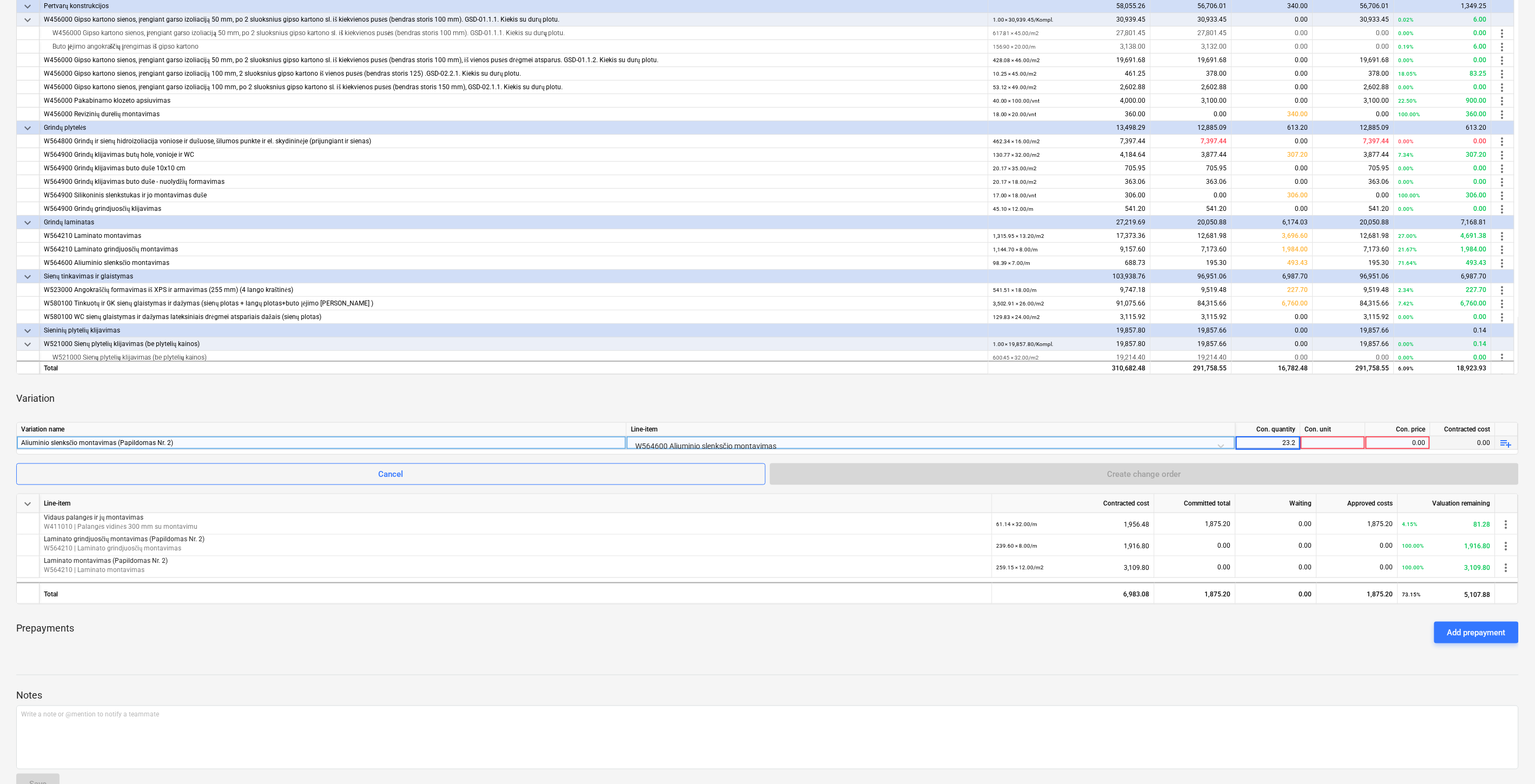
type input "23.28"
click at [1316, 442] on div at bounding box center [1333, 443] width 65 height 14
click at [1382, 441] on div "0.00" at bounding box center [1398, 443] width 56 height 14
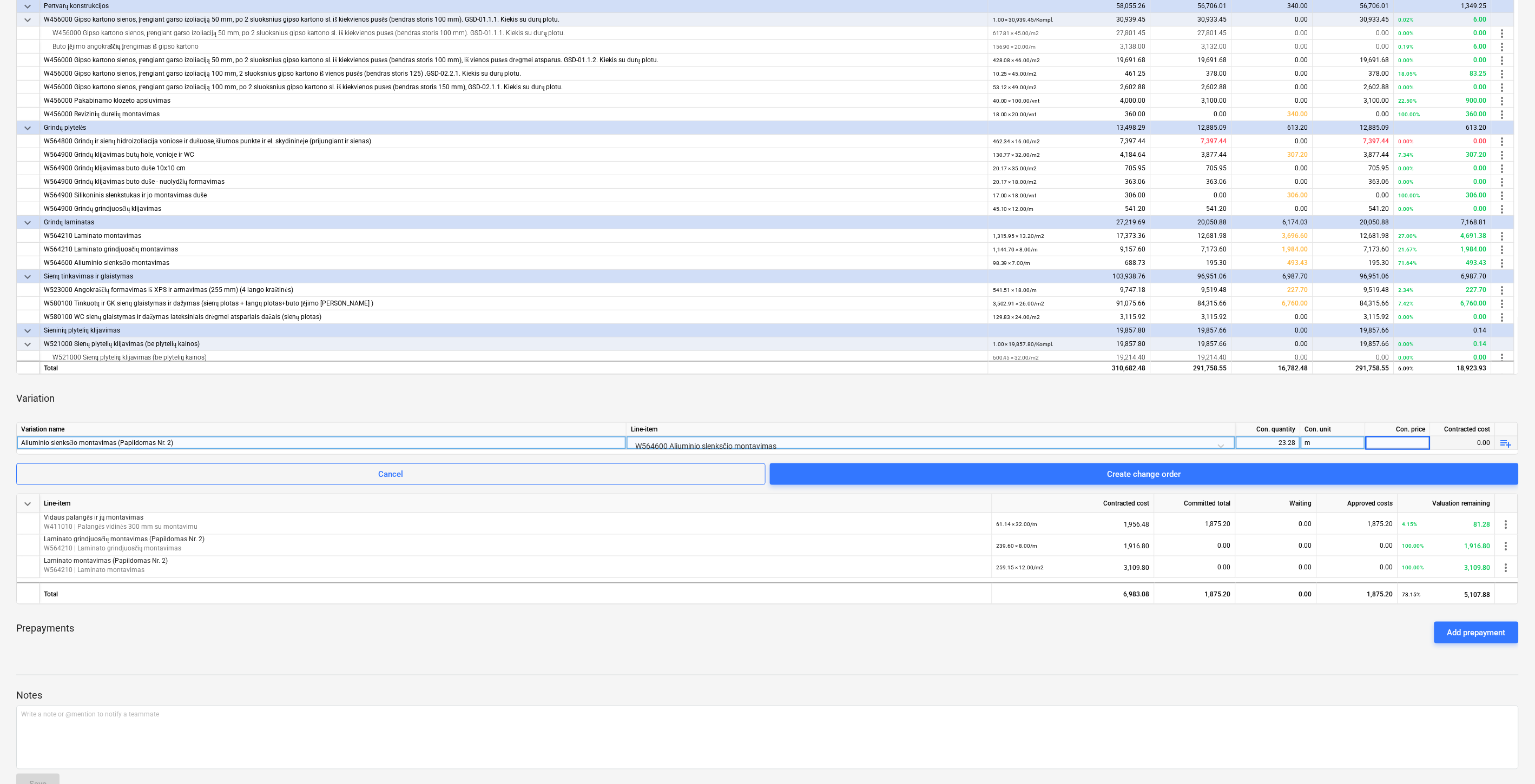
type input "7"
click at [1358, 397] on div "Variation" at bounding box center [768, 398] width 1503 height 30
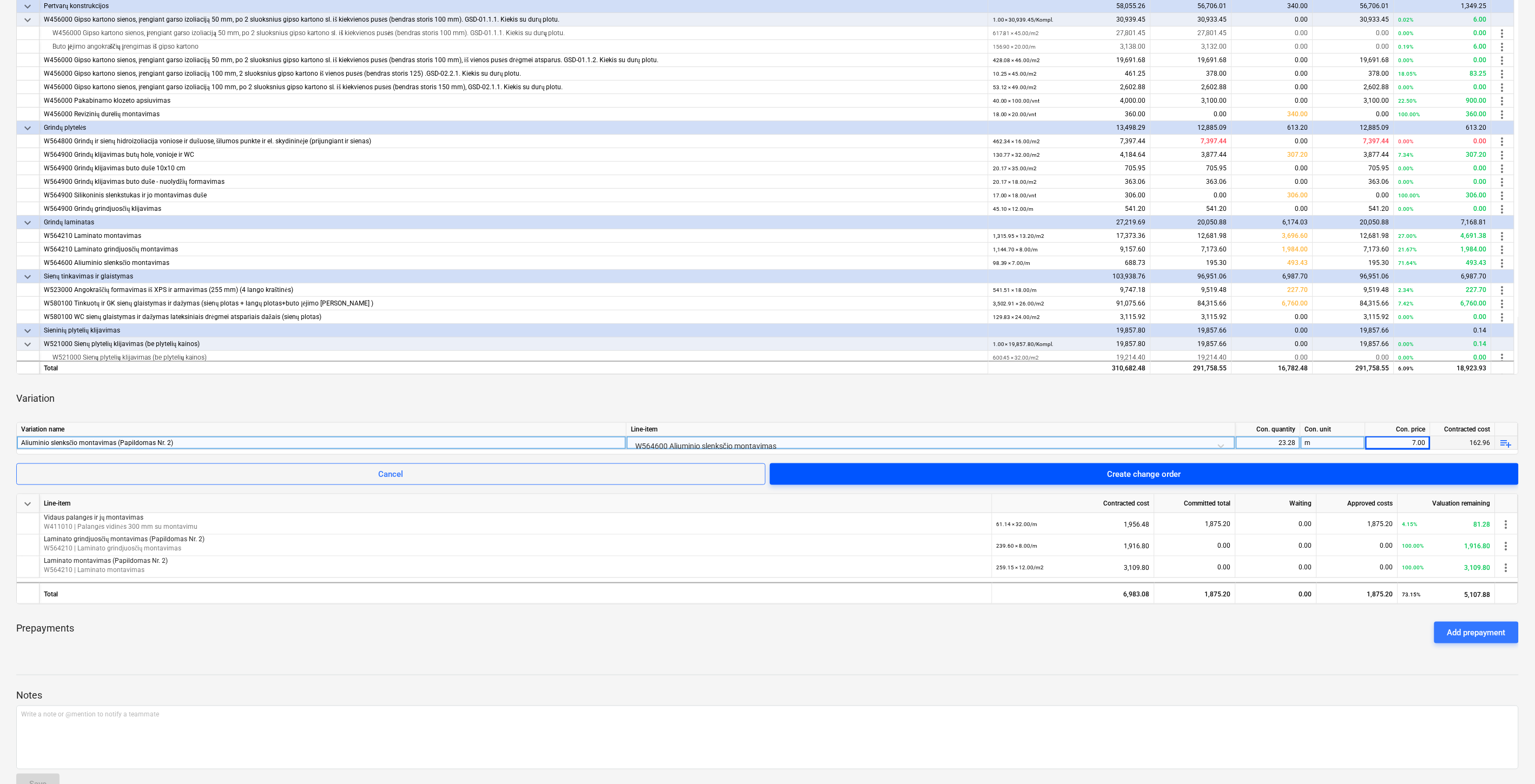
click at [1345, 472] on span "Create change order" at bounding box center [1144, 474] width 723 height 14
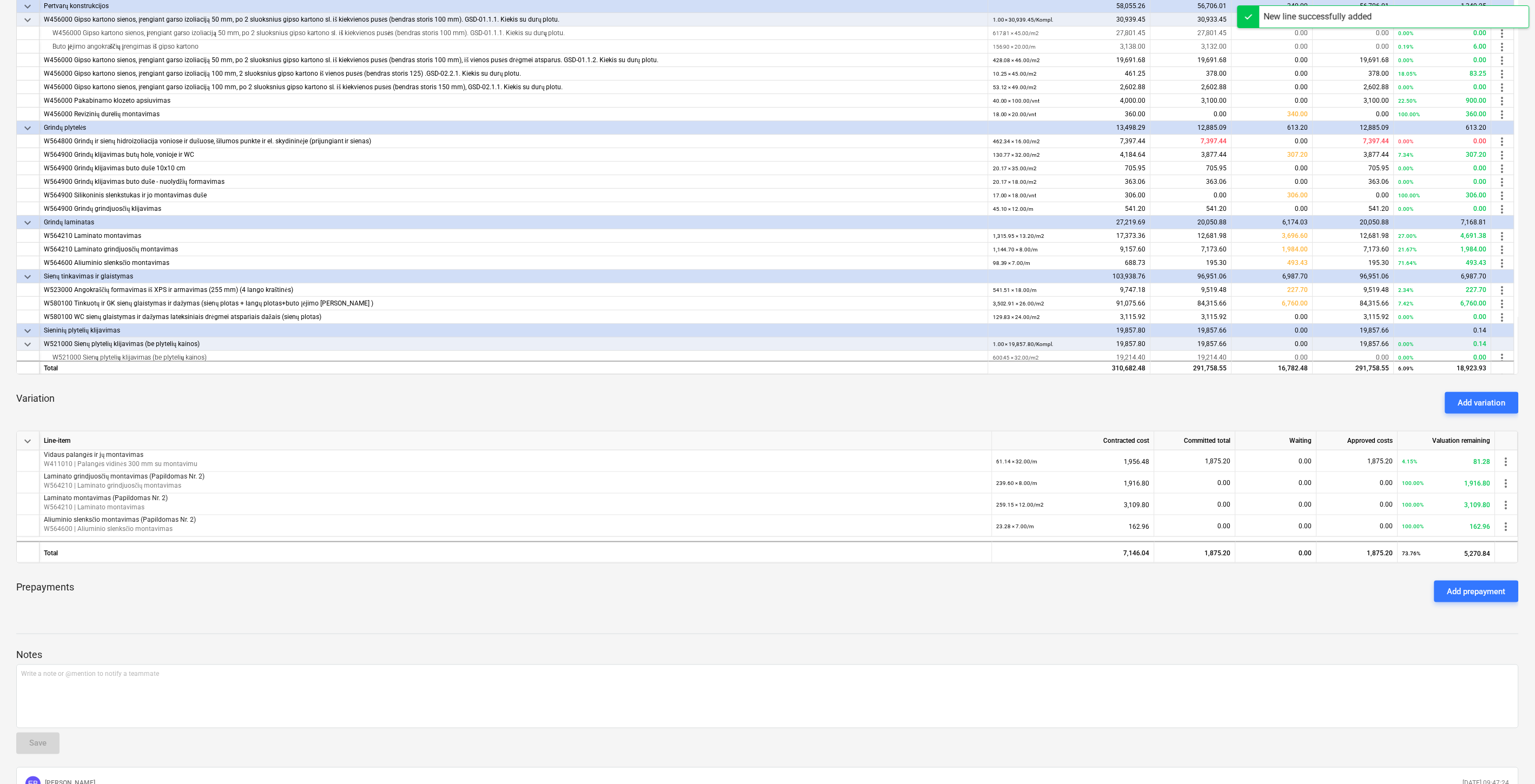
click at [1036, 401] on div "Variation Add variation" at bounding box center [768, 403] width 1503 height 39
click at [1495, 401] on div "Add variation" at bounding box center [1482, 403] width 47 height 14
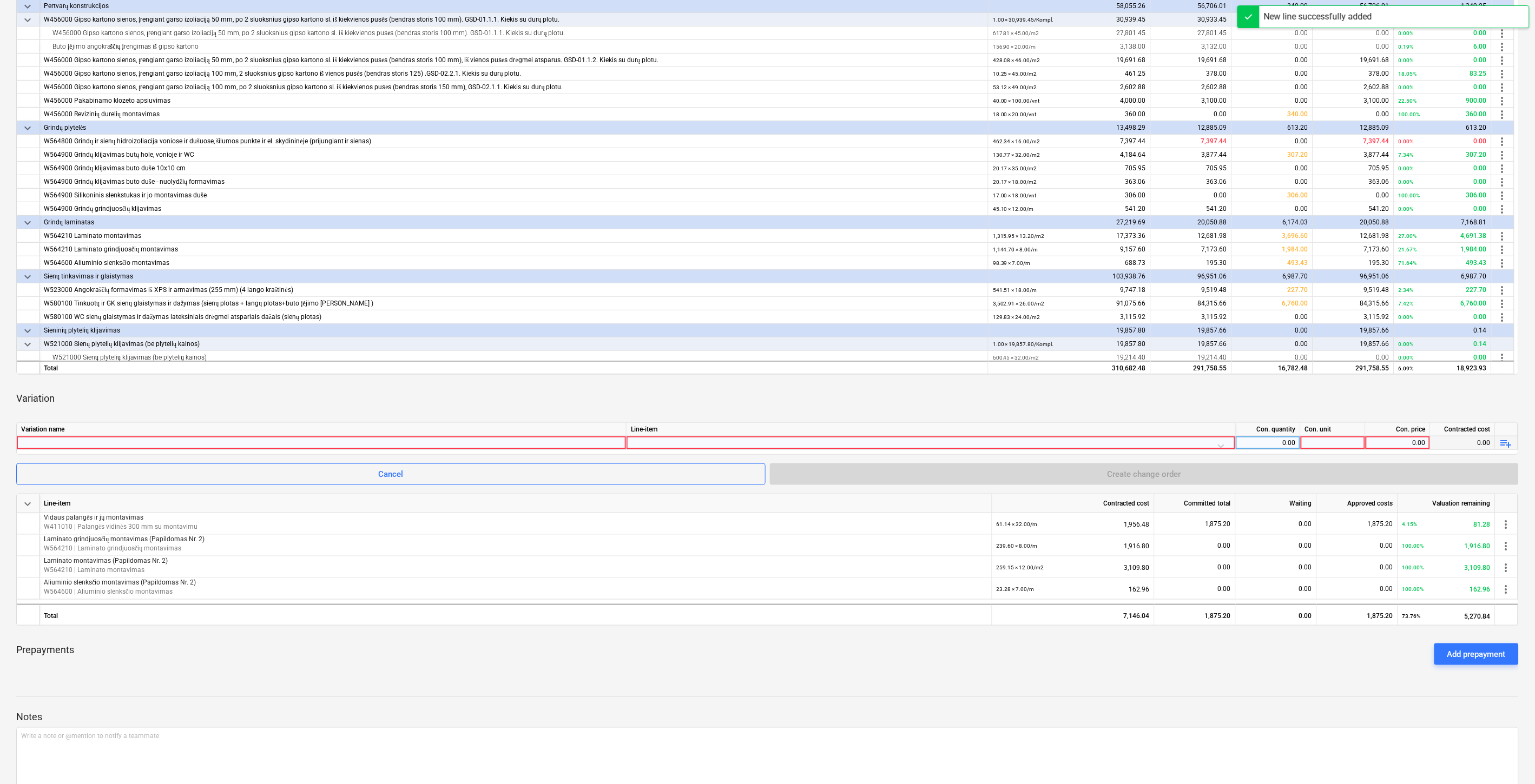
click at [462, 441] on div at bounding box center [321, 443] width 601 height 13
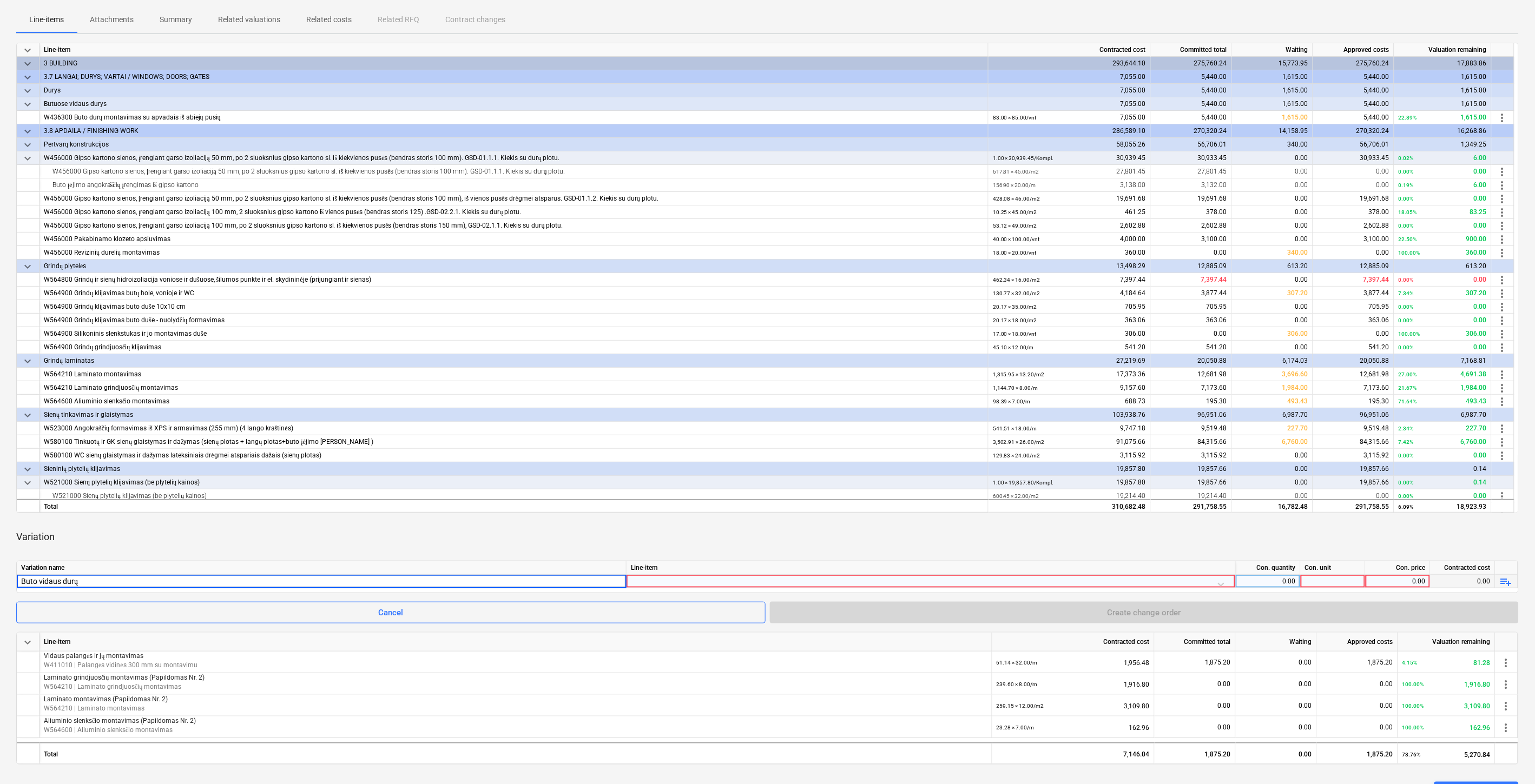
scroll to position [180, 0]
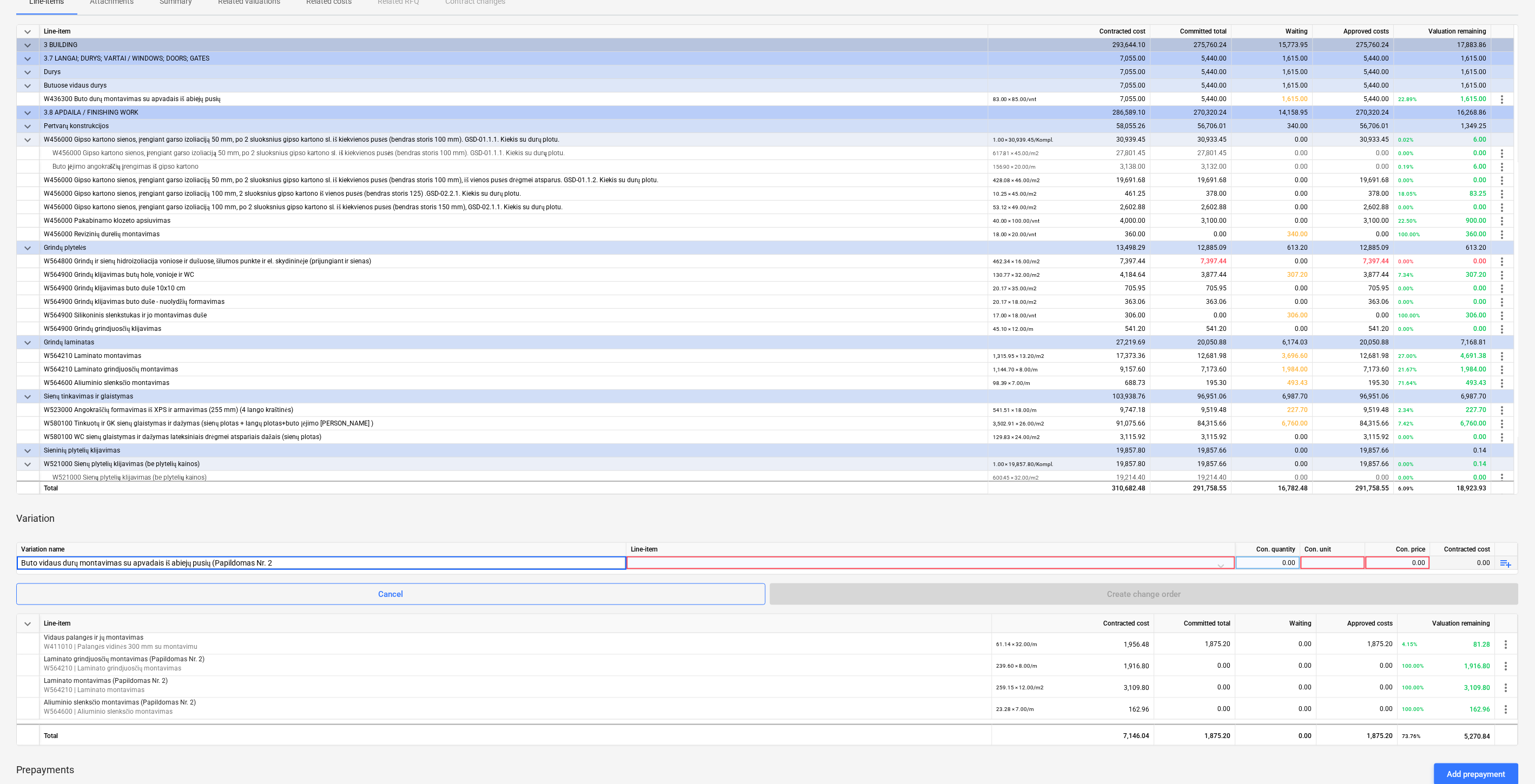
type input "Buto vidaus durų montavimas su apvadais iš abiejų pusių (Papildomas Nr. 2)"
click at [329, 515] on div "Variation" at bounding box center [768, 519] width 1503 height 30
click at [828, 565] on div at bounding box center [931, 566] width 600 height 19
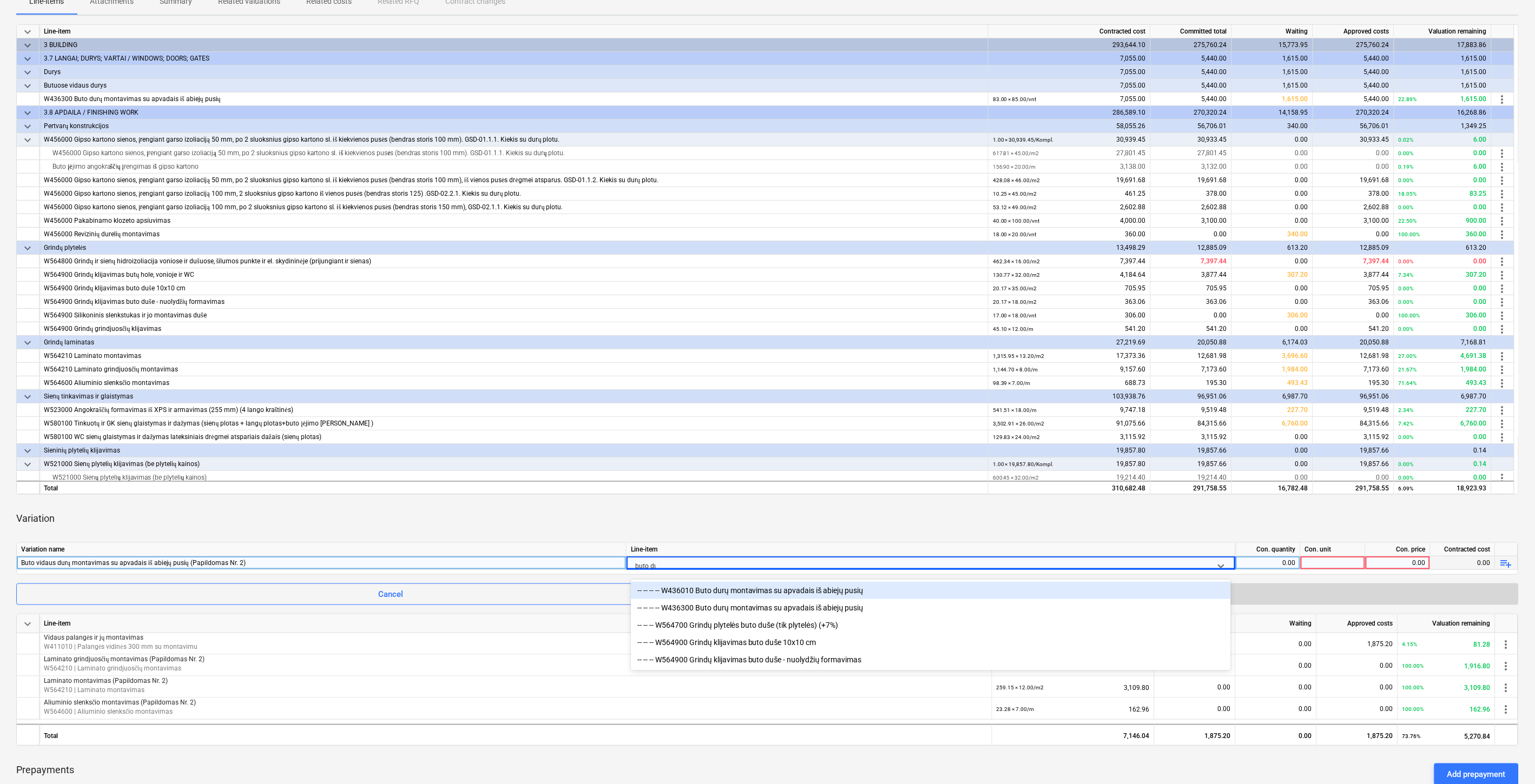
type input "buto dur"
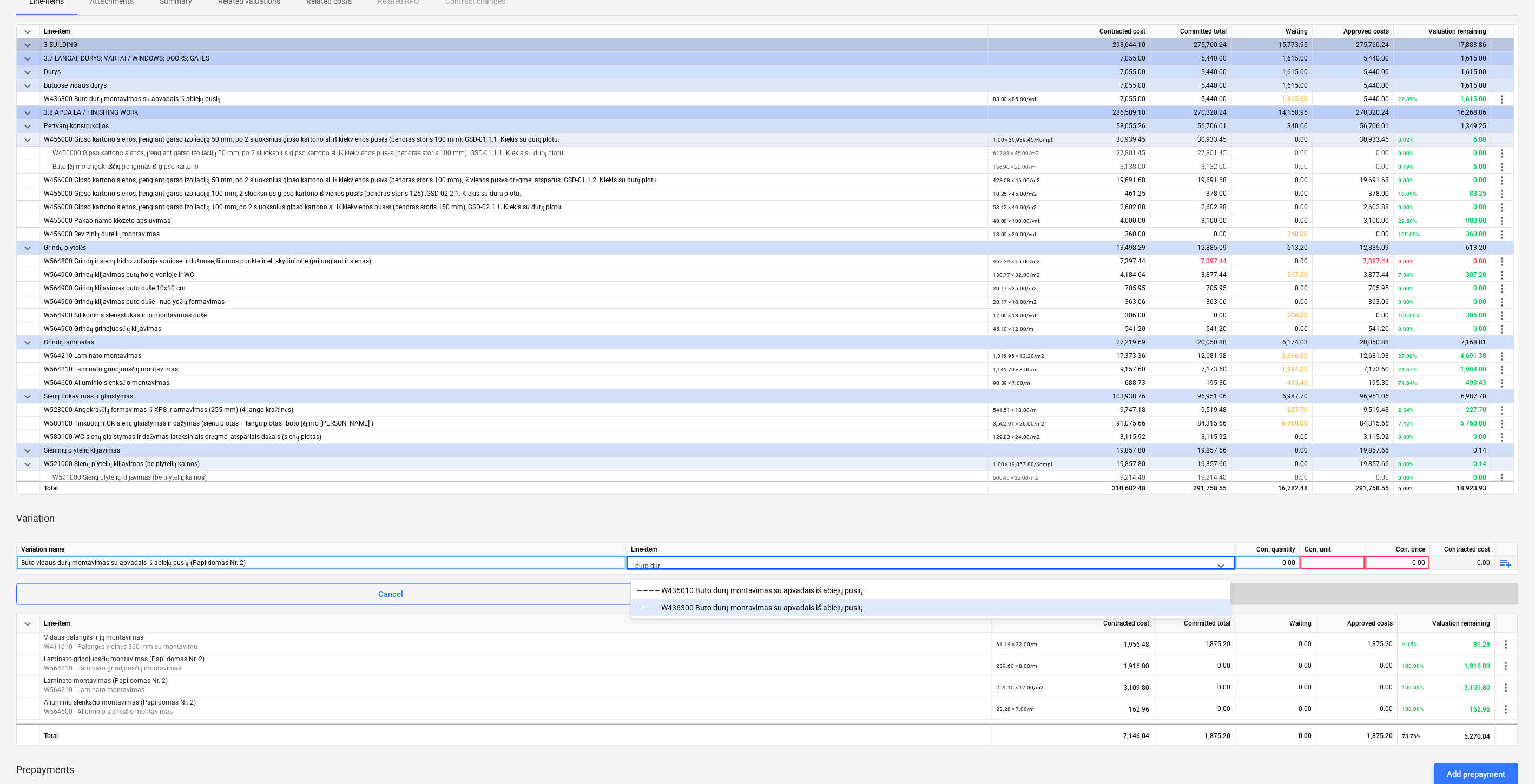
click at [821, 608] on div "-- -- -- -- W436300 Buto durų montavimas su apvadais iš abiejų pusių" at bounding box center [931, 608] width 600 height 17
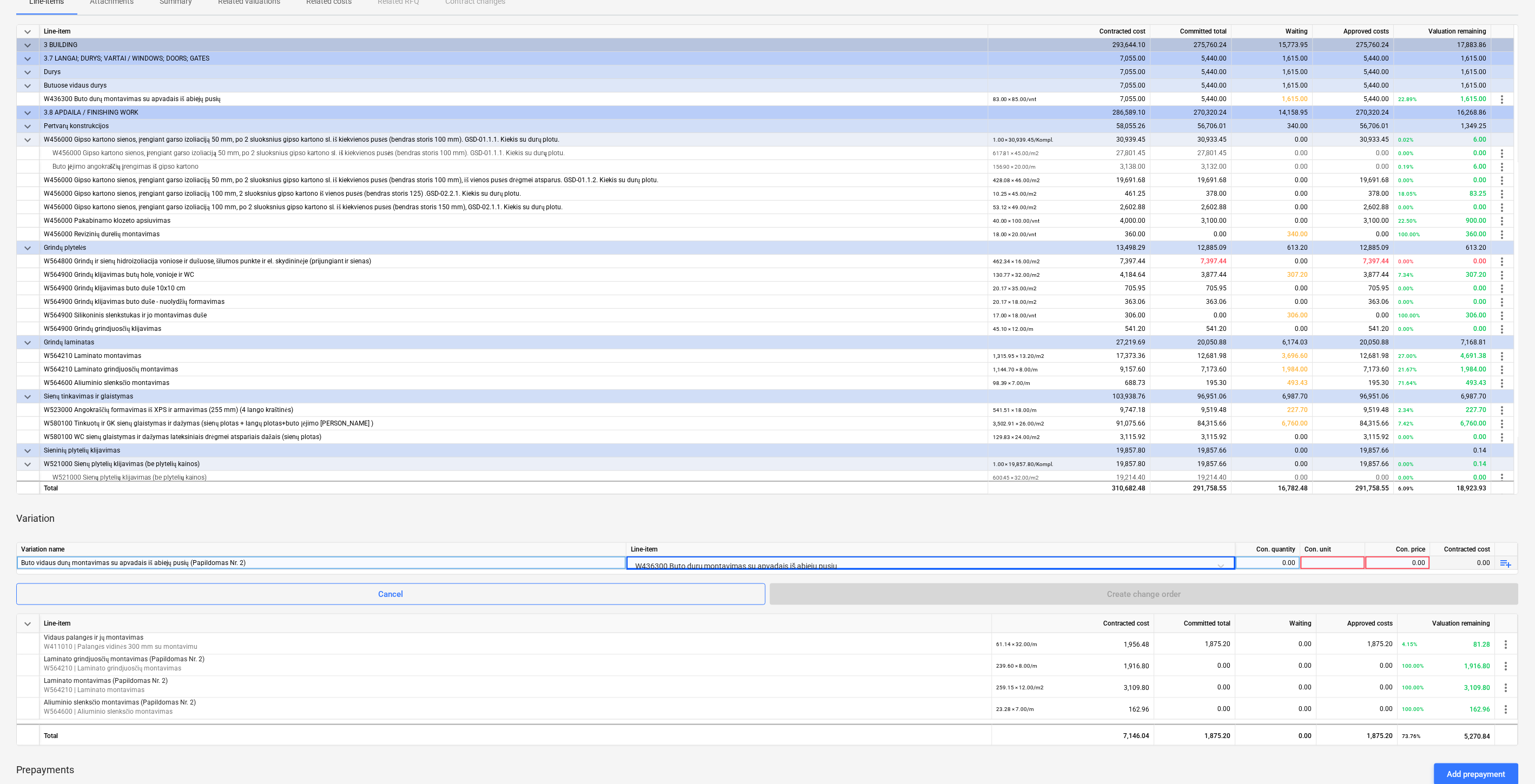
click at [940, 517] on div "Variation" at bounding box center [768, 519] width 1503 height 30
click at [1270, 568] on div "0.00" at bounding box center [1268, 563] width 56 height 14
drag, startPoint x: 1299, startPoint y: 563, endPoint x: 1264, endPoint y: 561, distance: 35.1
click at [1264, 561] on input "Vnt." at bounding box center [1268, 563] width 65 height 13
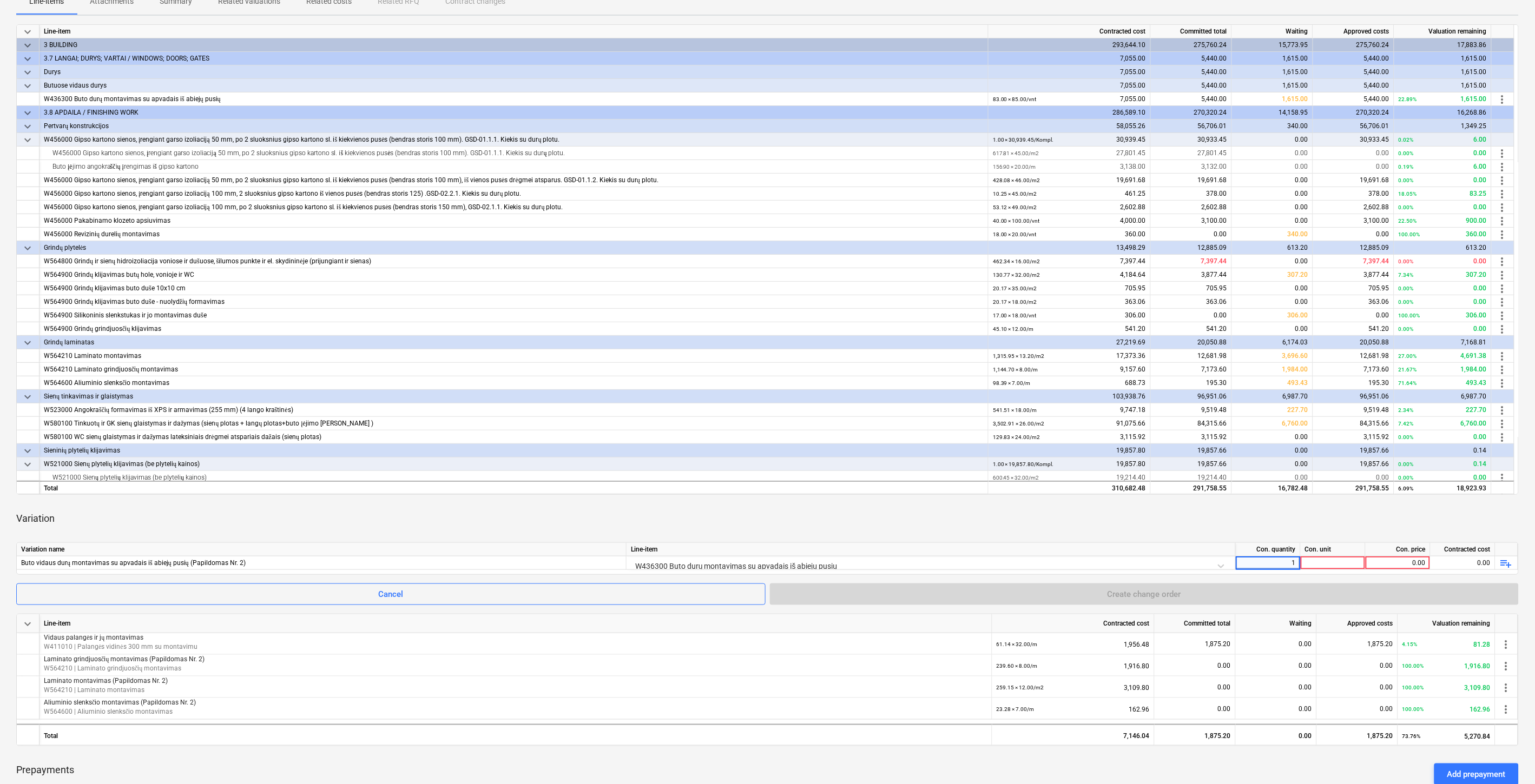
type input "19"
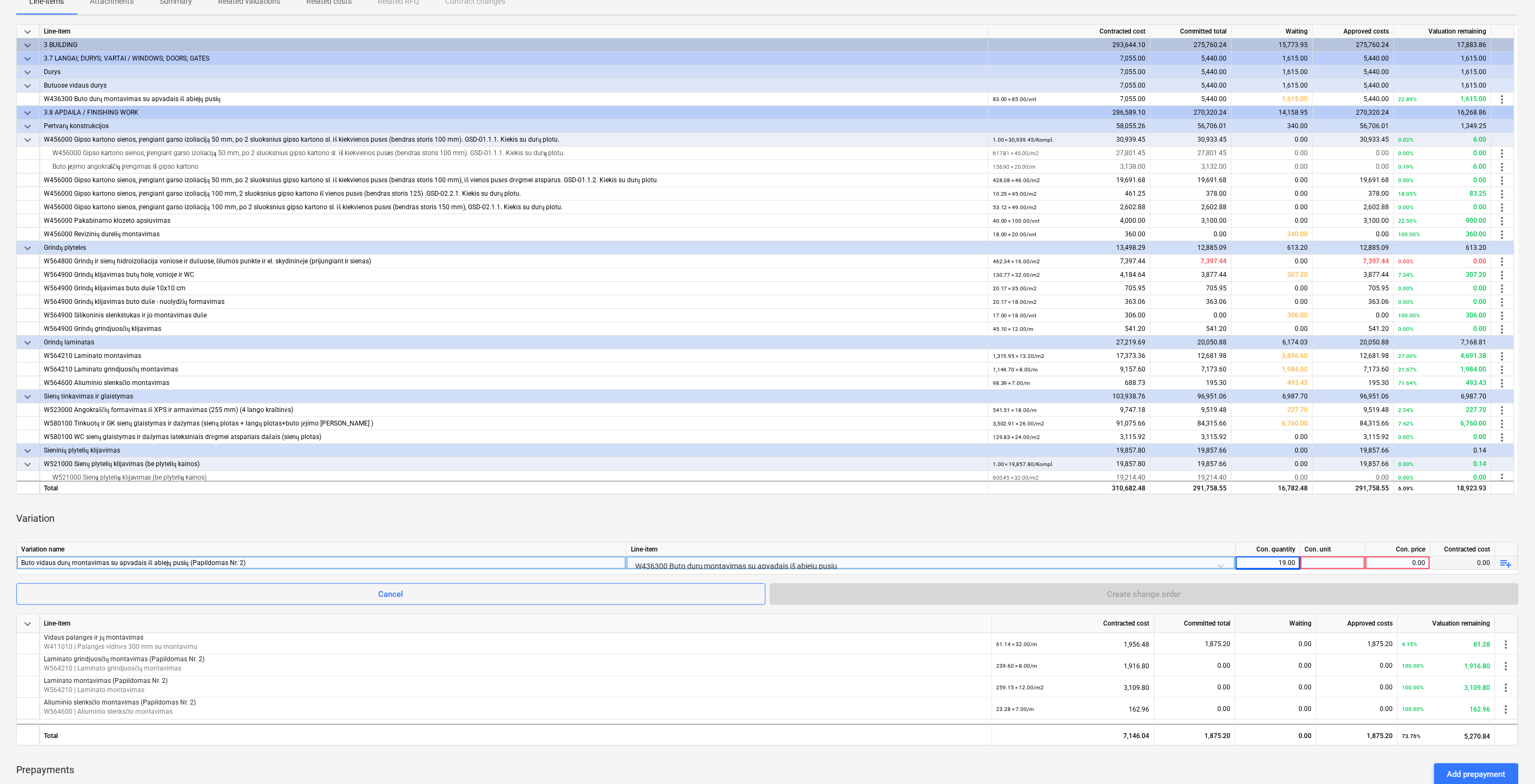
click at [1315, 561] on div at bounding box center [1333, 563] width 65 height 14
type input "Vnt."
click at [1396, 567] on div "0.00" at bounding box center [1398, 563] width 56 height 14
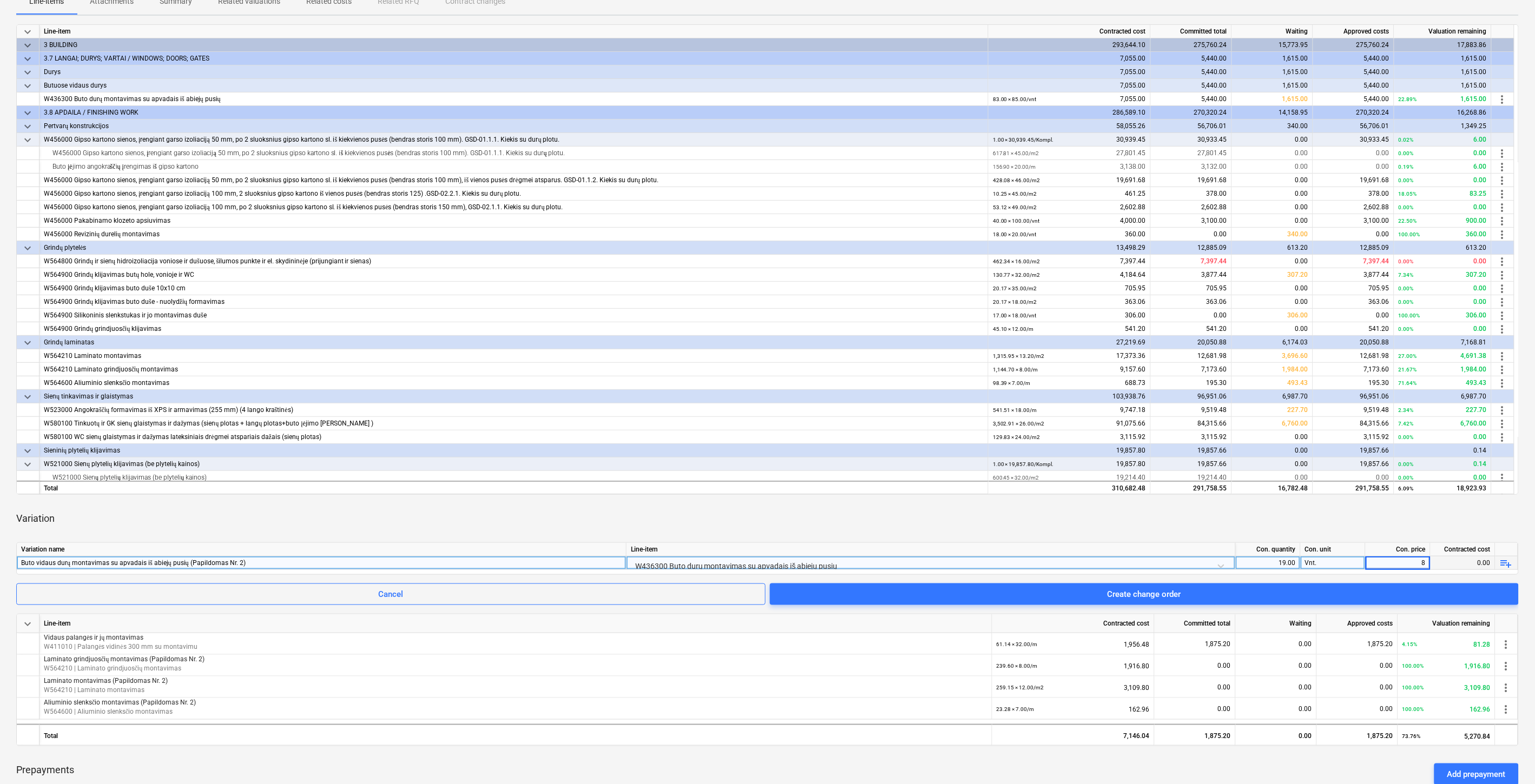
type input "85"
click at [1373, 515] on div "Variation" at bounding box center [768, 519] width 1503 height 30
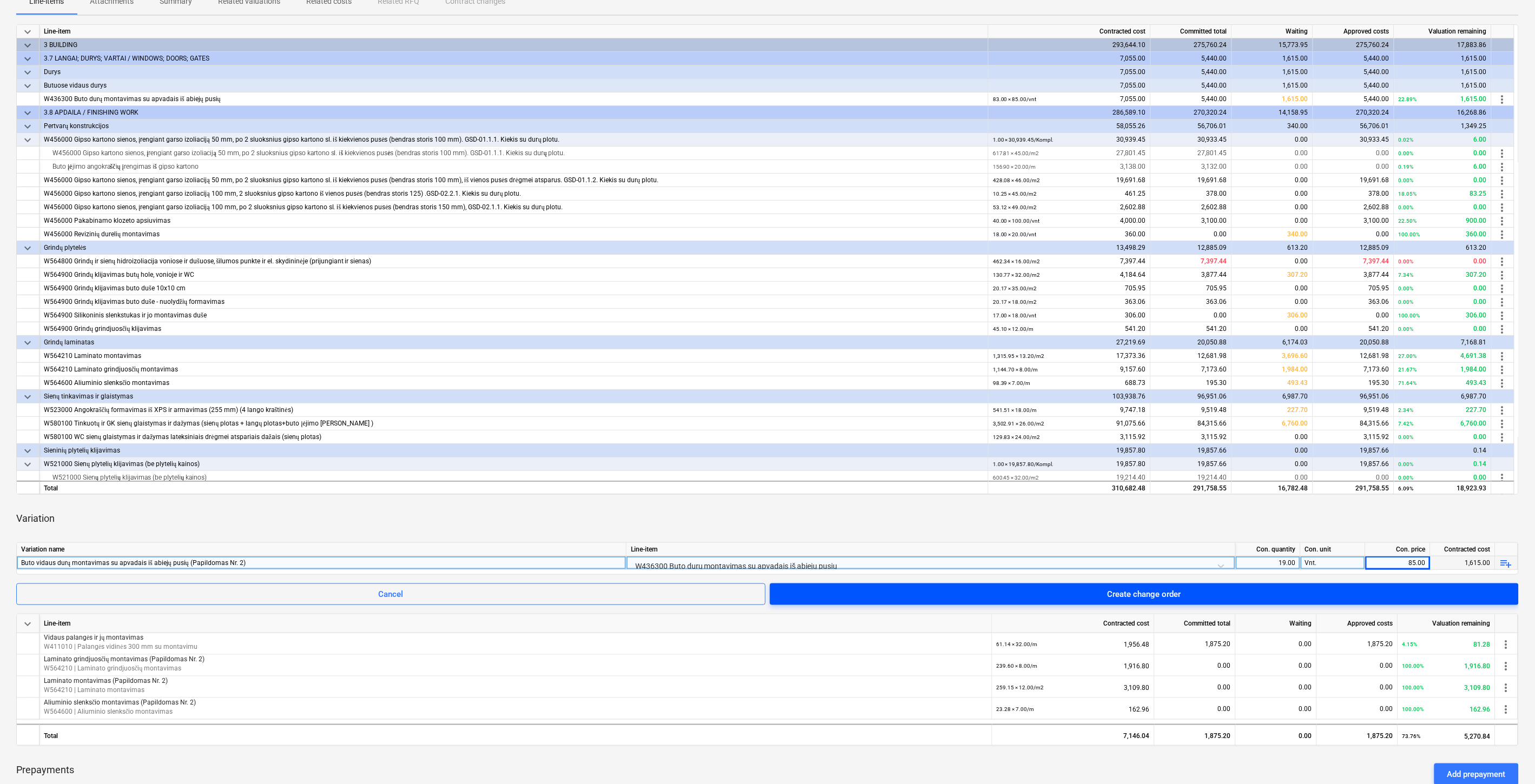
click at [1356, 594] on span "Create change order" at bounding box center [1144, 595] width 723 height 14
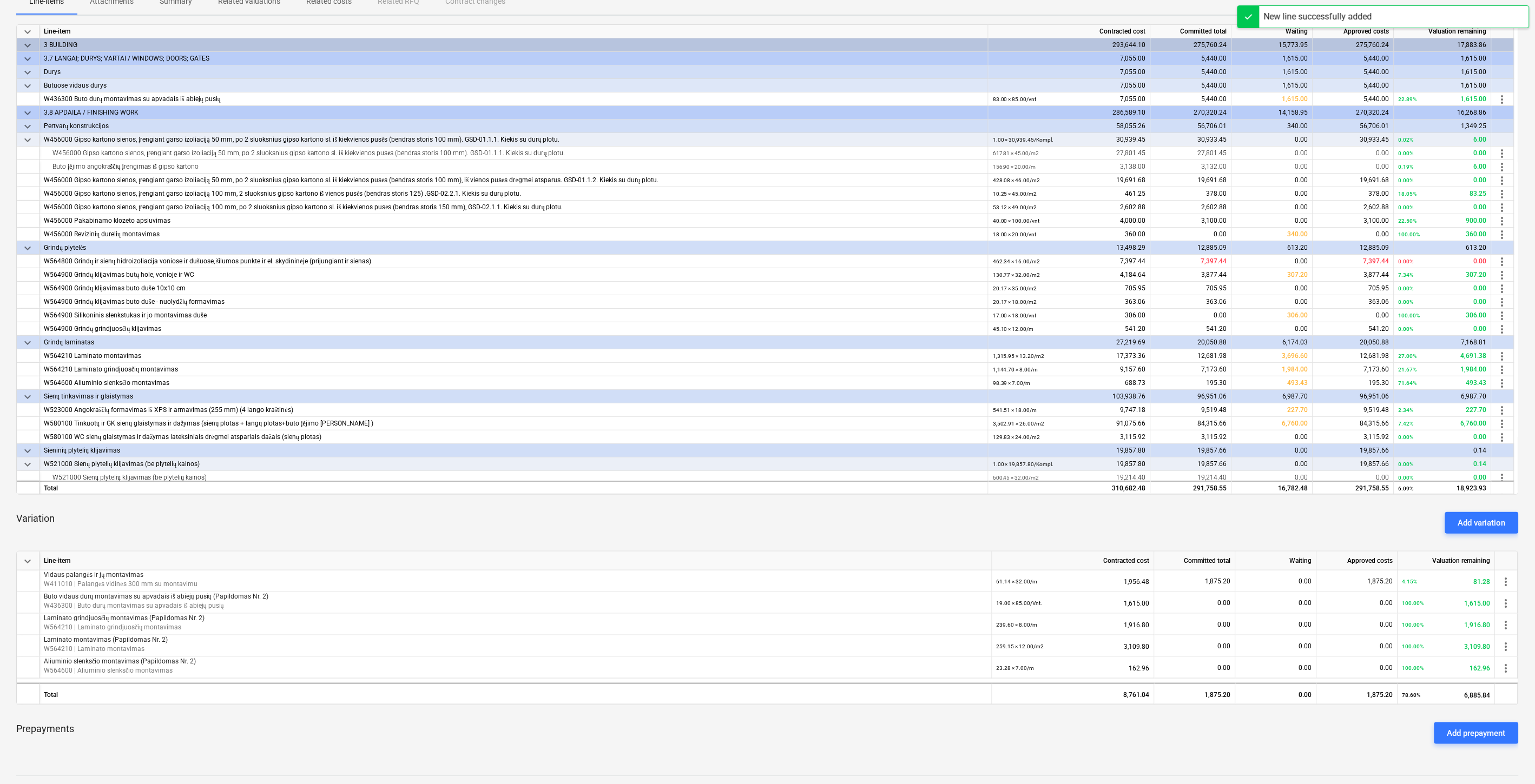
click at [1194, 523] on div "Variation Add variation" at bounding box center [768, 523] width 1503 height 39
click at [1235, 506] on div "Variation Add variation" at bounding box center [768, 523] width 1503 height 39
click at [1470, 524] on div "Add variation" at bounding box center [1482, 523] width 47 height 14
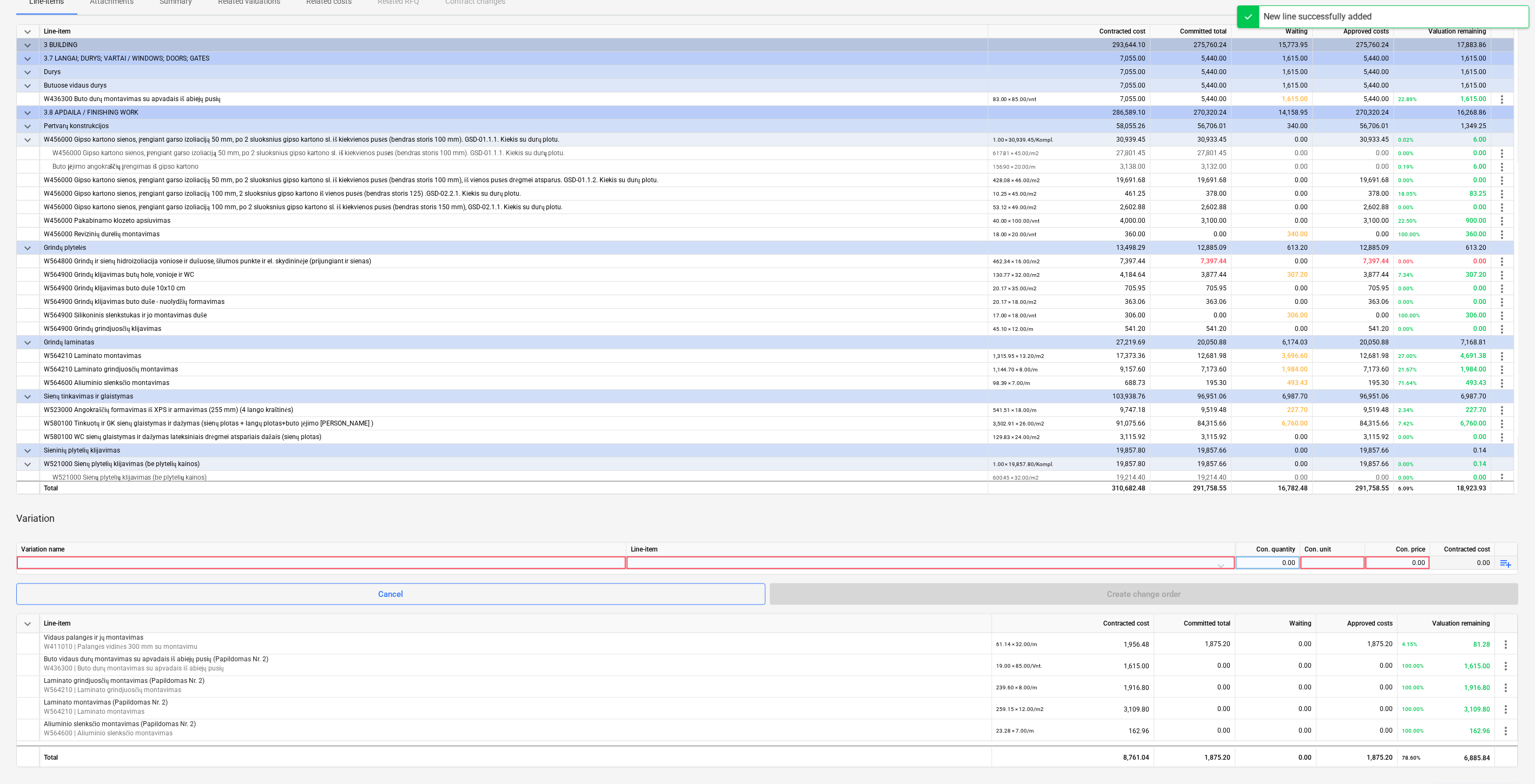
click at [332, 563] on div at bounding box center [321, 563] width 601 height 13
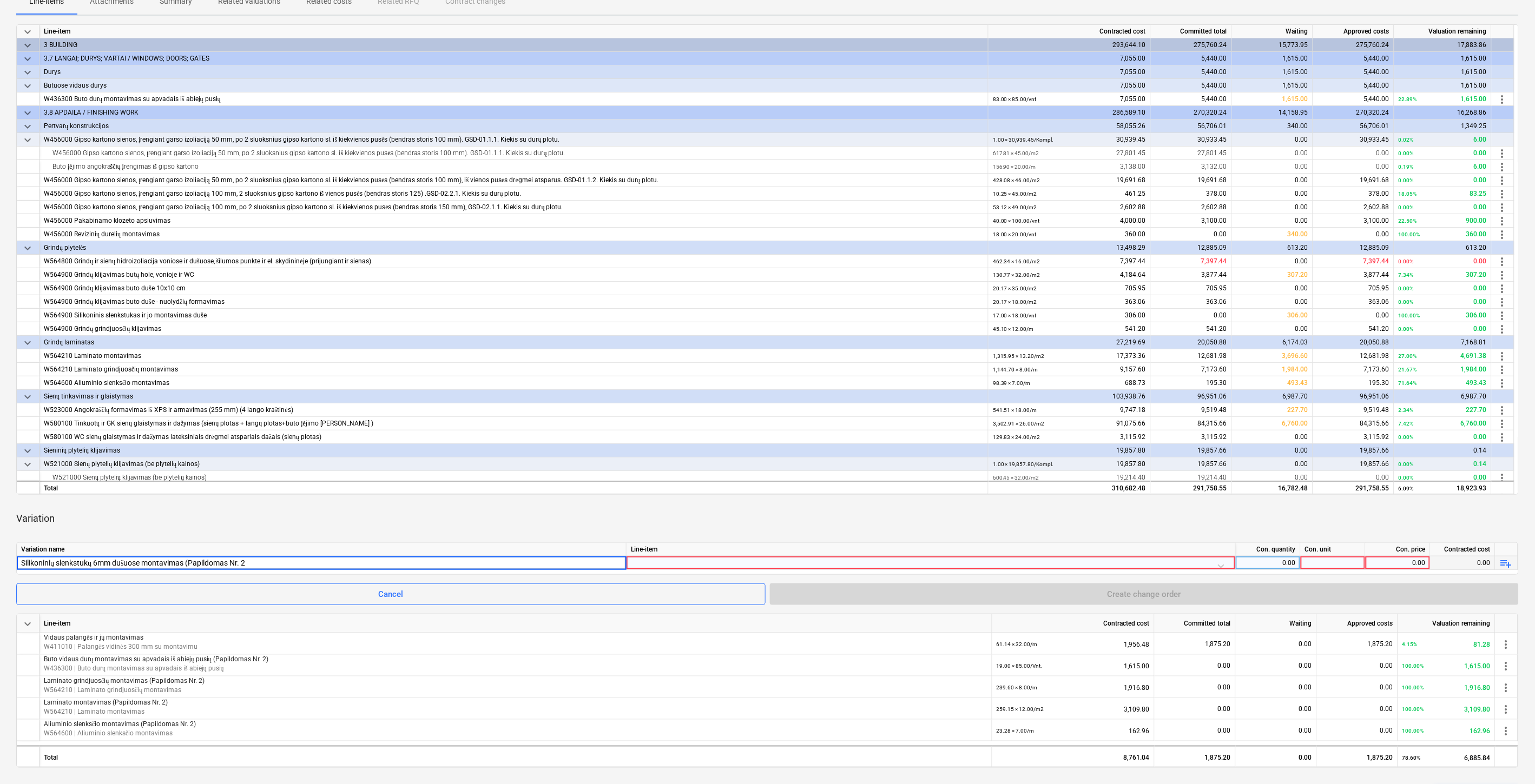
type input "Silikoninių slenkstukų 6mm dušuose montavimas (Papildomas Nr. 2)"
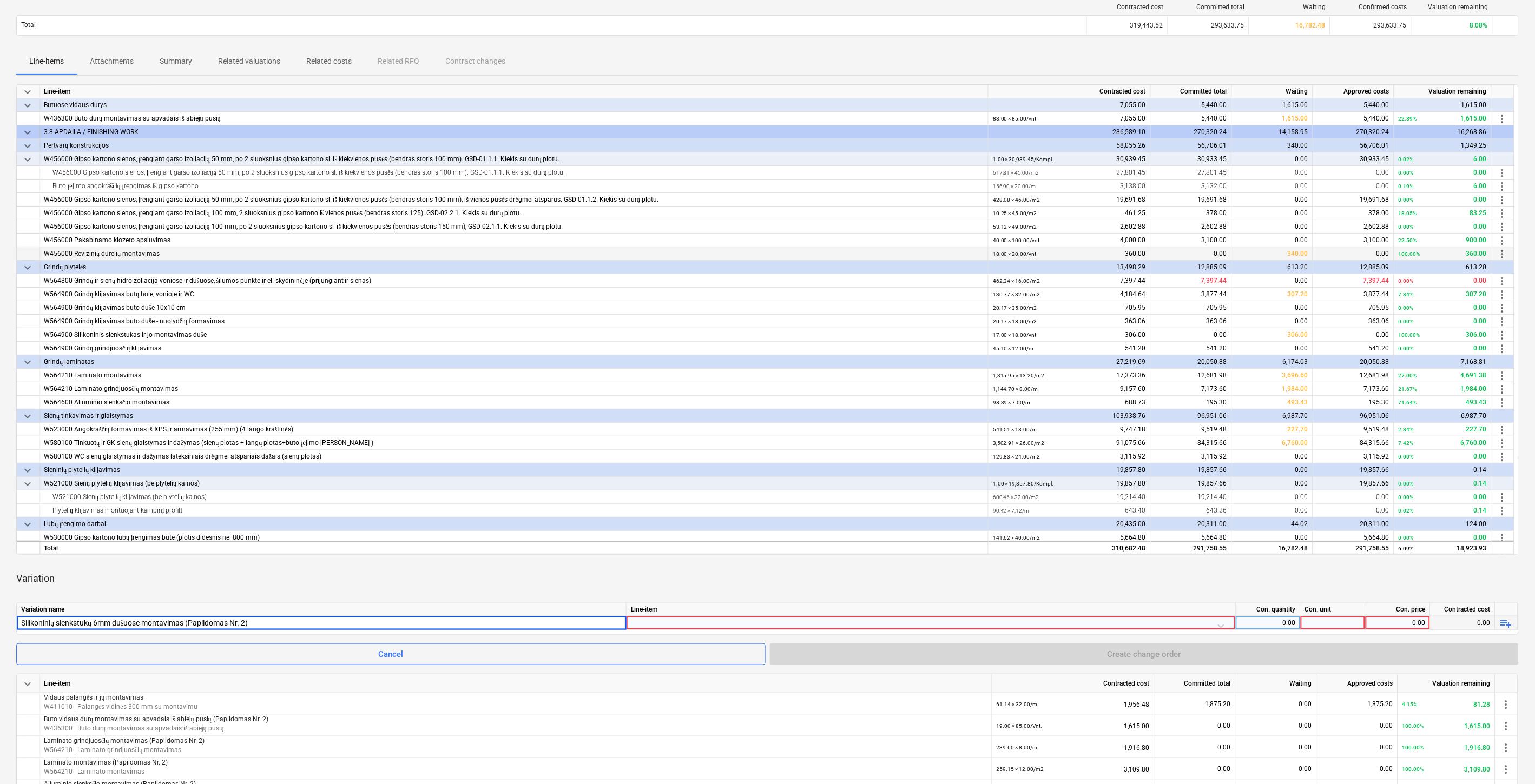
scroll to position [60, 0]
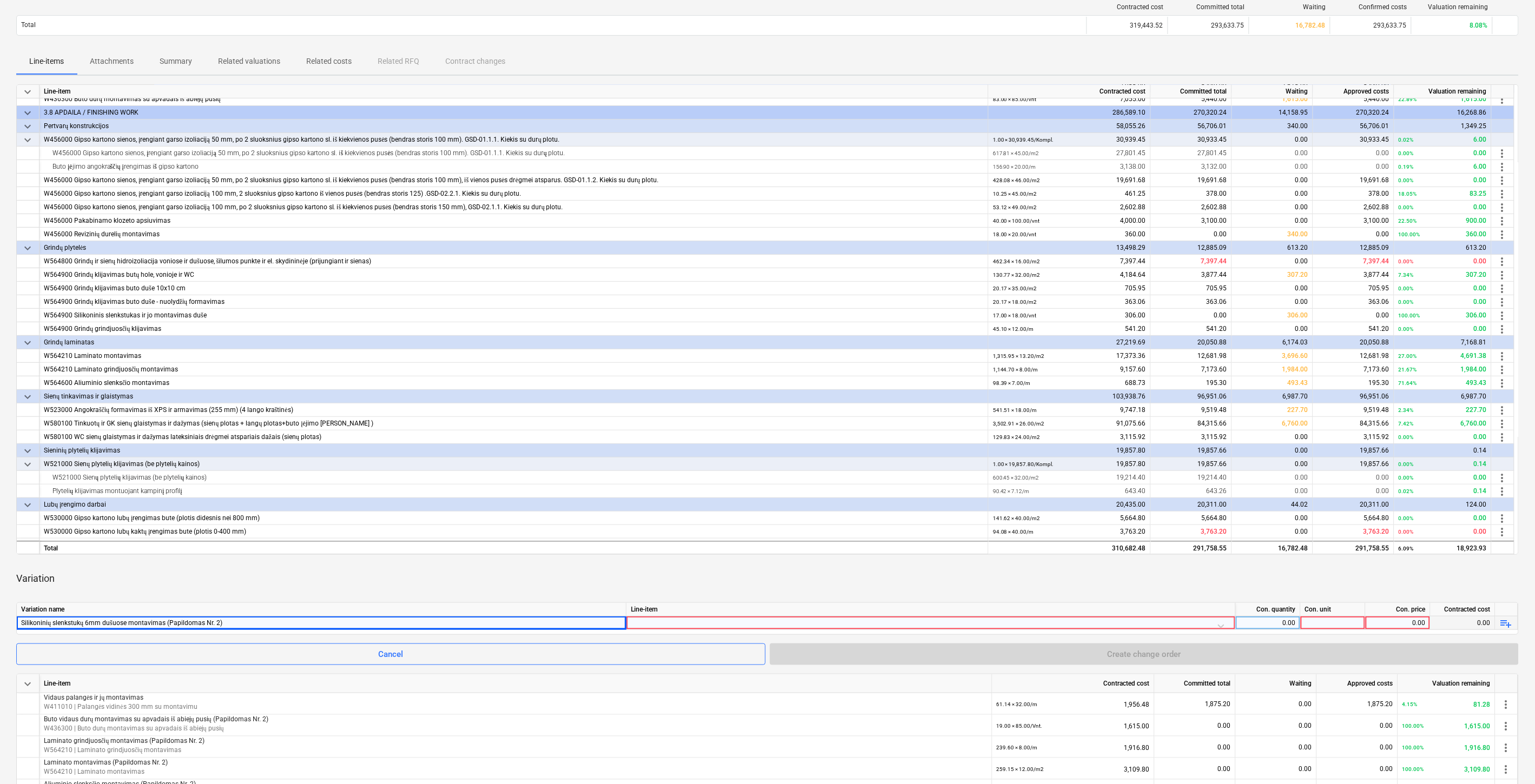
click at [677, 623] on div at bounding box center [931, 626] width 600 height 19
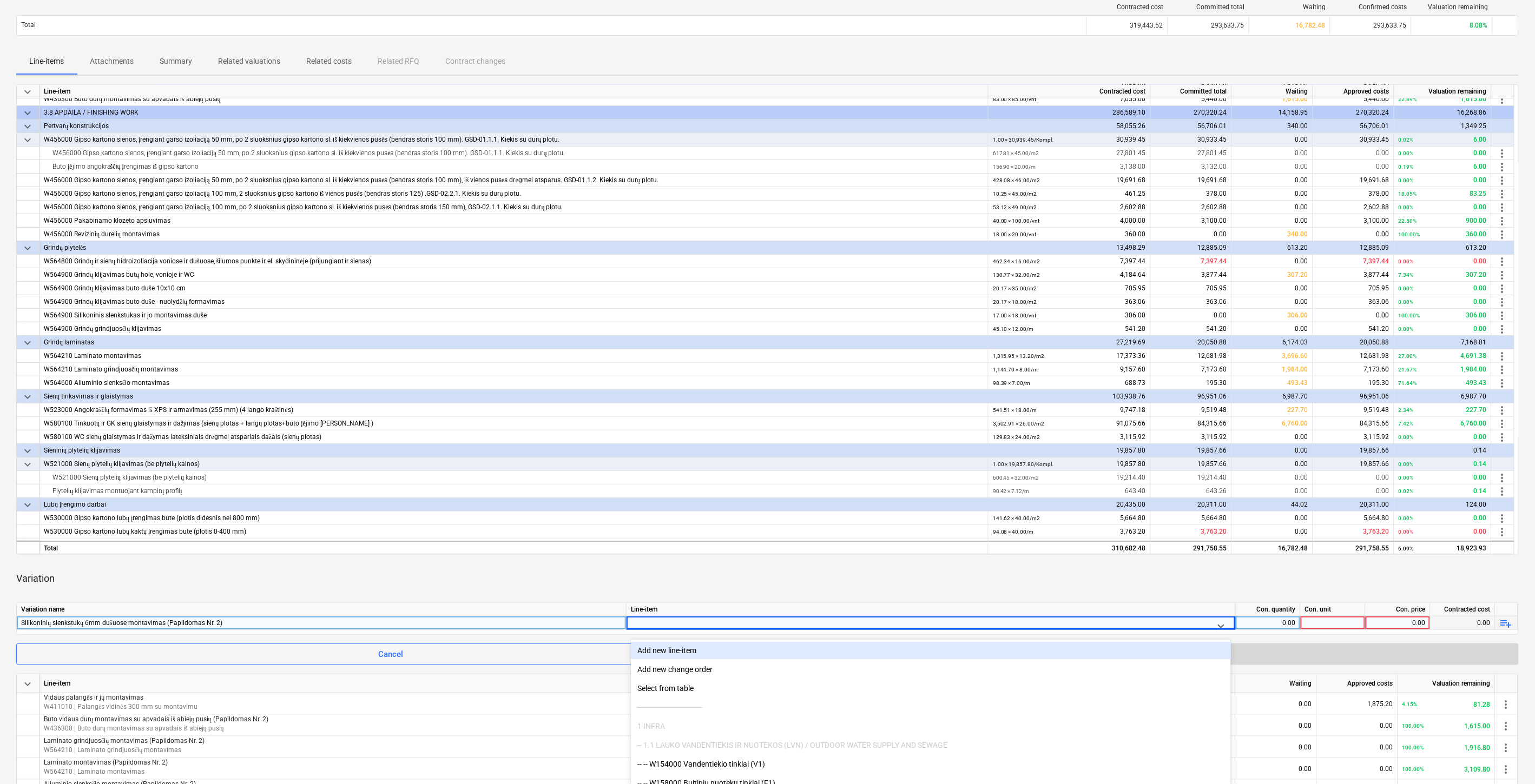
scroll to position [143, 0]
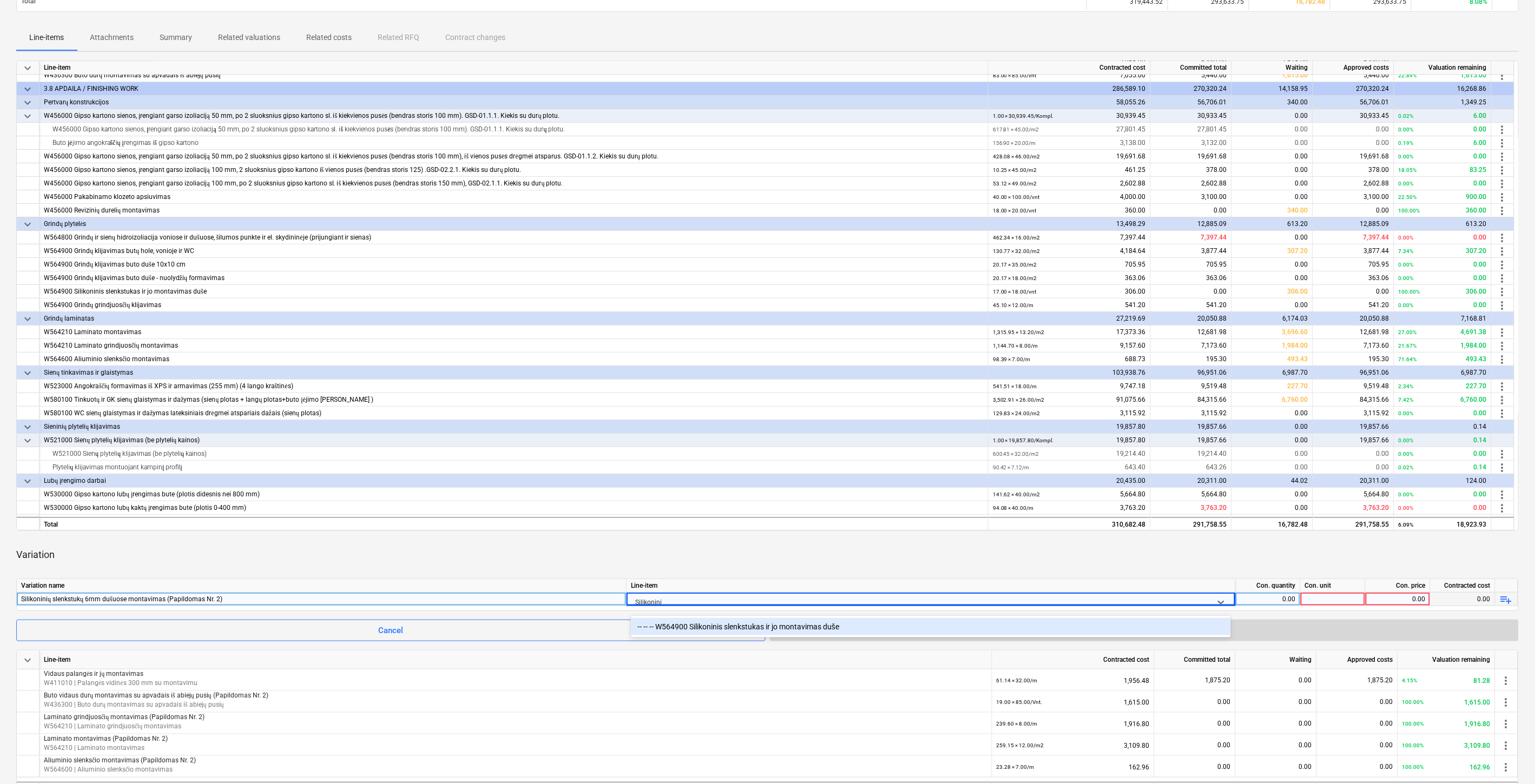
type input "Silikoninis"
click at [784, 626] on div "-- -- -- W564900 Silikoninis slenkstukas ir jo montavimas duše" at bounding box center [931, 627] width 600 height 17
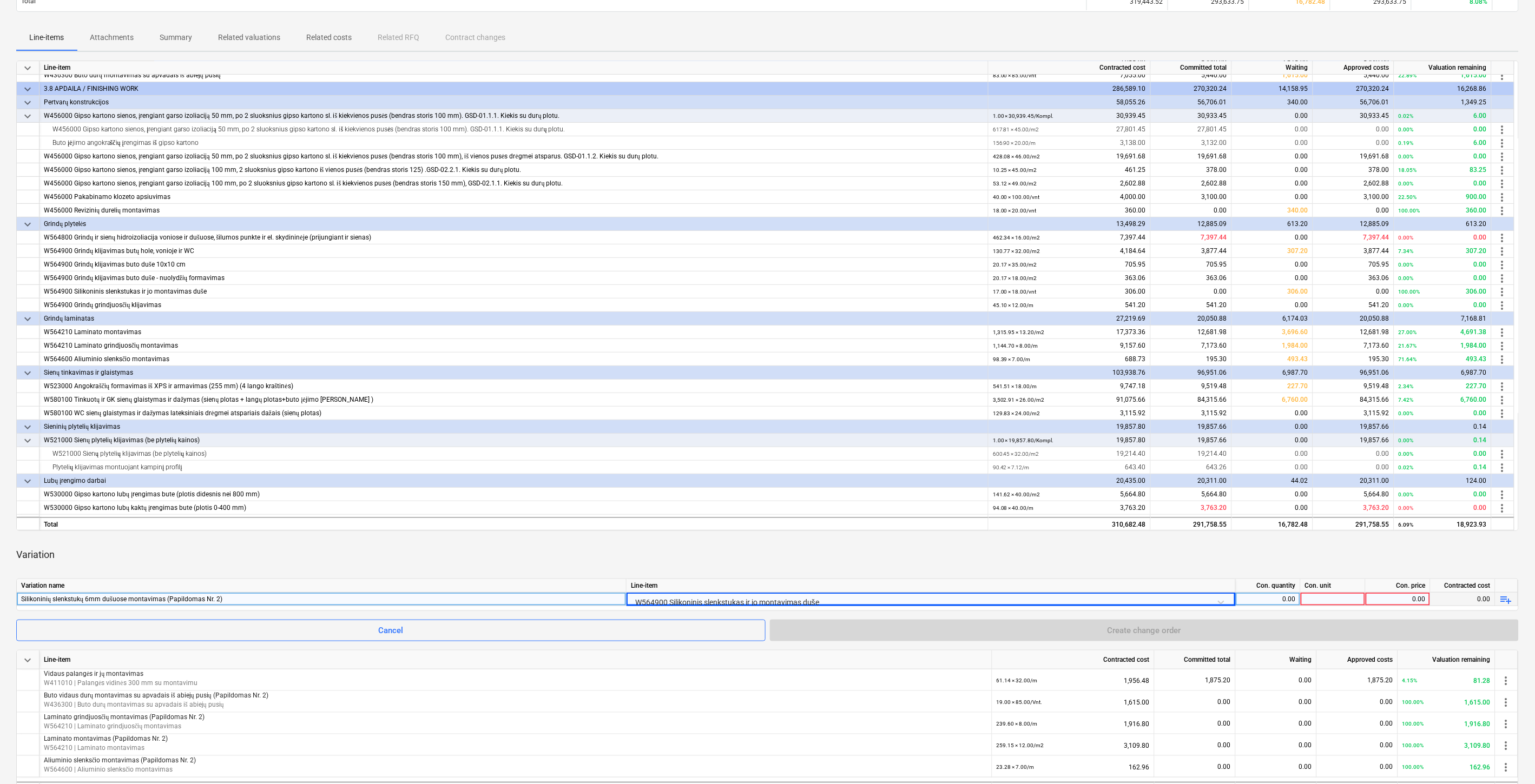
drag, startPoint x: 962, startPoint y: 553, endPoint x: 1235, endPoint y: 570, distance: 273.5
click at [964, 553] on div "Variation" at bounding box center [768, 555] width 1503 height 30
click at [1275, 595] on div "0.00" at bounding box center [1268, 599] width 56 height 14
type input "4"
click at [1323, 604] on div at bounding box center [1333, 599] width 65 height 14
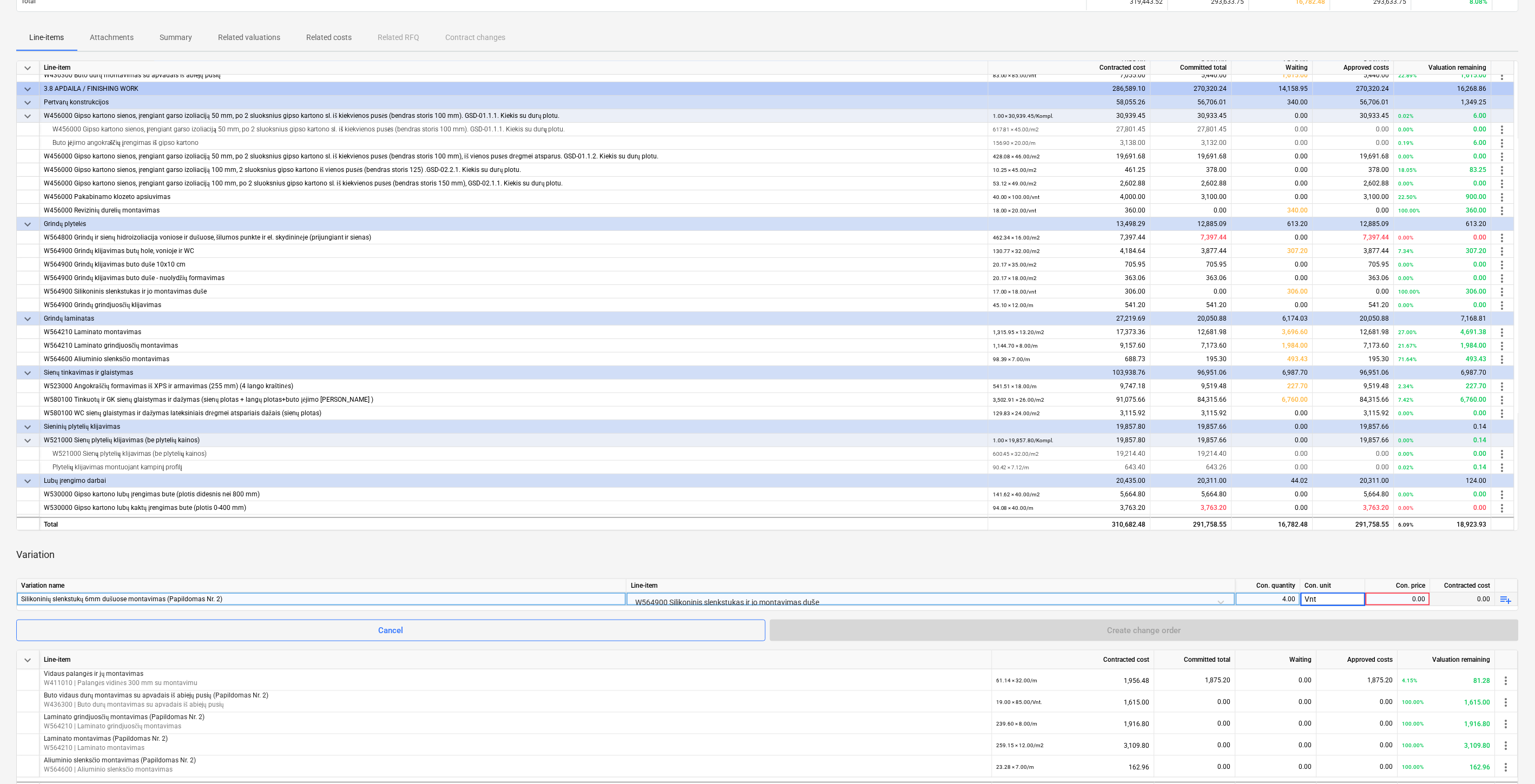
type input "Vnt."
click at [1414, 599] on div "0.00" at bounding box center [1398, 599] width 56 height 14
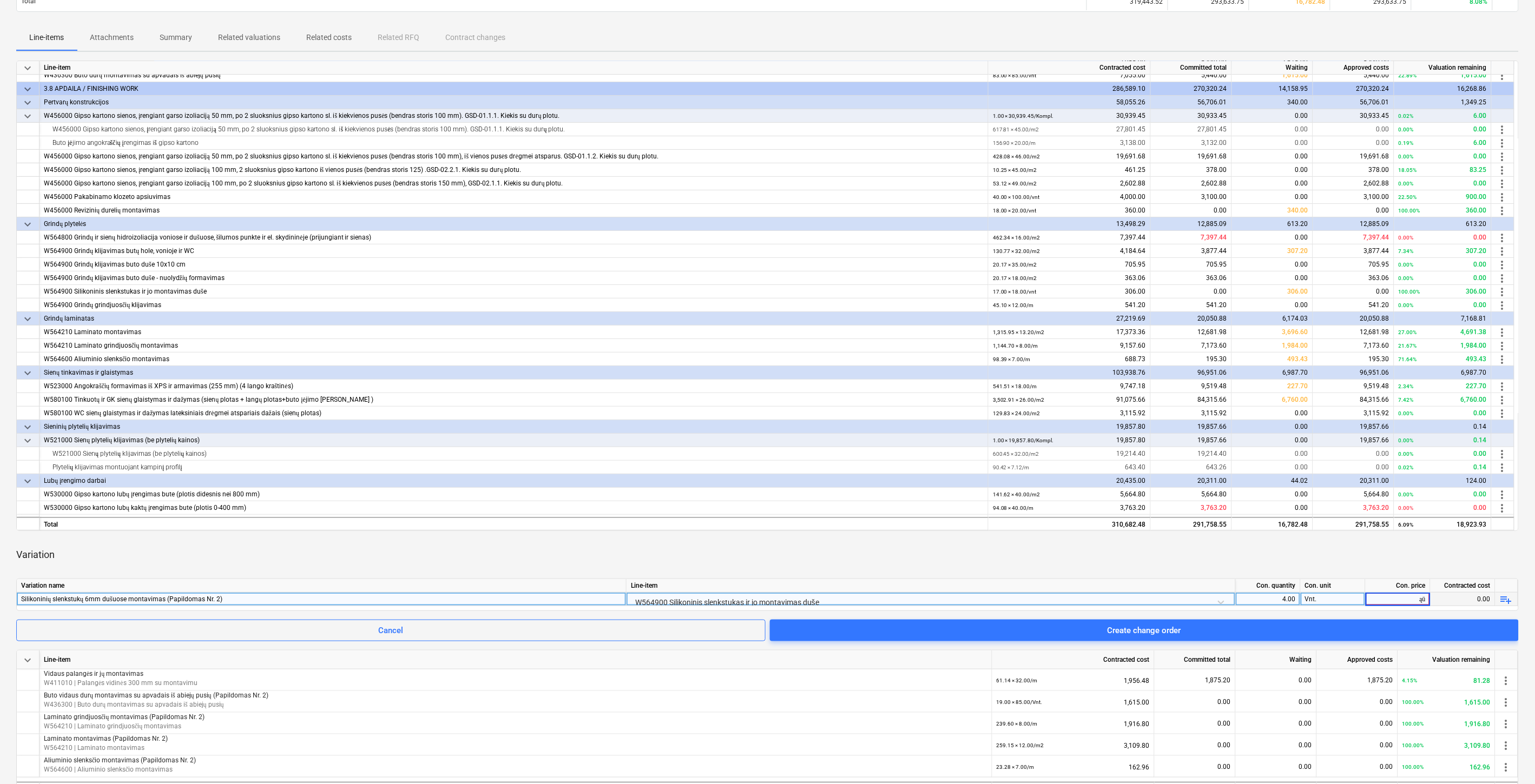
type input "ą"
type input "18"
click at [1372, 535] on div "keyboard_arrow_down Line-item Contracted cost Committed total Waiting Approved …" at bounding box center [768, 456] width 1503 height 791
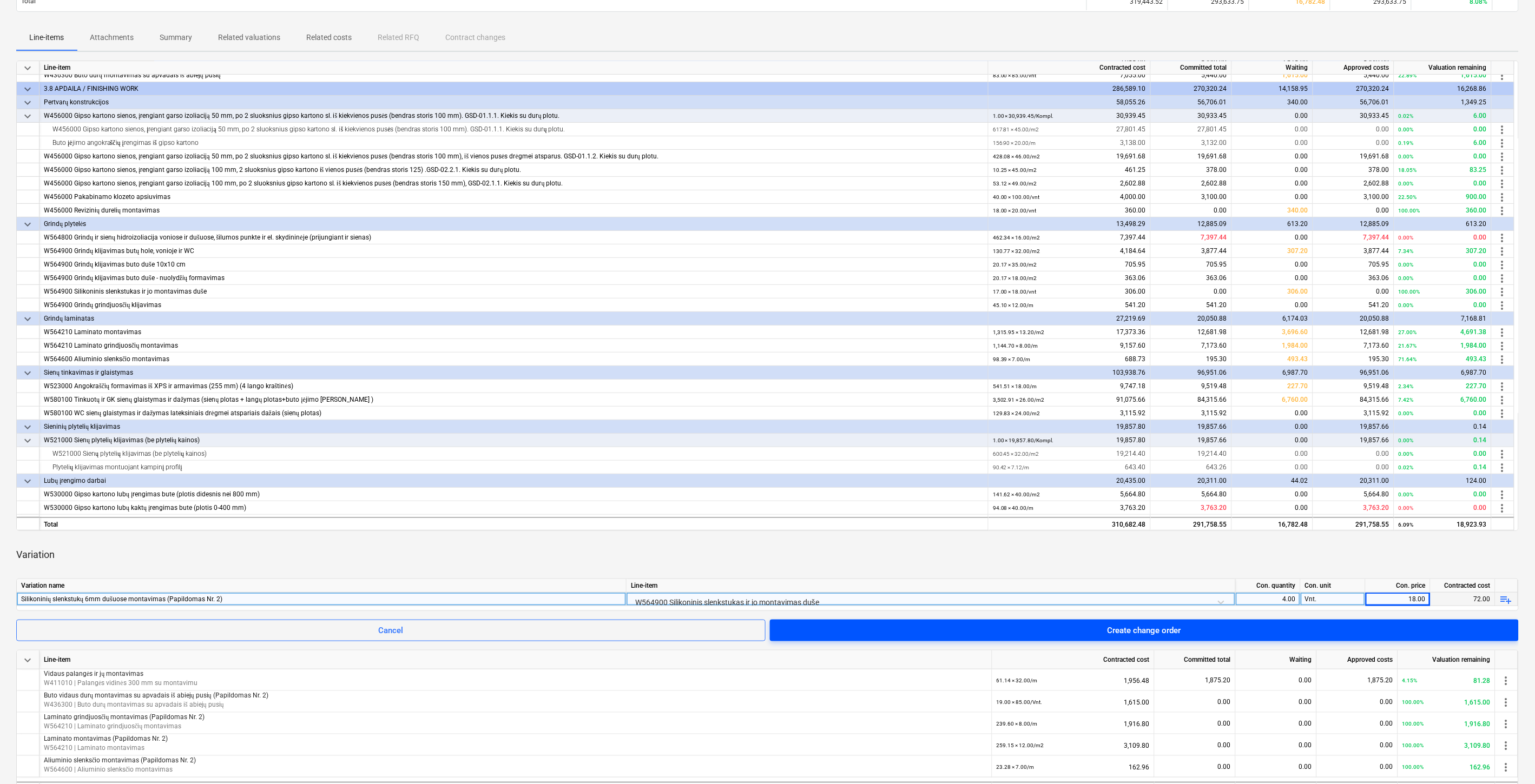
click at [1188, 628] on span "Create change order" at bounding box center [1144, 631] width 723 height 14
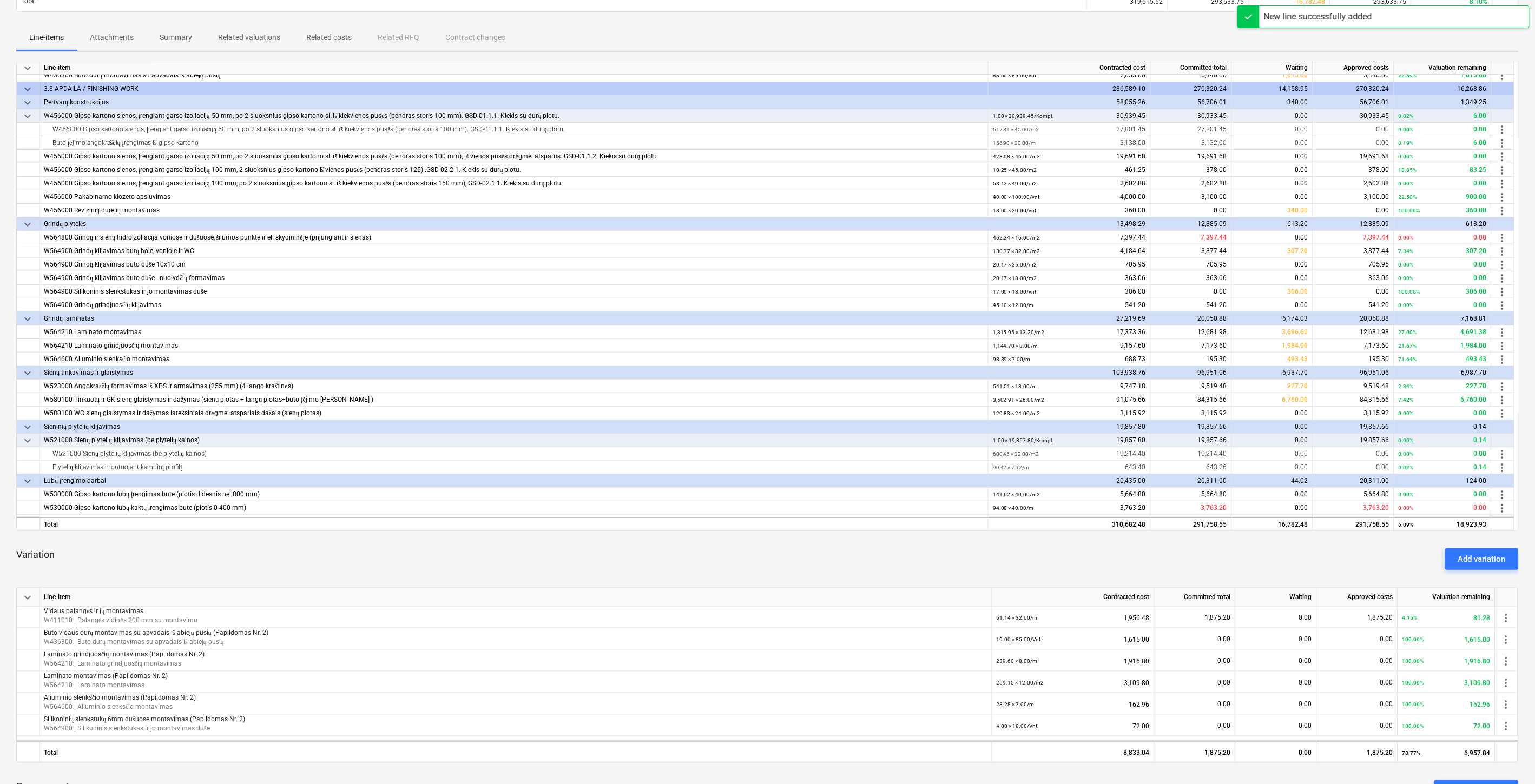
click at [1090, 563] on div "Variation Add variation" at bounding box center [768, 559] width 1503 height 39
click at [1103, 559] on div "Variation Add variation" at bounding box center [768, 559] width 1503 height 39
click at [1113, 555] on div "Variation Add variation" at bounding box center [768, 559] width 1503 height 39
click at [1123, 550] on div "Variation Add variation" at bounding box center [768, 559] width 1503 height 39
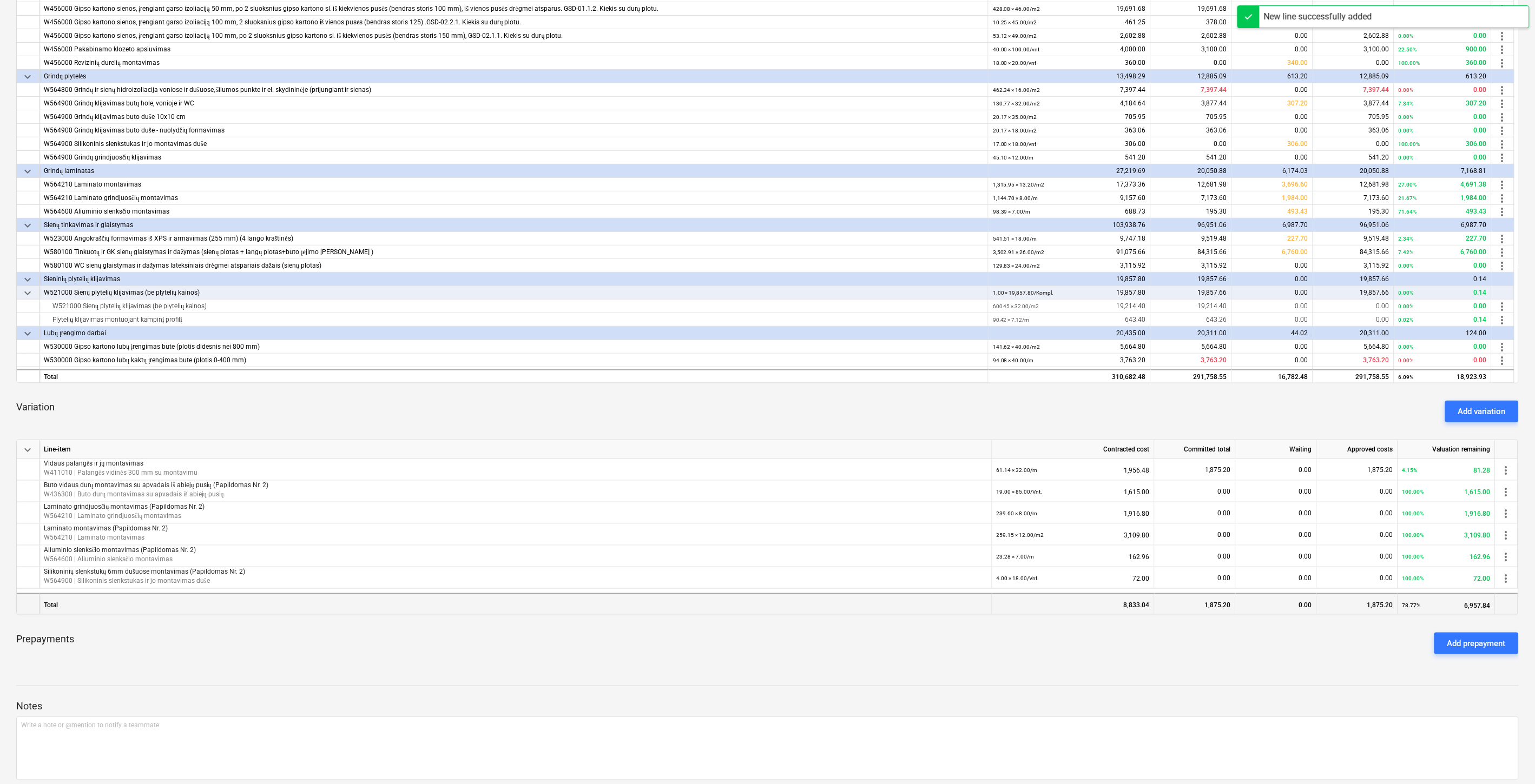
scroll to position [323, 0]
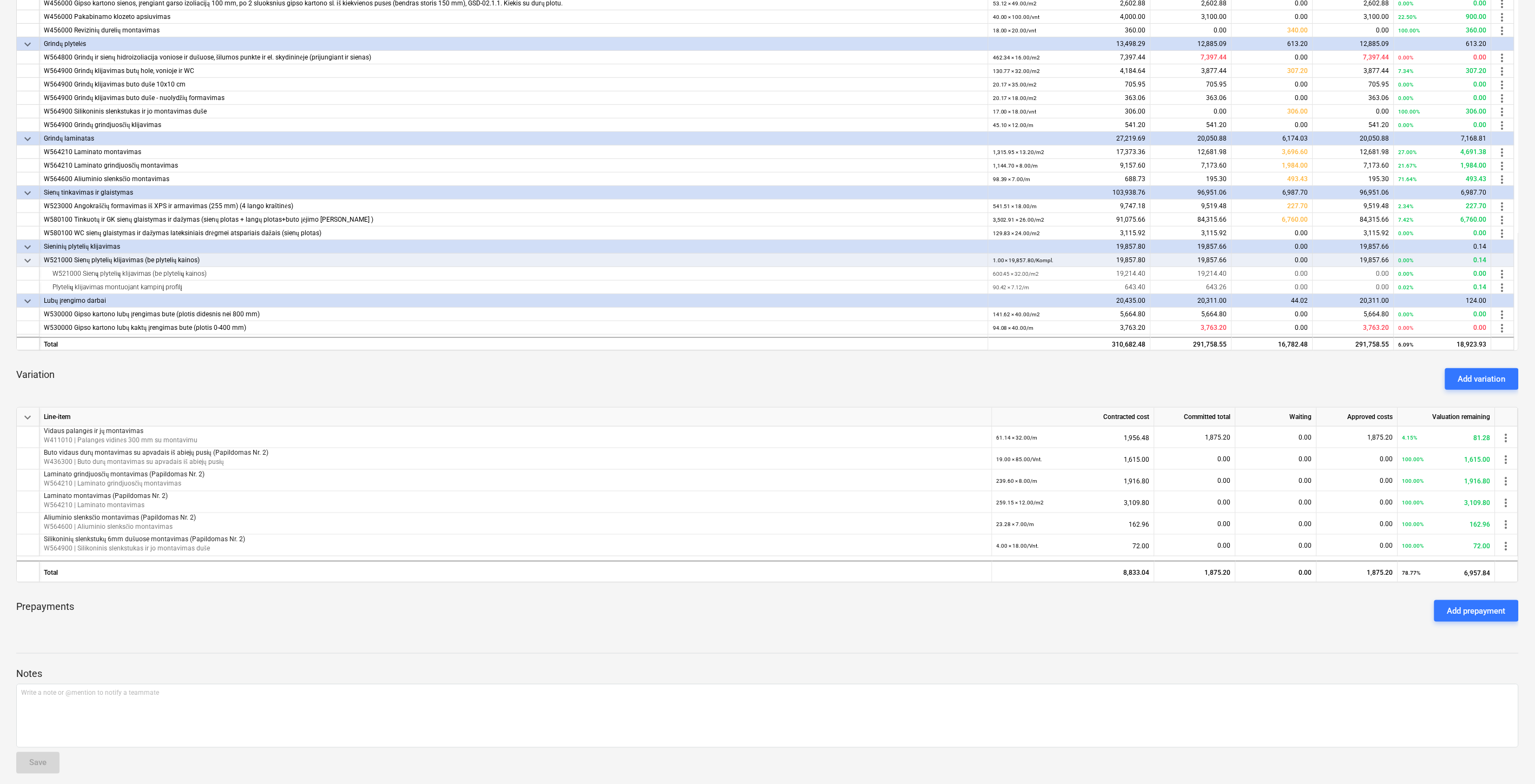
click at [1151, 623] on div "Prepayments Add prepayment" at bounding box center [768, 611] width 1503 height 39
click at [1166, 618] on div "Prepayments Add prepayment" at bounding box center [768, 611] width 1503 height 39
click at [1171, 616] on div "Prepayments Add prepayment" at bounding box center [768, 611] width 1503 height 39
click at [1181, 612] on div "Prepayments Add prepayment" at bounding box center [768, 611] width 1503 height 39
drag, startPoint x: 1099, startPoint y: 616, endPoint x: 1107, endPoint y: 614, distance: 8.2
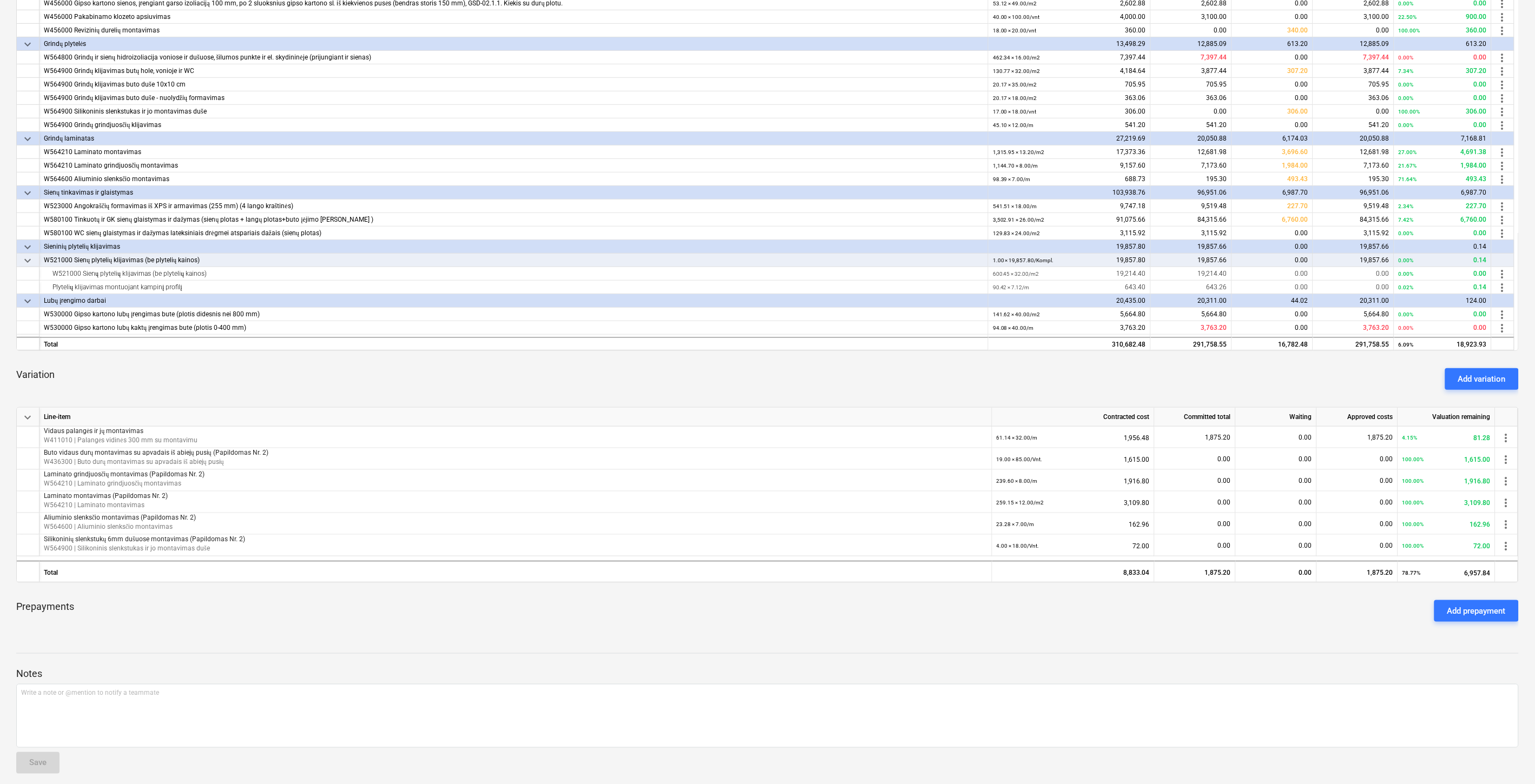
click at [1102, 616] on div "Prepayments Add prepayment" at bounding box center [768, 611] width 1503 height 39
click at [1139, 603] on div "Prepayments Add prepayment" at bounding box center [768, 611] width 1503 height 39
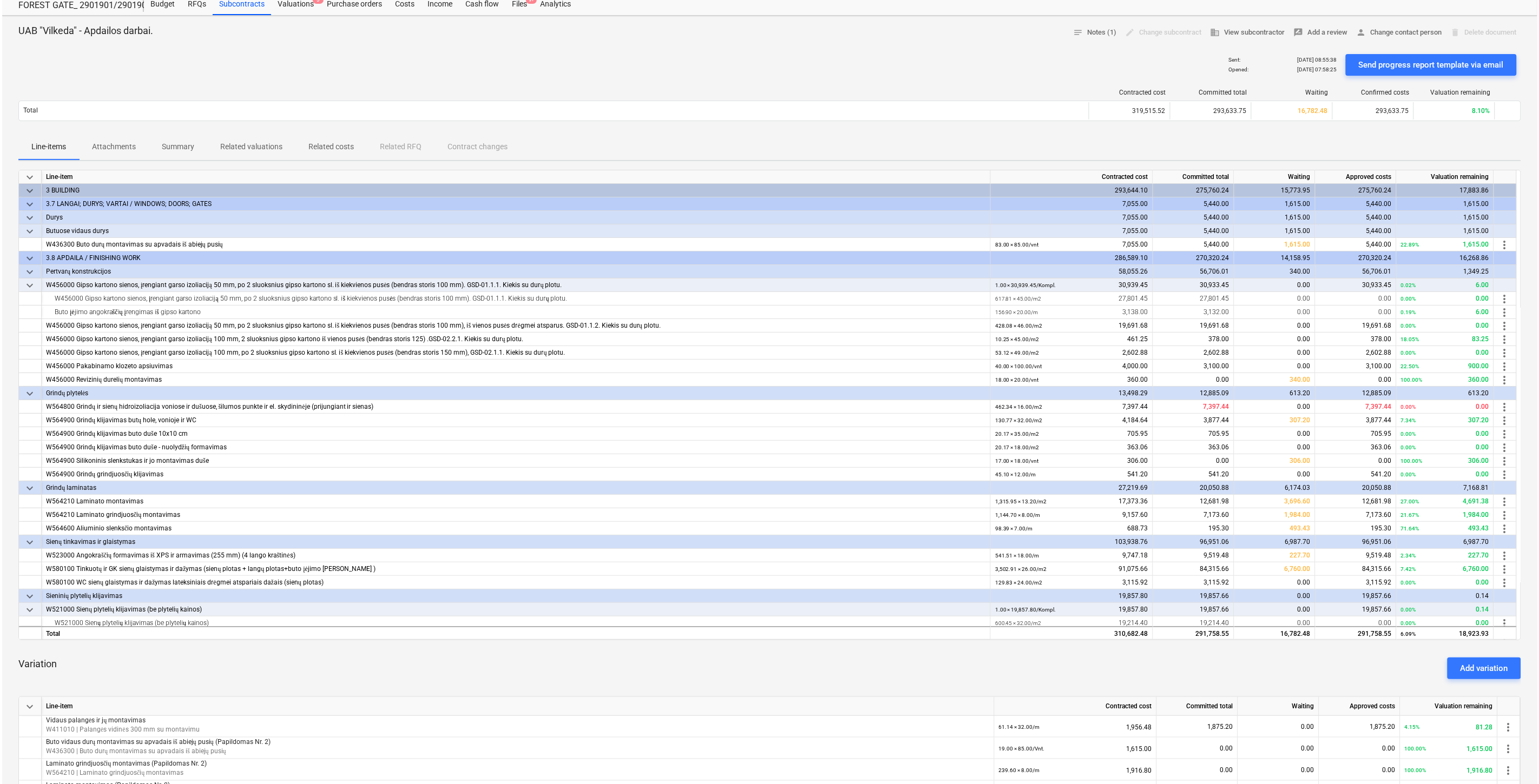
scroll to position [0, 0]
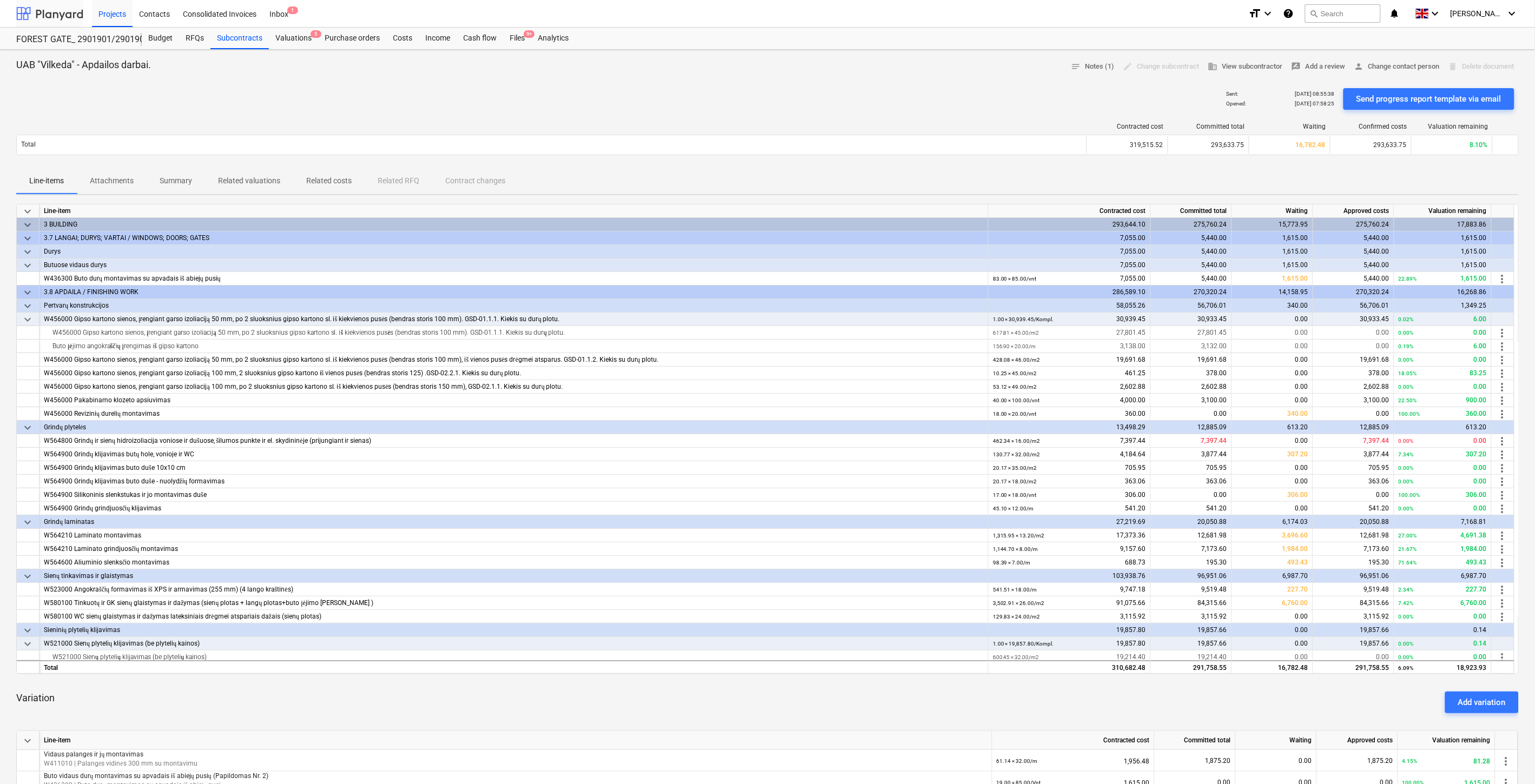
click at [55, 6] on div at bounding box center [50, 14] width 67 height 27
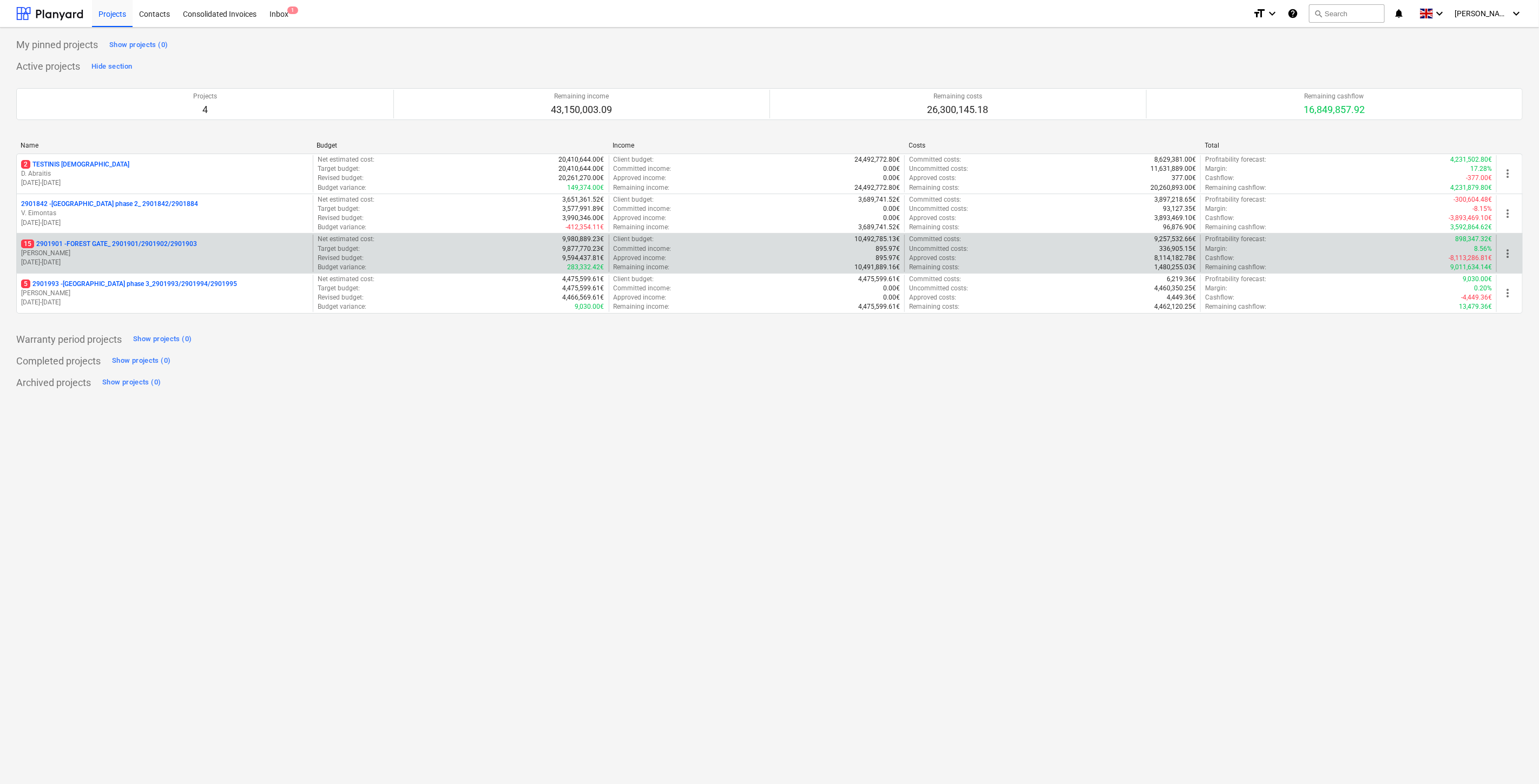
click at [135, 249] on p "[PERSON_NAME]" at bounding box center [164, 253] width 287 height 9
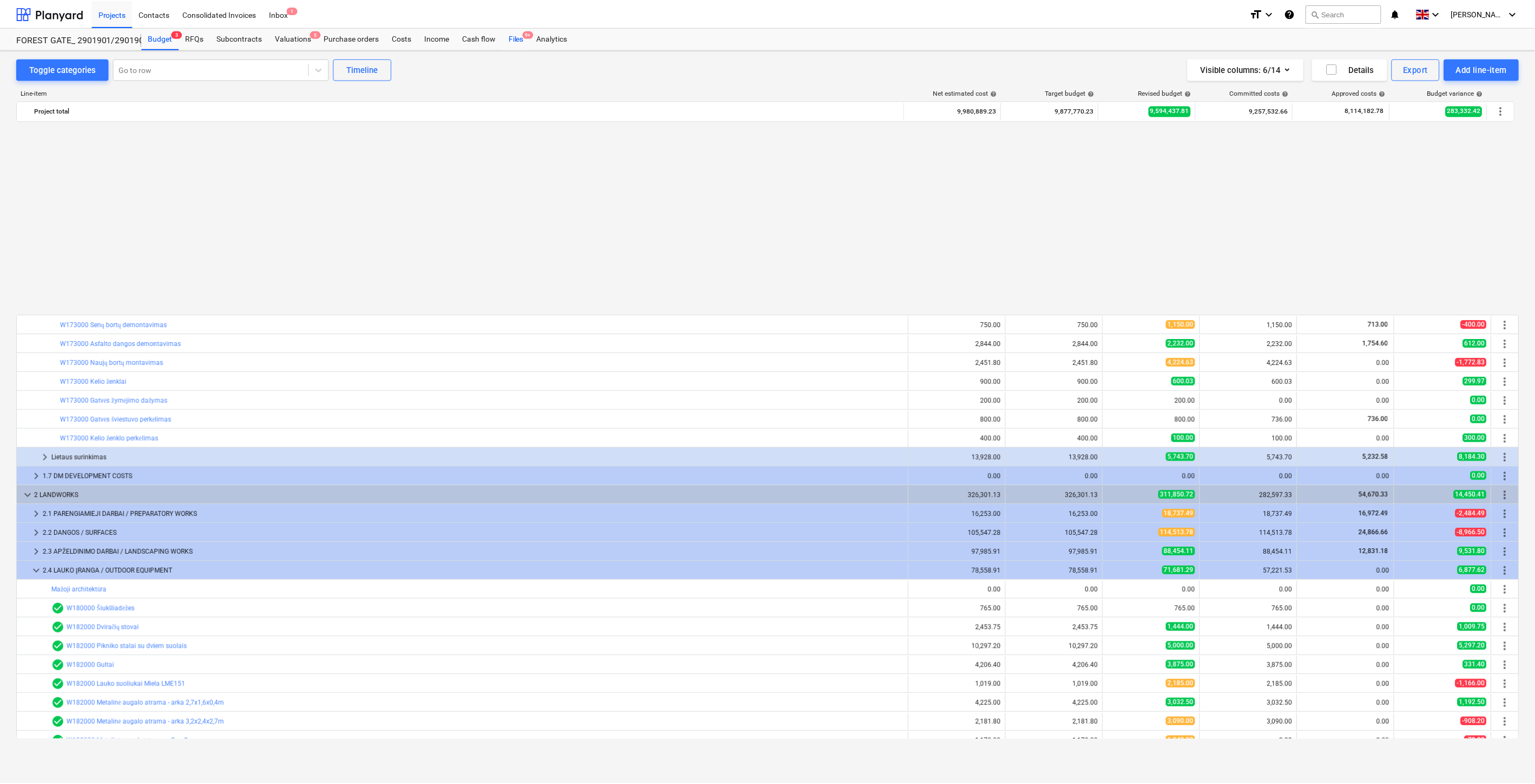
scroll to position [577, 0]
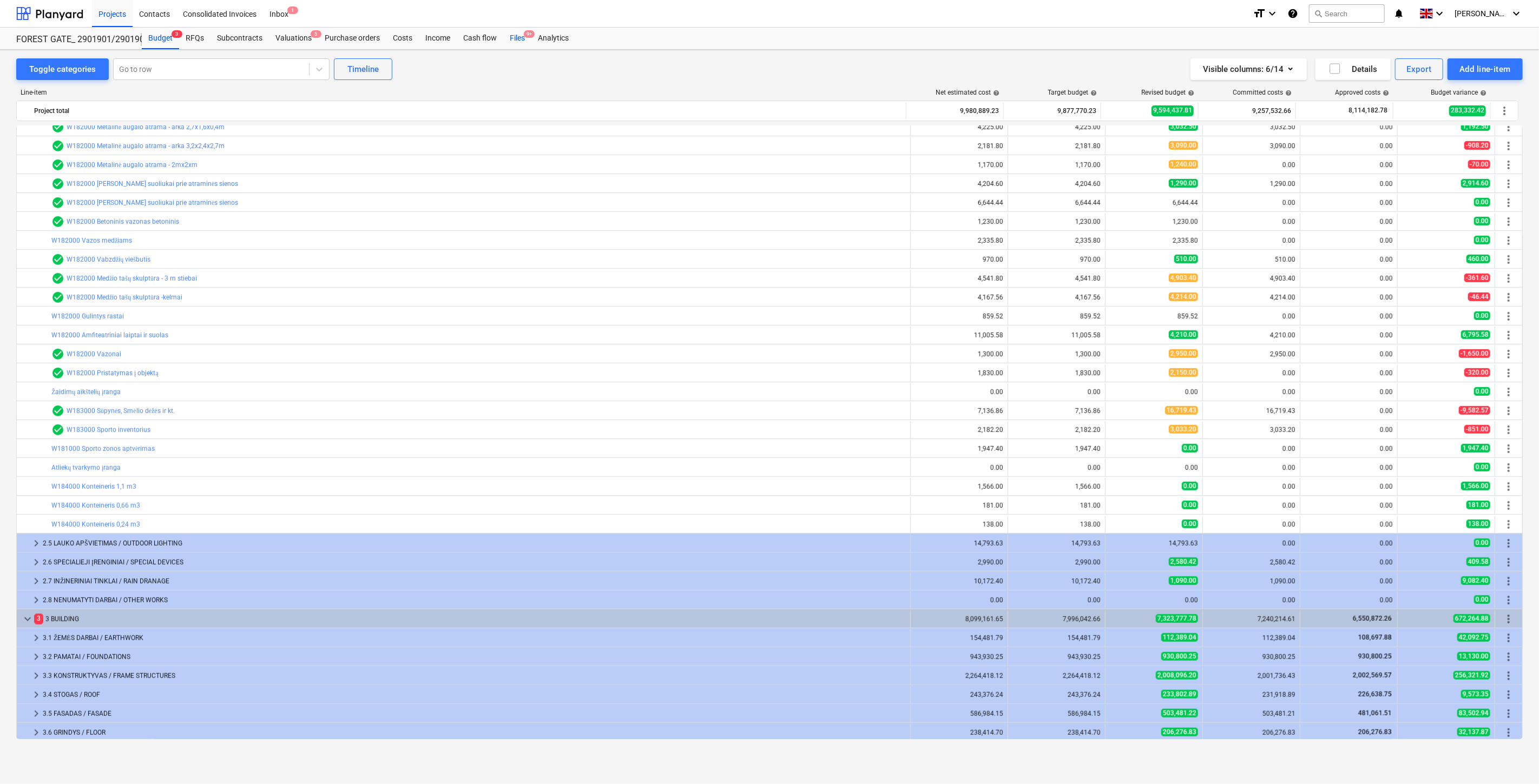
click at [523, 44] on div "Files 9+" at bounding box center [517, 38] width 28 height 21
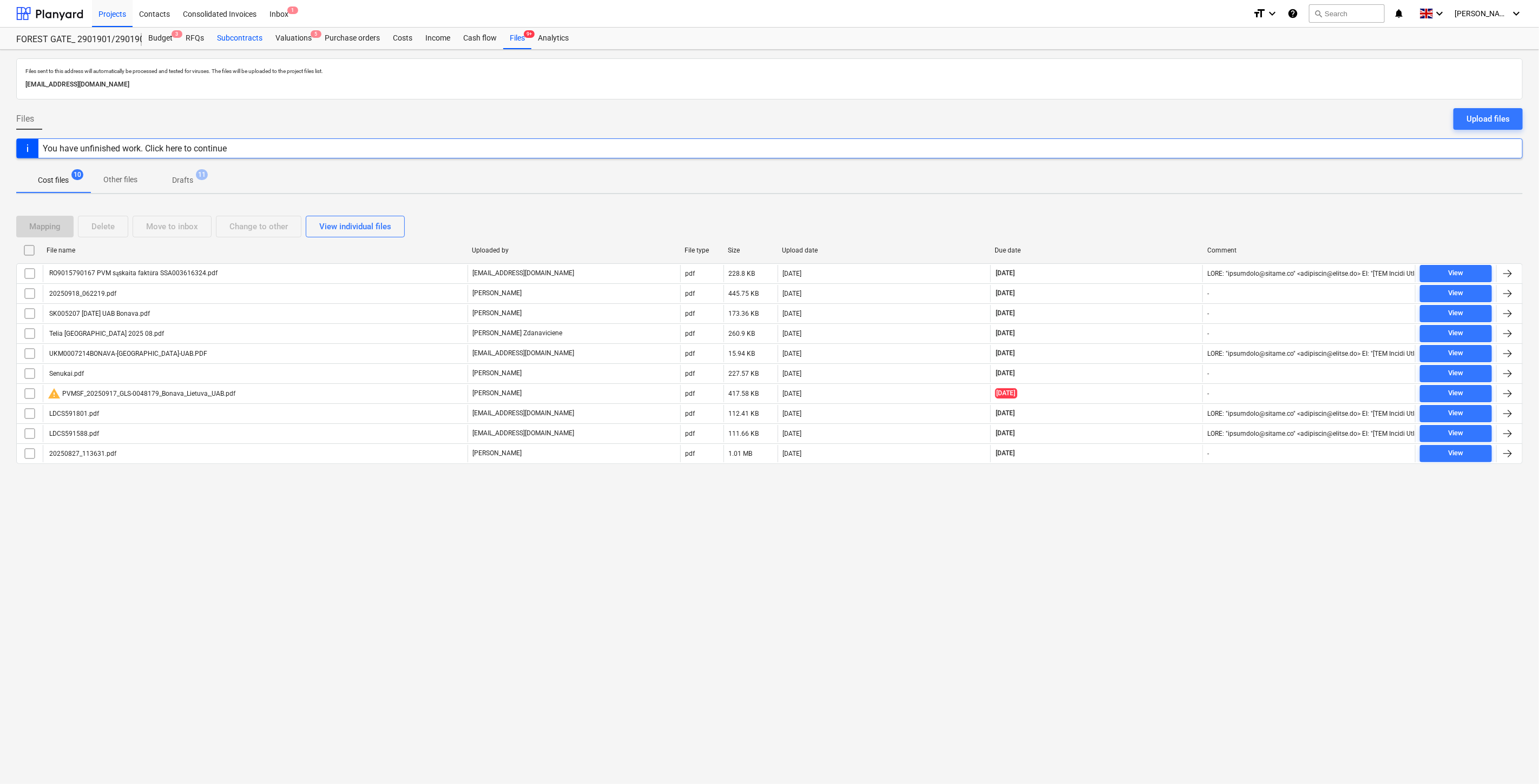
click at [252, 35] on div "Subcontracts" at bounding box center [240, 38] width 59 height 21
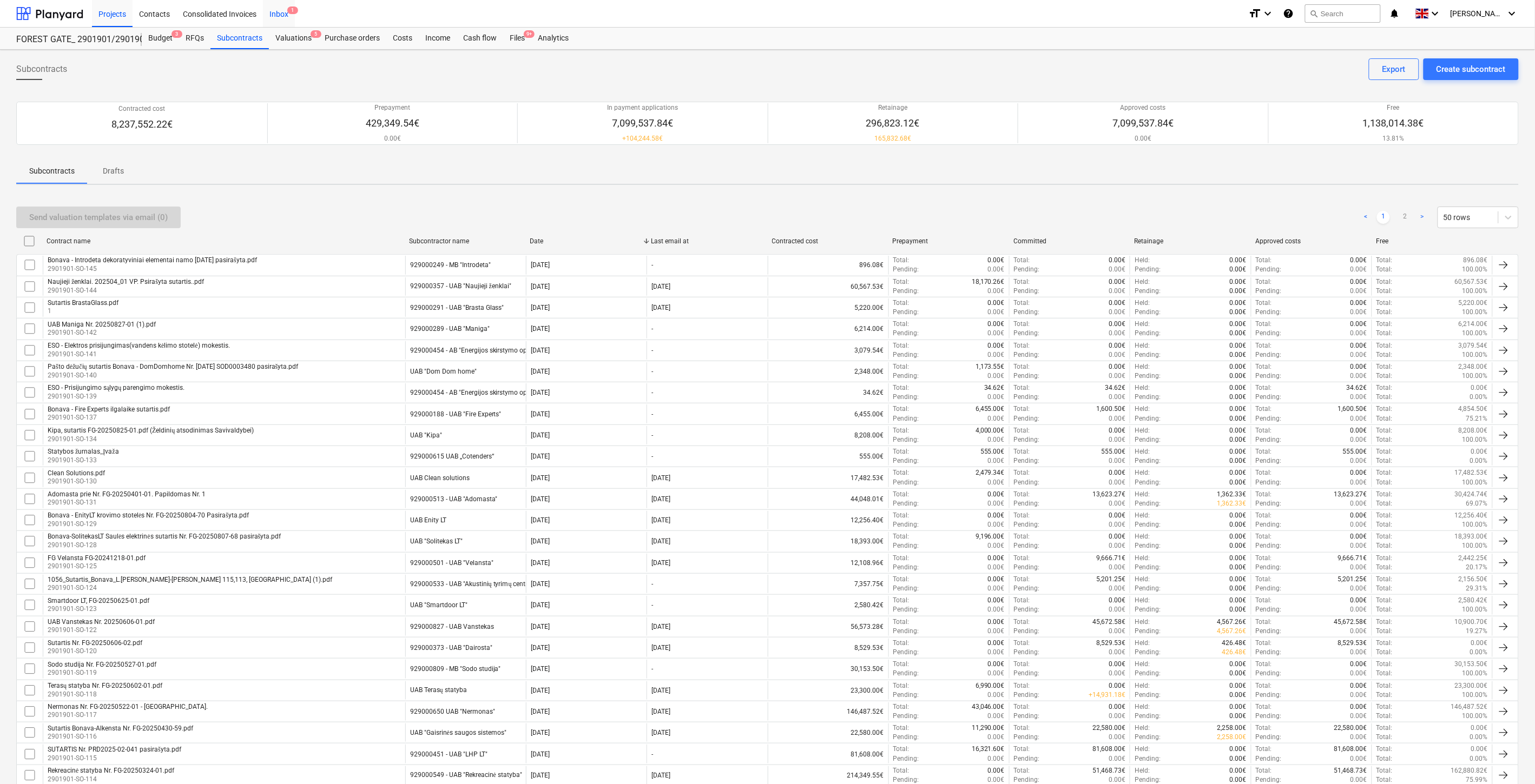
scroll to position [507, 0]
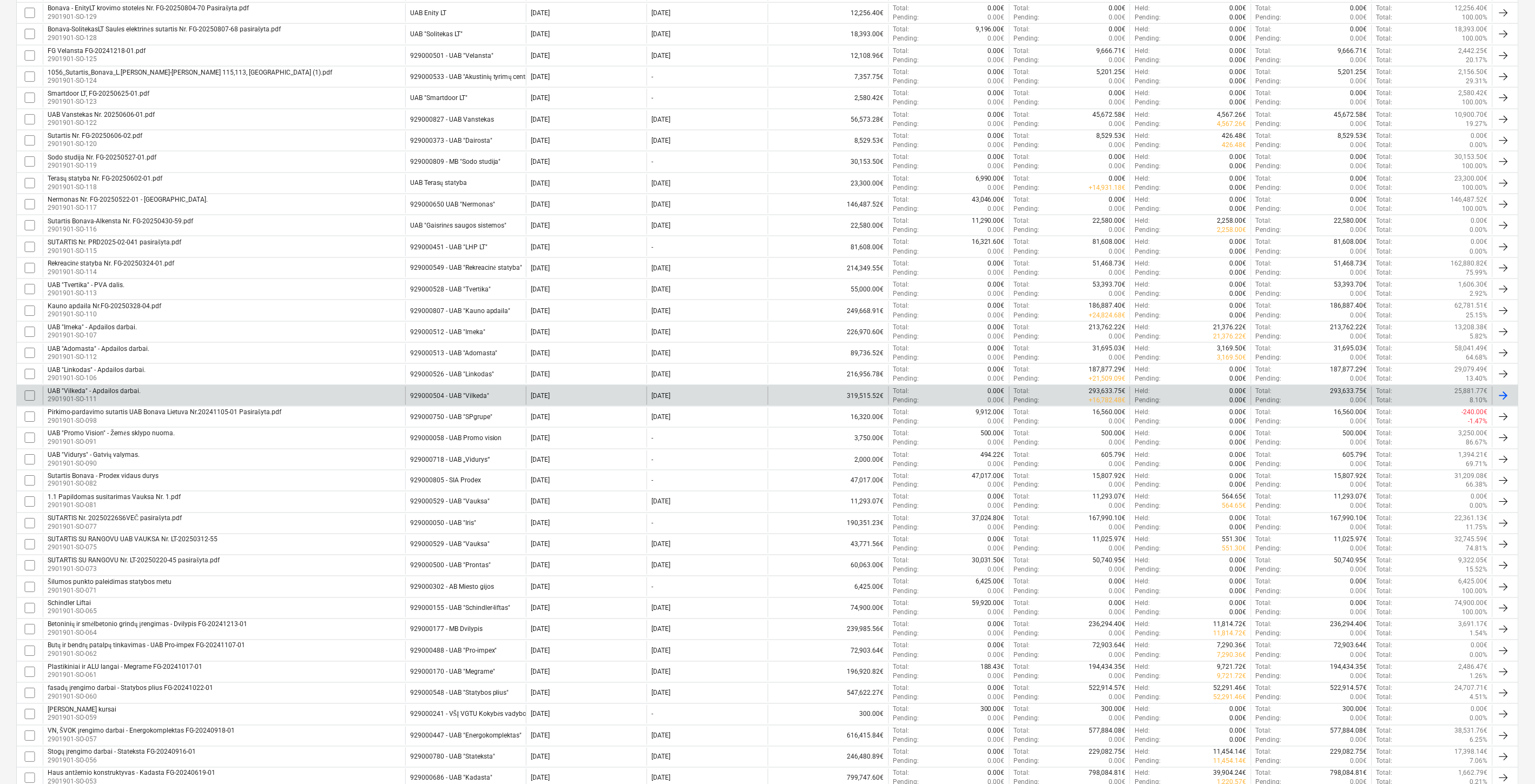
click at [262, 388] on div "UAB "Vilkeda" - Apdailos darbai. 2901901-SO-111" at bounding box center [224, 396] width 363 height 19
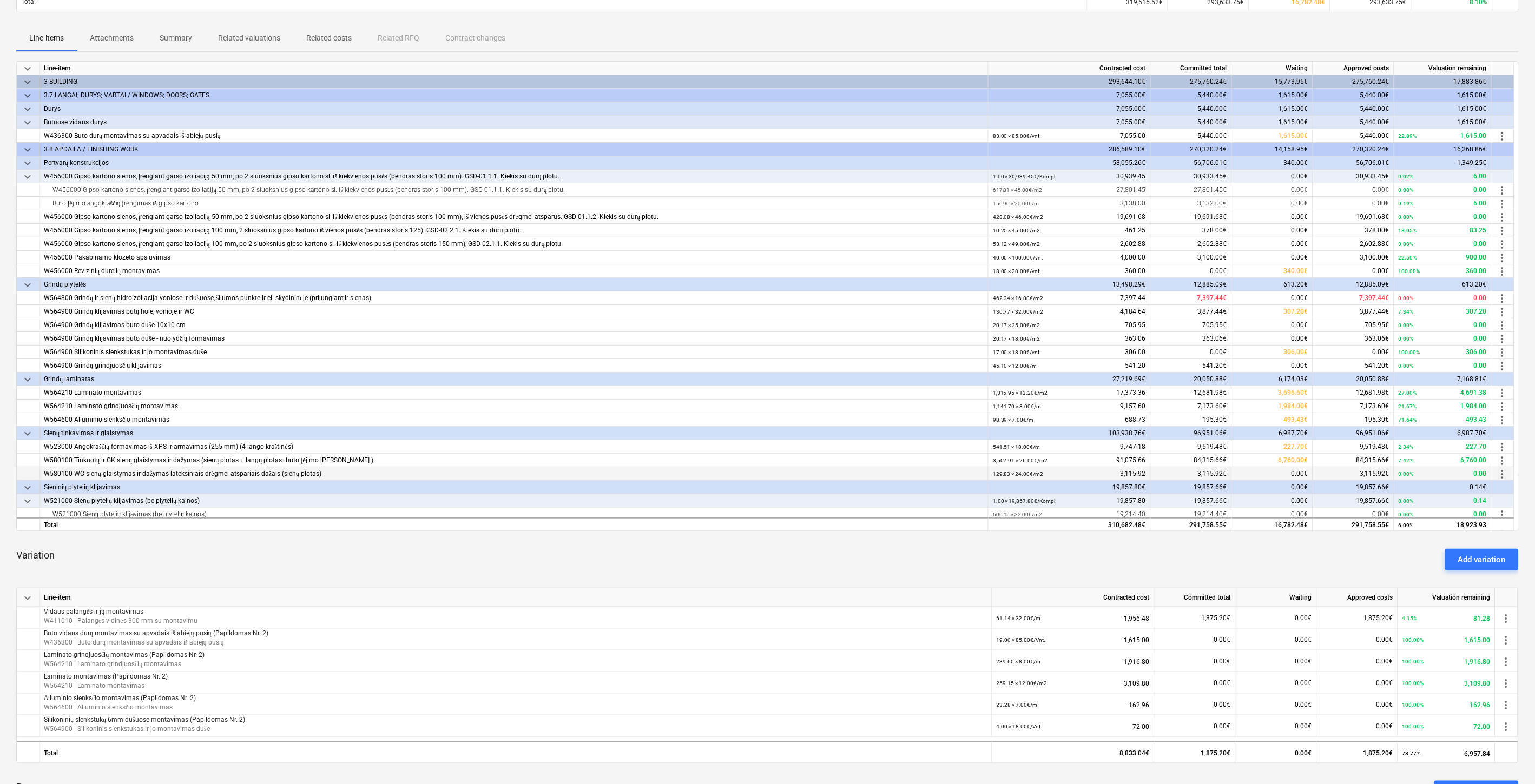
scroll to position [360, 0]
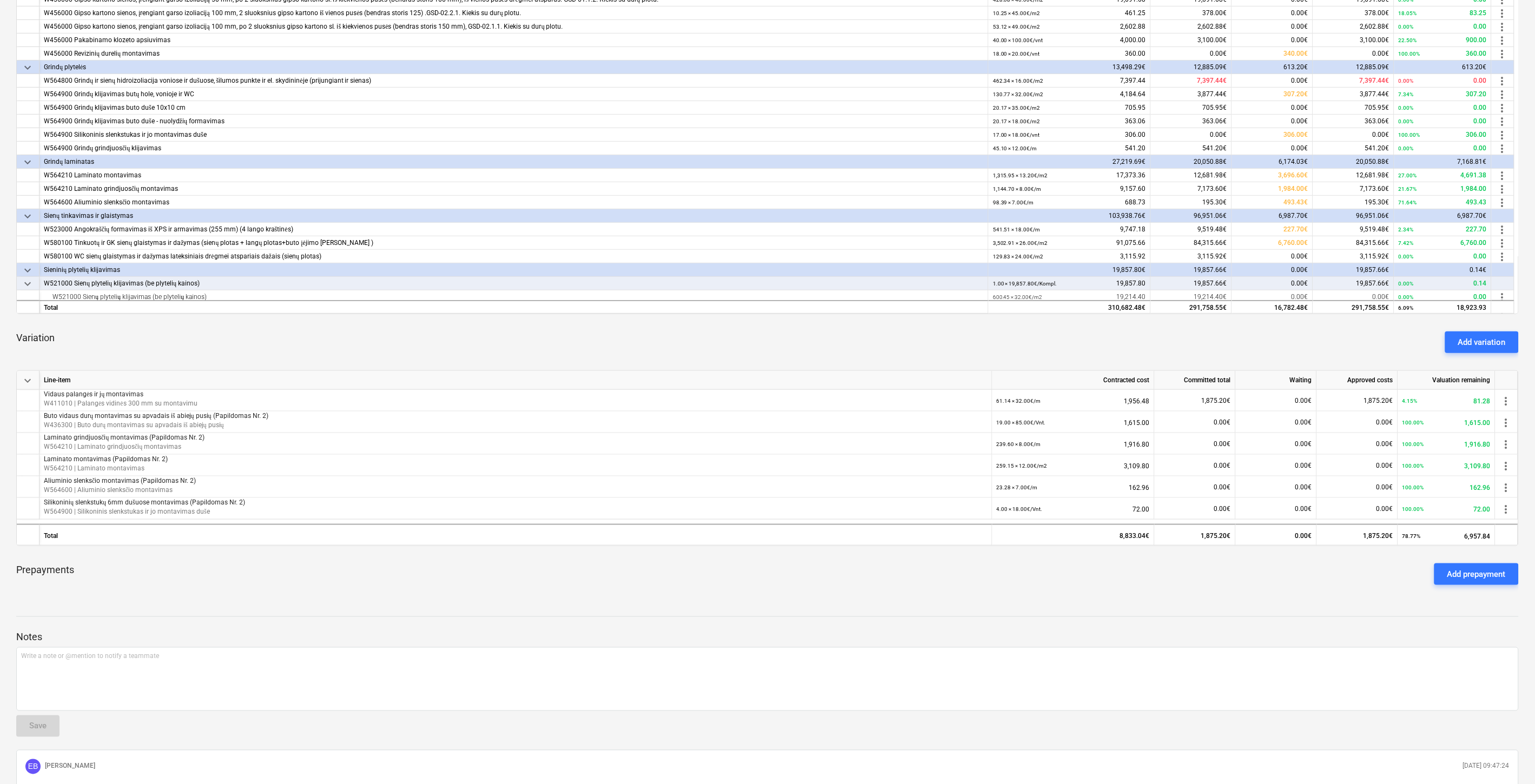
click at [23, 381] on span "keyboard_arrow_down" at bounding box center [27, 381] width 13 height 13
click at [27, 379] on span "keyboard_arrow_right" at bounding box center [27, 381] width 13 height 13
click at [522, 333] on div "Variation Add variation" at bounding box center [768, 343] width 1503 height 39
click at [537, 329] on div "Variation Add variation" at bounding box center [768, 343] width 1503 height 39
click at [832, 335] on div "Variation Add variation" at bounding box center [768, 343] width 1503 height 39
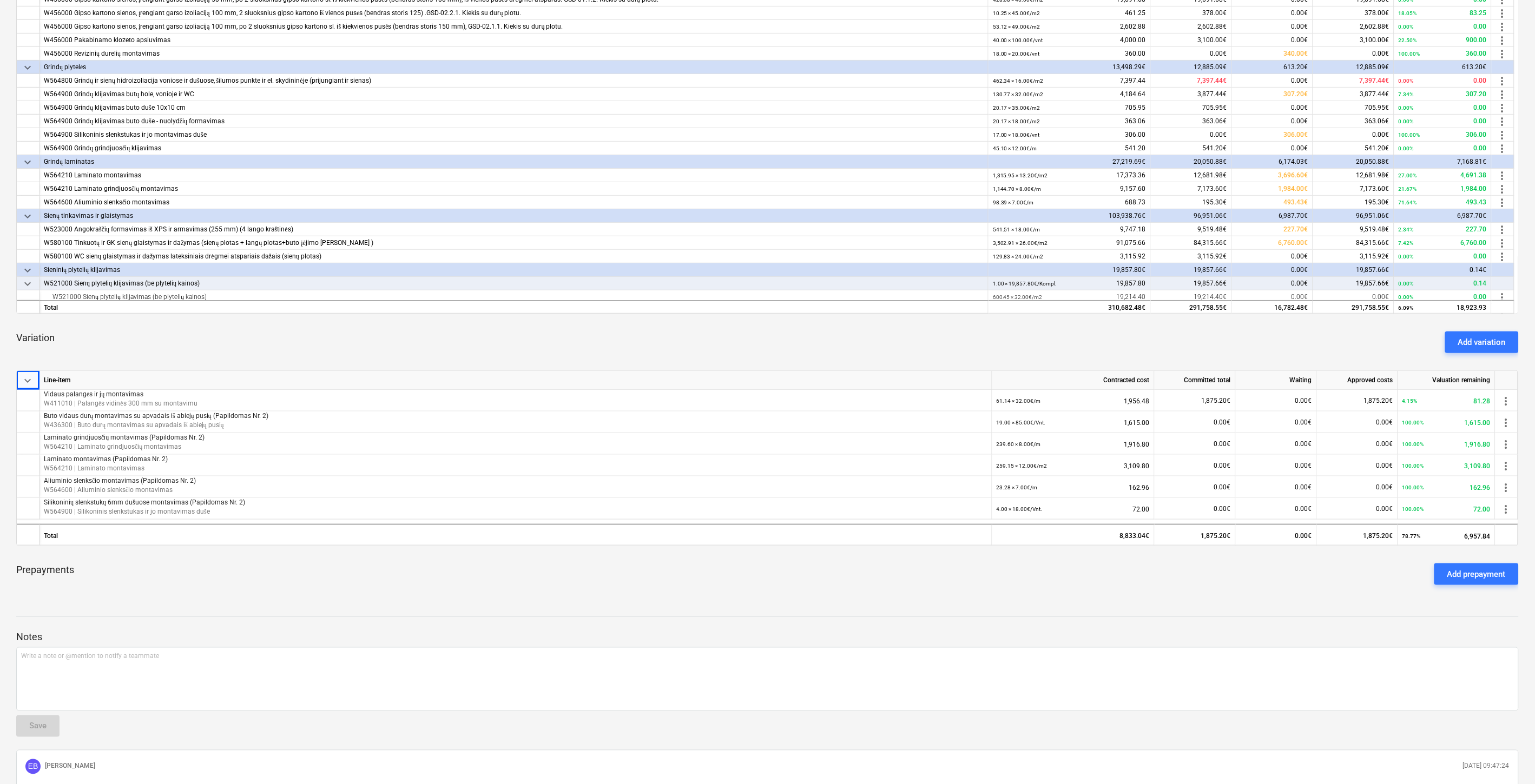
click at [888, 323] on div "Variation Add variation" at bounding box center [768, 343] width 1503 height 39
drag, startPoint x: 902, startPoint y: 321, endPoint x: 913, endPoint y: 318, distance: 11.4
click at [903, 321] on div "keyboard_arrow_down Line-item Contracted cost Committed total Waiting Approved …" at bounding box center [768, 219] width 1503 height 750
click at [917, 317] on div "keyboard_arrow_down Line-item Contracted cost Committed total Waiting Approved …" at bounding box center [768, 219] width 1503 height 750
click at [927, 334] on div "Variation Add variation" at bounding box center [768, 343] width 1503 height 39
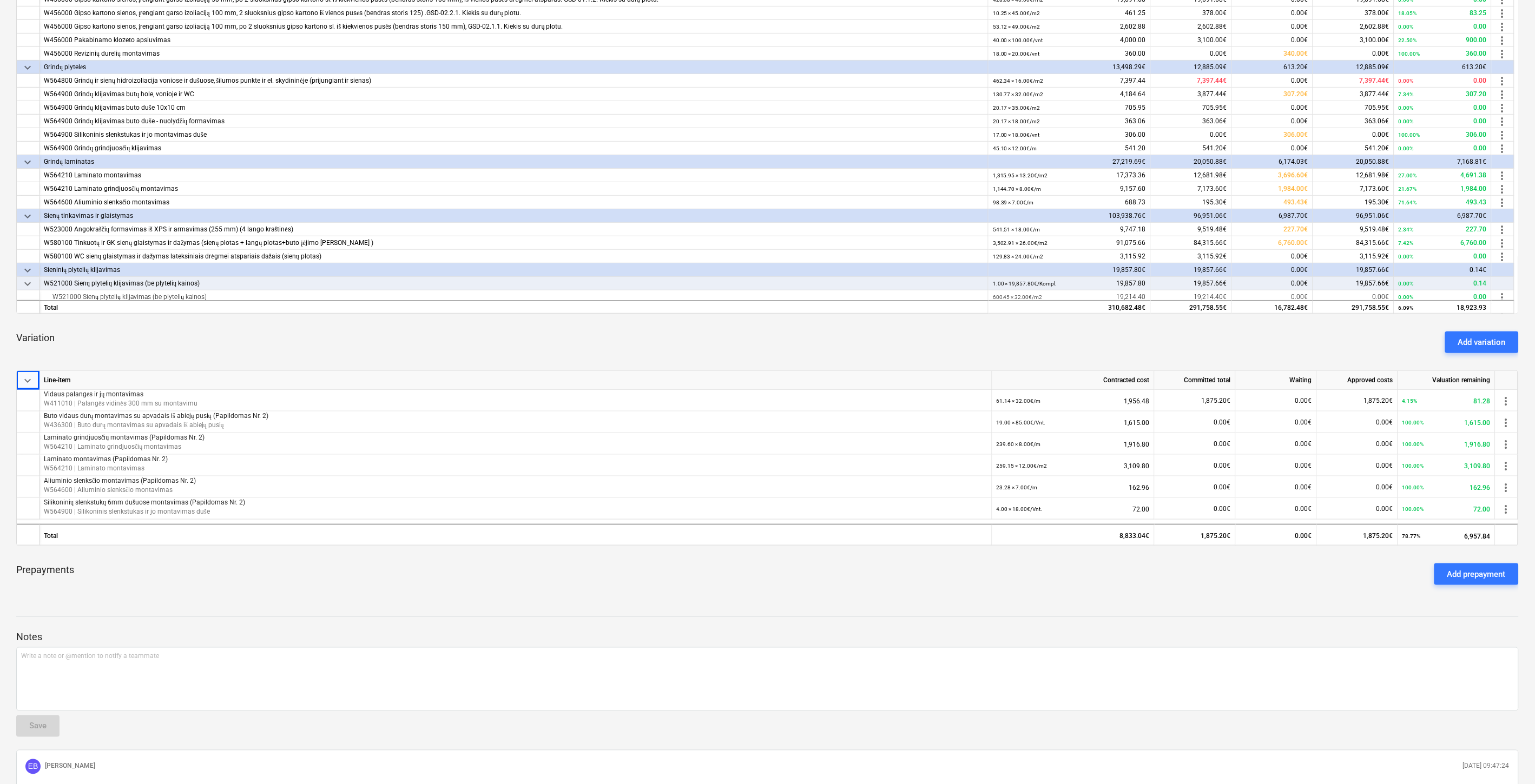
click at [961, 320] on div "keyboard_arrow_down Line-item Contracted cost Committed total Waiting Approved …" at bounding box center [768, 219] width 1503 height 750
click at [906, 343] on div "Variation Add variation" at bounding box center [768, 343] width 1503 height 39
click at [924, 333] on div "Variation Add variation" at bounding box center [768, 343] width 1503 height 39
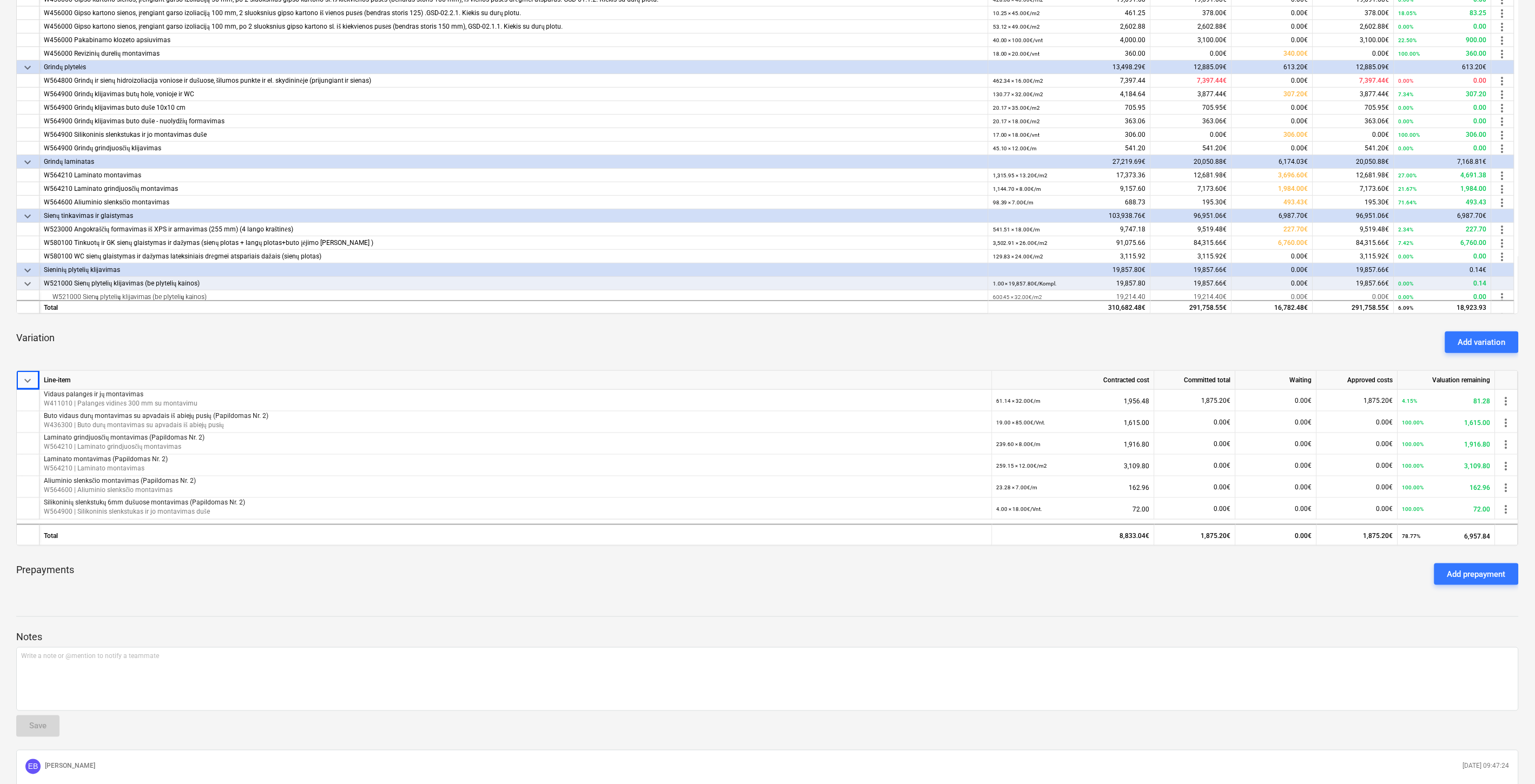
click at [938, 328] on div "Variation Add variation" at bounding box center [768, 343] width 1503 height 39
click at [981, 320] on div "keyboard_arrow_down Line-item Contracted cost Committed total Waiting Approved …" at bounding box center [768, 219] width 1503 height 750
click at [888, 342] on div "Variation Add variation" at bounding box center [768, 343] width 1503 height 39
click at [959, 317] on div "keyboard_arrow_down Line-item Contracted cost Committed total Waiting Approved …" at bounding box center [768, 219] width 1503 height 750
click at [911, 350] on div "Variation Add variation" at bounding box center [768, 343] width 1503 height 39
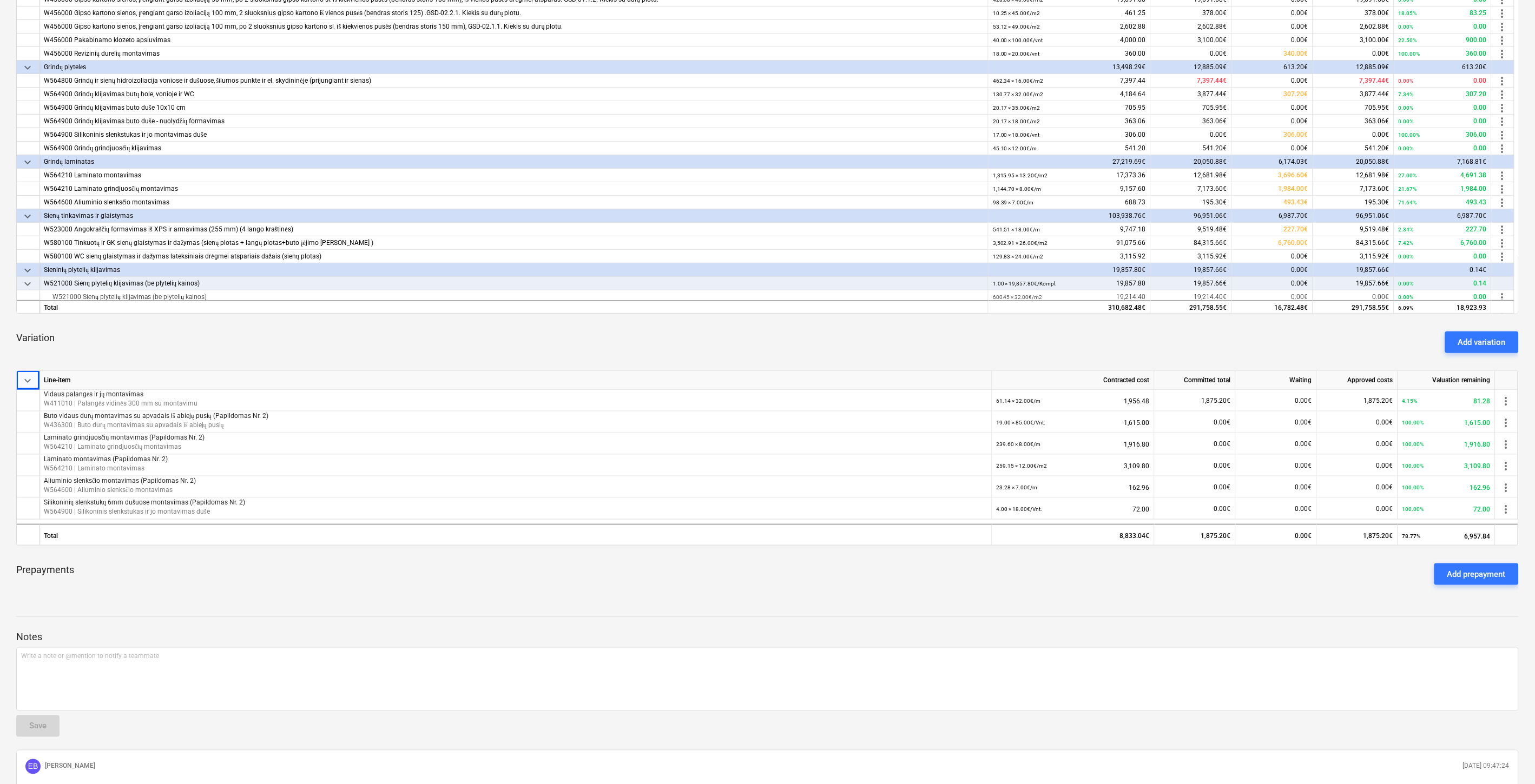
click at [932, 337] on div "Variation Add variation" at bounding box center [768, 343] width 1503 height 39
click at [890, 332] on div "Variation Add variation" at bounding box center [768, 343] width 1503 height 39
click at [936, 321] on div "keyboard_arrow_down Line-item Contracted cost Committed total Waiting Approved …" at bounding box center [768, 219] width 1503 height 750
click at [959, 315] on div "keyboard_arrow_down Line-item Contracted cost Committed total Waiting Approved …" at bounding box center [768, 219] width 1503 height 750
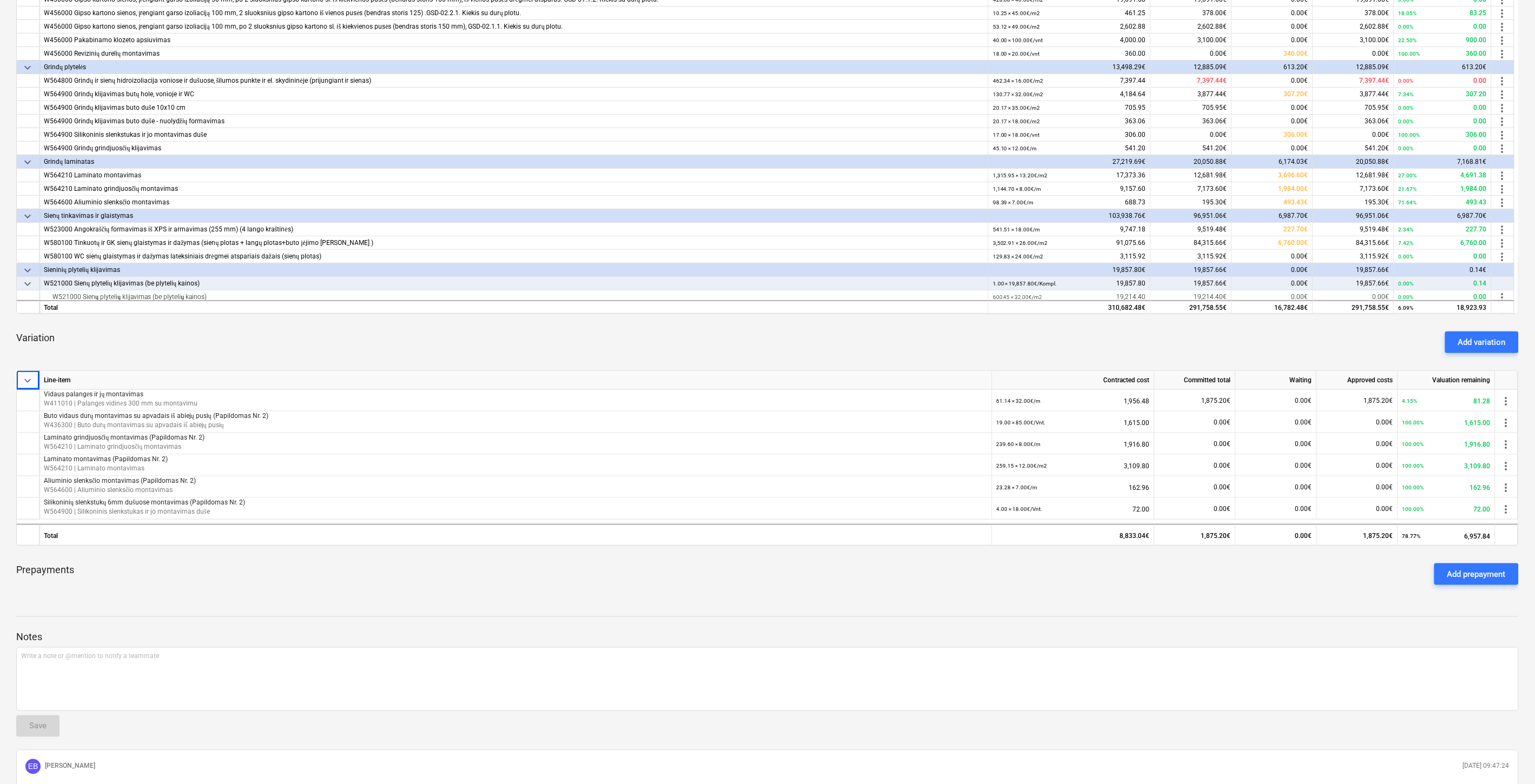
click at [905, 339] on div "Variation Add variation" at bounding box center [768, 343] width 1503 height 39
click at [965, 315] on div "keyboard_arrow_down Line-item Contracted cost Committed total Waiting Approved …" at bounding box center [768, 219] width 1503 height 750
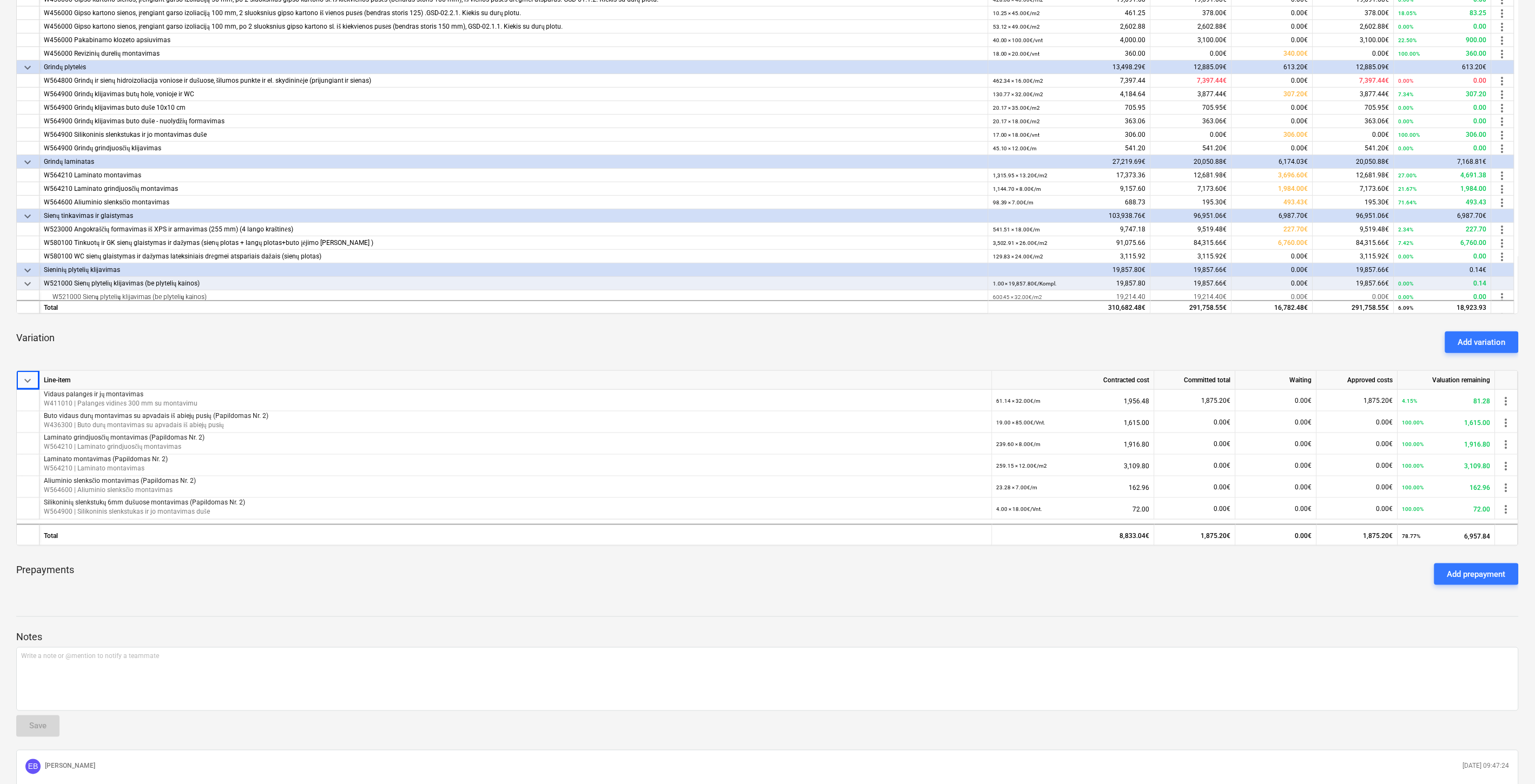
click at [965, 315] on div "keyboard_arrow_down Line-item Contracted cost Committed total Waiting Approved …" at bounding box center [768, 219] width 1503 height 750
drag, startPoint x: 921, startPoint y: 340, endPoint x: 958, endPoint y: 320, distance: 42.1
click at [923, 339] on div "Variation Add variation" at bounding box center [768, 343] width 1503 height 39
click at [958, 320] on div "keyboard_arrow_down Line-item Contracted cost Committed total Waiting Approved …" at bounding box center [768, 219] width 1503 height 750
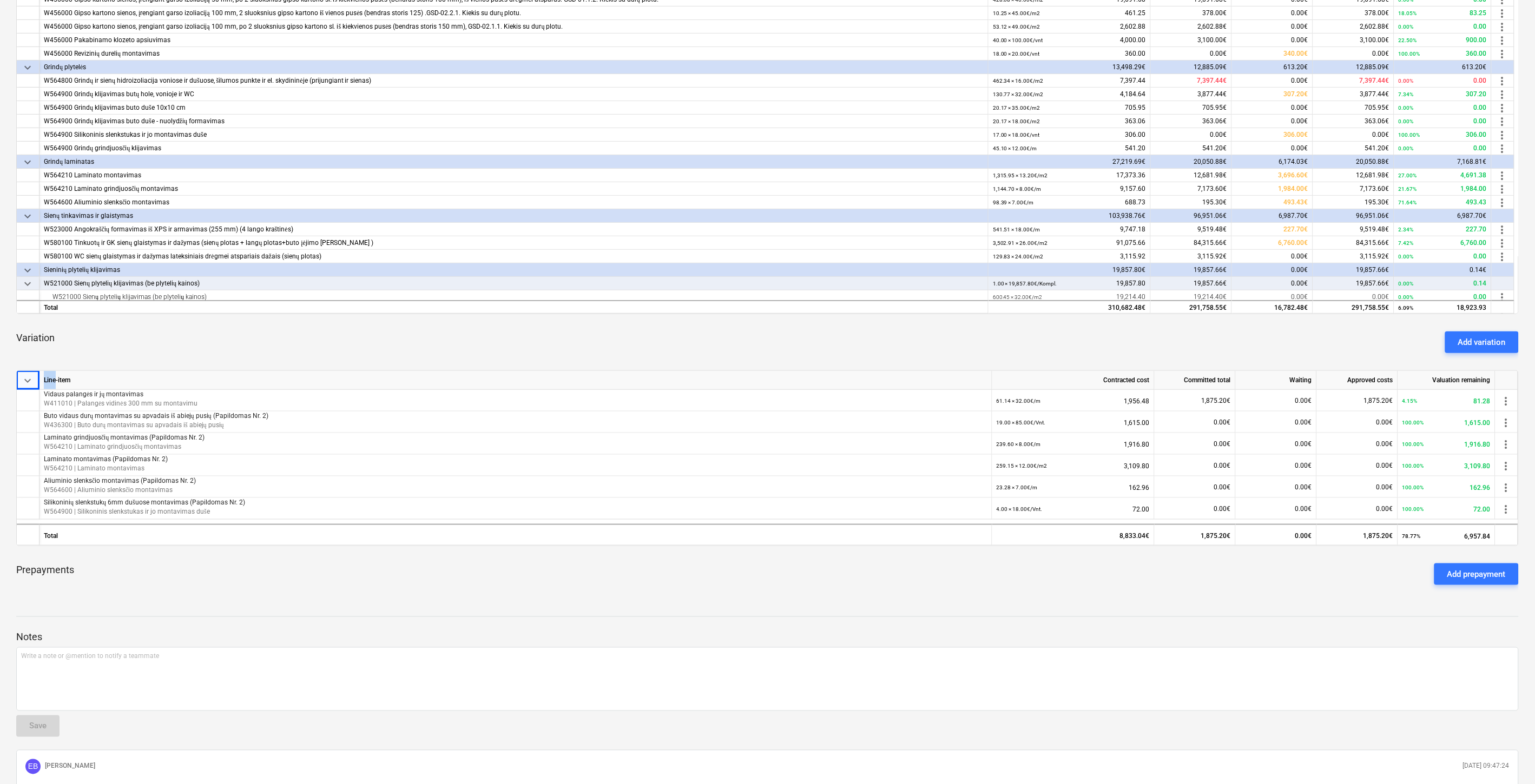
click at [958, 320] on div "keyboard_arrow_down Line-item Contracted cost Committed total Waiting Approved …" at bounding box center [768, 219] width 1503 height 750
click at [961, 327] on div "Variation Add variation" at bounding box center [768, 343] width 1503 height 39
click at [969, 323] on div "Variation Add variation" at bounding box center [768, 343] width 1503 height 39
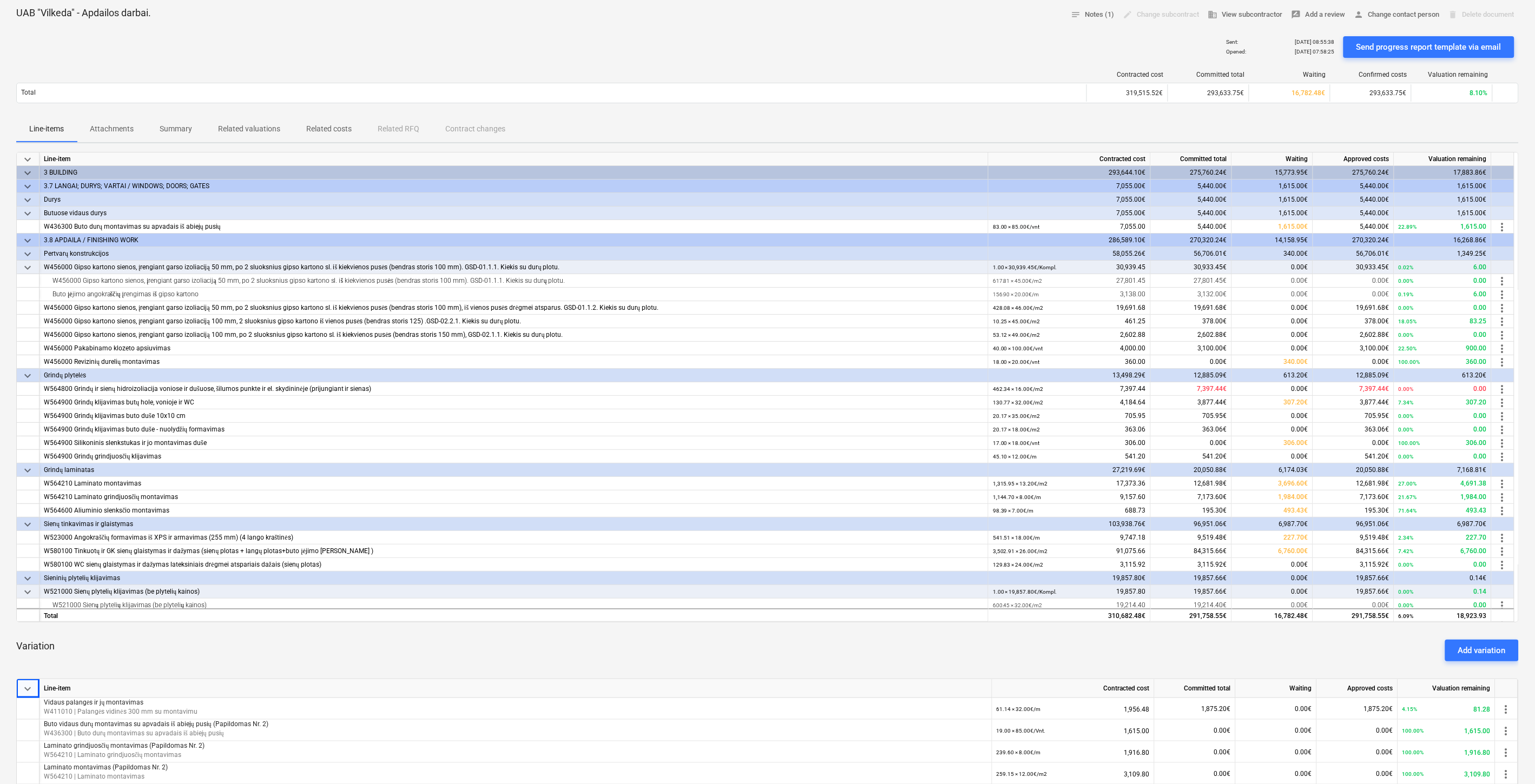
scroll to position [0, 0]
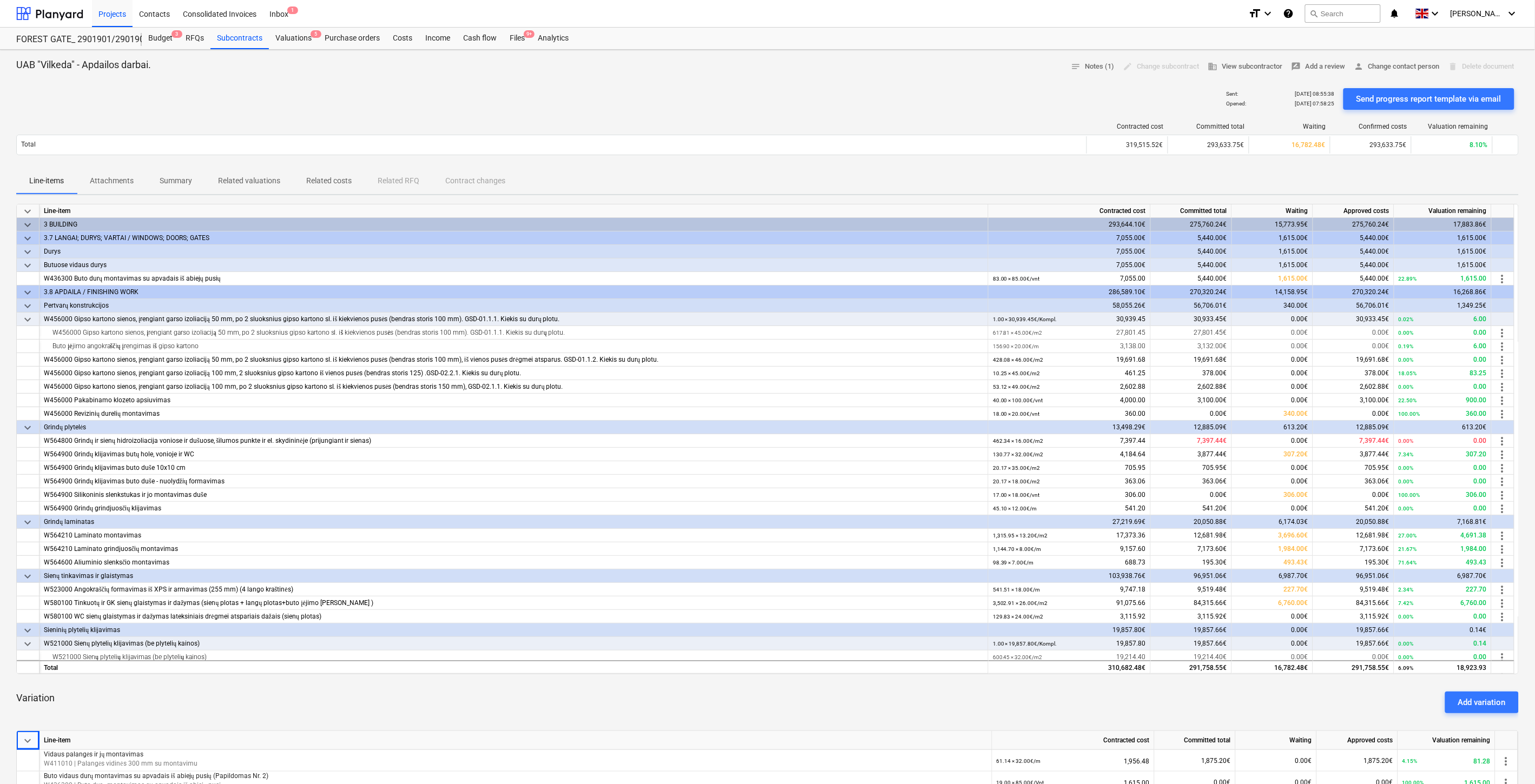
click at [982, 118] on div "Contracted cost Committed total Waiting Confirmed costs Valuation remaining Tot…" at bounding box center [768, 140] width 1503 height 54
click at [1004, 107] on div "Sent : [DATE] 08:55:38 Opened : [DATE] 07:58:25 Send progress report template v…" at bounding box center [768, 99] width 1503 height 30
click at [257, 40] on div "Subcontracts" at bounding box center [240, 38] width 59 height 21
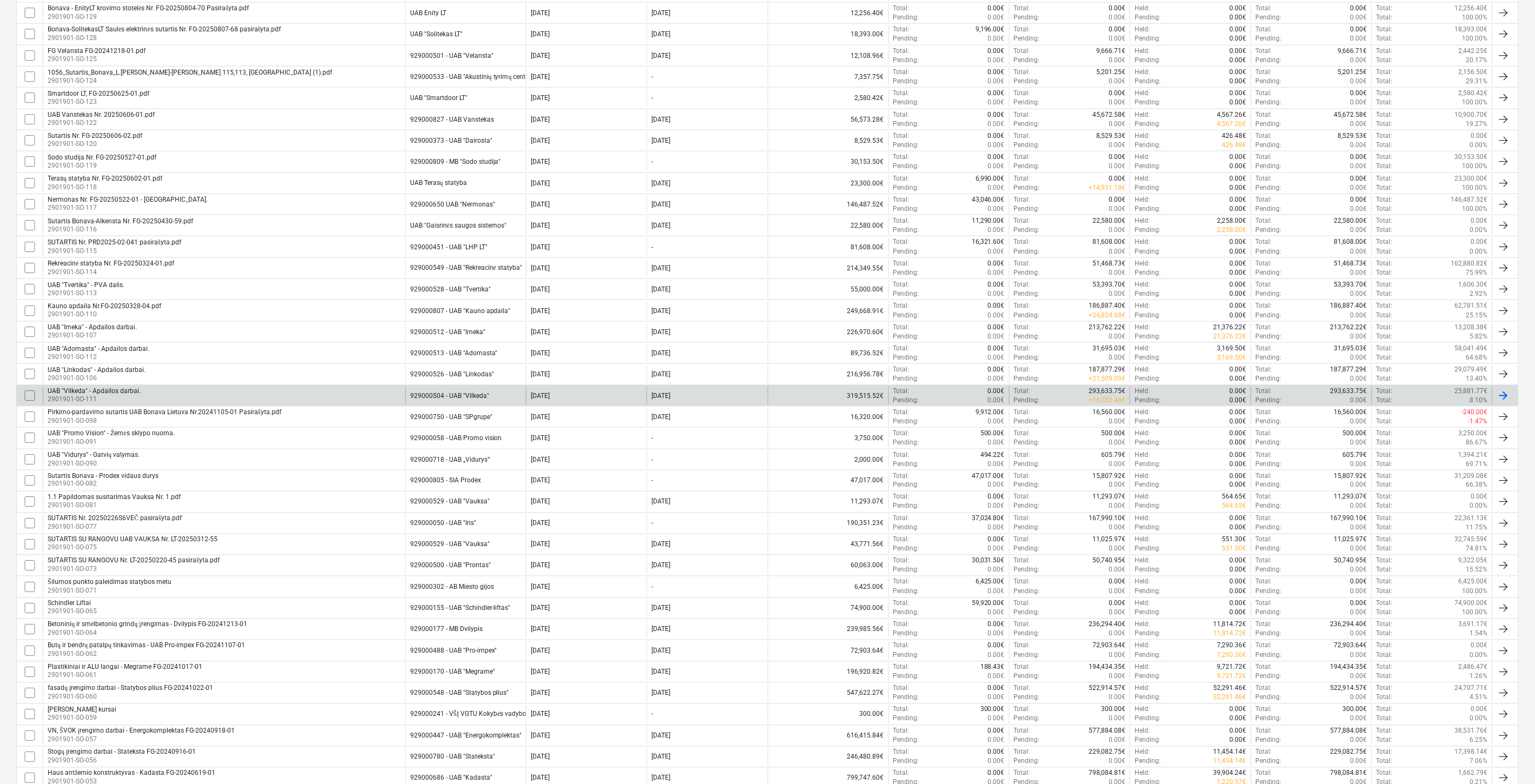
click at [237, 401] on div "UAB "Vilkeda" - Apdailos darbai. 2901901-SO-111" at bounding box center [224, 396] width 363 height 19
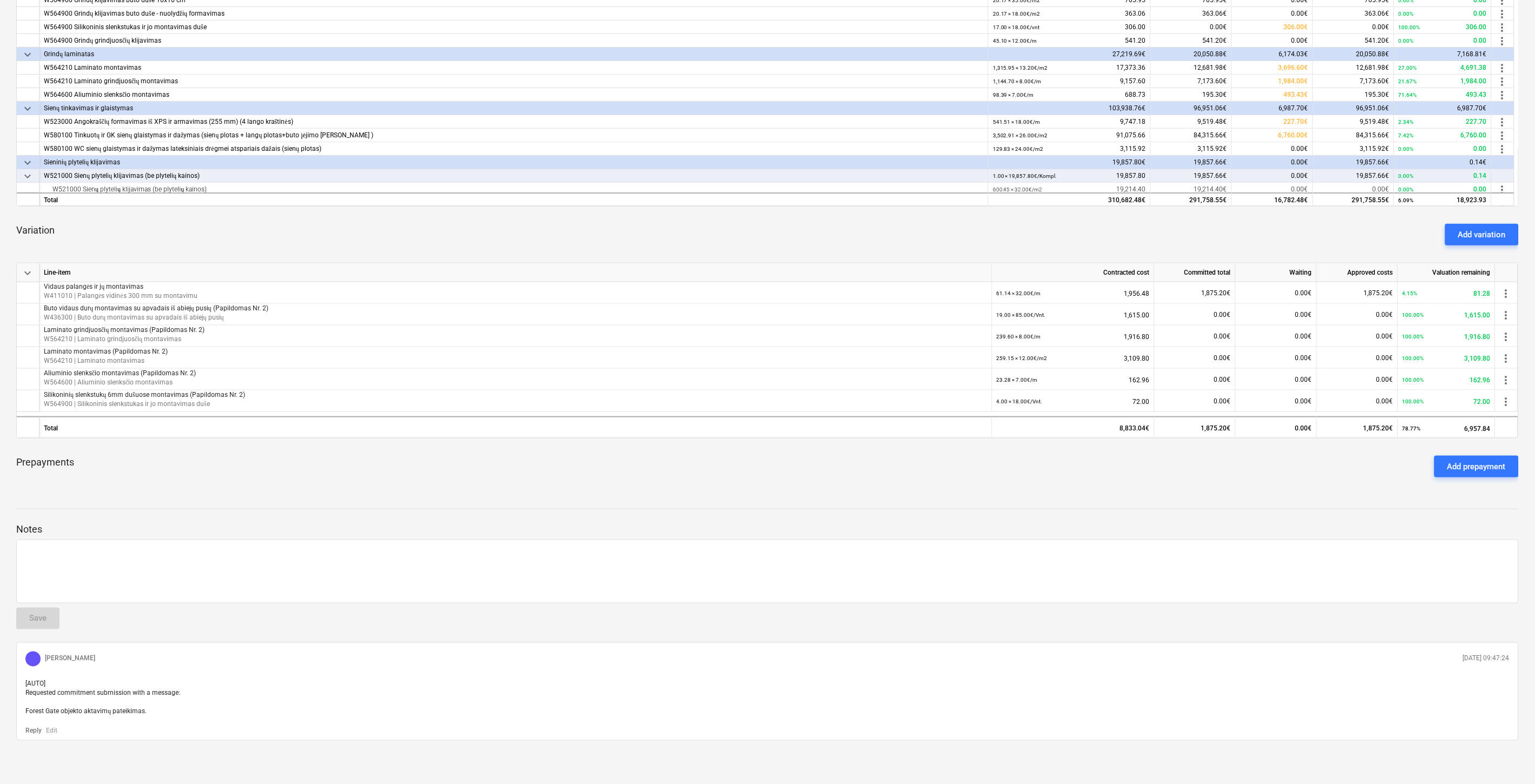
scroll to position [468, 0]
click at [612, 479] on div "Prepayments Add prepayment" at bounding box center [768, 467] width 1503 height 39
click at [635, 469] on div "Prepayments Add prepayment" at bounding box center [768, 467] width 1503 height 39
drag, startPoint x: 913, startPoint y: 228, endPoint x: 930, endPoint y: 219, distance: 19.2
click at [915, 228] on div "Variation Add variation" at bounding box center [768, 234] width 1503 height 39
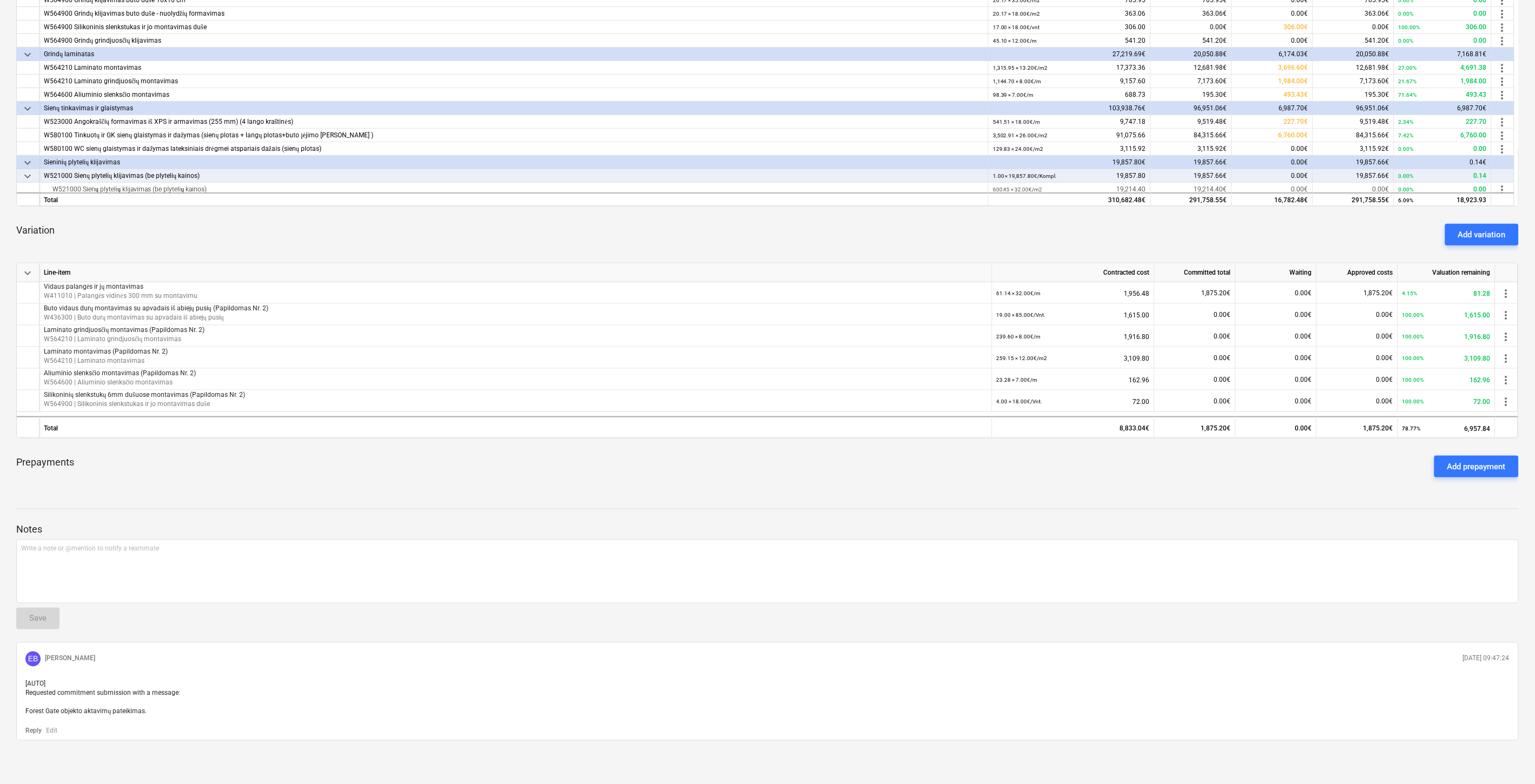
click at [930, 219] on div "Variation Add variation" at bounding box center [768, 234] width 1503 height 39
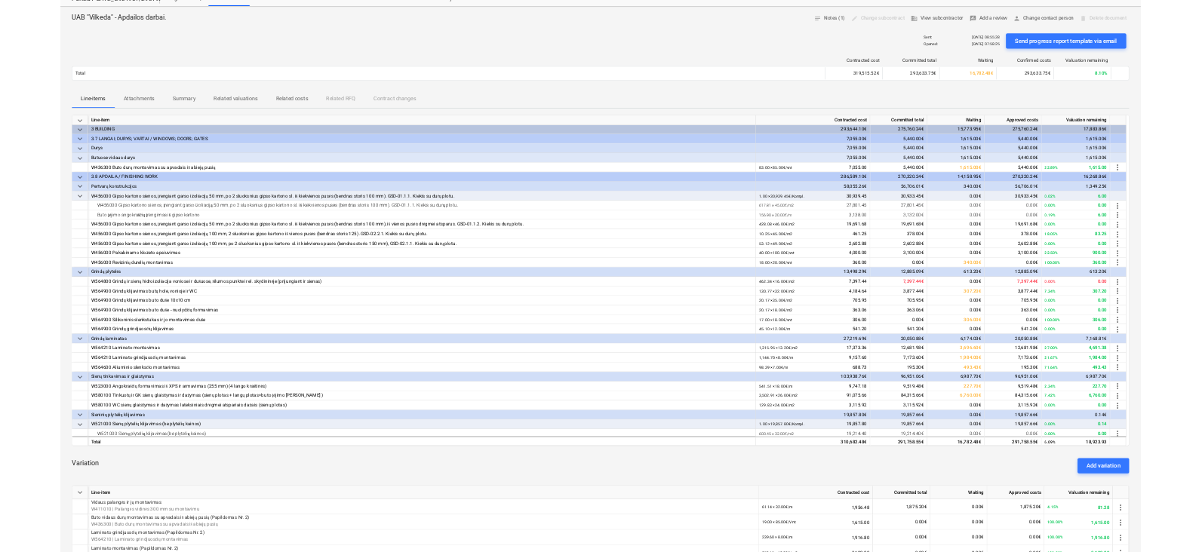
scroll to position [0, 0]
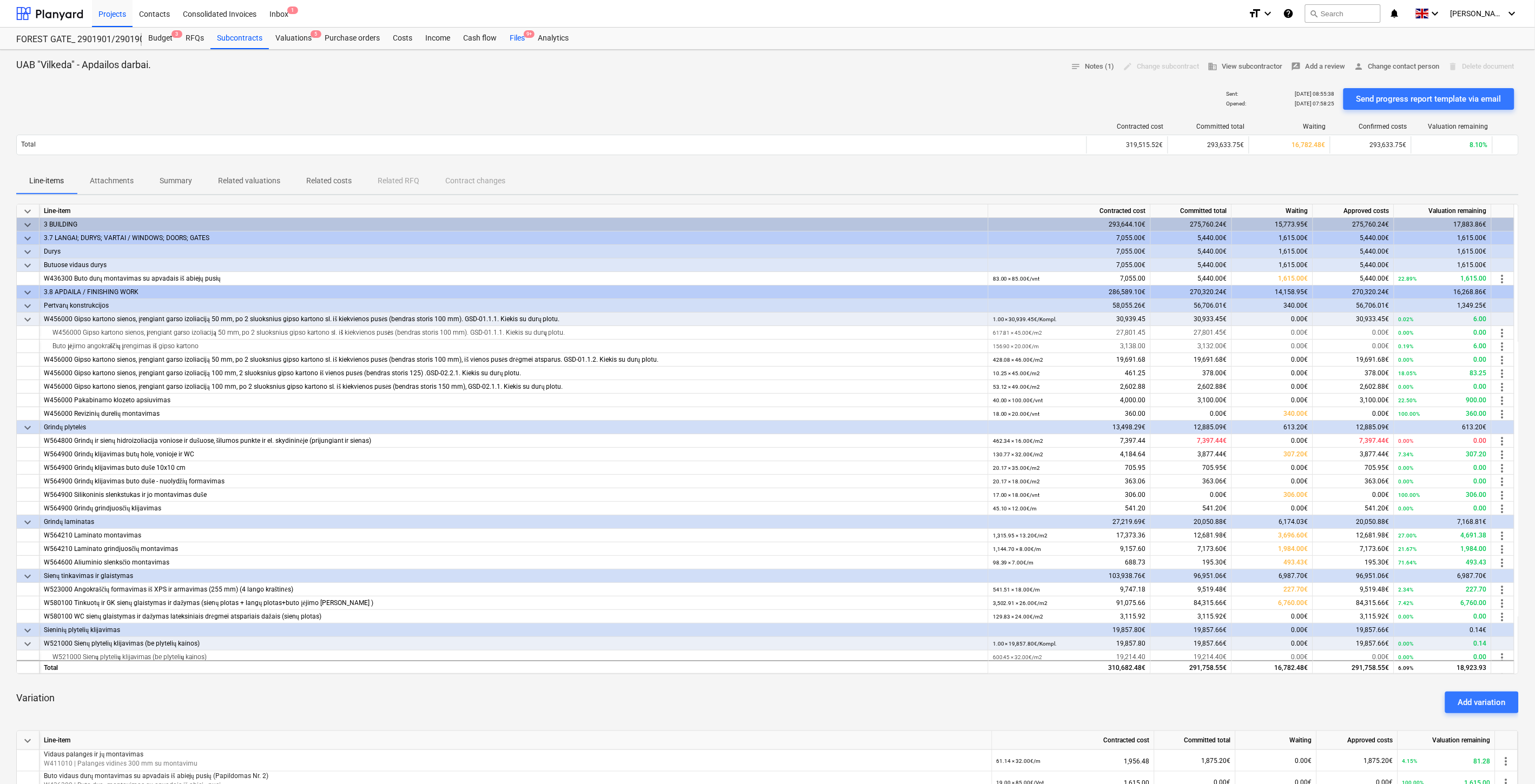
click at [515, 40] on div "Files 9+" at bounding box center [517, 38] width 28 height 21
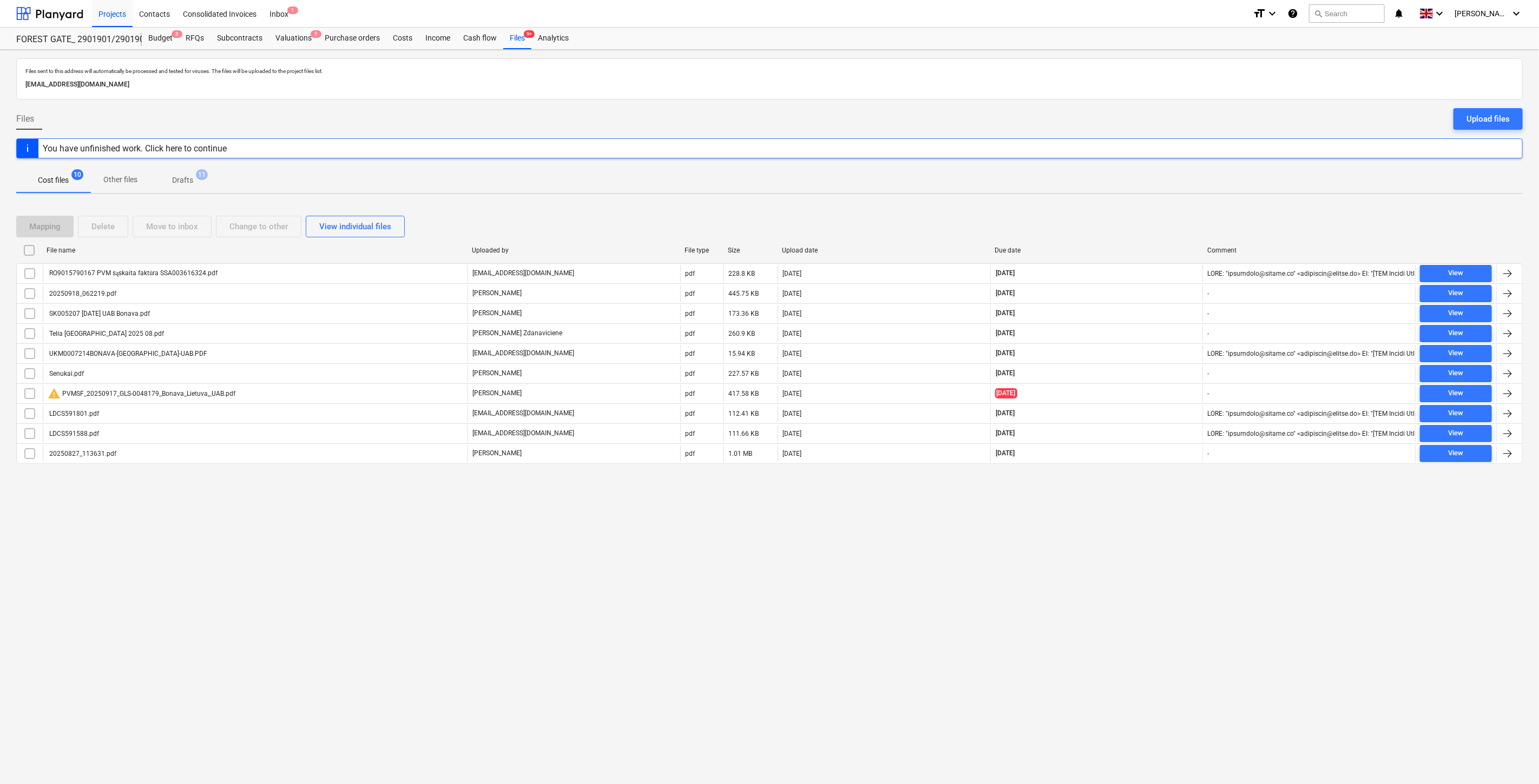
click at [1154, 216] on div "Mapping Delete Move to inbox Change to other View individual files" at bounding box center [769, 226] width 1506 height 21
click at [1171, 207] on div "Mapping Delete Move to inbox Change to other View individual files File name Up…" at bounding box center [769, 344] width 1506 height 283
click at [1102, 550] on div "Files sent to this address will automatically be processed and tested for virus…" at bounding box center [769, 416] width 1539 height 735
click at [1125, 524] on div "Files sent to this address will automatically be processed and tested for virus…" at bounding box center [769, 416] width 1539 height 735
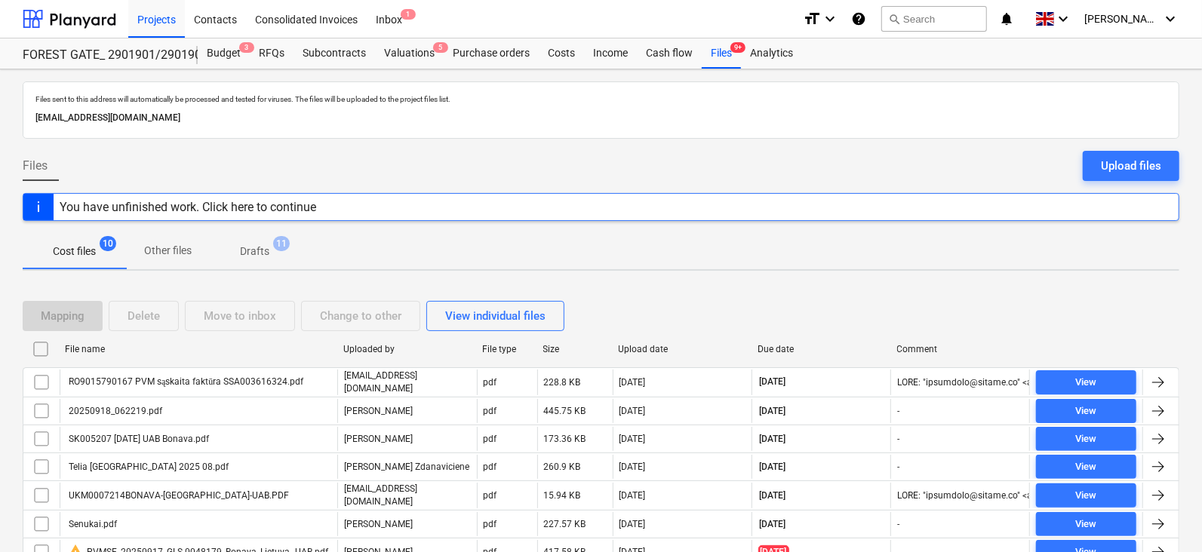
drag, startPoint x: 858, startPoint y: 304, endPoint x: 876, endPoint y: 296, distance: 19.2
click at [858, 304] on div "Mapping Delete Move to inbox Change to other View individual files" at bounding box center [601, 316] width 1157 height 30
click at [876, 296] on div "Mapping Delete Move to inbox Change to other View individual files" at bounding box center [601, 316] width 1157 height 42
click at [928, 290] on div "Mapping Delete Move to inbox Change to other View individual files File name Up…" at bounding box center [601, 484] width 1157 height 402
click at [957, 284] on div "Mapping Delete Move to inbox Change to other View individual files File name Up…" at bounding box center [601, 484] width 1157 height 402
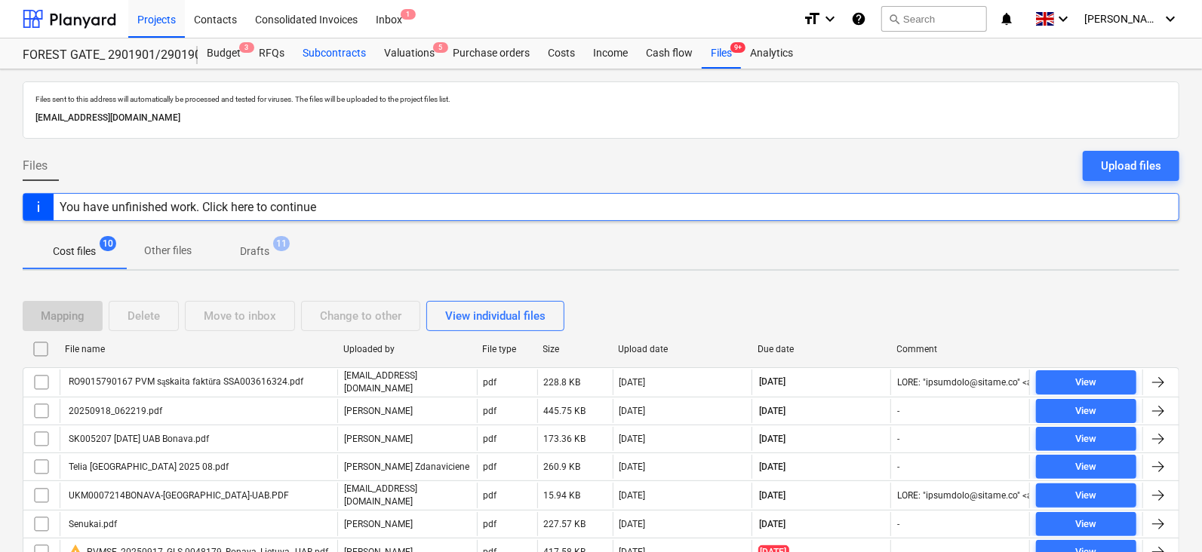
click at [349, 64] on div "Subcontracts" at bounding box center [335, 53] width 82 height 30
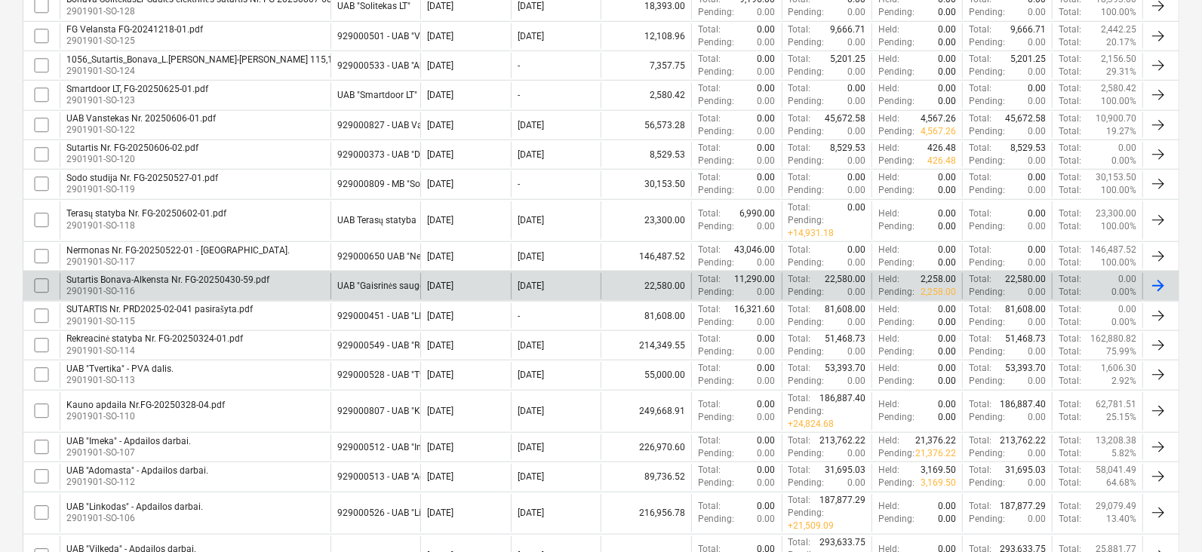
click at [235, 279] on div "Sutartis Bonava-Alkensta Nr. FG-20250430-59.pdf" at bounding box center [167, 280] width 203 height 11
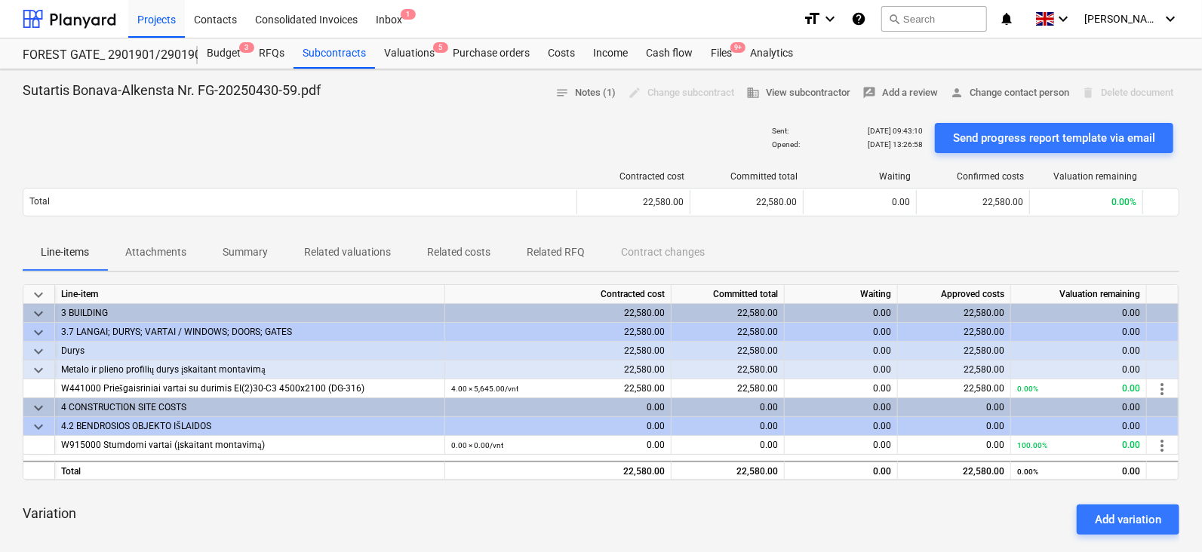
click at [771, 260] on div "Line-items Attachments Summary Related valuations Related costs Related RFQ Con…" at bounding box center [601, 253] width 1157 height 36
click at [792, 247] on div "Line-items Attachments Summary Related valuations Related costs Related RFQ Con…" at bounding box center [601, 253] width 1157 height 36
click at [514, 148] on div "Sent : [DATE] 09:43:10 Opened : [DATE] 13:26:58 Send progress report template v…" at bounding box center [601, 138] width 1157 height 42
click at [526, 143] on div "Sent : [DATE] 09:43:10 Opened : [DATE] 13:26:58 Send progress report template v…" at bounding box center [601, 138] width 1157 height 42
drag, startPoint x: 546, startPoint y: 137, endPoint x: 557, endPoint y: 134, distance: 11.0
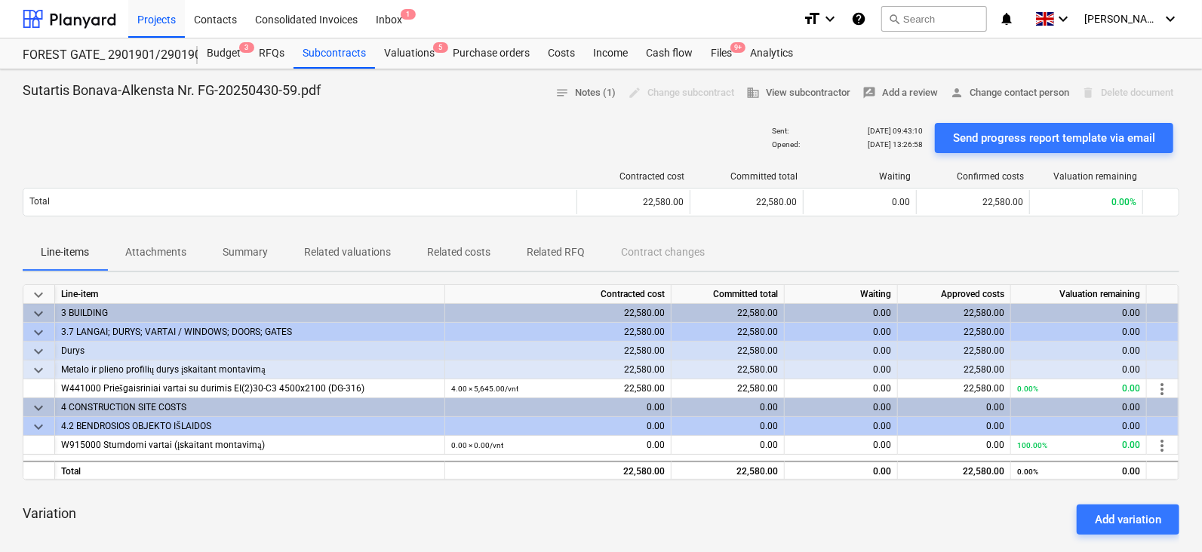
click at [547, 137] on div "Sent : [DATE] 09:43:10 Opened : [DATE] 13:26:58 Send progress report template v…" at bounding box center [601, 138] width 1157 height 42
click at [570, 130] on div "Sent : [DATE] 09:43:10 Opened : [DATE] 13:26:58 Send progress report template v…" at bounding box center [601, 138] width 1157 height 42
drag, startPoint x: 397, startPoint y: 148, endPoint x: 408, endPoint y: 145, distance: 11.0
click at [398, 147] on div "Sent : [DATE] 09:43:10 Opened : [DATE] 13:26:58 Send progress report template v…" at bounding box center [601, 138] width 1157 height 42
click at [506, 135] on div "Sent : [DATE] 09:43:10 Opened : [DATE] 13:26:58 Send progress report template v…" at bounding box center [601, 138] width 1157 height 42
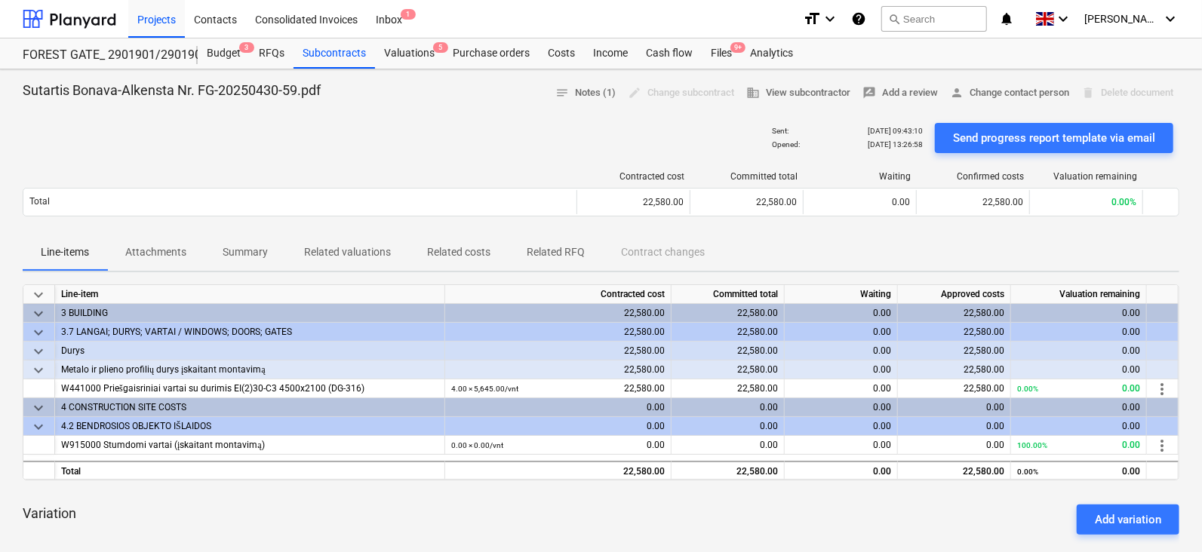
click at [495, 137] on div "Sent : [DATE] 09:43:10 Opened : [DATE] 13:26:58 Send progress report template v…" at bounding box center [601, 138] width 1157 height 42
click at [505, 134] on div "Sent : [DATE] 09:43:10 Opened : [DATE] 13:26:58 Send progress report template v…" at bounding box center [601, 138] width 1157 height 42
drag, startPoint x: 522, startPoint y: 128, endPoint x: 533, endPoint y: 123, distance: 12.5
click at [523, 128] on div "Sent : [DATE] 09:43:10 Opened : [DATE] 13:26:58 Send progress report template v…" at bounding box center [601, 138] width 1157 height 42
click at [533, 123] on div "Sent : [DATE] 09:43:10 Opened : [DATE] 13:26:58 Send progress report template v…" at bounding box center [601, 138] width 1157 height 42
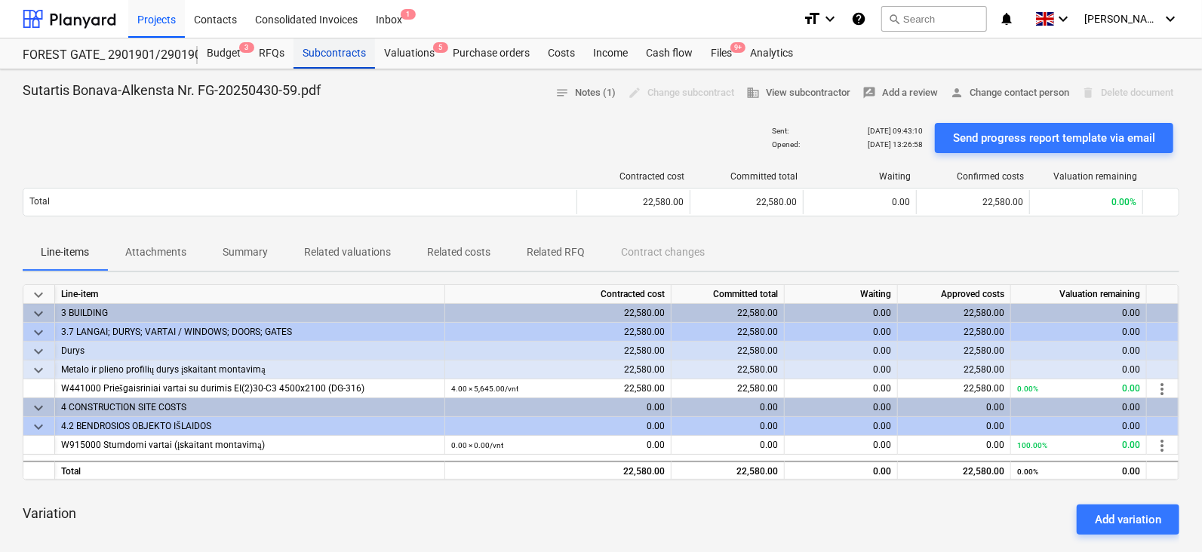
click at [352, 57] on div "Subcontracts" at bounding box center [335, 53] width 82 height 30
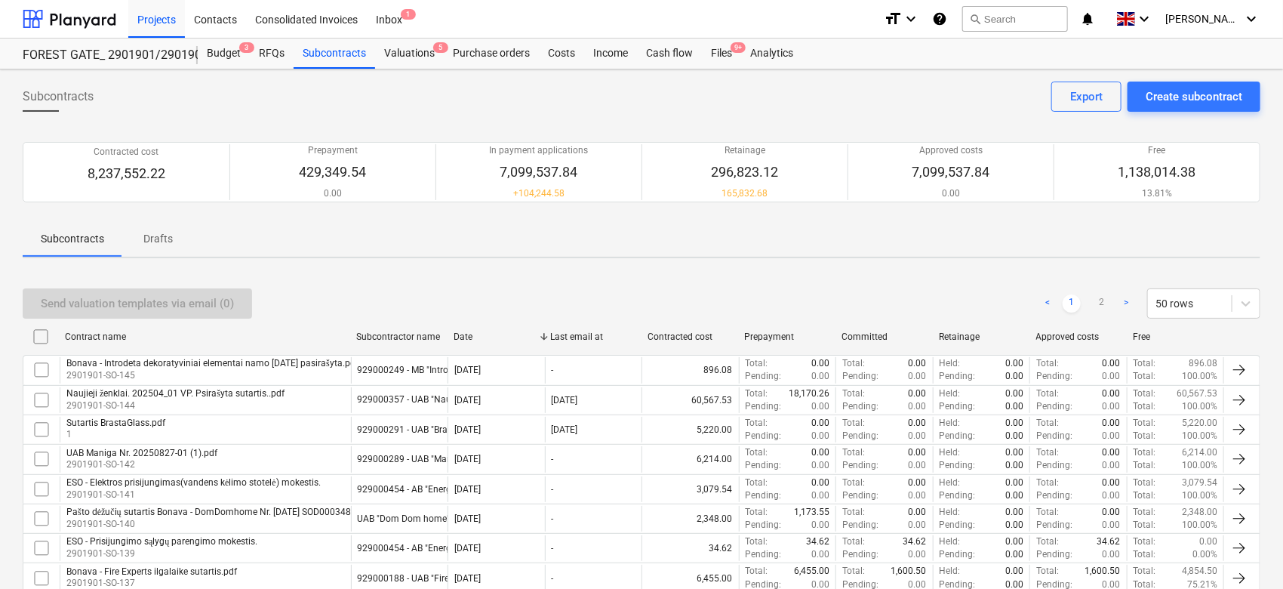
click at [608, 282] on div "Send valuation templates via email (0) < 1 2 > 50 rows" at bounding box center [642, 303] width 1238 height 42
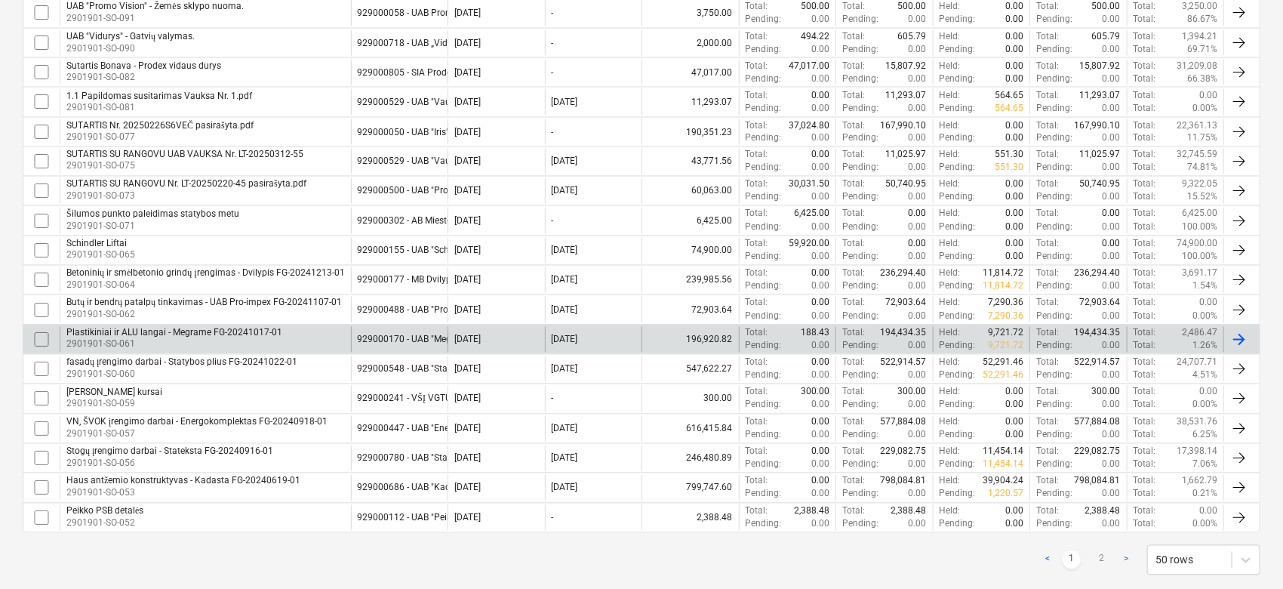
scroll to position [1308, 0]
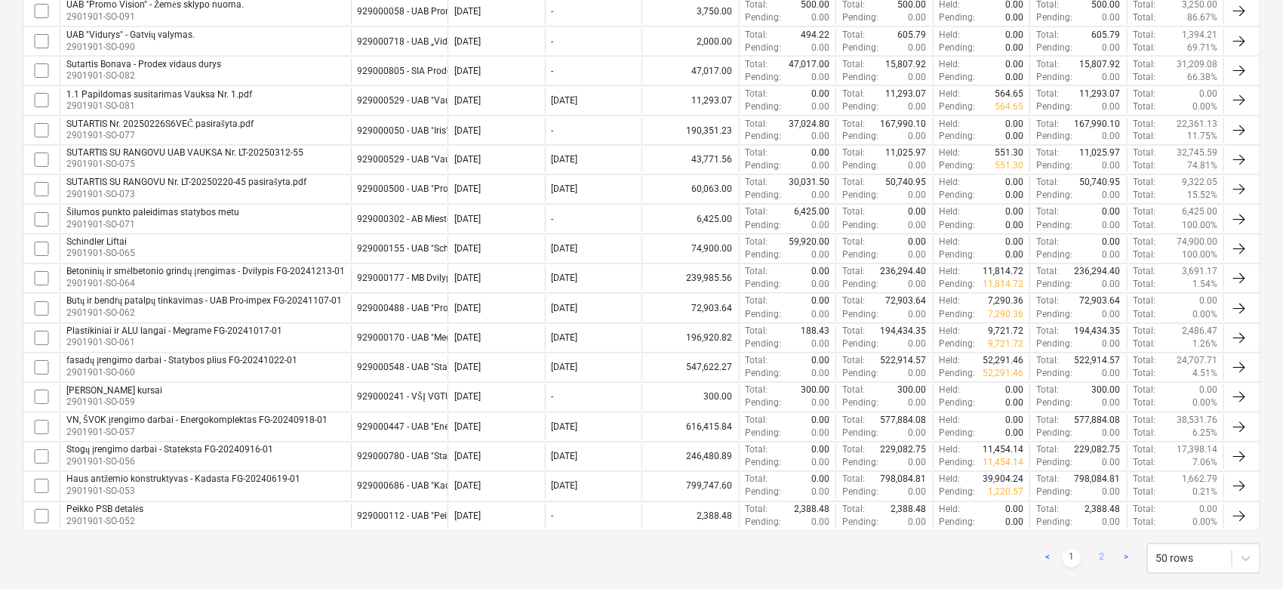
click at [1098, 549] on link "2" at bounding box center [1102, 558] width 18 height 18
checkbox input "false"
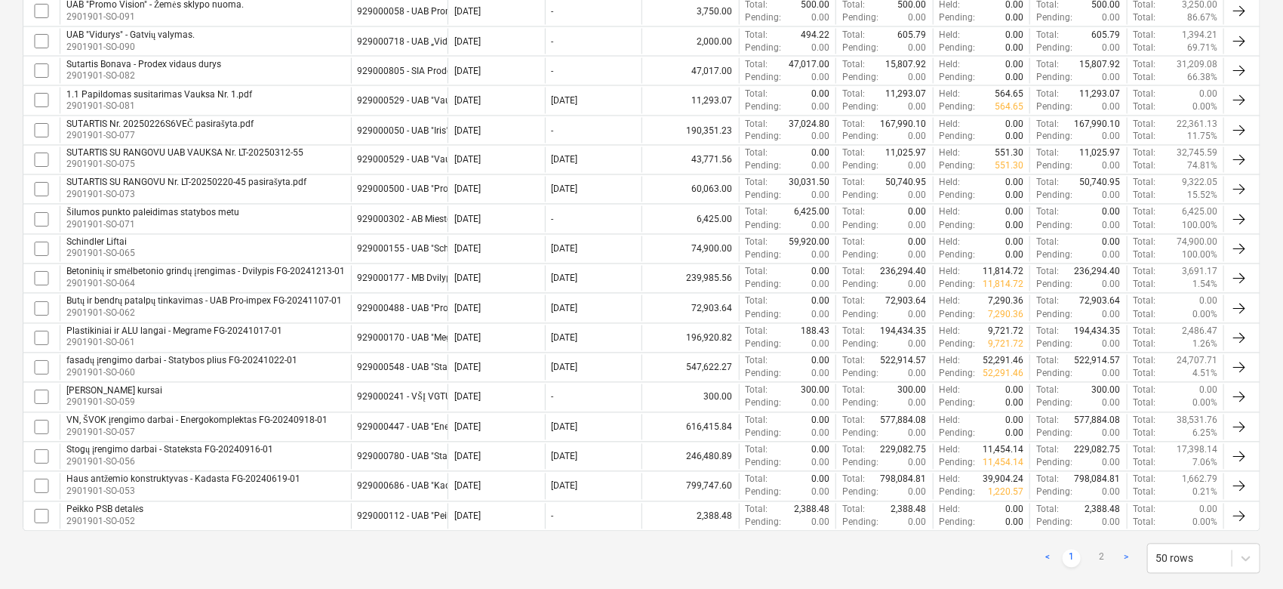
checkbox input "false"
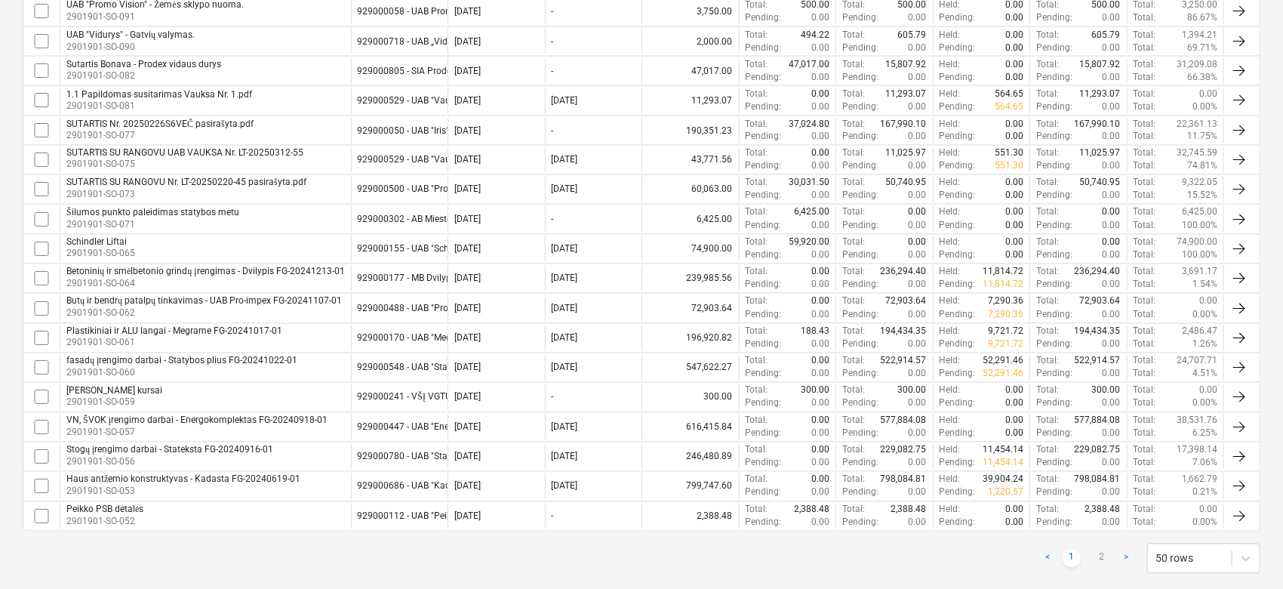
checkbox input "false"
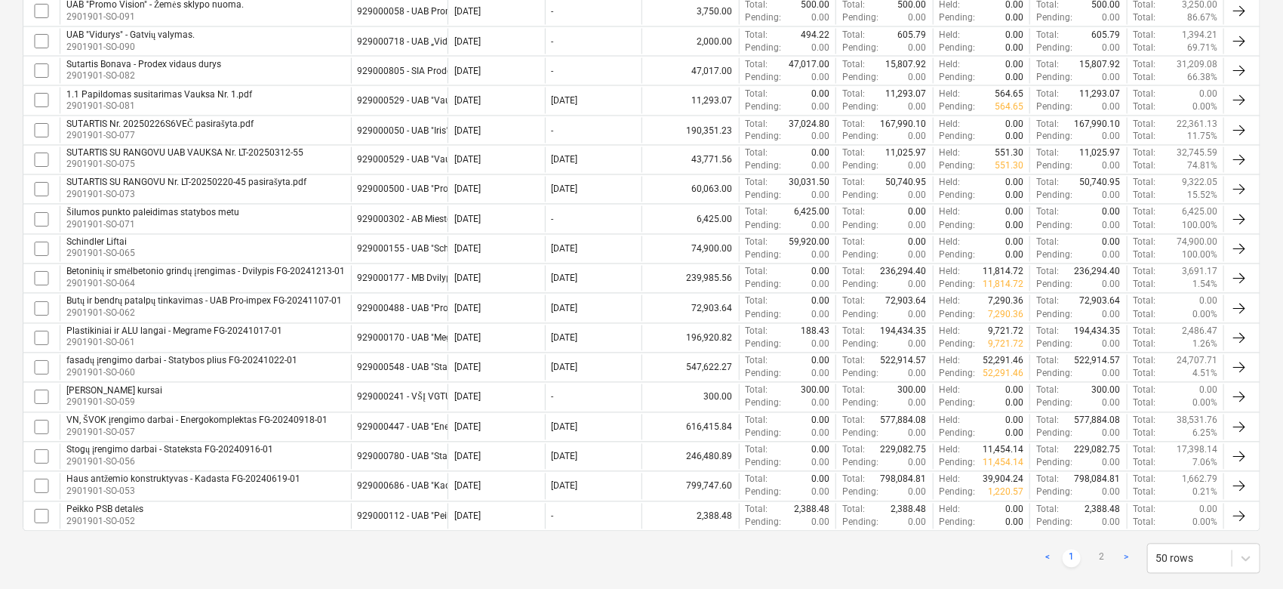
checkbox input "false"
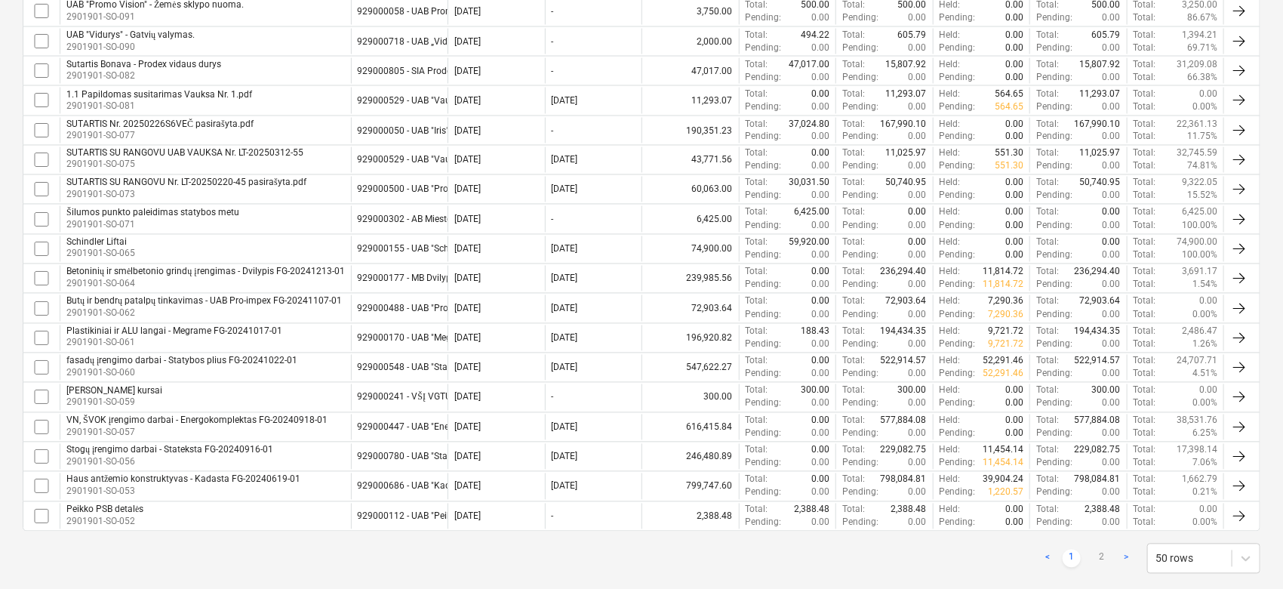
checkbox input "false"
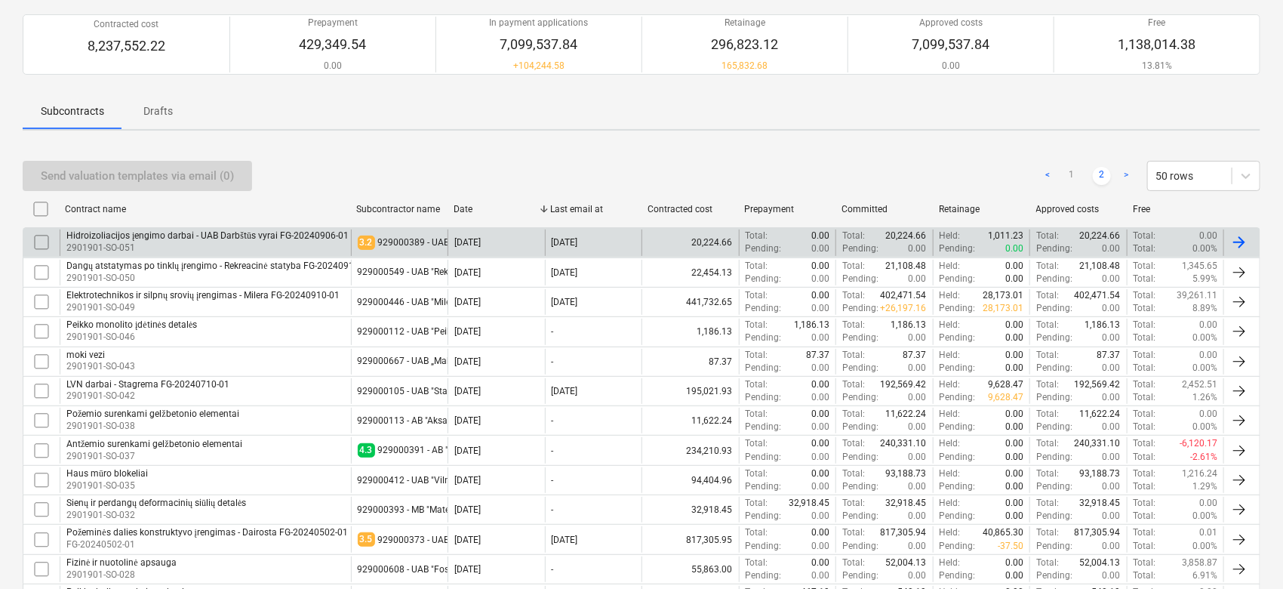
scroll to position [0, 0]
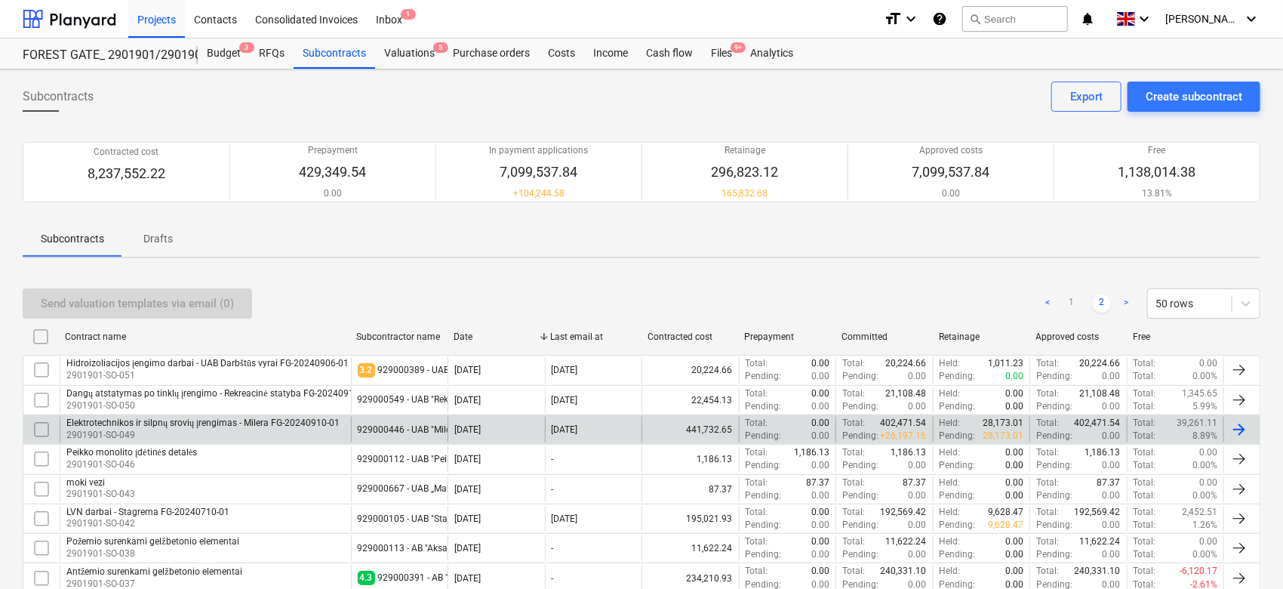
click at [187, 429] on p "2901901-SO-049" at bounding box center [202, 435] width 273 height 13
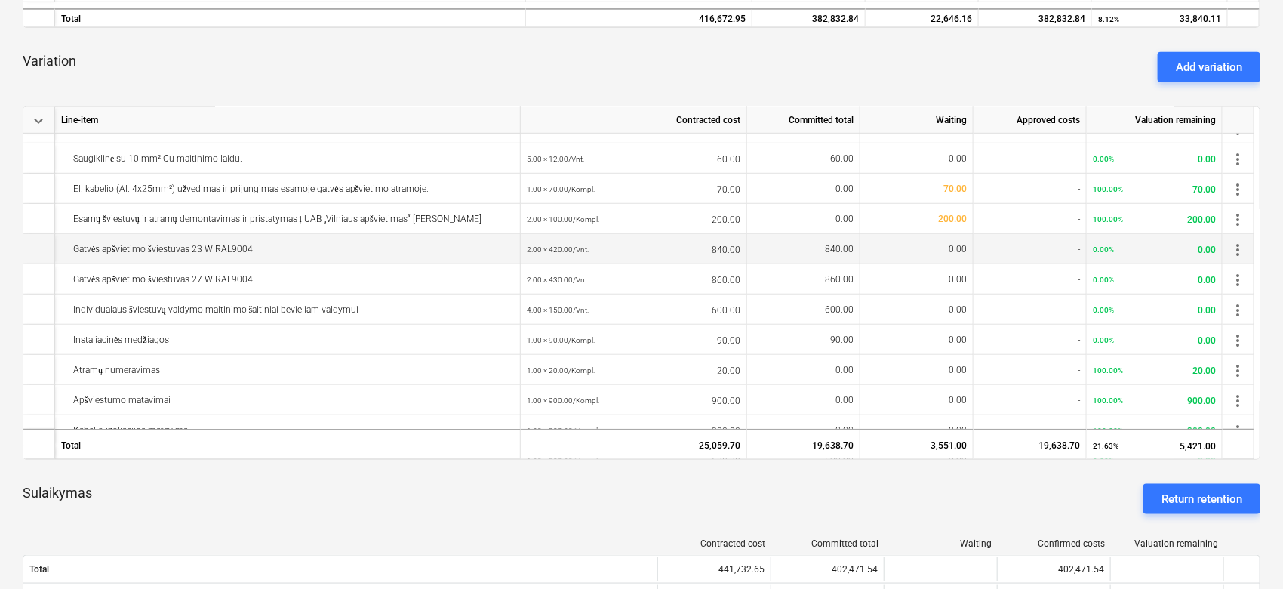
scroll to position [503, 0]
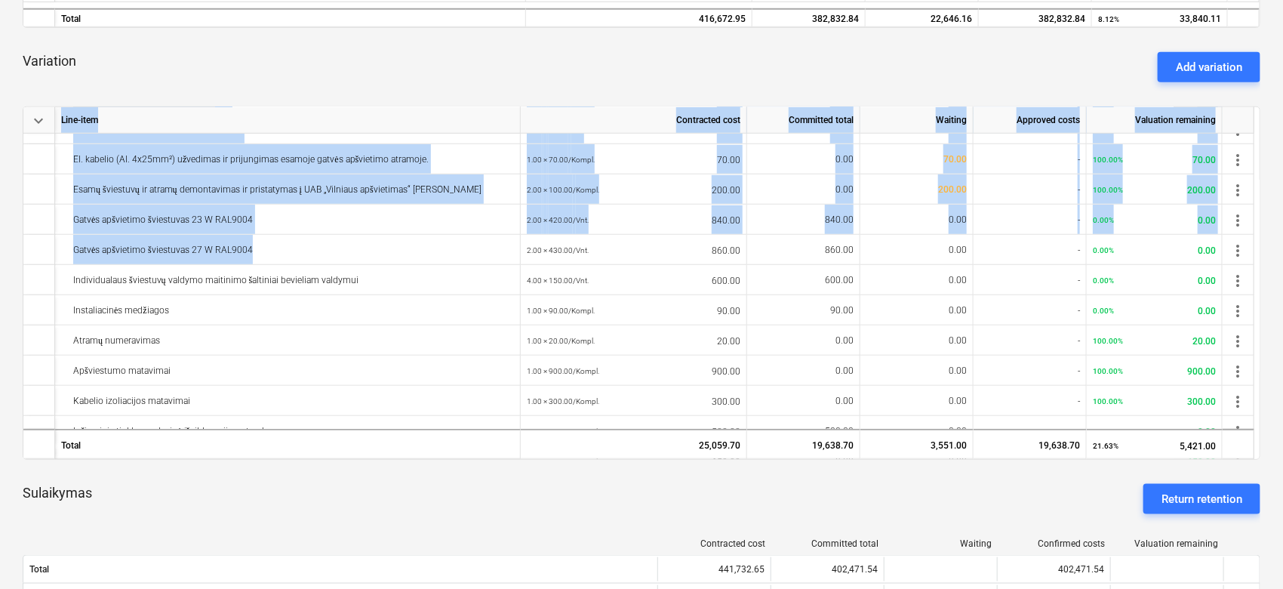
drag, startPoint x: 314, startPoint y: 254, endPoint x: 20, endPoint y: 246, distance: 294.5
click at [20, 246] on div "Elektrotechnikos ir silpnų srovių įrengimas - [PERSON_NAME]-20240910-01 notes N…" at bounding box center [641, 459] width 1283 height 1986
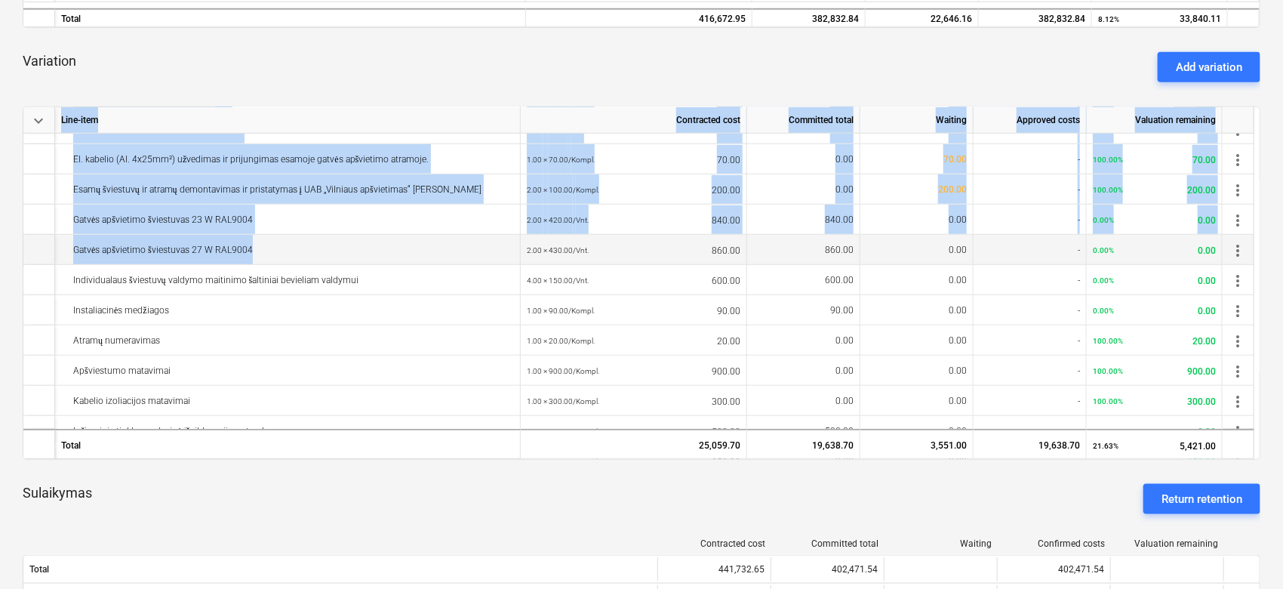
click at [312, 247] on div "Gatvės apšvietimo šviestuvas 27 W RAL9004" at bounding box center [287, 250] width 453 height 30
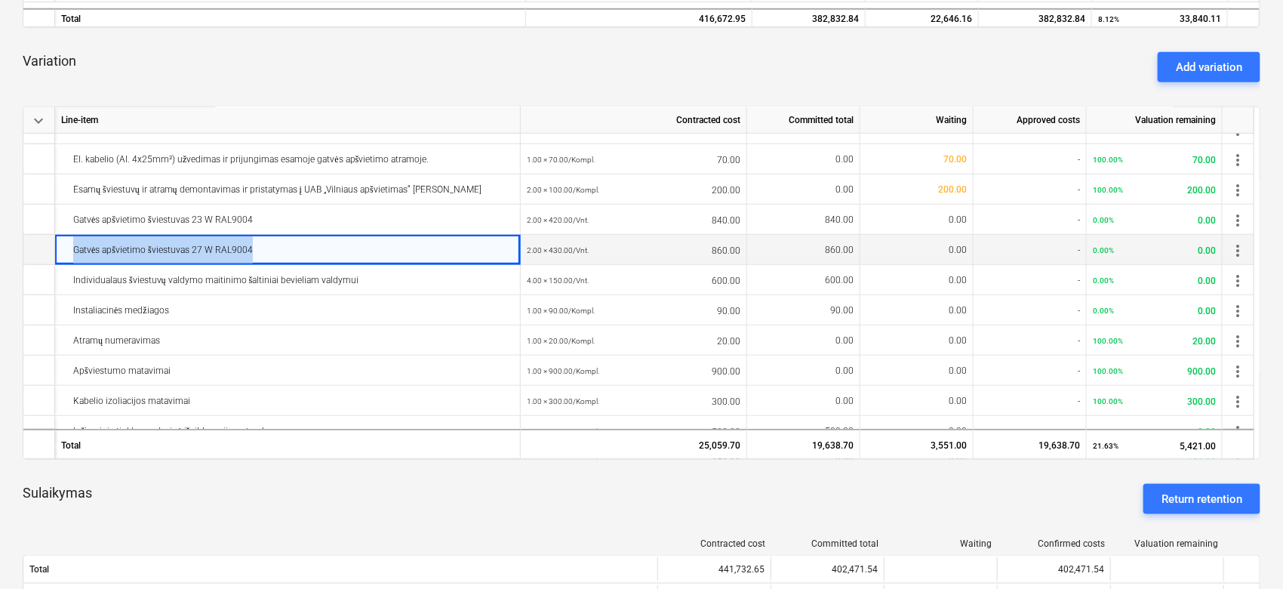
drag, startPoint x: 278, startPoint y: 248, endPoint x: 69, endPoint y: 248, distance: 209.1
click at [69, 248] on div "Gatvės apšvietimo šviestuvas 27 W RAL9004" at bounding box center [287, 250] width 453 height 30
click at [293, 249] on div "Gatvės apšvietimo šviestuvas 27 W RAL9004" at bounding box center [287, 250] width 453 height 30
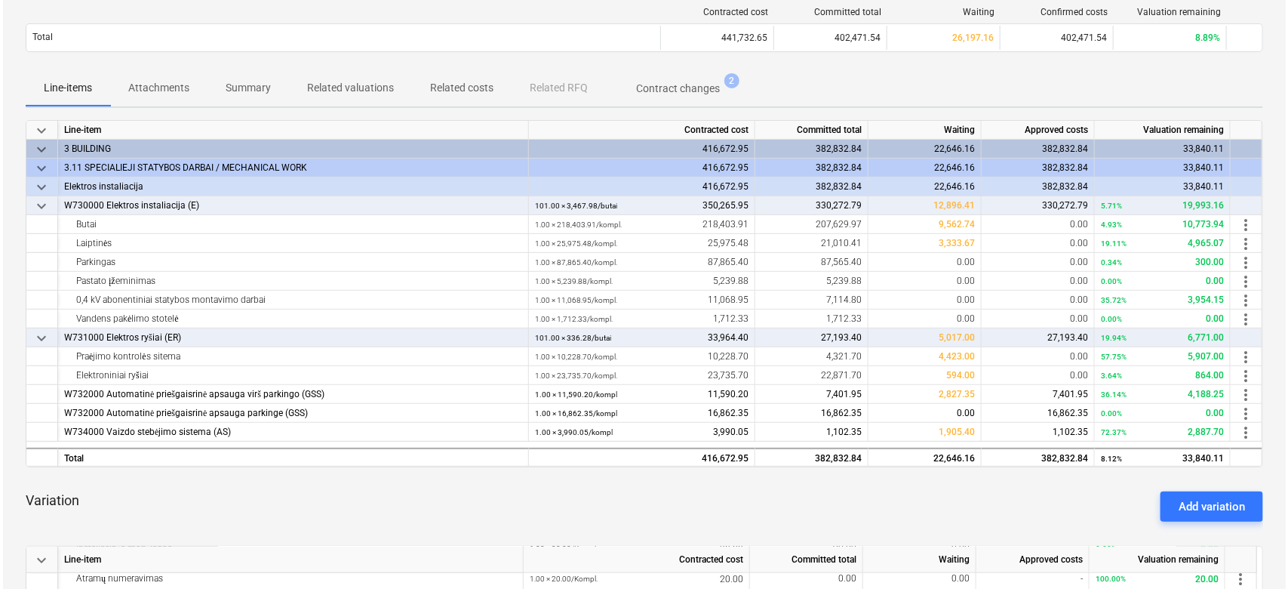
scroll to position [0, 0]
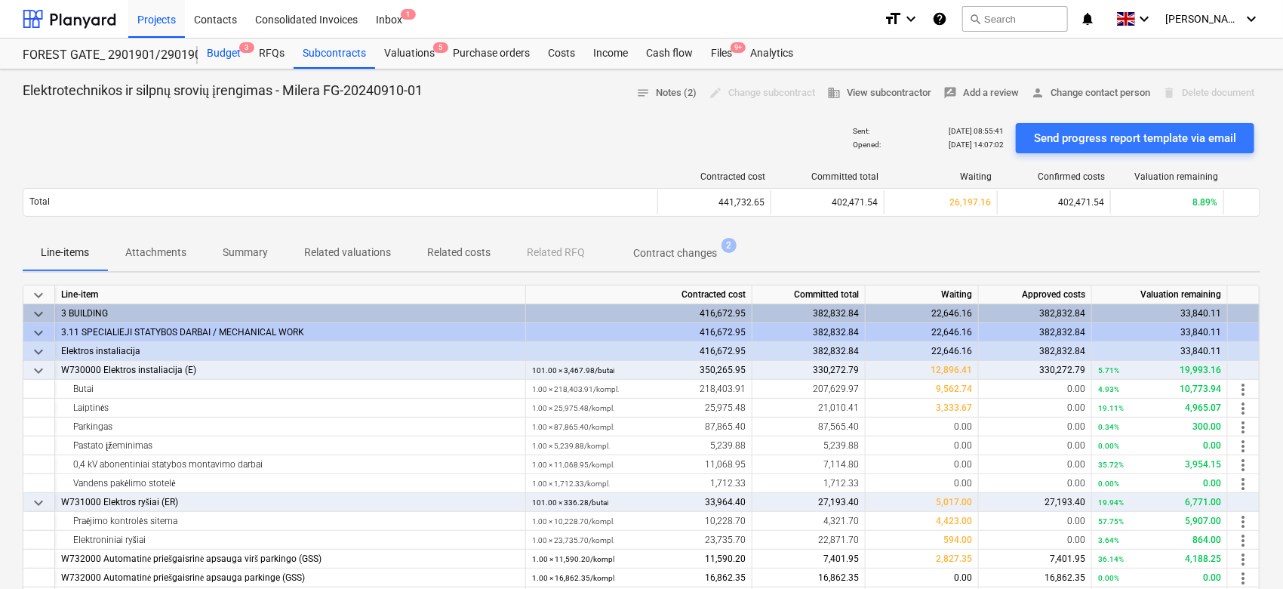
click at [233, 63] on div "Budget 3" at bounding box center [224, 53] width 52 height 30
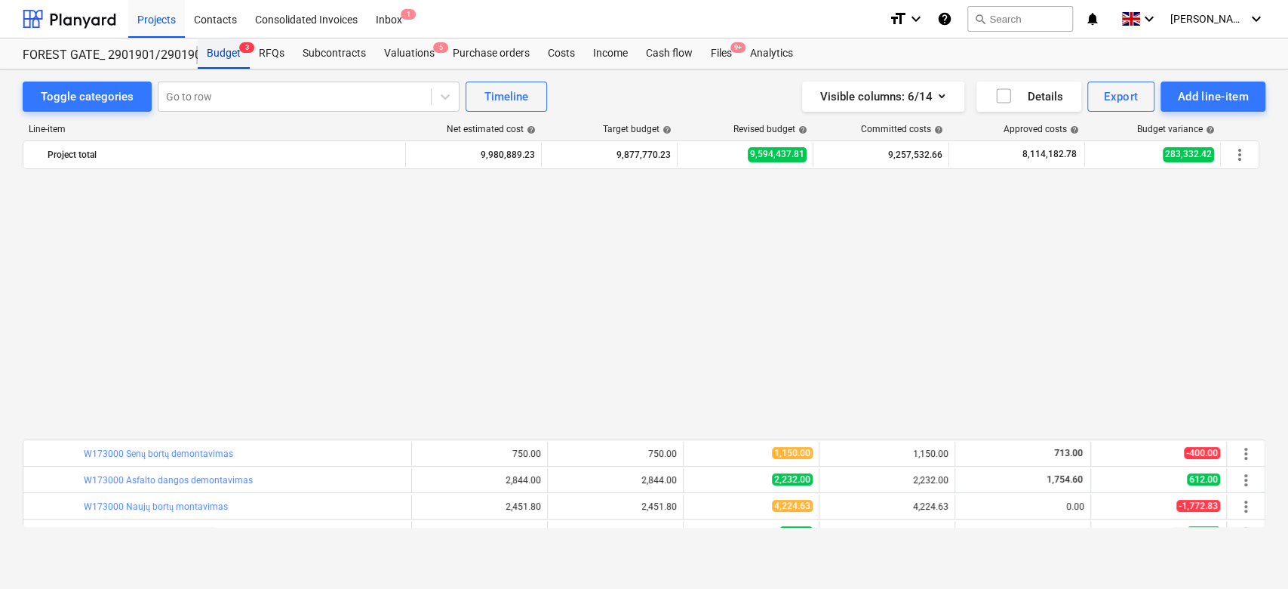
scroll to position [805, 0]
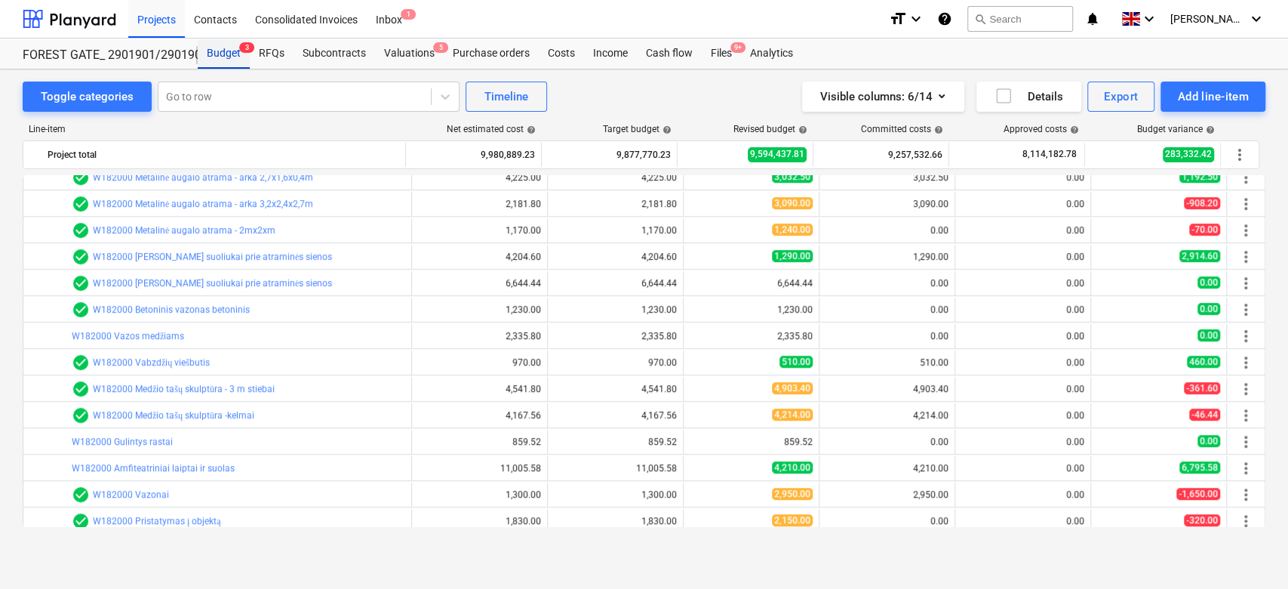
click at [279, 94] on div at bounding box center [294, 96] width 257 height 15
click at [339, 96] on div at bounding box center [294, 96] width 257 height 15
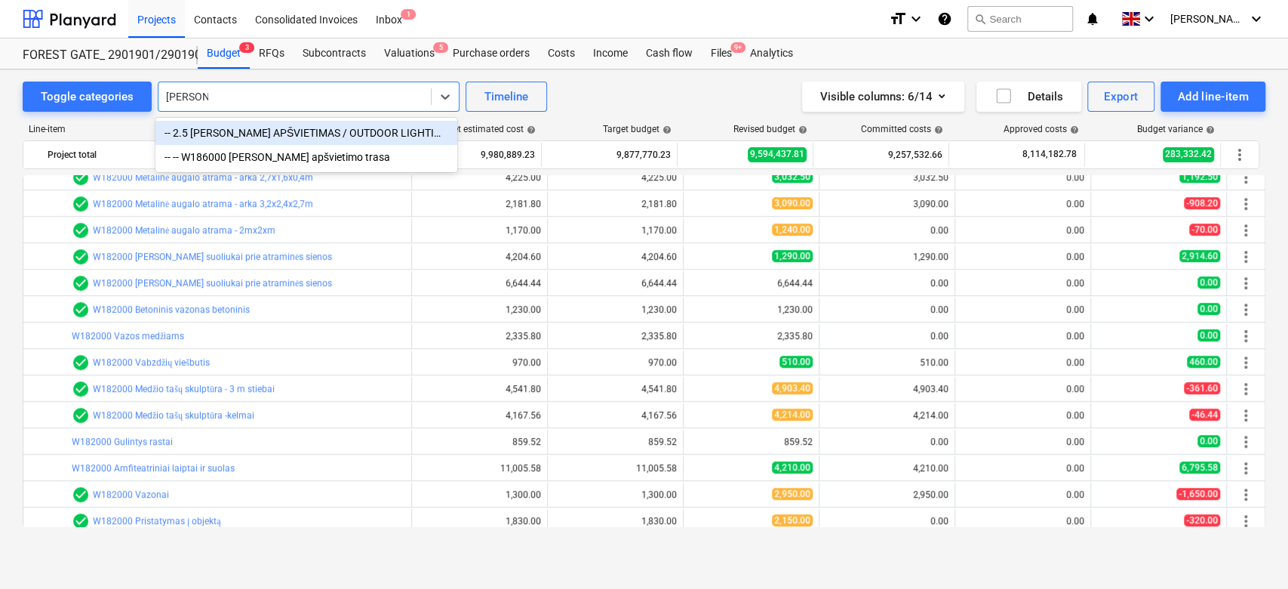
type input "[PERSON_NAME] apš"
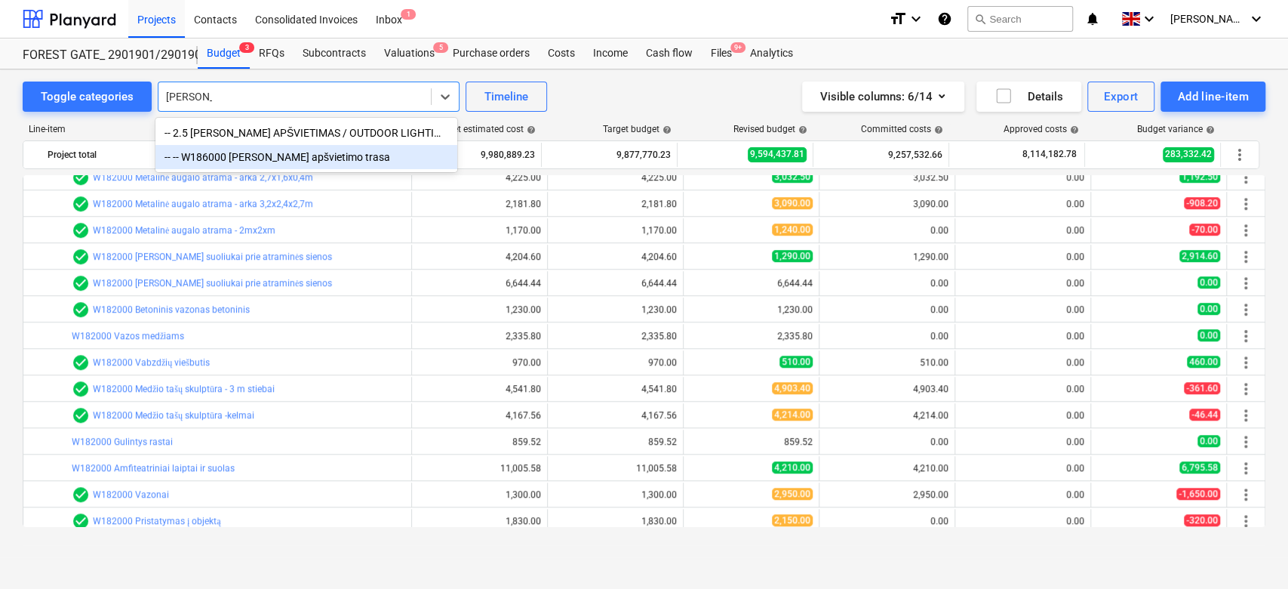
click at [293, 149] on div "-- -- W186000 [PERSON_NAME] apšvietimo trasa" at bounding box center [306, 157] width 302 height 24
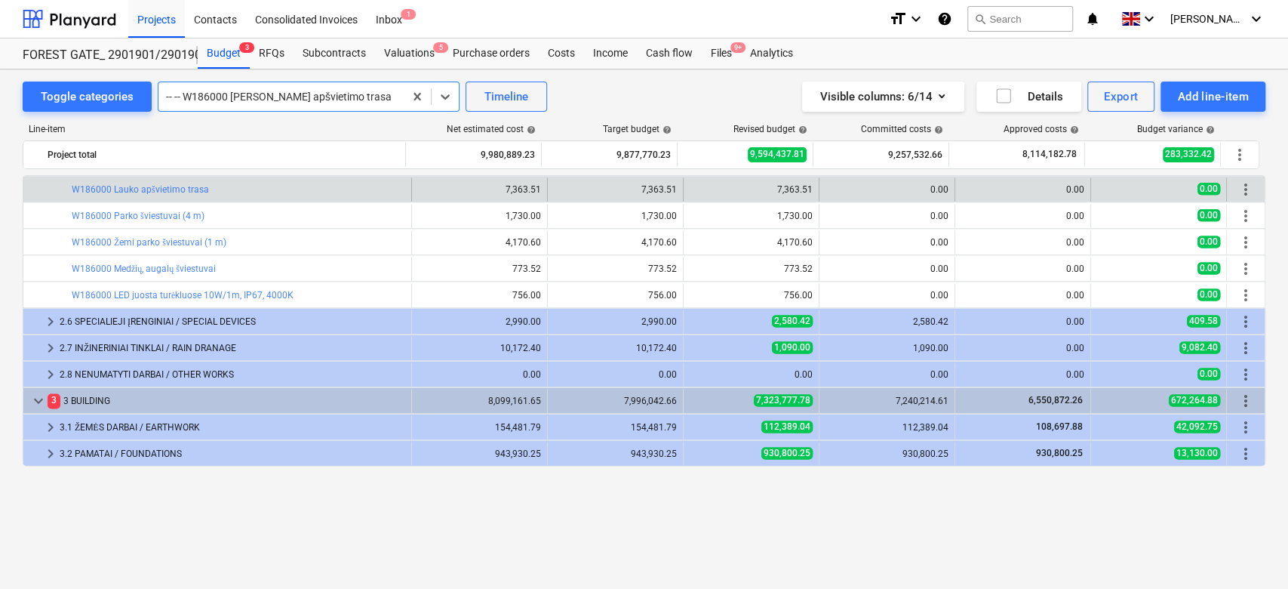
scroll to position [1299, 0]
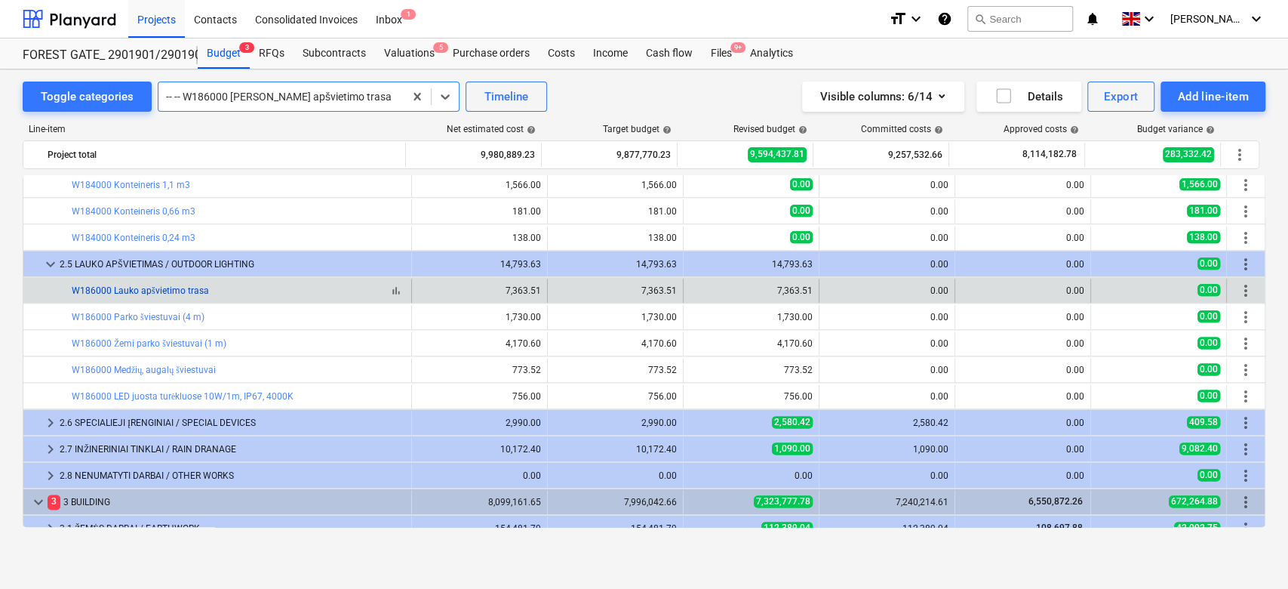
click at [155, 290] on link "W186000 Lauko apšvietimo trasa" at bounding box center [140, 290] width 137 height 11
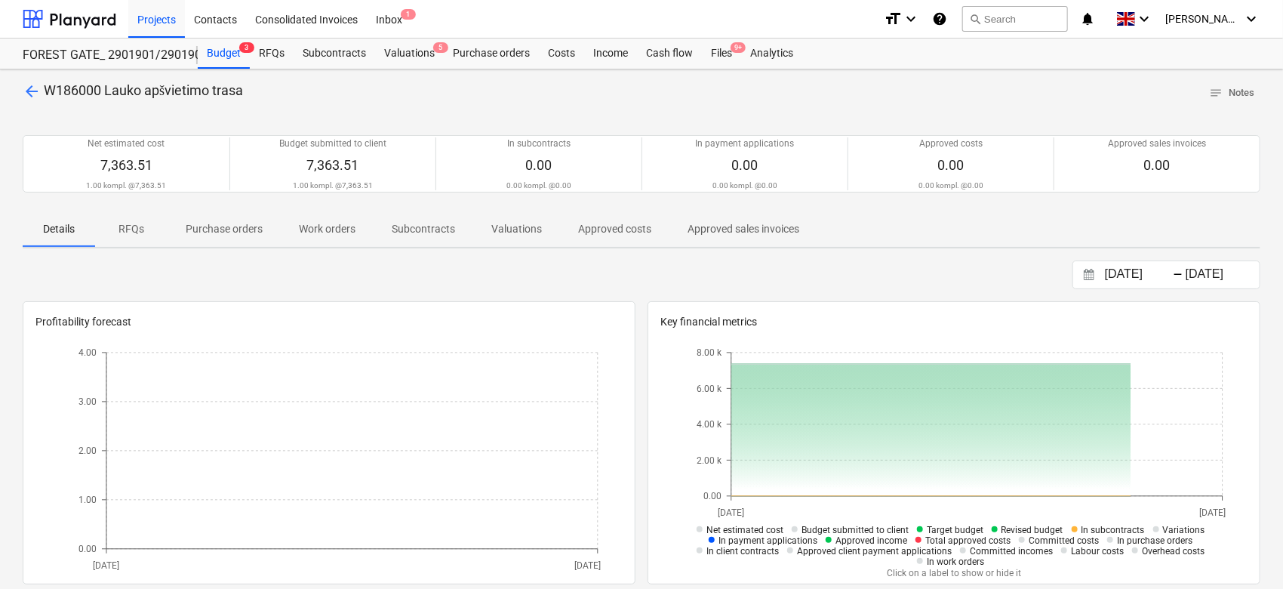
click at [988, 240] on div "Details RFQs Purchase orders Work orders Subcontracts Valuations Approved costs…" at bounding box center [642, 229] width 1238 height 36
click at [991, 239] on div "Details RFQs Purchase orders Work orders Subcontracts Valuations Approved costs…" at bounding box center [642, 229] width 1238 height 36
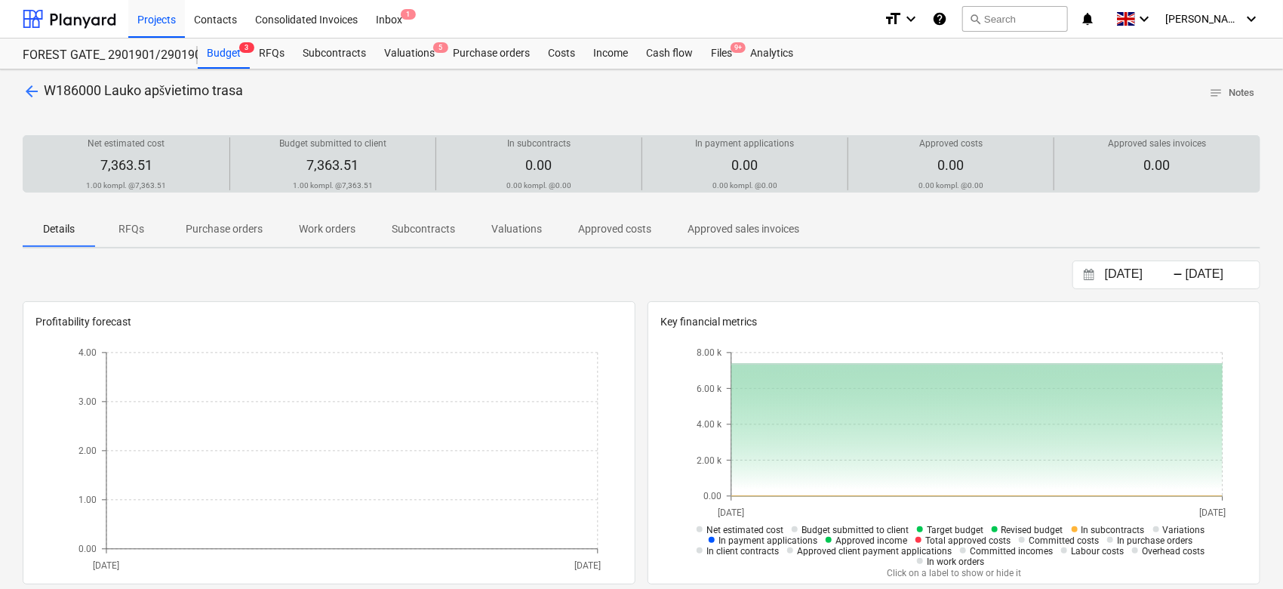
drag, startPoint x: 968, startPoint y: 155, endPoint x: 897, endPoint y: 146, distance: 70.8
click at [895, 158] on div "Approved costs 0.00 0.00 kompl. @ 0.00" at bounding box center [950, 163] width 193 height 53
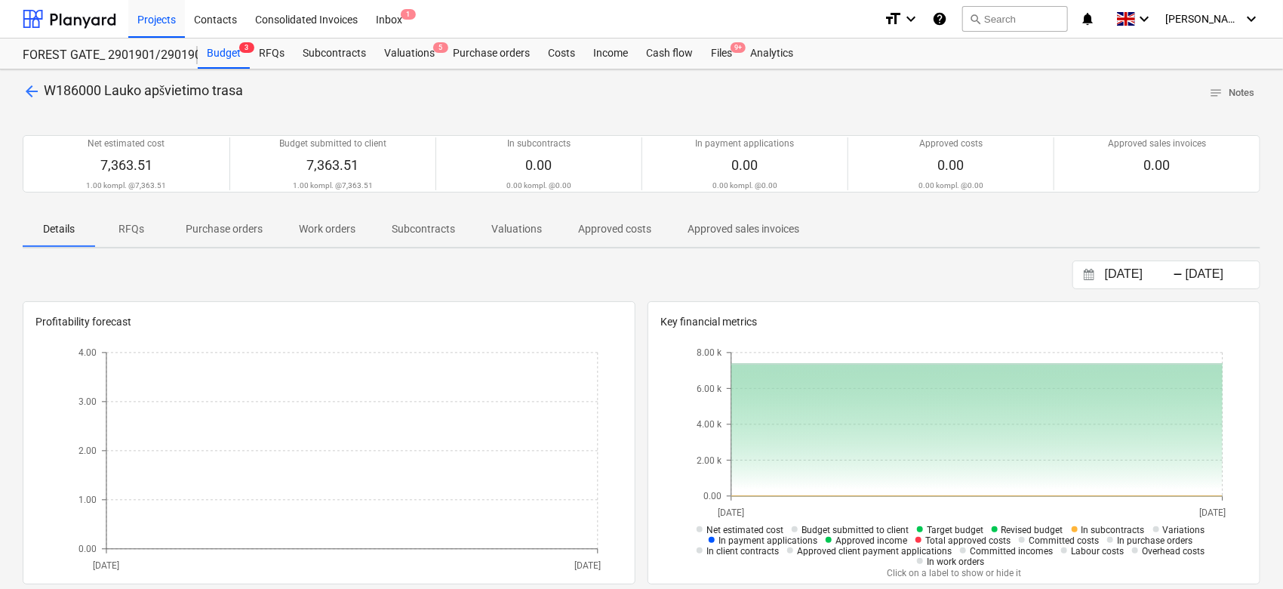
click at [1025, 109] on div at bounding box center [642, 111] width 1238 height 12
click at [956, 109] on div at bounding box center [642, 111] width 1238 height 12
drag, startPoint x: 978, startPoint y: 97, endPoint x: 485, endPoint y: 99, distance: 493.6
click at [972, 97] on div "arrow_back W186000 [PERSON_NAME] apšvietimo trasa notes Notes" at bounding box center [642, 93] width 1238 height 23
click at [235, 45] on div "Budget 3" at bounding box center [224, 53] width 52 height 30
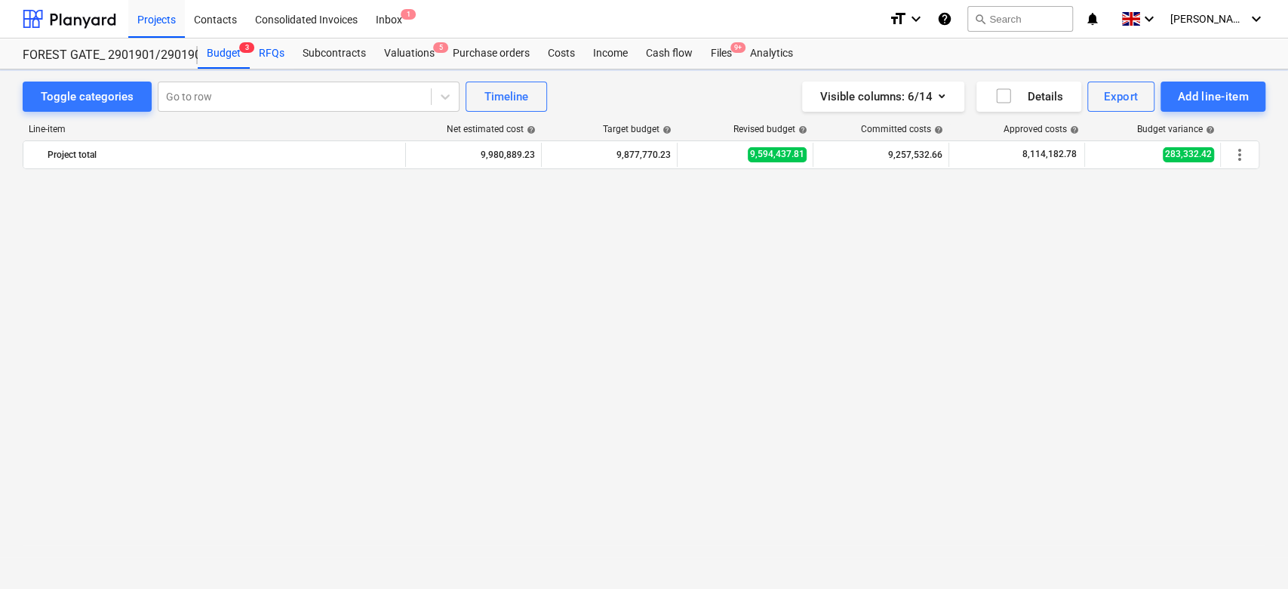
scroll to position [1299, 0]
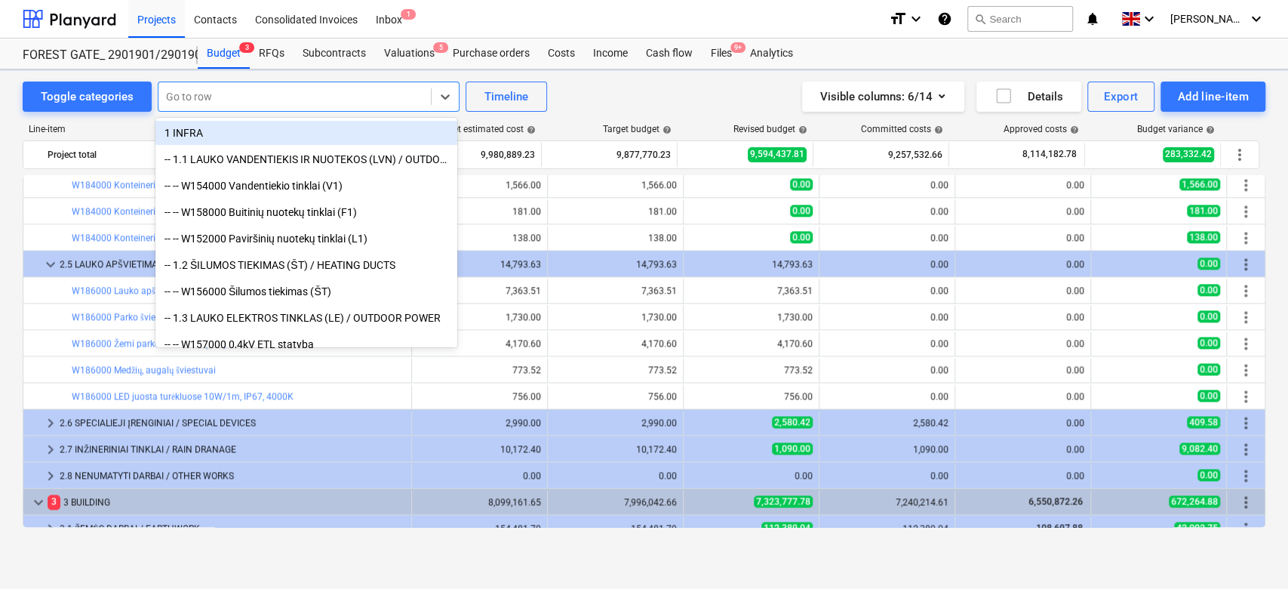
click at [238, 96] on div at bounding box center [294, 96] width 257 height 15
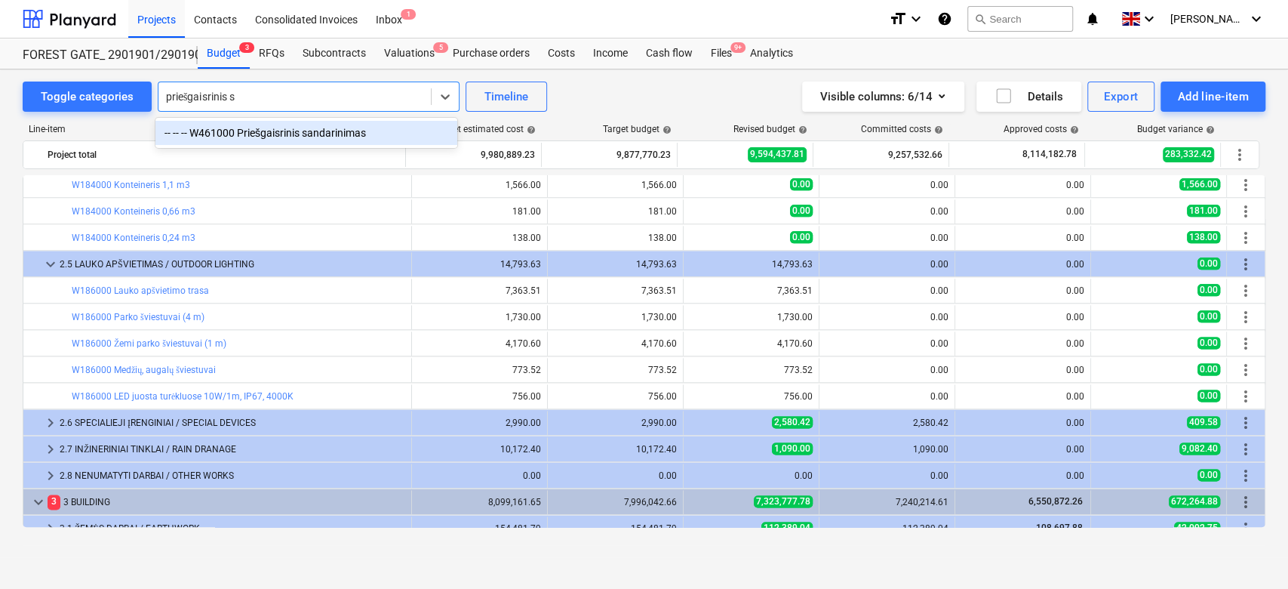
type input "priešgaisrinis sa"
click at [275, 125] on div "-- -- -- W461000 Priešgaisrinis sandarinimas" at bounding box center [306, 133] width 302 height 24
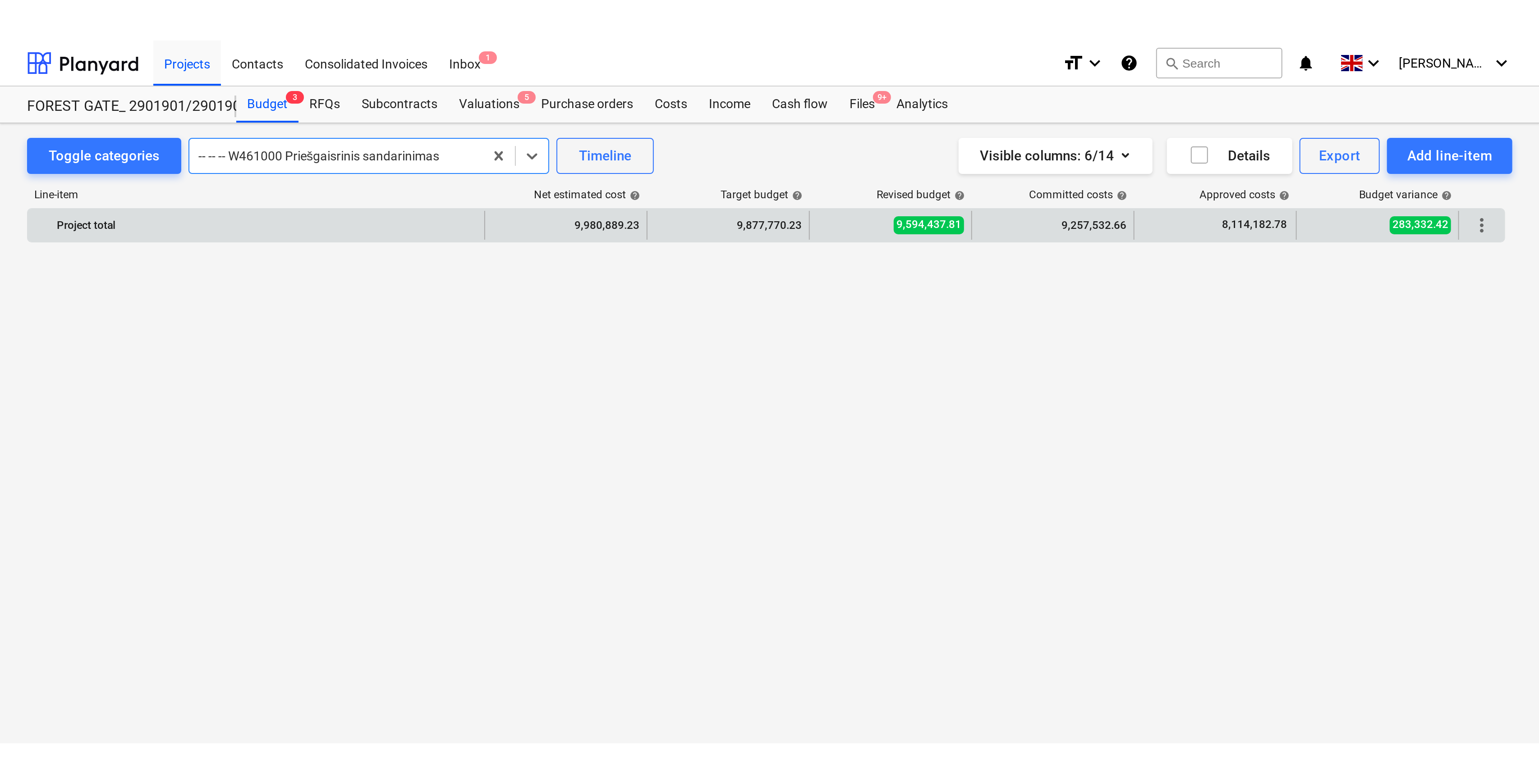
scroll to position [1609, 0]
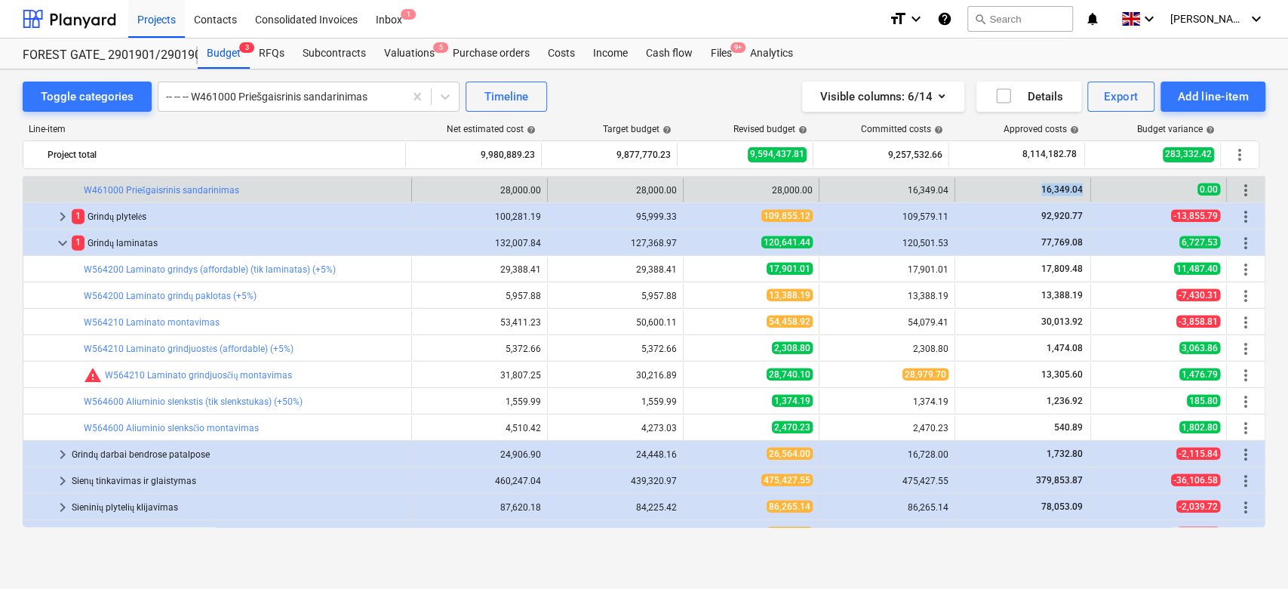
drag, startPoint x: 1082, startPoint y: 188, endPoint x: 1034, endPoint y: 189, distance: 47.6
click at [1035, 188] on div "16,349.04" at bounding box center [1024, 190] width 136 height 24
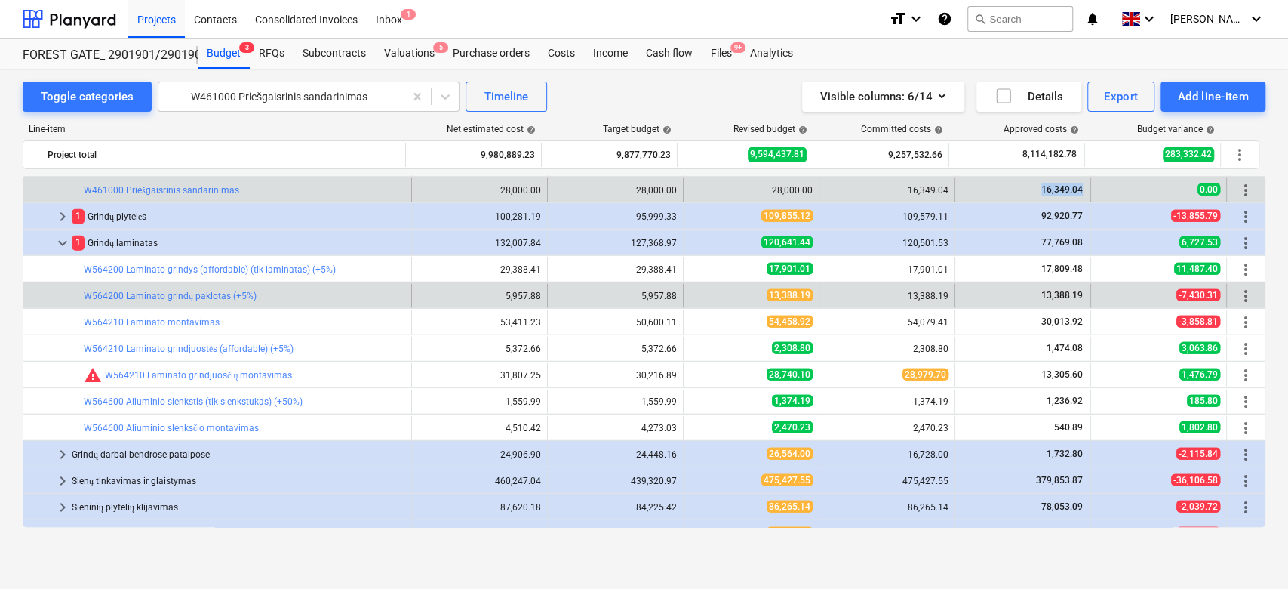
copy span "16,349.04"
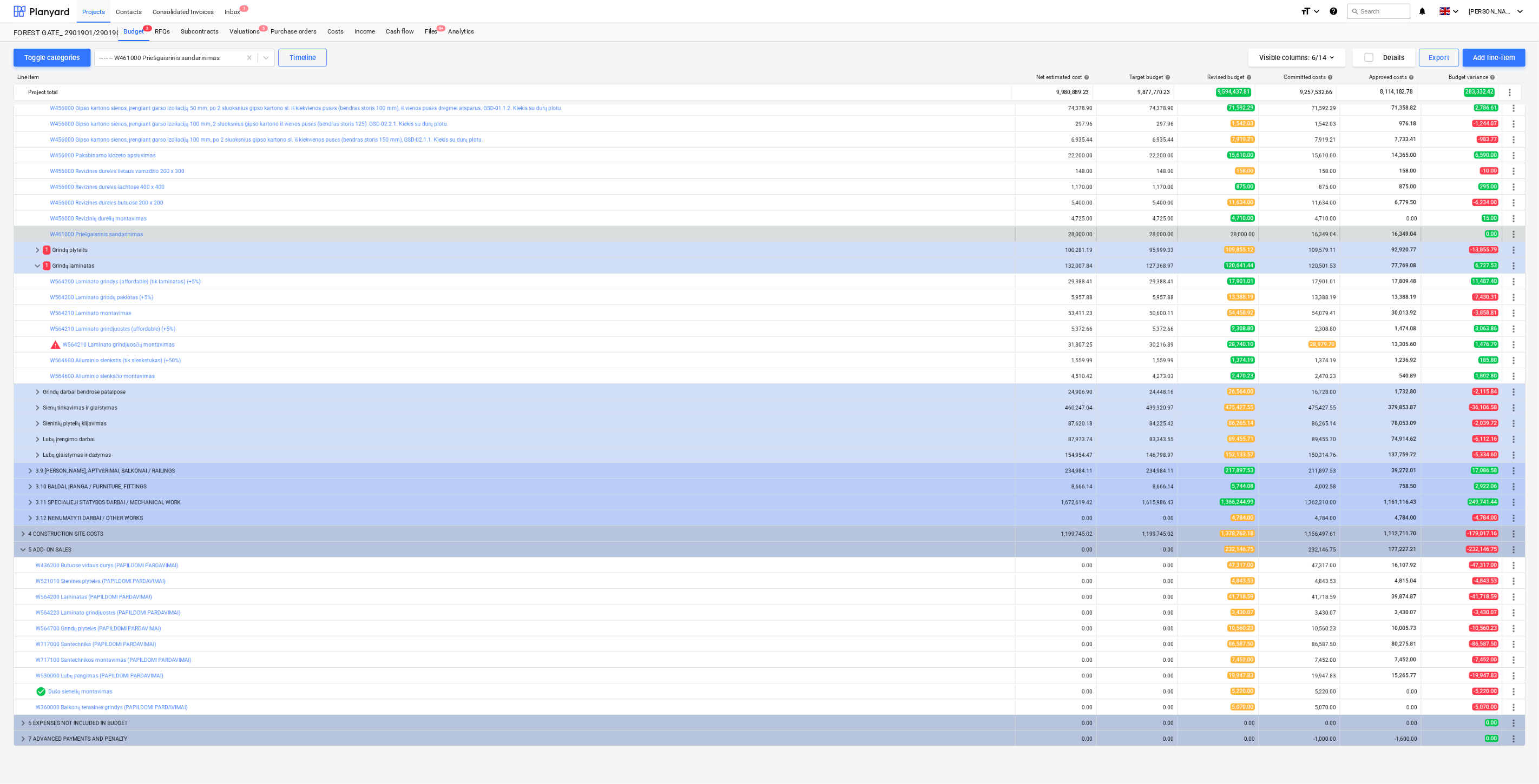
scroll to position [1785, 0]
click at [525, 37] on span "9+" at bounding box center [529, 34] width 11 height 8
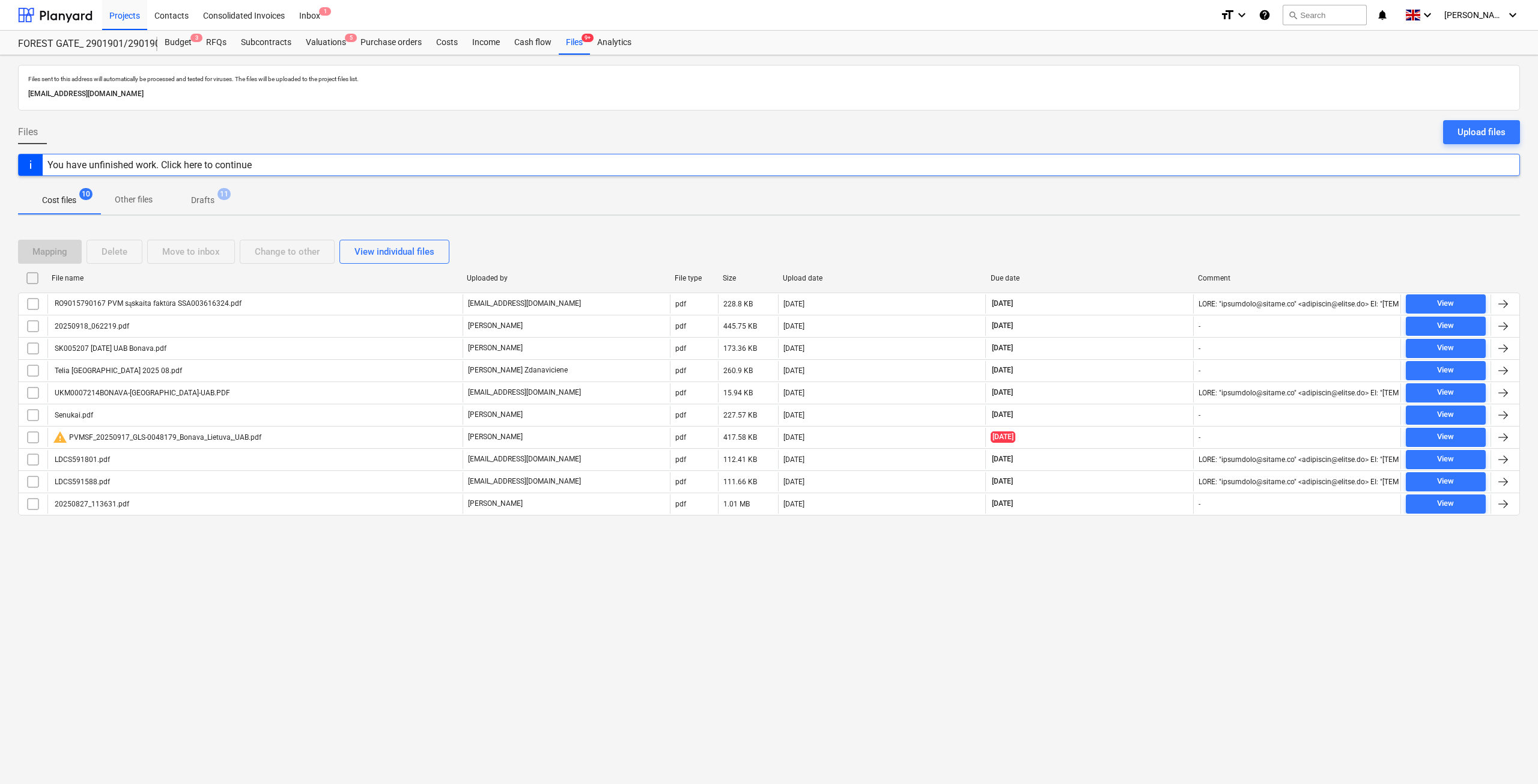
click at [1091, 593] on div "Files sent to this address will automatically be processed and tested for virus…" at bounding box center [769, 419] width 1538 height 729
click at [1136, 261] on div "Mapping Delete Move to inbox Change to other View individual files" at bounding box center [769, 252] width 1502 height 24
click at [1144, 254] on div "Mapping Delete Move to inbox Change to other View individual files" at bounding box center [769, 252] width 1502 height 24
click at [1153, 244] on div "Mapping Delete Move to inbox Change to other View individual files" at bounding box center [769, 252] width 1502 height 24
click at [630, 570] on div "Files sent to this address will automatically be processed and tested for virus…" at bounding box center [769, 419] width 1538 height 729
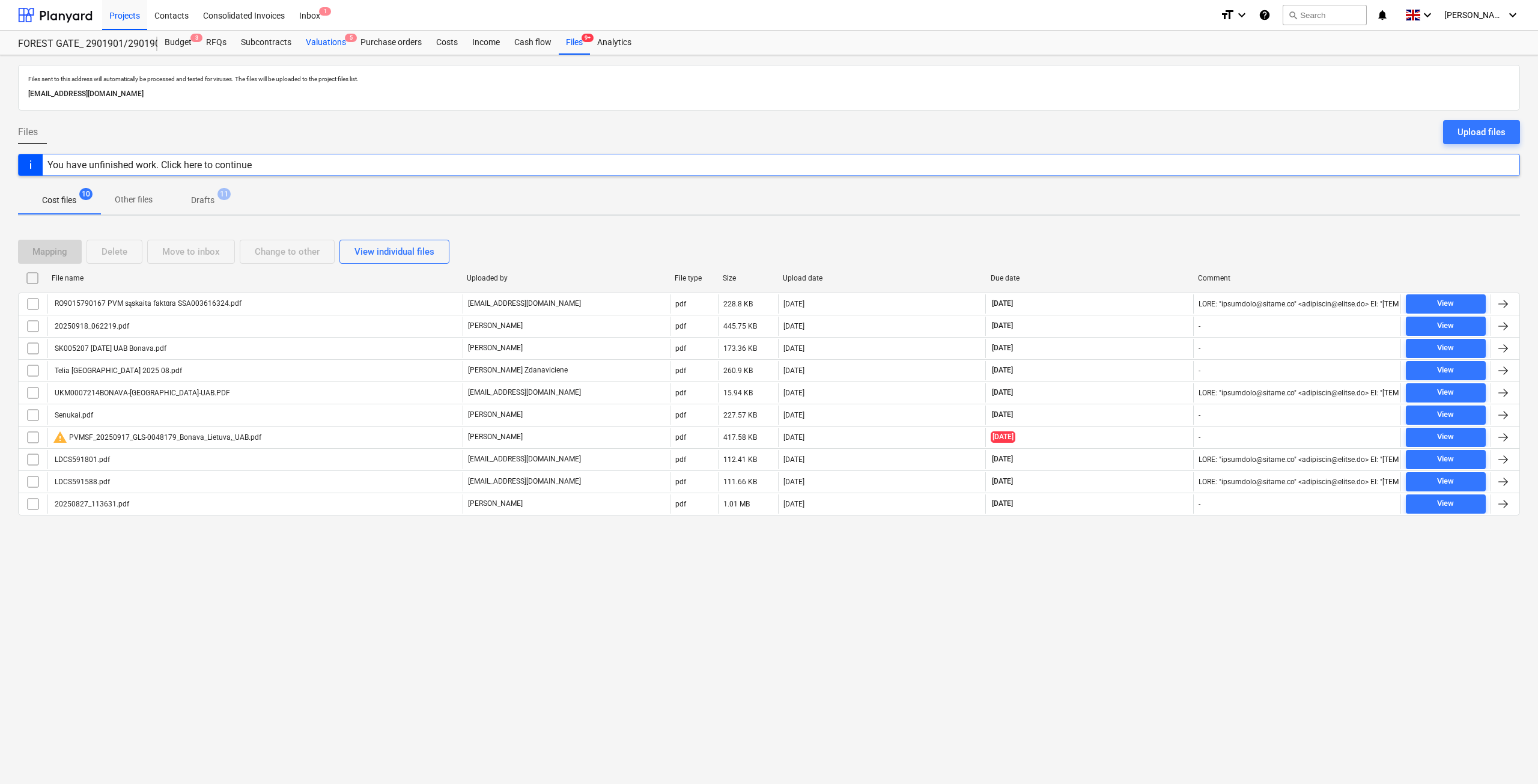
drag, startPoint x: 307, startPoint y: 42, endPoint x: 318, endPoint y: 51, distance: 14.2
click at [307, 42] on div "Valuations 5" at bounding box center [326, 42] width 55 height 24
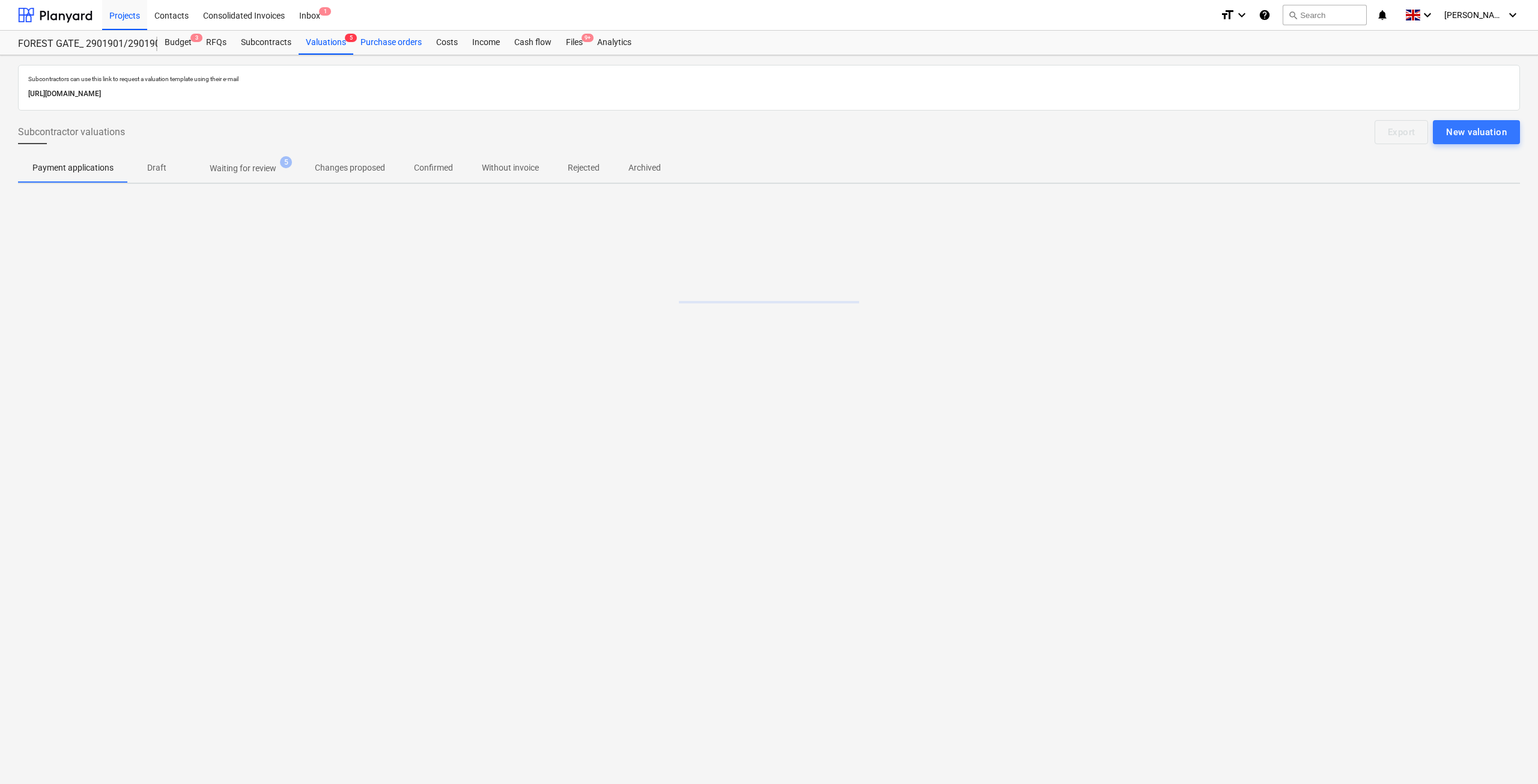
click at [406, 46] on div "Purchase orders" at bounding box center [391, 42] width 76 height 24
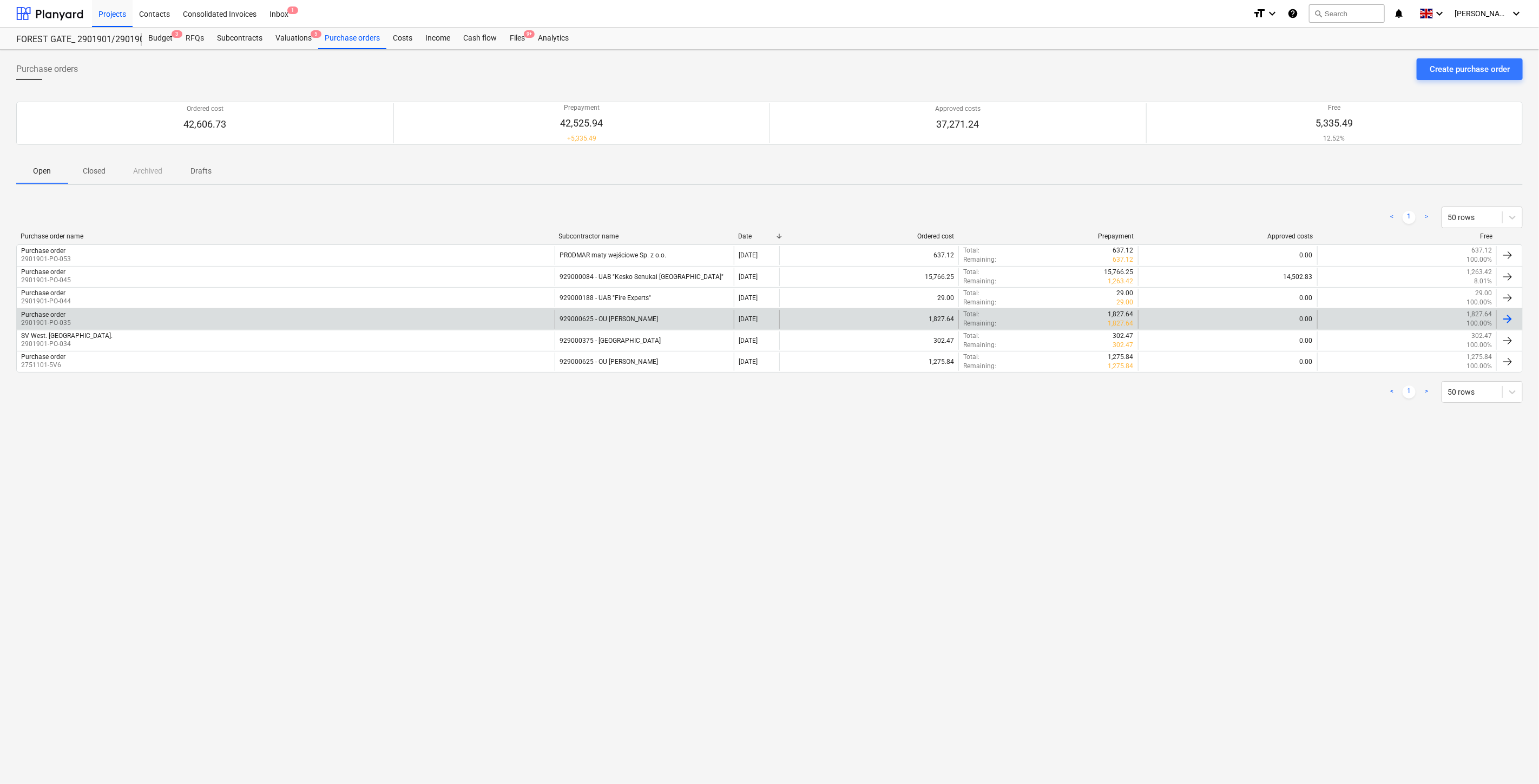
drag, startPoint x: 561, startPoint y: 723, endPoint x: 444, endPoint y: 315, distance: 424.4
click at [561, 723] on div "Purchase orders Create purchase order Ordered cost 42,606.73 Prepayment 42,525.…" at bounding box center [769, 416] width 1539 height 735
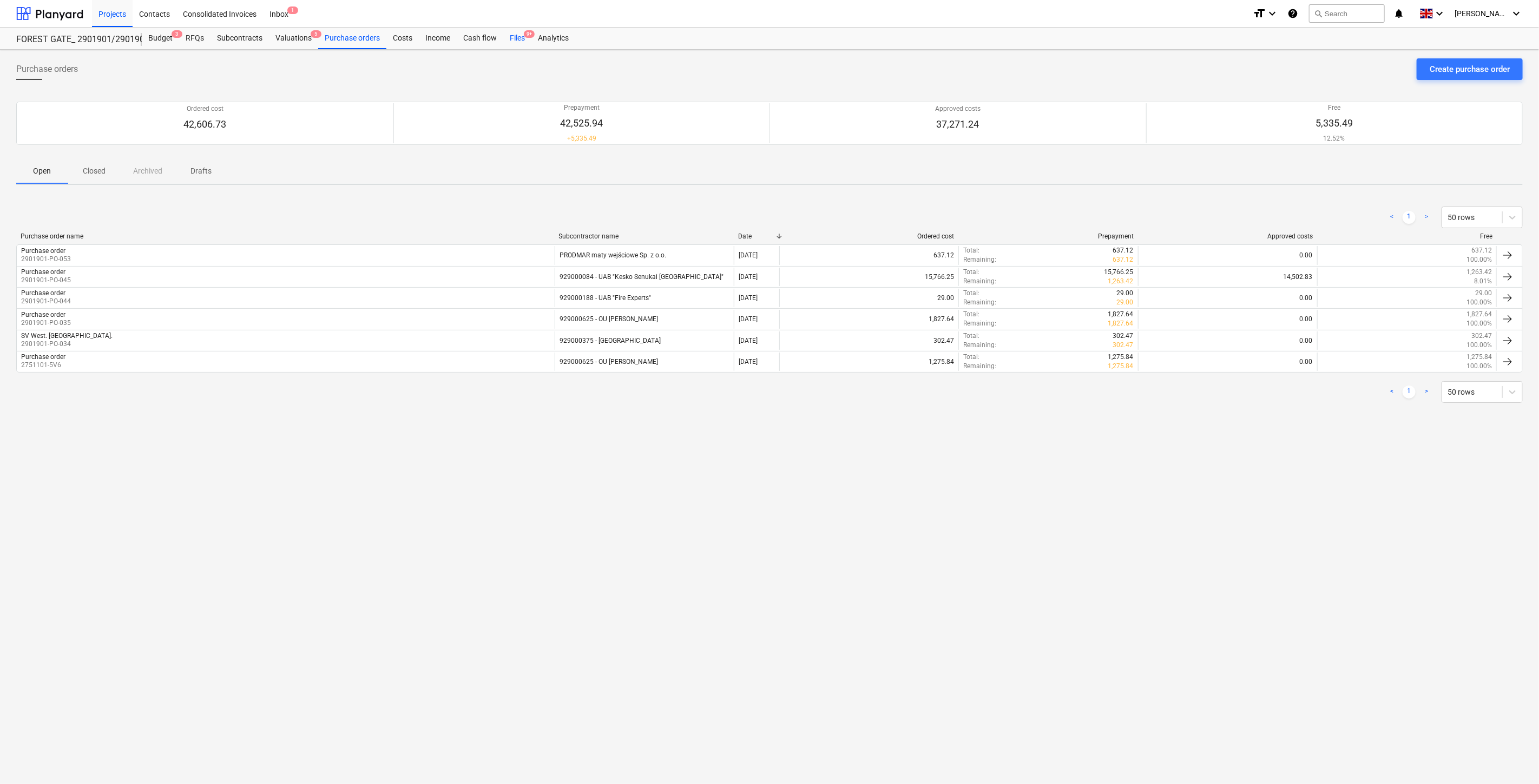
click at [520, 40] on div "Files 9+" at bounding box center [517, 38] width 28 height 21
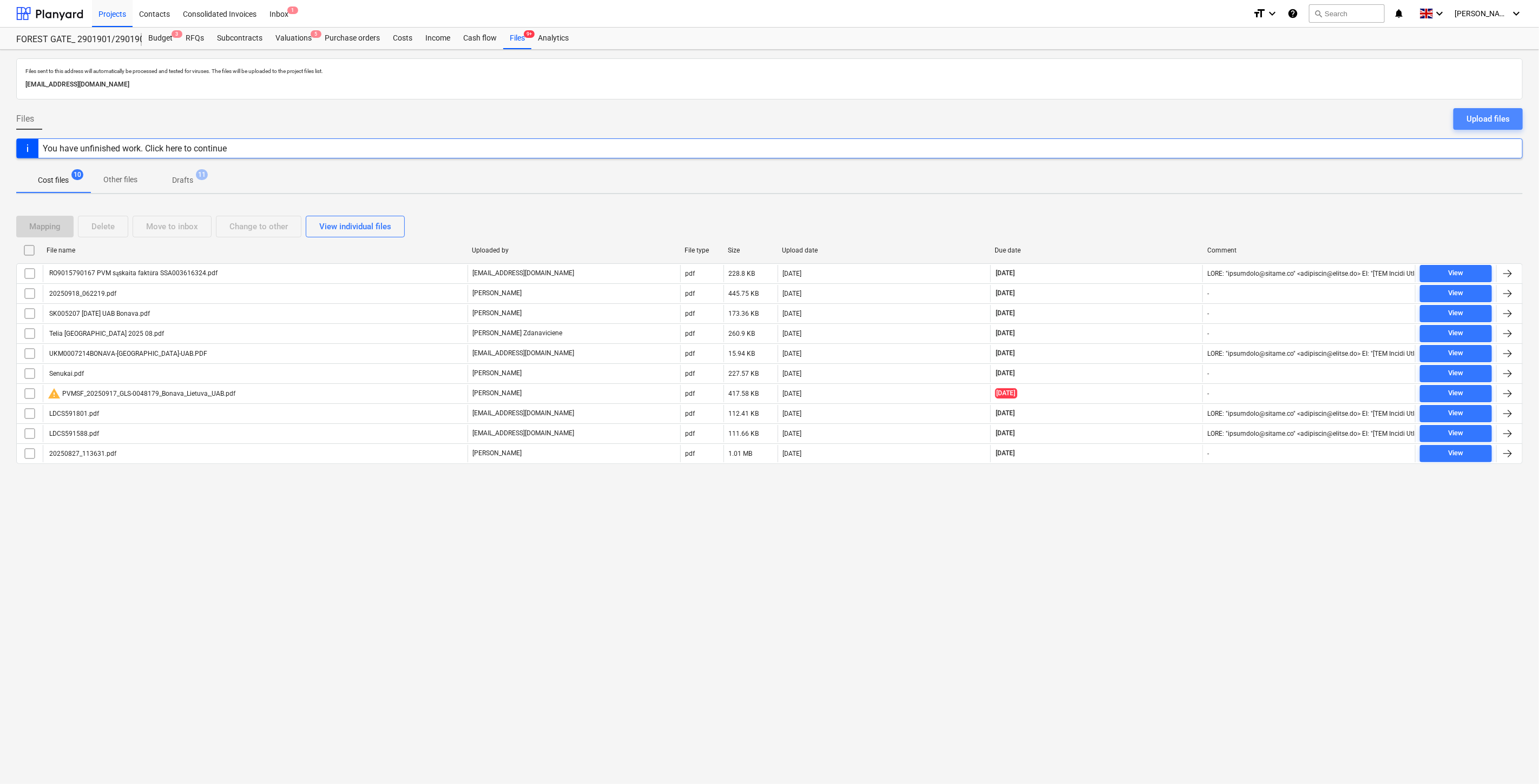
click at [1507, 114] on div "Upload files" at bounding box center [1487, 119] width 43 height 14
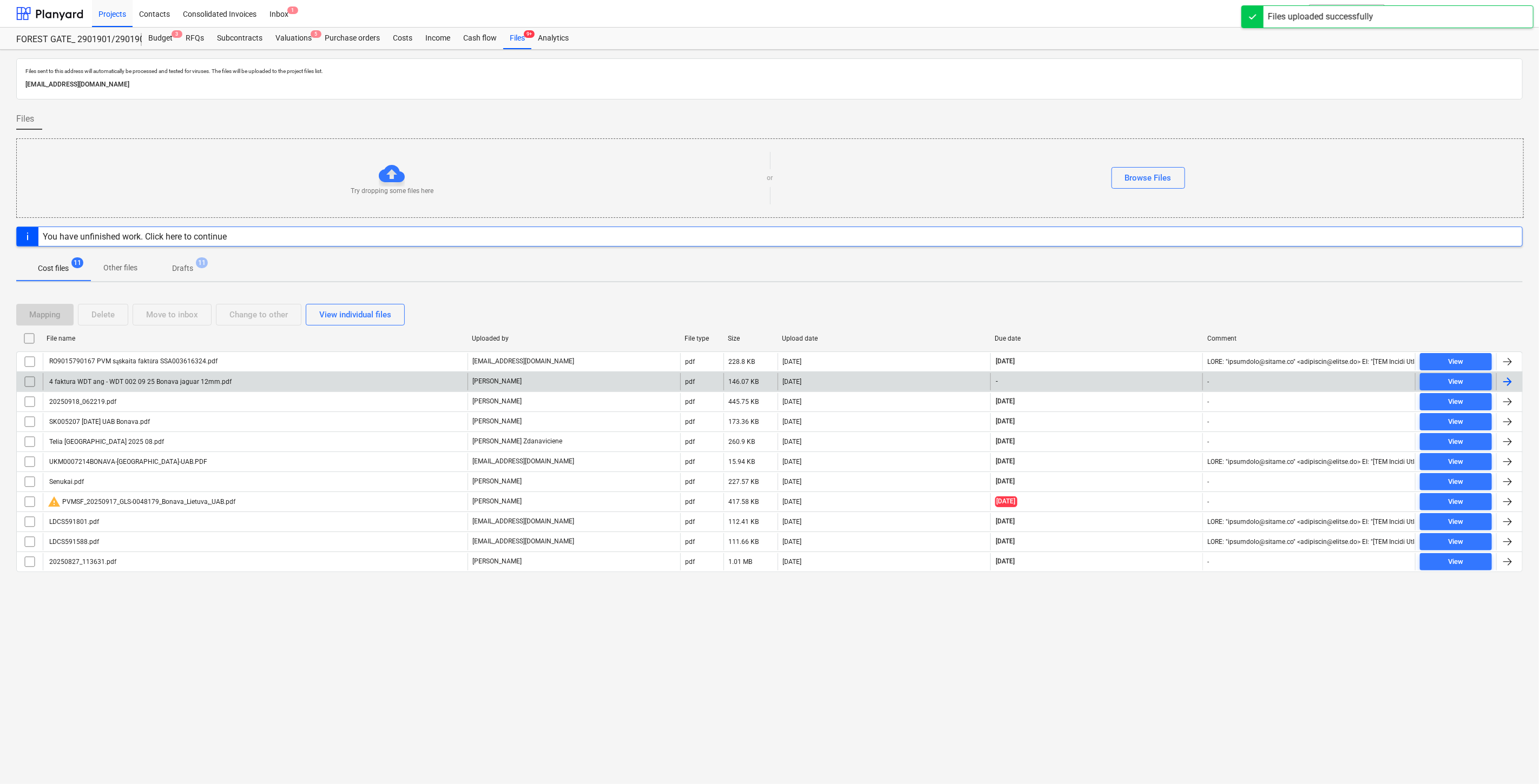
click at [419, 377] on div "4 faktura WDT ang - WDT 002 09 25 Bonava jaguar 12mm.pdf" at bounding box center [255, 382] width 424 height 17
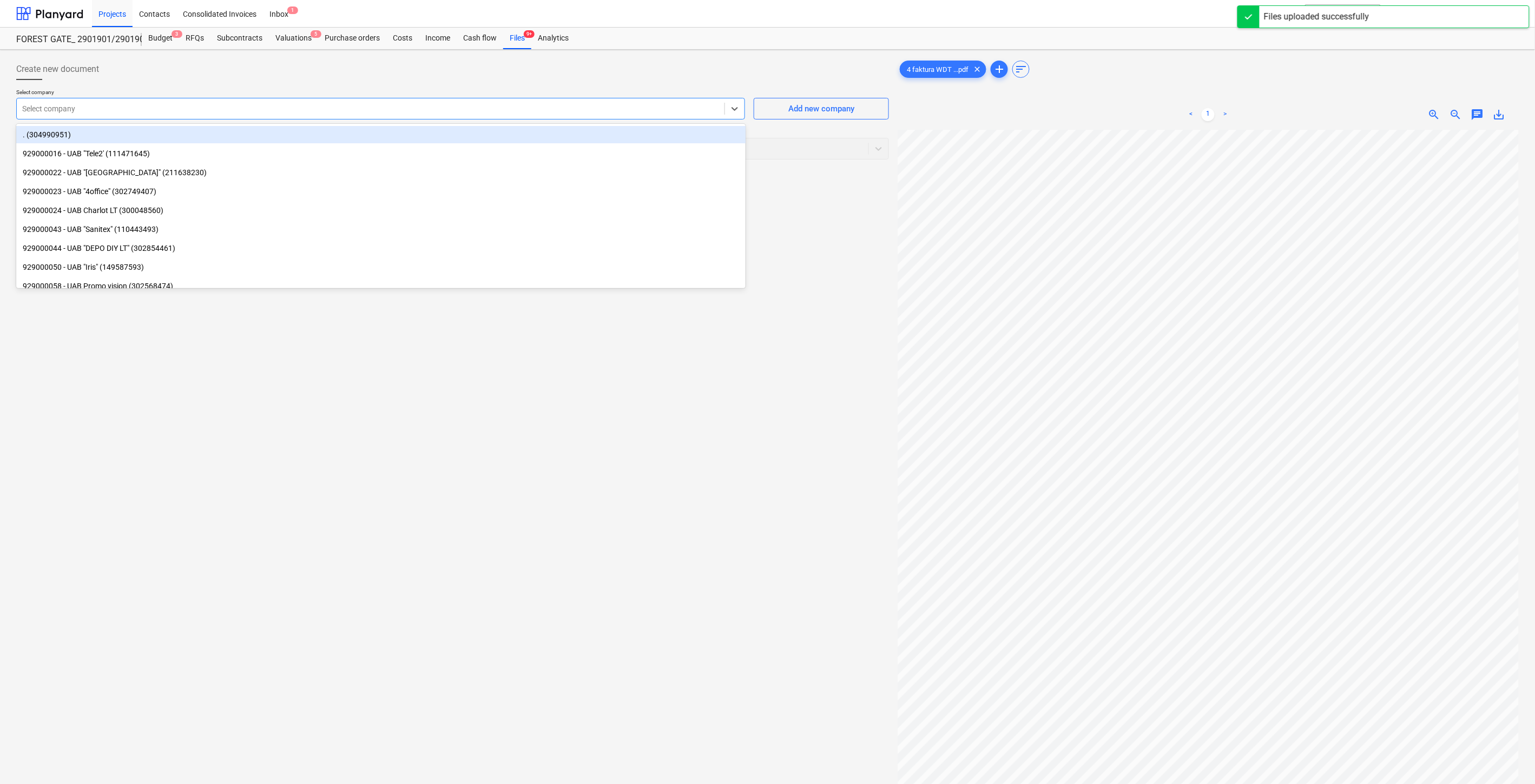
click at [493, 113] on div at bounding box center [371, 108] width 697 height 11
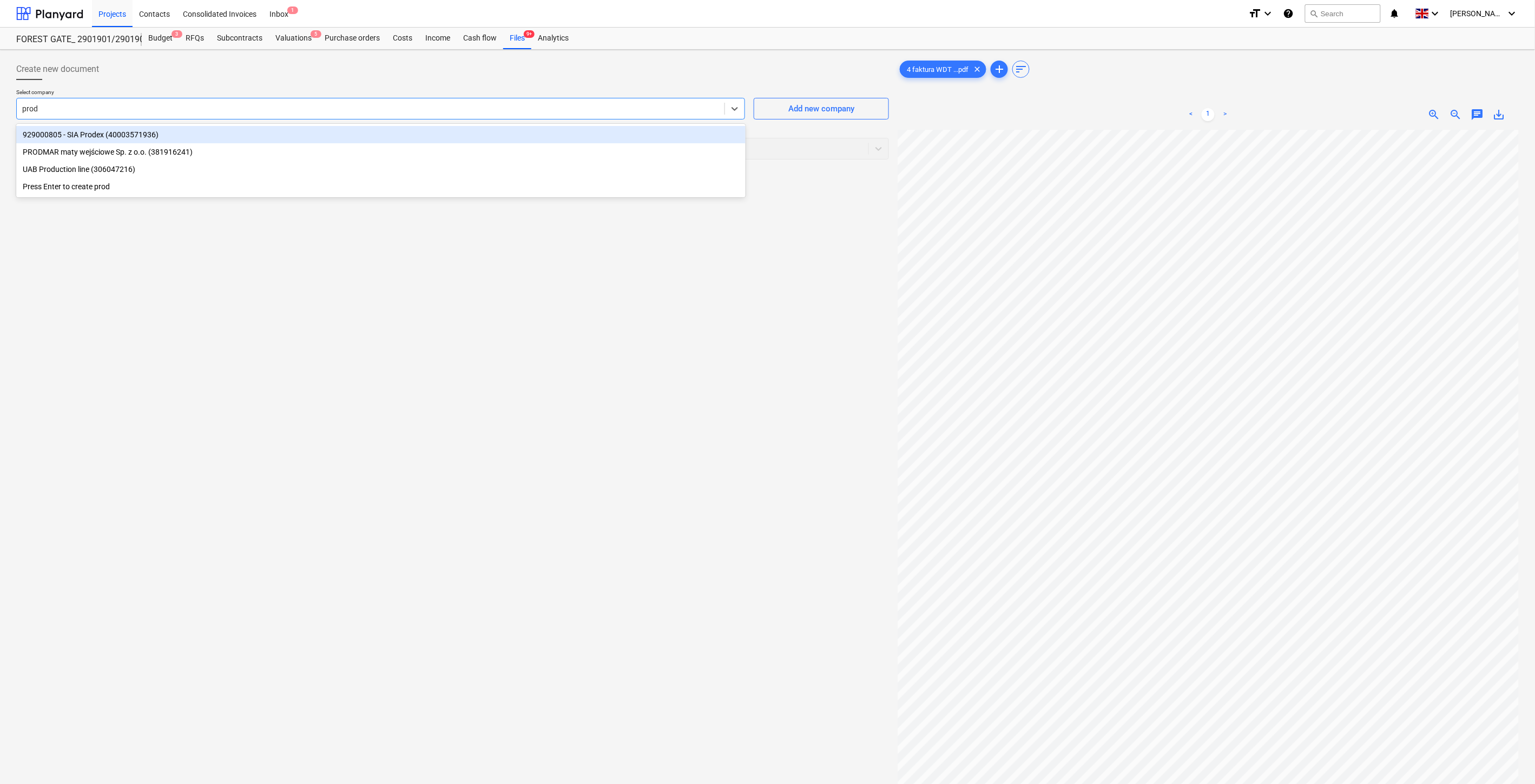
type input "prodm"
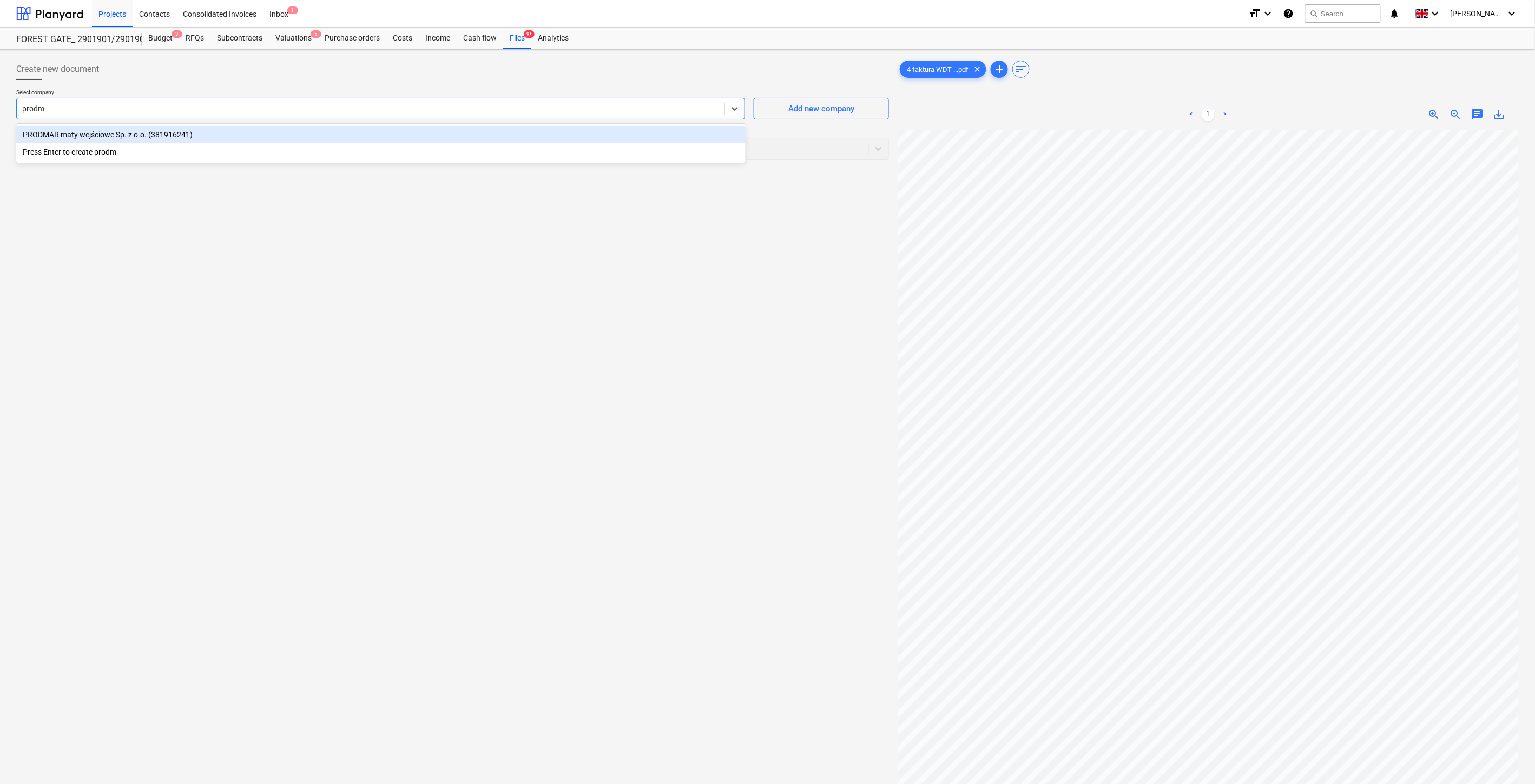
click at [368, 134] on div "PRODMAR maty wejściowe Sp. z o.o. (381916241)" at bounding box center [381, 135] width 729 height 17
click at [334, 147] on div at bounding box center [442, 148] width 841 height 11
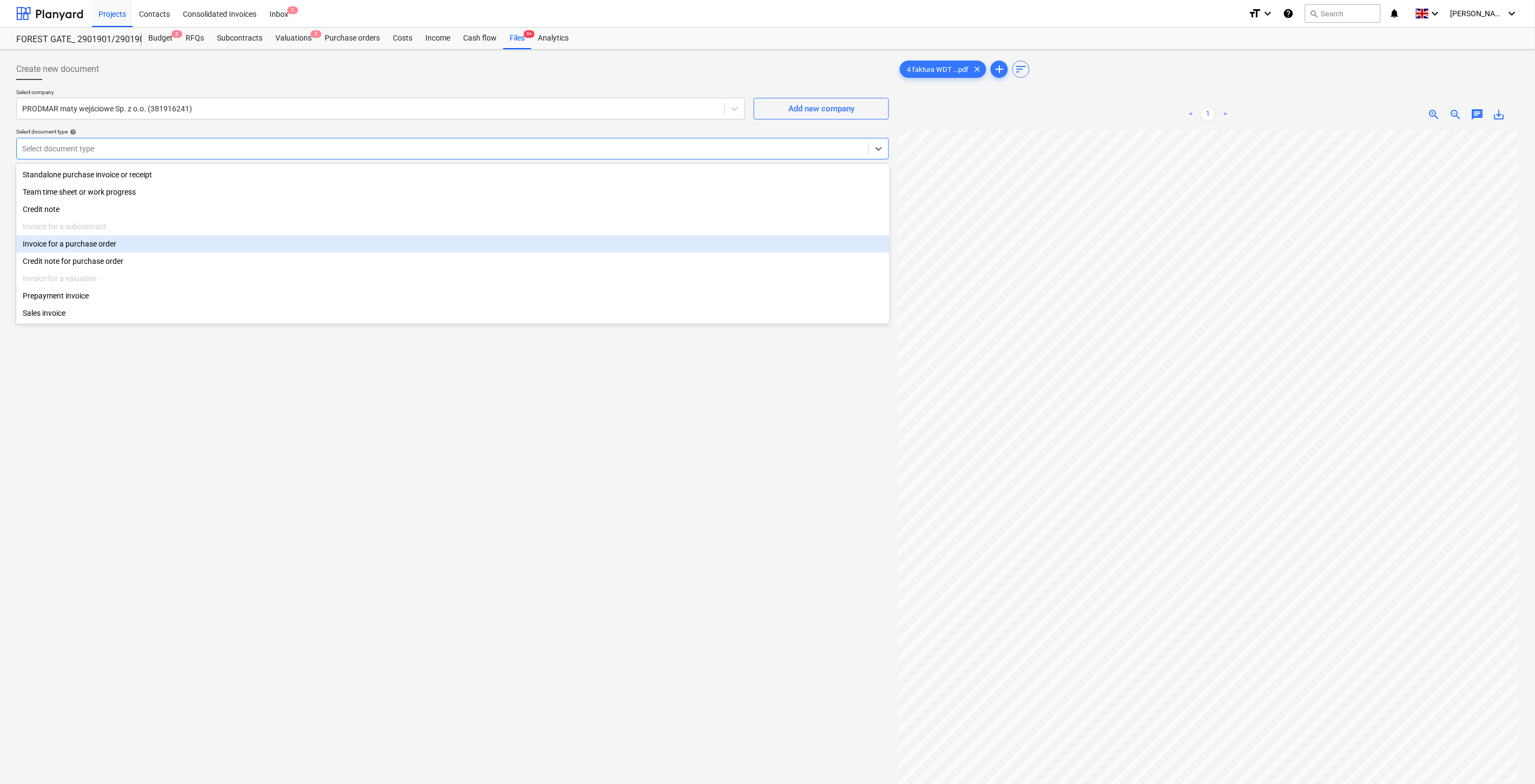
click at [215, 242] on div "Invoice for a purchase order" at bounding box center [453, 244] width 873 height 17
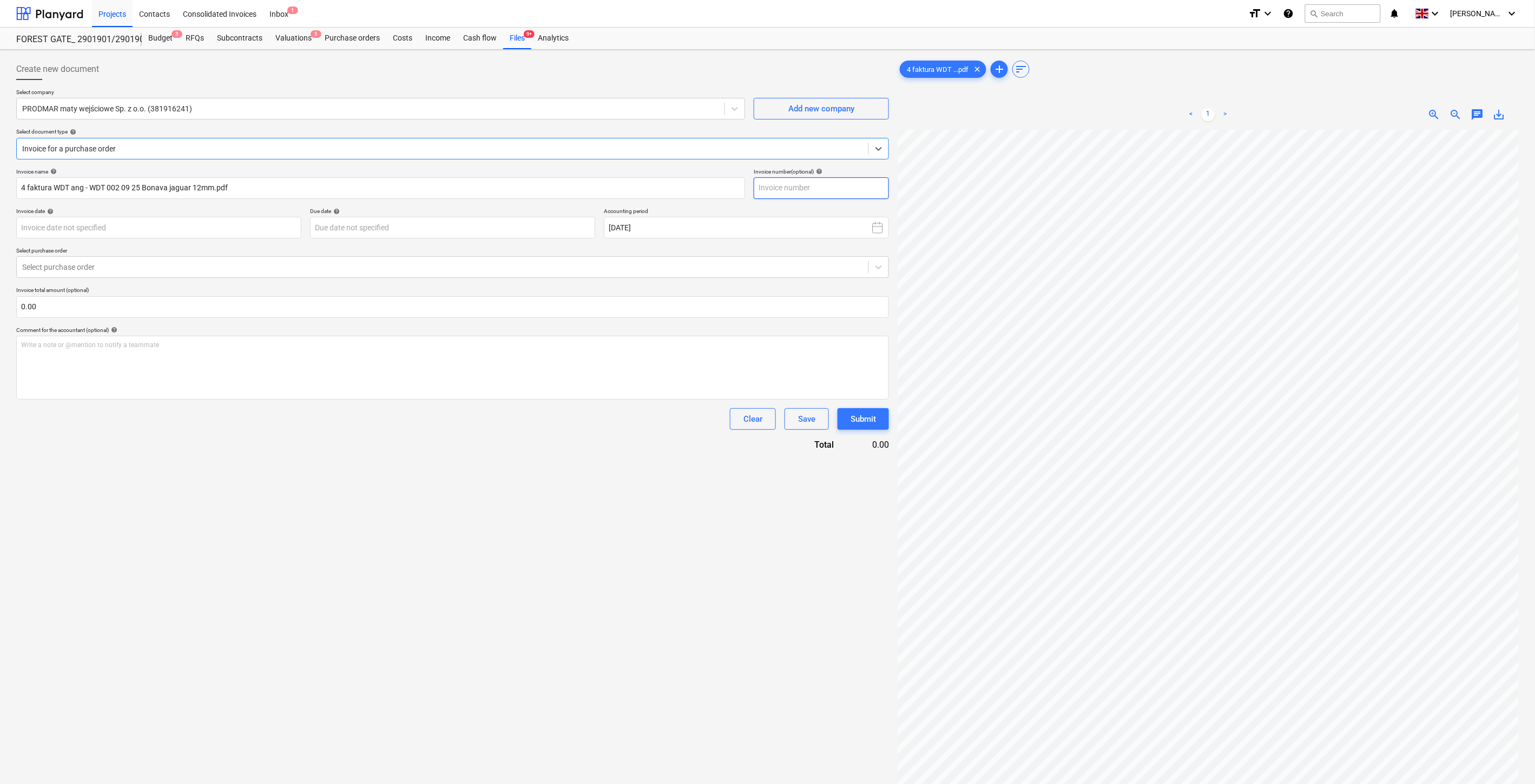
click at [832, 187] on input "text" at bounding box center [821, 188] width 136 height 21
type input "WDT/002/09/25"
click at [197, 229] on body "Projects Contacts Consolidated Invoices Inbox 1 format_size keyboard_arrow_down…" at bounding box center [767, 392] width 1535 height 784
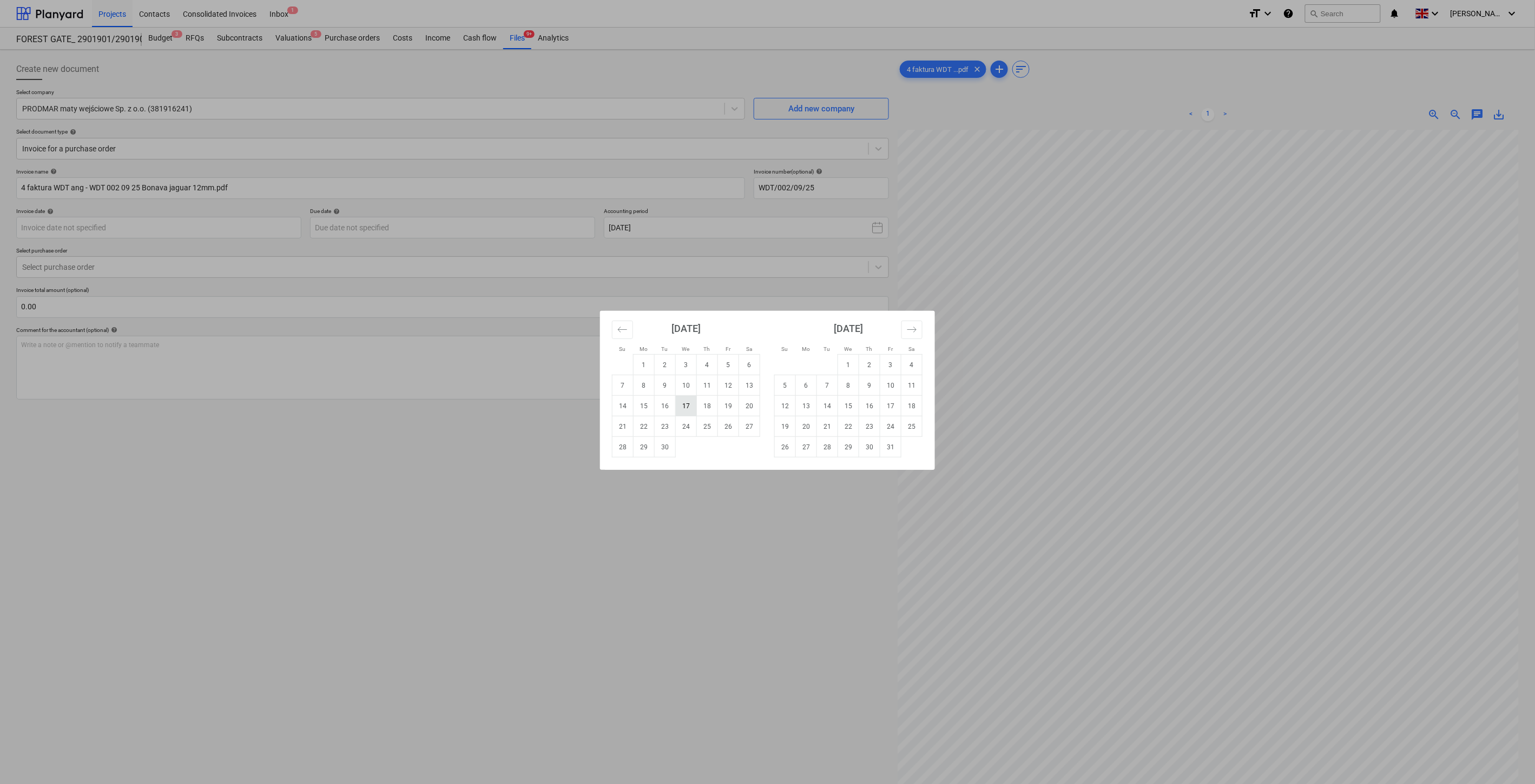
click at [685, 403] on td "17" at bounding box center [686, 406] width 21 height 21
type input "[DATE]"
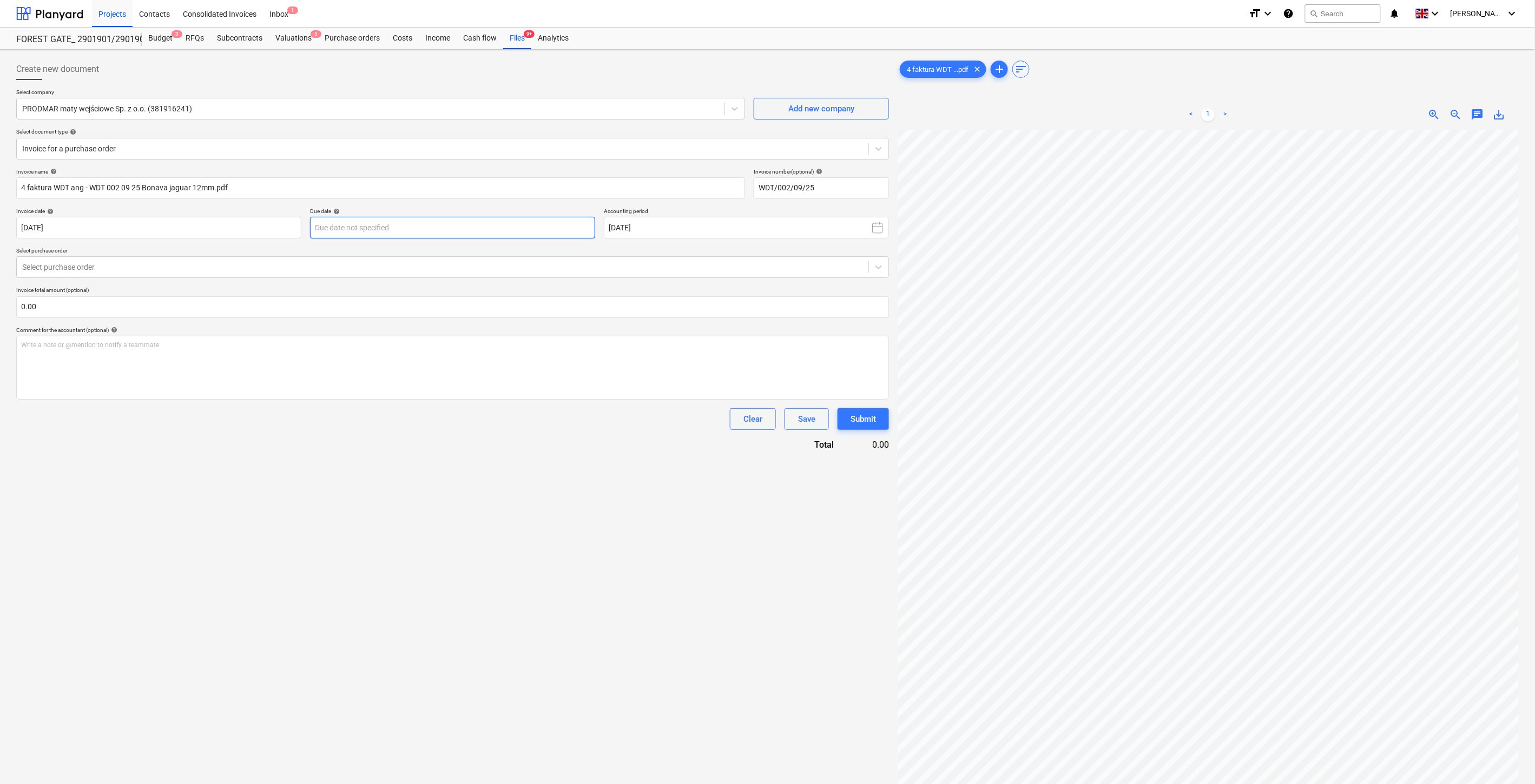
click at [459, 234] on body "Projects Contacts Consolidated Invoices Inbox 1 format_size keyboard_arrow_down…" at bounding box center [767, 392] width 1535 height 784
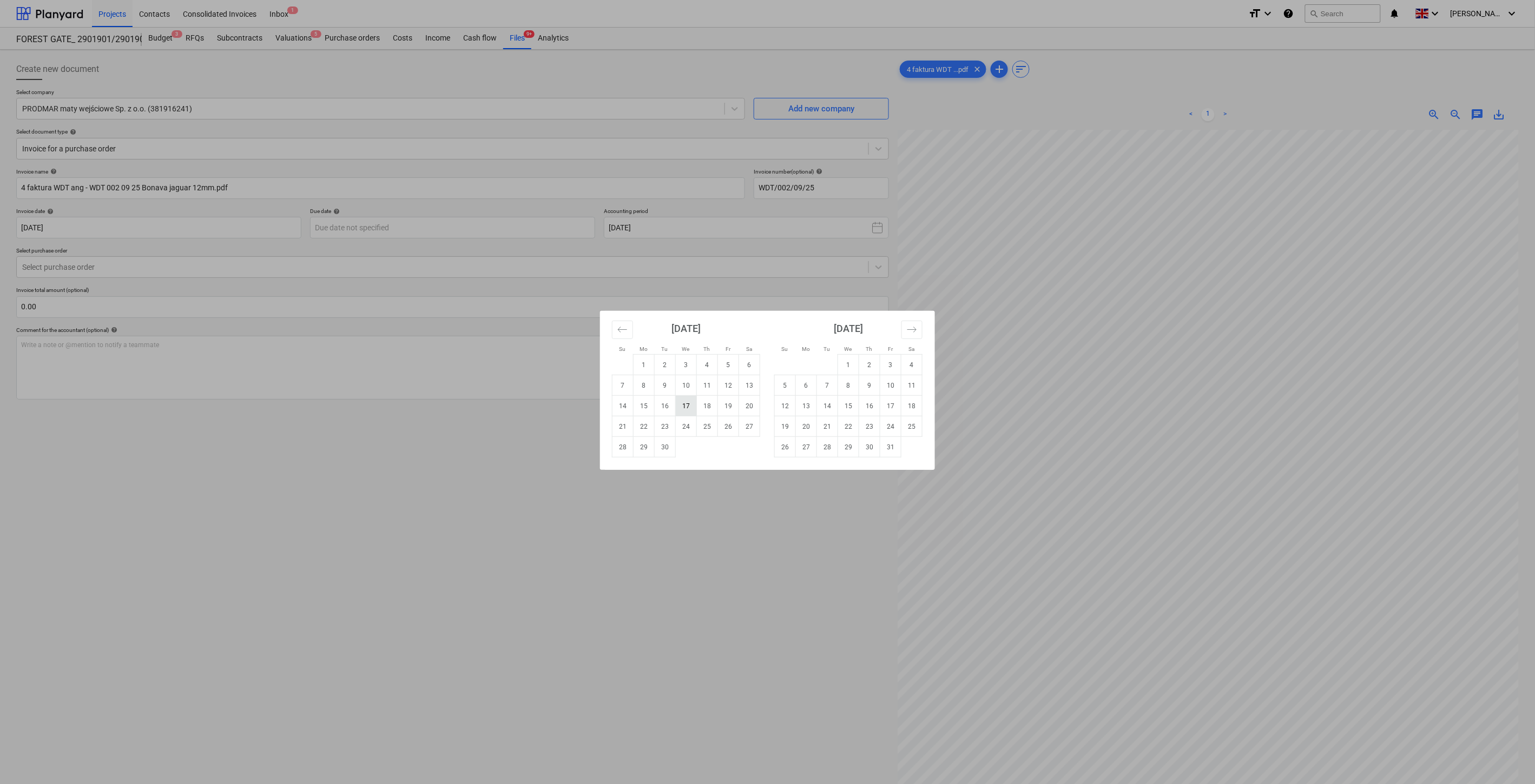
click at [686, 407] on td "17" at bounding box center [686, 406] width 21 height 21
type input "[DATE]"
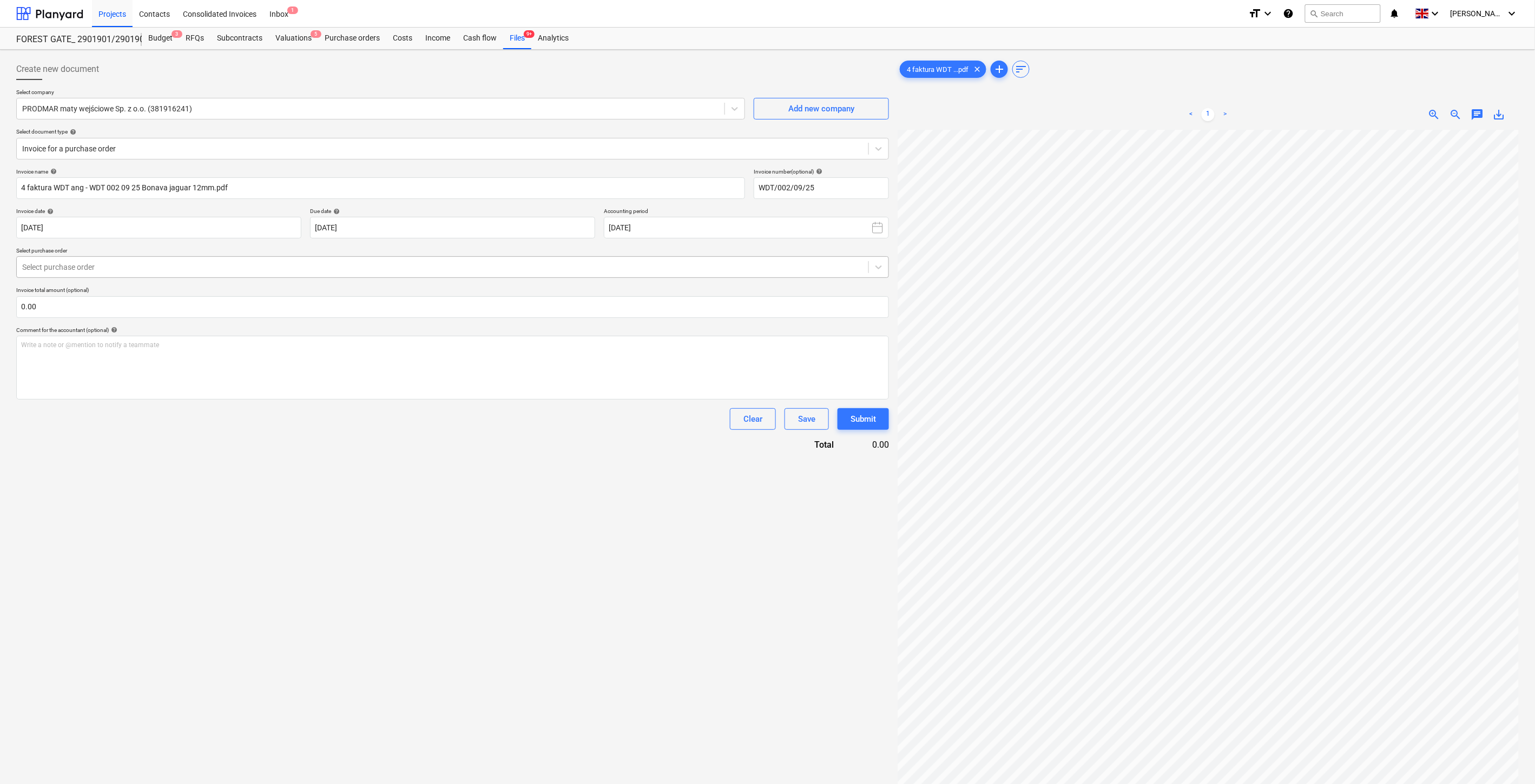
click at [330, 264] on div at bounding box center [442, 267] width 841 height 11
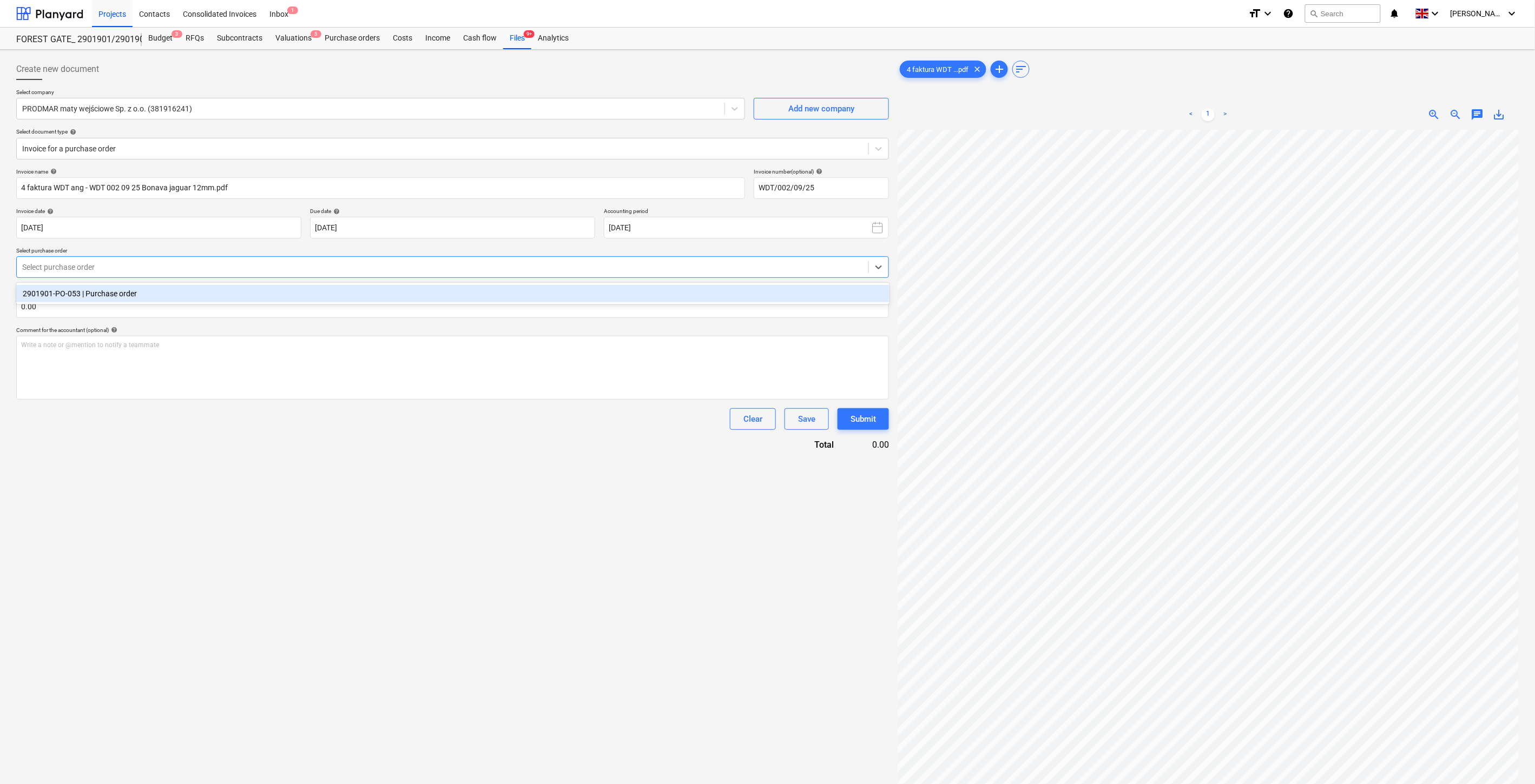
click at [302, 293] on div "2901901-PO-053 | Purchase order" at bounding box center [453, 294] width 873 height 17
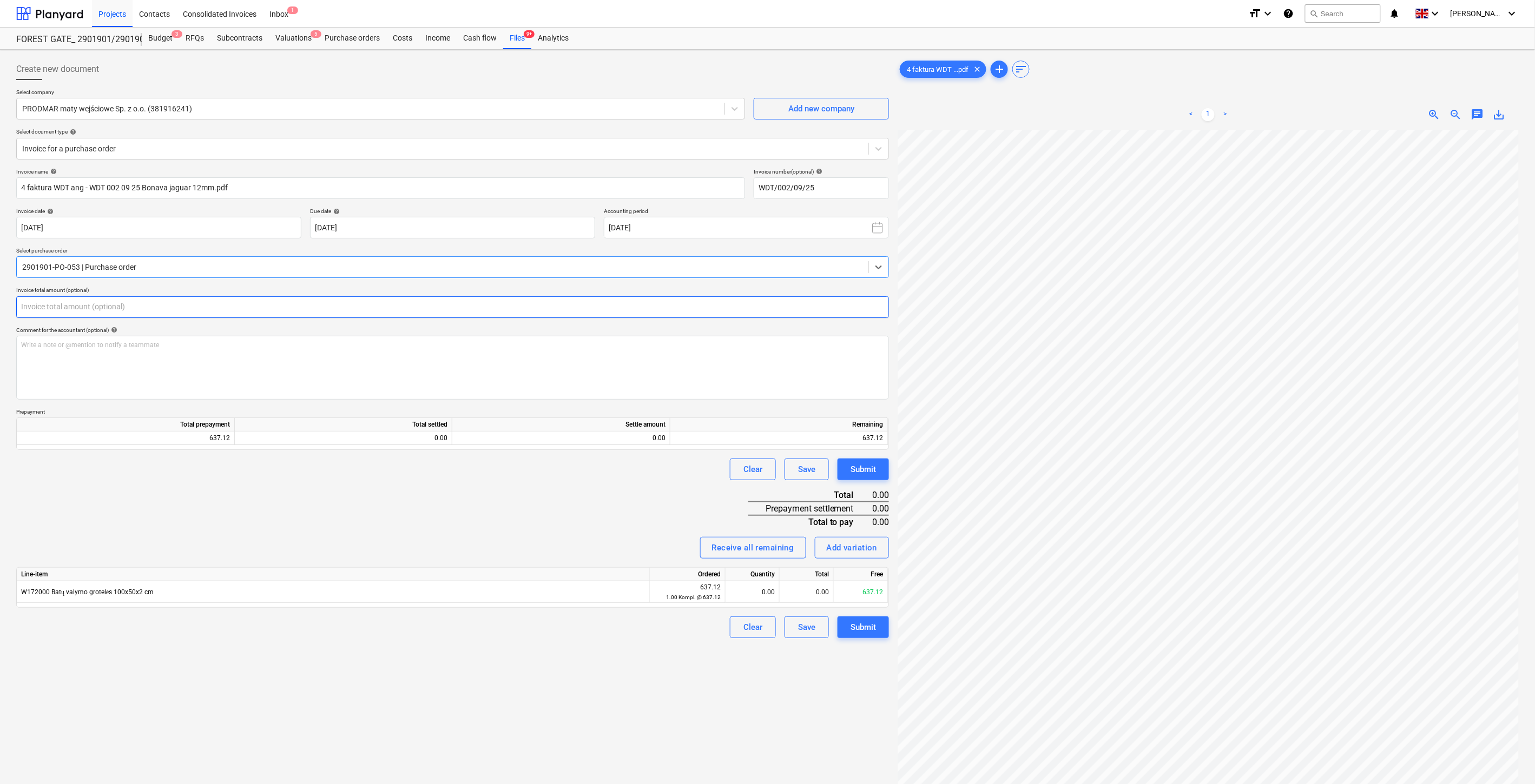
click at [295, 305] on input "text" at bounding box center [452, 307] width 873 height 21
type input "637.12"
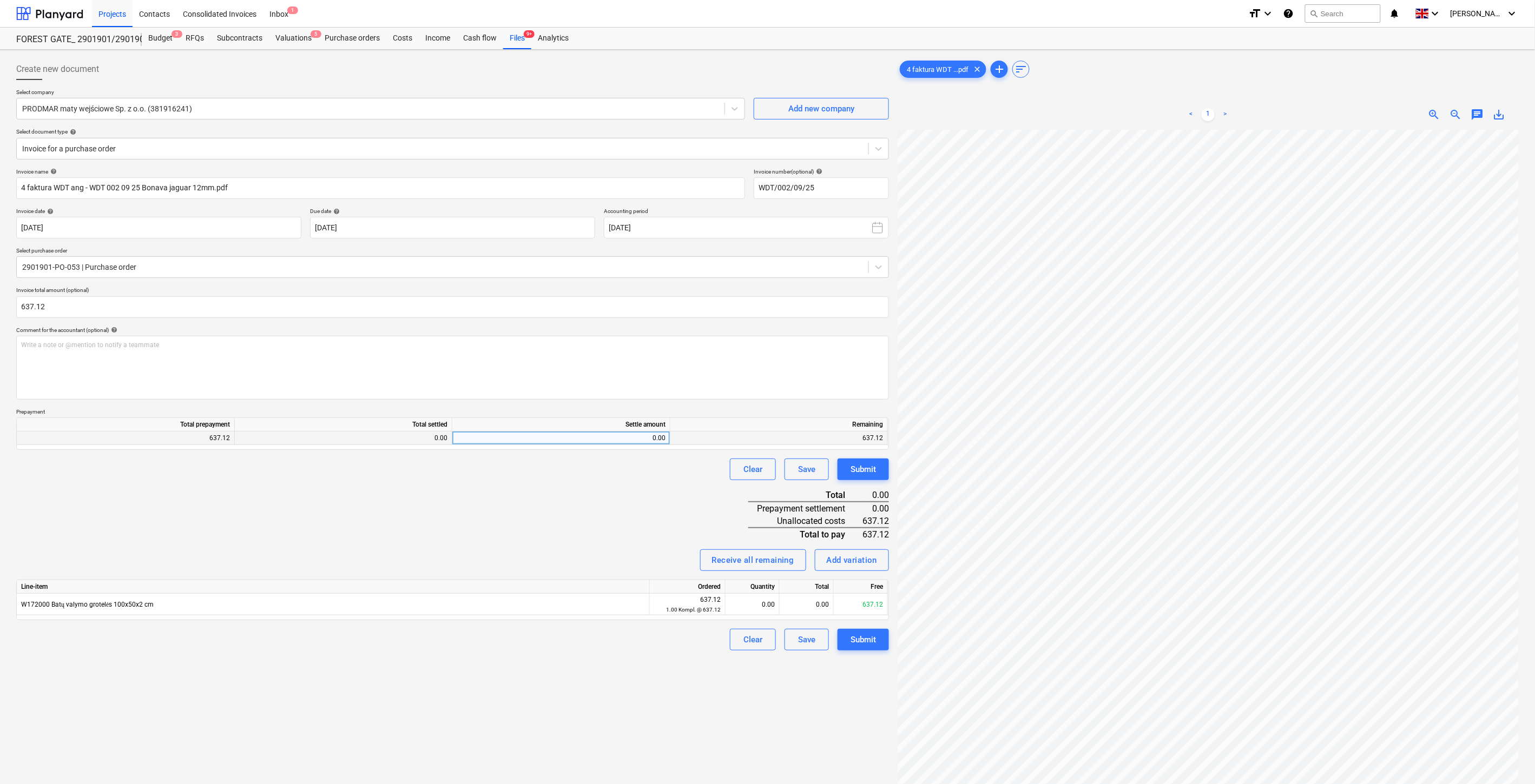
click at [541, 440] on div "0.00" at bounding box center [561, 438] width 209 height 14
type input "637.12"
click at [566, 502] on div "Invoice name help 4 faktura WDT ang - WDT 002 09 25 Bonava jaguar 12mm.pdf Invo…" at bounding box center [452, 410] width 873 height 483
click at [799, 606] on div "0.00" at bounding box center [807, 605] width 54 height 21
type input "637.12"
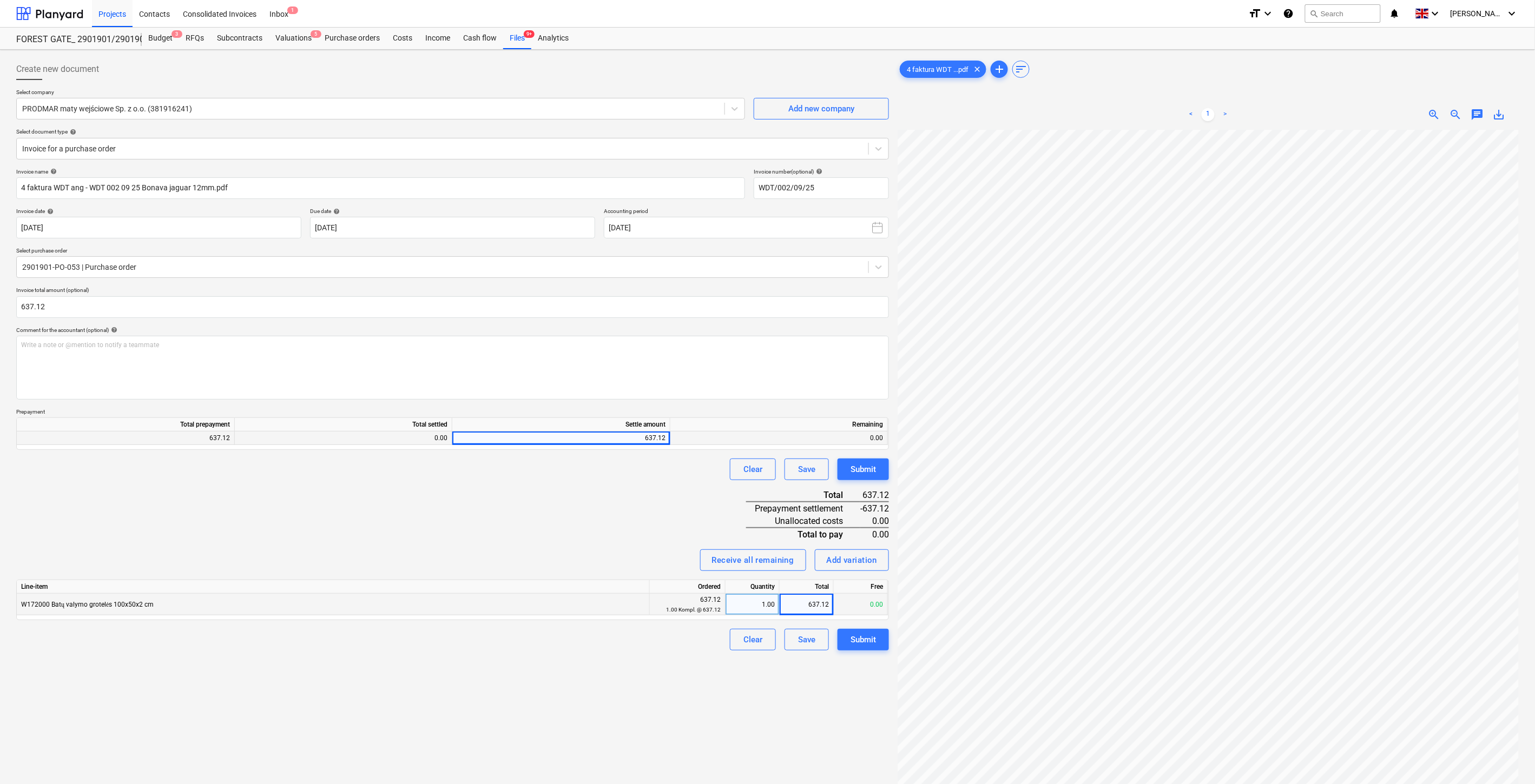
click at [533, 555] on div "Receive all remaining Add variation" at bounding box center [452, 560] width 873 height 21
click at [803, 640] on div "Save" at bounding box center [807, 640] width 17 height 14
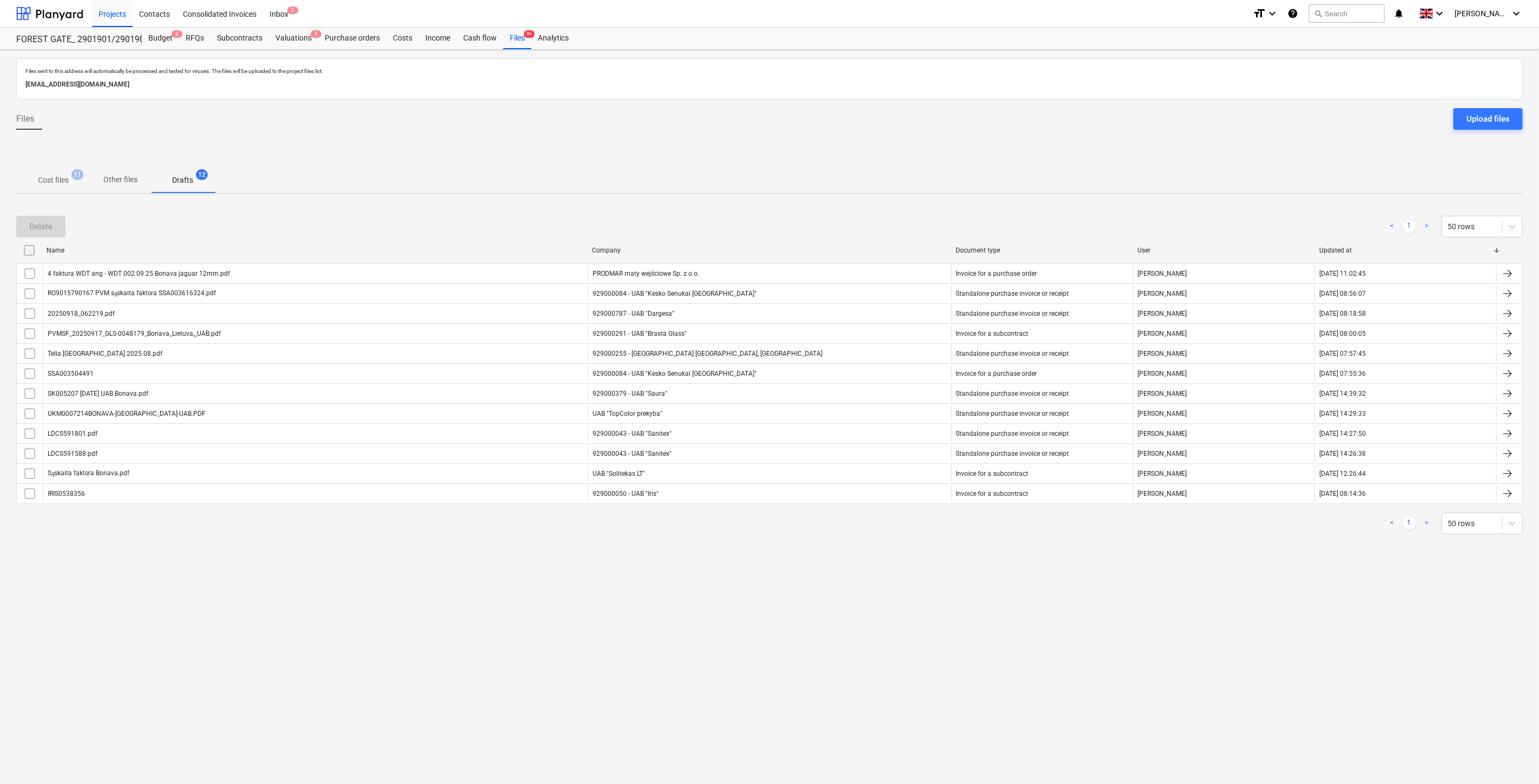
click at [49, 178] on p "Cost files" at bounding box center [53, 181] width 31 height 11
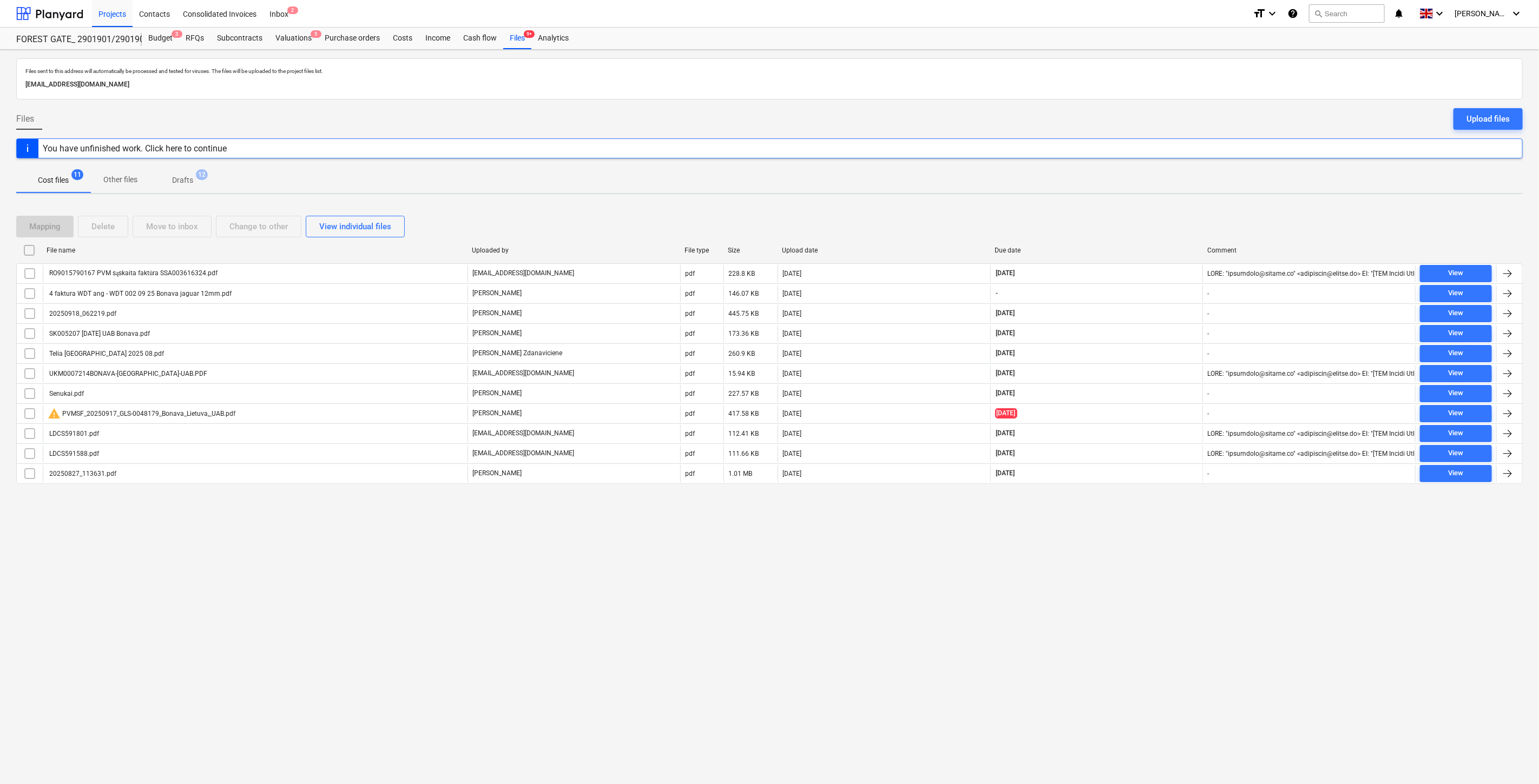
drag, startPoint x: 1118, startPoint y: 573, endPoint x: 1137, endPoint y: 542, distance: 36.4
click at [1121, 567] on div "Files sent to this address will automatically be processed and tested for virus…" at bounding box center [769, 416] width 1539 height 735
click at [1138, 542] on div "Files sent to this address will automatically be processed and tested for virus…" at bounding box center [769, 416] width 1539 height 735
drag, startPoint x: 337, startPoint y: 35, endPoint x: 342, endPoint y: 43, distance: 9.4
click at [337, 35] on div "Purchase orders" at bounding box center [352, 38] width 68 height 21
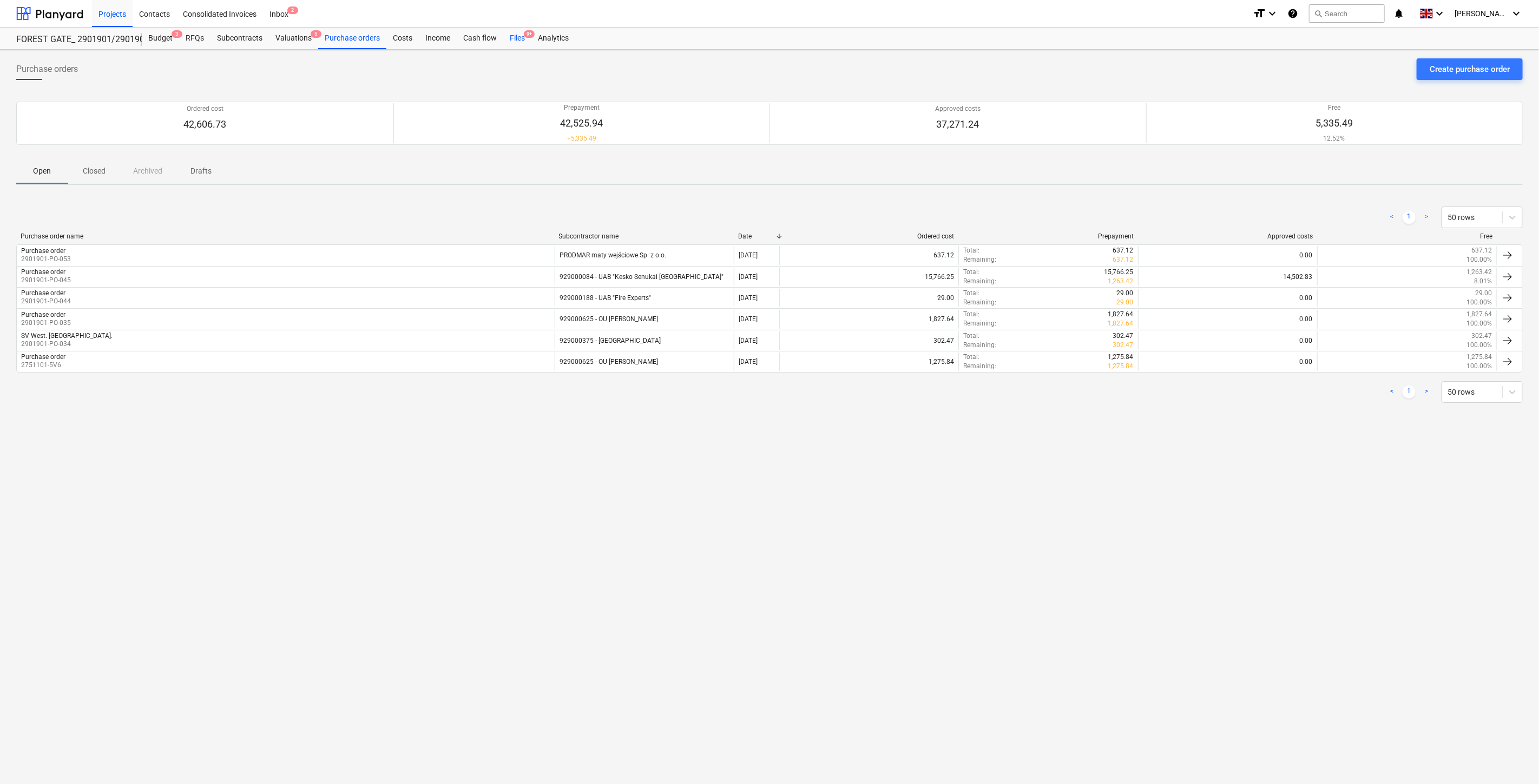
click at [513, 39] on div "Files 9+" at bounding box center [517, 38] width 28 height 21
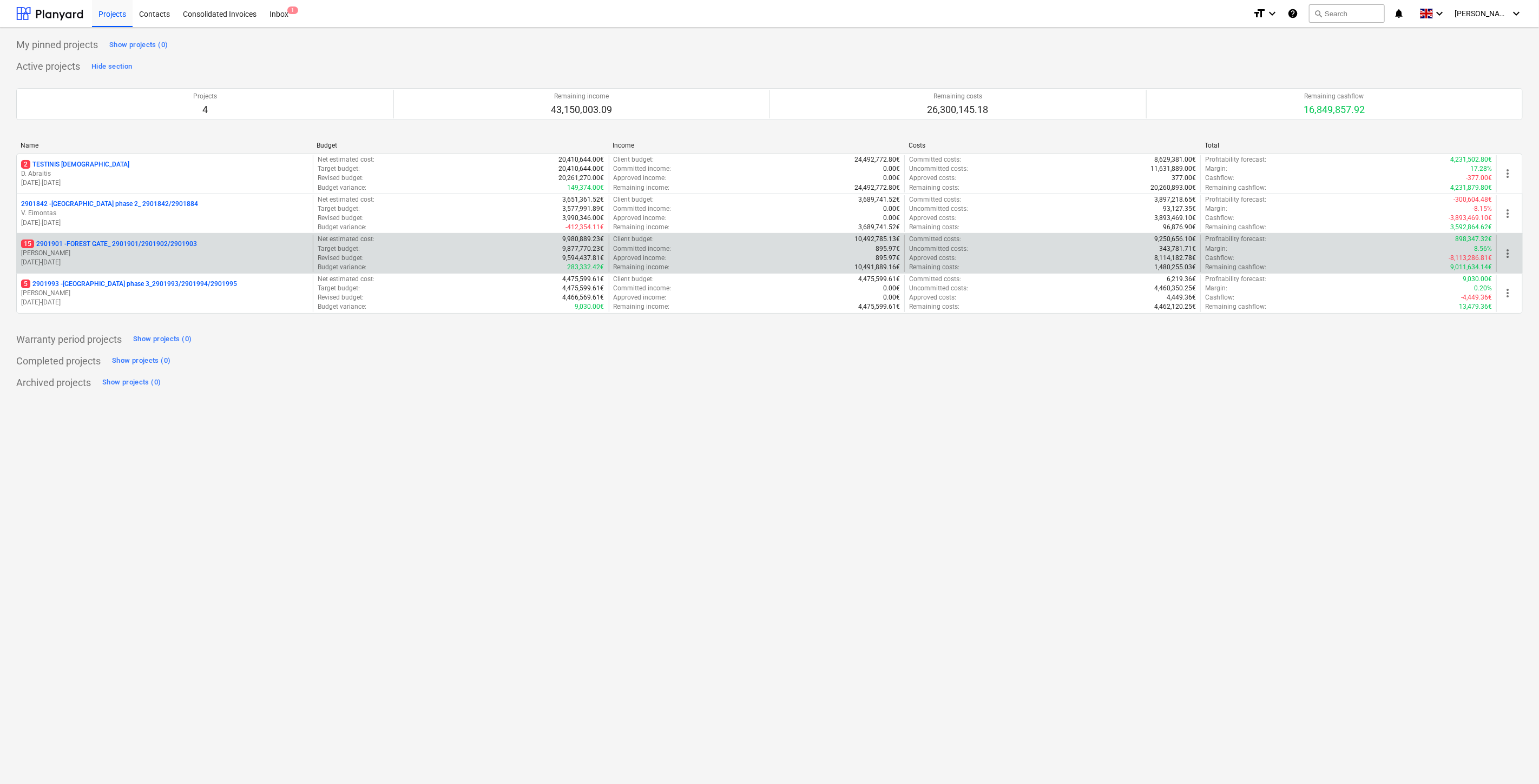
click at [100, 252] on p "[PERSON_NAME]" at bounding box center [164, 253] width 287 height 9
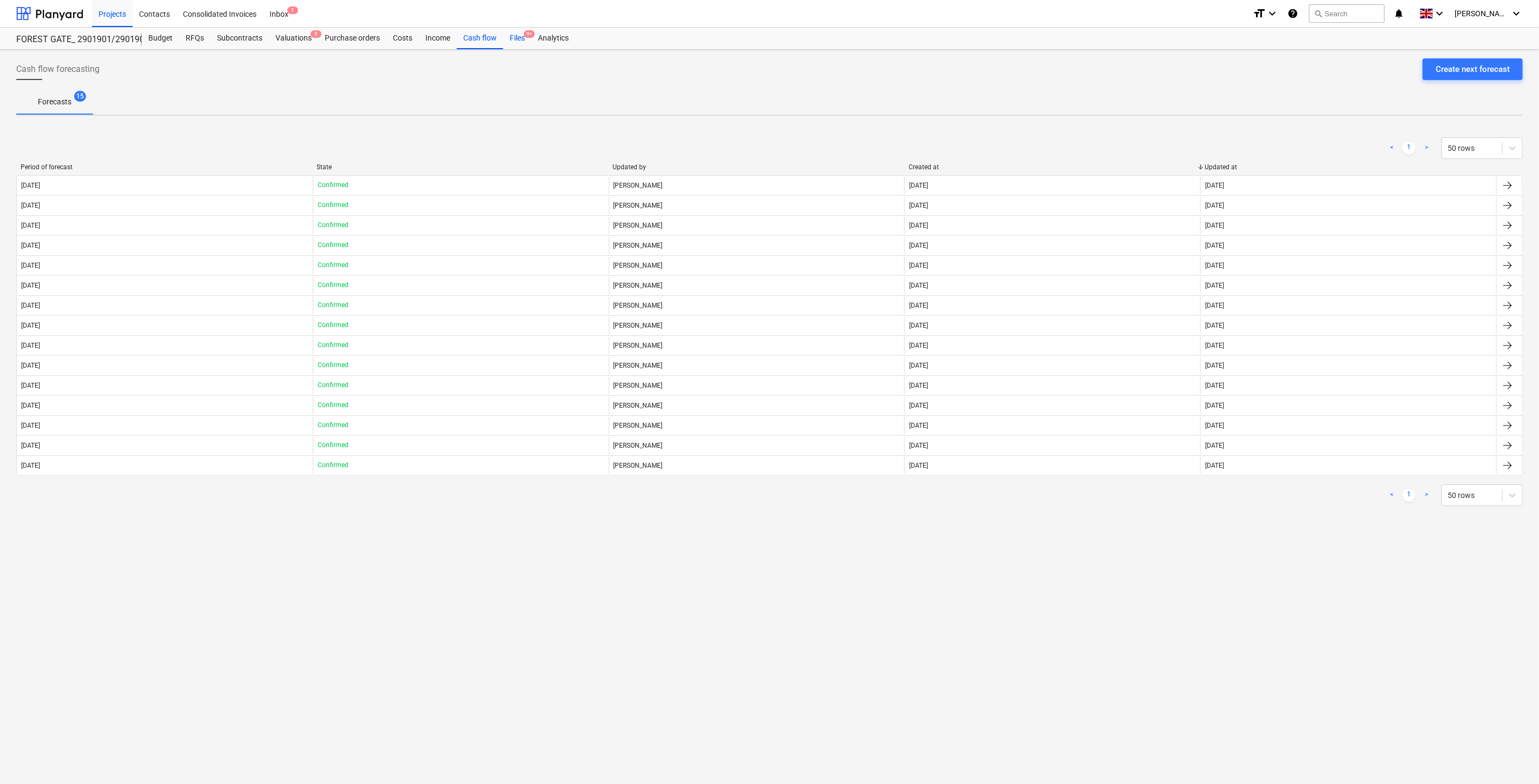
click at [518, 40] on div "Files 9+" at bounding box center [517, 38] width 28 height 21
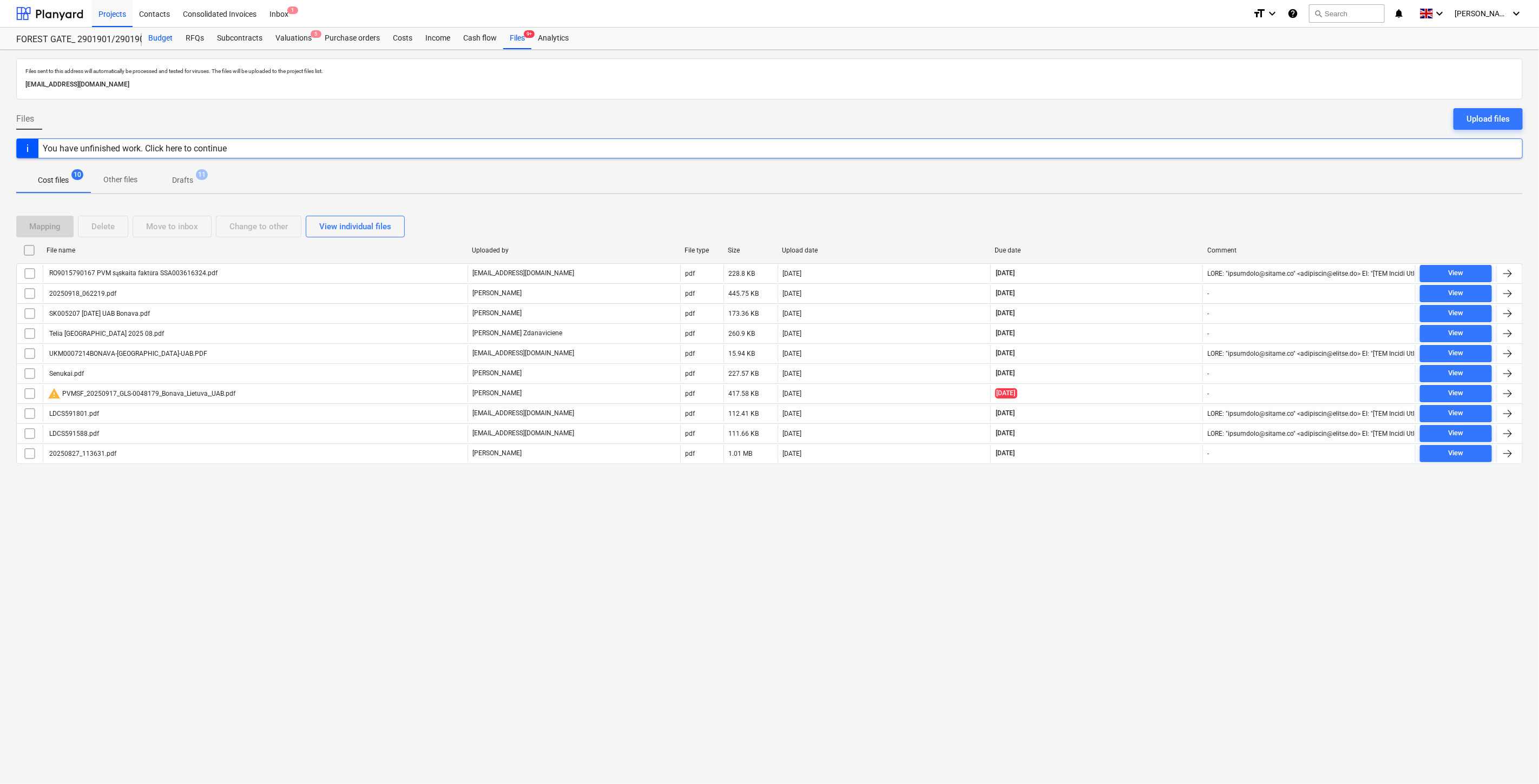
click at [166, 39] on div "Budget" at bounding box center [161, 38] width 37 height 21
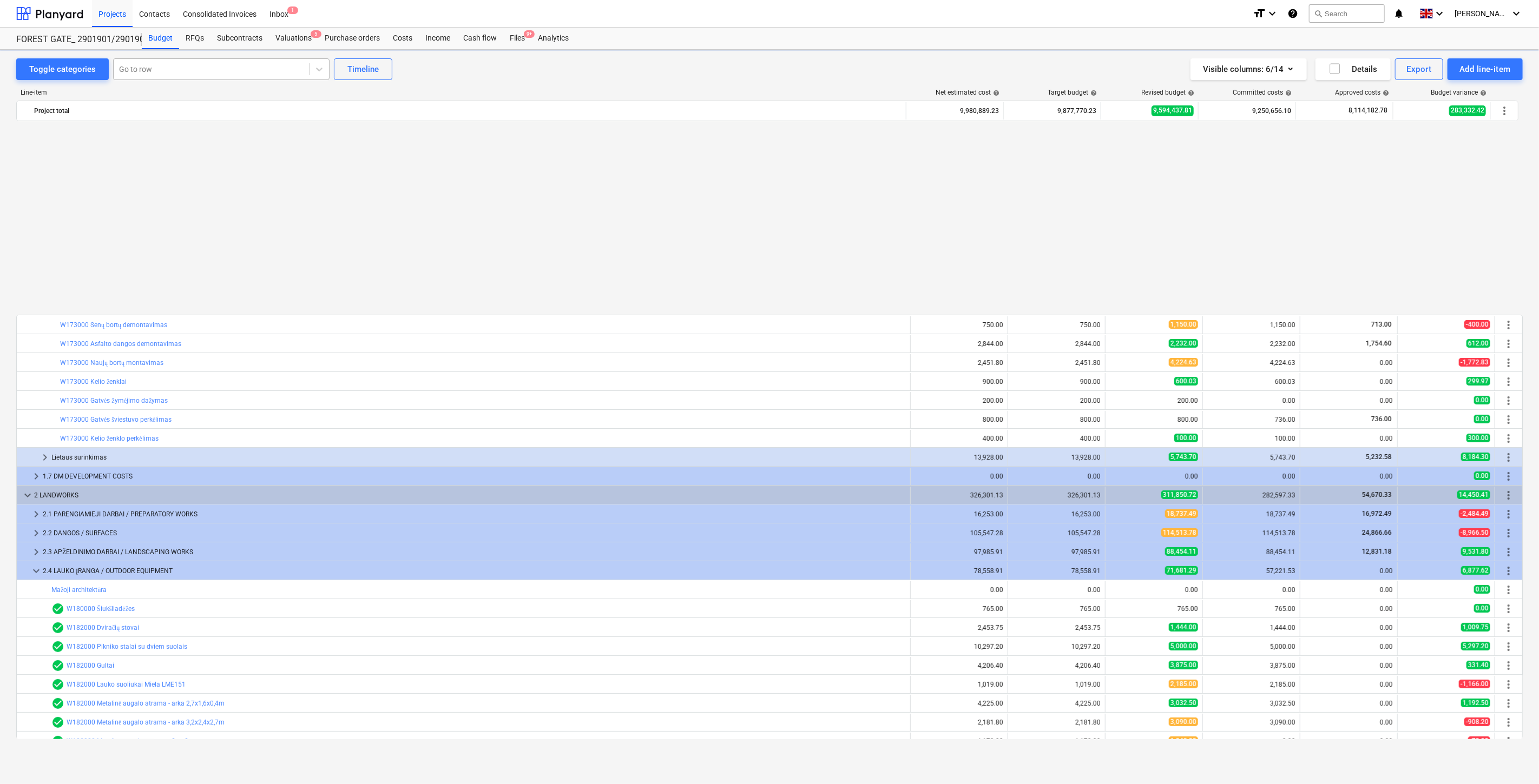
click at [201, 68] on div at bounding box center [211, 69] width 184 height 11
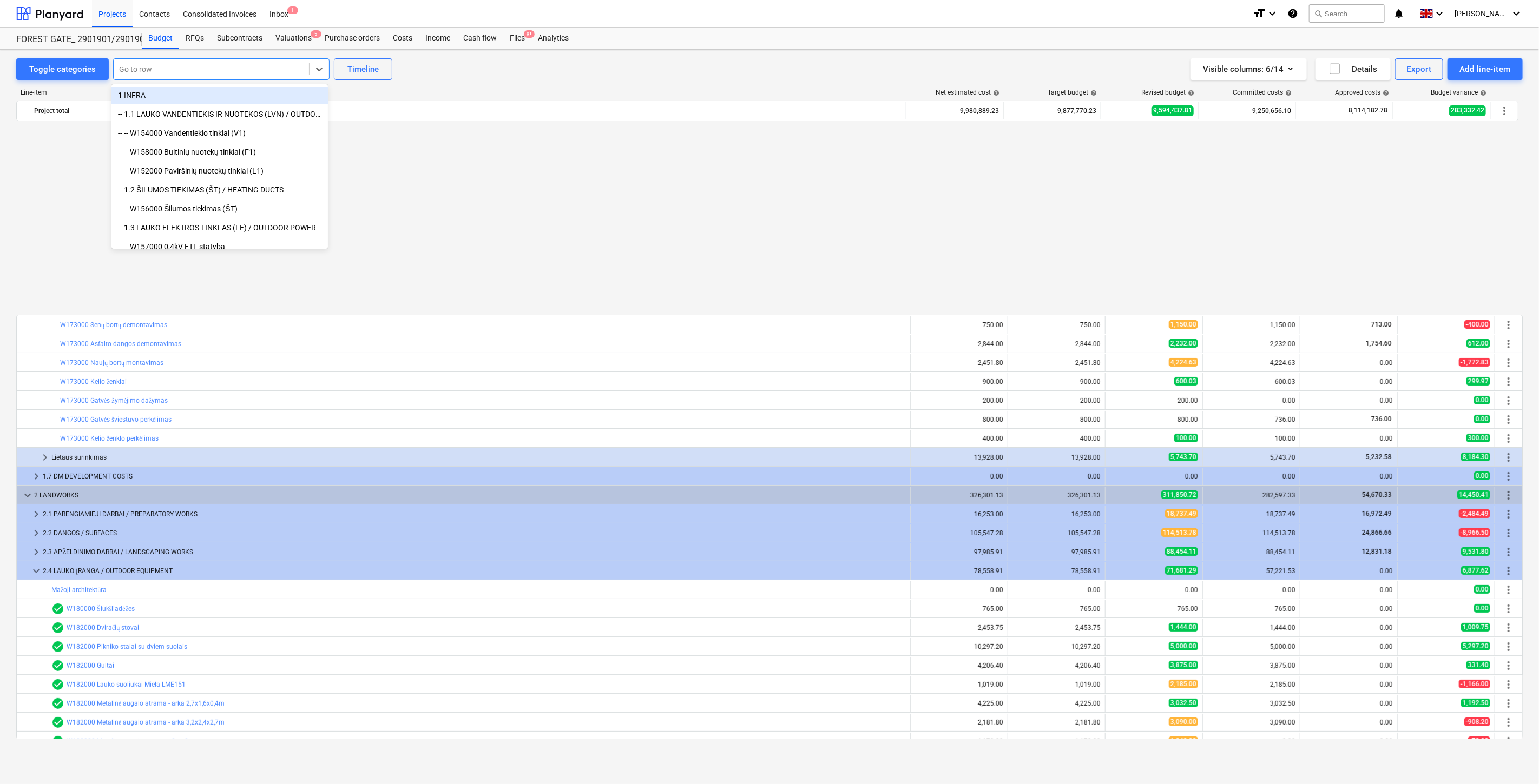
scroll to position [577, 0]
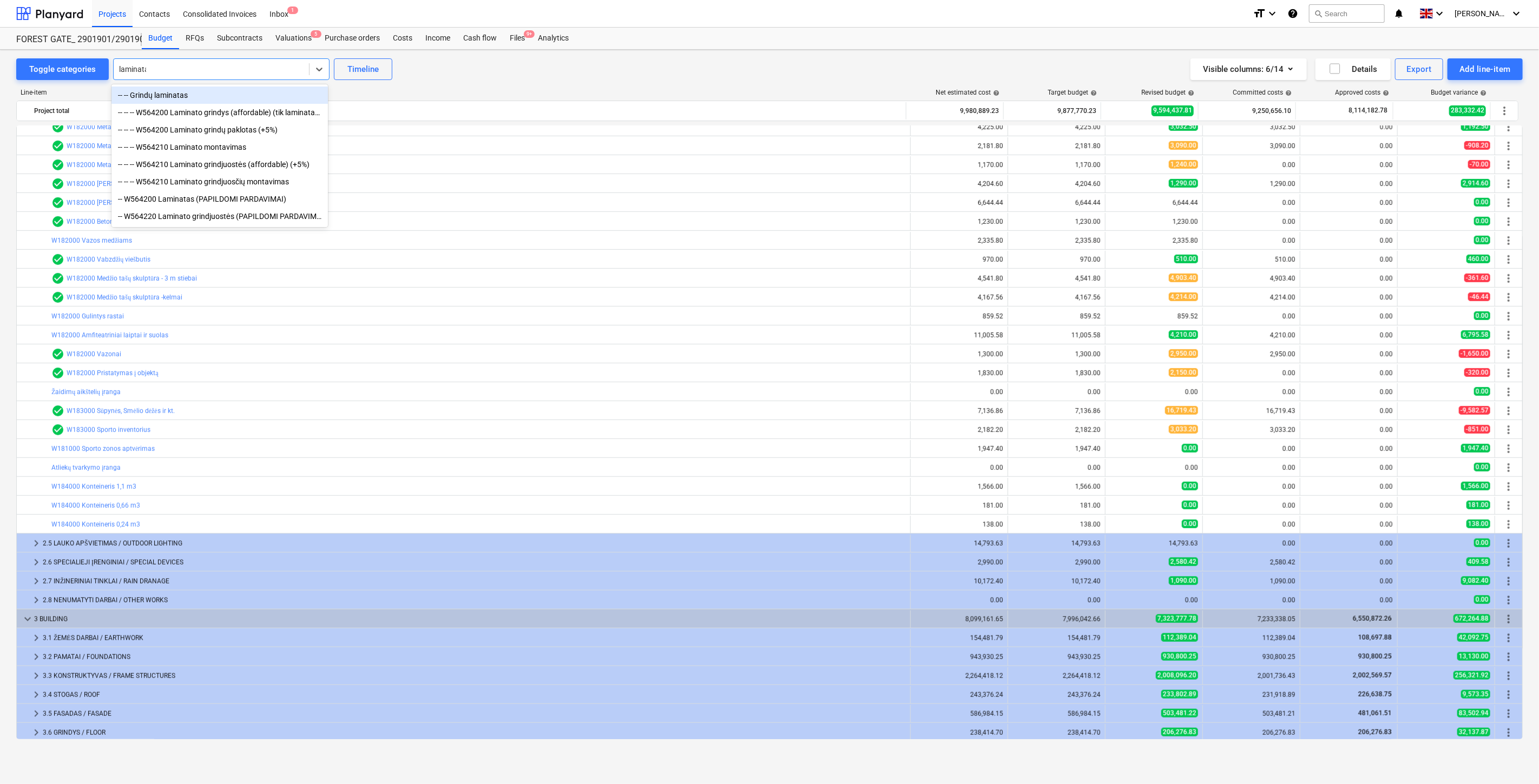
type input "laminatas"
click at [202, 95] on div "-- -- Grindų laminatas" at bounding box center [219, 95] width 216 height 17
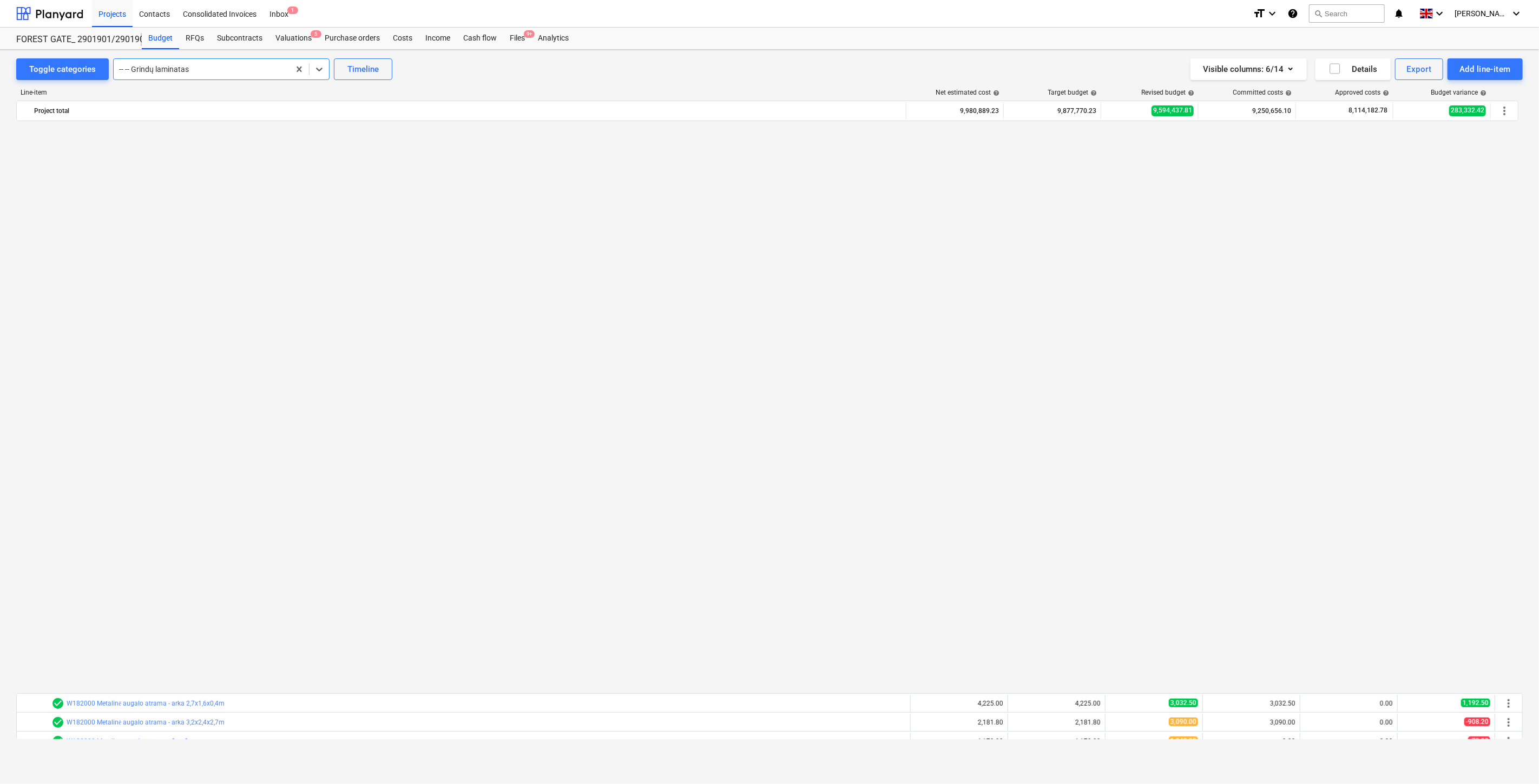
scroll to position [601, 0]
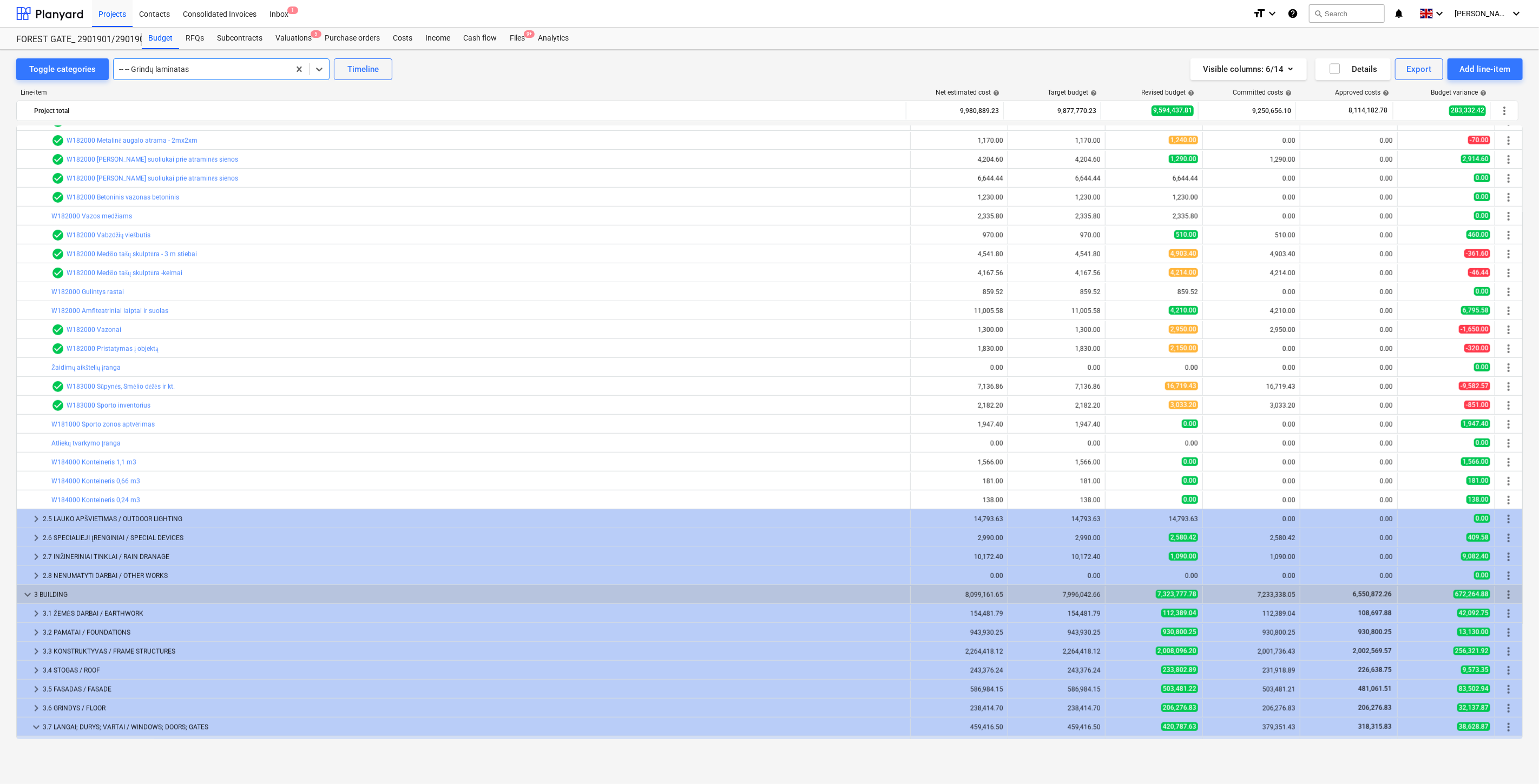
drag, startPoint x: 295, startPoint y: 70, endPoint x: 236, endPoint y: 70, distance: 59.0
click at [235, 70] on div at bounding box center [211, 69] width 184 height 11
type input "Laminato mo"
click at [228, 92] on div "-- -- -- W564210 Laminato montavimas" at bounding box center [219, 95] width 216 height 17
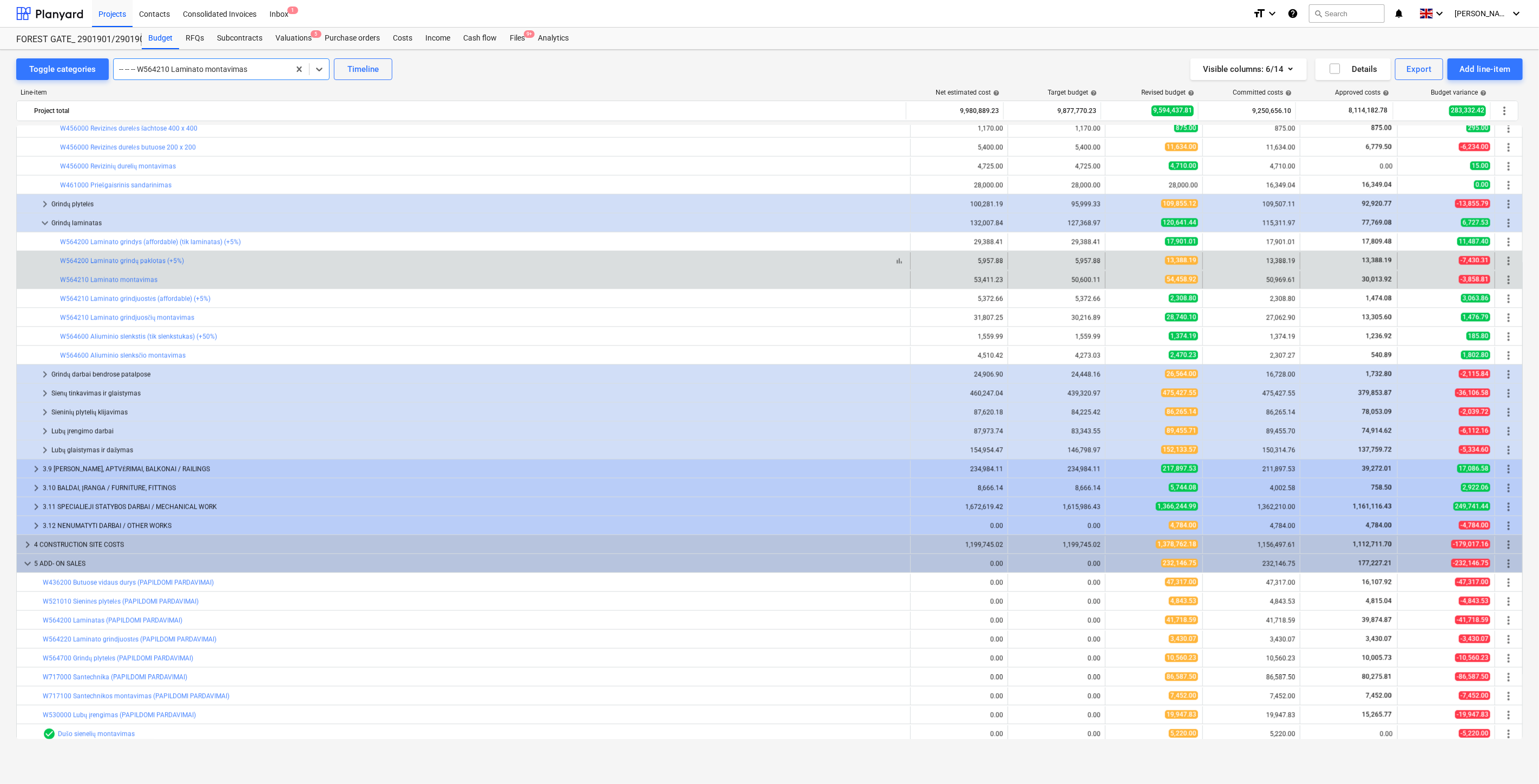
scroll to position [1726, 0]
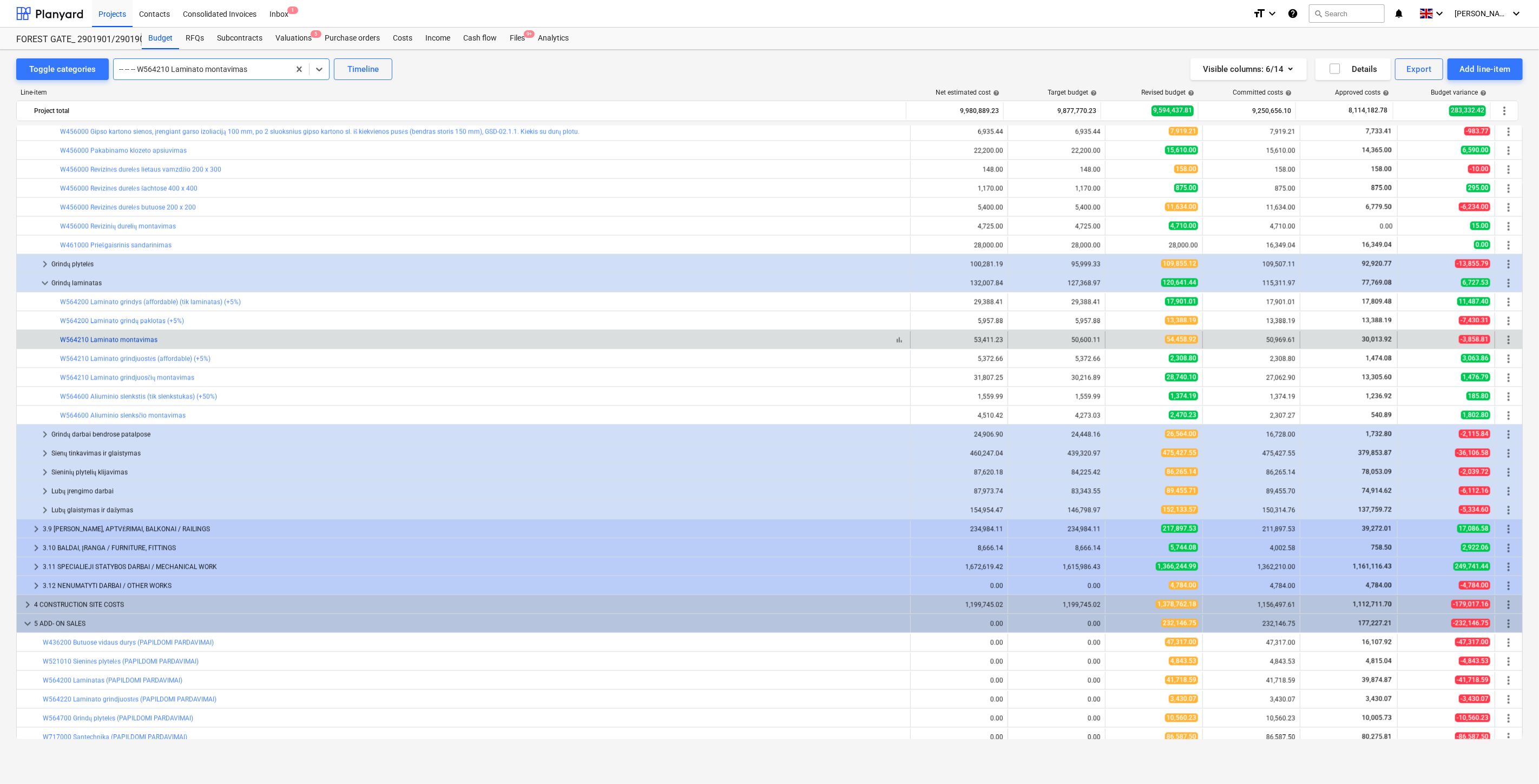
click at [123, 339] on link "W564210 Laminato montavimas" at bounding box center [109, 340] width 97 height 8
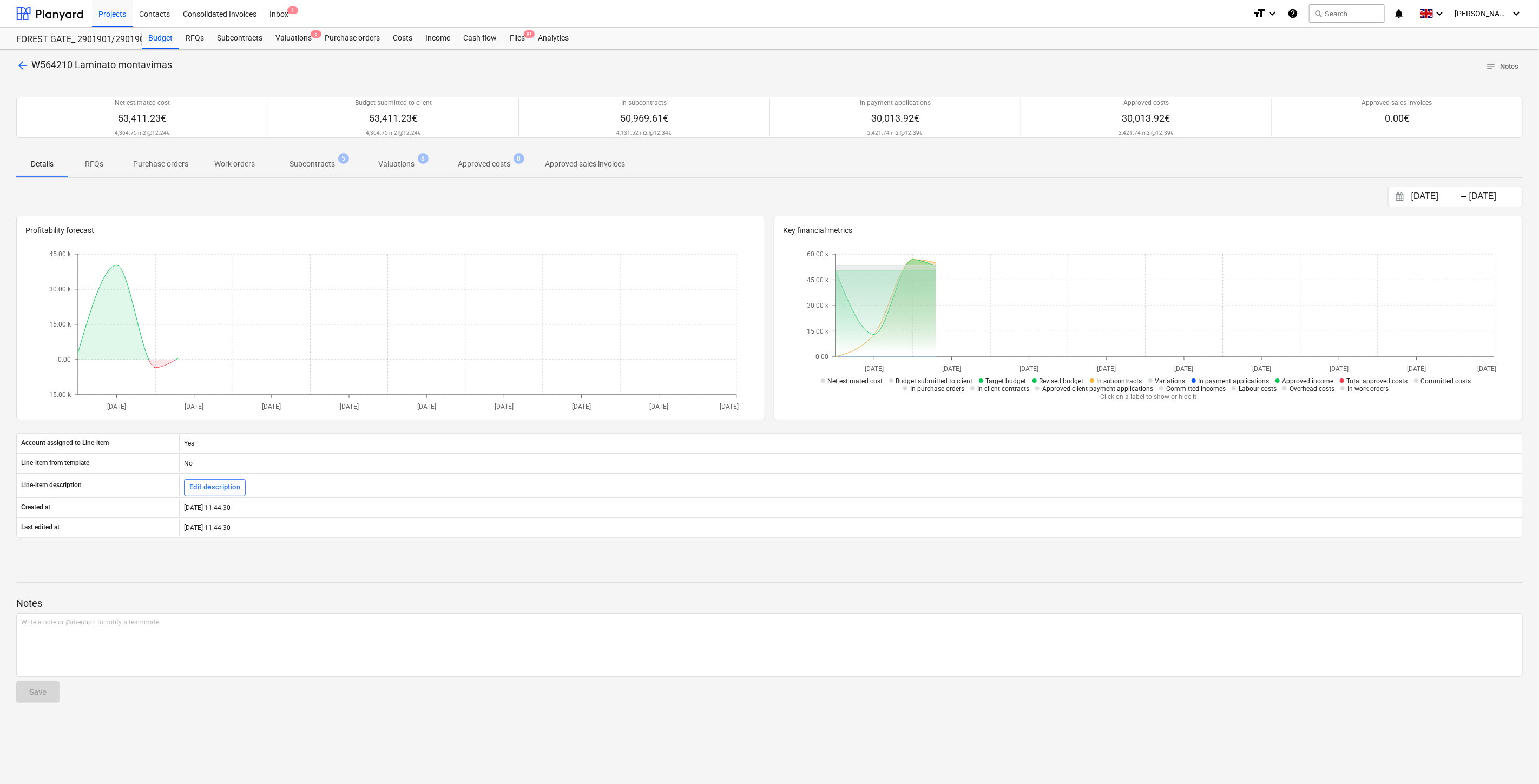
click at [490, 173] on span "Approved costs 8" at bounding box center [484, 163] width 96 height 19
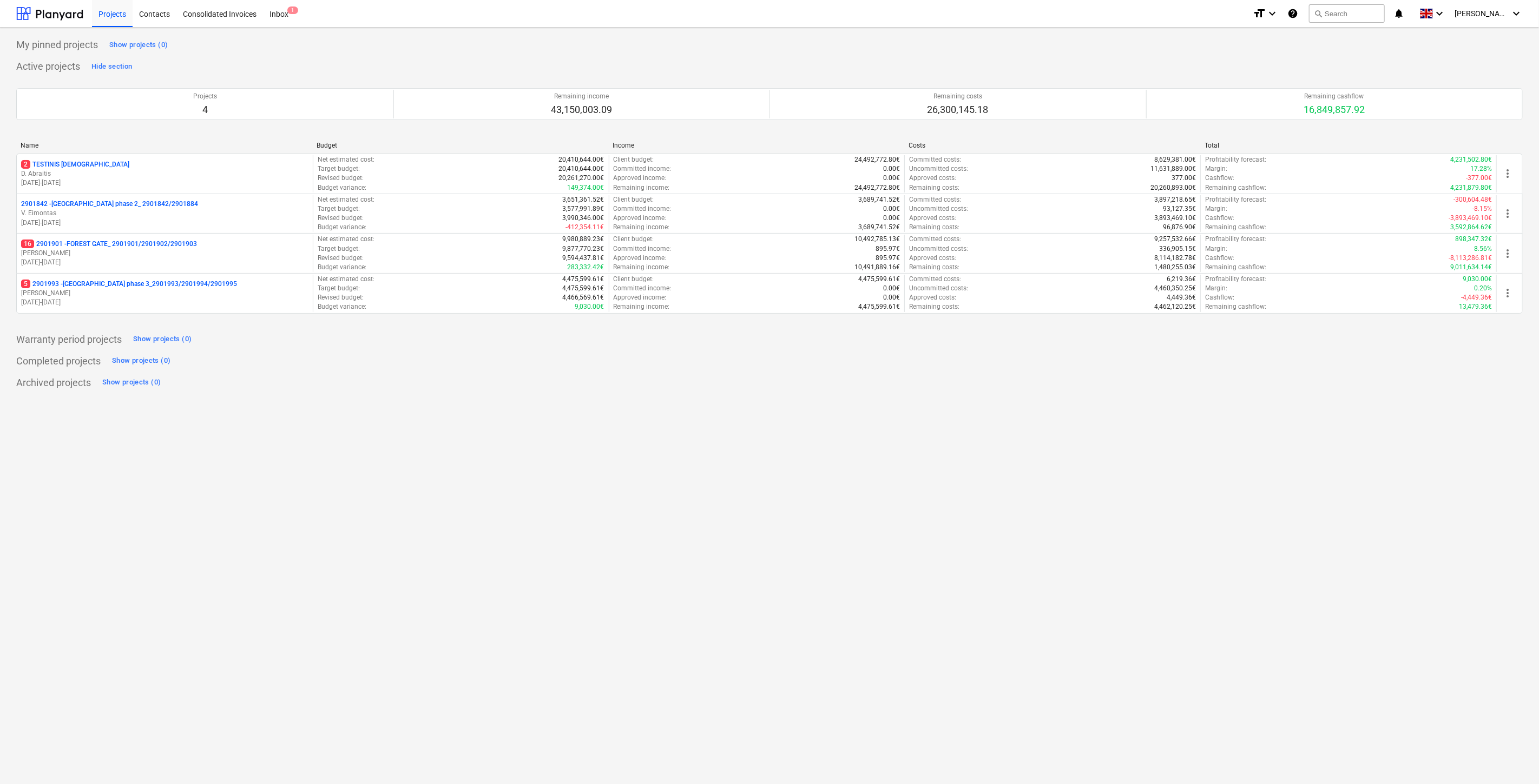
drag, startPoint x: 857, startPoint y: 499, endPoint x: 821, endPoint y: 484, distance: 39.0
click at [853, 499] on div "My pinned projects Show projects (0) Active projects Hide section Projects 4 Re…" at bounding box center [769, 406] width 1539 height 757
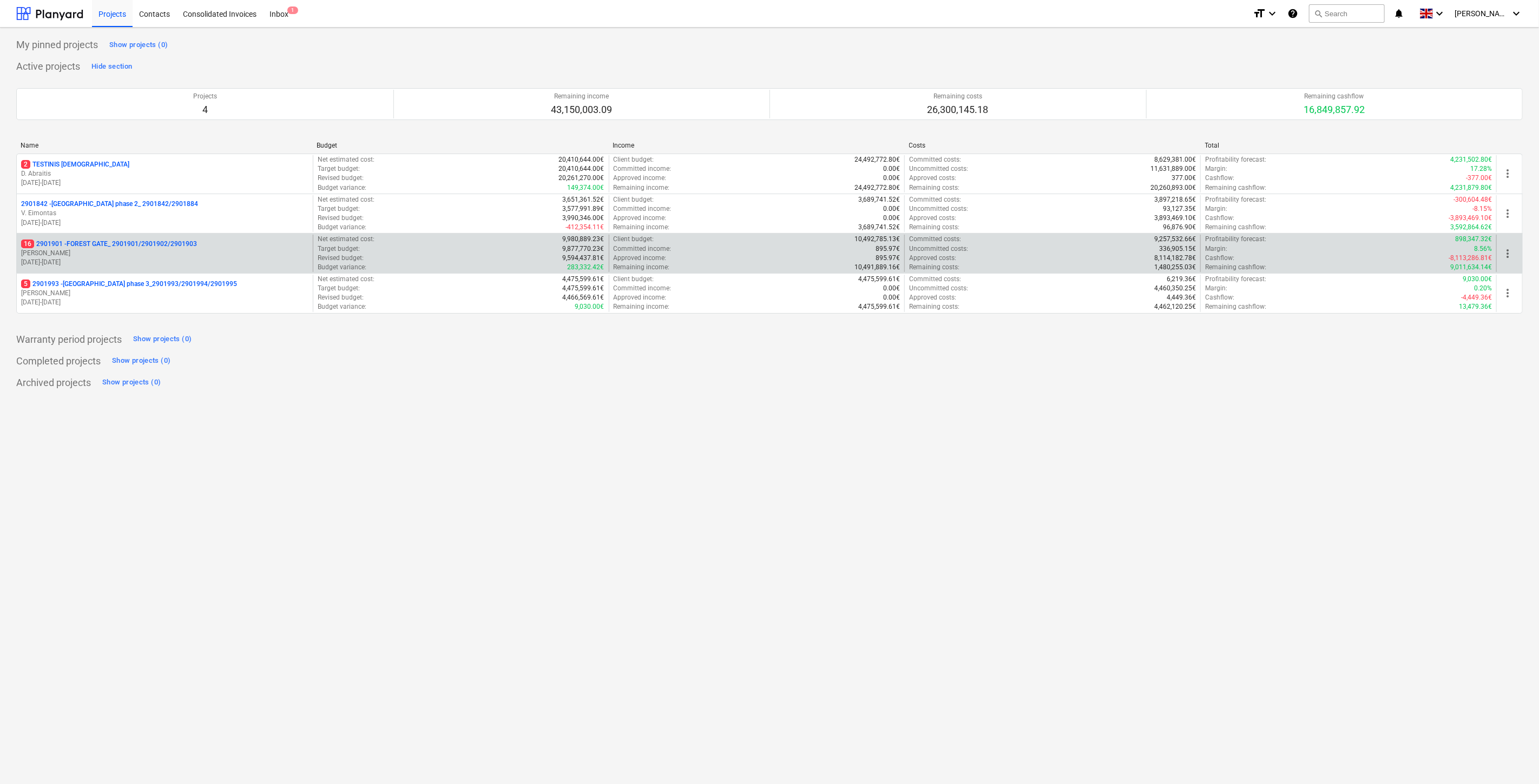
click at [110, 252] on p "[PERSON_NAME]" at bounding box center [164, 253] width 287 height 9
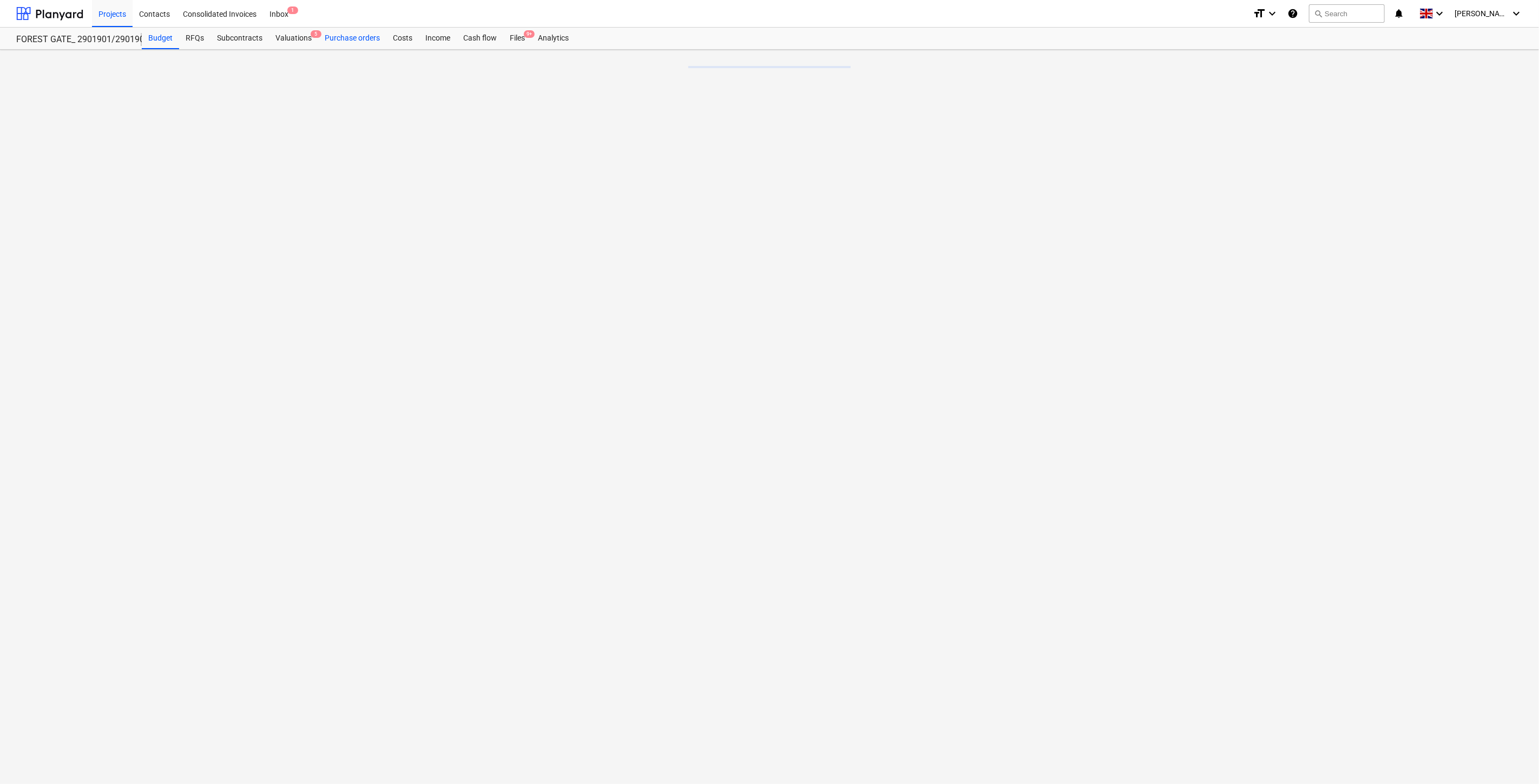
click at [355, 39] on div "Purchase orders" at bounding box center [352, 38] width 68 height 21
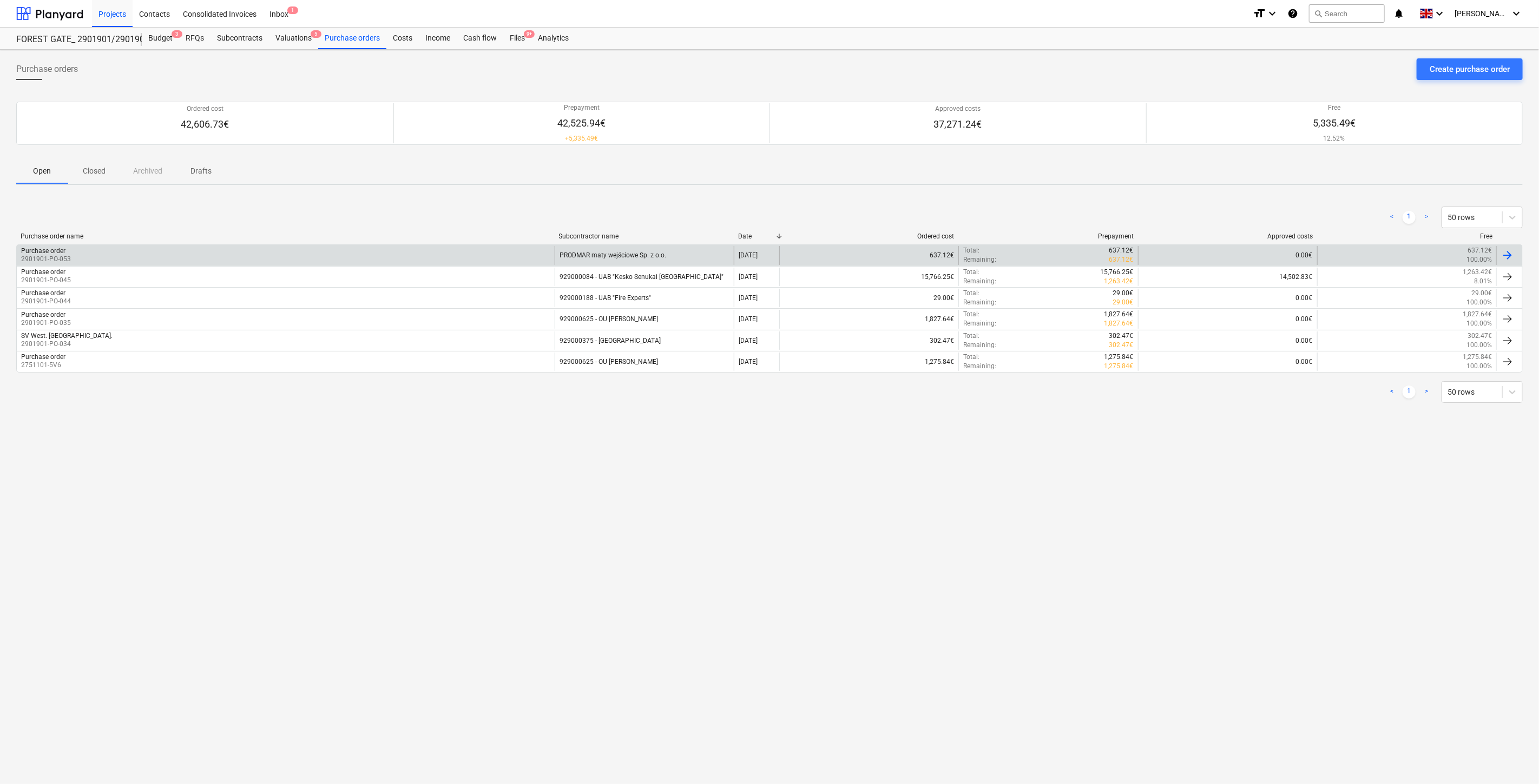
click at [482, 251] on div "Purchase order 2901901-PO-053" at bounding box center [285, 255] width 538 height 19
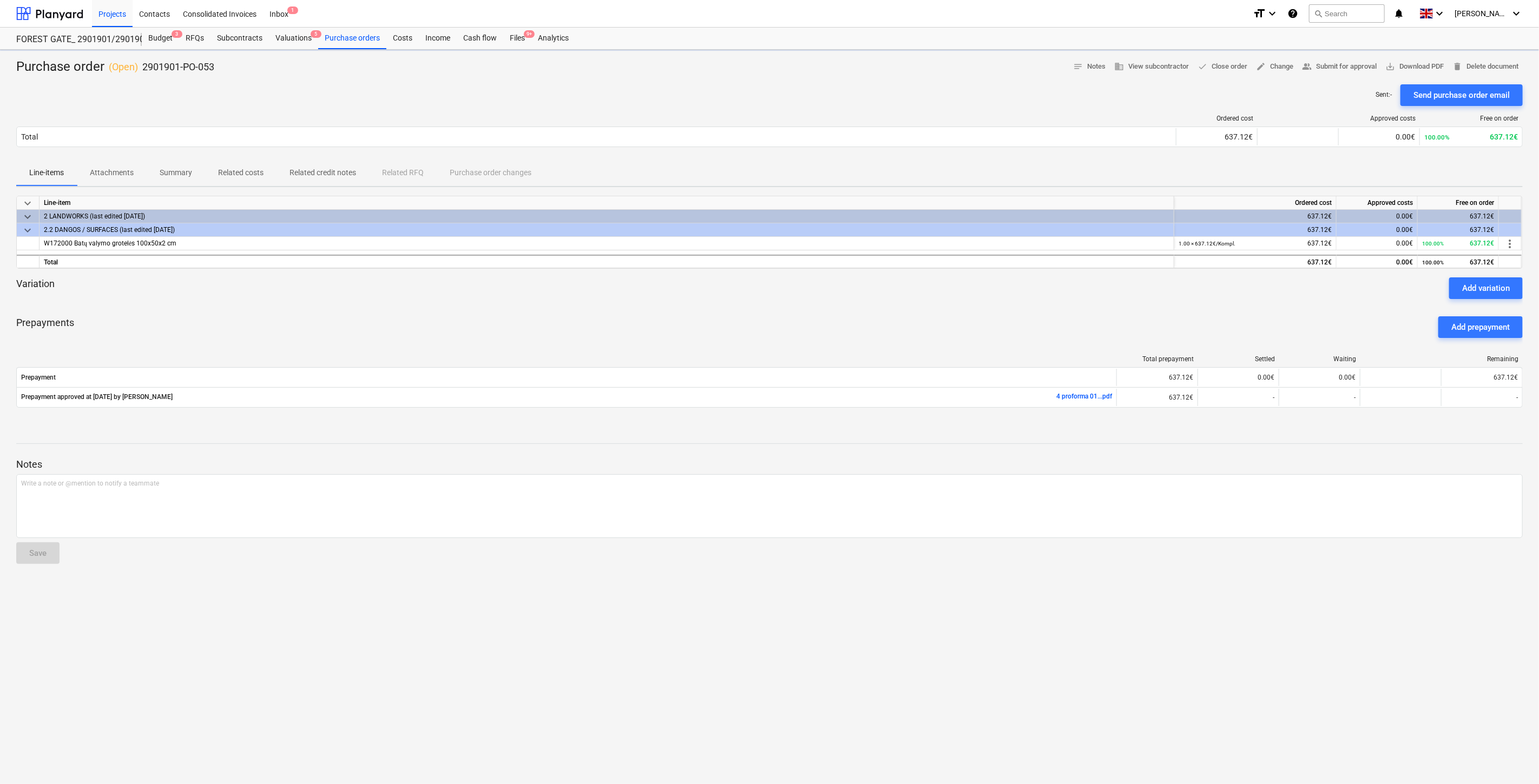
click at [520, 307] on div "Prepayments Add prepayment" at bounding box center [769, 327] width 1506 height 39
click at [533, 301] on div at bounding box center [769, 303] width 1506 height 9
click at [176, 176] on p "Summary" at bounding box center [176, 173] width 32 height 11
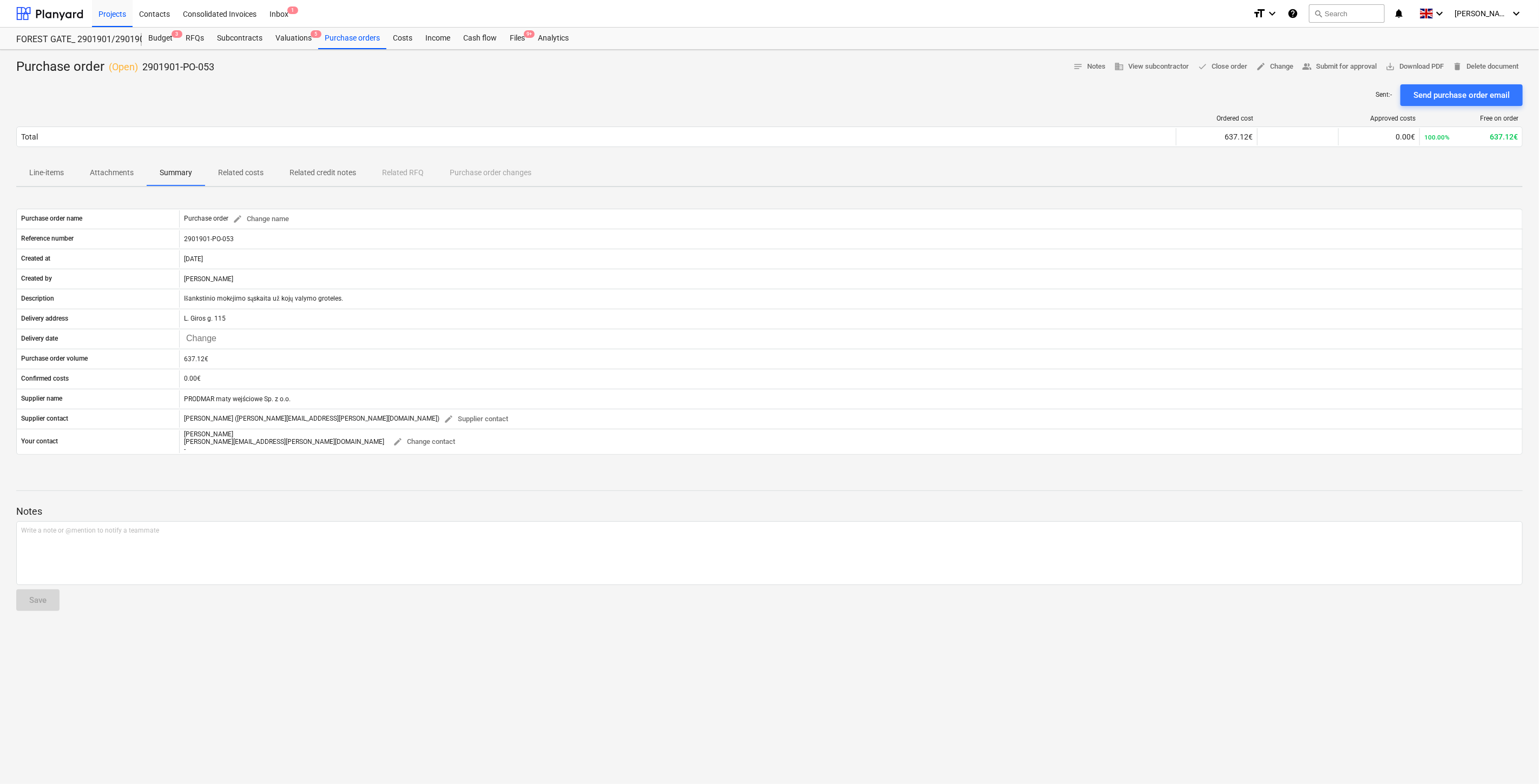
click at [107, 173] on p "Attachments" at bounding box center [111, 173] width 44 height 11
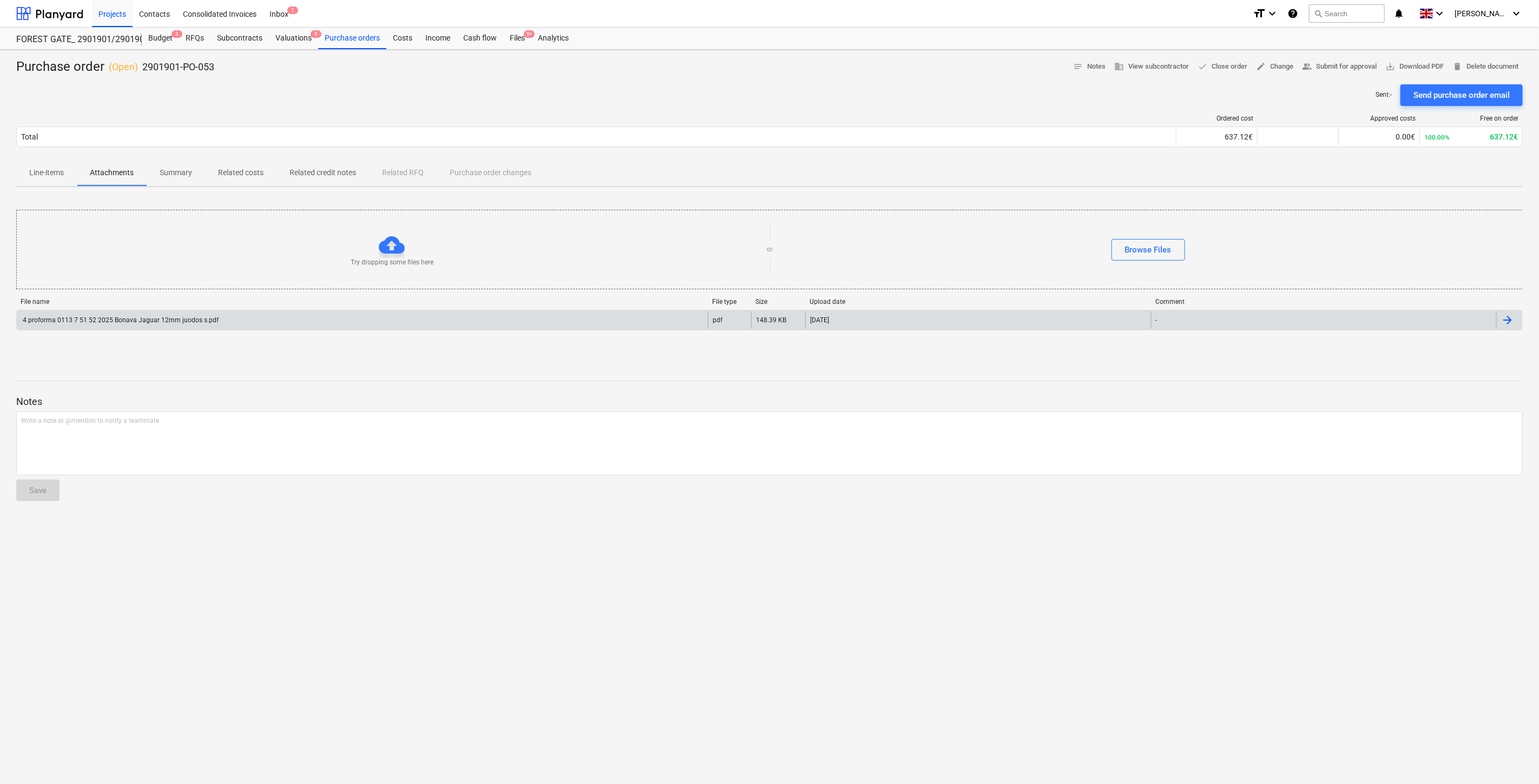
click at [190, 312] on div "4 proforma 0113 7 51 52 2025 Bonava Jaguar 12mm juodos s.pdf" at bounding box center [362, 320] width 691 height 17
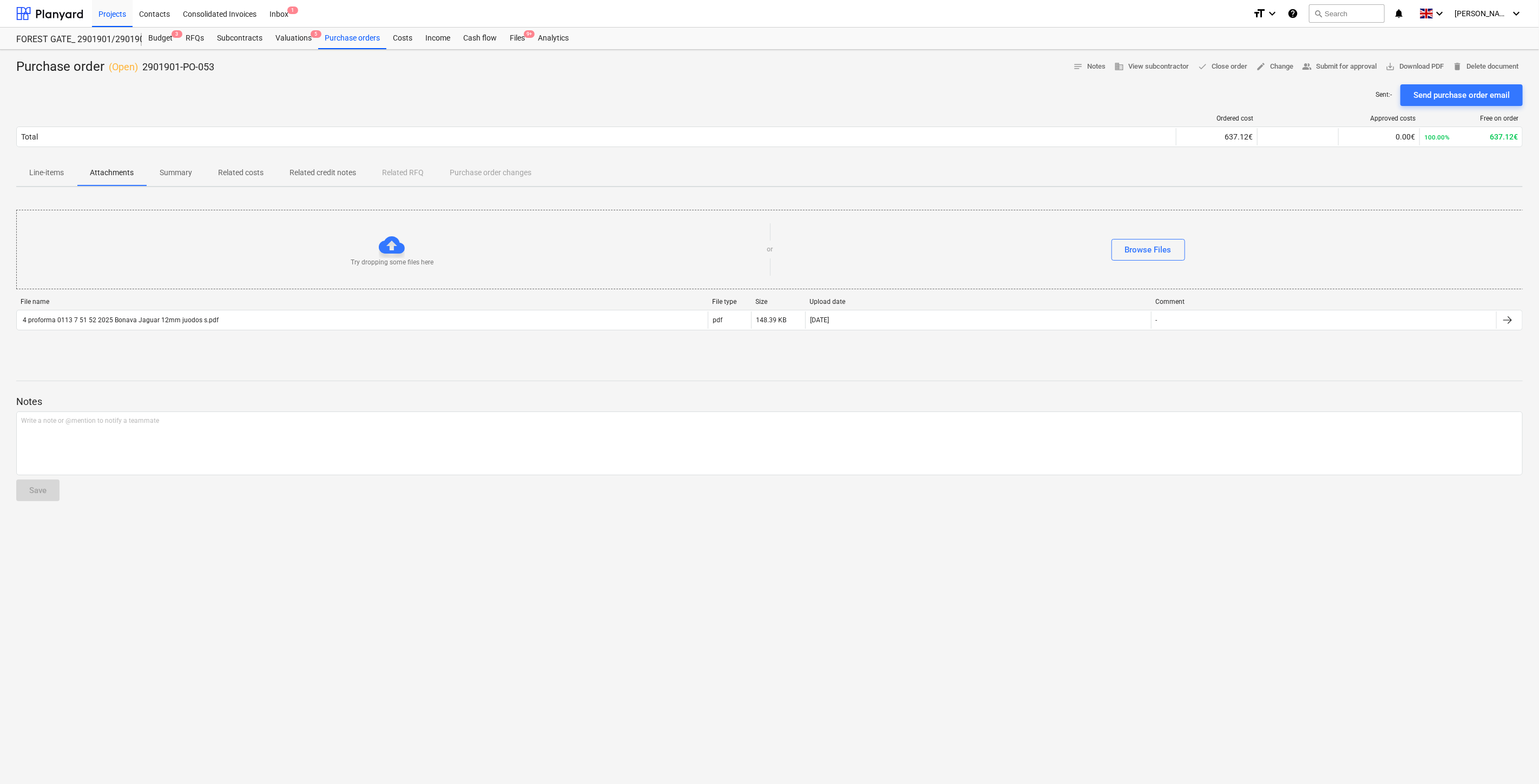
click at [160, 166] on span "Summary" at bounding box center [176, 173] width 59 height 18
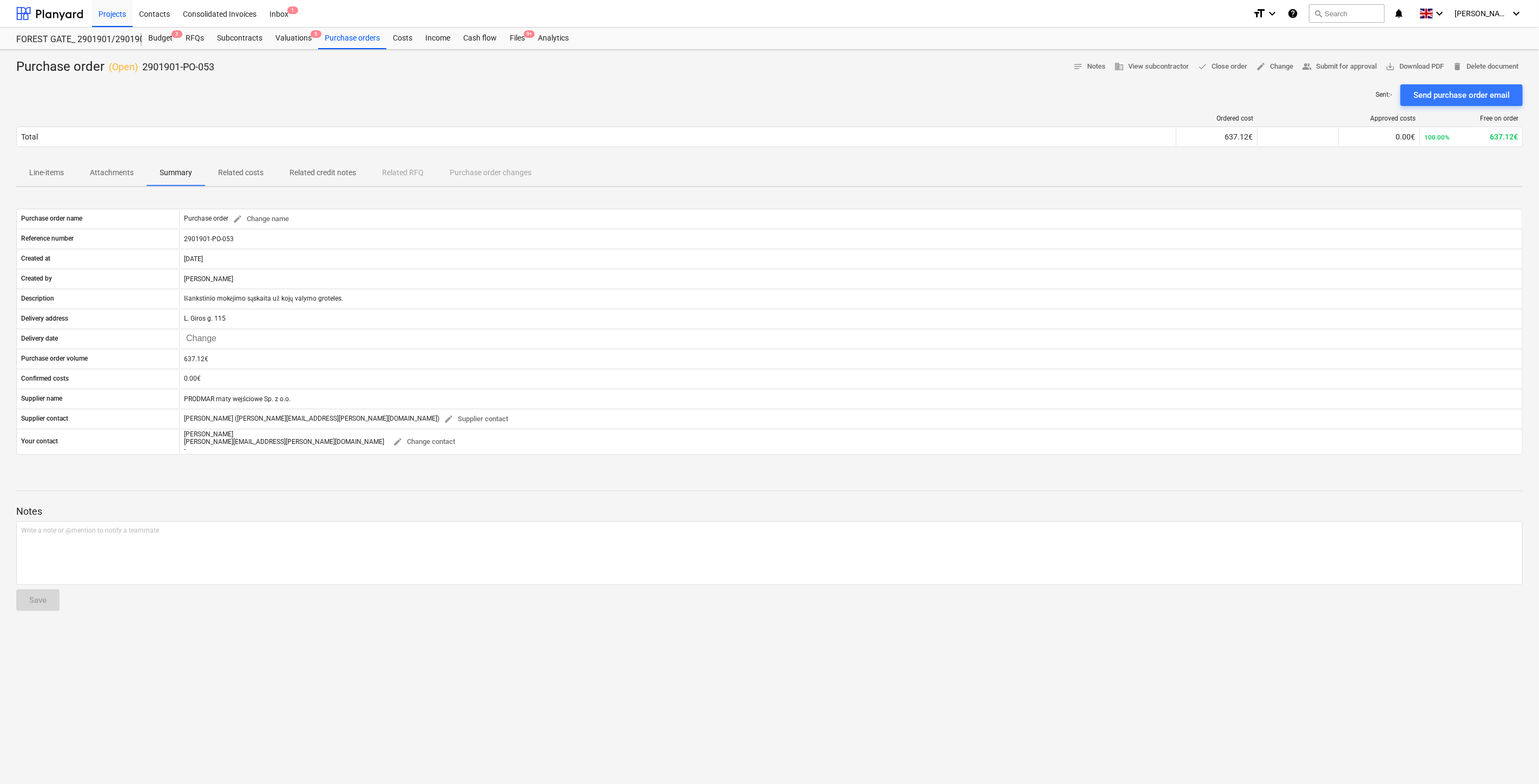
click at [98, 176] on p "Attachments" at bounding box center [111, 173] width 44 height 11
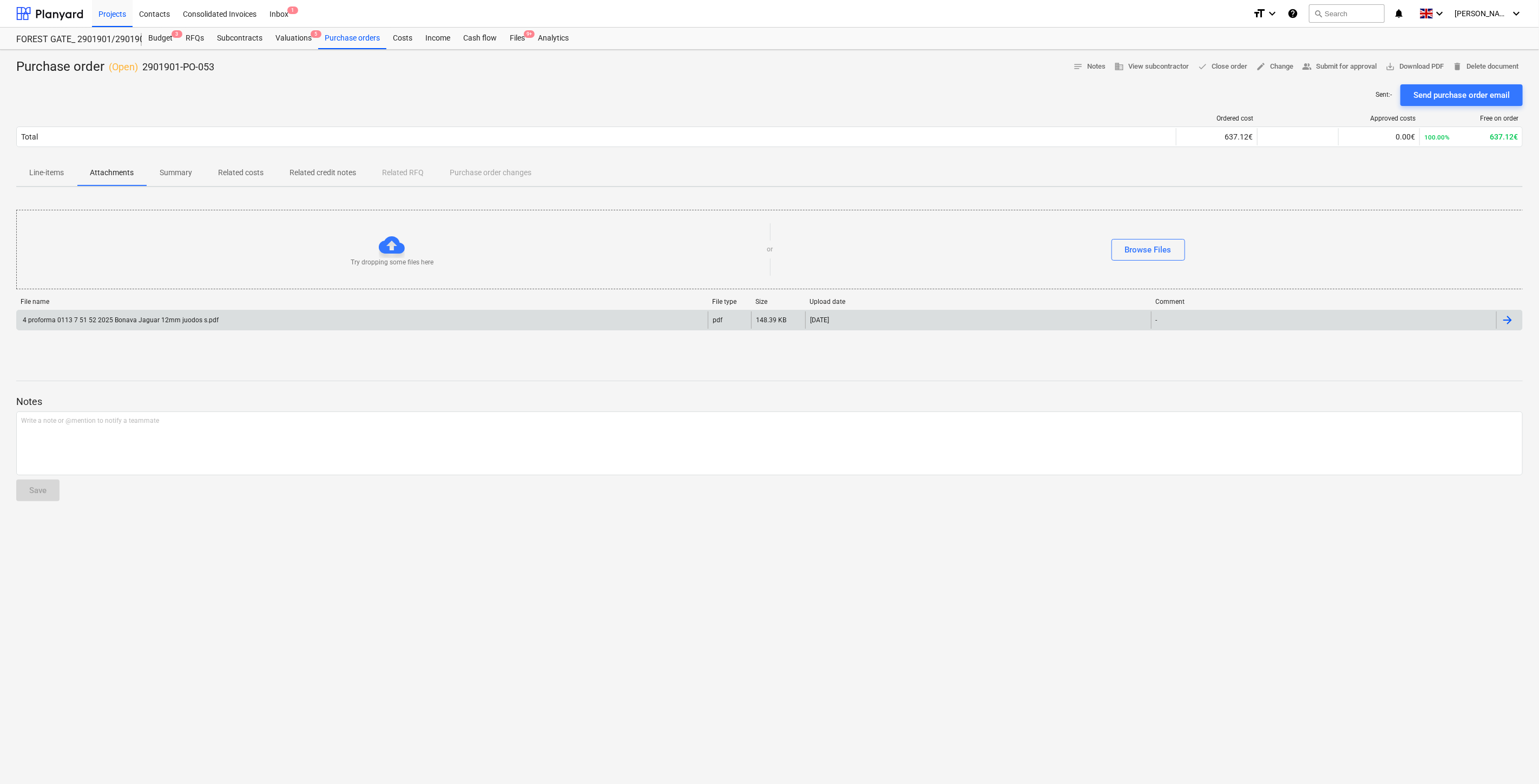
click at [178, 325] on div "4 proforma 0113 7 51 52 2025 Bonava Jaguar 12mm juodos s.pdf" at bounding box center [362, 320] width 691 height 17
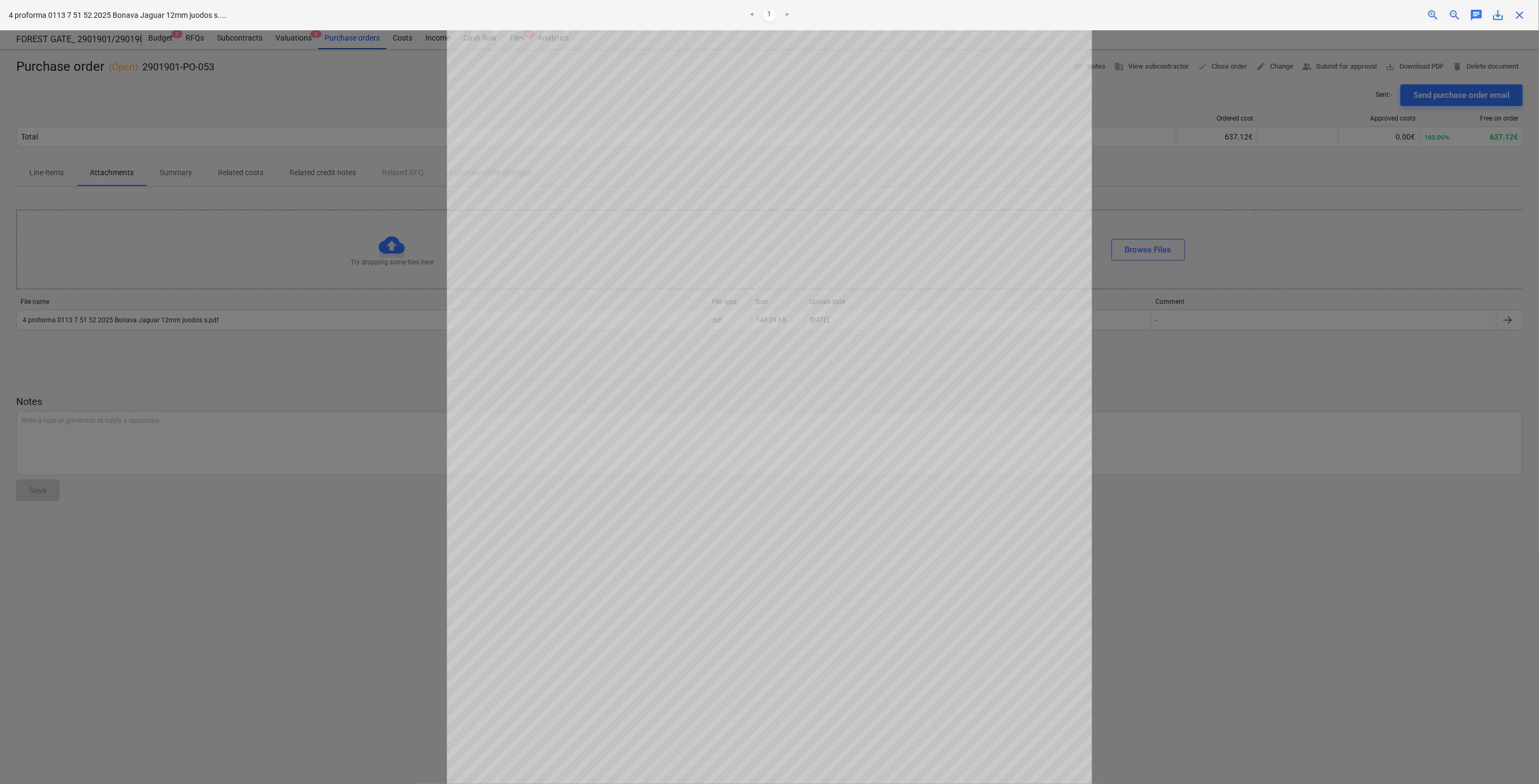
click at [1500, 15] on span "save_alt" at bounding box center [1497, 15] width 13 height 13
click at [418, 185] on div at bounding box center [769, 407] width 1539 height 754
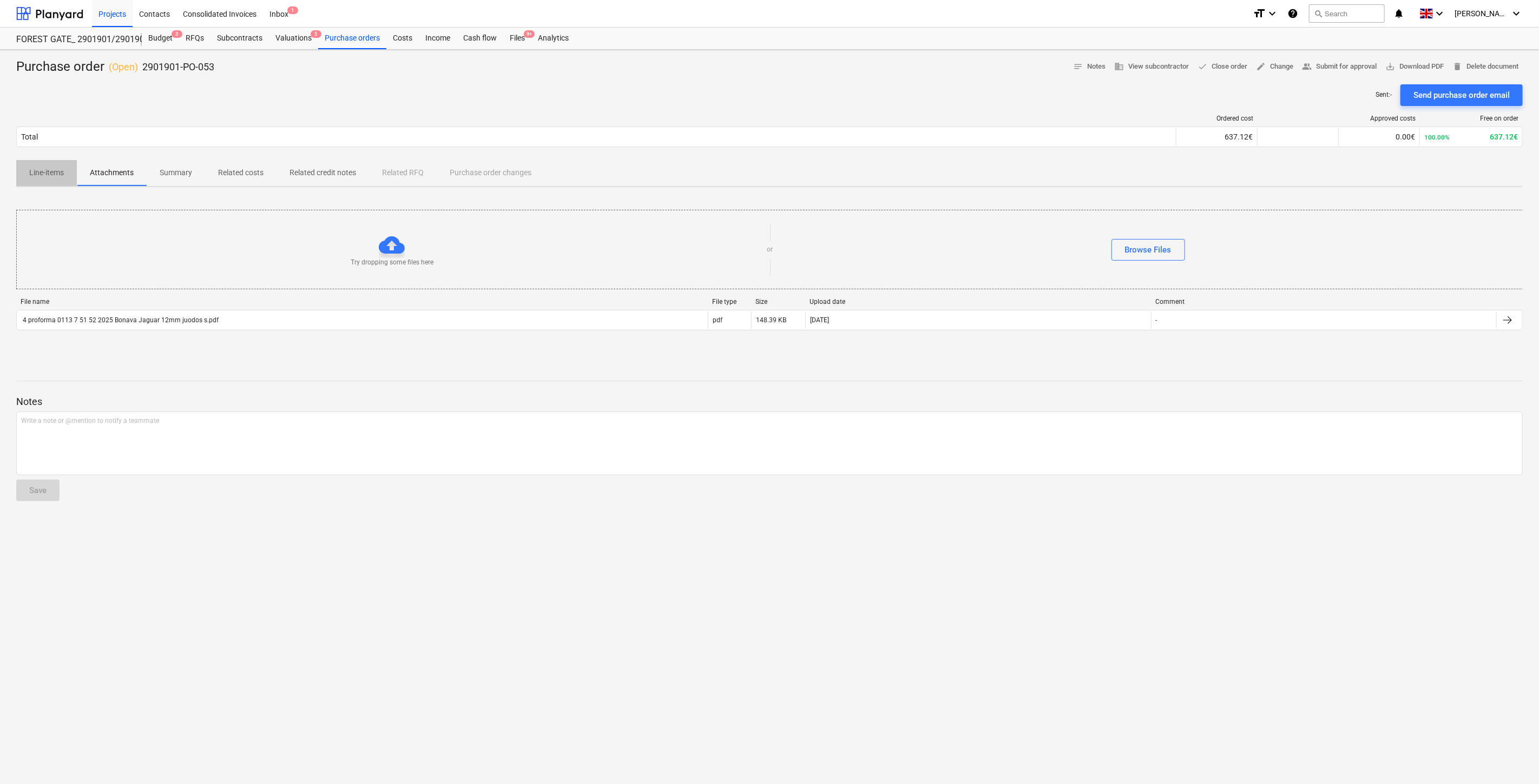
click at [42, 178] on p "Line-items" at bounding box center [47, 173] width 34 height 11
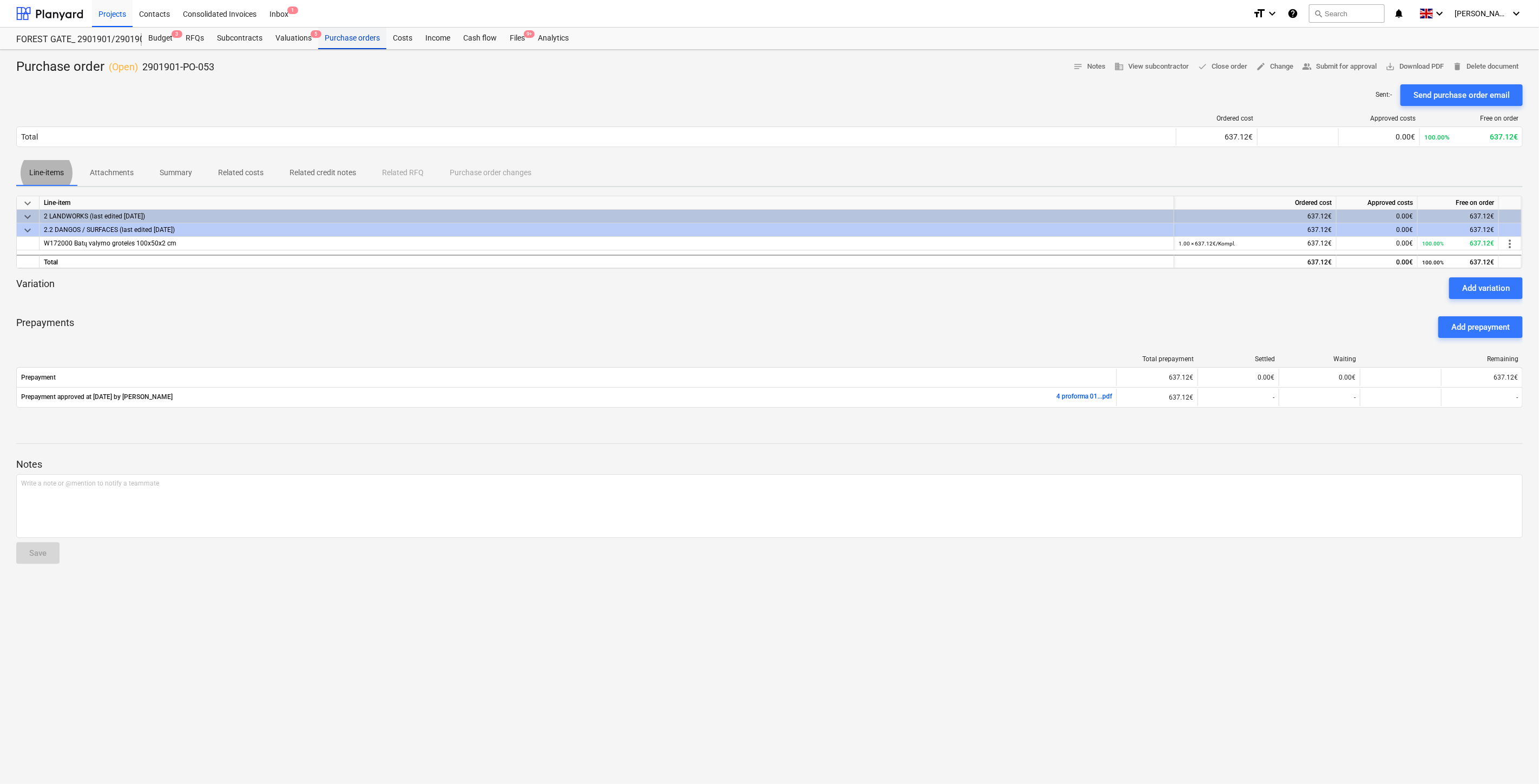
click at [356, 37] on div "Purchase orders" at bounding box center [352, 38] width 68 height 21
